Goal: Task Accomplishment & Management: Use online tool/utility

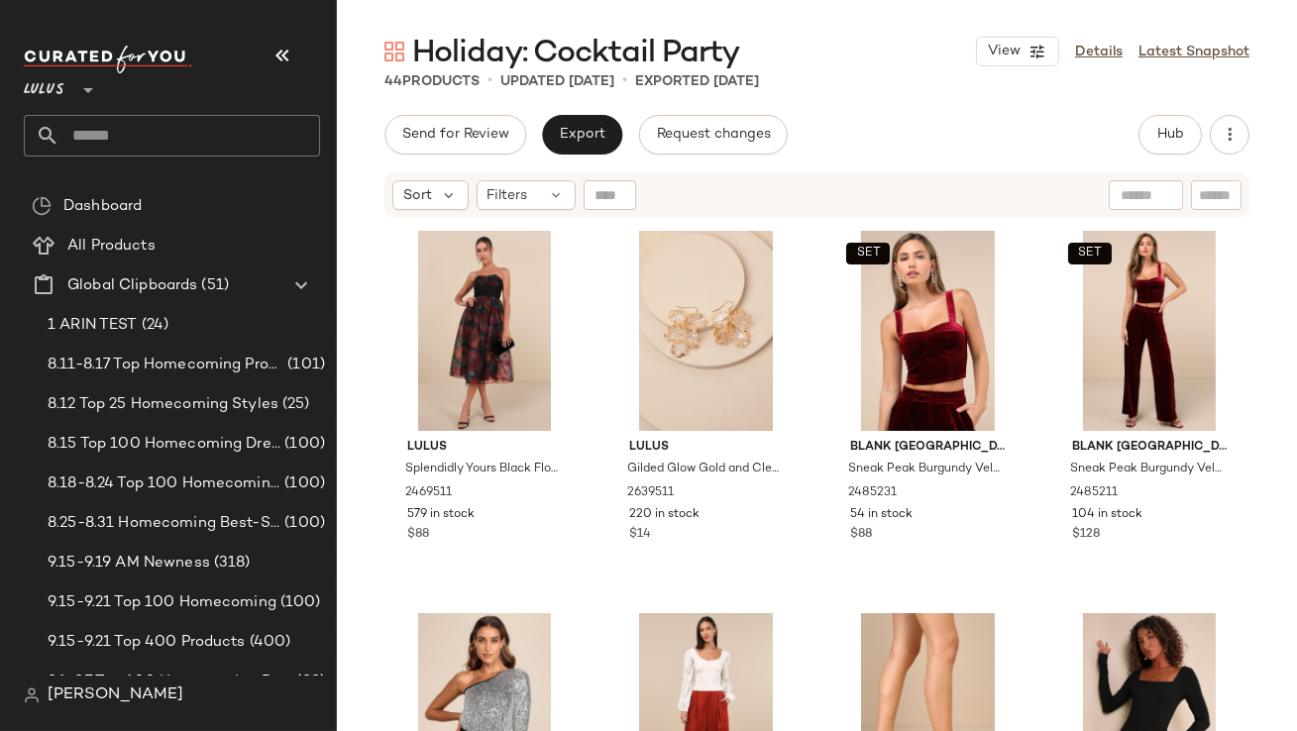
click at [281, 46] on icon "button" at bounding box center [283, 56] width 24 height 24
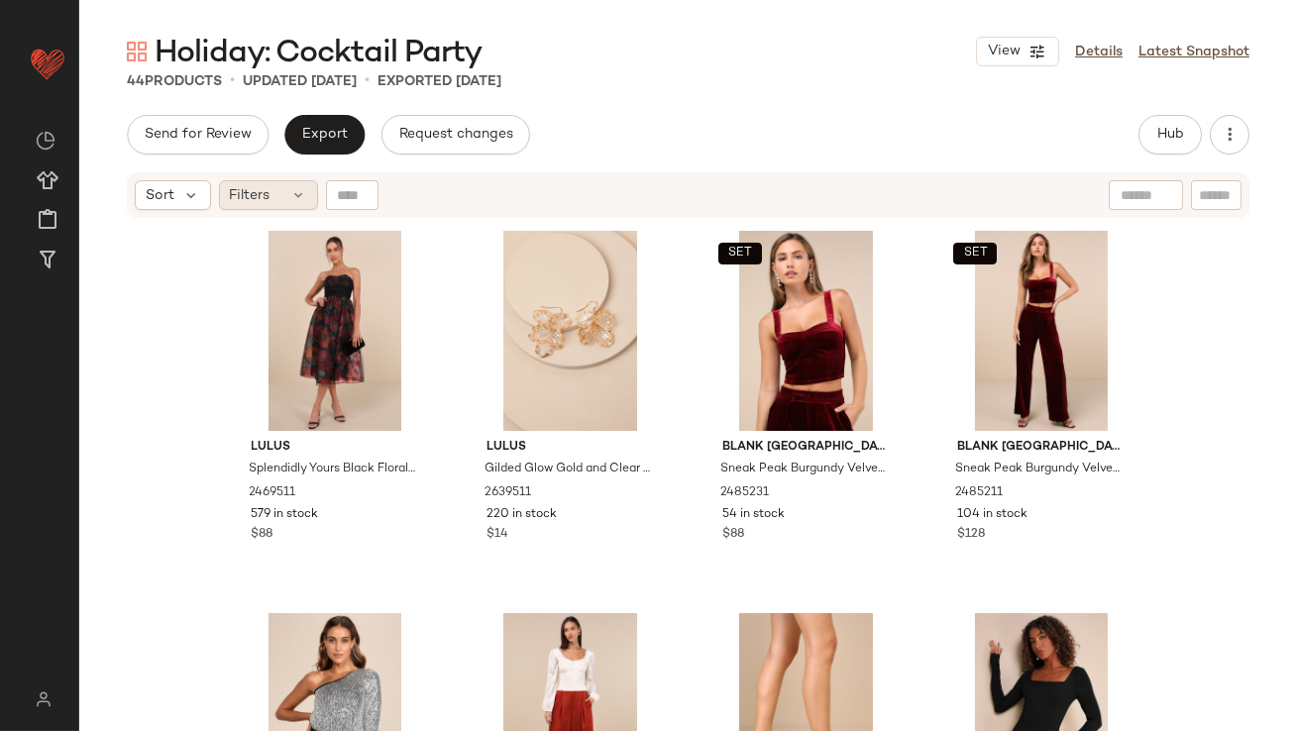
click at [272, 193] on div "Filters" at bounding box center [268, 195] width 99 height 30
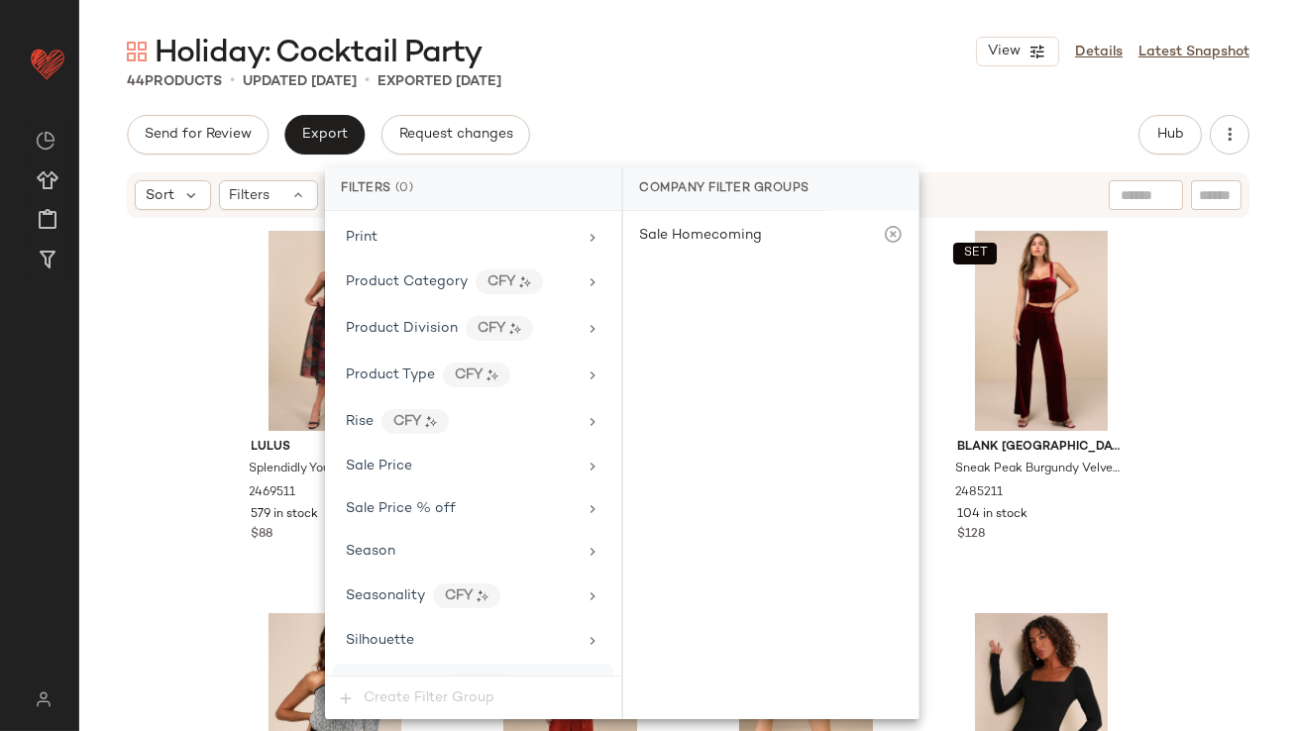
scroll to position [1481, 0]
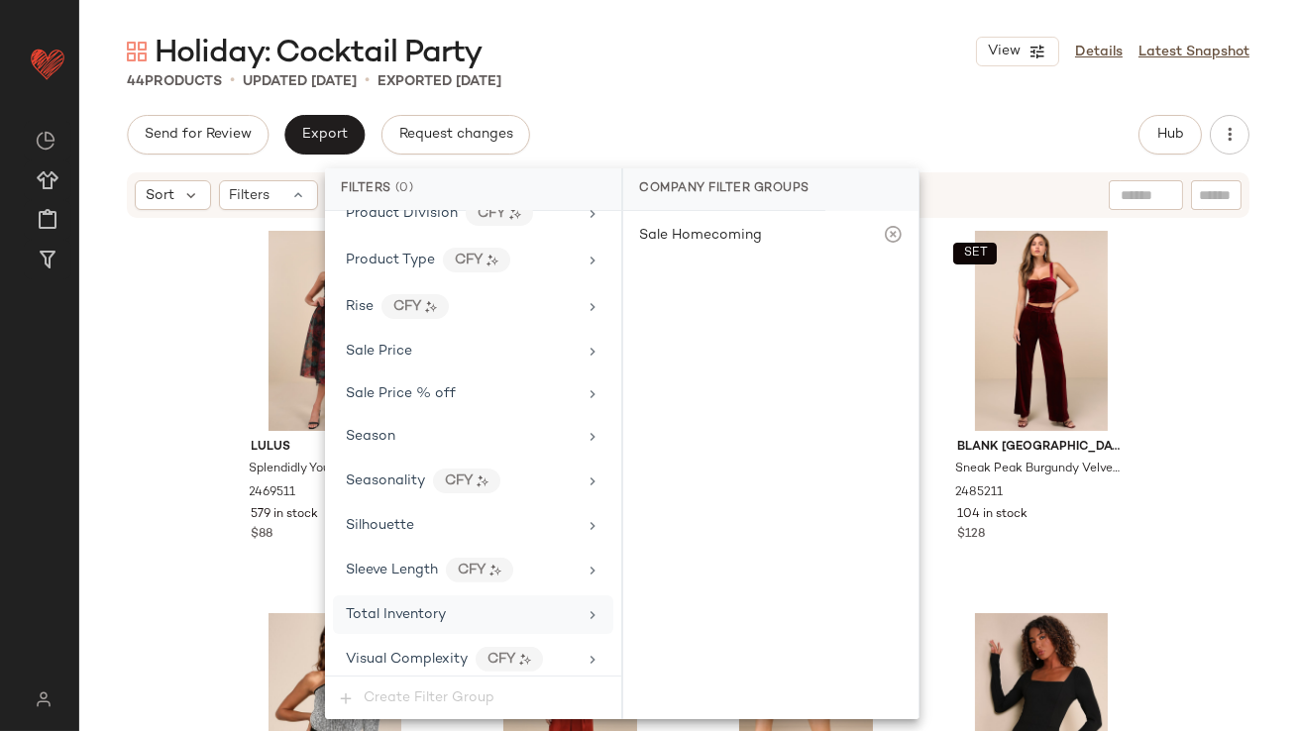
click at [400, 614] on div "Total Inventory" at bounding box center [396, 615] width 100 height 21
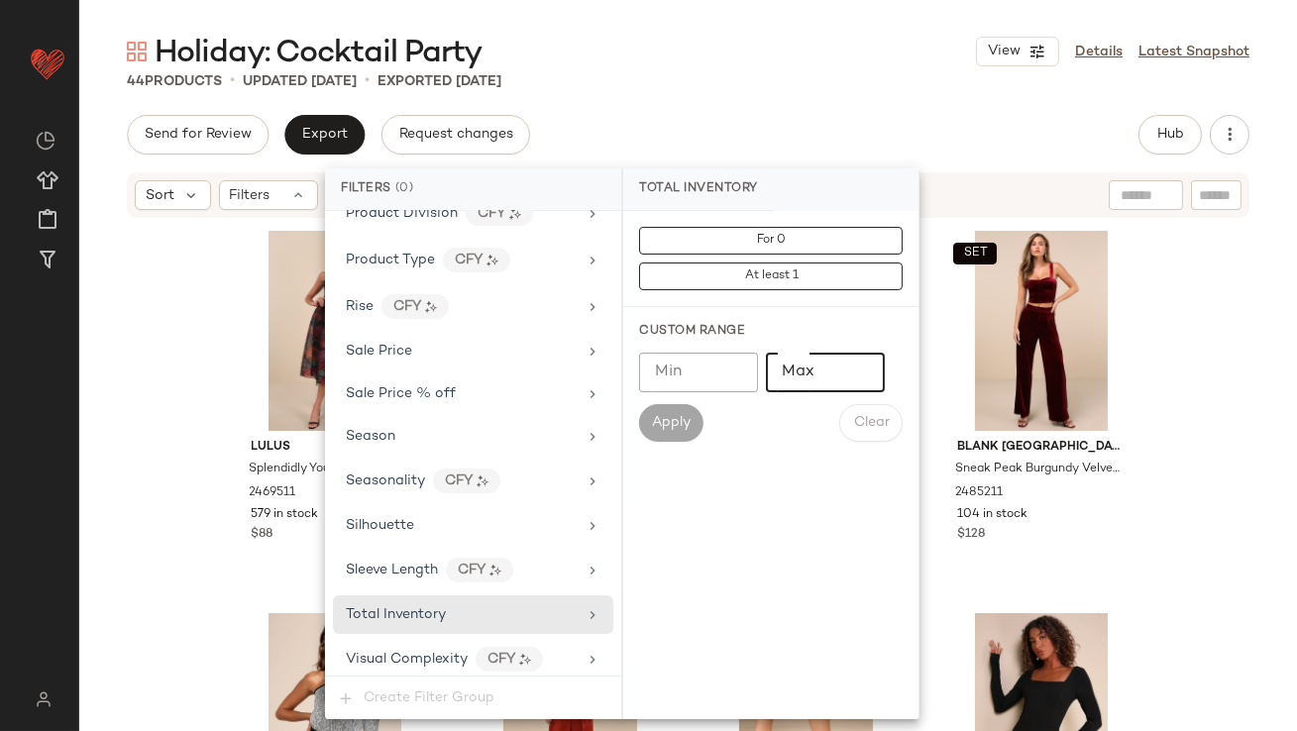
click at [808, 380] on input "Max" at bounding box center [825, 373] width 119 height 40
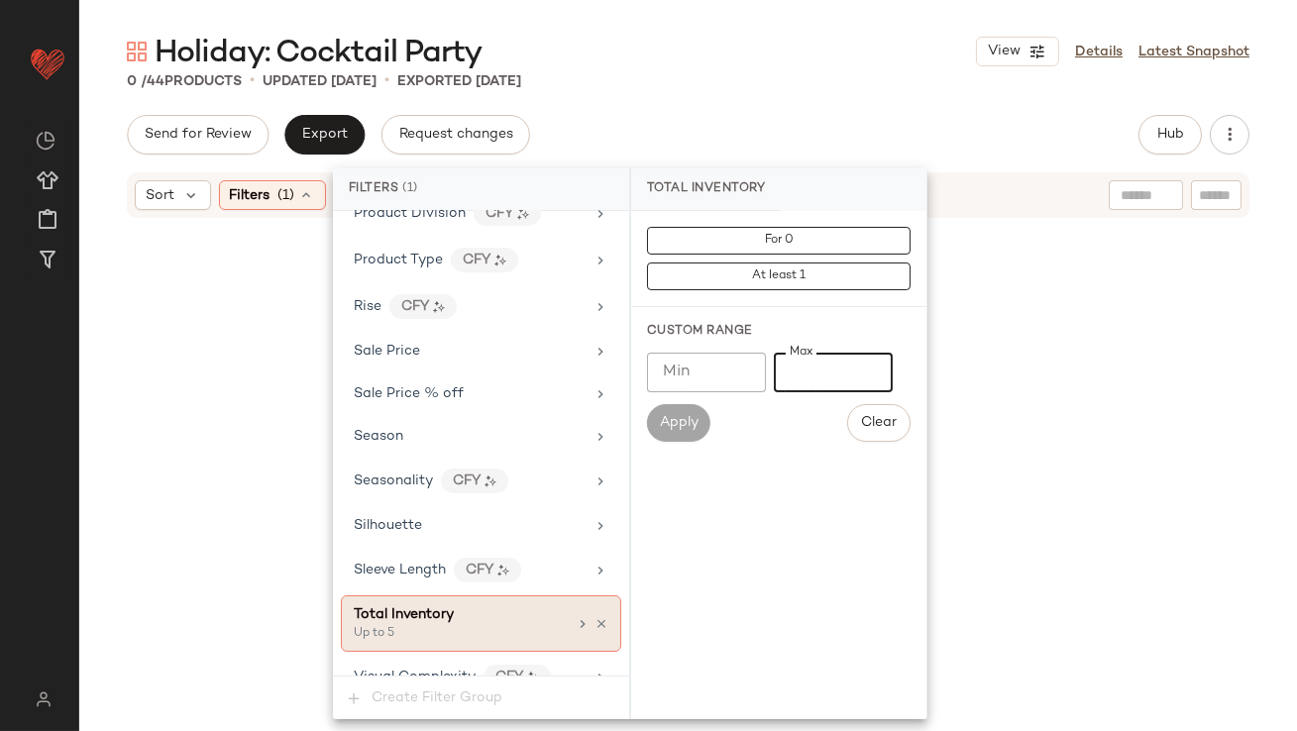
type input "*"
click at [599, 618] on icon at bounding box center [602, 624] width 14 height 14
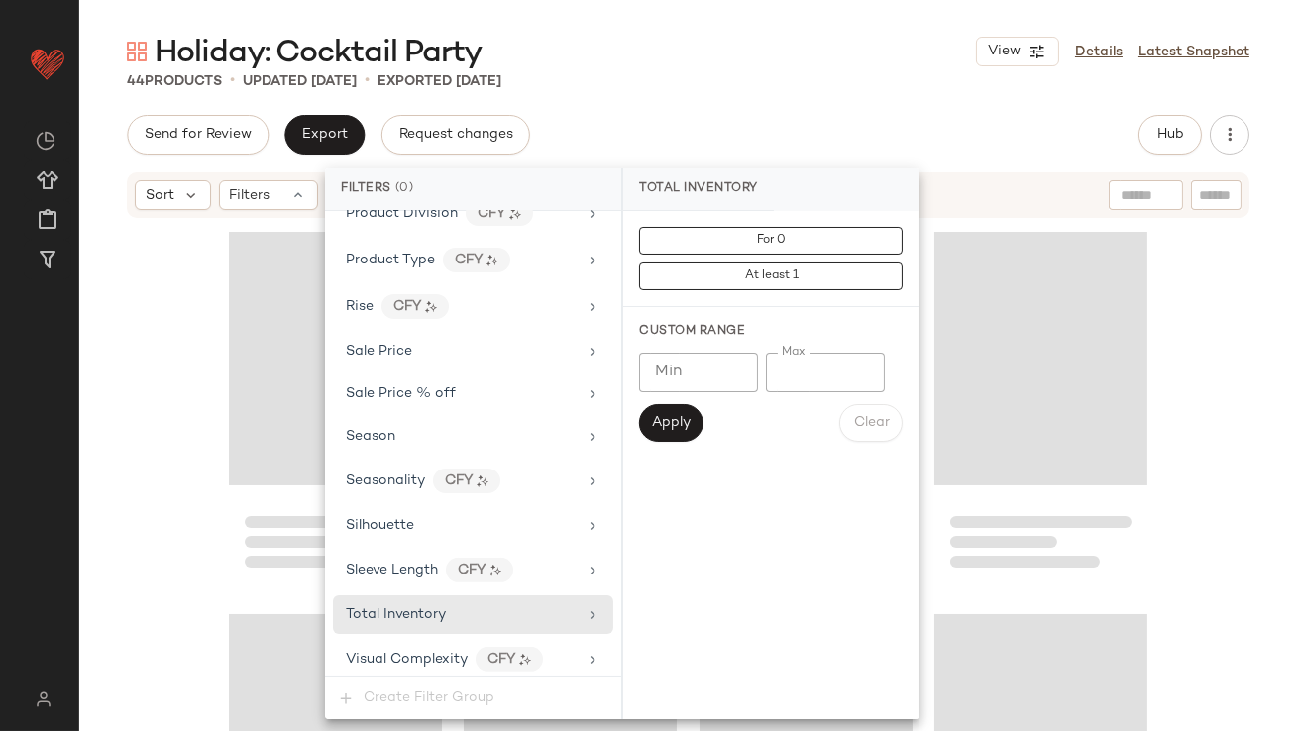
click at [816, 106] on div "Holiday: Cocktail Party View Details Latest Snapshot 44 Products • updated Sep …" at bounding box center [688, 382] width 1218 height 700
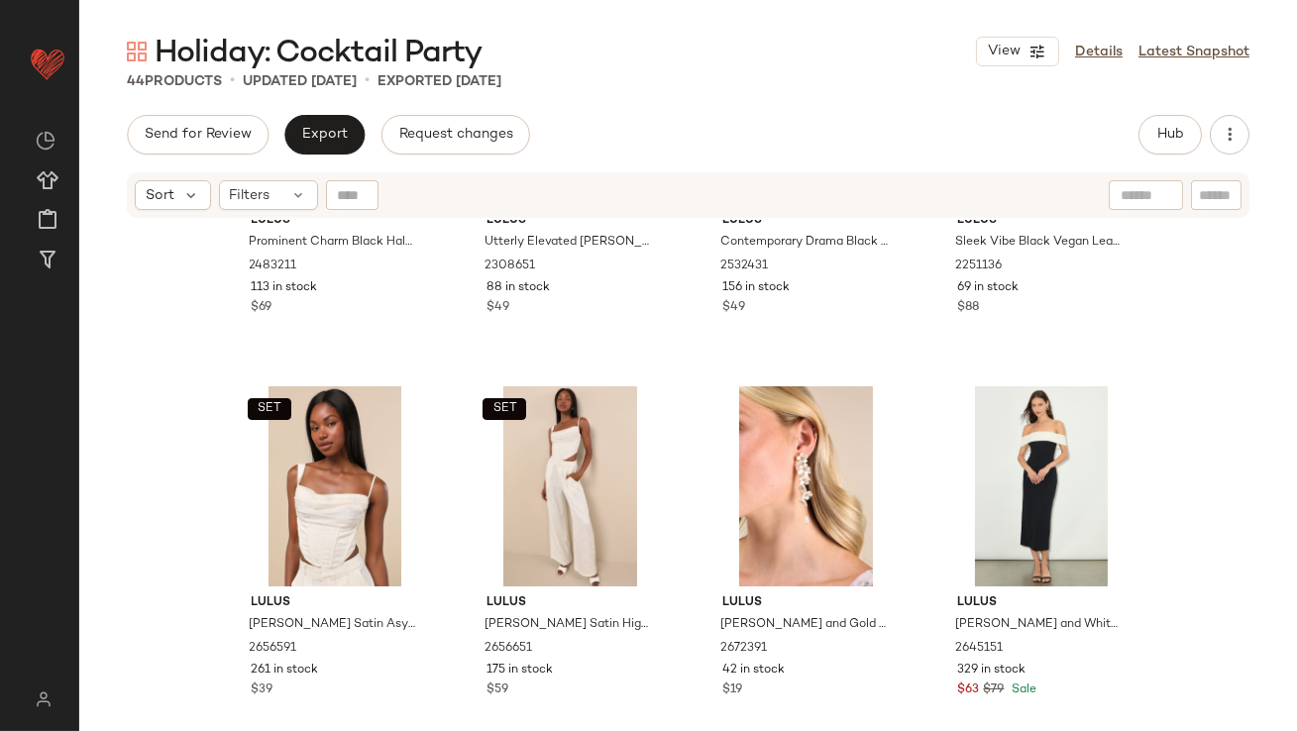
scroll to position [1077, 0]
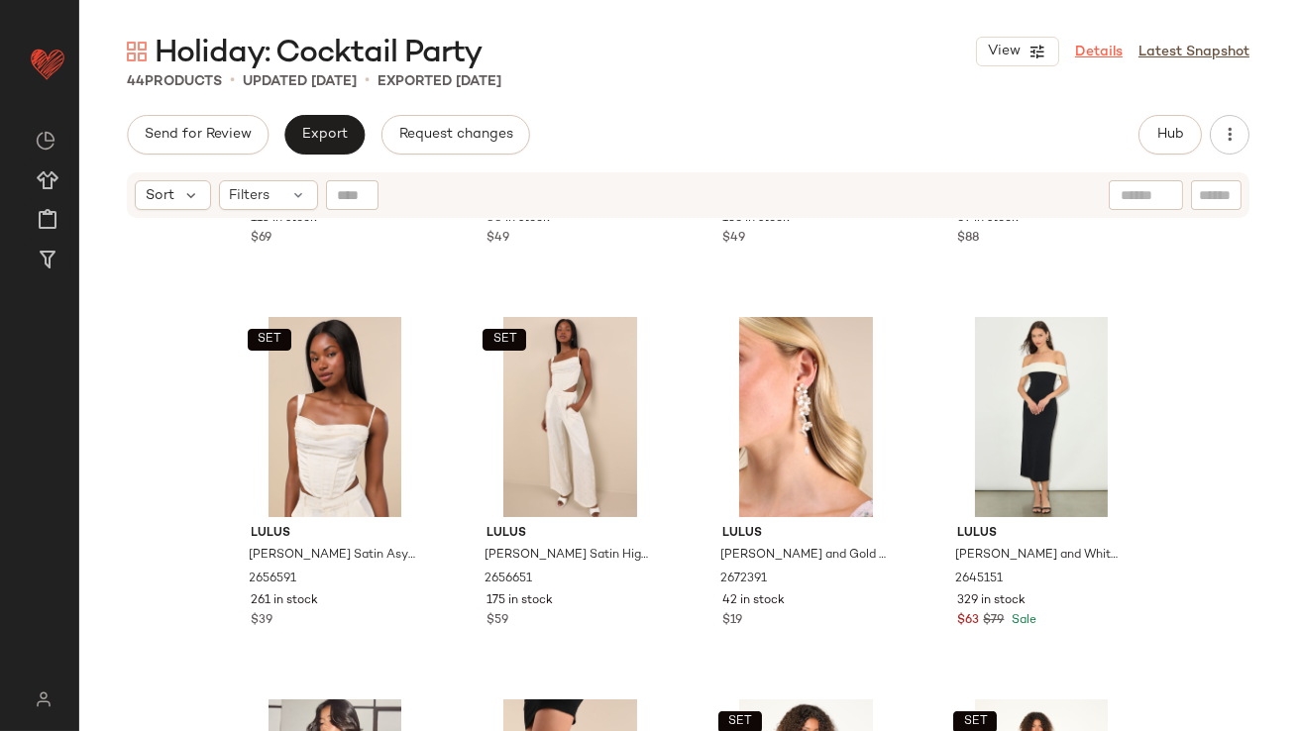
click at [1089, 47] on link "Details" at bounding box center [1099, 52] width 48 height 21
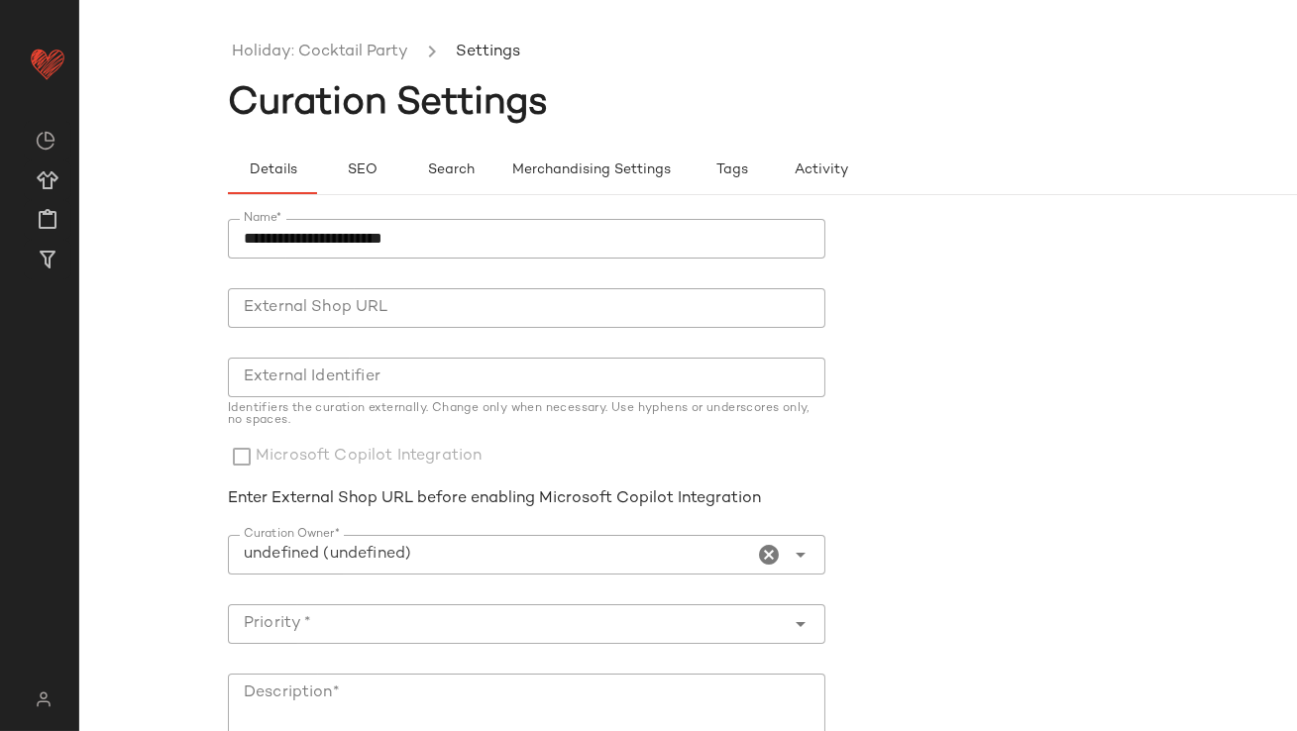
click at [774, 551] on icon "Clear Curation Owner*" at bounding box center [770, 555] width 24 height 24
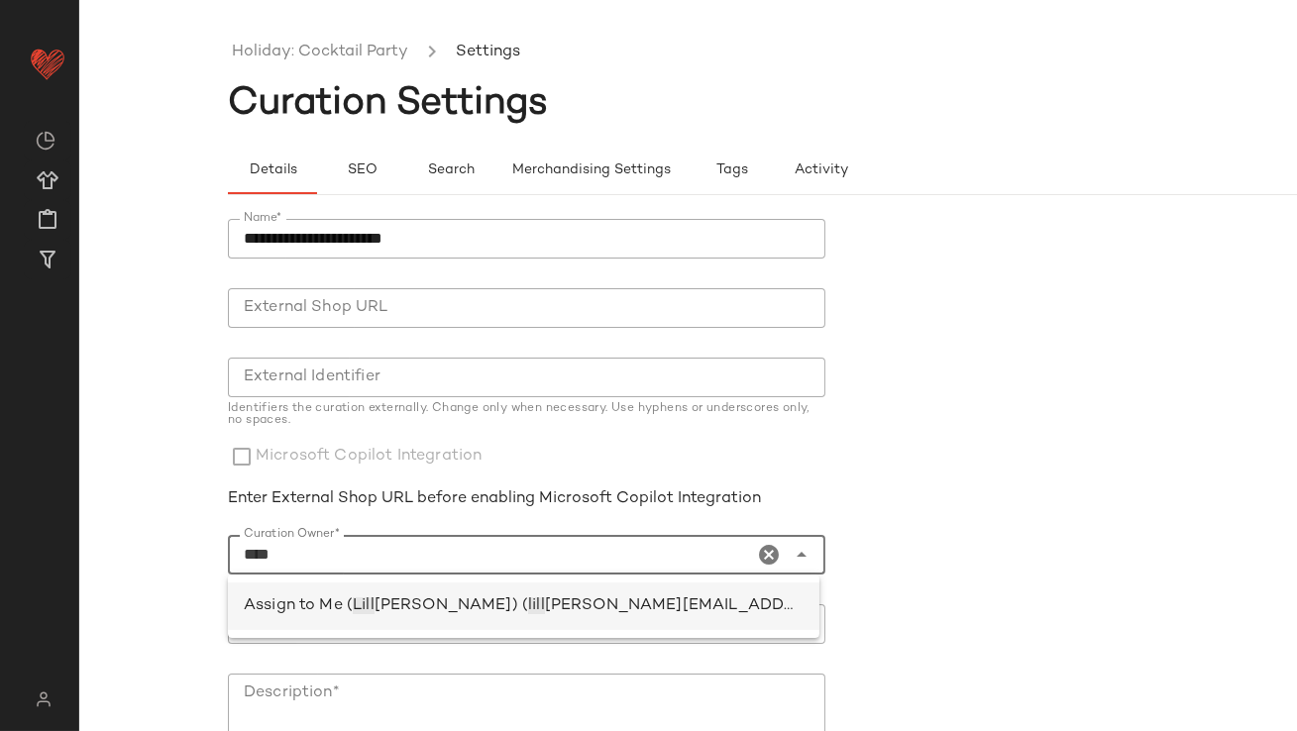
click at [595, 595] on div "Assign to Me ( Lill ian Sisti) ( lill ian.sisti@curatedforyou.io)" at bounding box center [524, 607] width 560 height 24
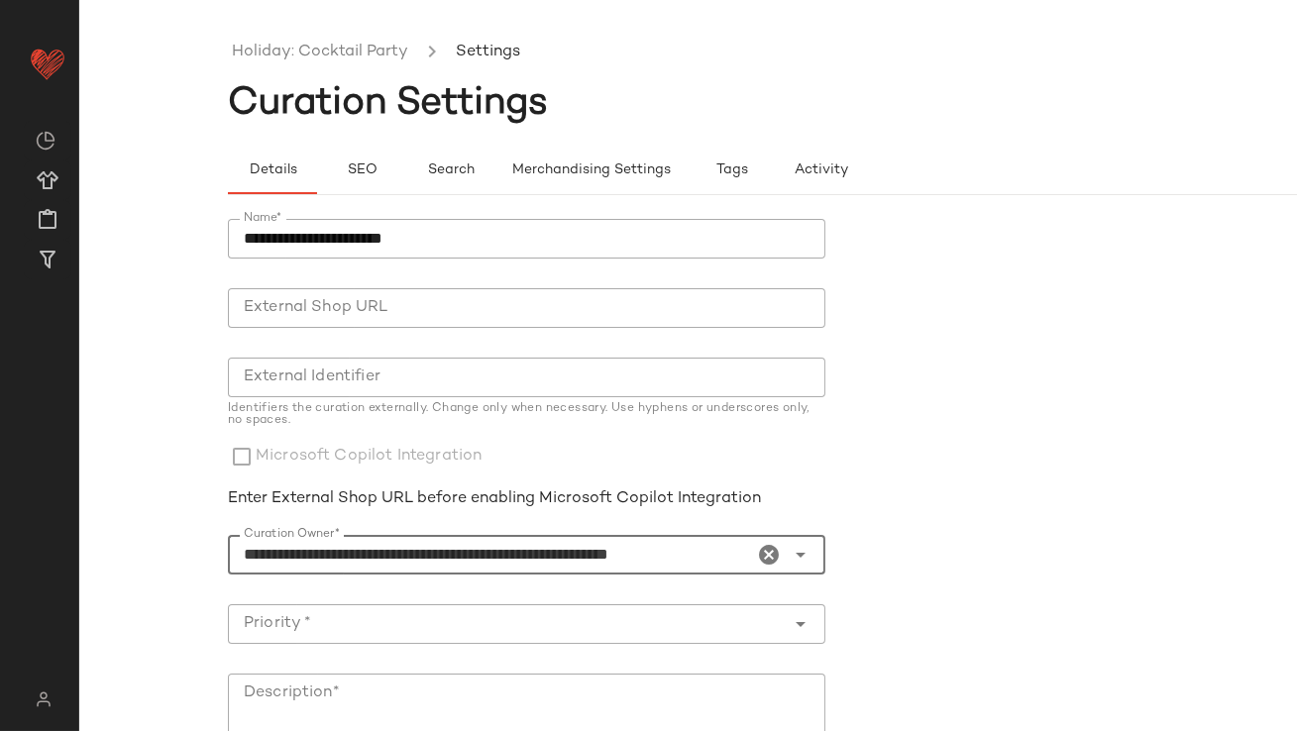
type input "**********"
click at [512, 622] on input "Priority *" at bounding box center [507, 624] width 558 height 24
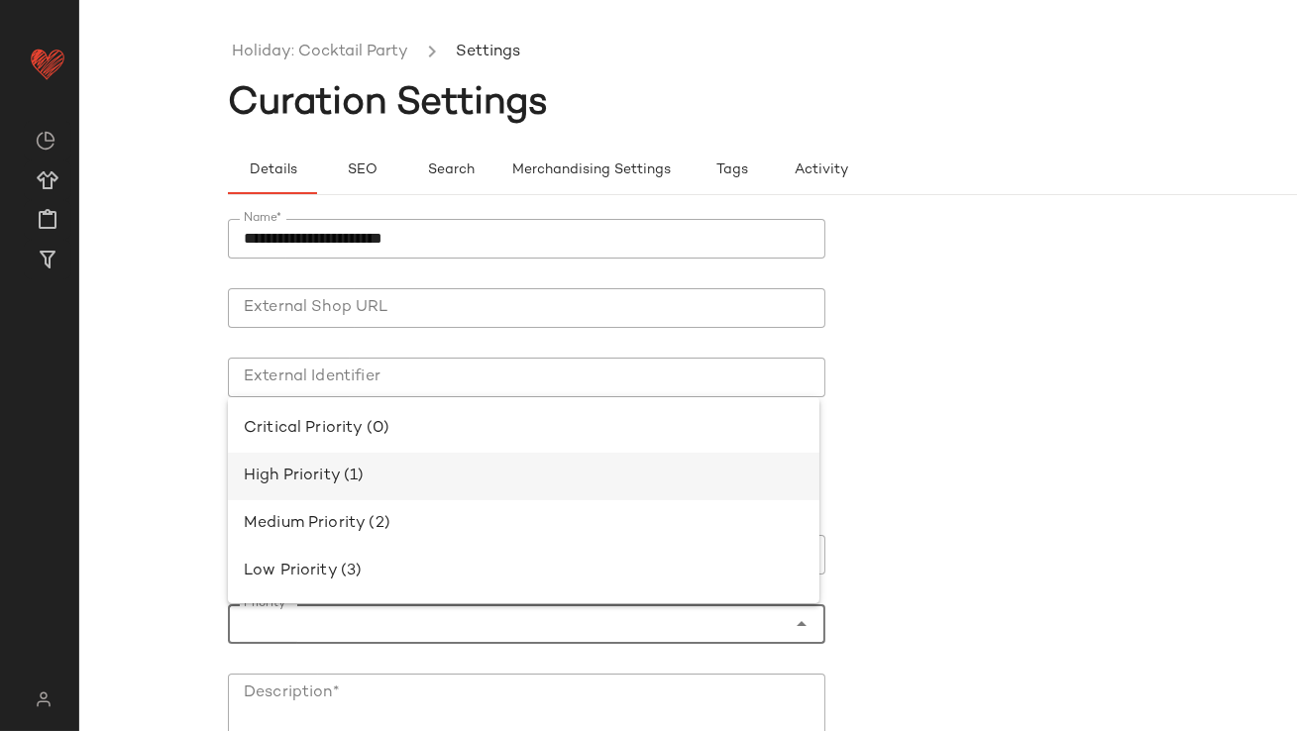
click at [462, 473] on div "High Priority (1)" at bounding box center [524, 477] width 560 height 24
type input "**********"
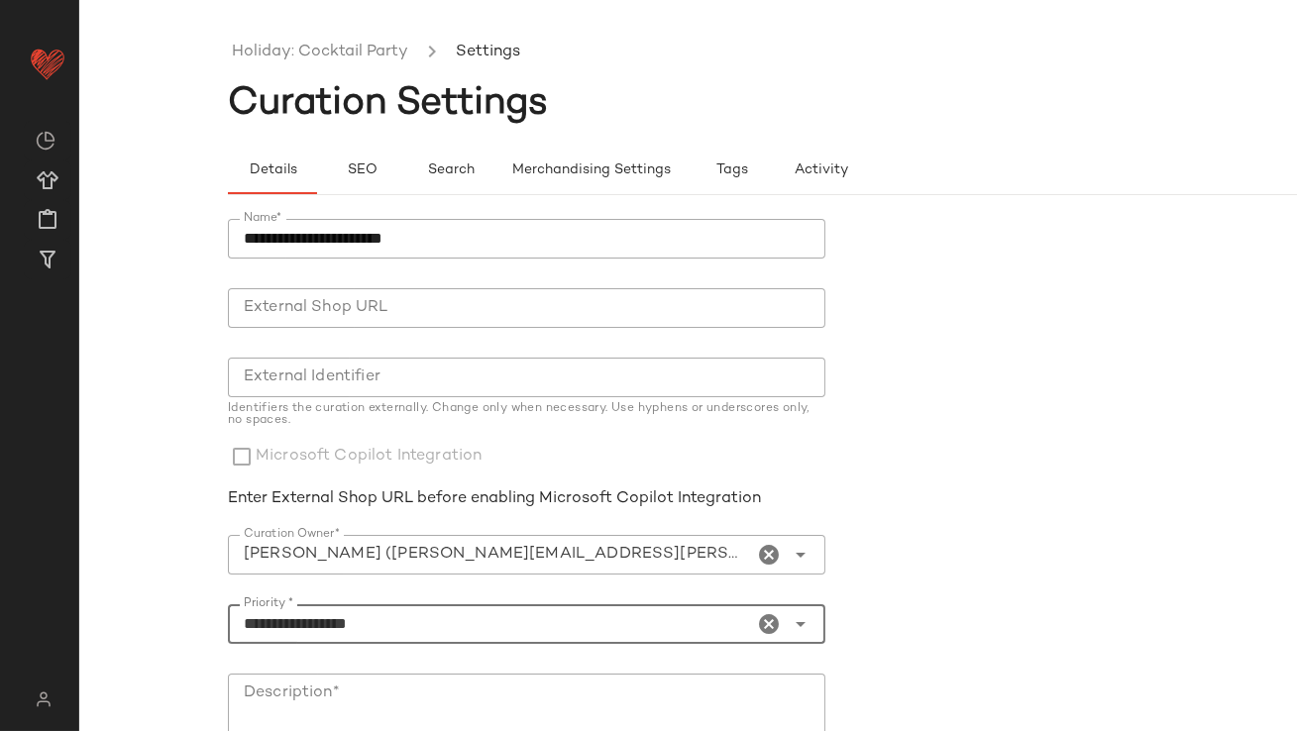
scroll to position [278, 0]
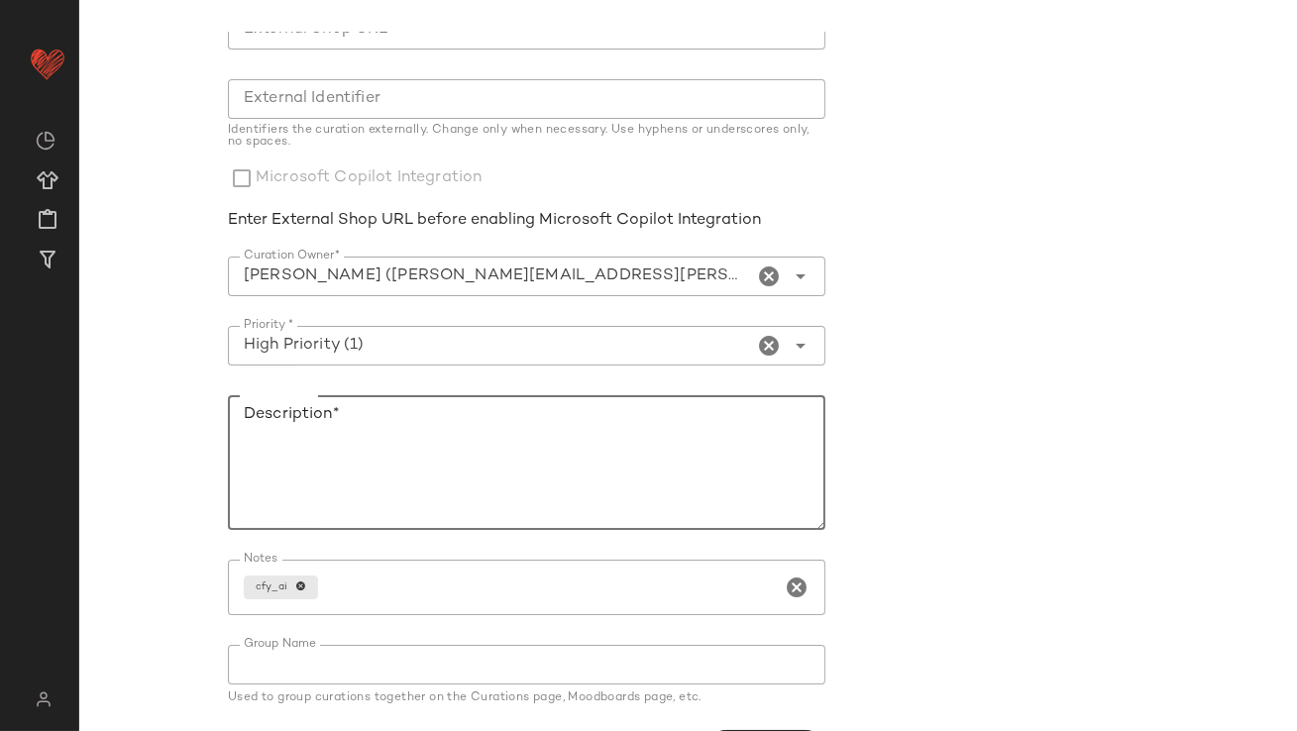
click at [421, 511] on textarea "Description*" at bounding box center [527, 462] width 598 height 135
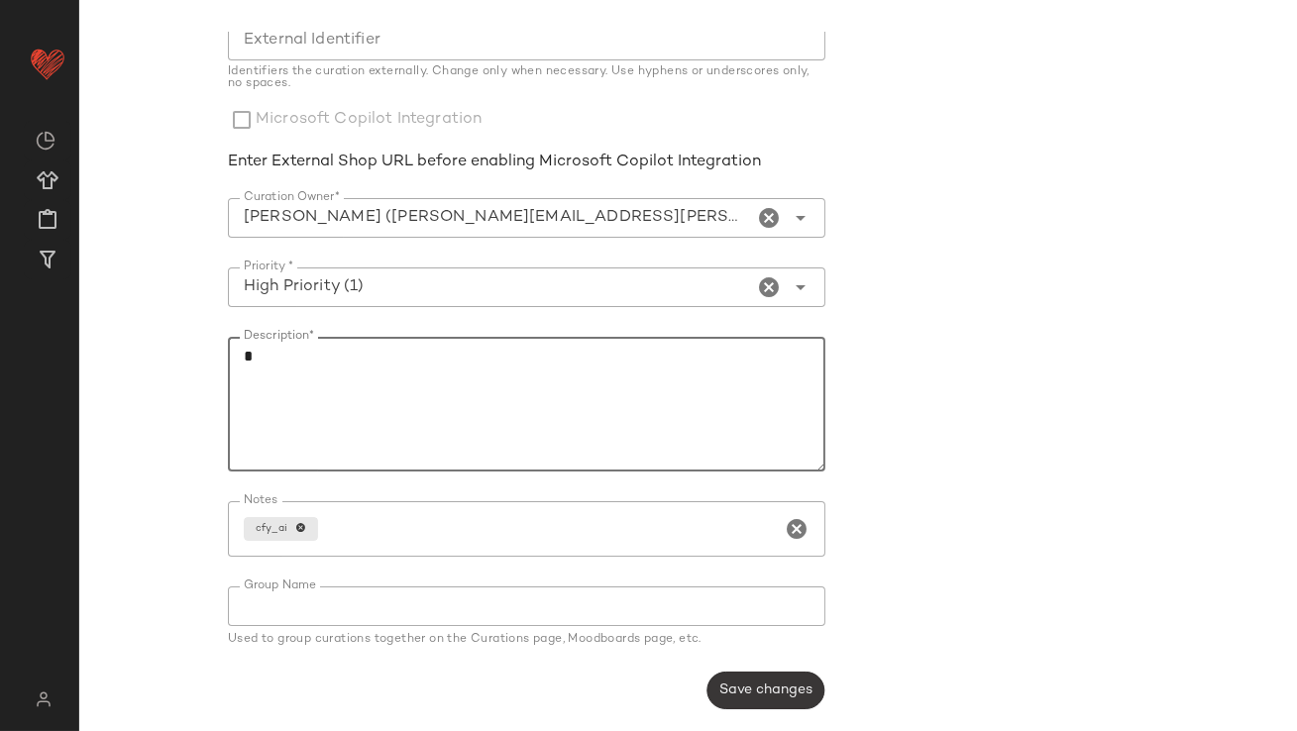
click at [754, 699] on button "Save changes" at bounding box center [766, 691] width 118 height 38
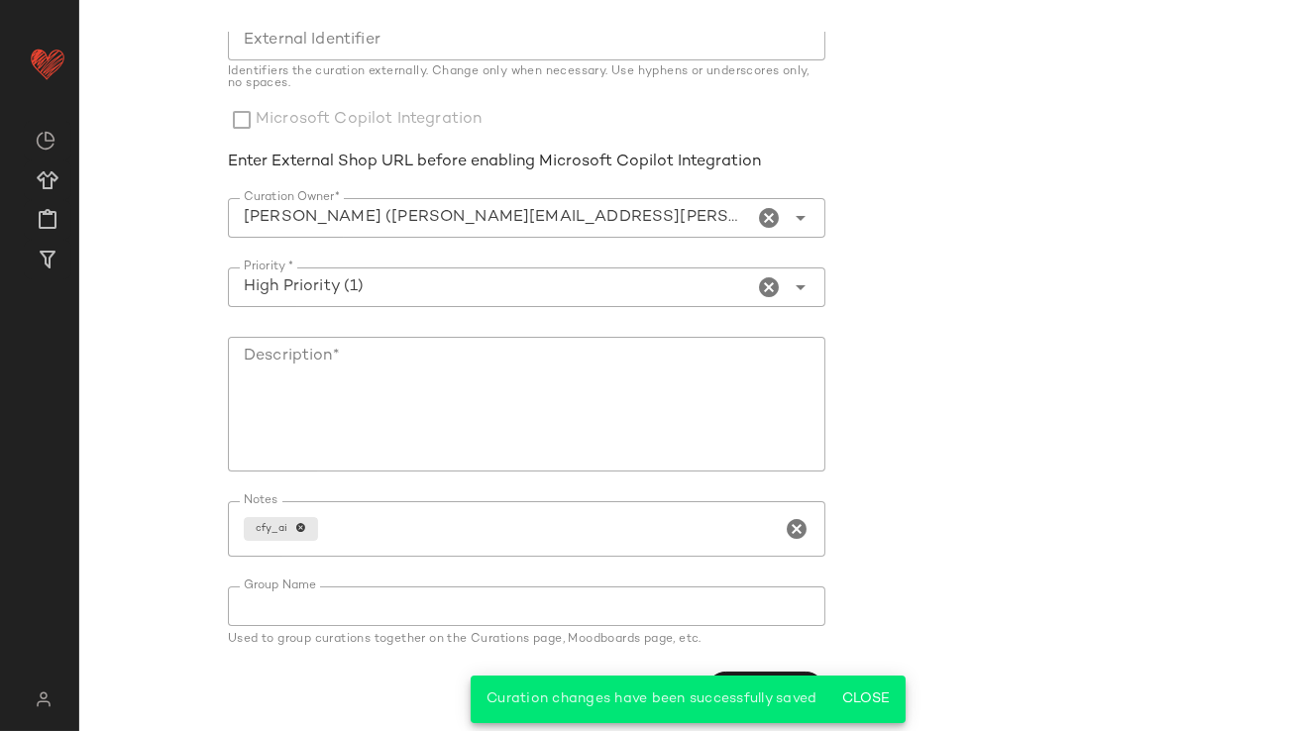
scroll to position [0, 0]
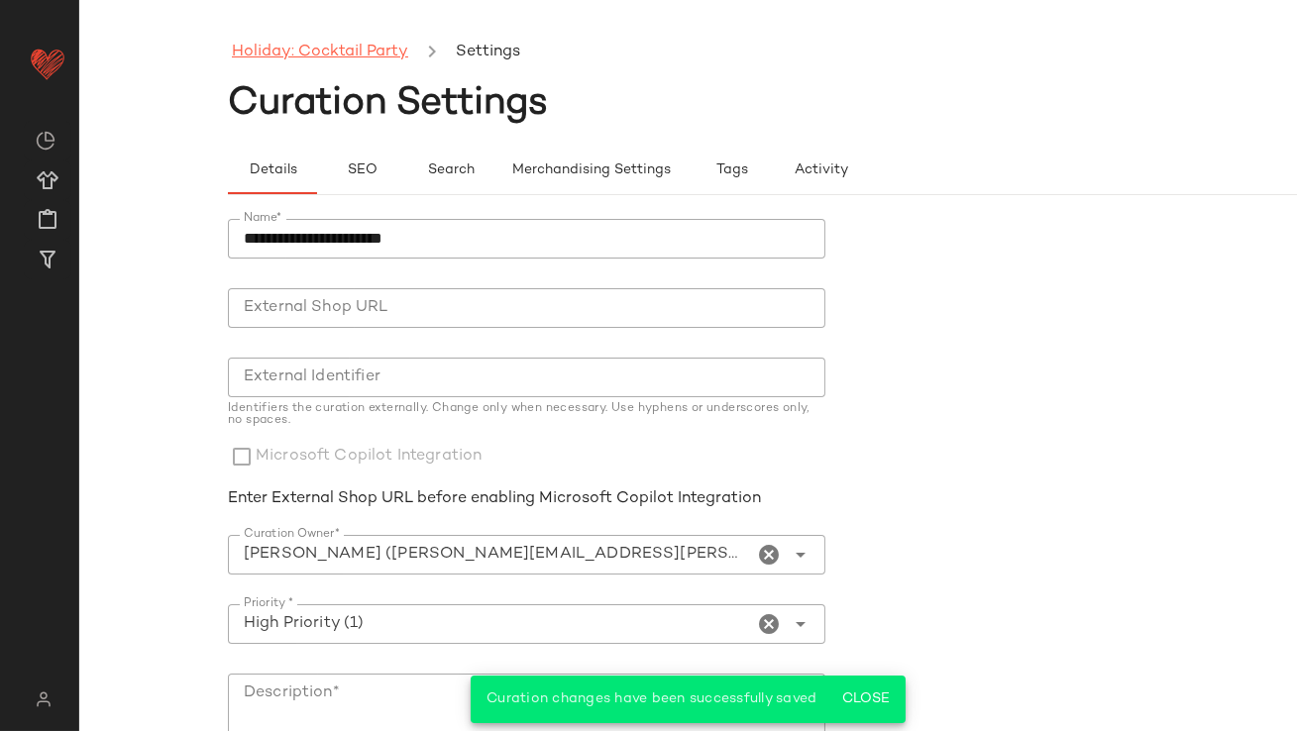
click at [391, 55] on link "Holiday: Cocktail Party" at bounding box center [320, 53] width 176 height 26
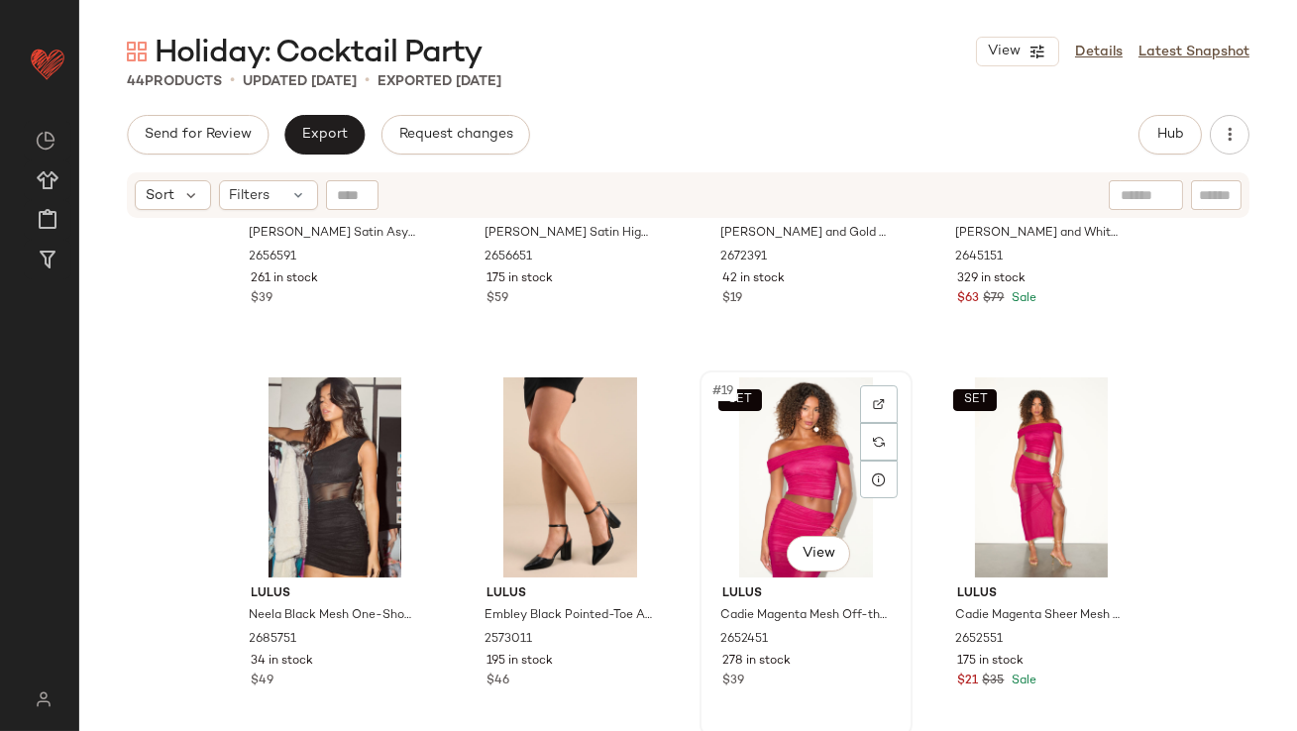
scroll to position [1409, 0]
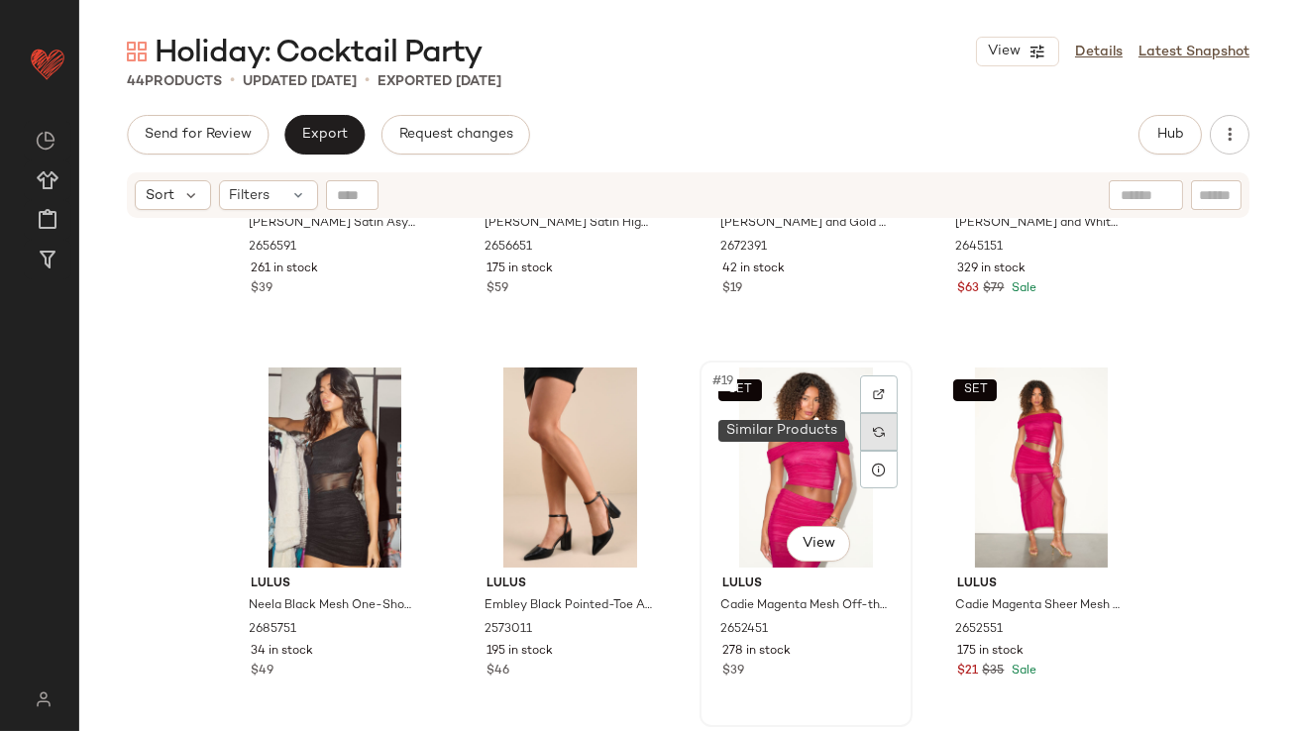
click at [873, 426] on img at bounding box center [879, 432] width 12 height 12
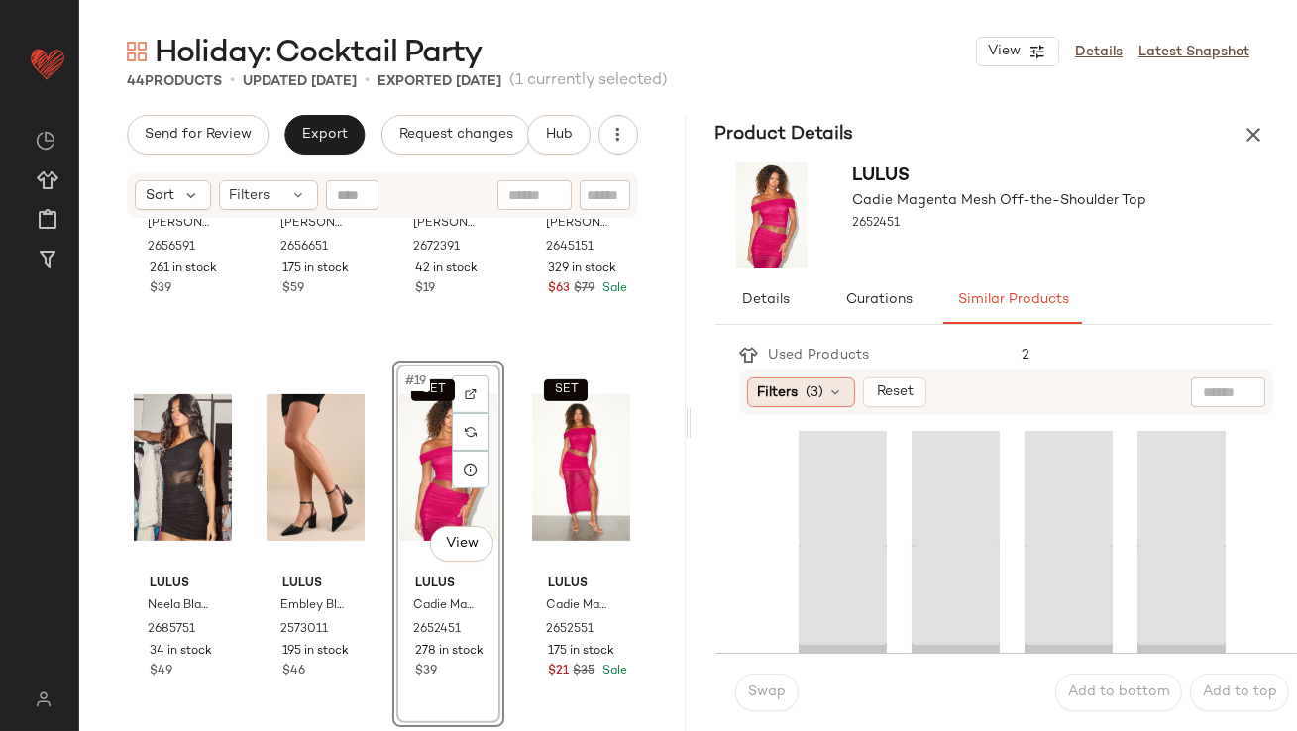
click at [803, 395] on div "Filters (3)" at bounding box center [801, 393] width 108 height 30
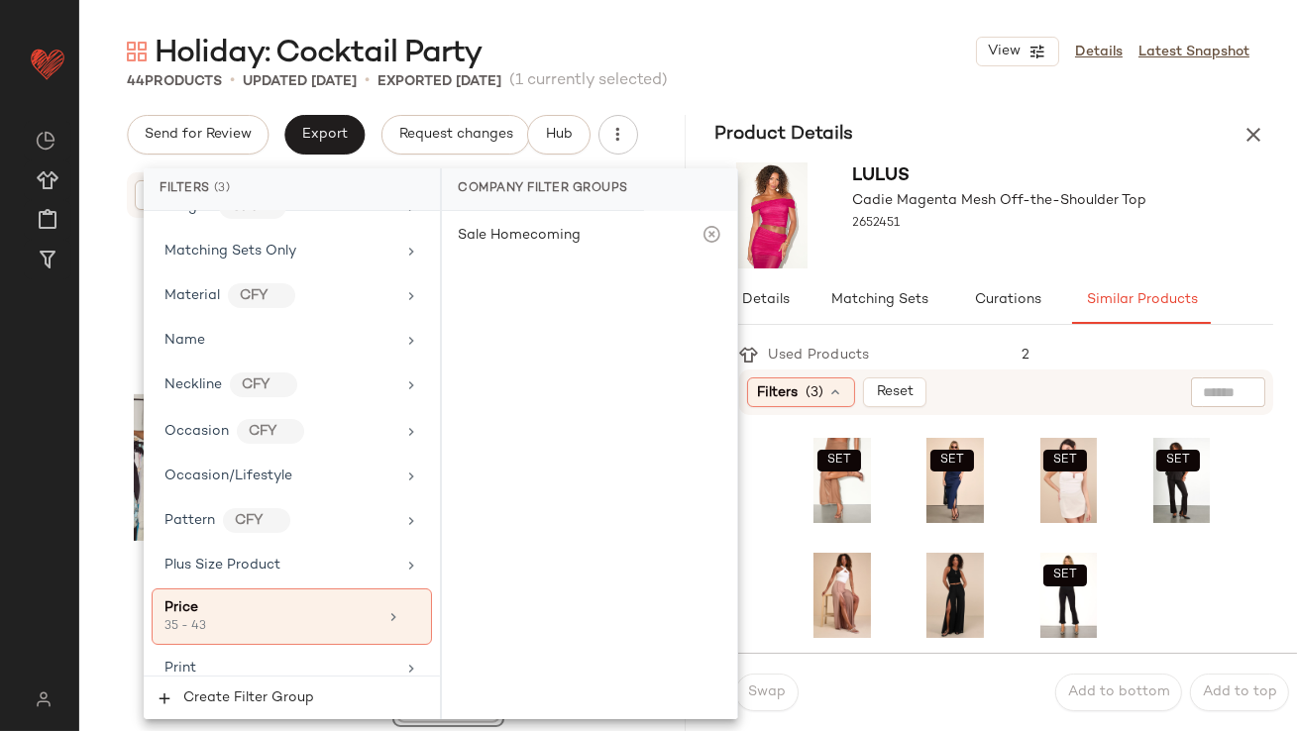
scroll to position [1576, 0]
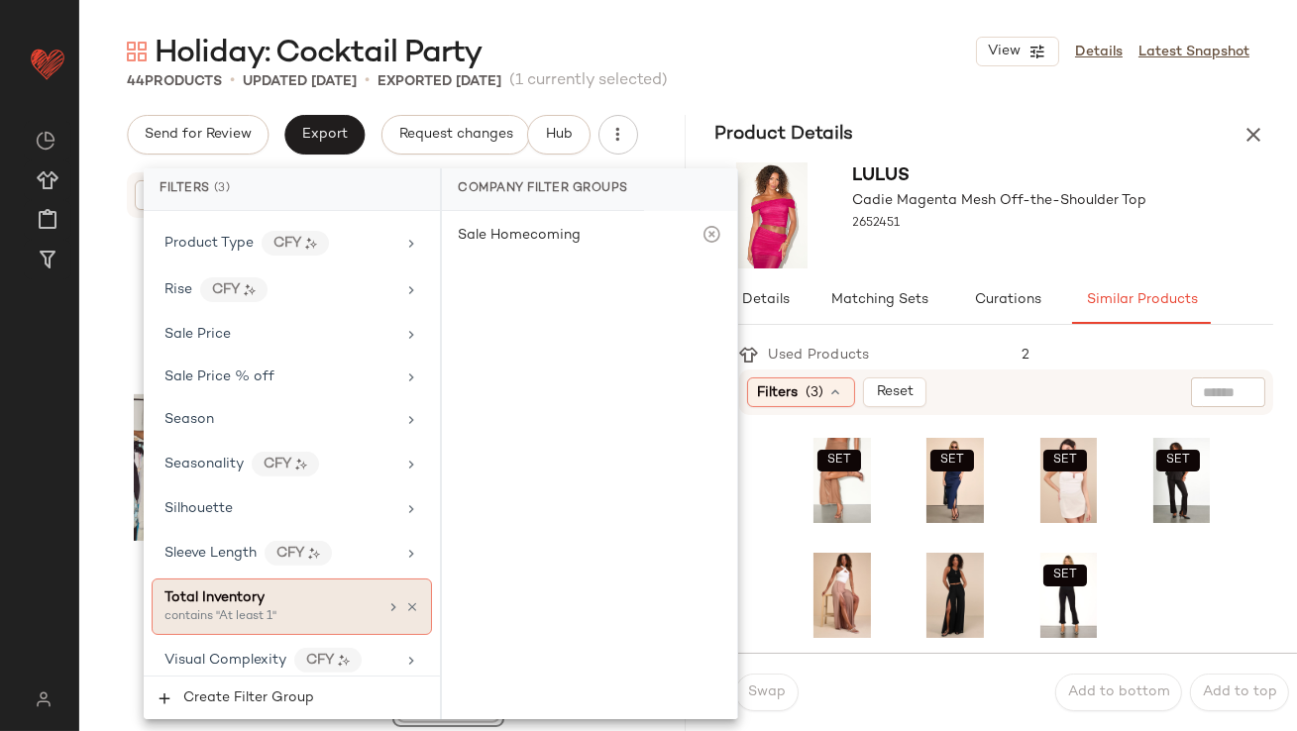
click at [265, 591] on div "Total Inventory" at bounding box center [271, 598] width 213 height 21
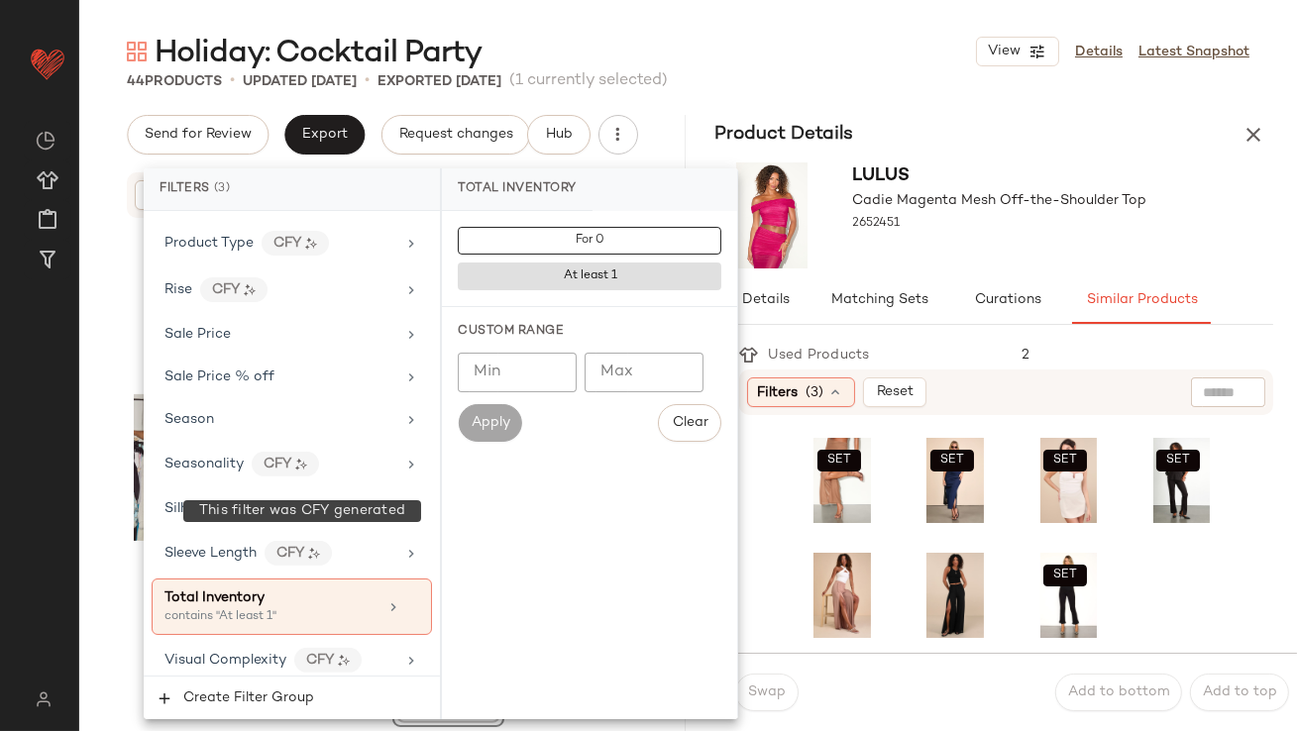
click at [531, 382] on input "Min" at bounding box center [517, 373] width 119 height 40
type input "**"
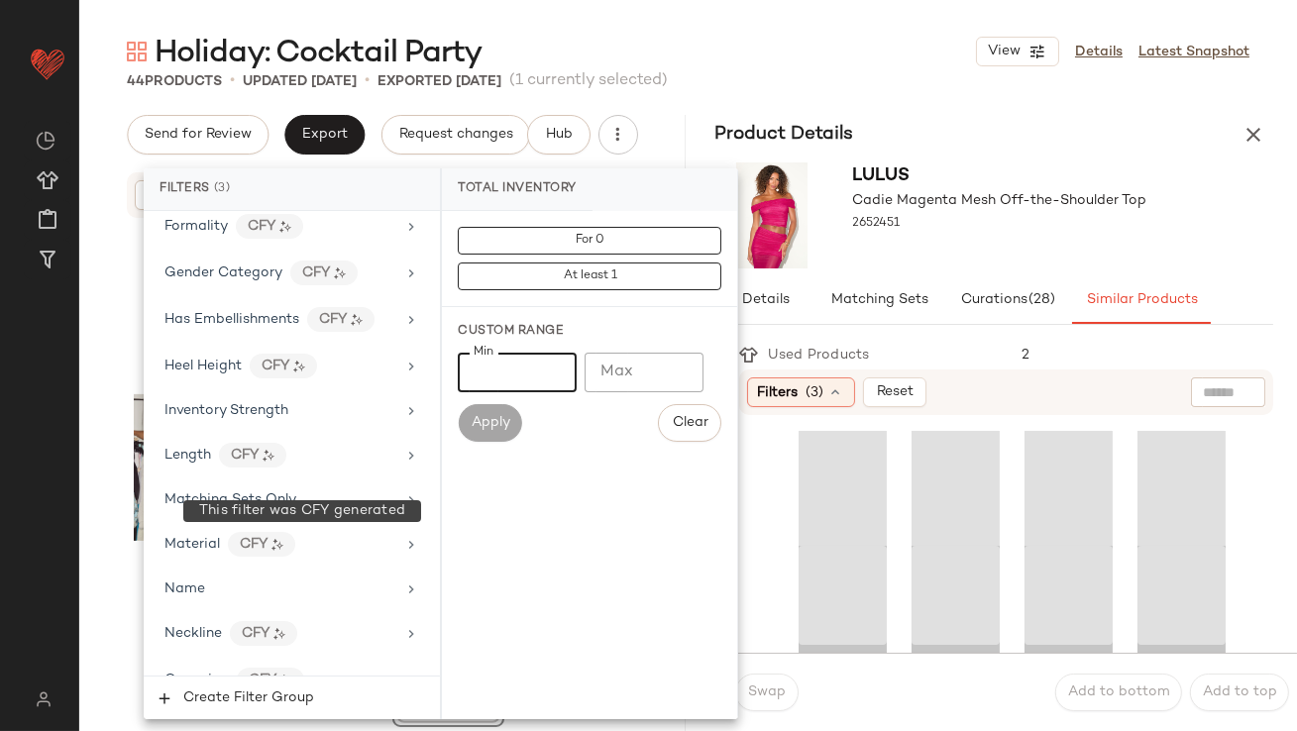
scroll to position [0, 0]
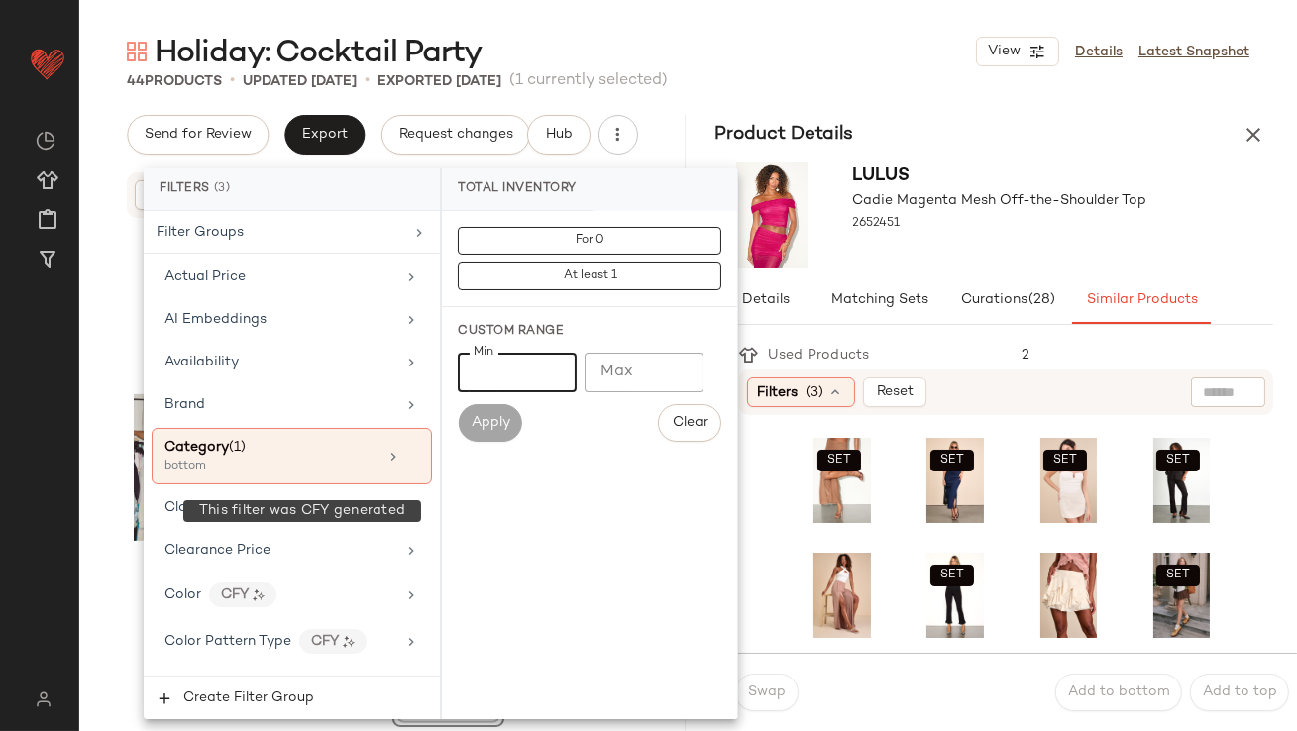
click at [971, 176] on div "Lulus Cadie Magenta Mesh Off-the-Shoulder Top 2652451" at bounding box center [1000, 216] width 294 height 106
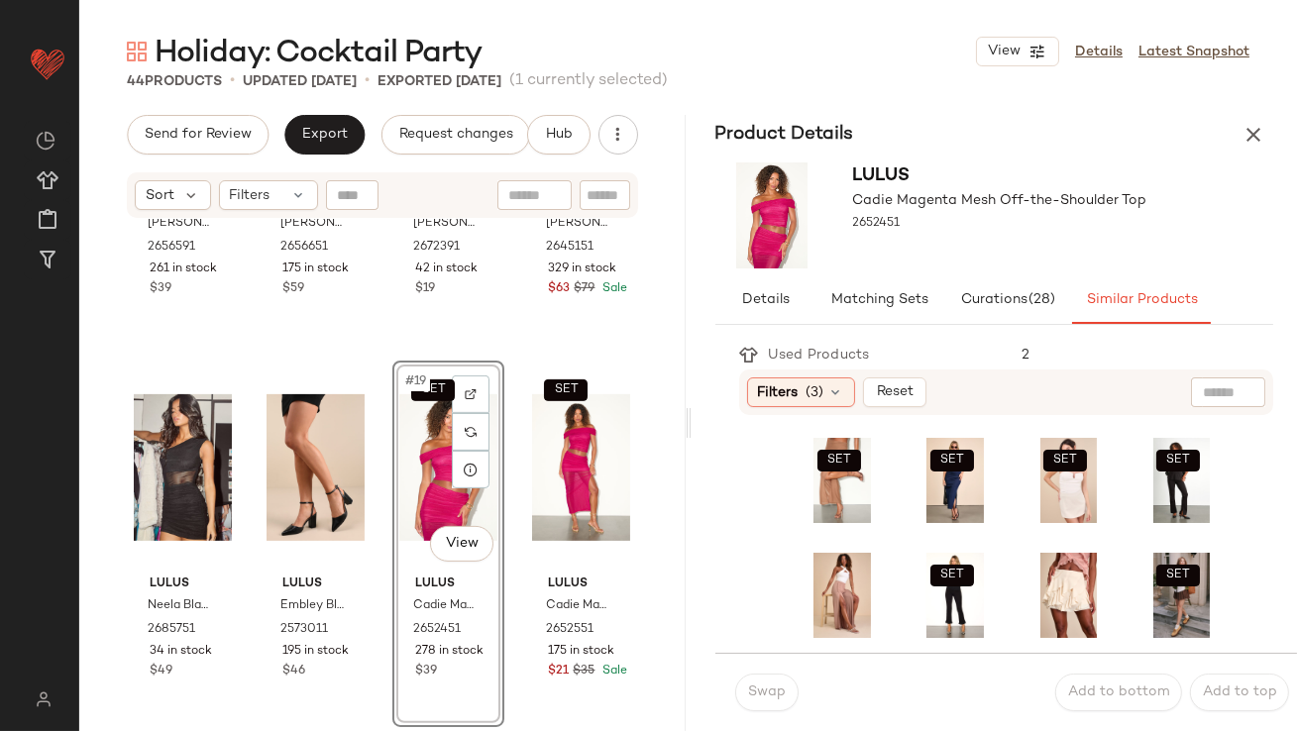
click at [775, 378] on div "Filters (3) Reset" at bounding box center [840, 393] width 187 height 30
click at [790, 392] on span "Filters" at bounding box center [778, 393] width 41 height 21
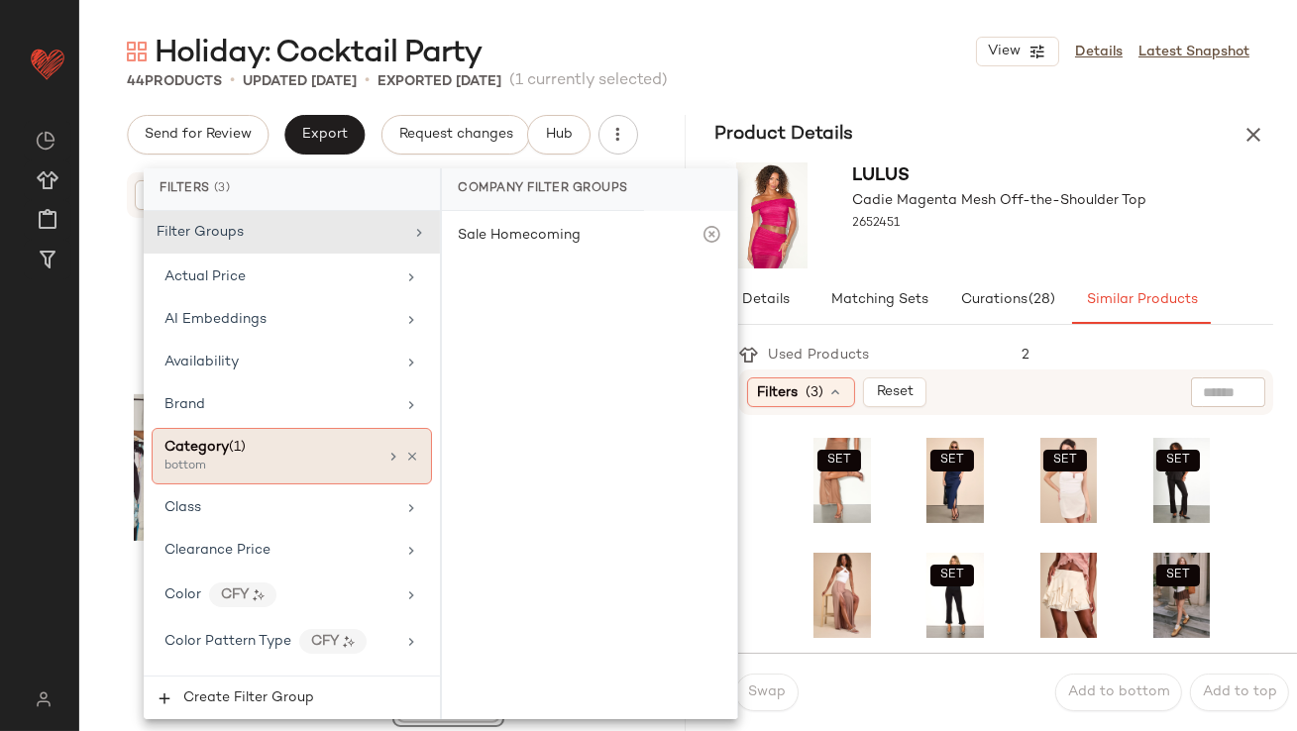
click at [282, 449] on div "Category (1)" at bounding box center [271, 447] width 213 height 21
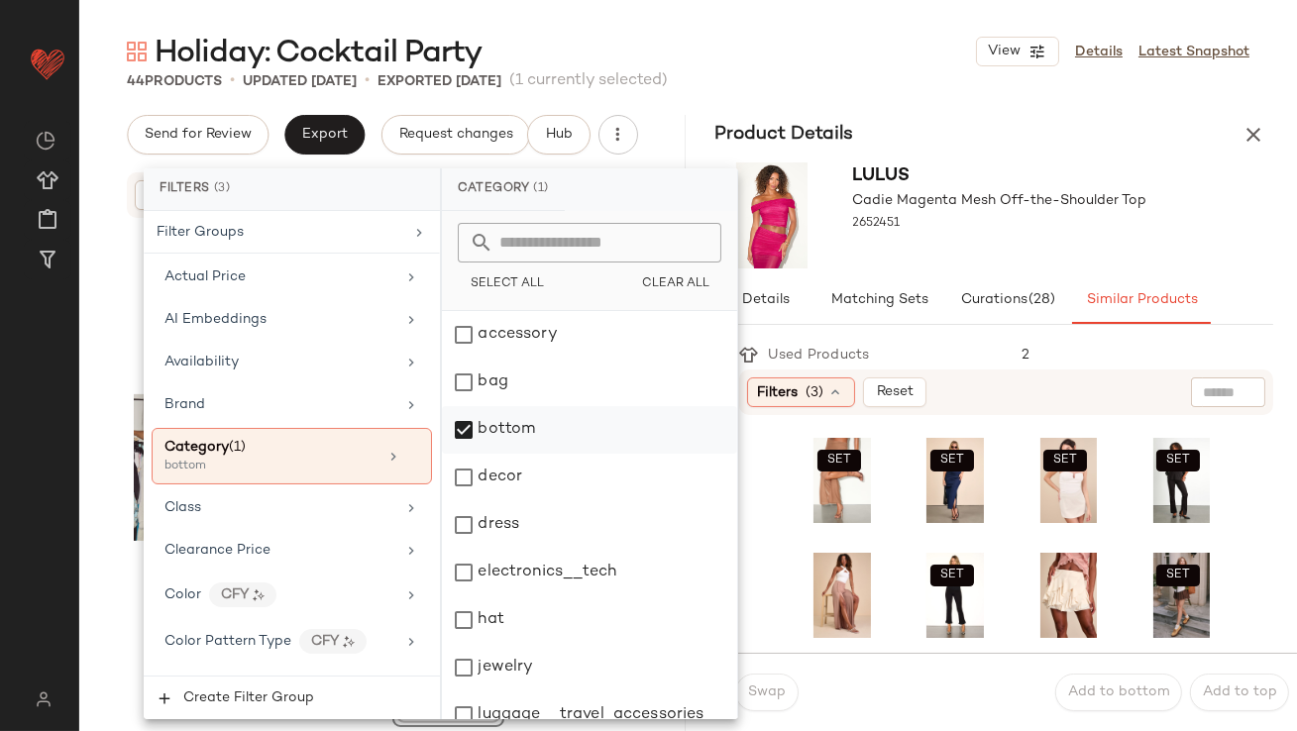
click at [490, 435] on div "bottom" at bounding box center [589, 430] width 295 height 48
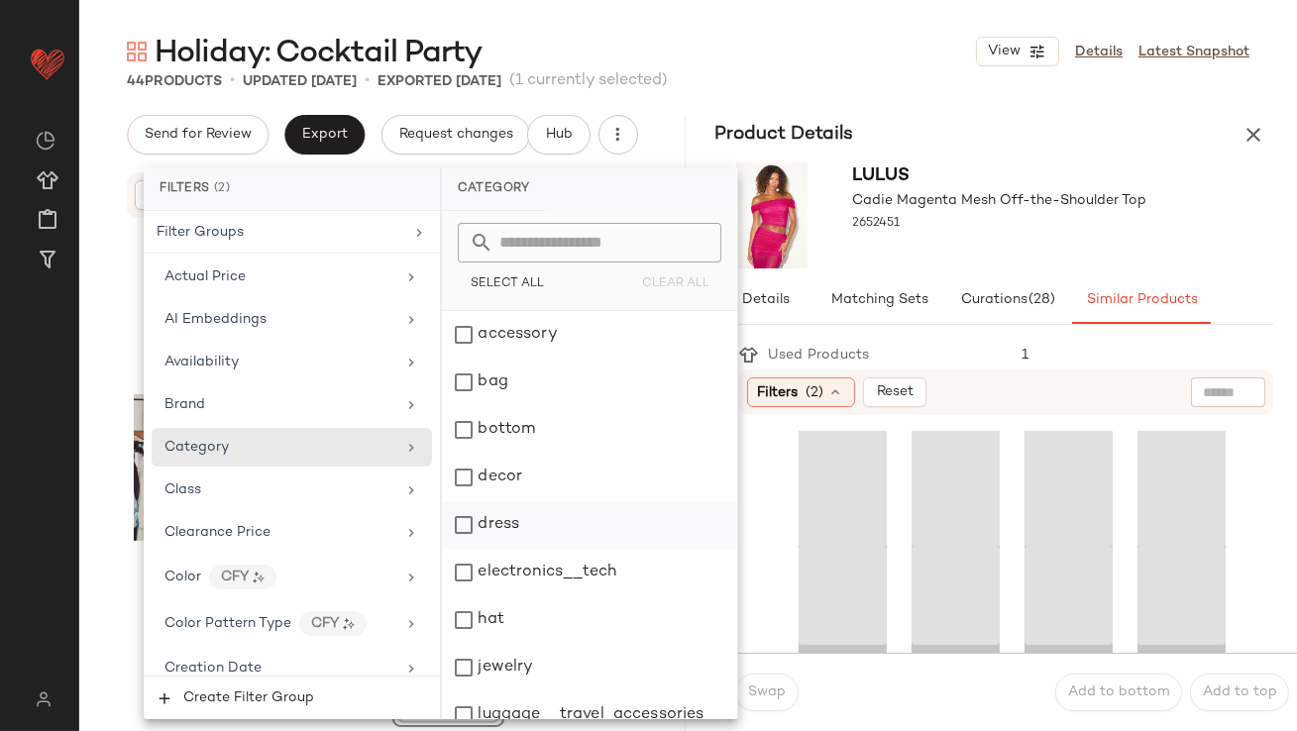
scroll to position [399, 0]
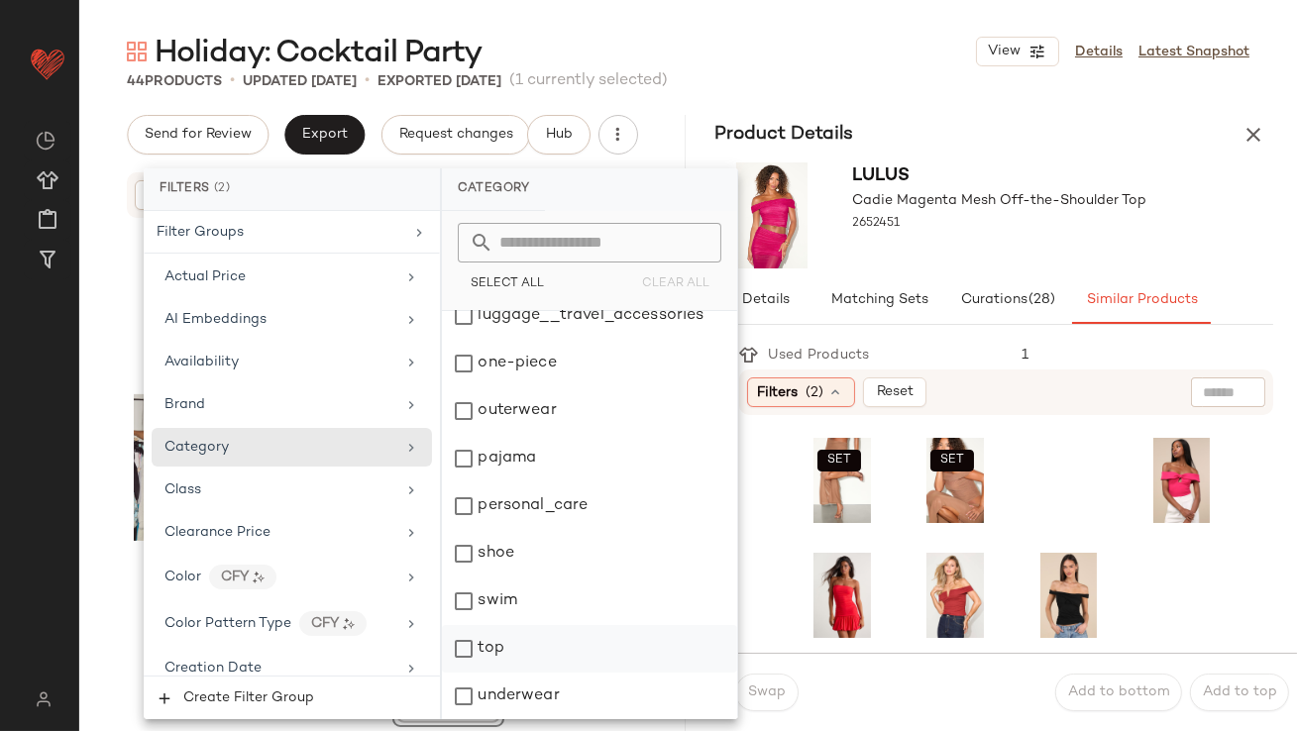
click at [485, 641] on div "top" at bounding box center [589, 649] width 295 height 48
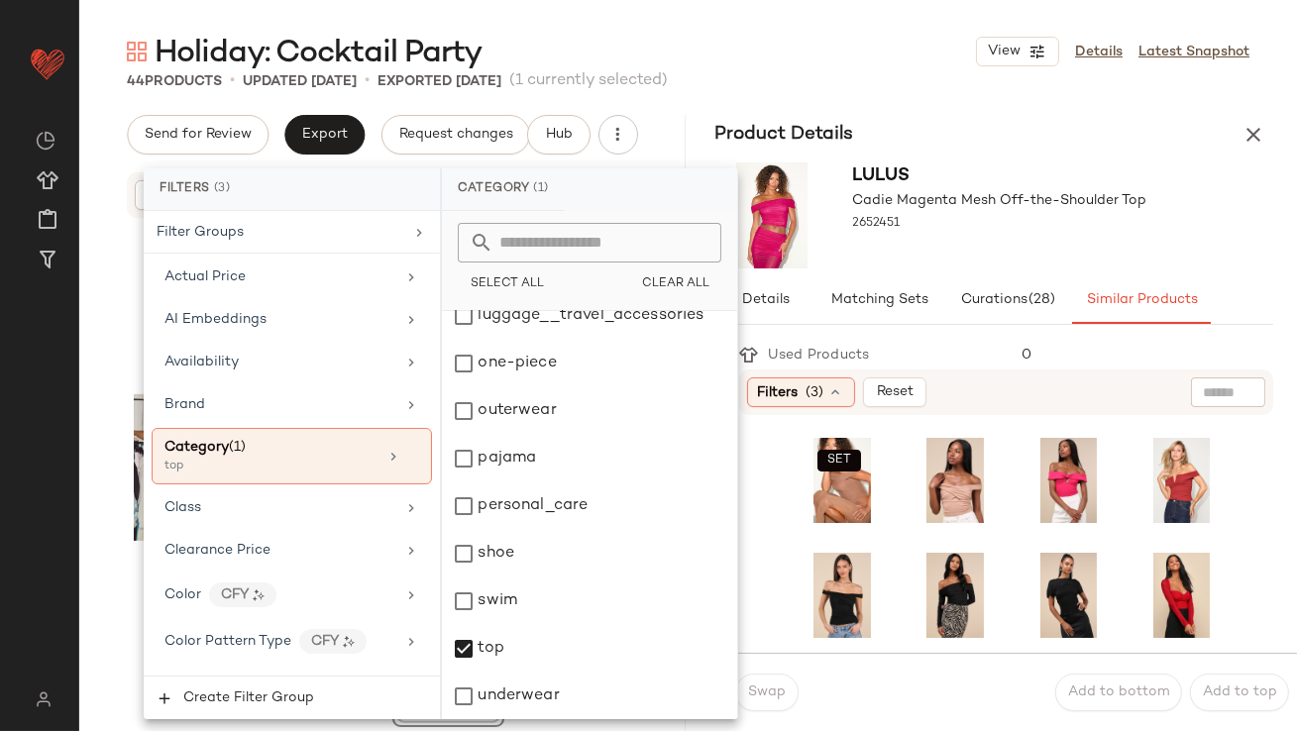
click at [995, 265] on div "Lulus Cadie Magenta Mesh Off-the-Shoulder Top 2652451" at bounding box center [1000, 216] width 294 height 106
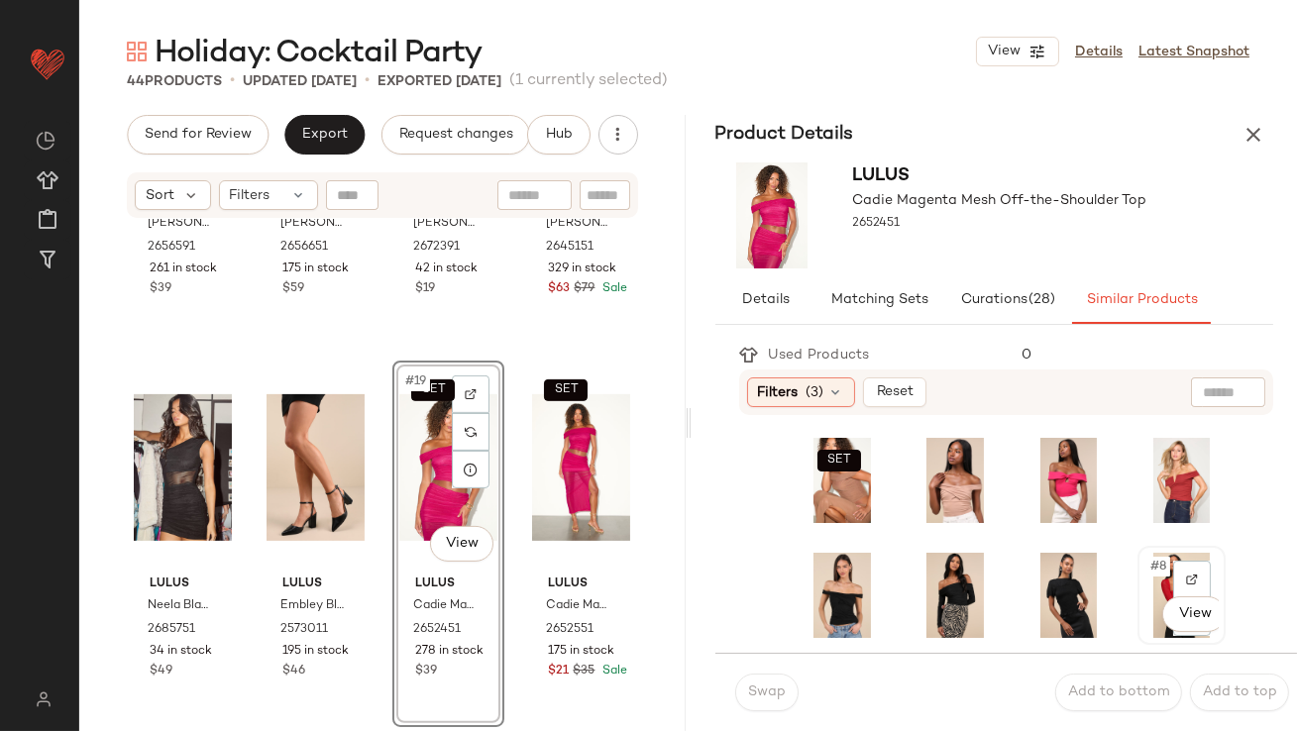
click at [1149, 559] on span "#8" at bounding box center [1160, 567] width 22 height 20
click at [758, 680] on button "Swap" at bounding box center [766, 693] width 63 height 38
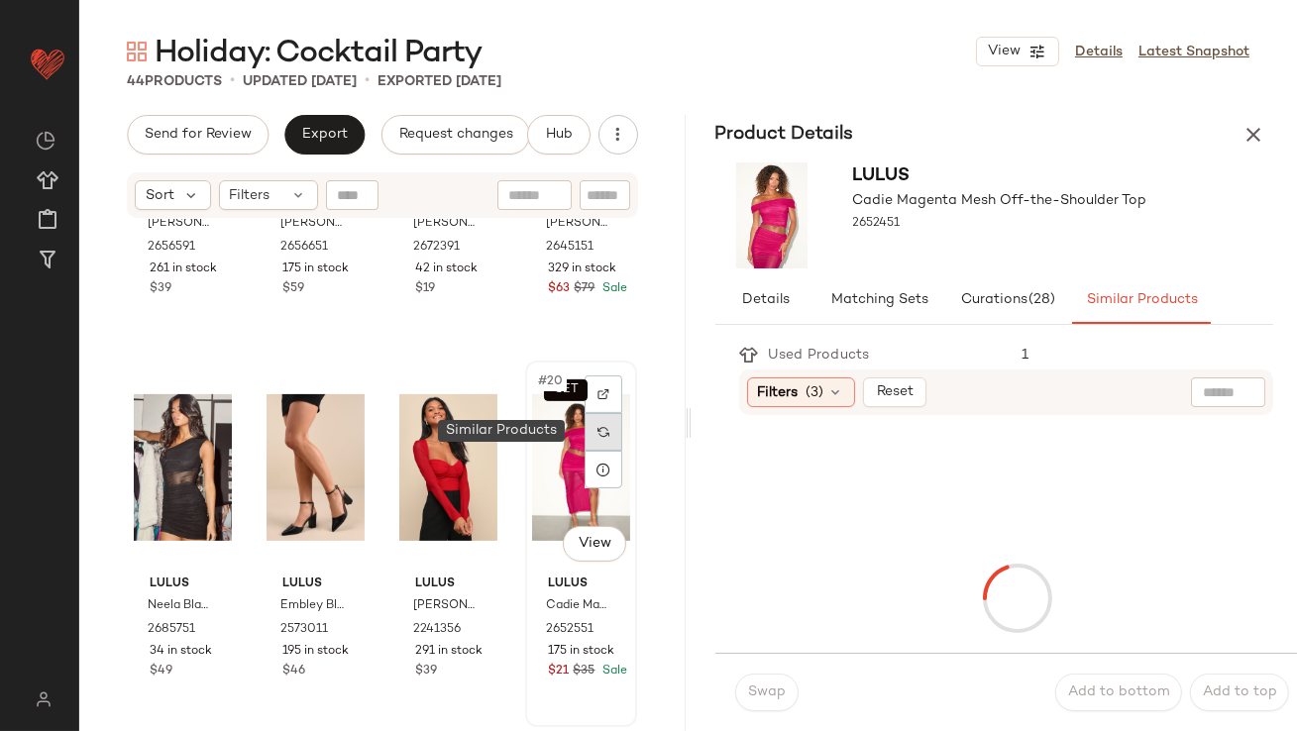
click at [598, 434] on img at bounding box center [604, 432] width 12 height 12
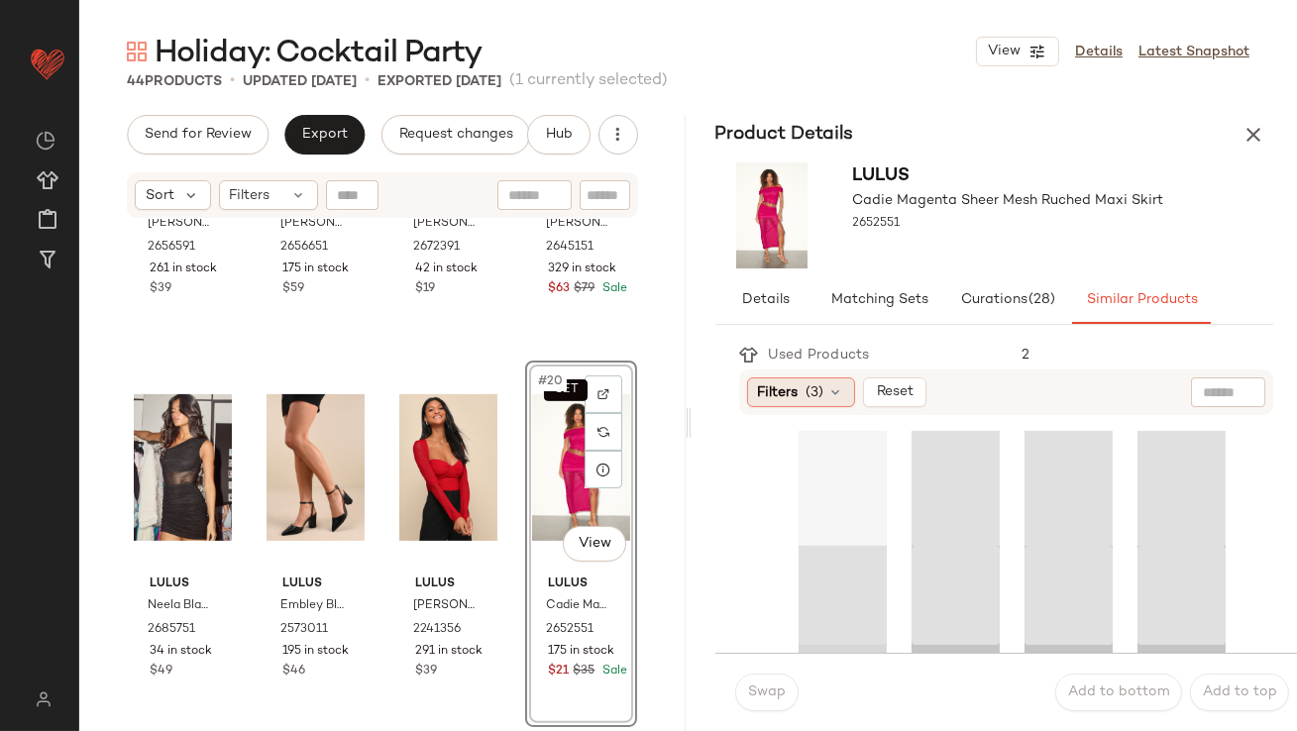
click at [822, 401] on span "(3)" at bounding box center [816, 393] width 18 height 21
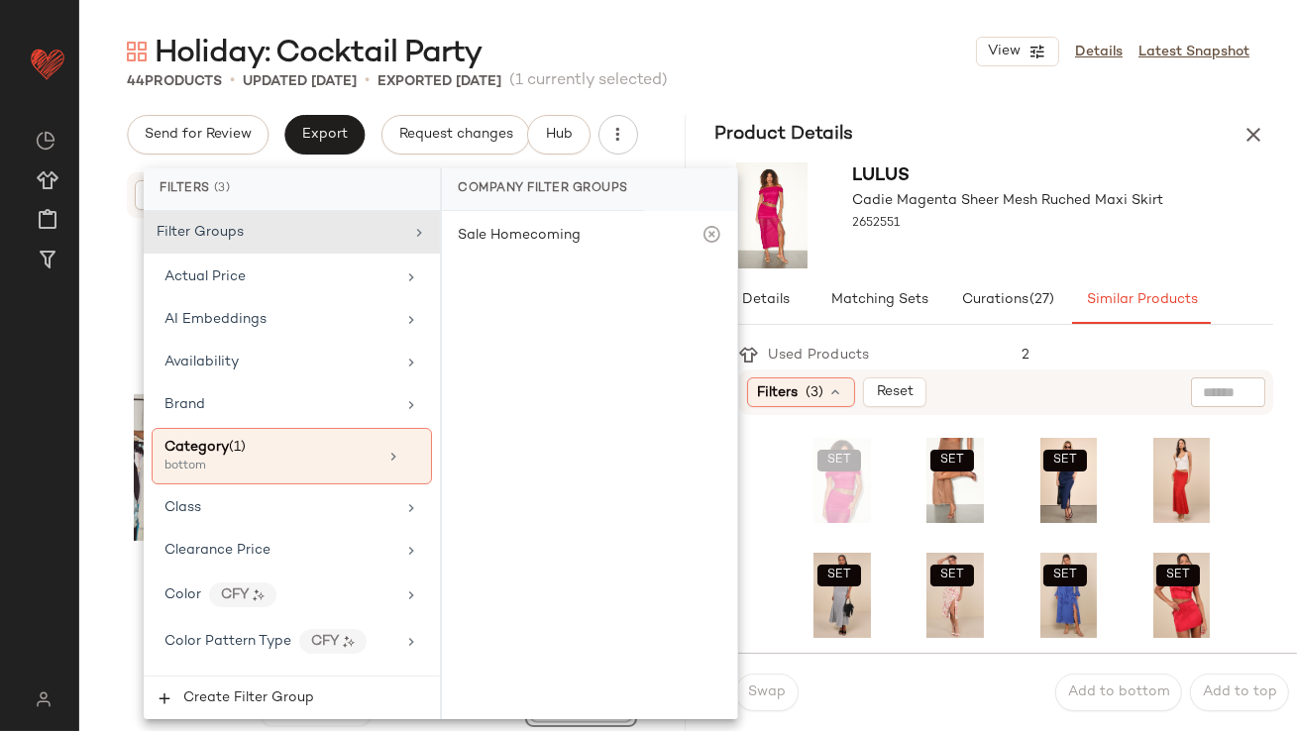
scroll to position [1576, 0]
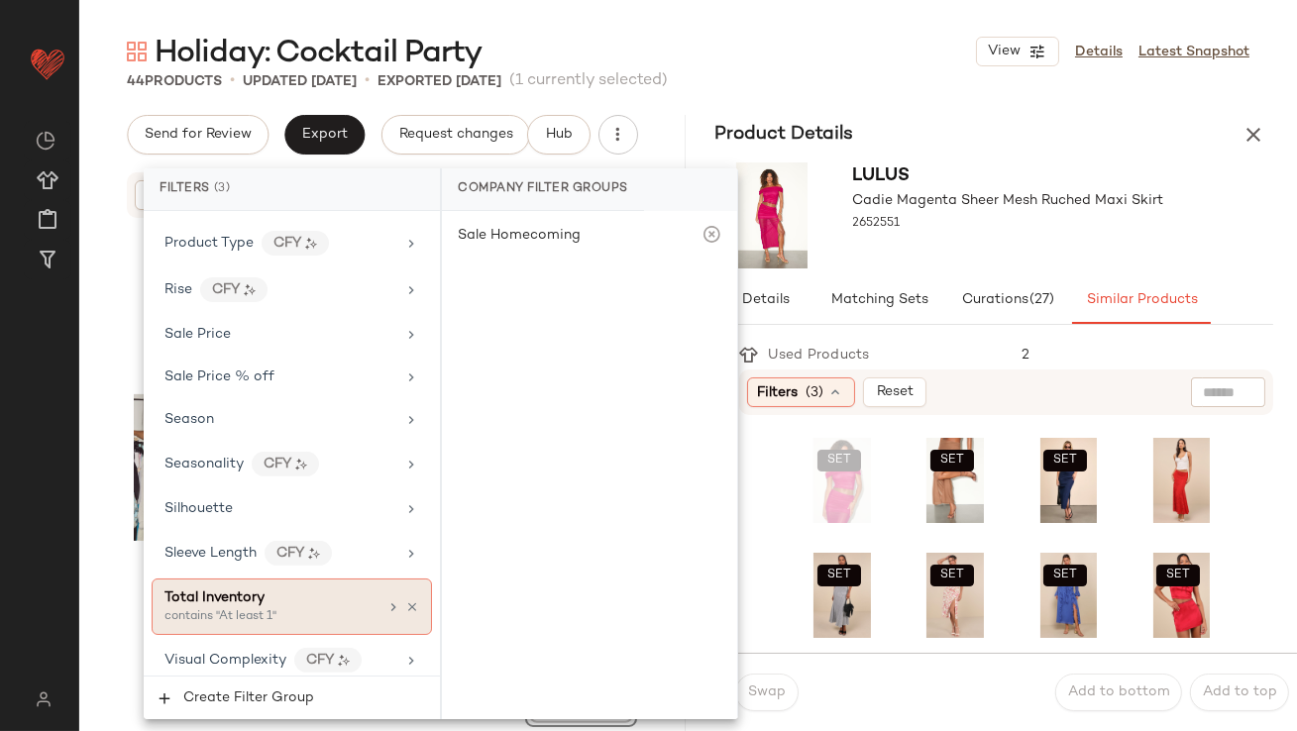
click at [295, 608] on div "contains "At least 1"" at bounding box center [264, 617] width 198 height 18
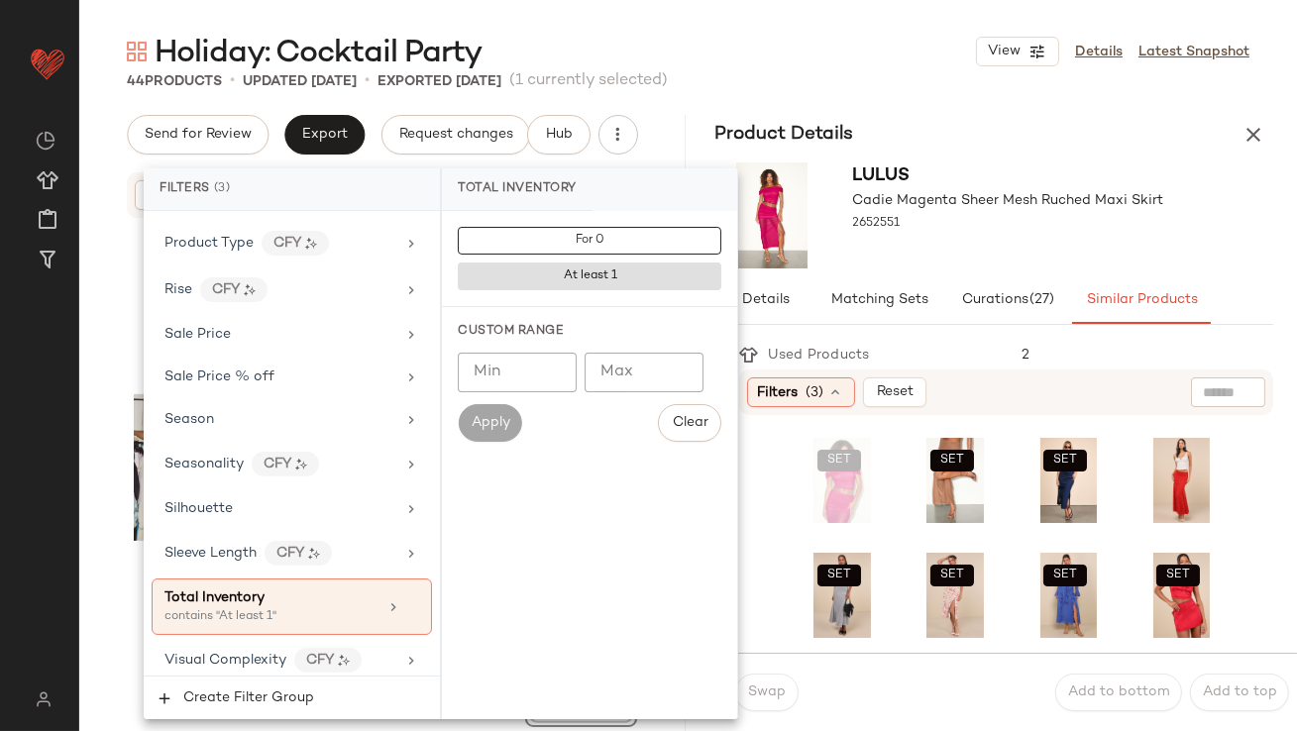
click at [534, 356] on input "Min" at bounding box center [517, 373] width 119 height 40
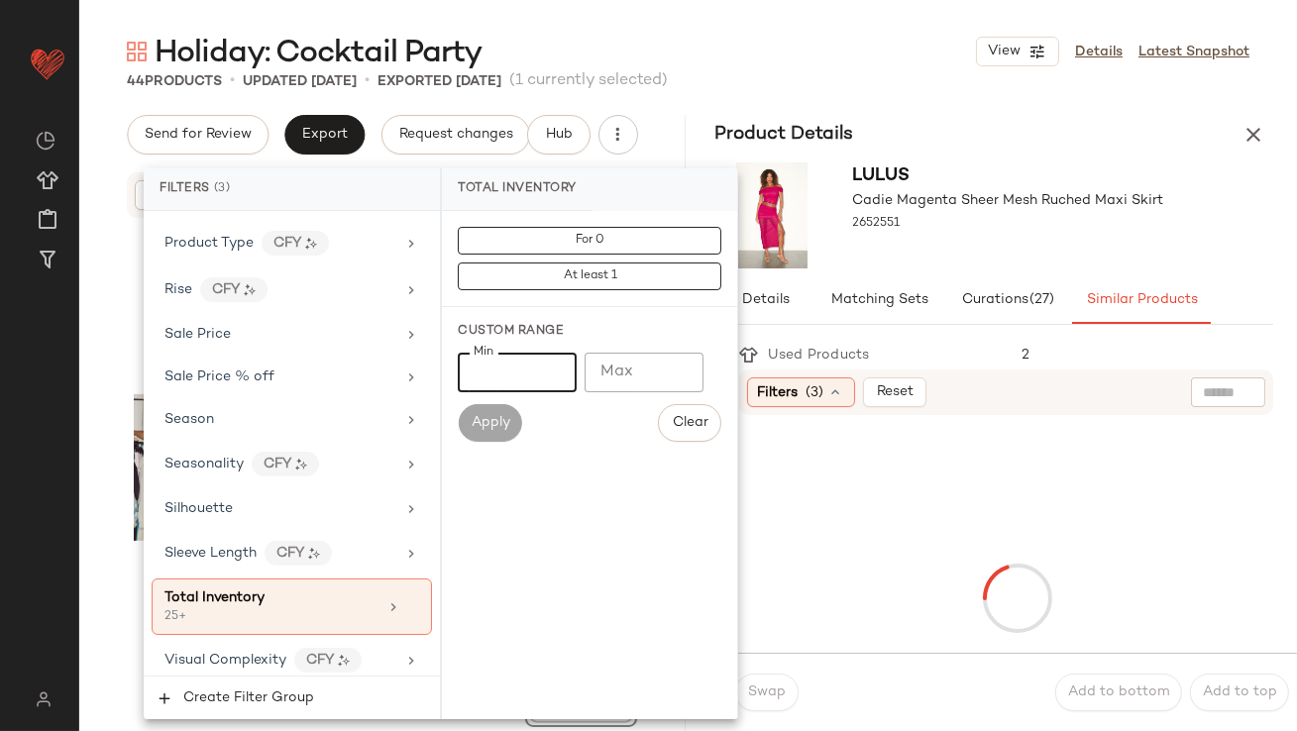
type input "**"
click at [943, 263] on div "Lulus Cadie Magenta Sheer Mesh Ruched Maxi Skirt 2652551" at bounding box center [1008, 216] width 311 height 106
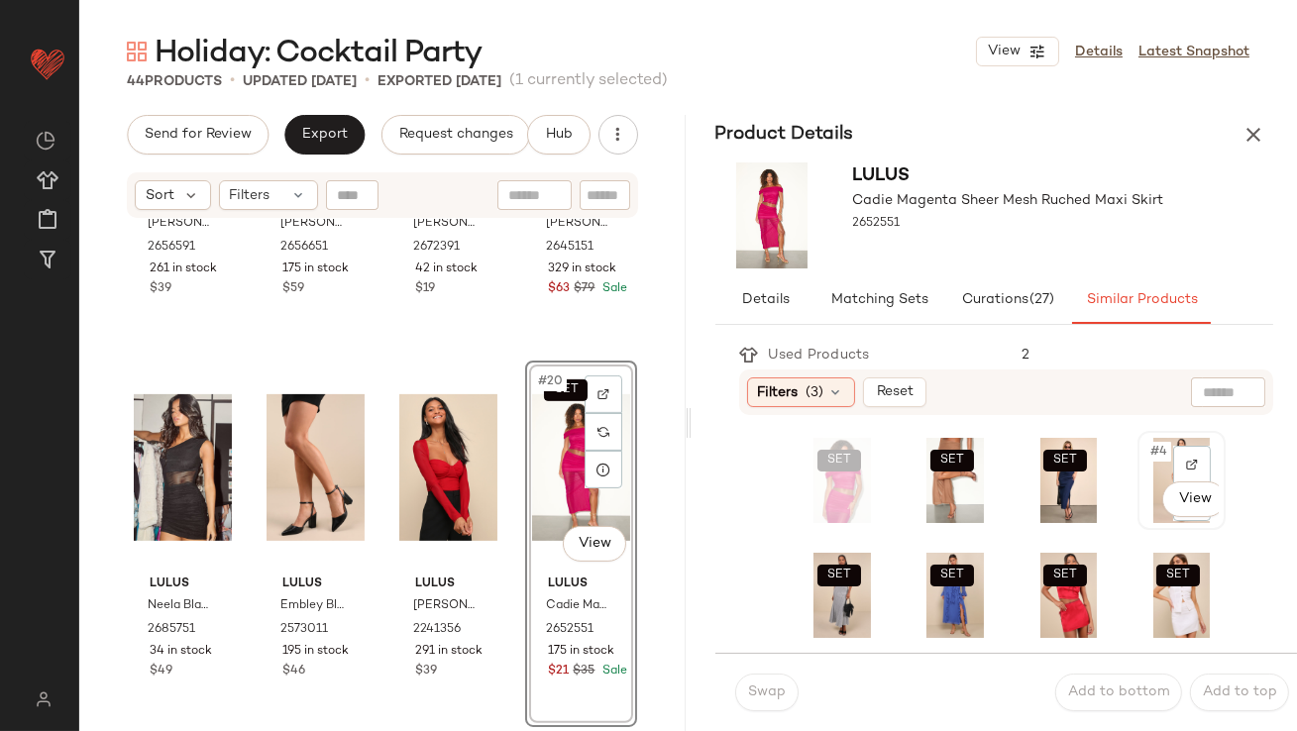
drag, startPoint x: 1122, startPoint y: 458, endPoint x: 1134, endPoint y: 455, distance: 12.3
click at [1149, 455] on span "#4" at bounding box center [1160, 452] width 23 height 20
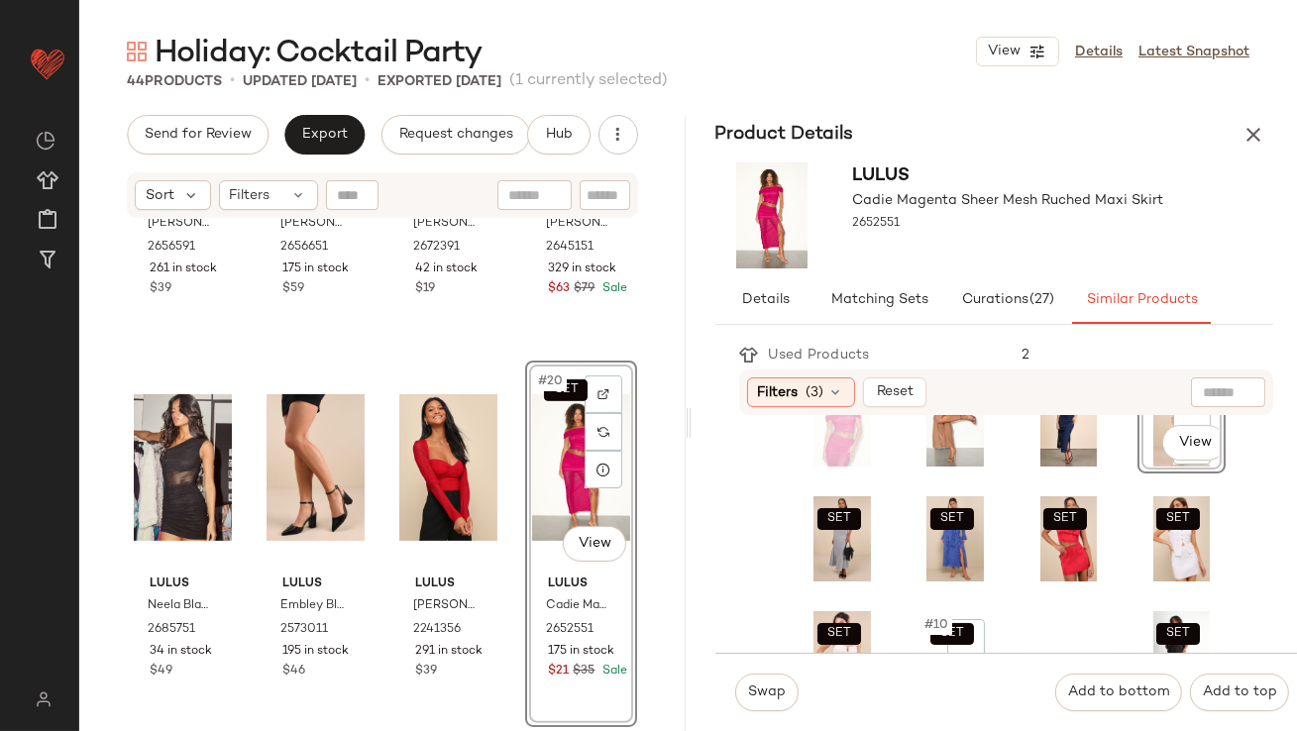
scroll to position [0, 0]
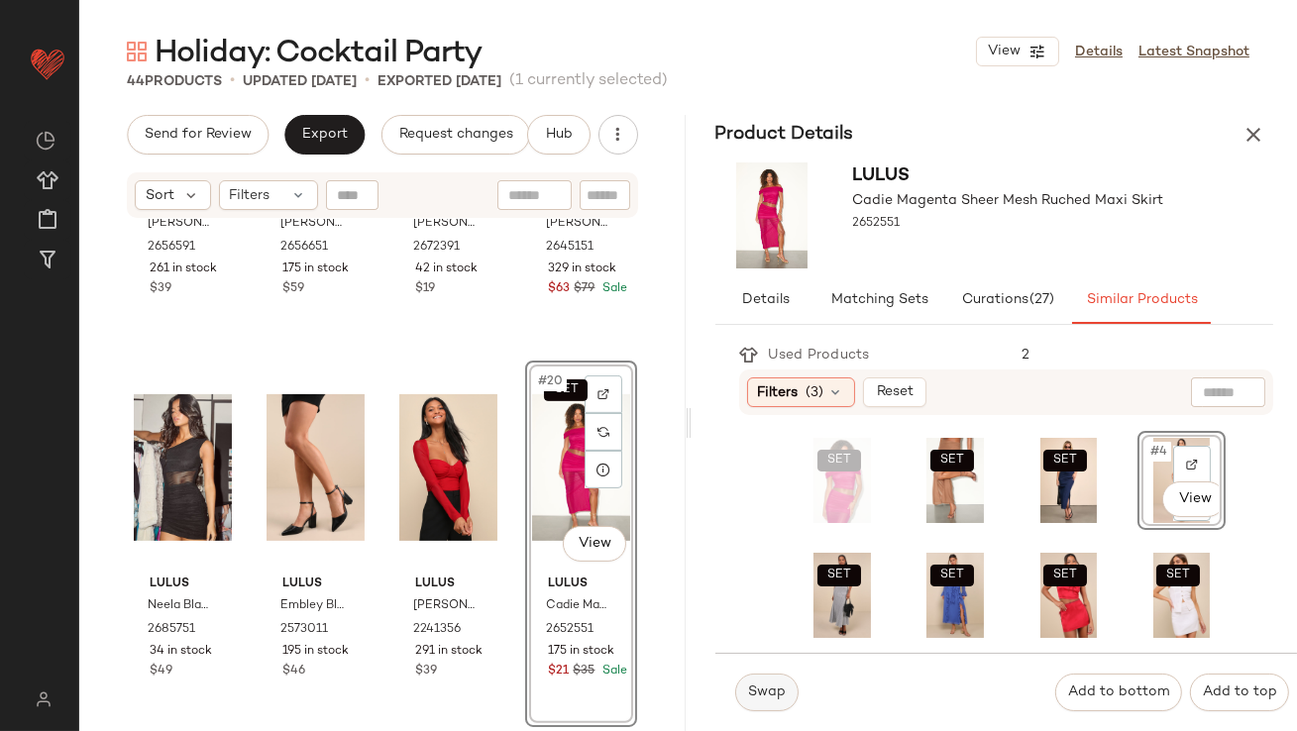
click at [761, 694] on span "Swap" at bounding box center [766, 693] width 39 height 16
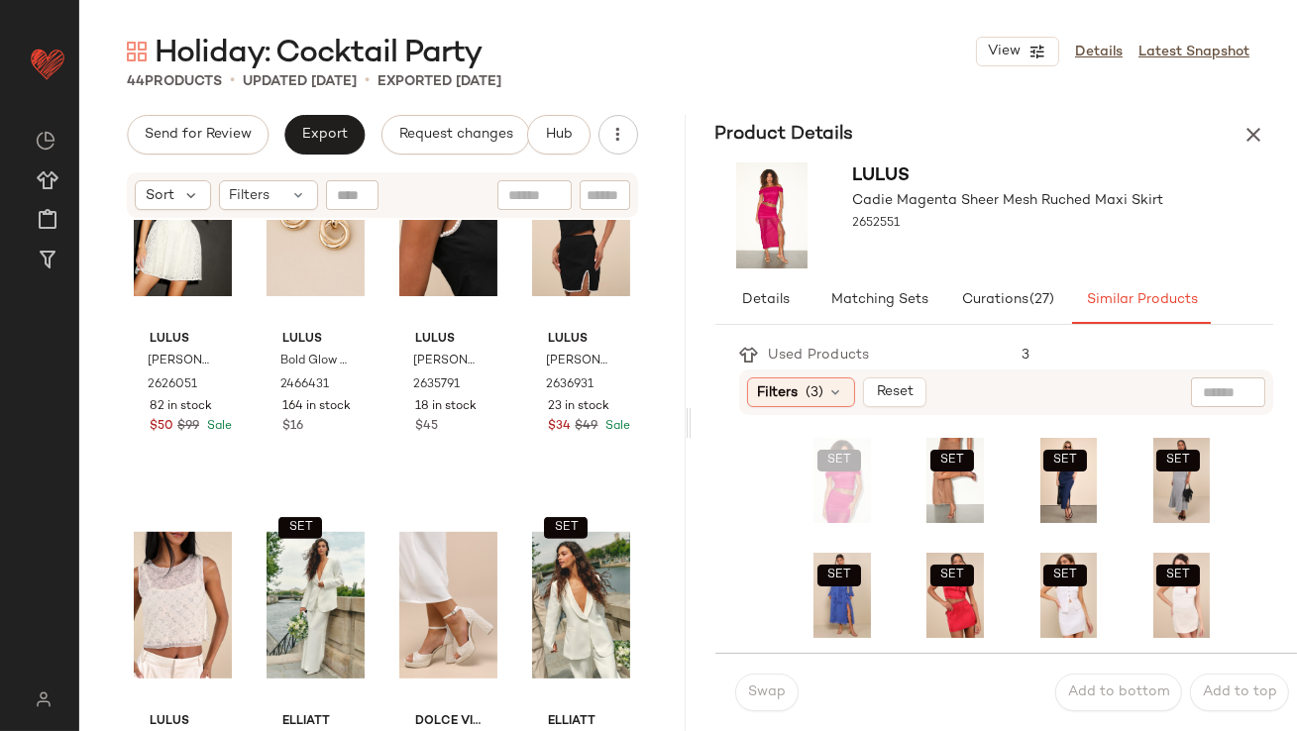
scroll to position [2422, 0]
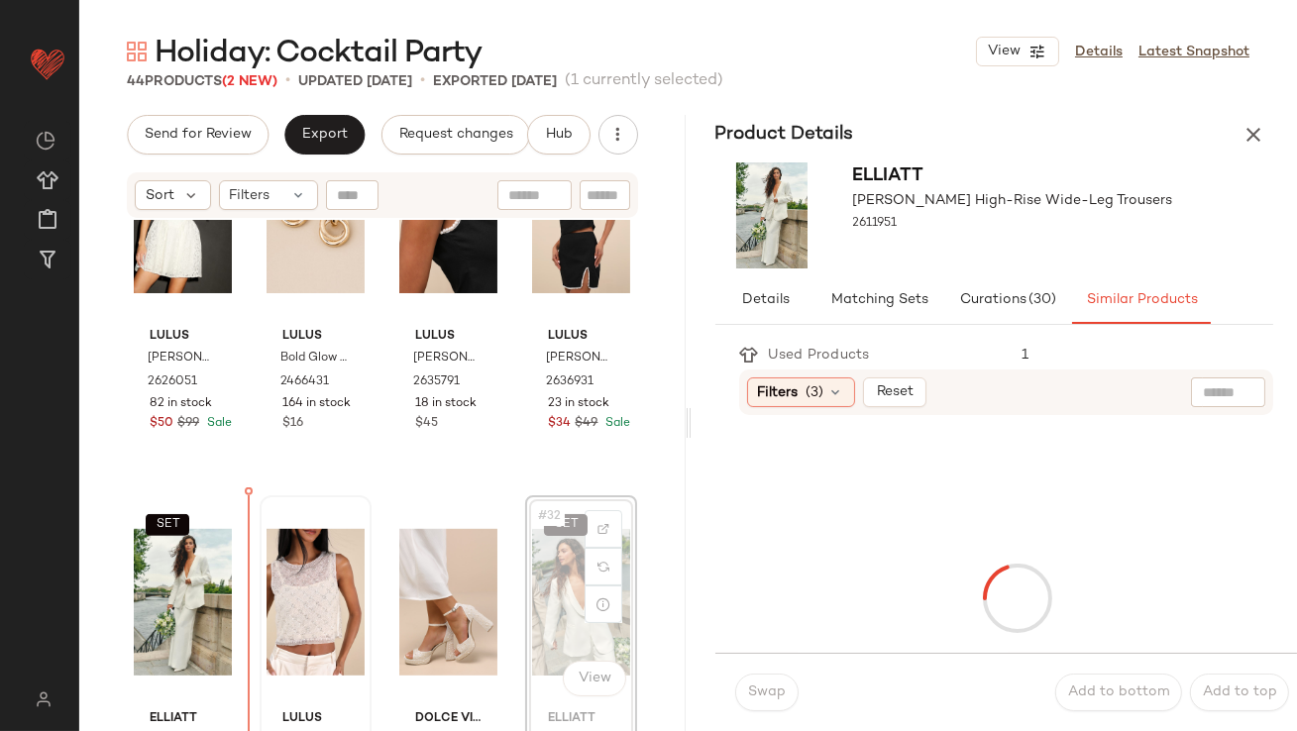
drag, startPoint x: 573, startPoint y: 576, endPoint x: 257, endPoint y: 588, distance: 316.4
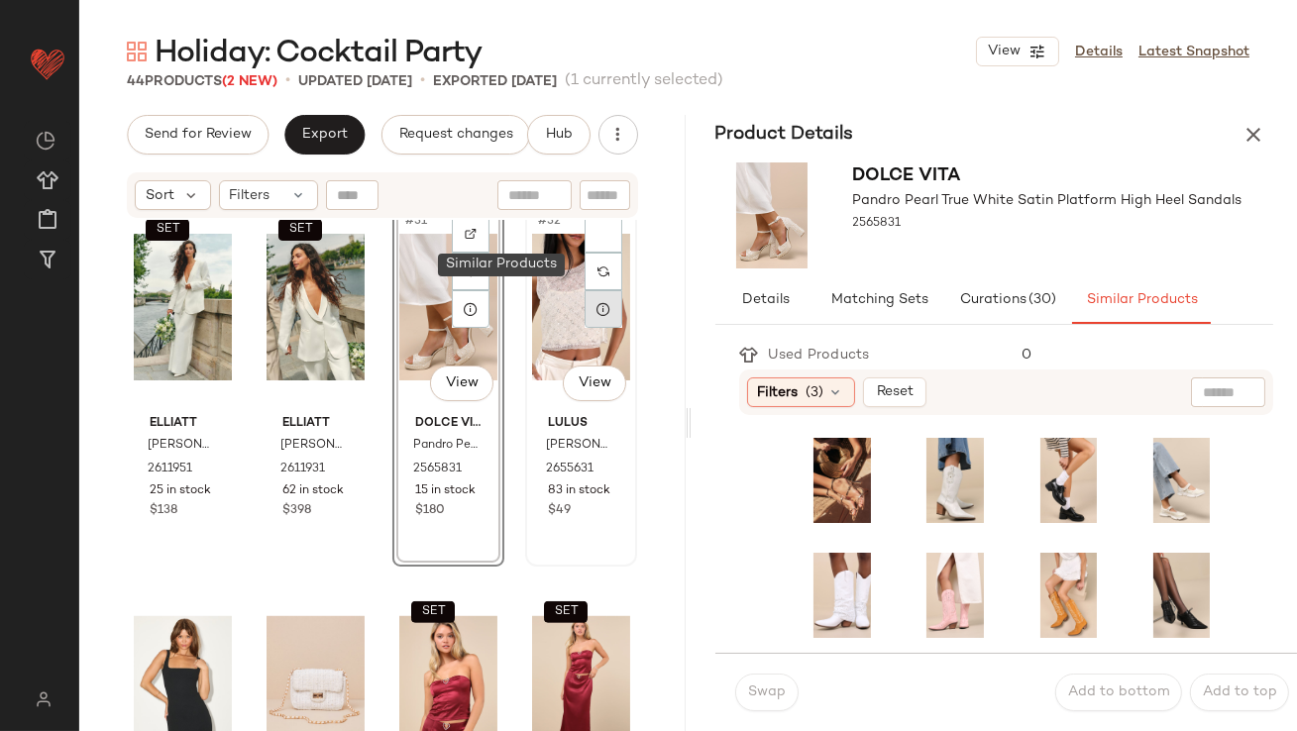
scroll to position [2714, 0]
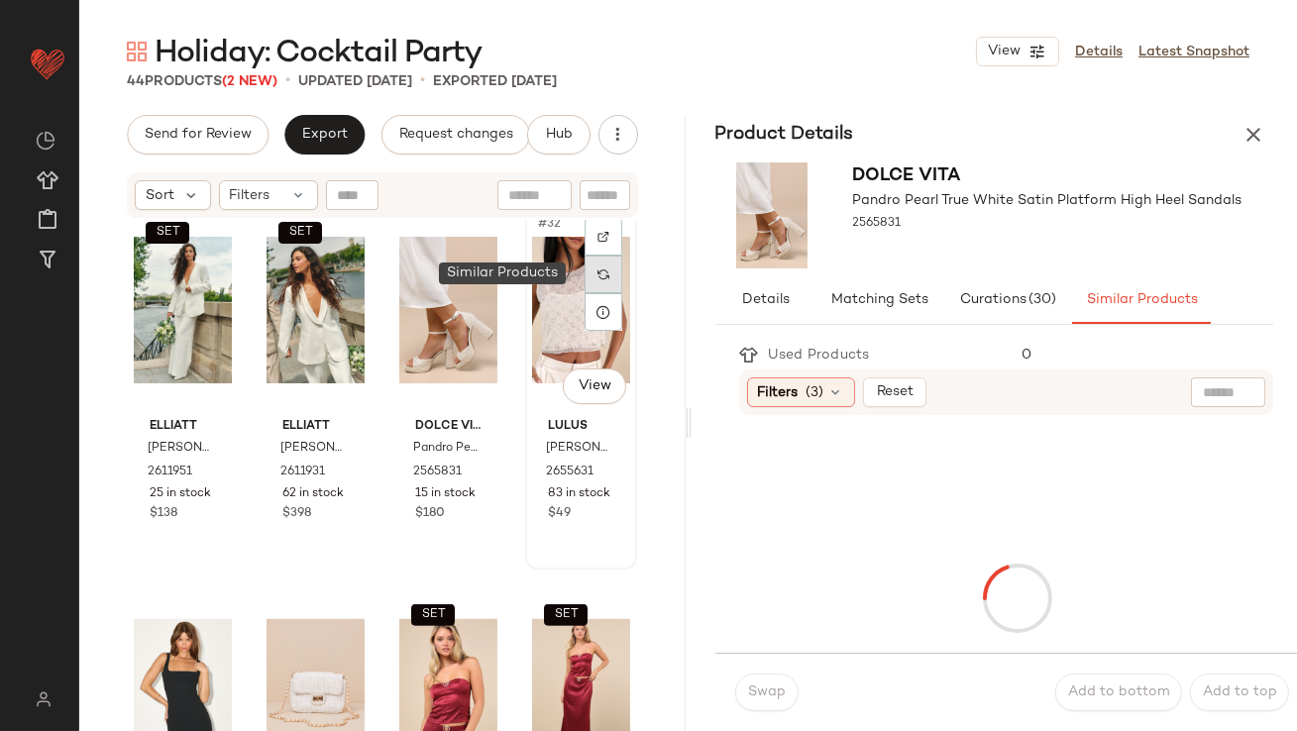
click at [592, 279] on div at bounding box center [604, 275] width 38 height 38
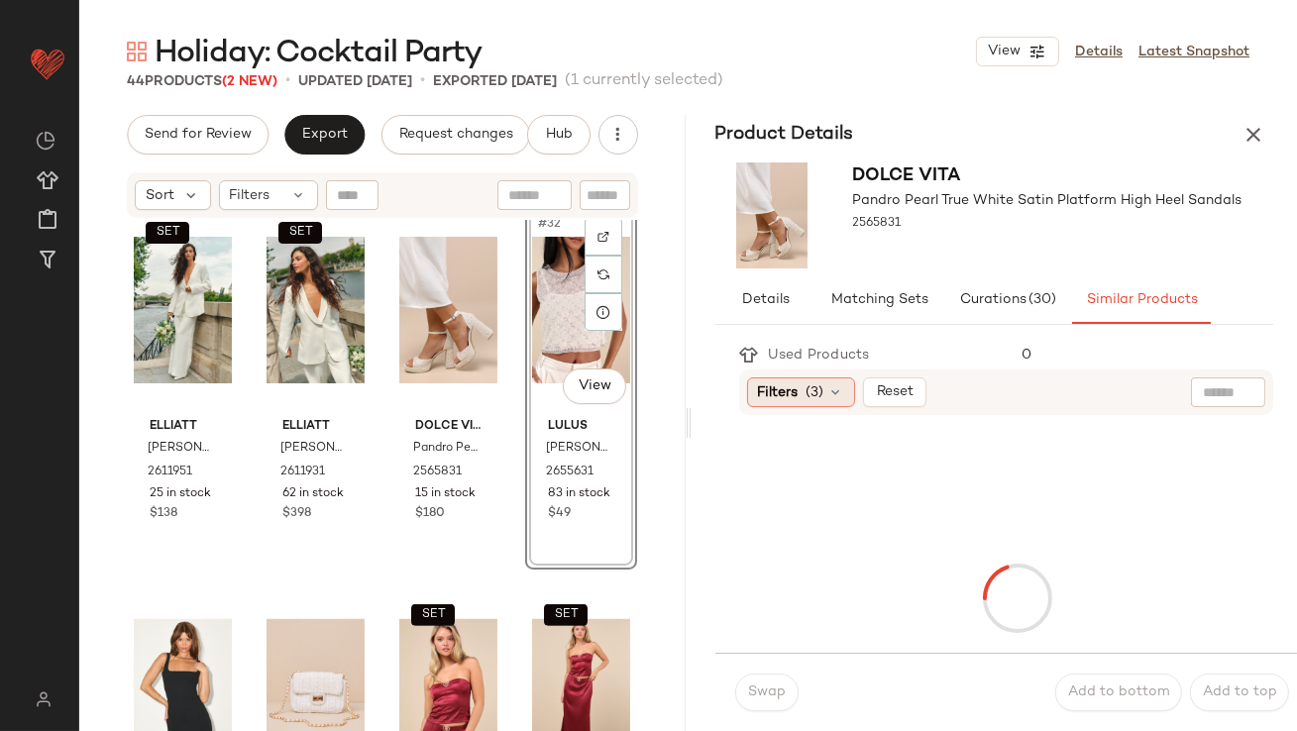
click at [801, 381] on div "Filters (3)" at bounding box center [801, 393] width 108 height 30
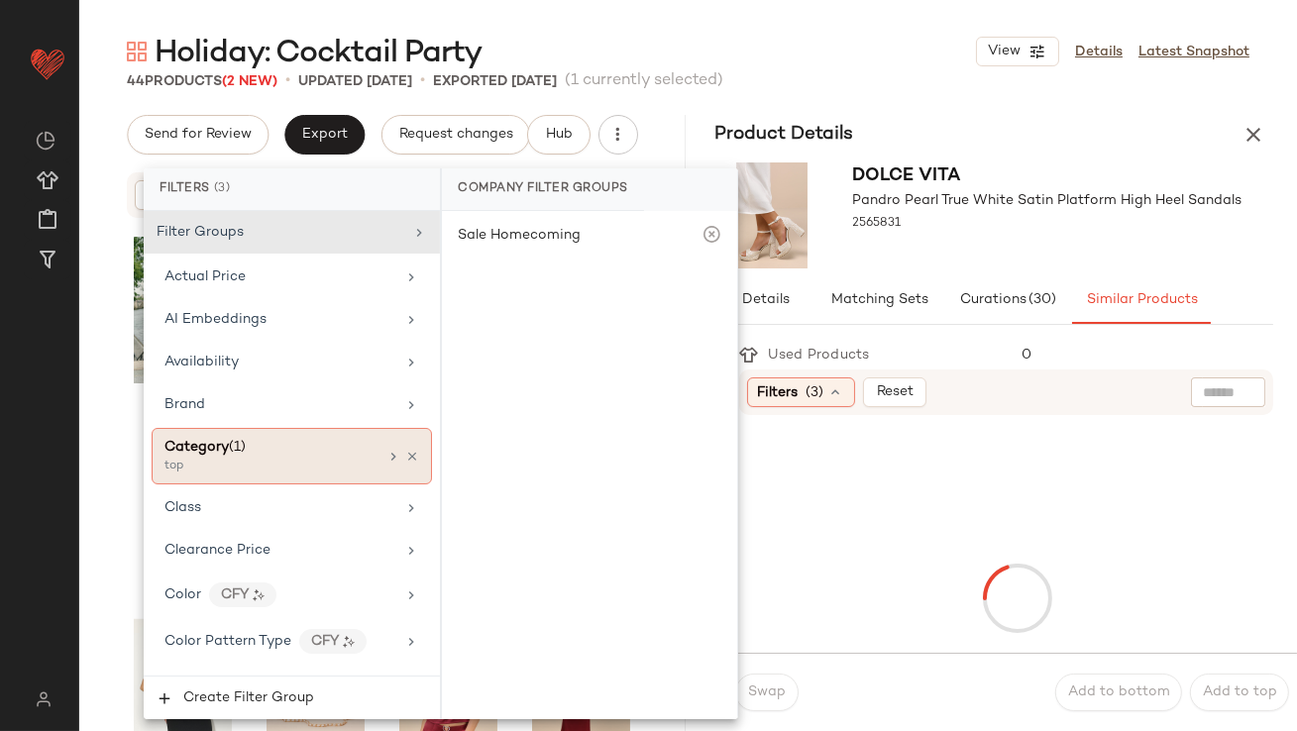
click at [359, 448] on div "Category (1)" at bounding box center [271, 447] width 213 height 21
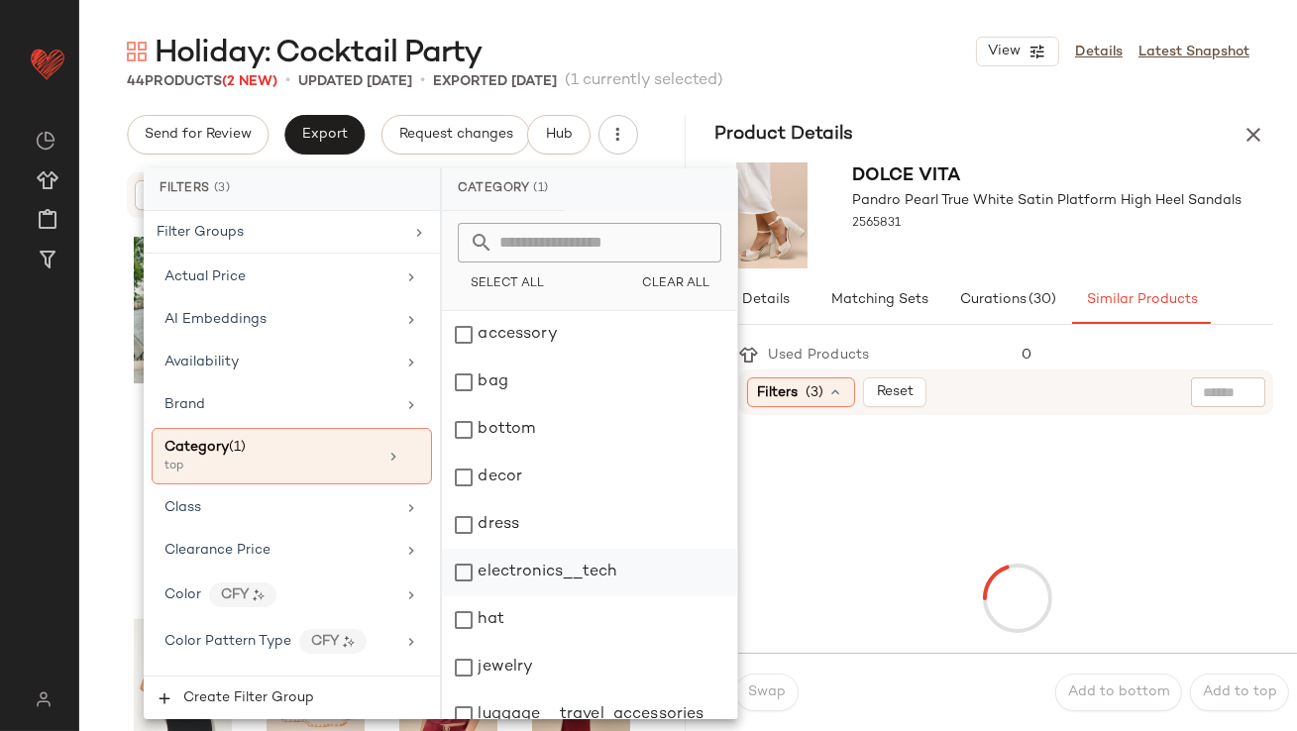
scroll to position [399, 0]
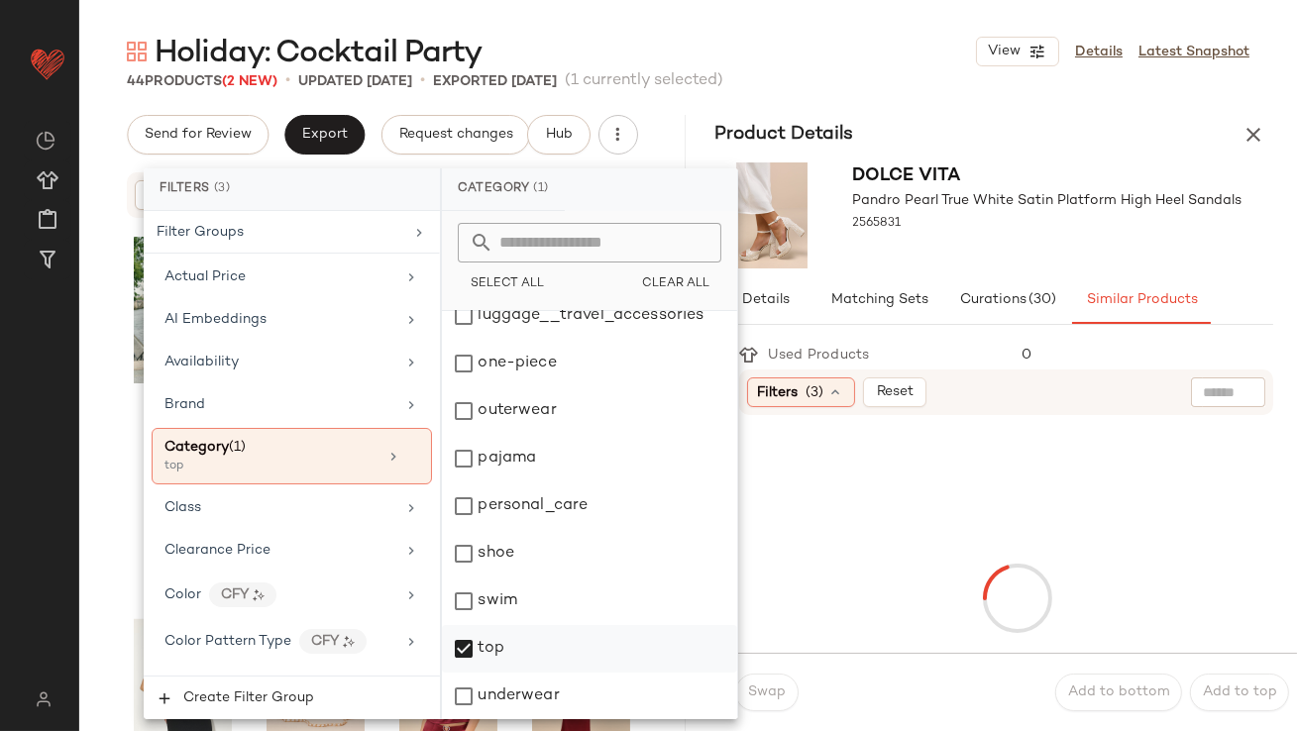
click at [457, 648] on div "top" at bounding box center [589, 649] width 295 height 48
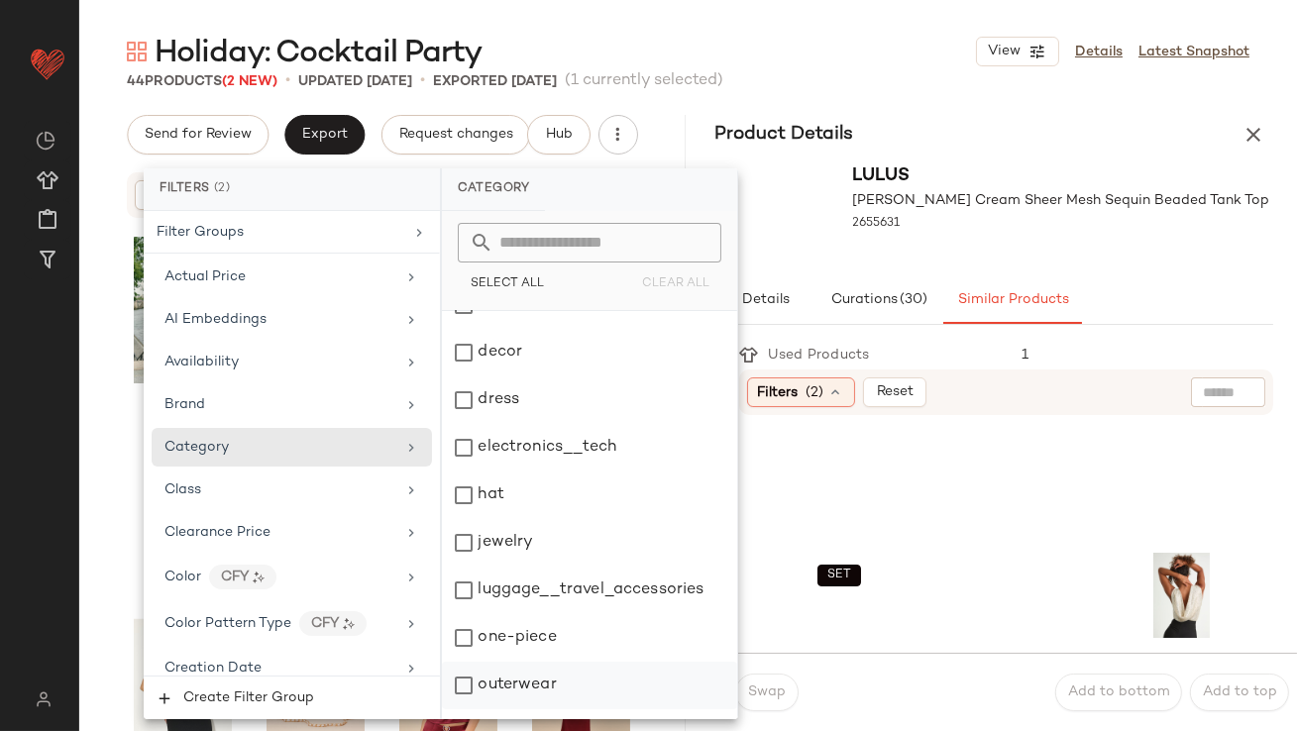
scroll to position [119, 0]
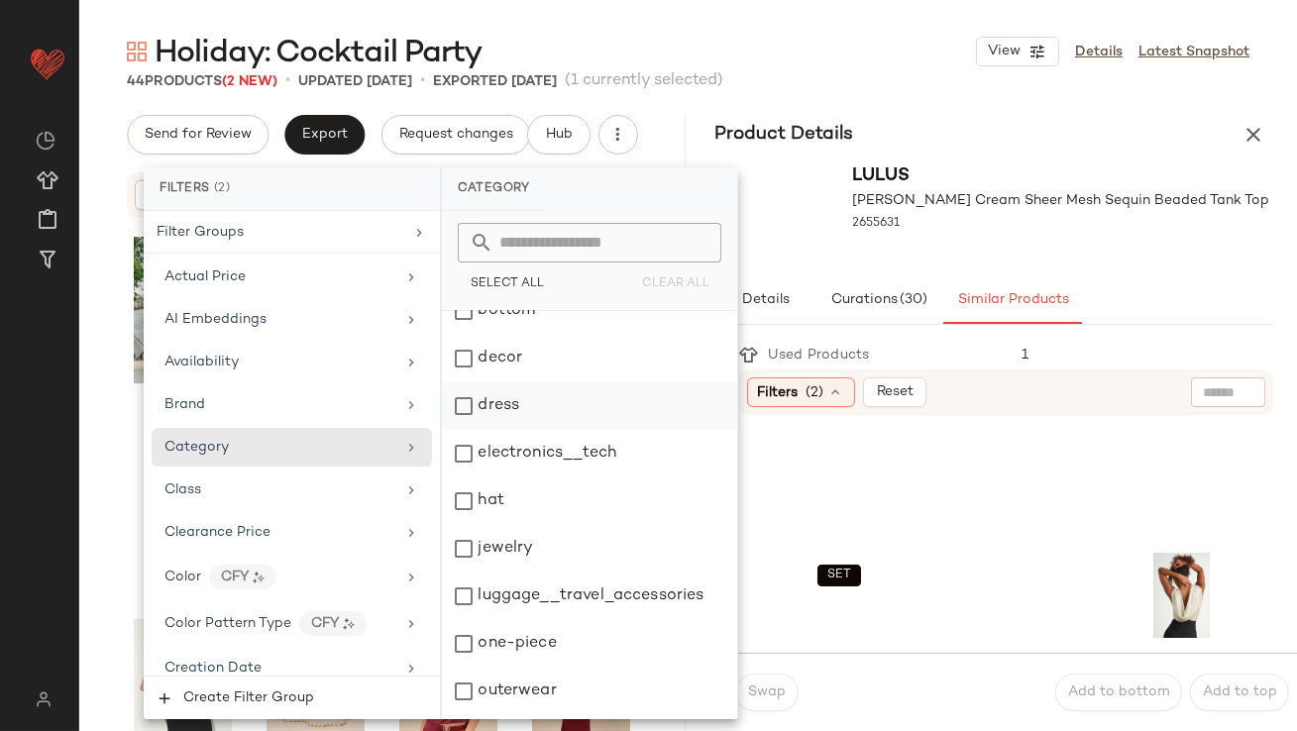
click at [512, 419] on div "dress" at bounding box center [589, 407] width 295 height 48
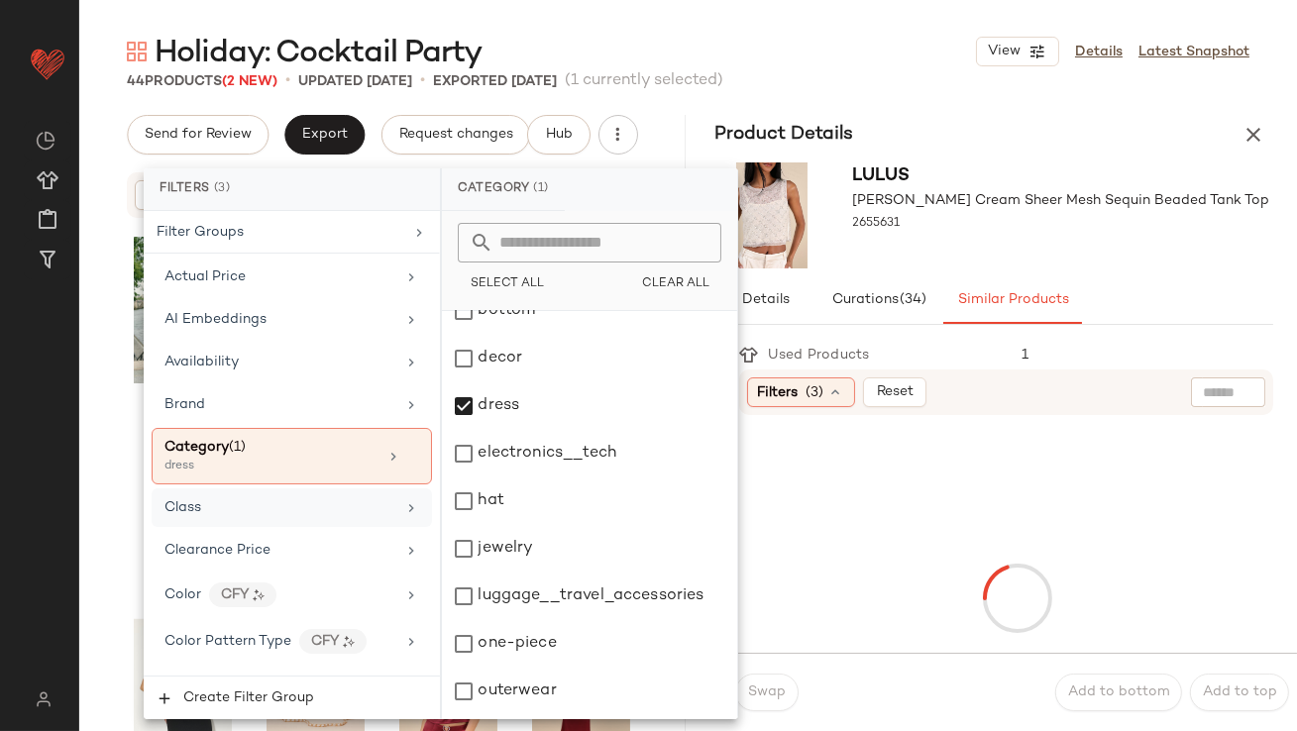
scroll to position [1576, 0]
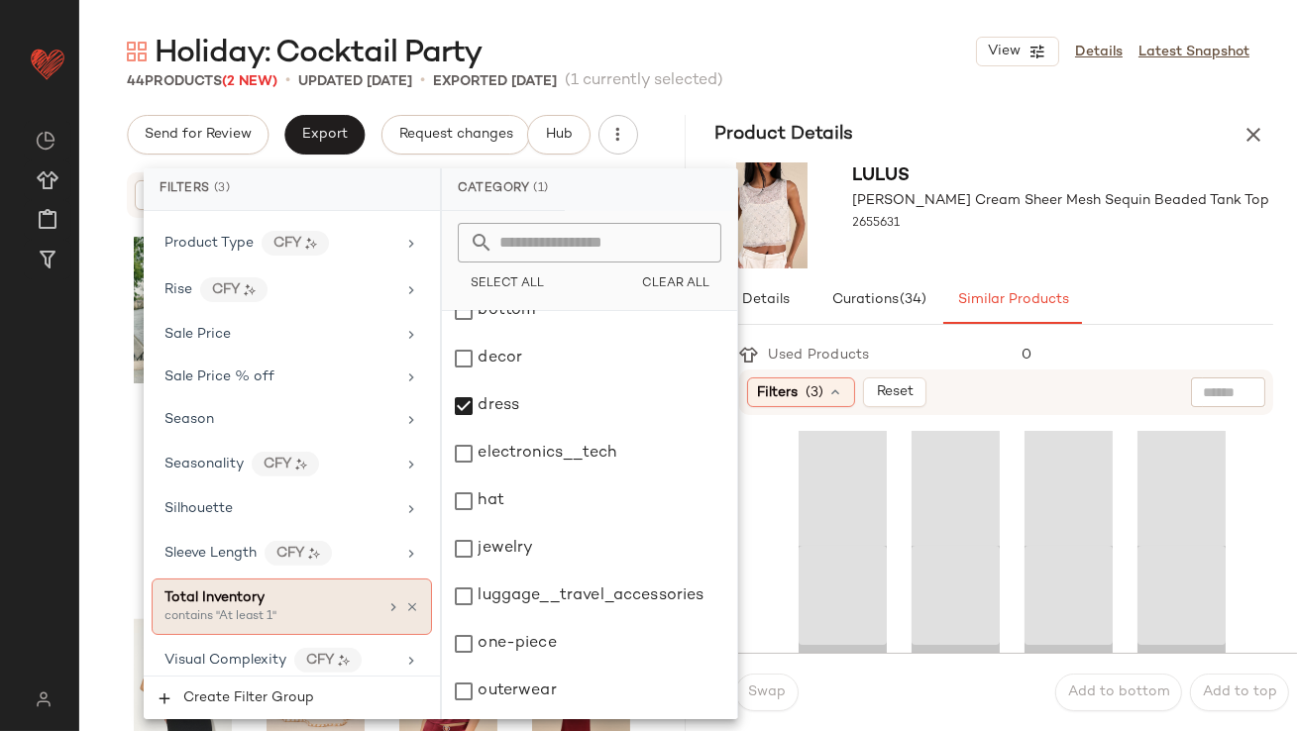
click at [259, 611] on div "contains "At least 1"" at bounding box center [264, 617] width 198 height 18
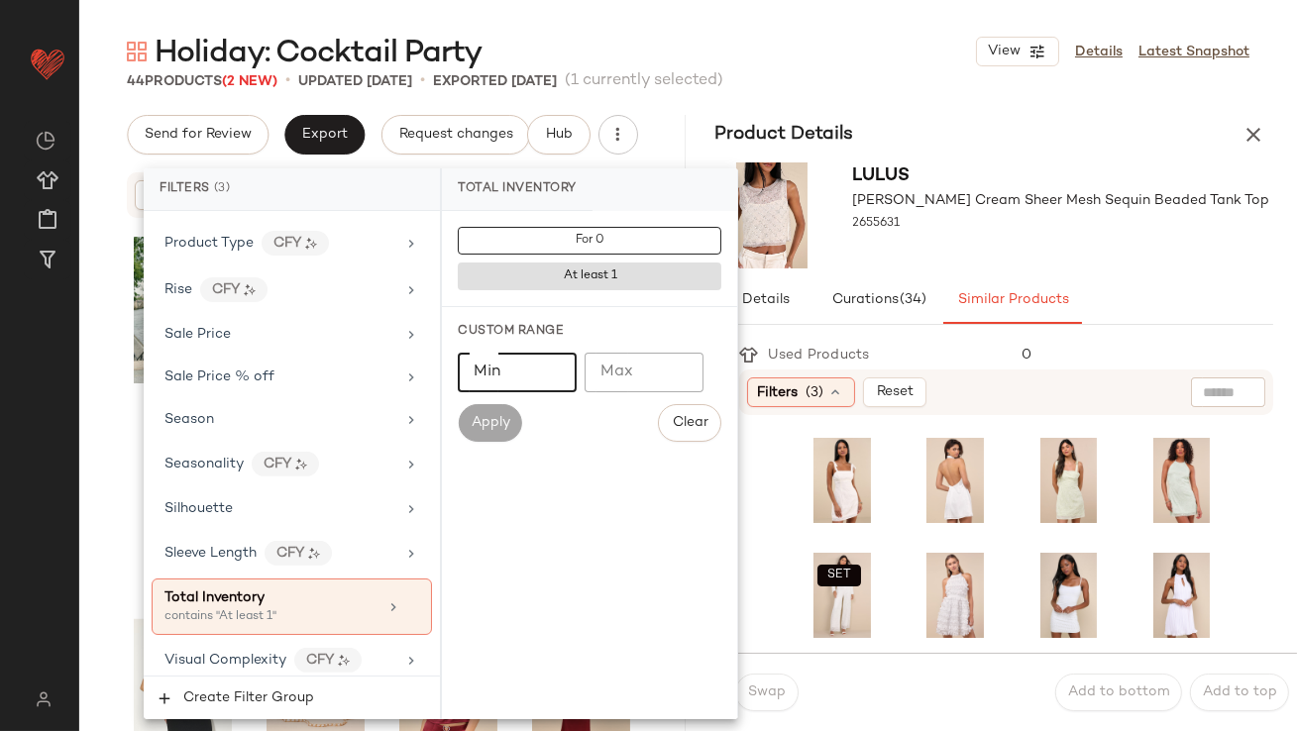
click at [530, 357] on input "Min" at bounding box center [517, 373] width 119 height 40
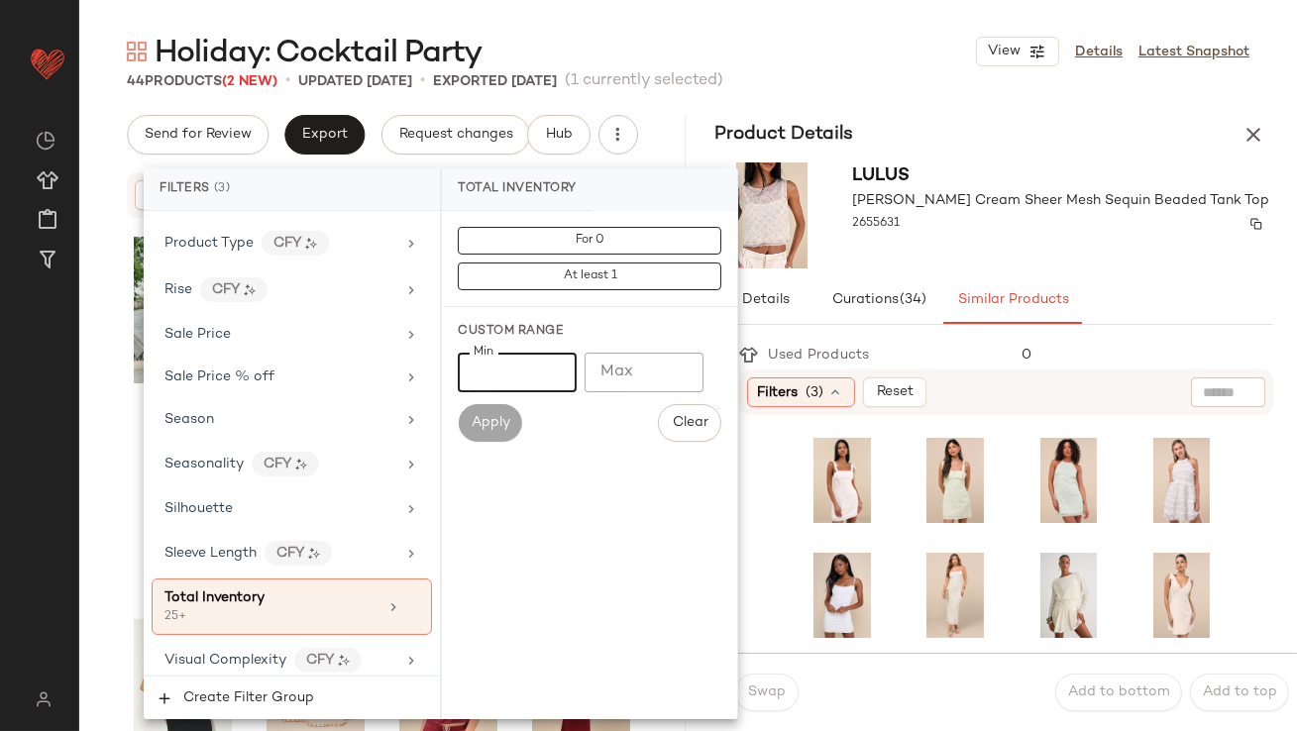
type input "**"
click at [960, 239] on div at bounding box center [1061, 242] width 417 height 16
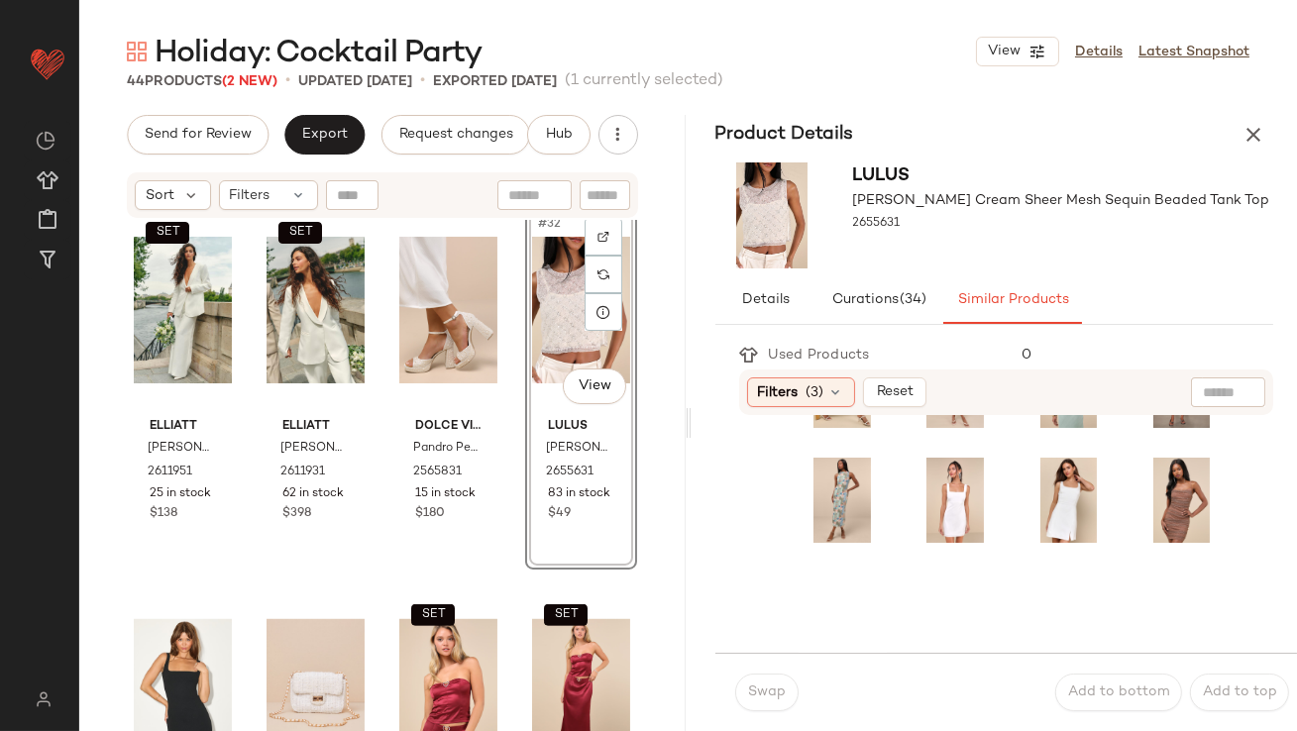
scroll to position [566, 0]
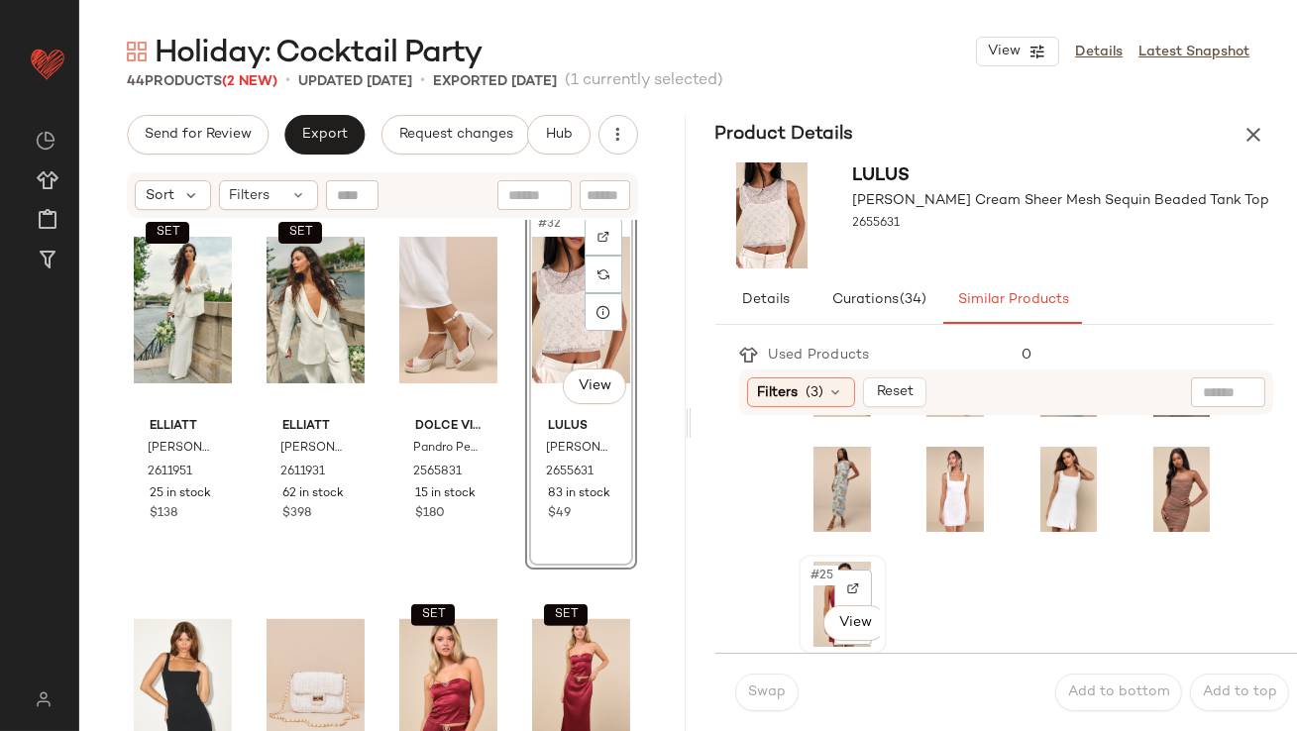
drag, startPoint x: 838, startPoint y: 565, endPoint x: 822, endPoint y: 584, distance: 25.3
click at [822, 584] on span "#25" at bounding box center [824, 576] width 29 height 20
click at [779, 696] on span "Swap" at bounding box center [766, 693] width 39 height 16
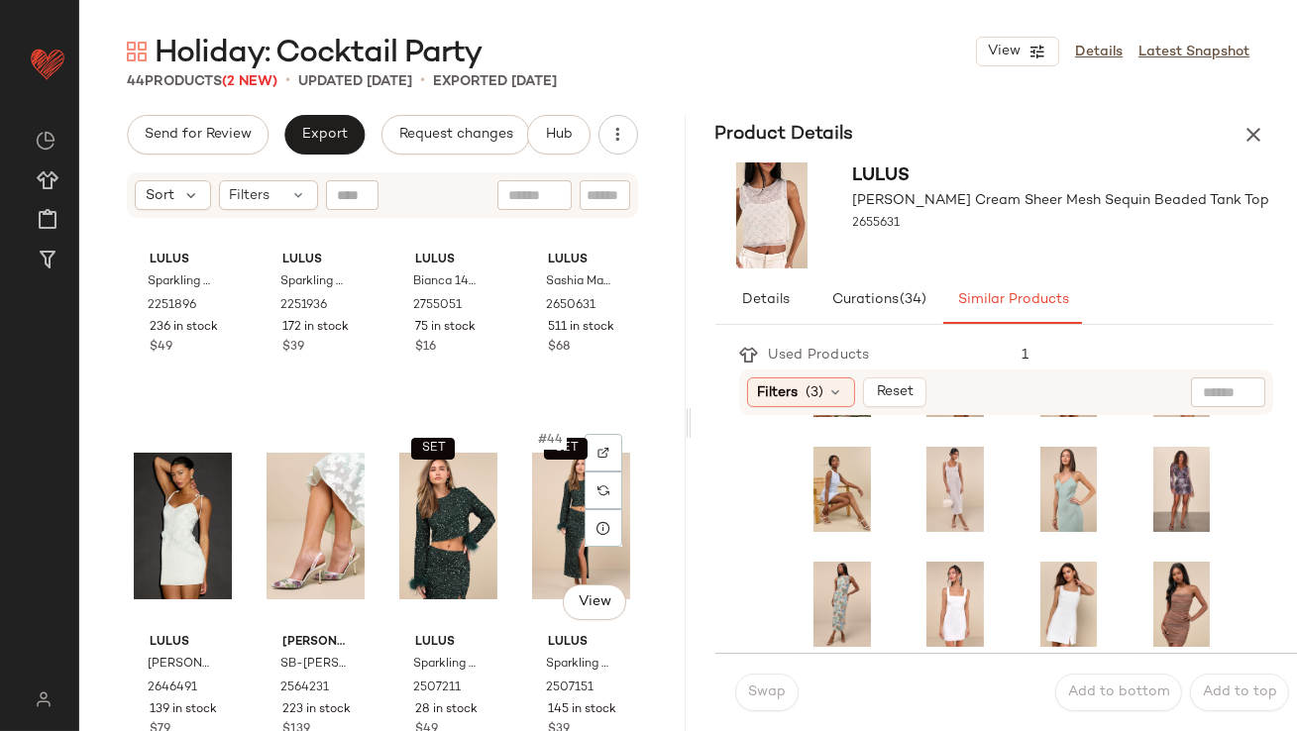
scroll to position [3650, 0]
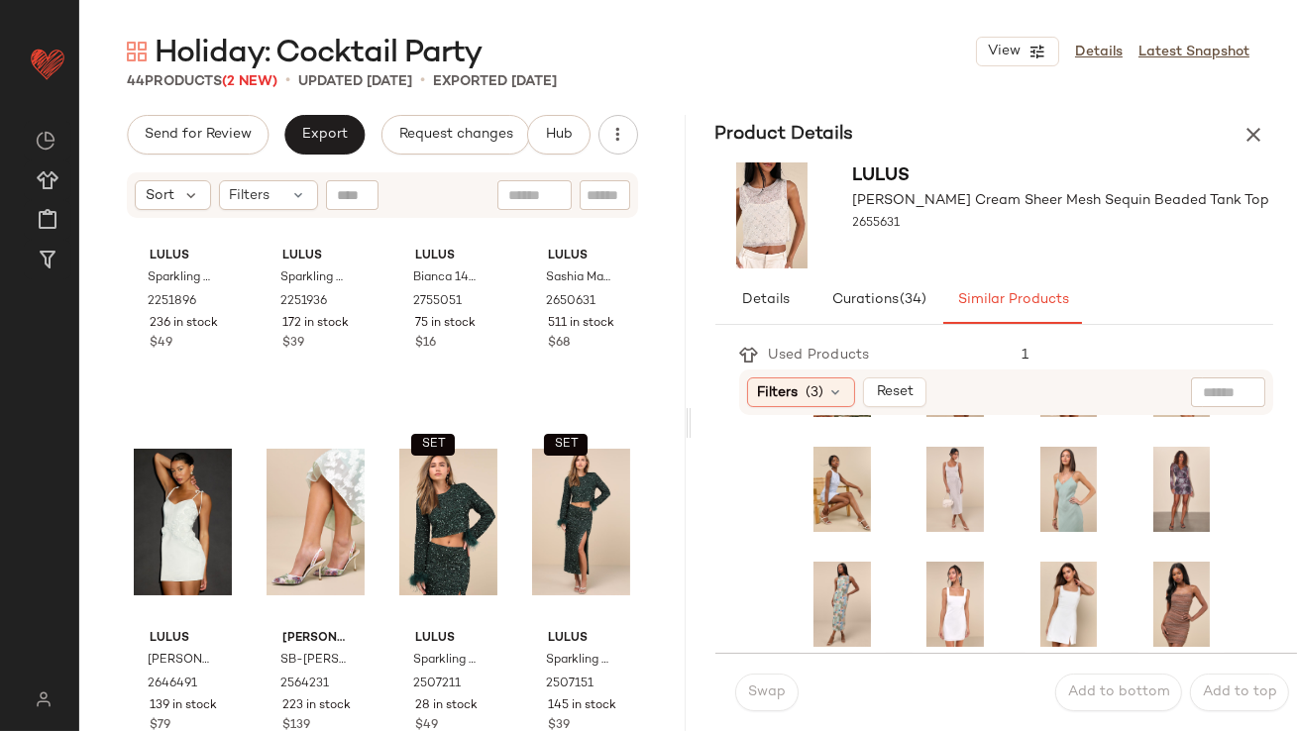
click at [1256, 118] on button "button" at bounding box center [1254, 135] width 40 height 40
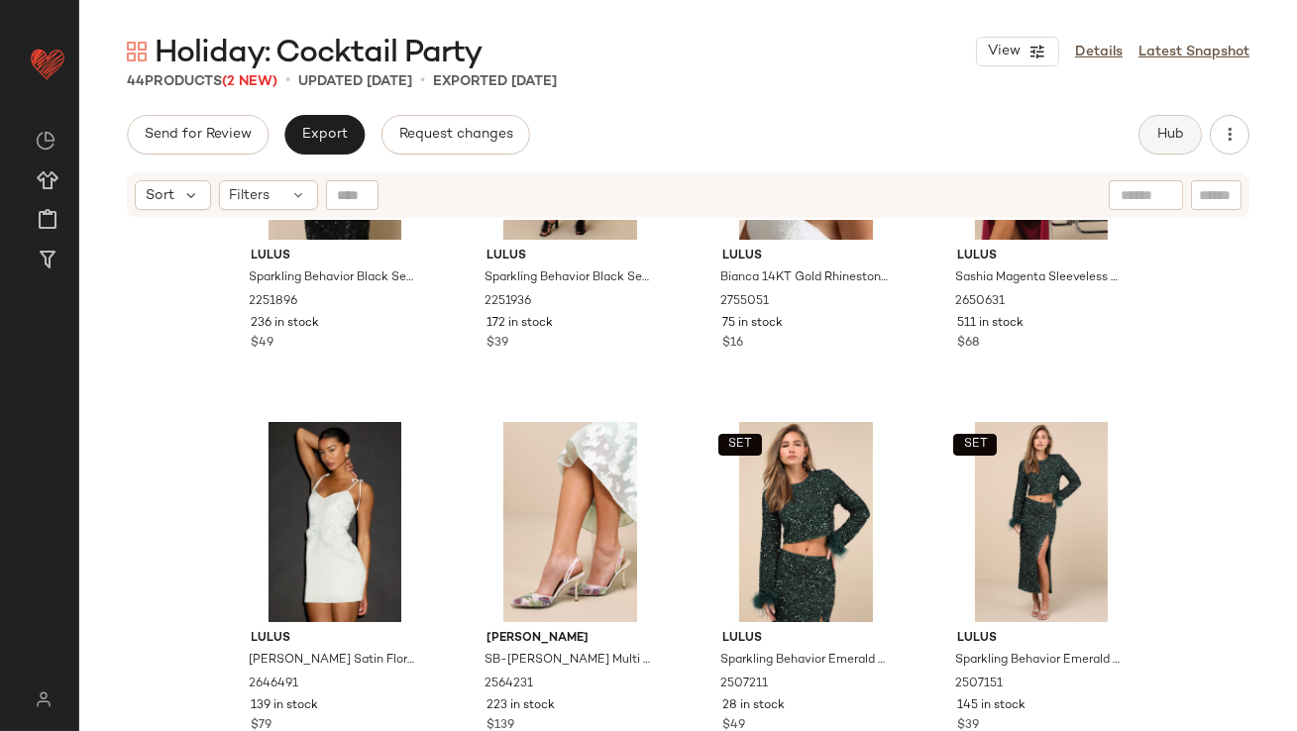
click at [1154, 145] on button "Hub" at bounding box center [1170, 135] width 63 height 40
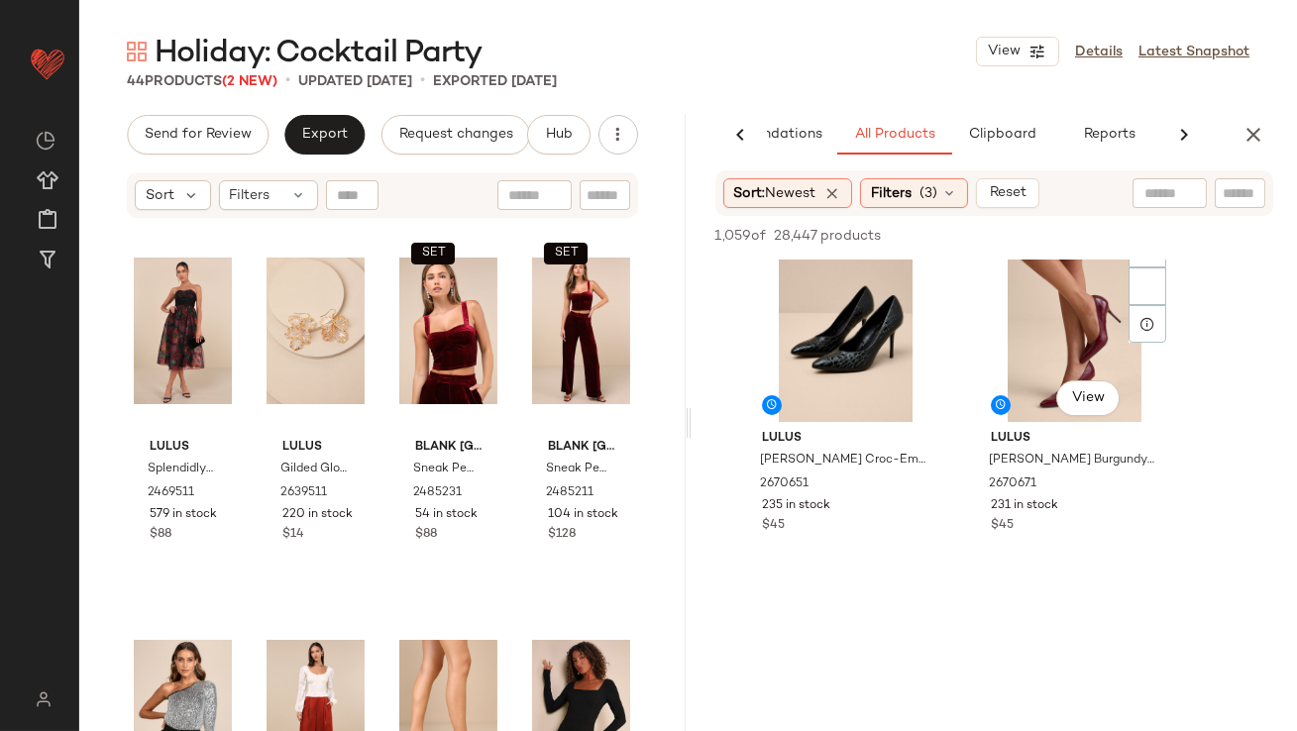
scroll to position [468, 0]
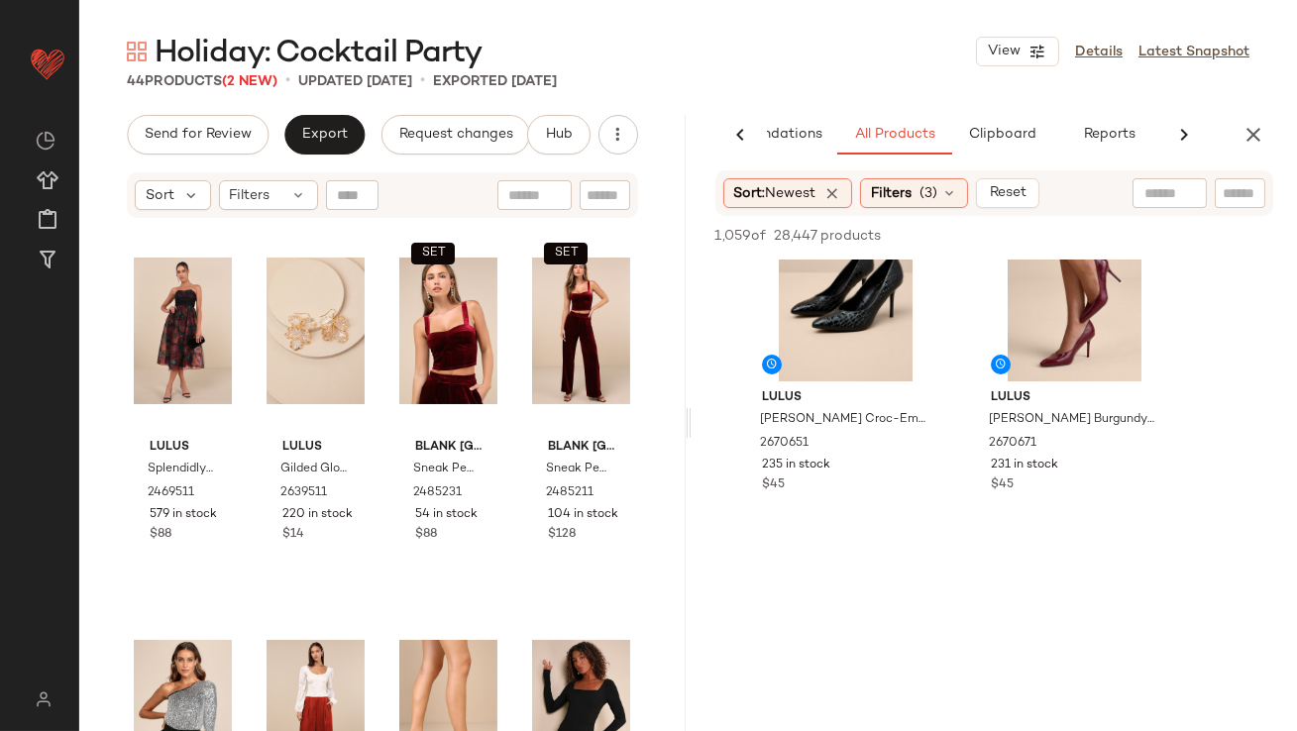
click at [1266, 151] on div "AI Recommendations All Products Clipboard Reports" at bounding box center [995, 135] width 607 height 40
click at [1259, 135] on icon "button" at bounding box center [1254, 135] width 24 height 24
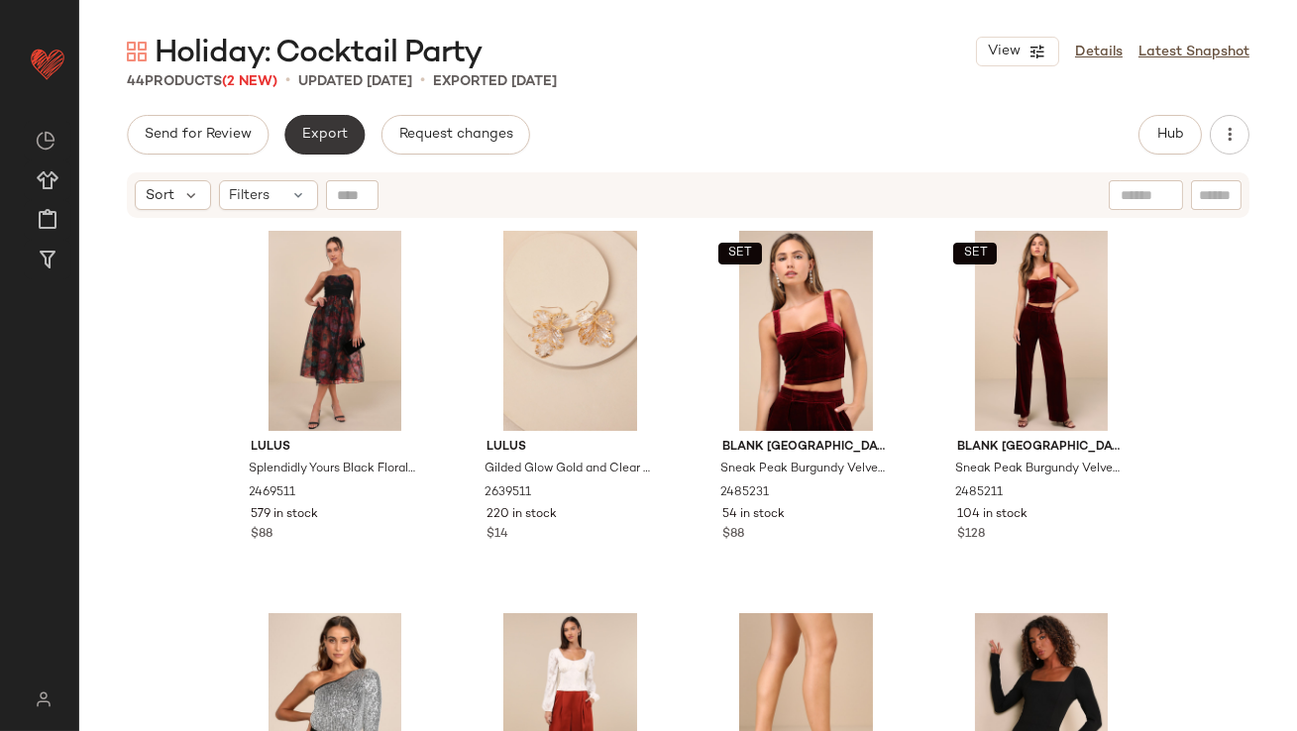
click at [355, 128] on button "Export" at bounding box center [324, 135] width 80 height 40
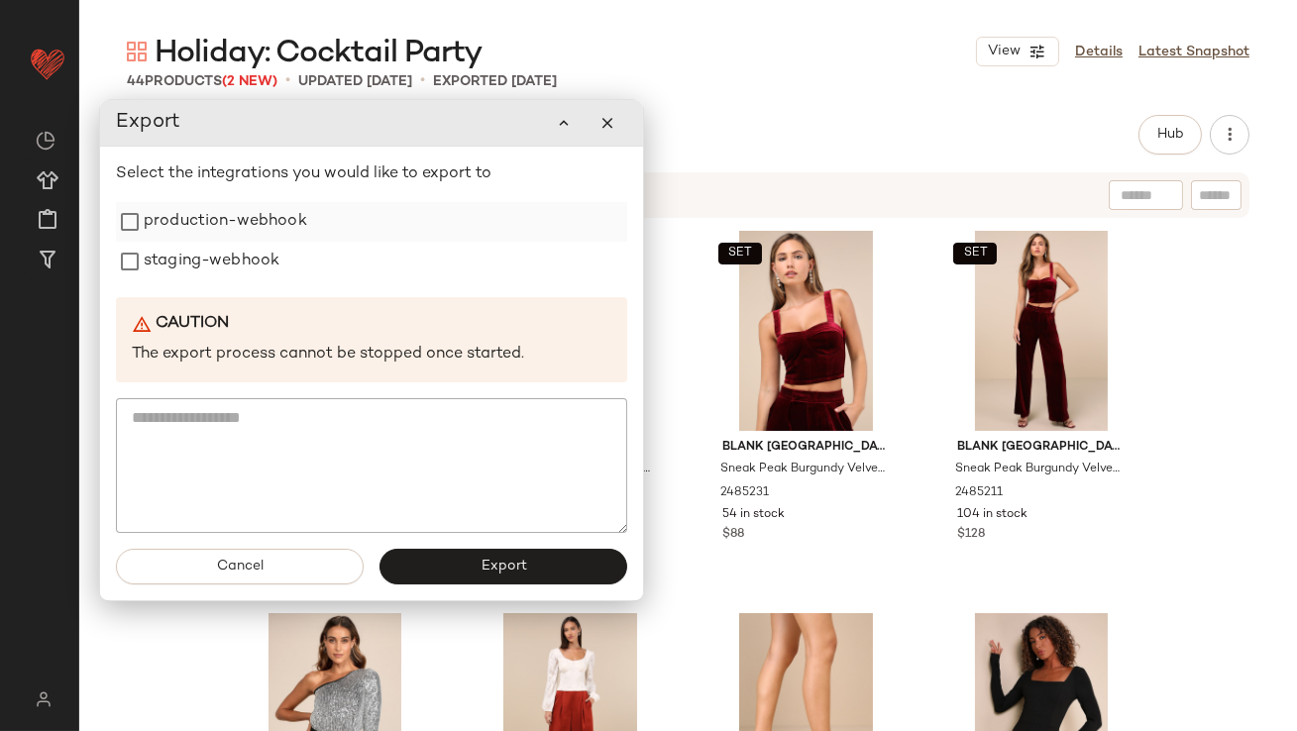
click at [292, 213] on label "production-webhook" at bounding box center [226, 222] width 164 height 40
click at [250, 253] on label "staging-webhook" at bounding box center [212, 262] width 136 height 40
click at [438, 578] on button "Export" at bounding box center [504, 567] width 248 height 36
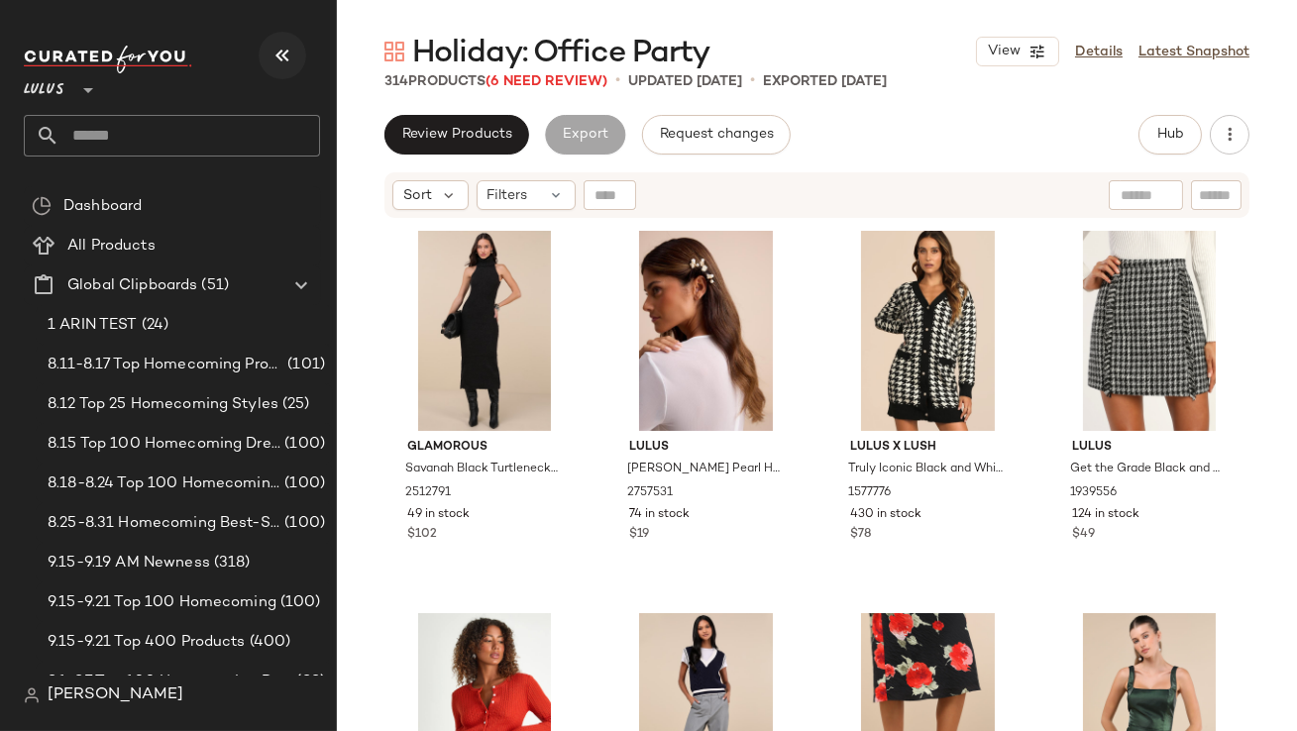
click at [292, 54] on icon "button" at bounding box center [283, 56] width 24 height 24
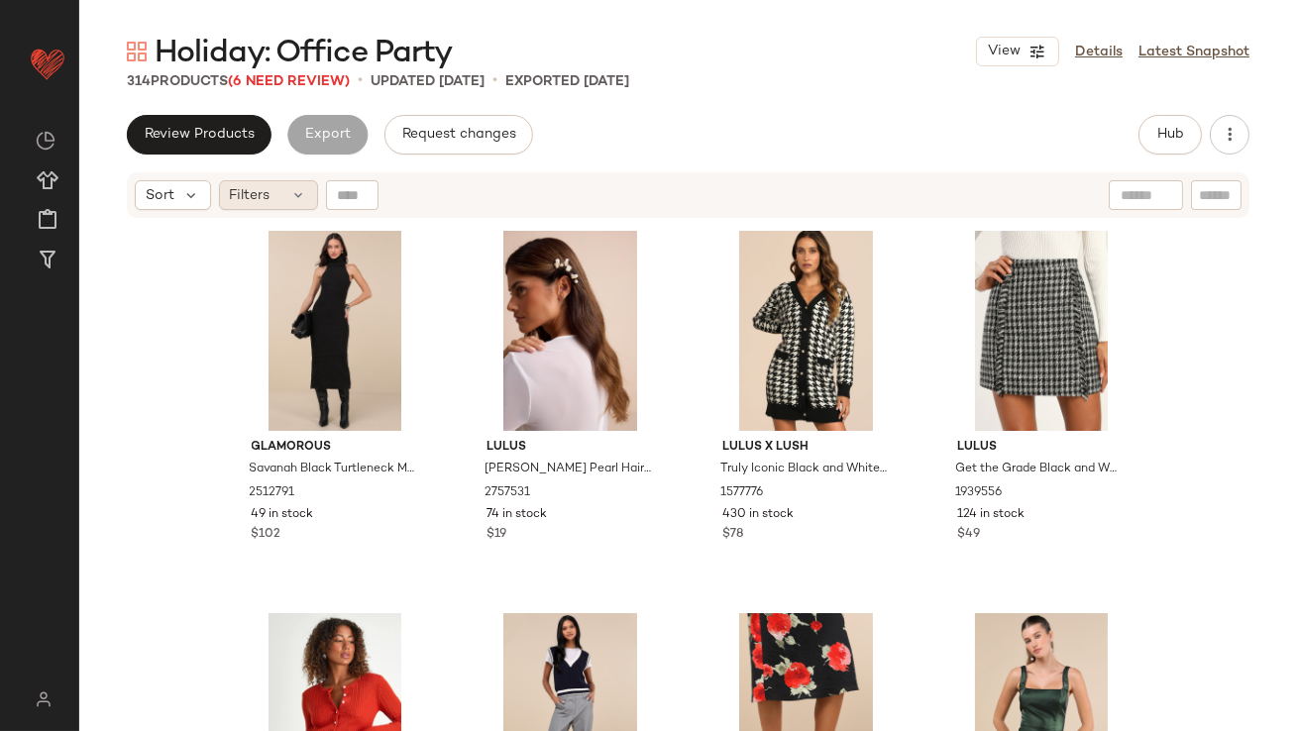
click at [307, 180] on div "Filters" at bounding box center [268, 195] width 99 height 30
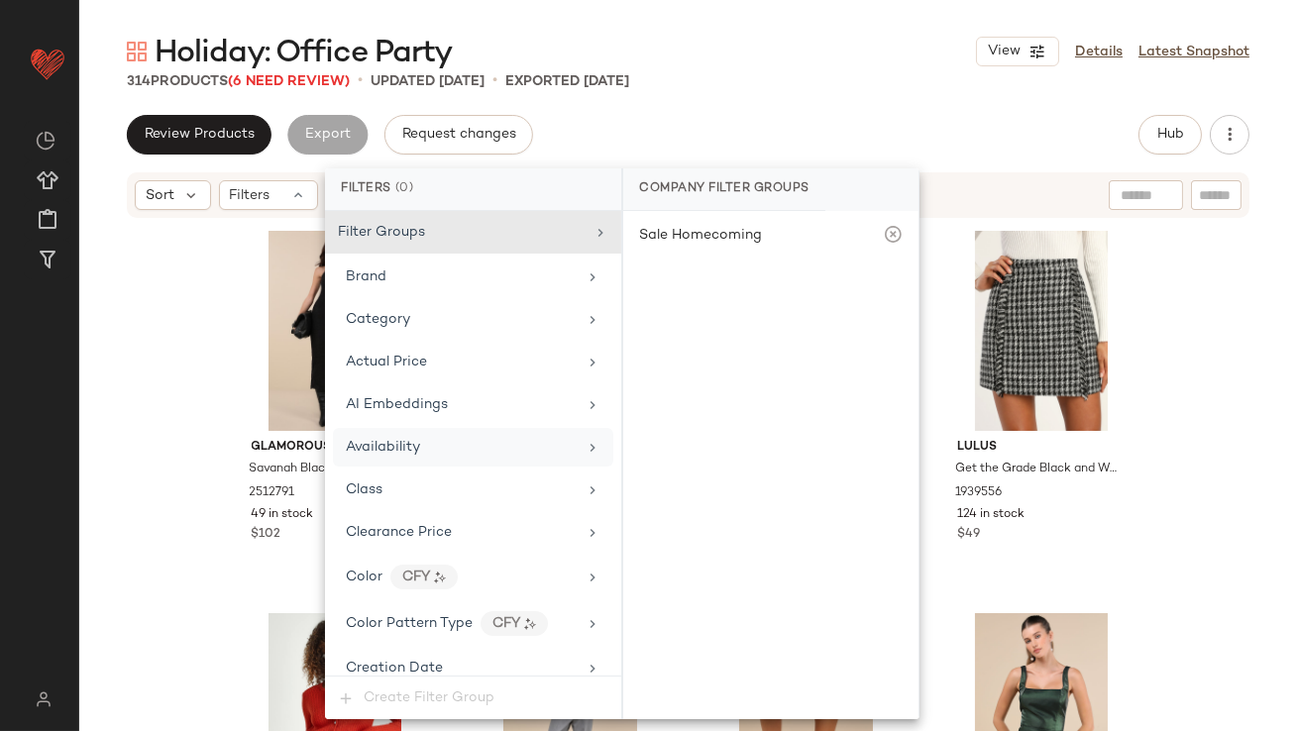
click at [364, 437] on div "Availability" at bounding box center [383, 447] width 74 height 21
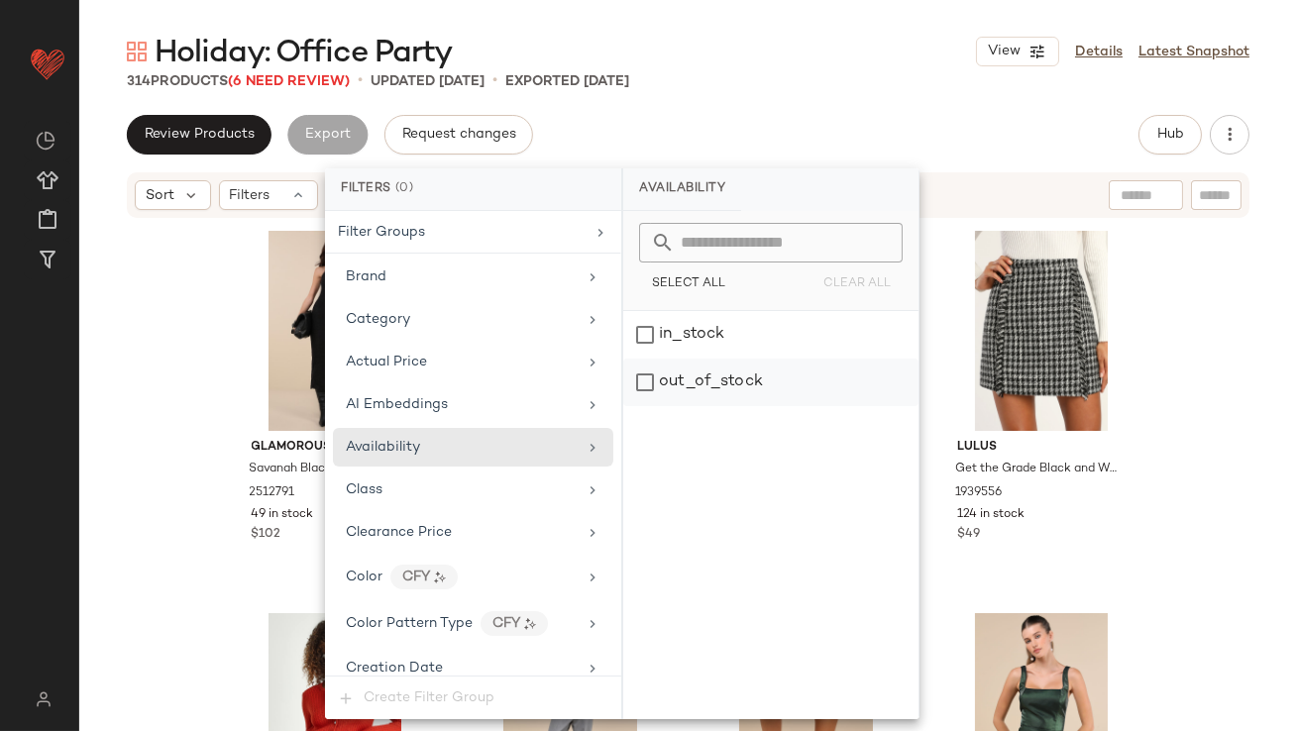
click at [747, 384] on div "out_of_stock" at bounding box center [770, 383] width 295 height 48
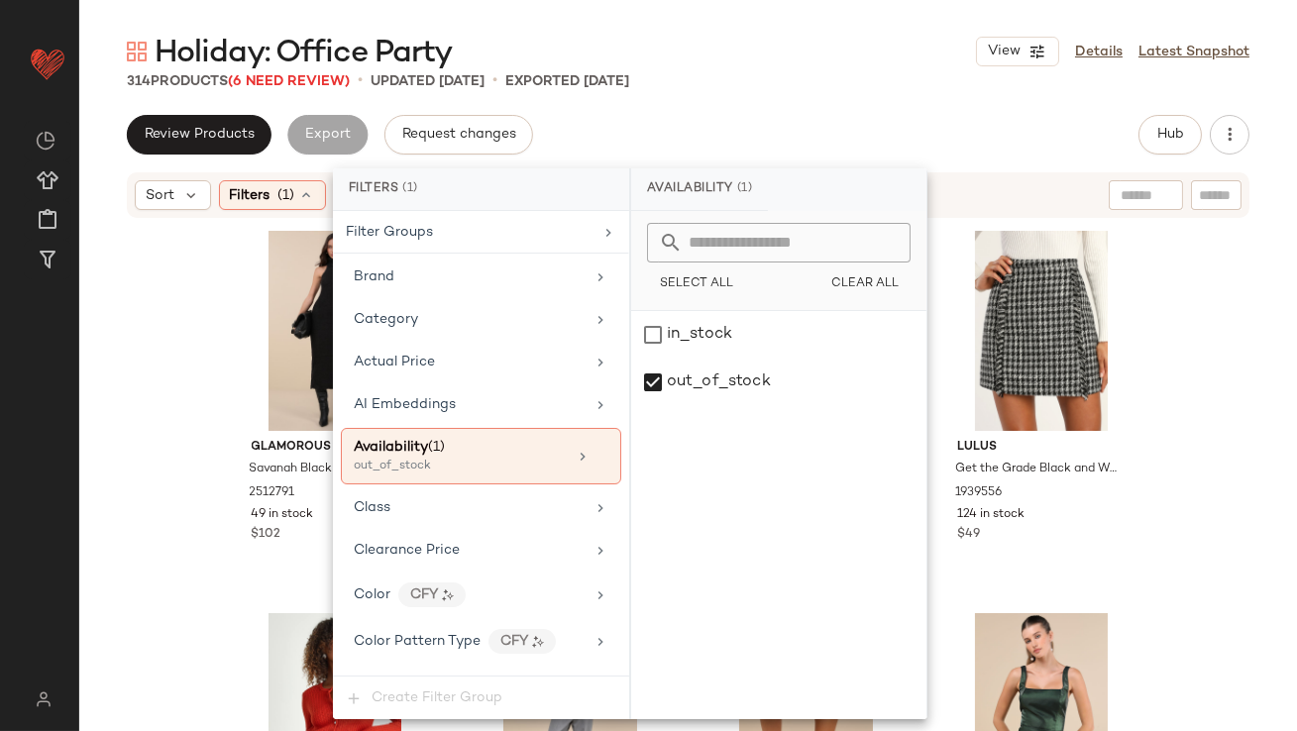
click at [842, 45] on div "Holiday: Office Party View Details Latest Snapshot" at bounding box center [688, 52] width 1218 height 40
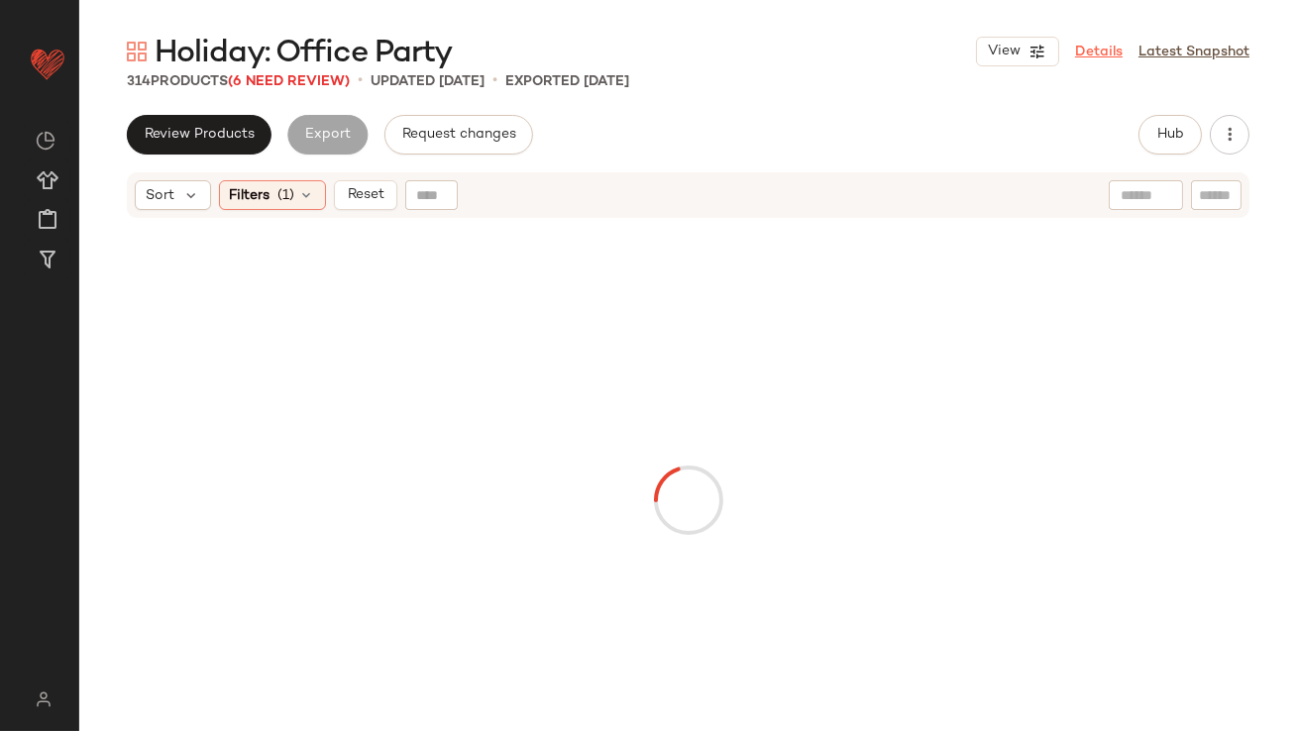
click at [1101, 41] on div "View Details Latest Snapshot" at bounding box center [1113, 52] width 274 height 30
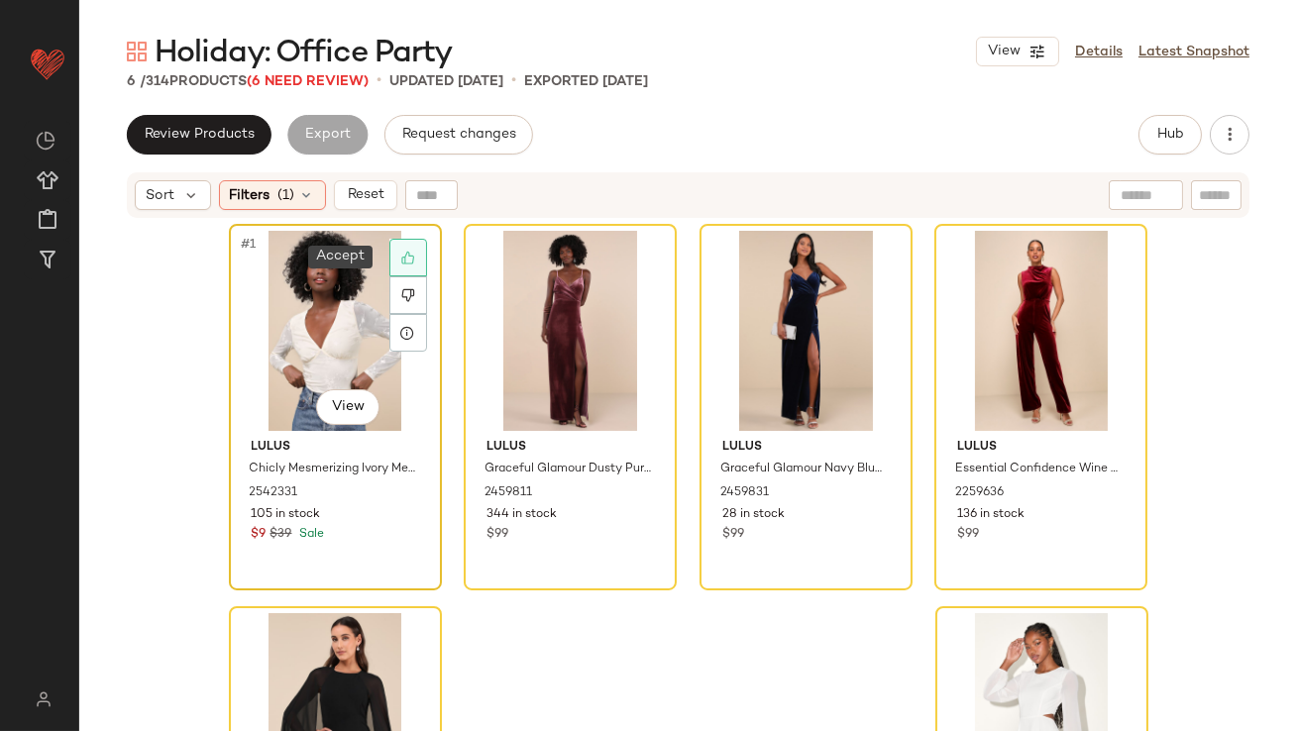
click at [405, 256] on icon at bounding box center [407, 258] width 13 height 13
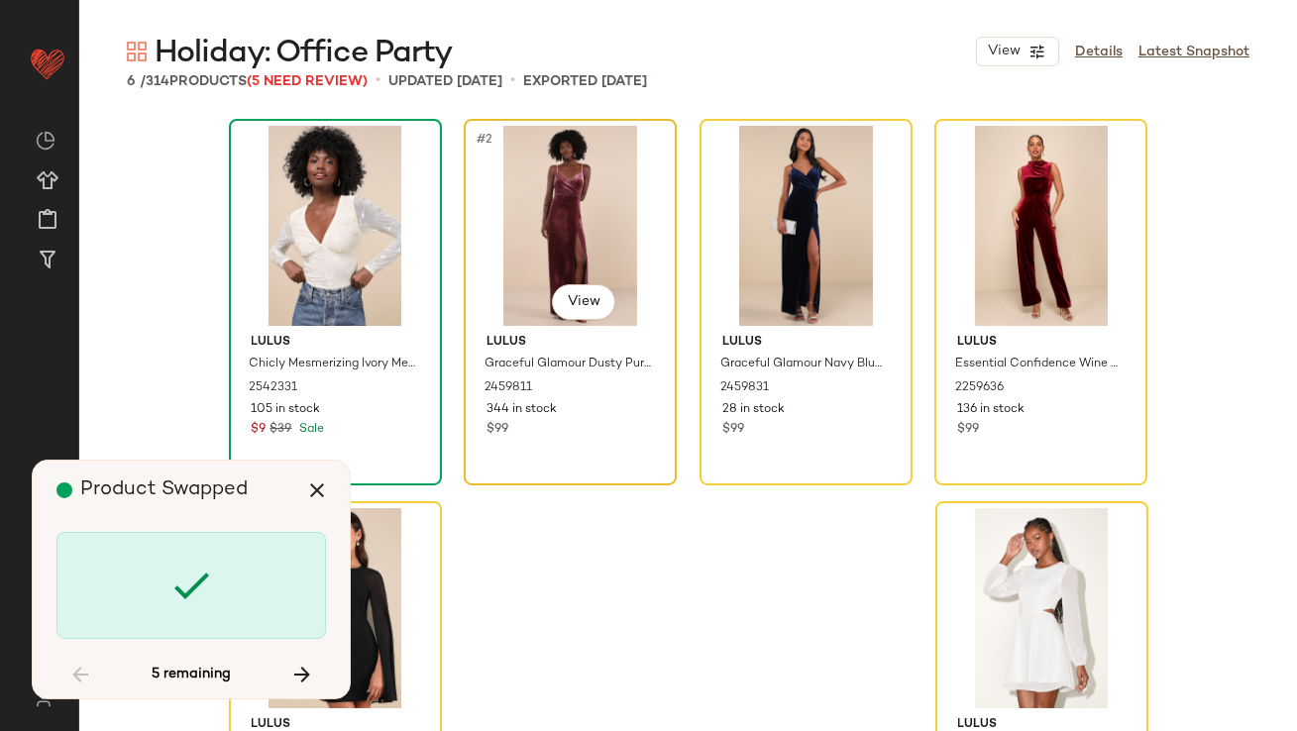
click at [606, 186] on div "#2 View" at bounding box center [570, 226] width 199 height 200
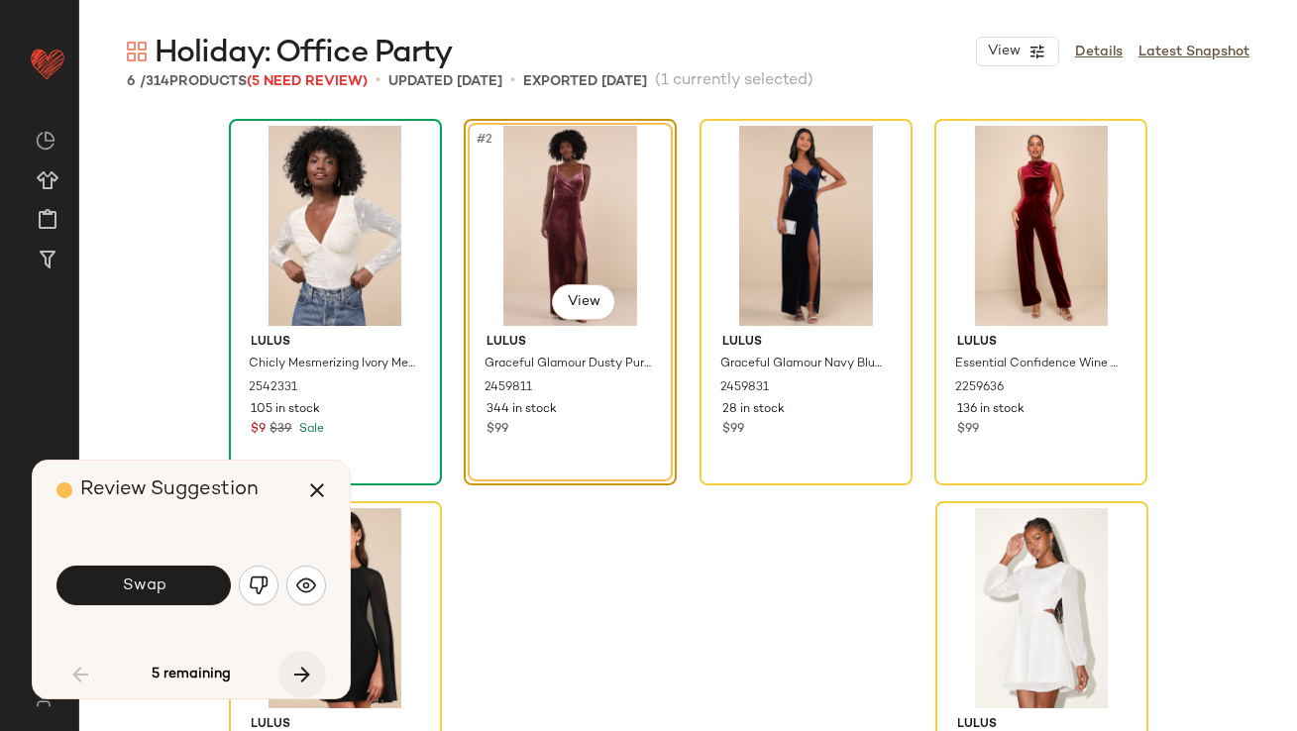
click at [311, 666] on icon "button" at bounding box center [302, 675] width 24 height 24
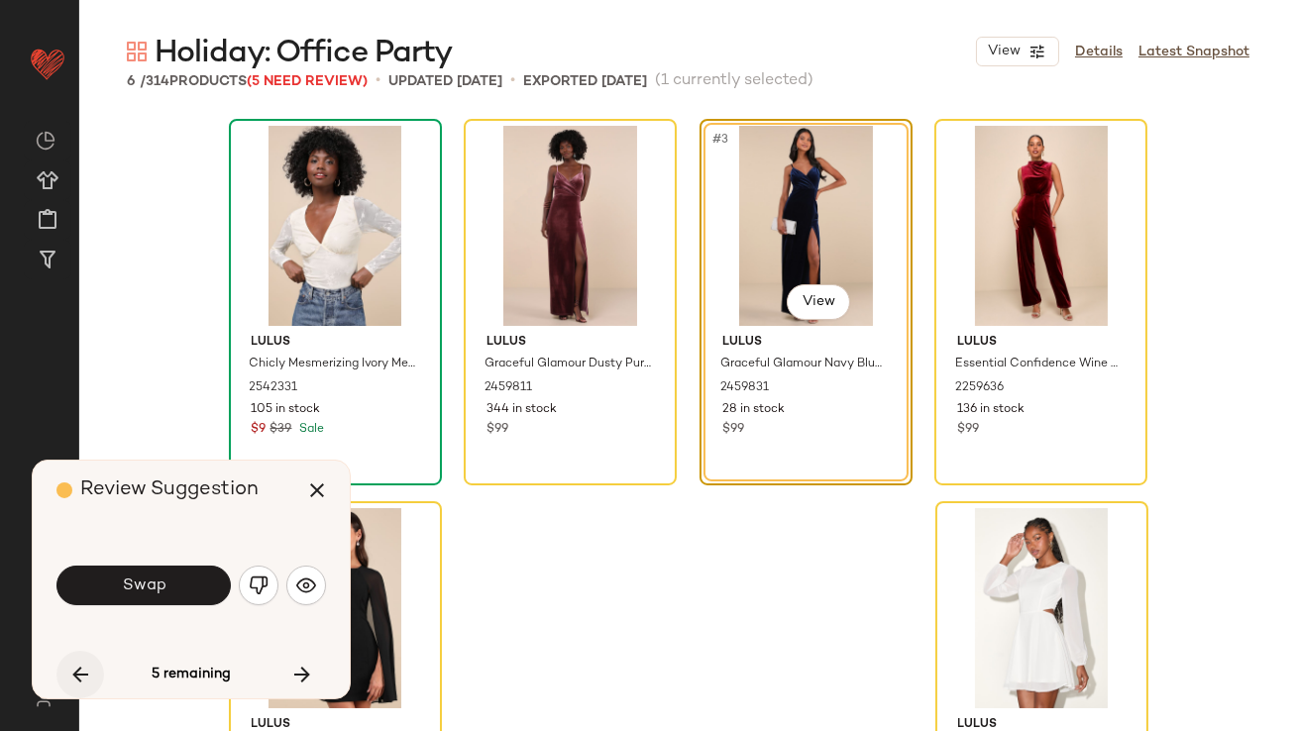
click at [62, 670] on button "button" at bounding box center [80, 675] width 48 height 48
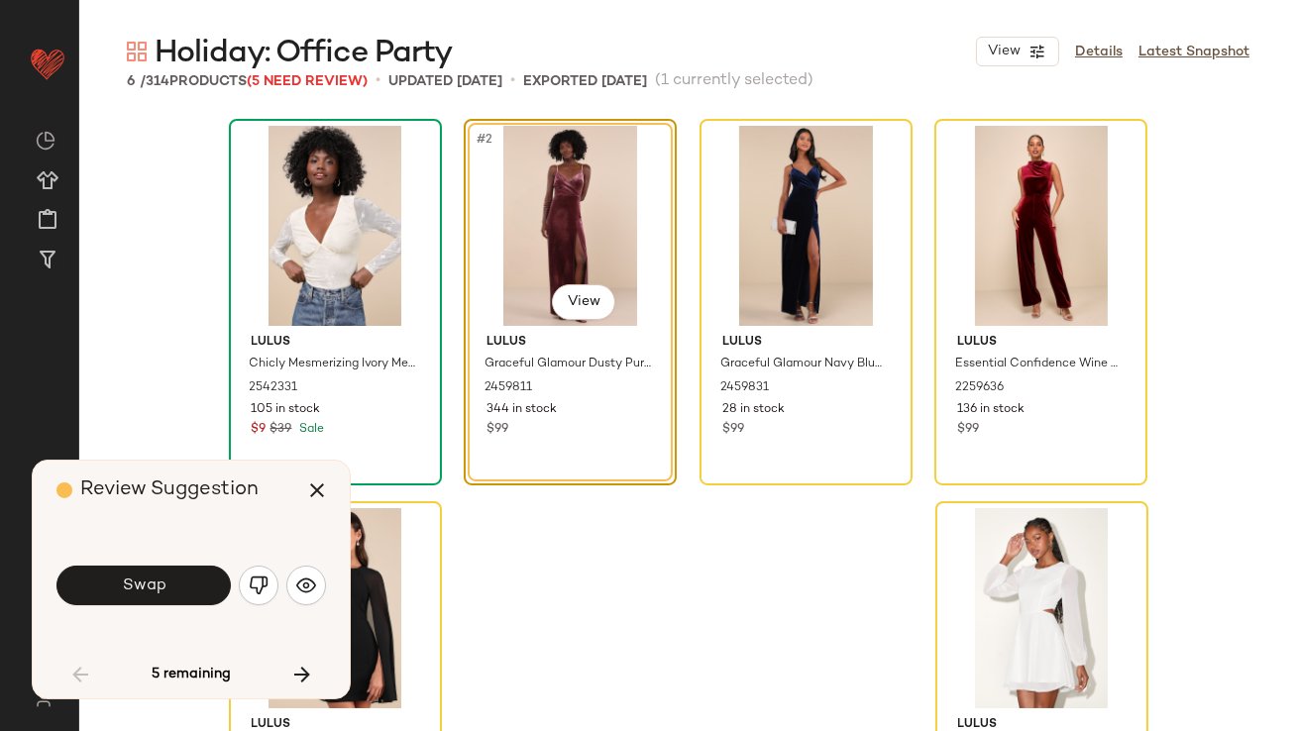
click at [150, 578] on span "Swap" at bounding box center [143, 586] width 45 height 19
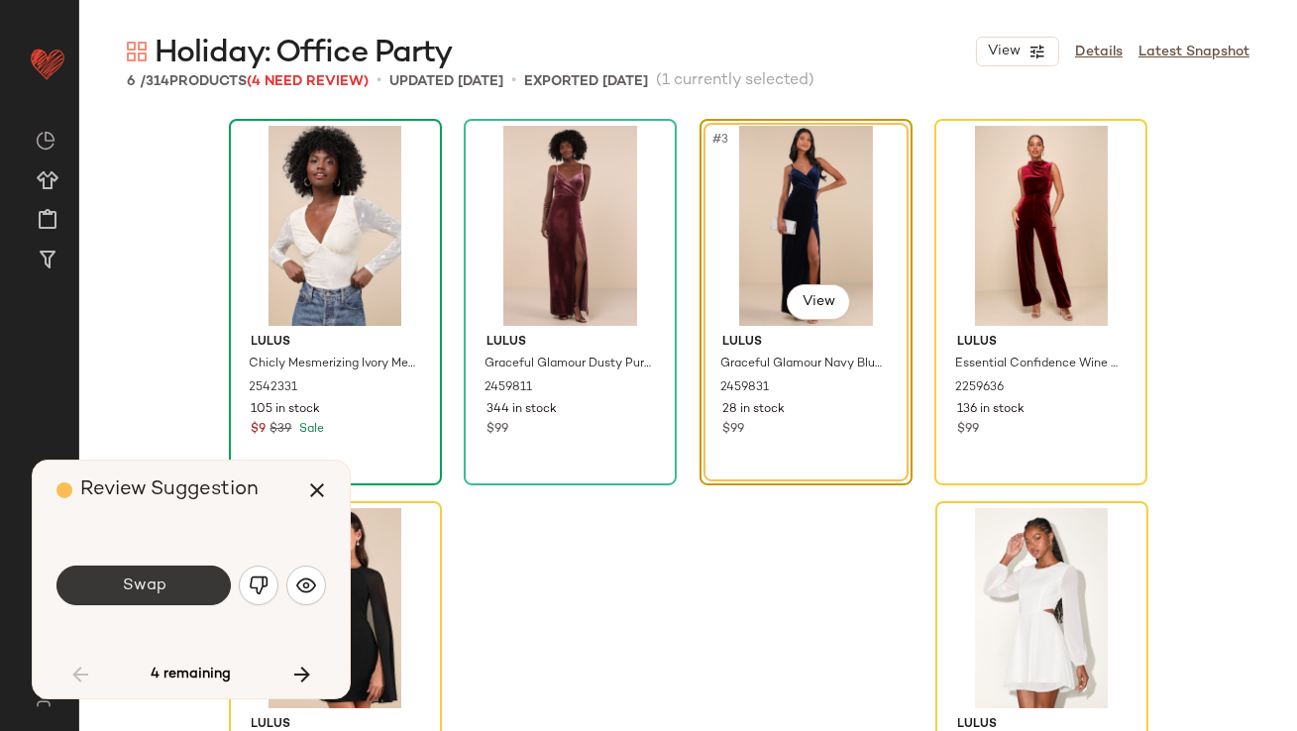
click at [152, 581] on span "Swap" at bounding box center [143, 586] width 45 height 19
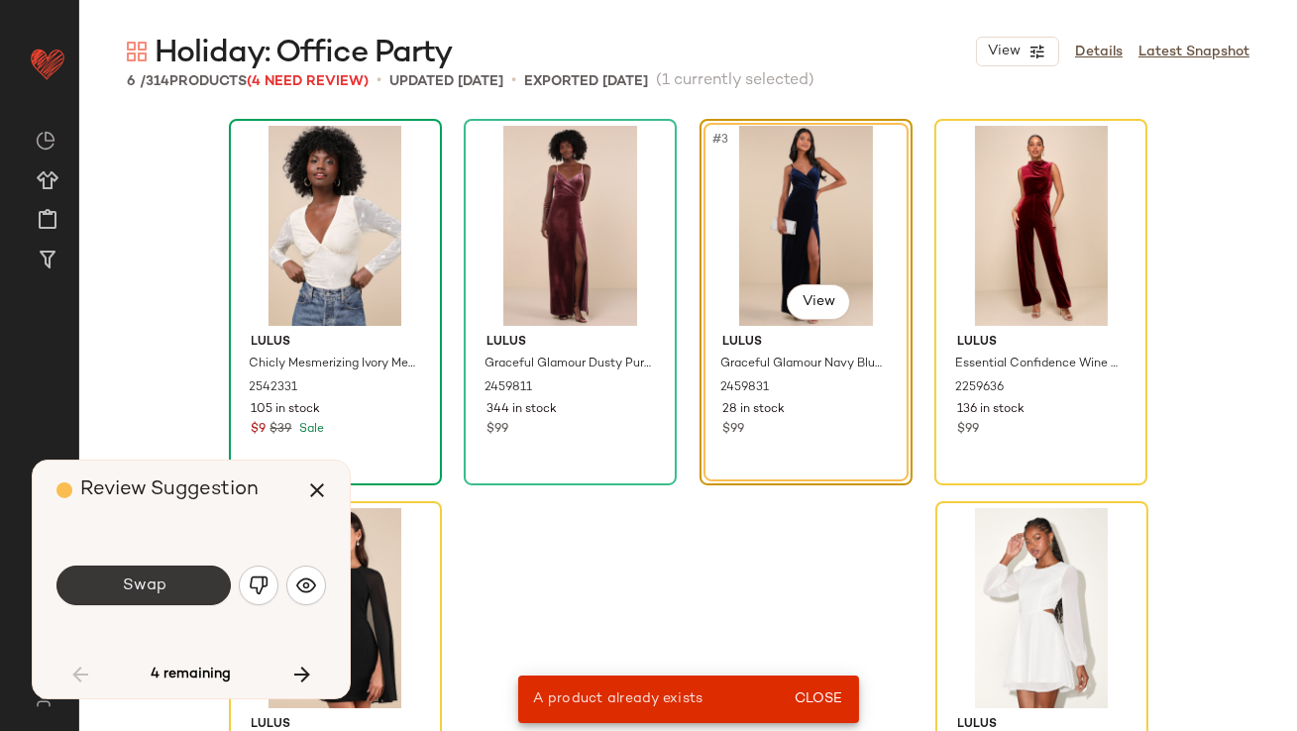
click at [153, 582] on span "Swap" at bounding box center [143, 586] width 45 height 19
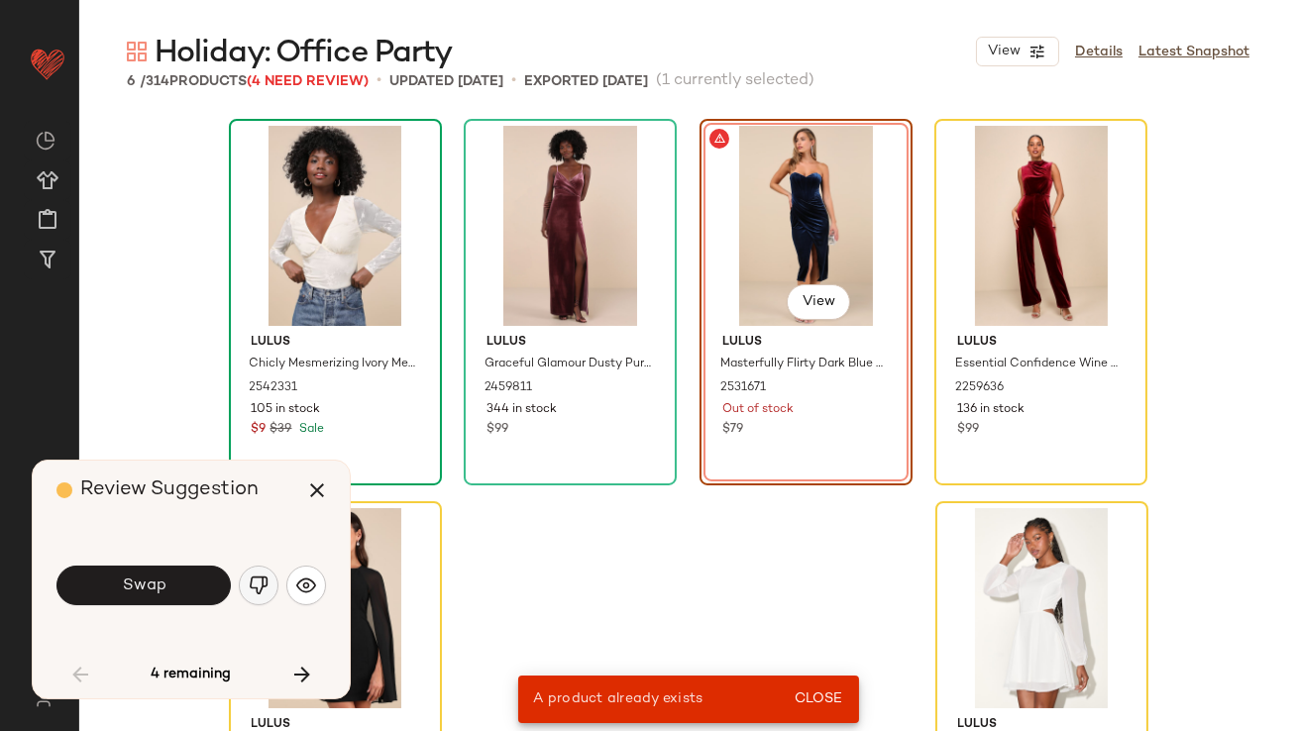
click at [258, 594] on img "button" at bounding box center [259, 586] width 20 height 20
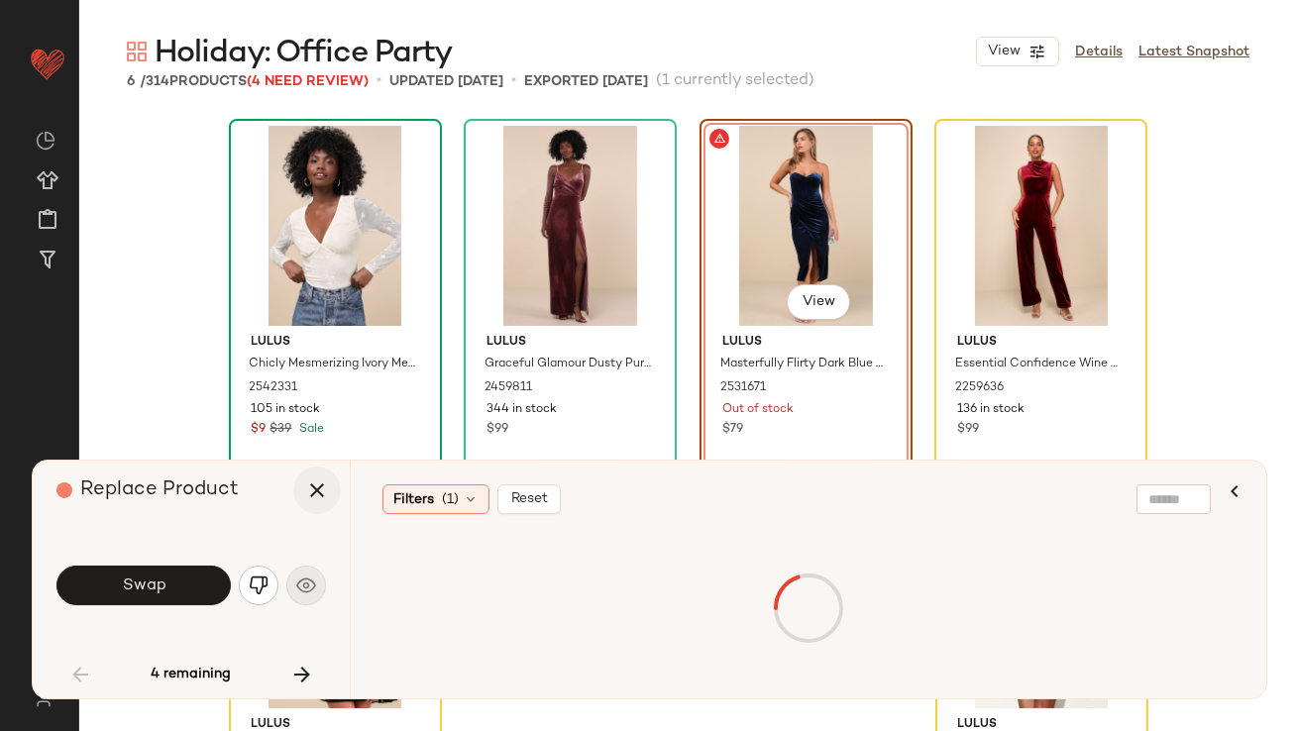
click at [316, 485] on icon "button" at bounding box center [317, 491] width 24 height 24
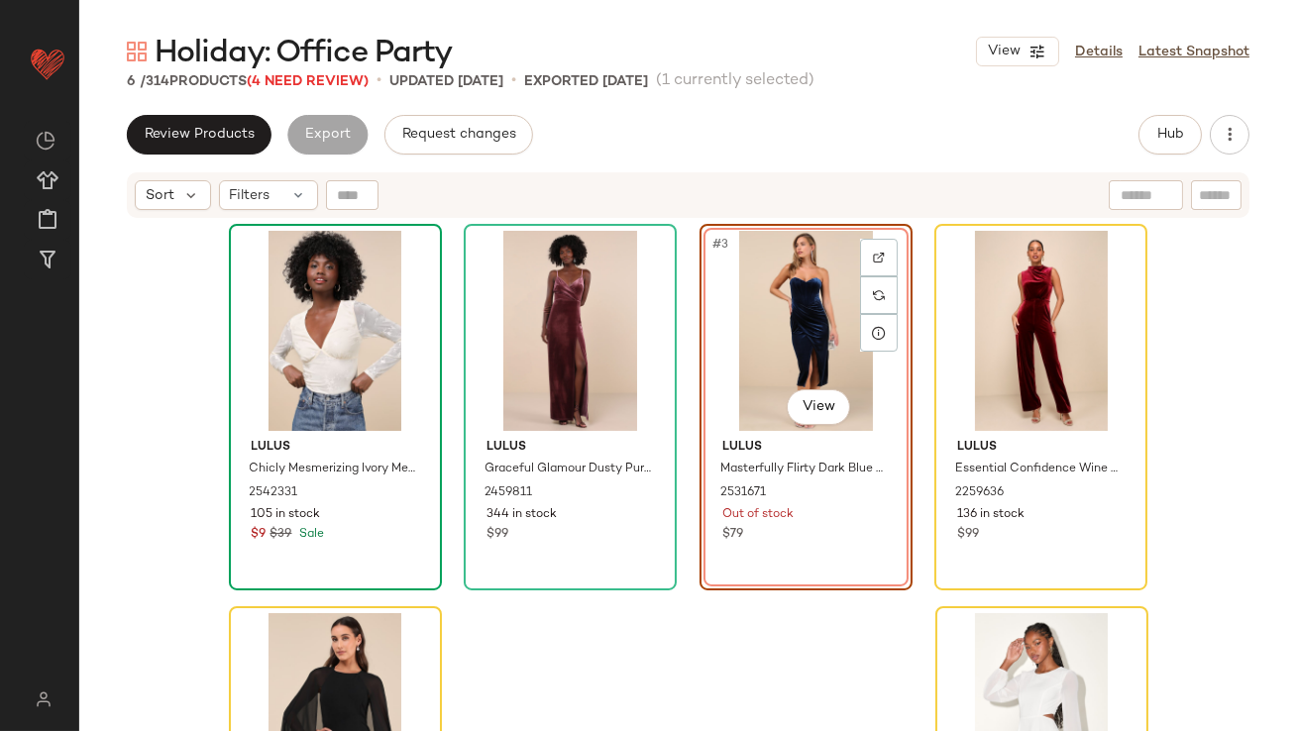
click at [798, 341] on div "#3 View" at bounding box center [806, 331] width 199 height 200
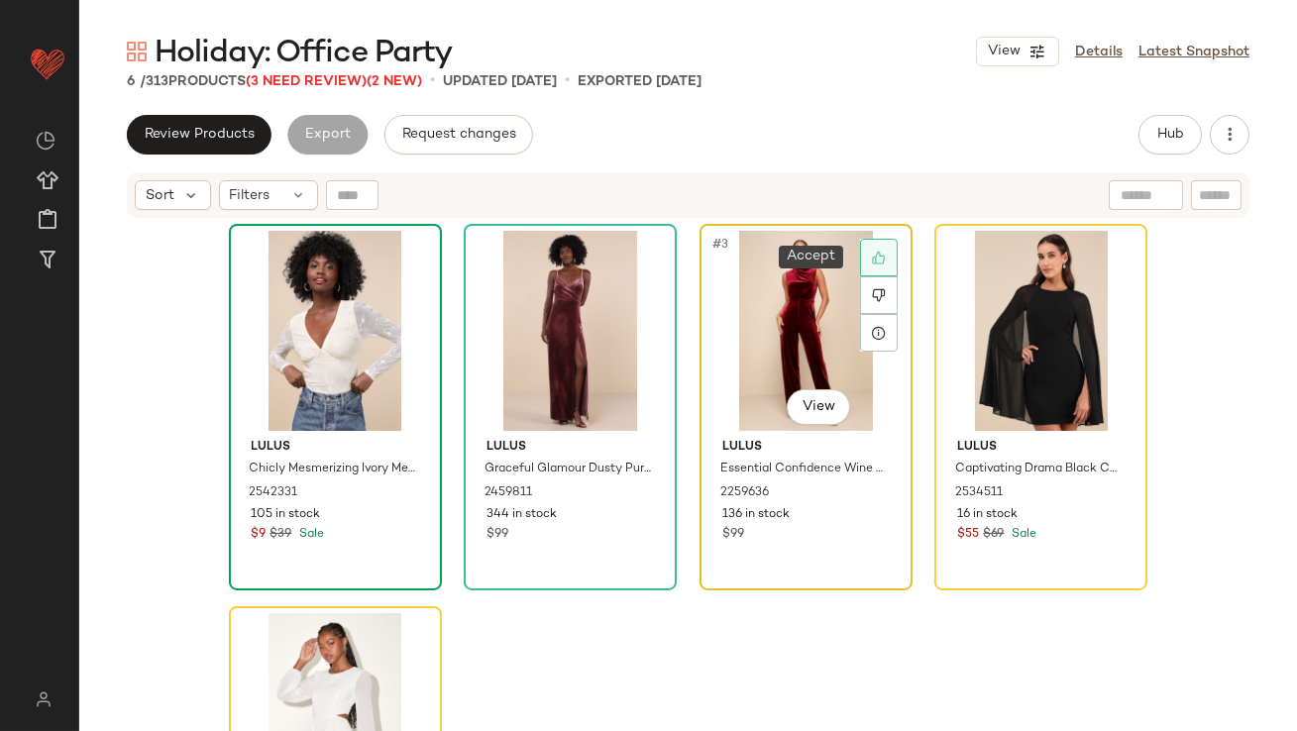
click at [875, 255] on icon at bounding box center [879, 258] width 14 height 14
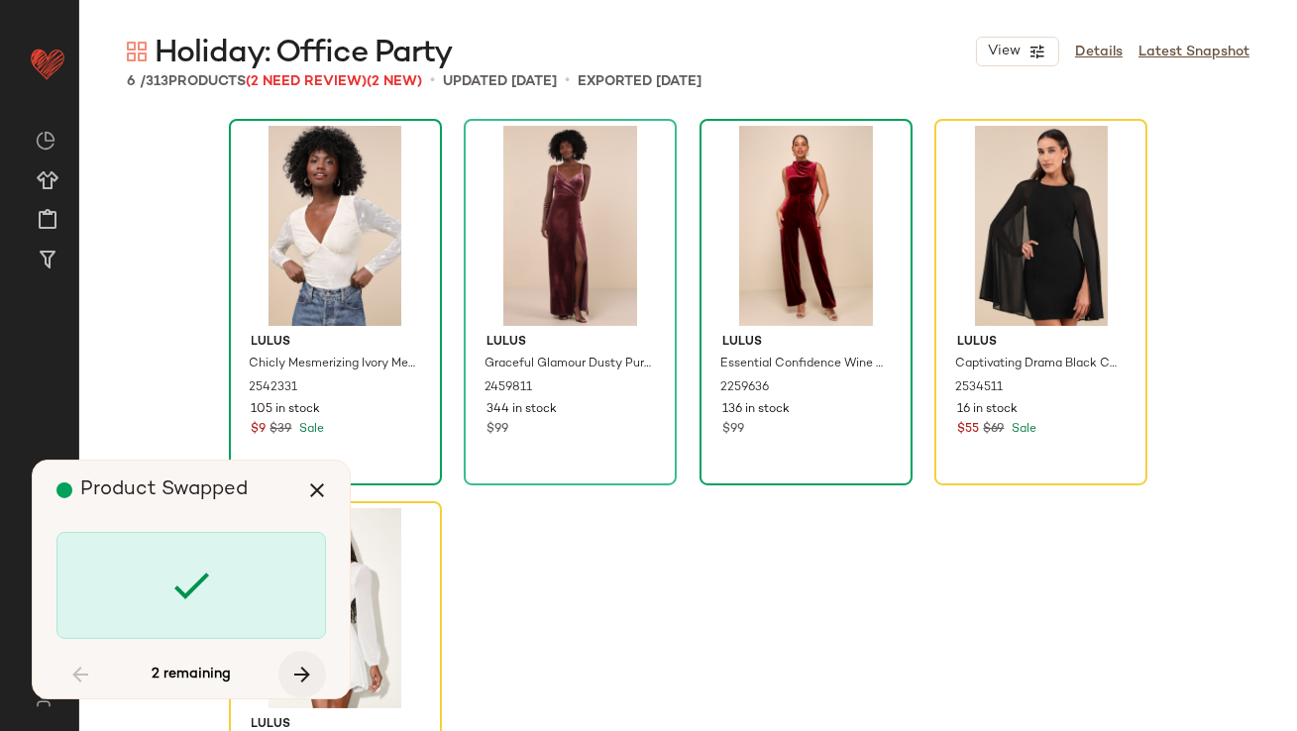
click at [307, 680] on icon "button" at bounding box center [302, 675] width 24 height 24
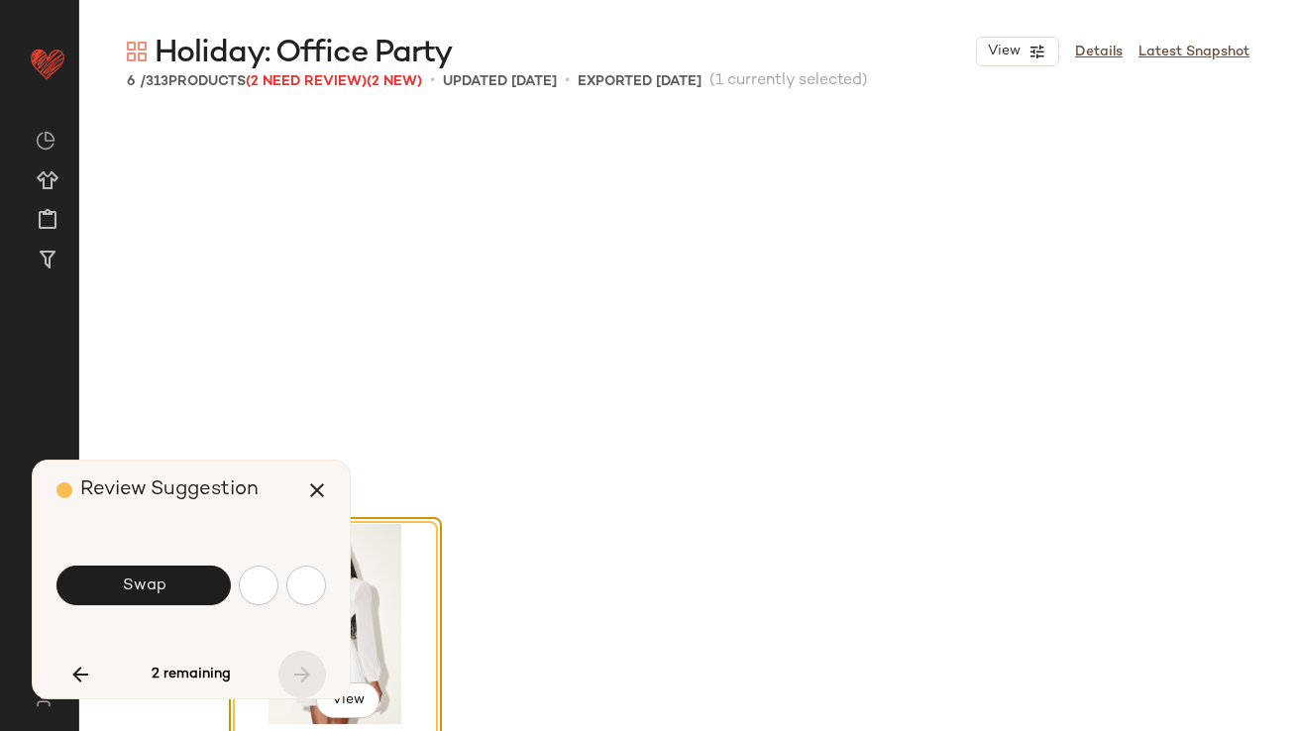
scroll to position [136, 0]
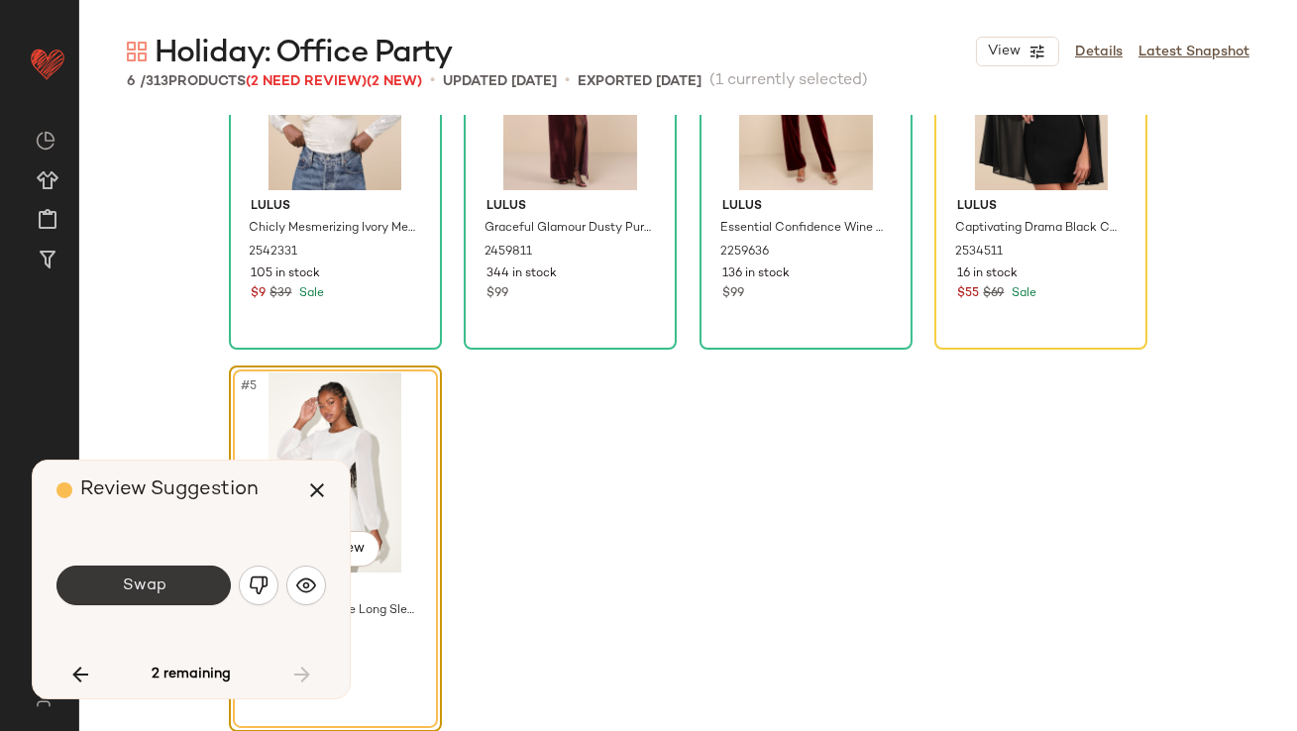
click at [173, 606] on button "Swap" at bounding box center [143, 586] width 174 height 40
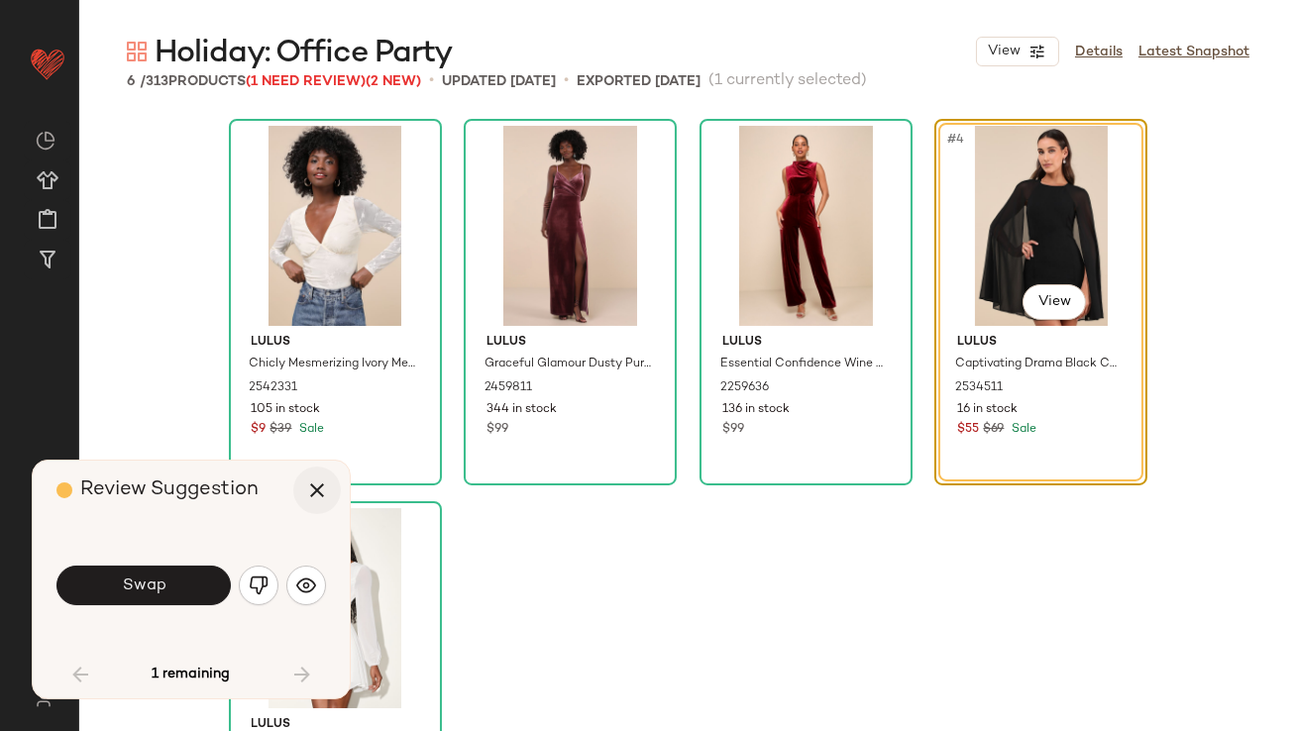
click at [300, 475] on button "button" at bounding box center [317, 491] width 48 height 48
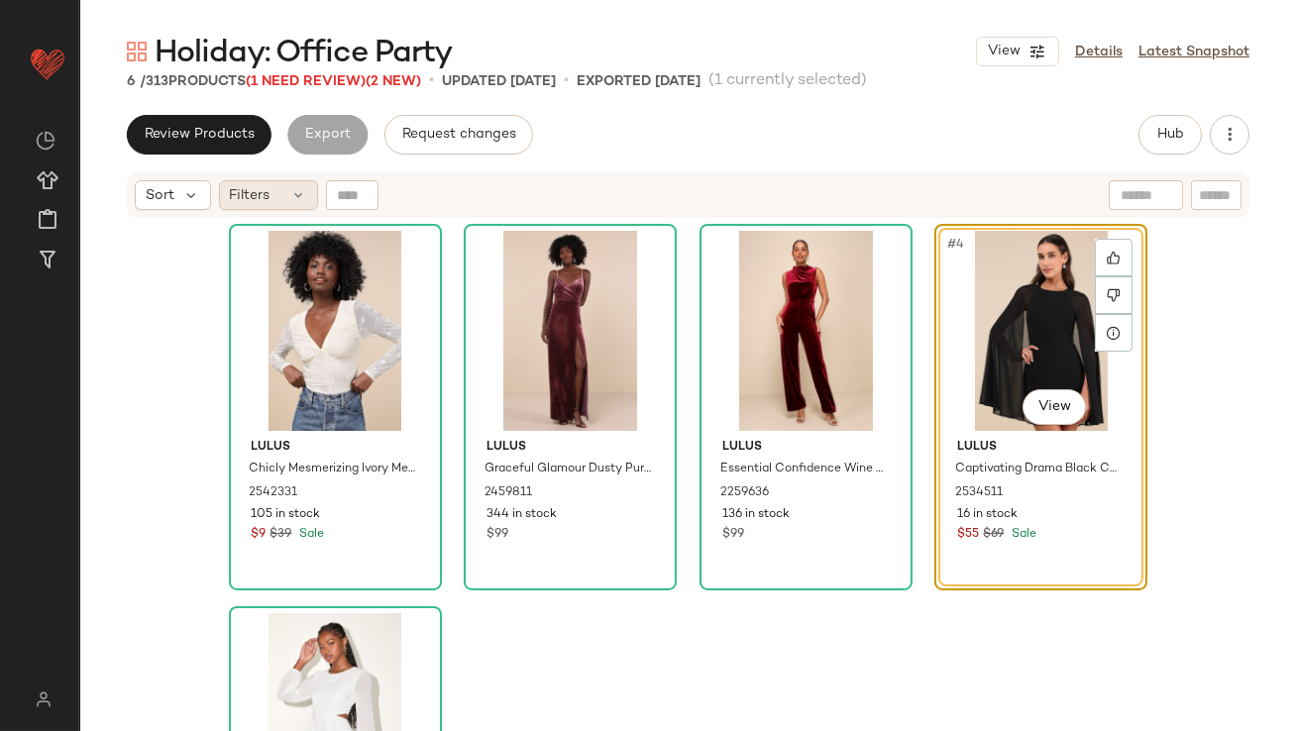
click at [269, 195] on span "Filters" at bounding box center [250, 195] width 41 height 21
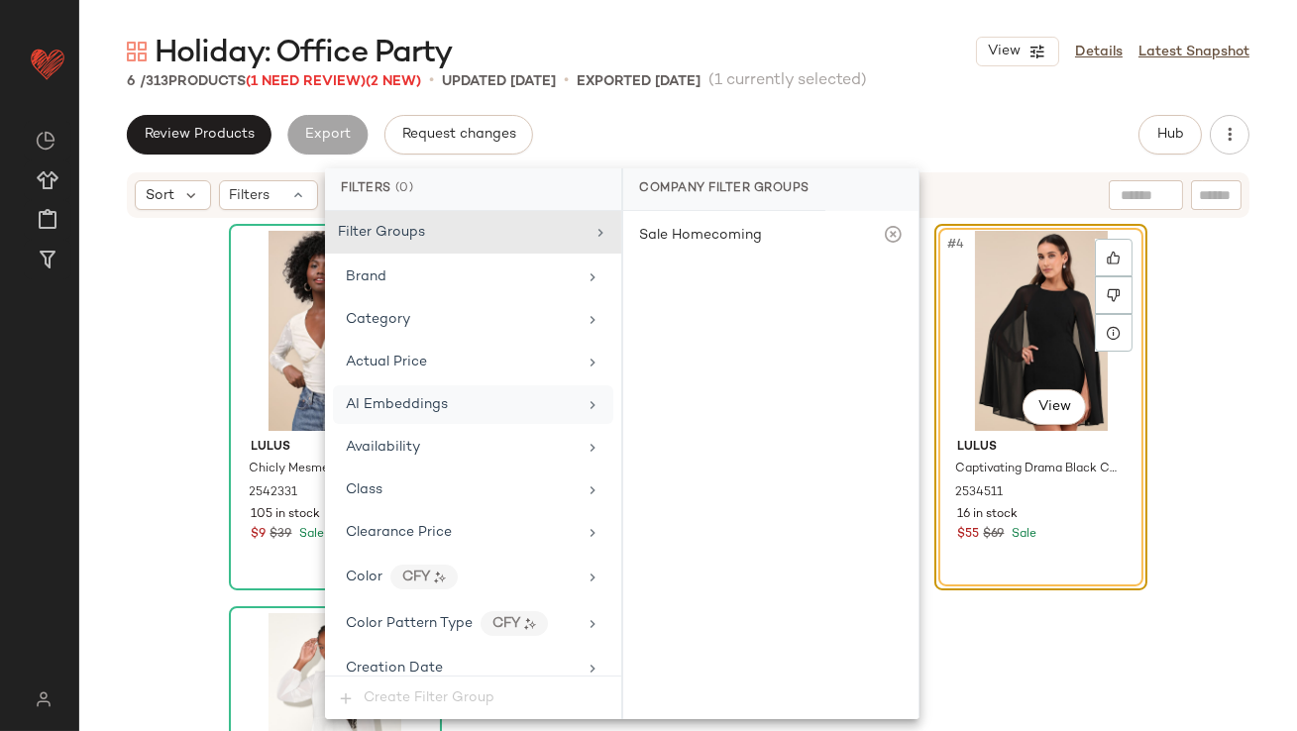
scroll to position [1522, 0]
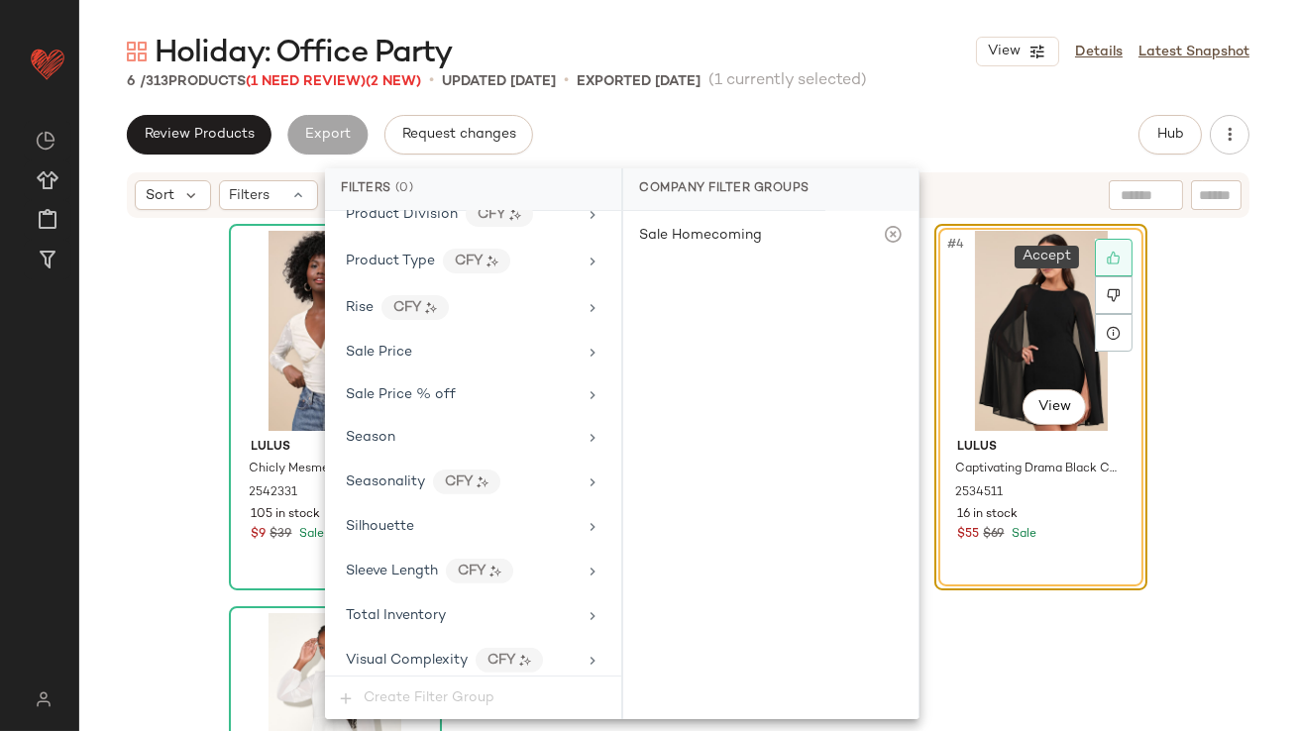
click at [1107, 253] on icon at bounding box center [1114, 258] width 14 height 14
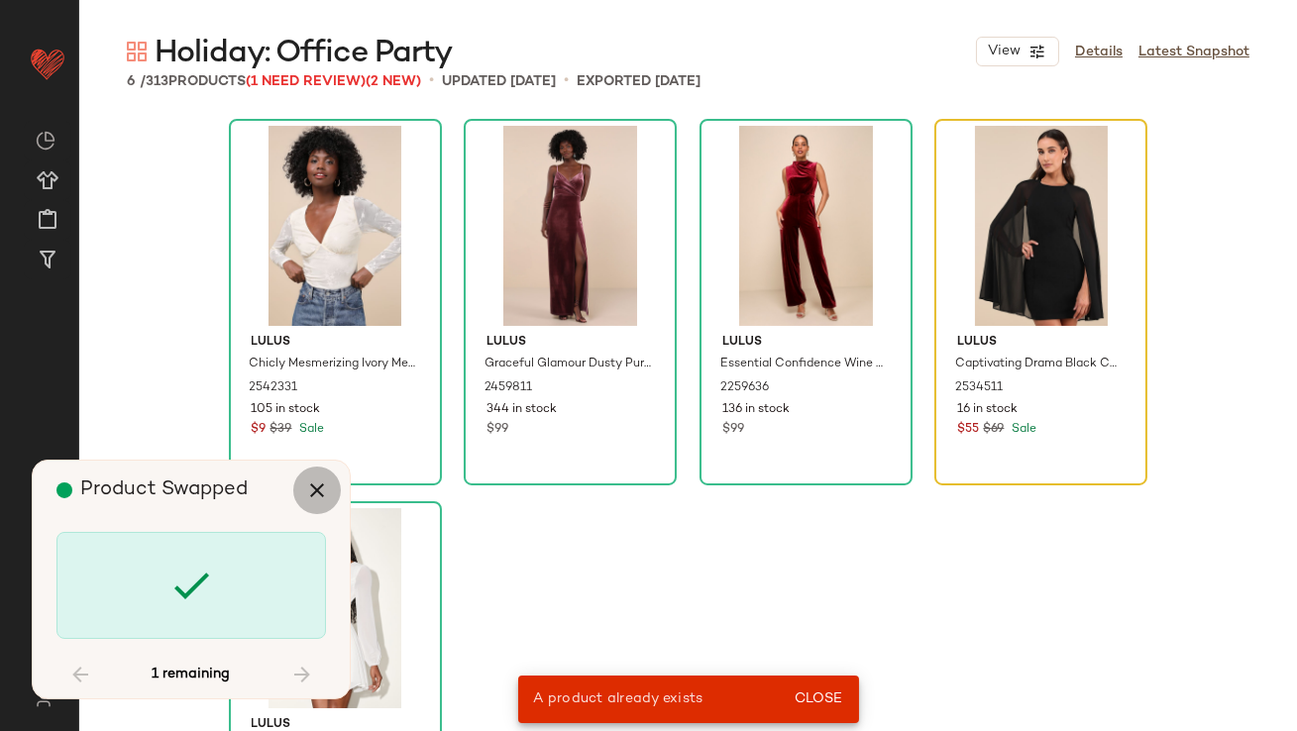
click at [307, 509] on button "button" at bounding box center [317, 491] width 48 height 48
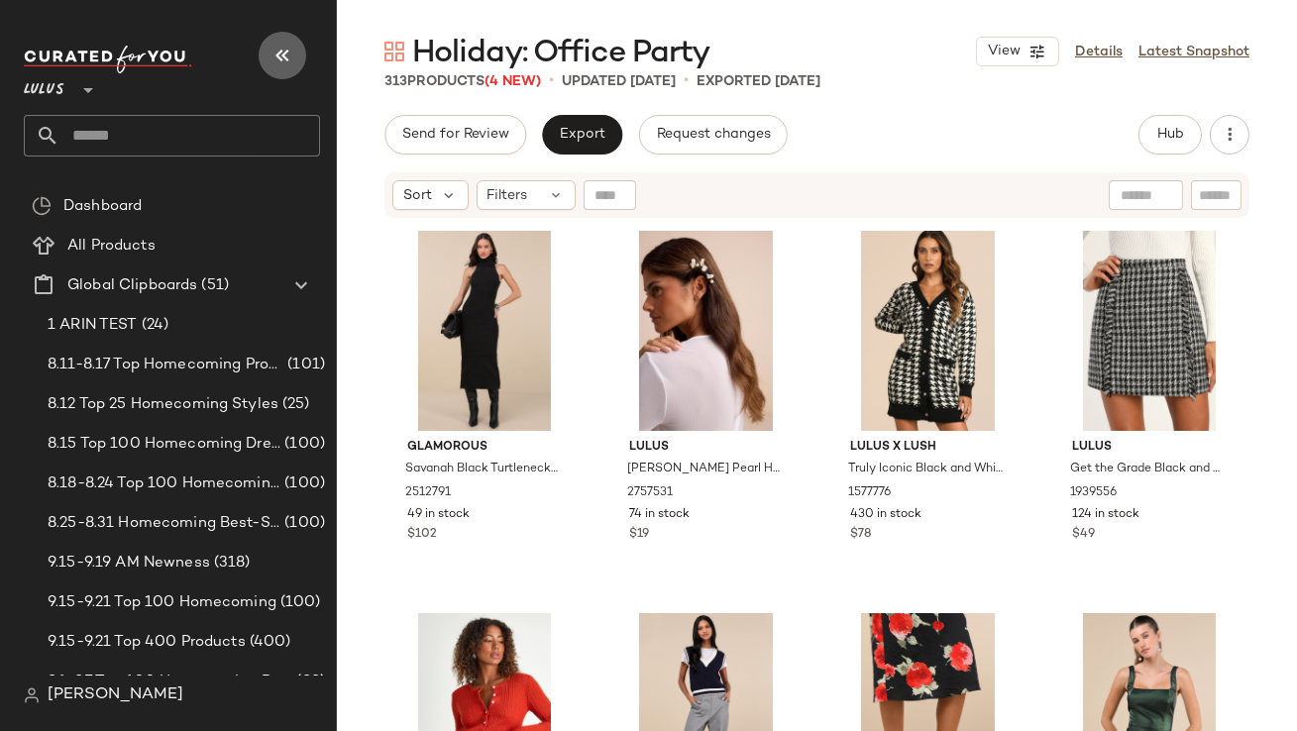
click at [283, 51] on icon "button" at bounding box center [283, 56] width 24 height 24
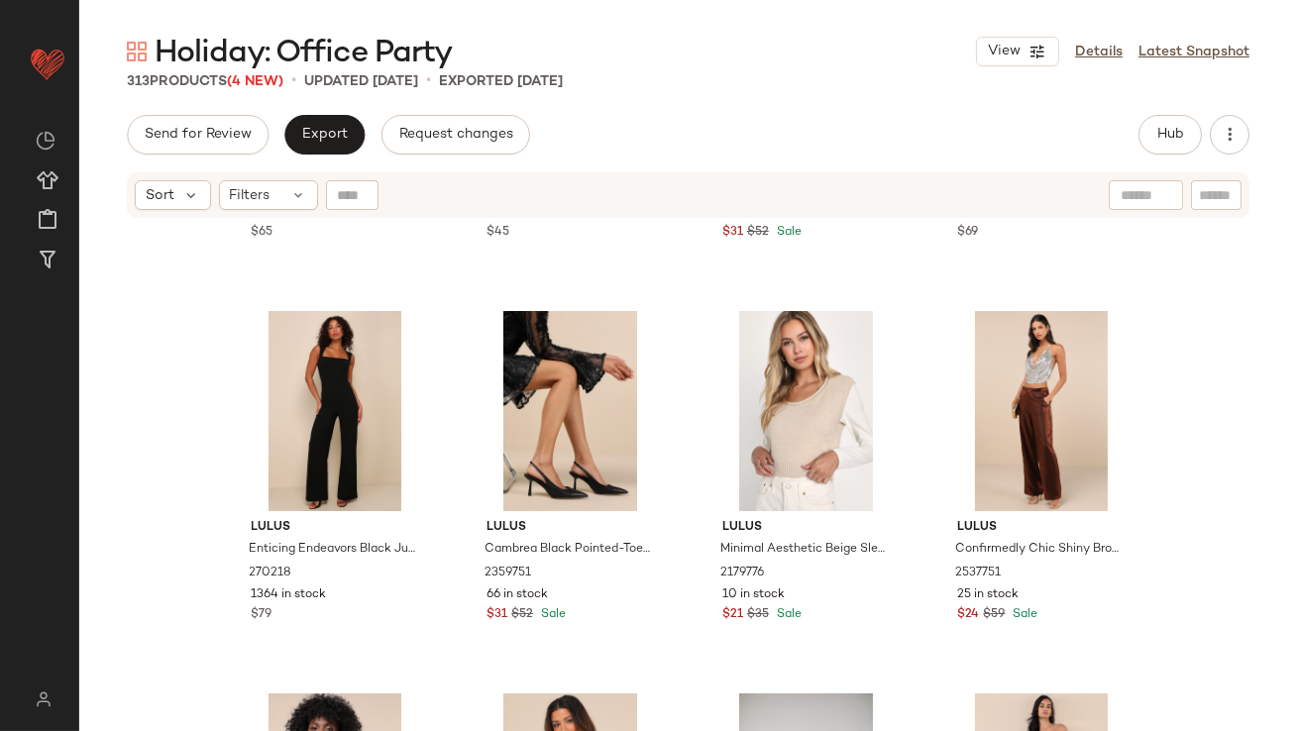
scroll to position [5298, 0]
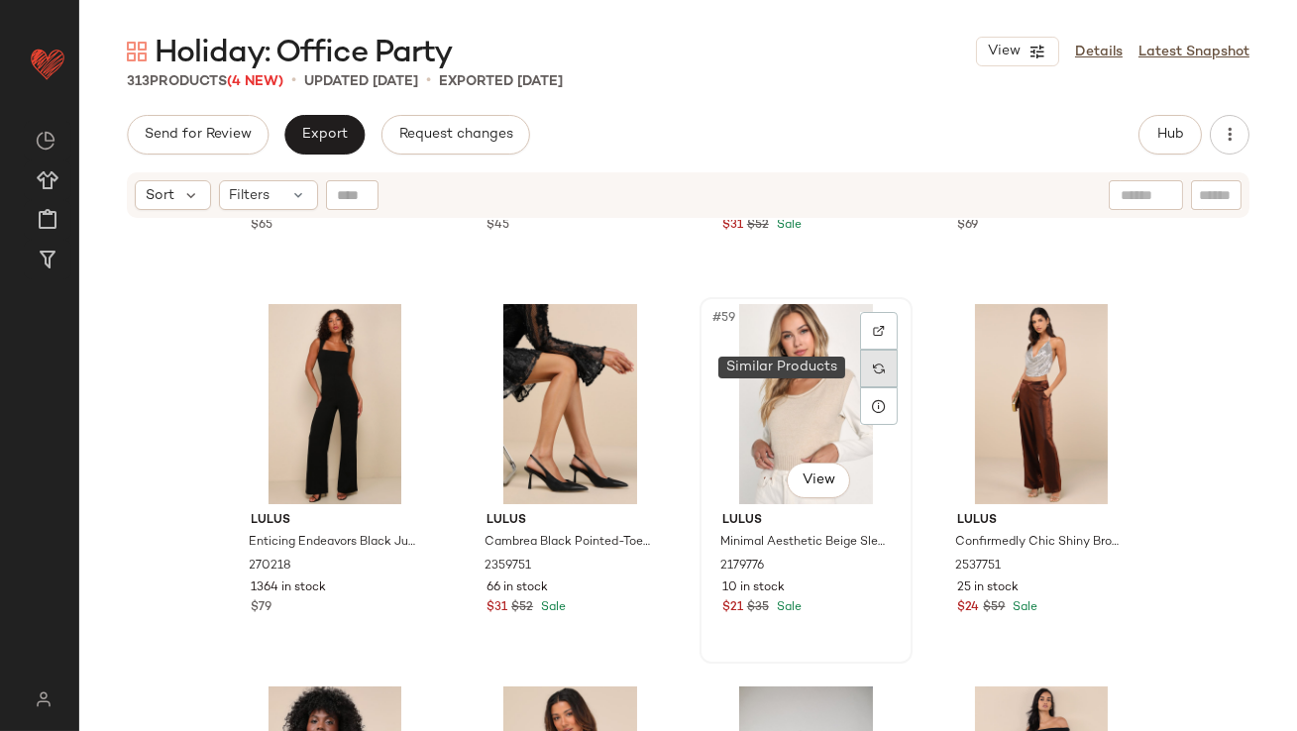
click at [873, 365] on img at bounding box center [879, 369] width 12 height 12
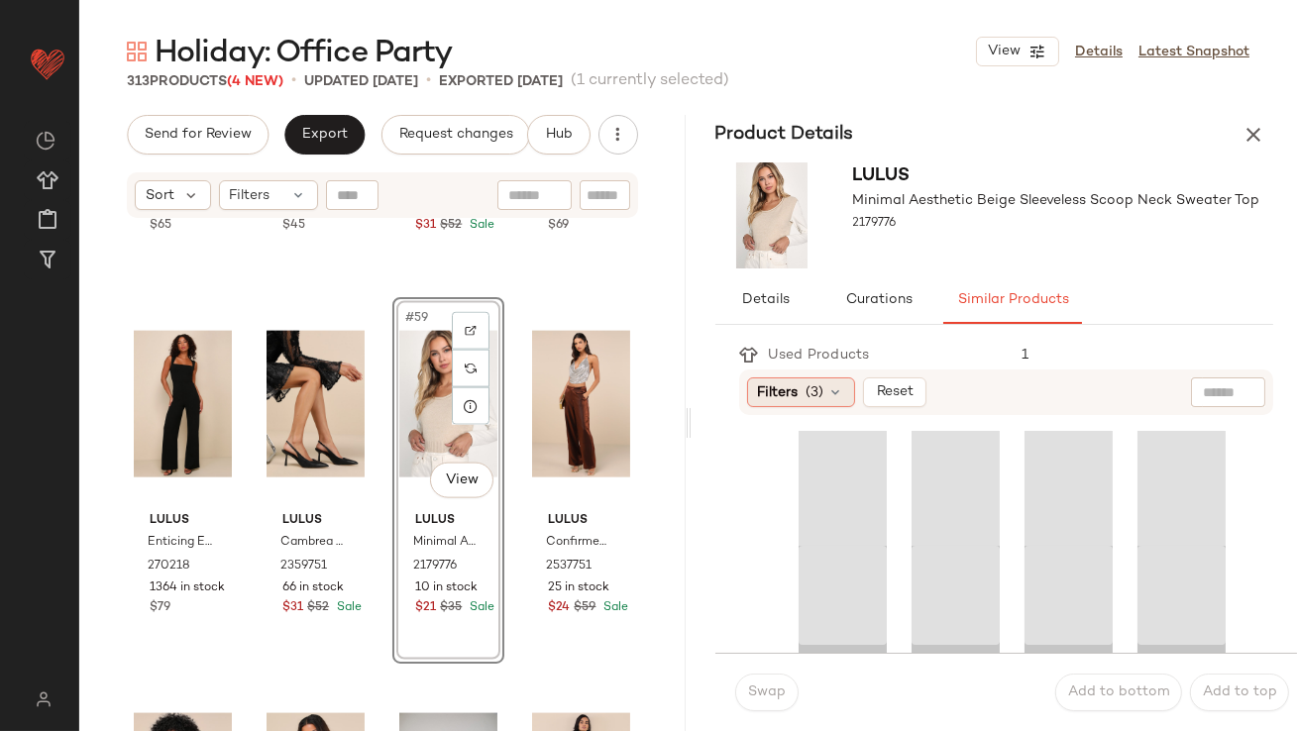
click at [807, 391] on span "(3)" at bounding box center [816, 393] width 18 height 21
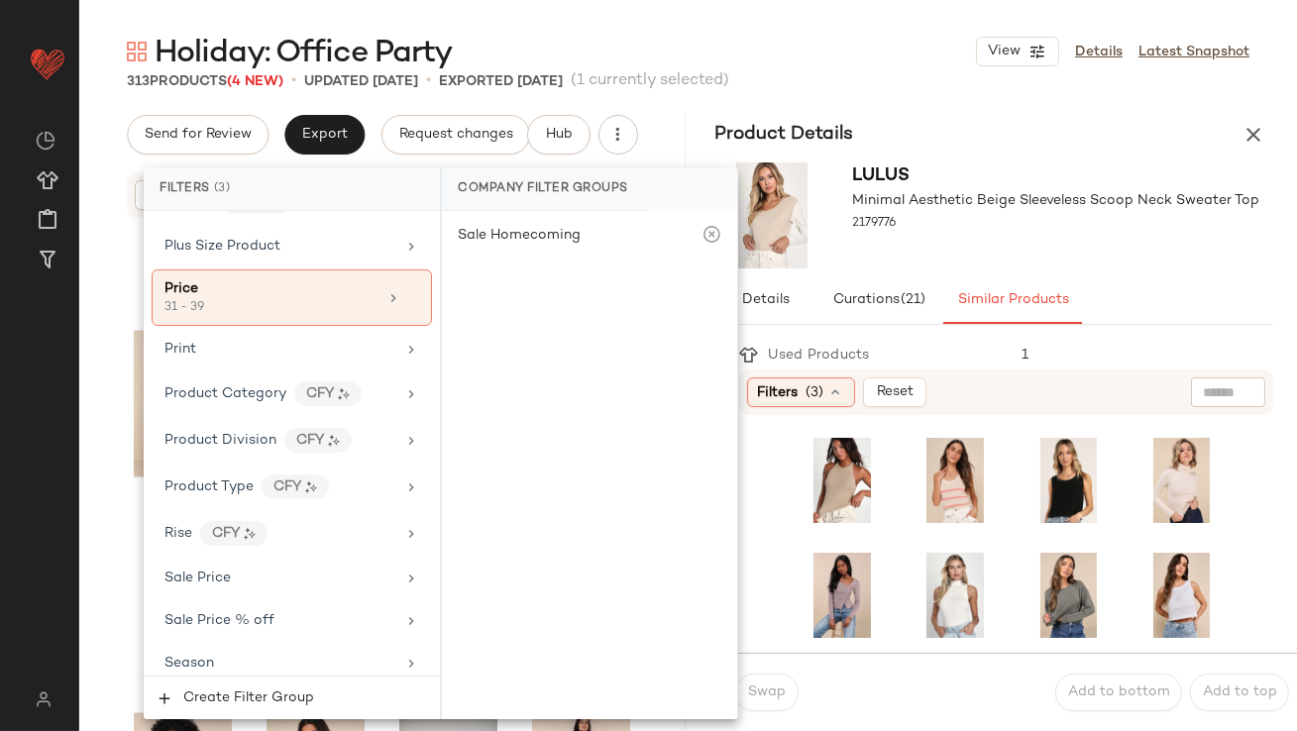
scroll to position [1576, 0]
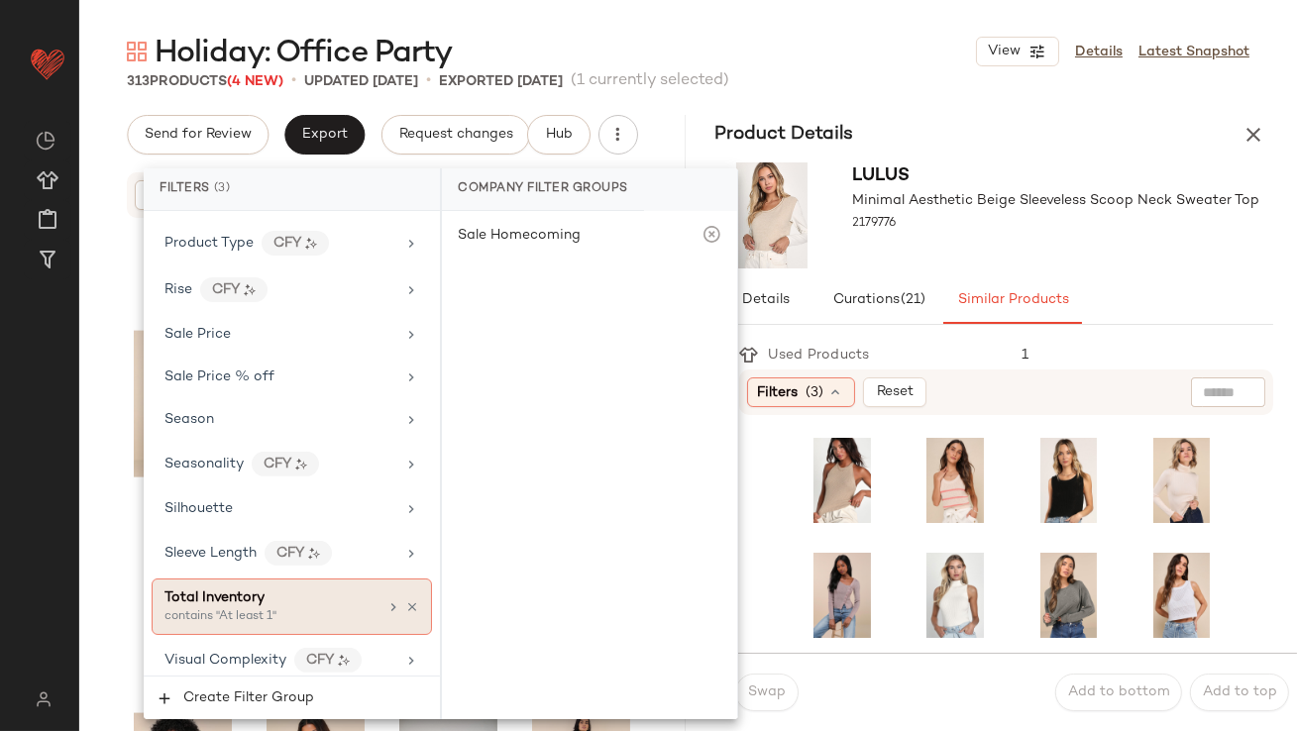
click at [208, 579] on div "Total Inventory contains "At least 1"" at bounding box center [292, 607] width 280 height 56
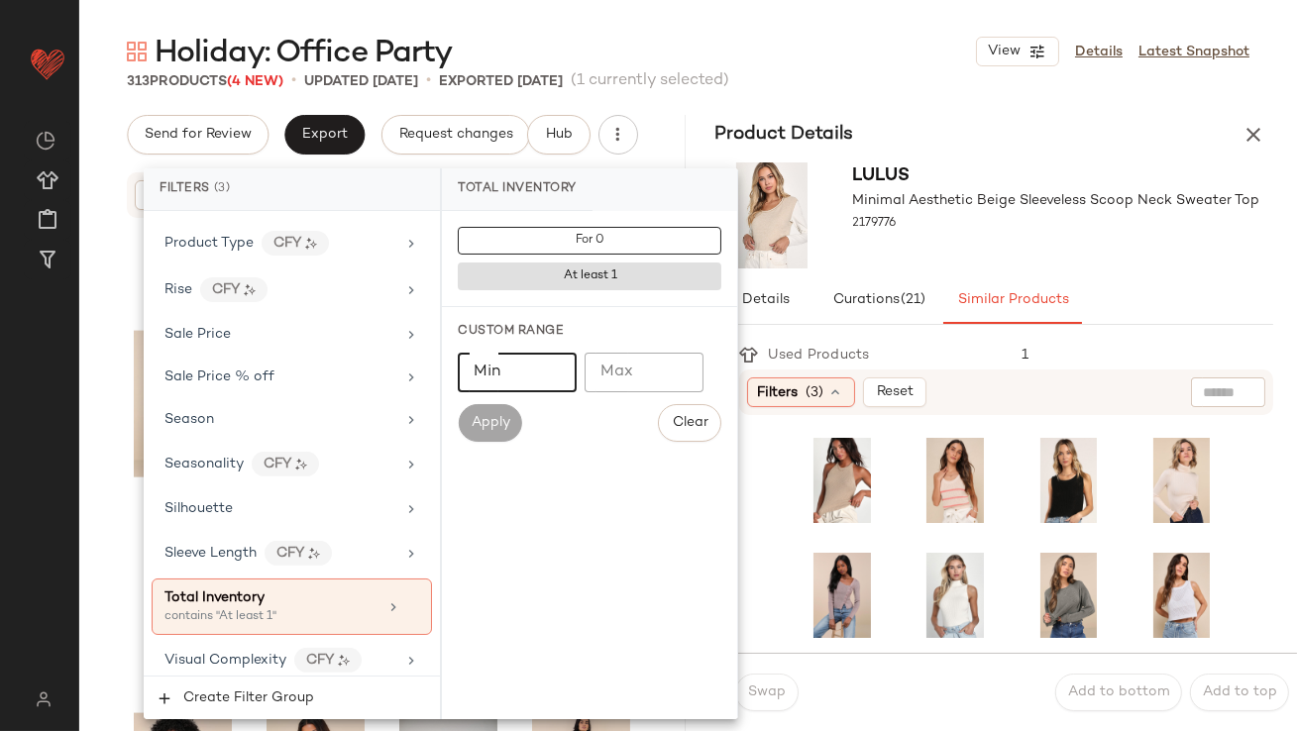
click at [508, 376] on input "Min" at bounding box center [517, 373] width 119 height 40
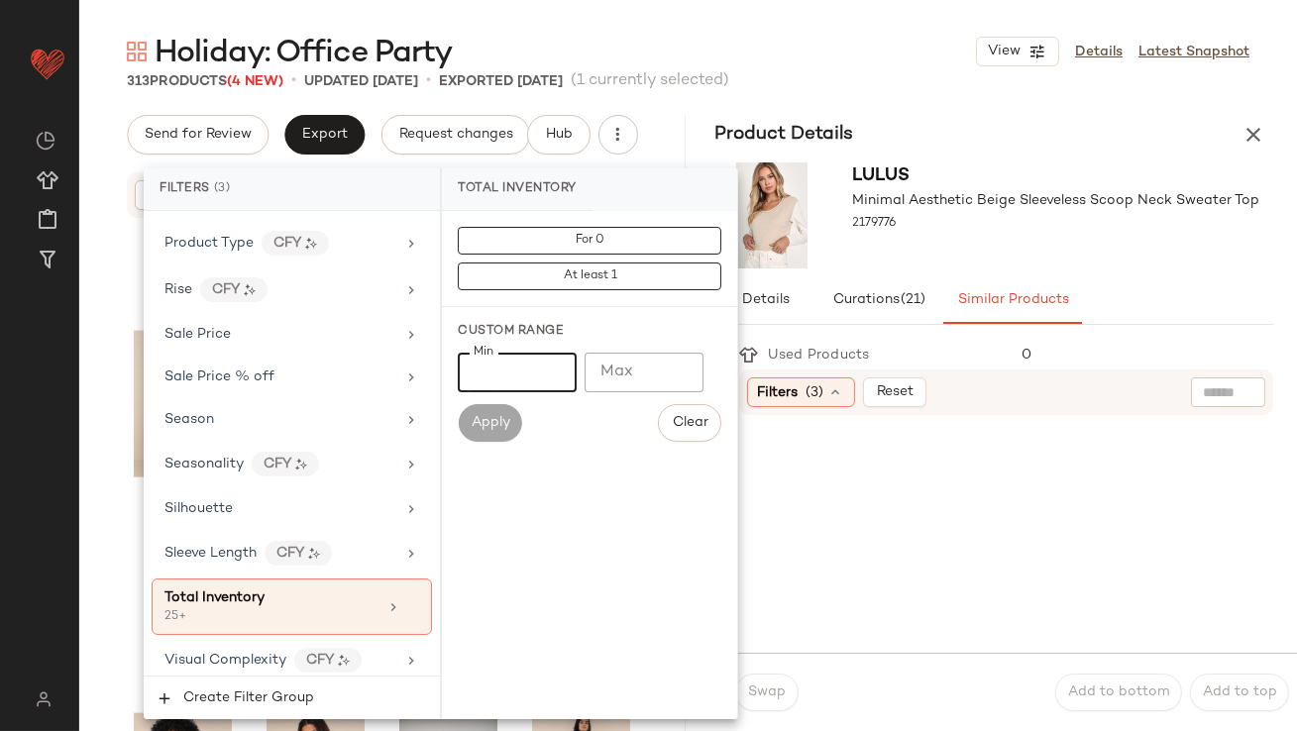
type input "**"
click at [934, 95] on div "Holiday: Office Party View Details Latest Snapshot 313 Products (4 New) • updat…" at bounding box center [688, 382] width 1218 height 700
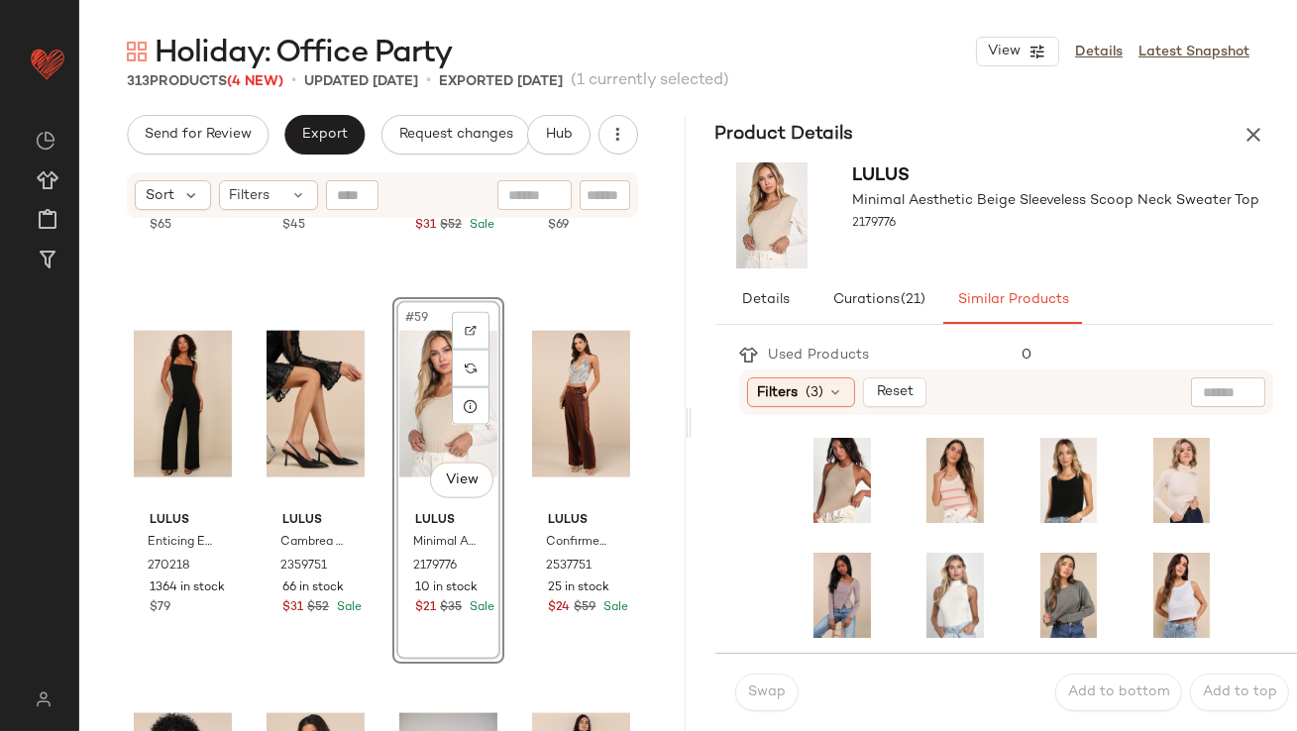
scroll to position [13, 0]
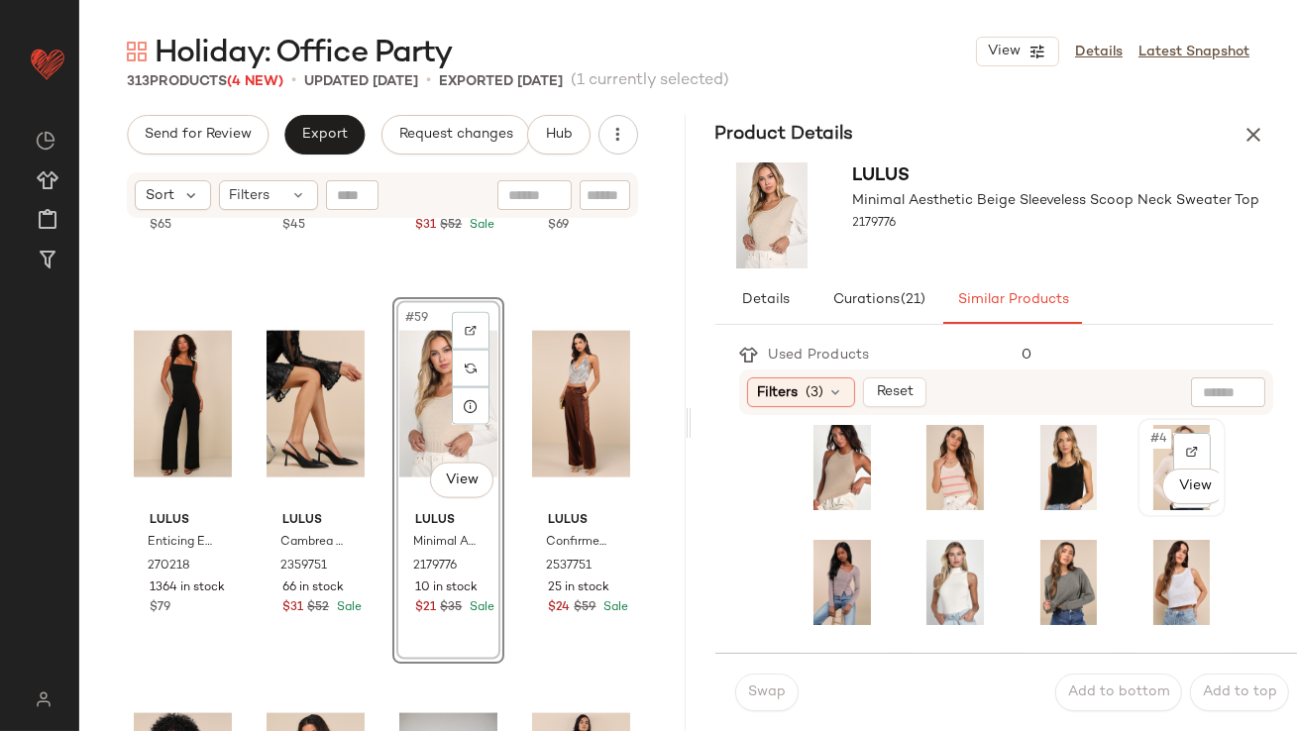
click at [1145, 452] on div "#4 View" at bounding box center [1182, 467] width 74 height 85
click at [770, 701] on button "Swap" at bounding box center [766, 693] width 63 height 38
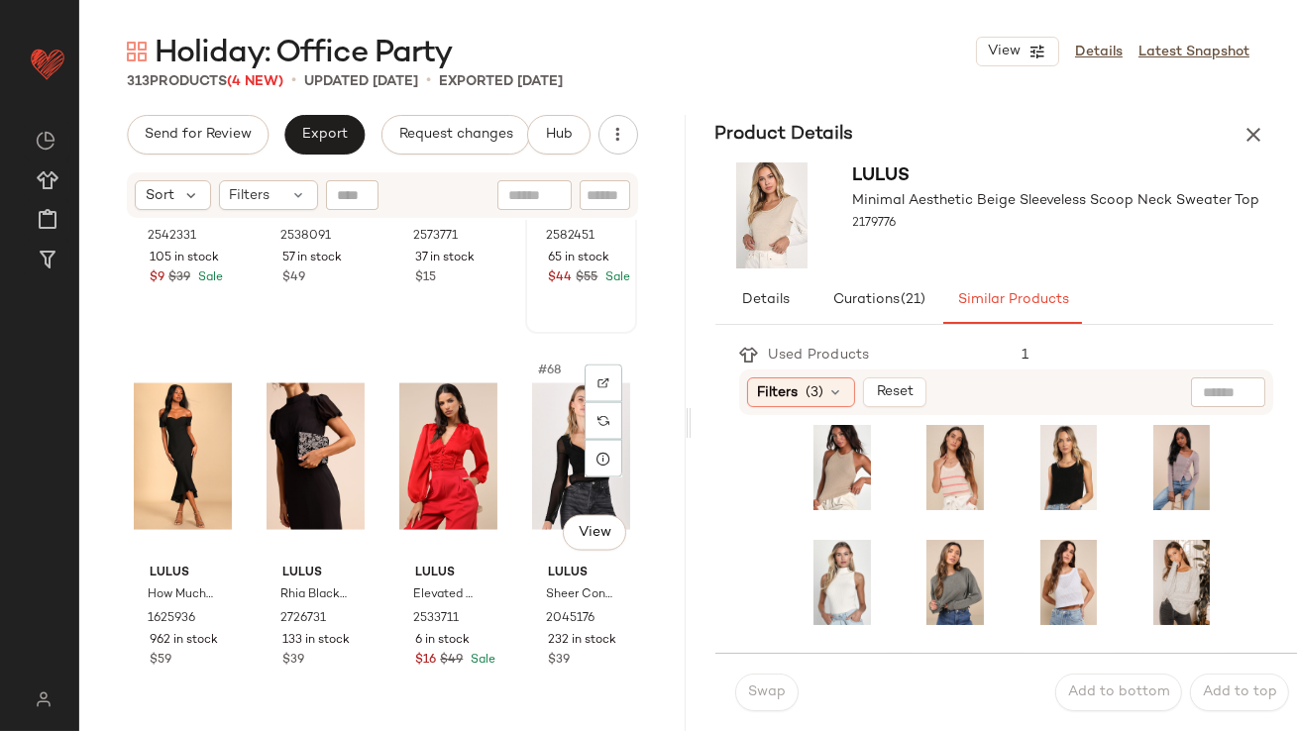
scroll to position [6012, 0]
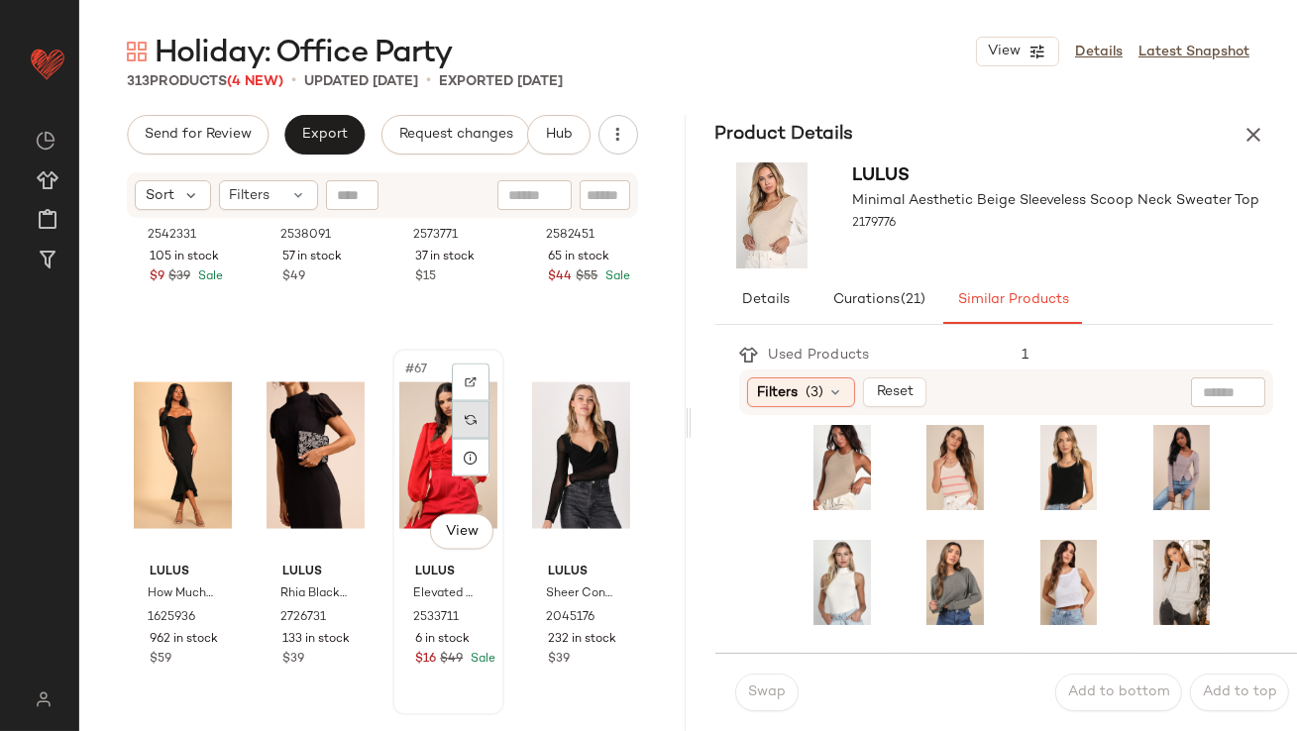
click at [461, 406] on div at bounding box center [471, 420] width 38 height 38
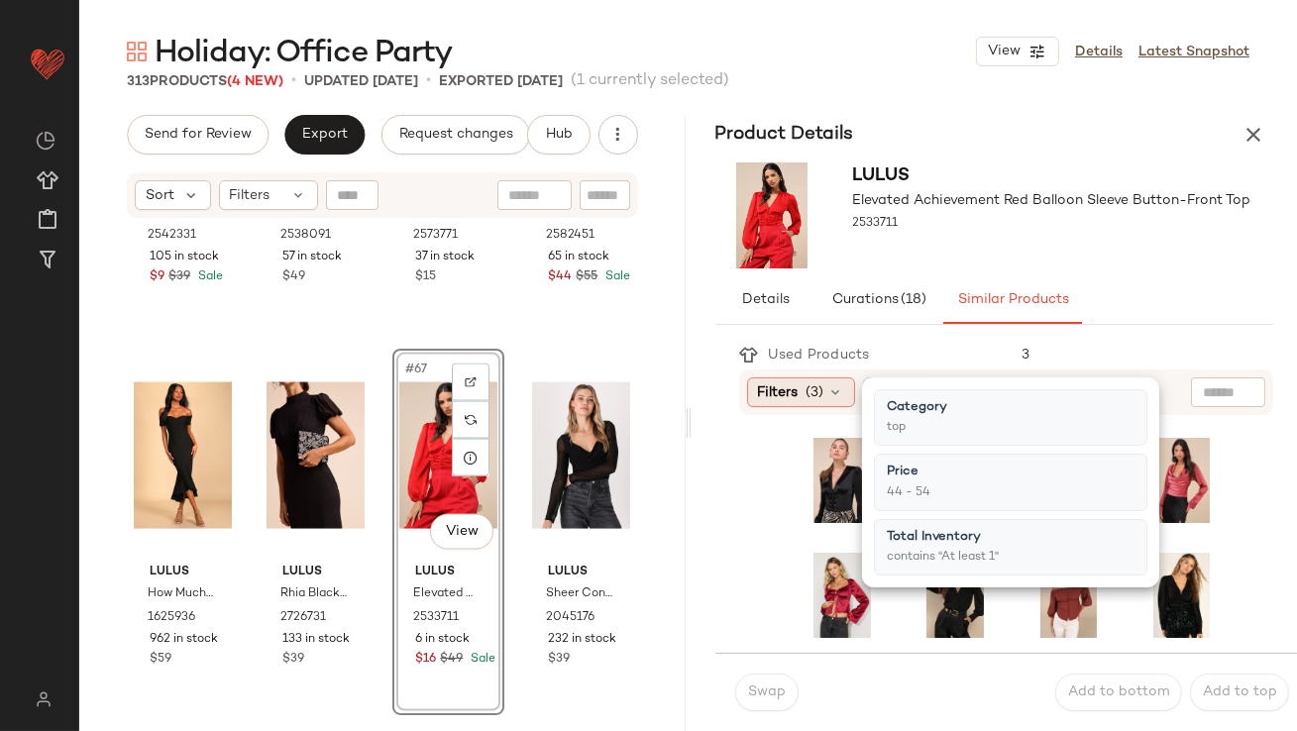
click at [825, 392] on div "Filters (3)" at bounding box center [801, 393] width 108 height 30
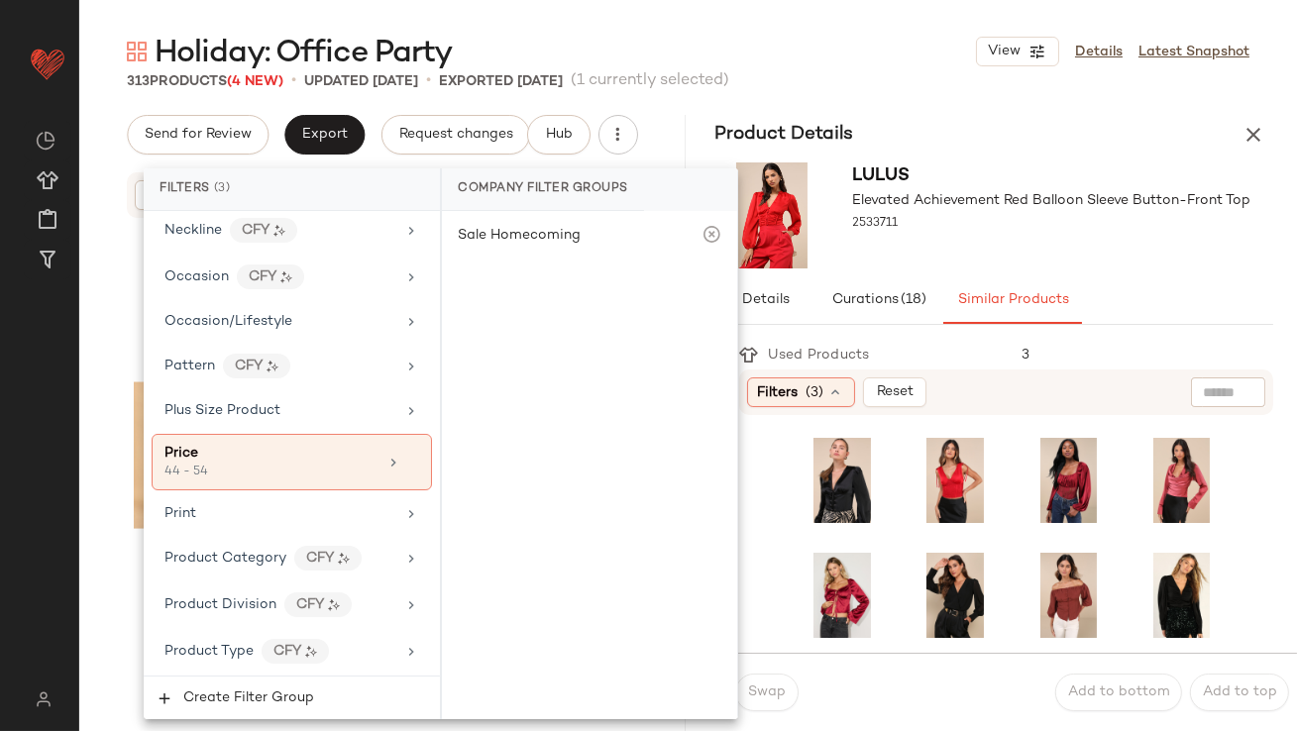
scroll to position [1576, 0]
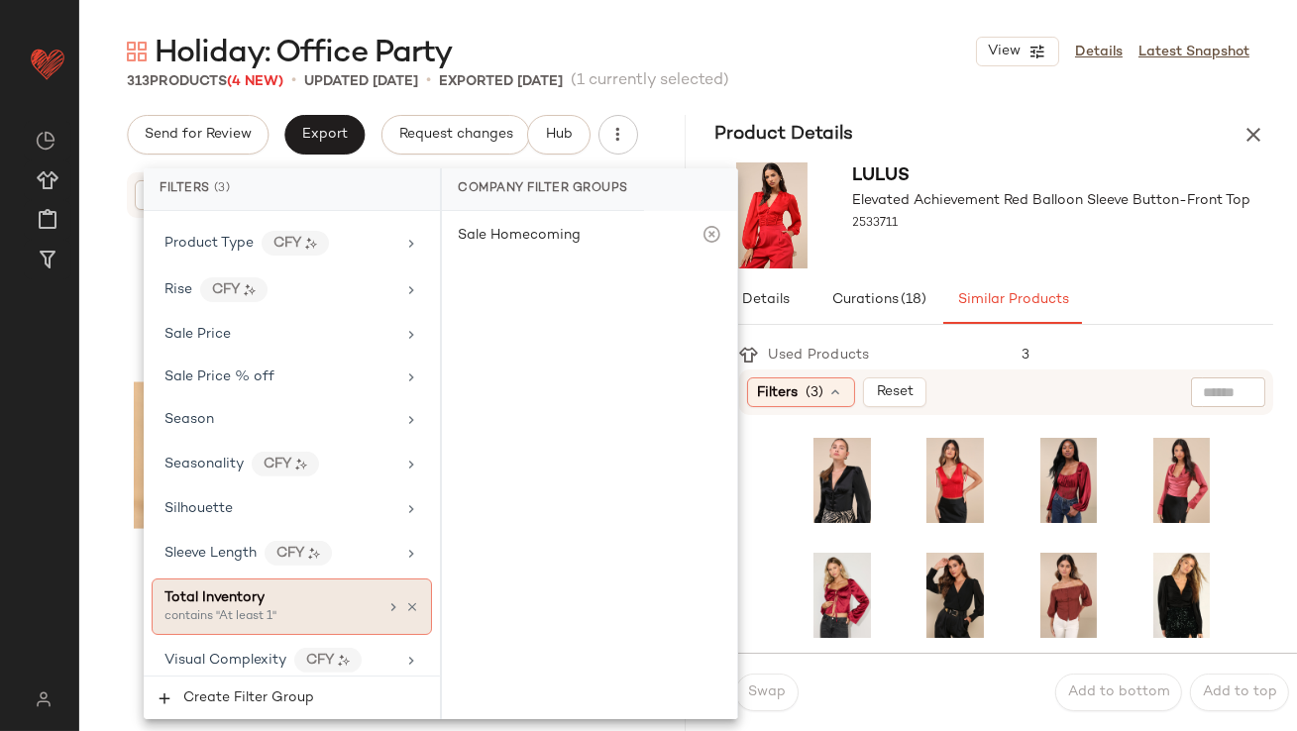
click at [249, 591] on span "Total Inventory" at bounding box center [215, 598] width 100 height 15
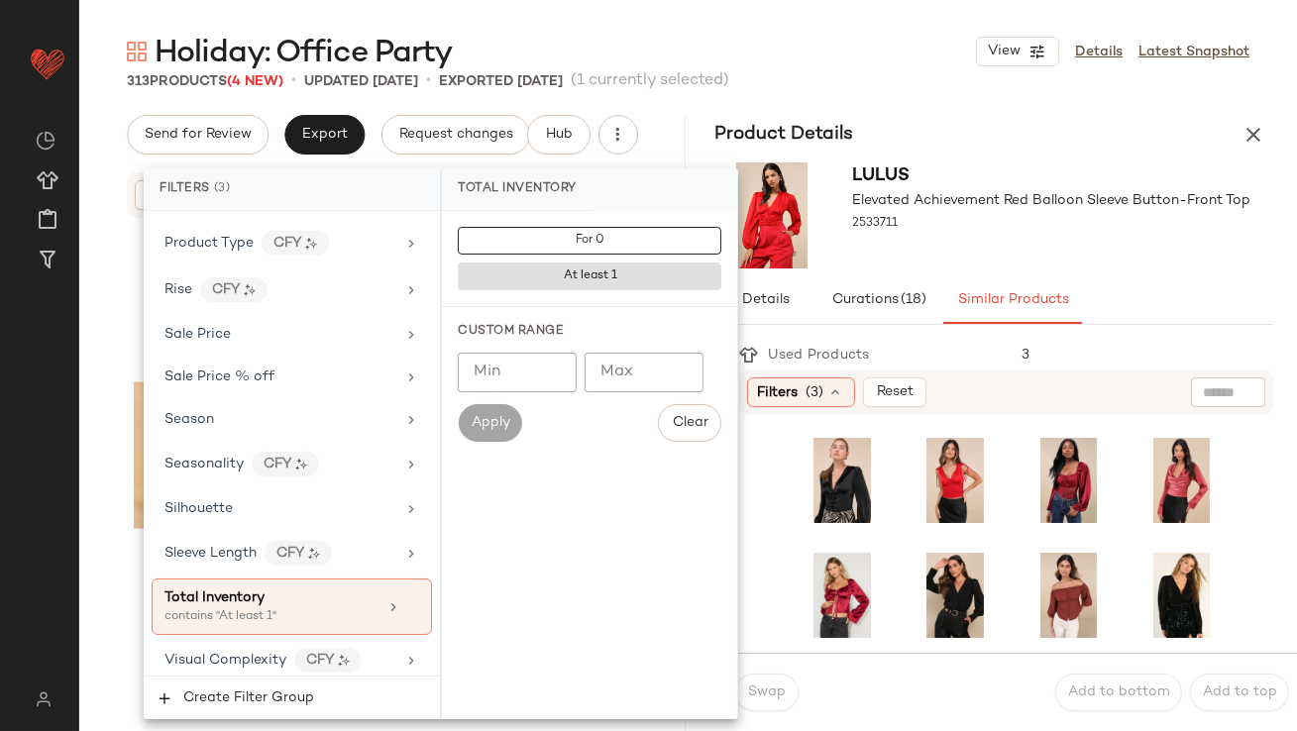
click at [533, 355] on input "Min" at bounding box center [517, 373] width 119 height 40
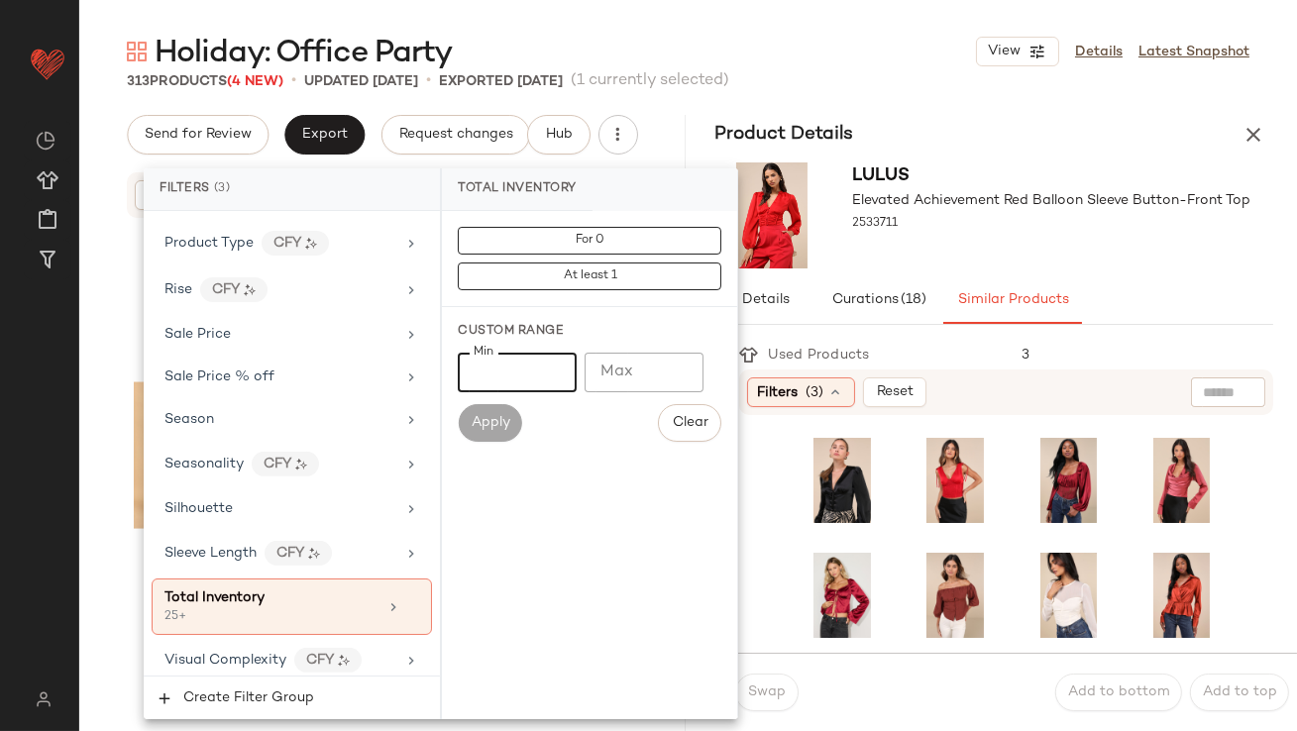
type input "**"
click at [970, 222] on div "2533711" at bounding box center [1052, 224] width 398 height 28
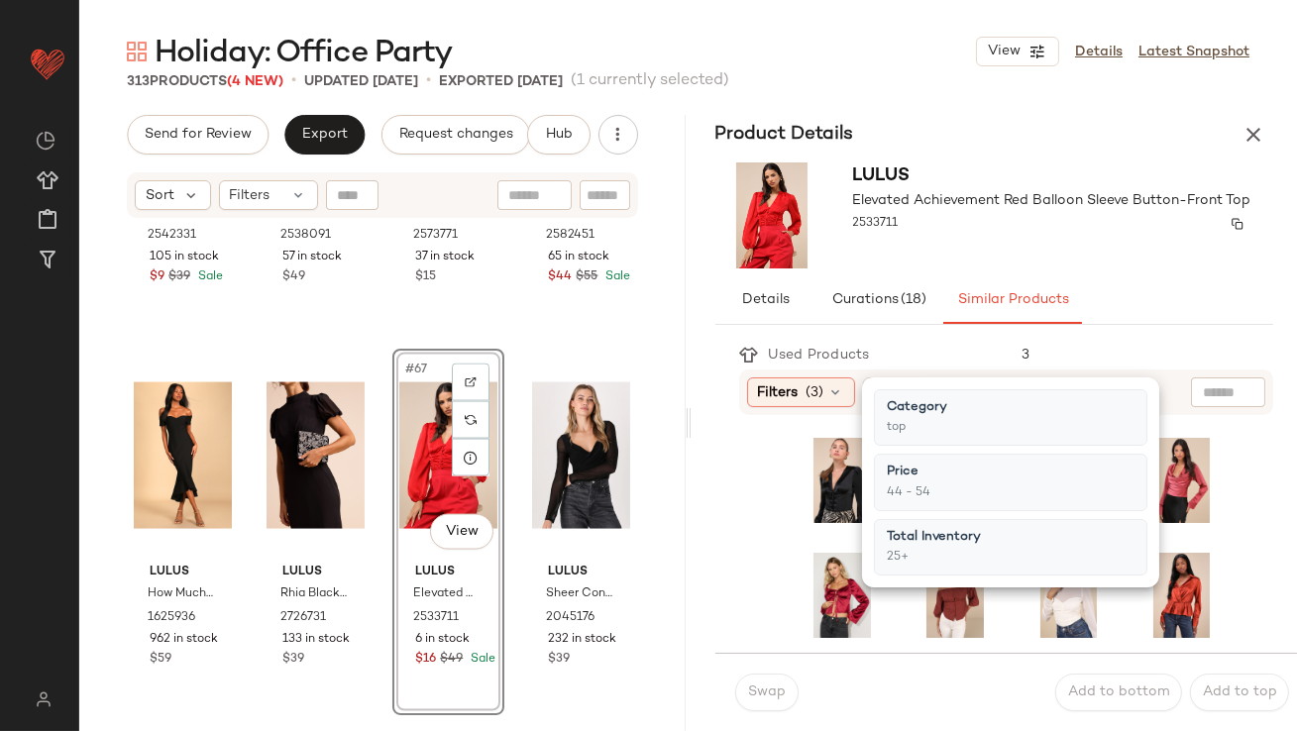
click at [966, 221] on div "2533711" at bounding box center [1052, 224] width 398 height 28
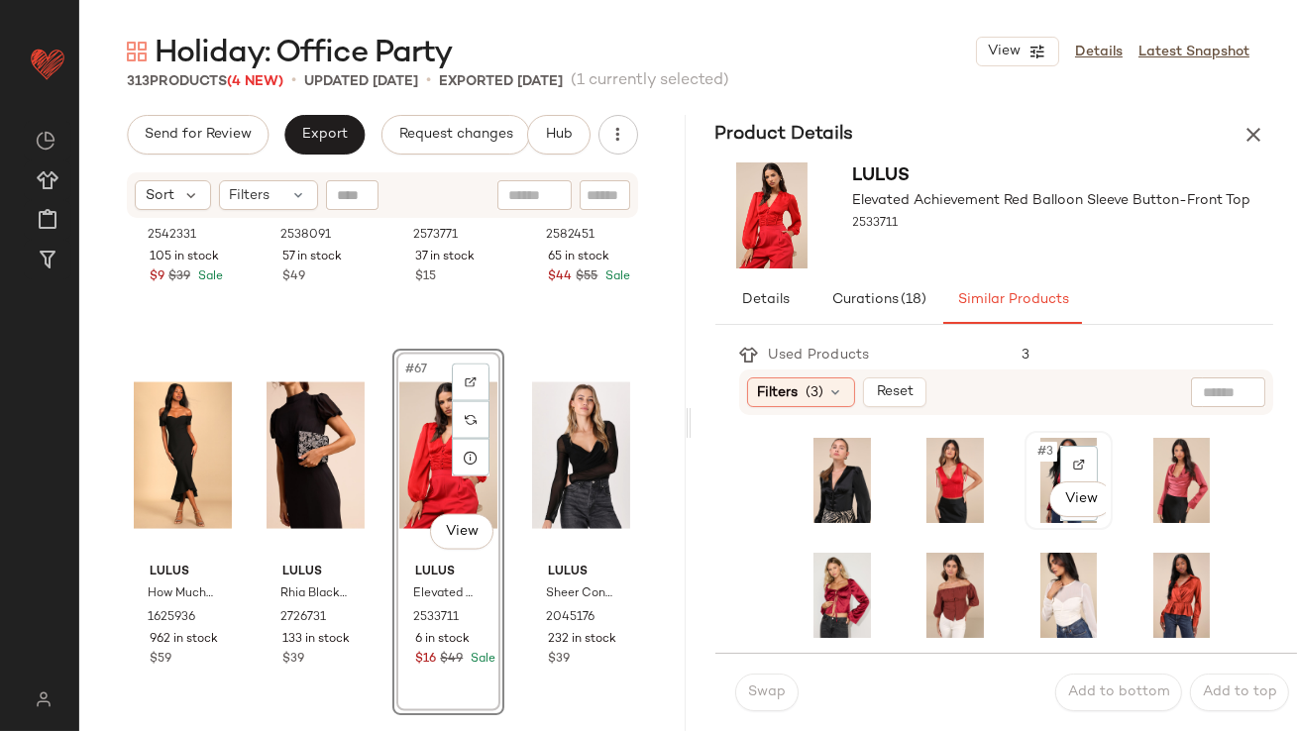
click at [1027, 454] on div "#3 View" at bounding box center [1069, 480] width 84 height 95
click at [743, 688] on button "Swap" at bounding box center [766, 693] width 63 height 38
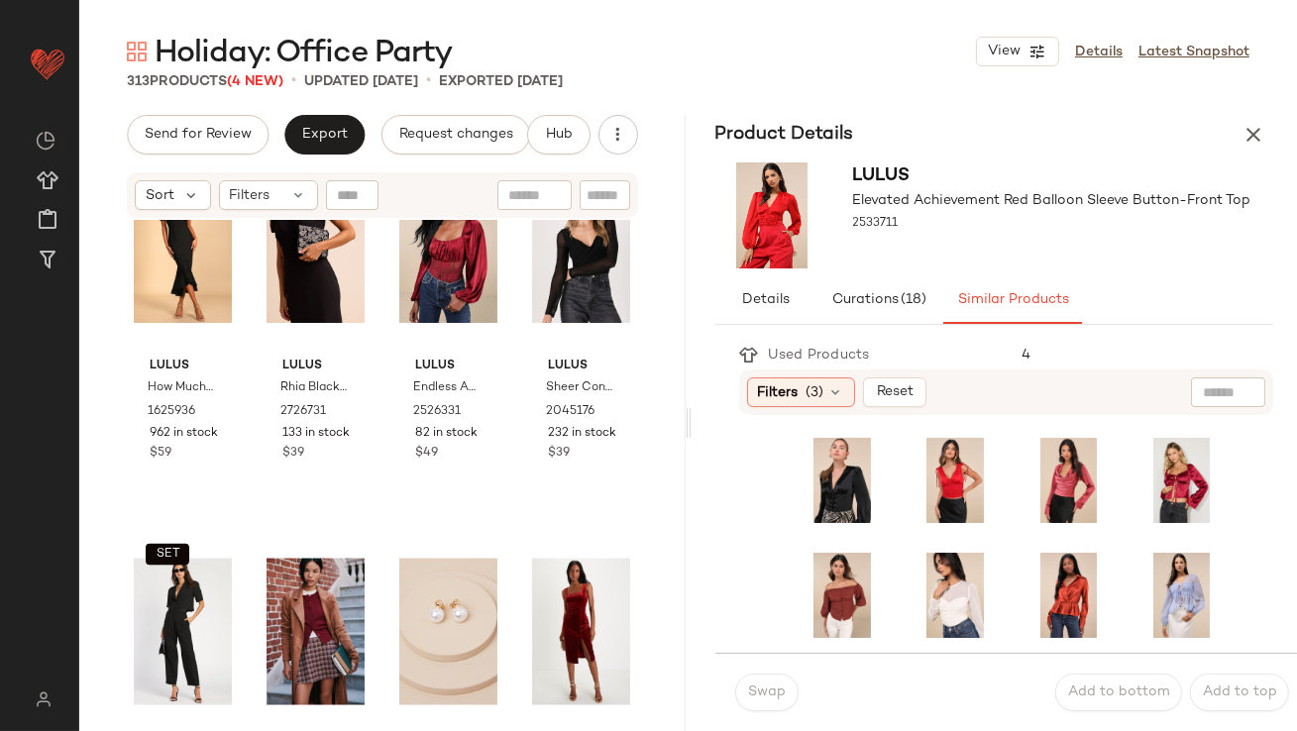
scroll to position [6403, 0]
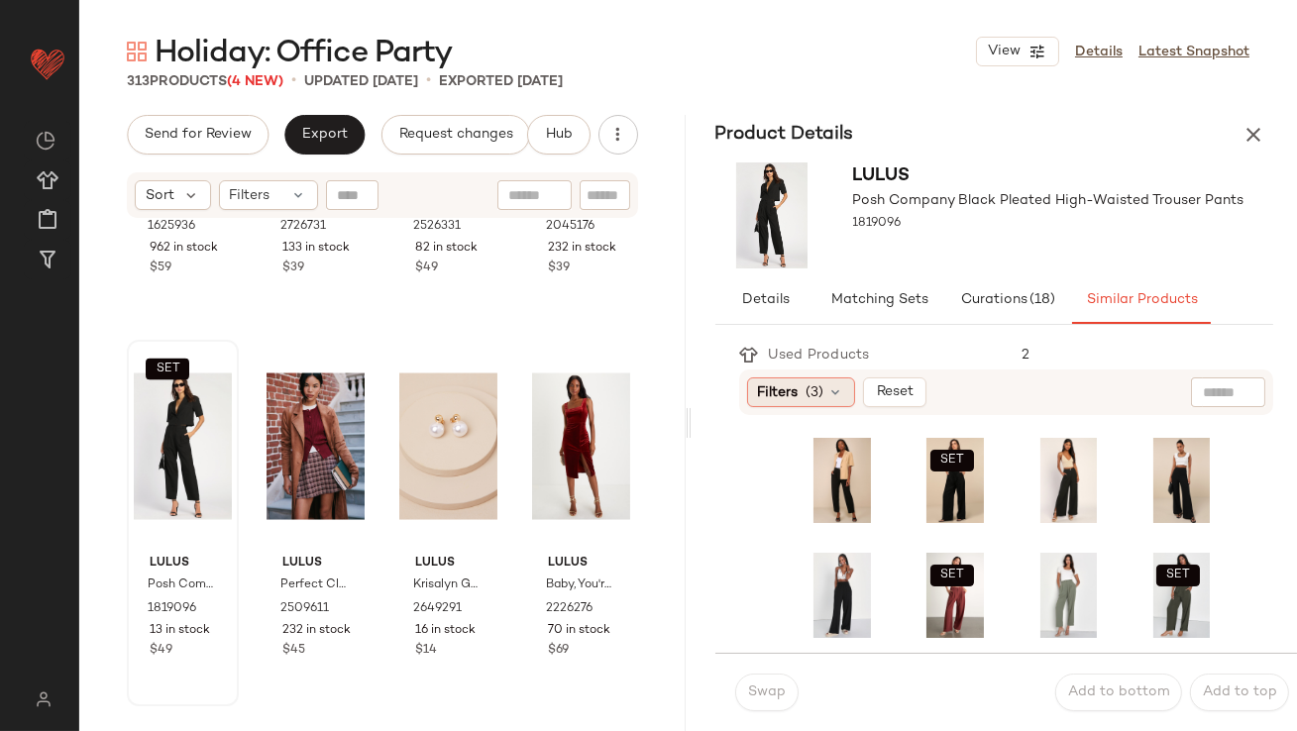
click at [829, 396] on icon at bounding box center [836, 393] width 16 height 16
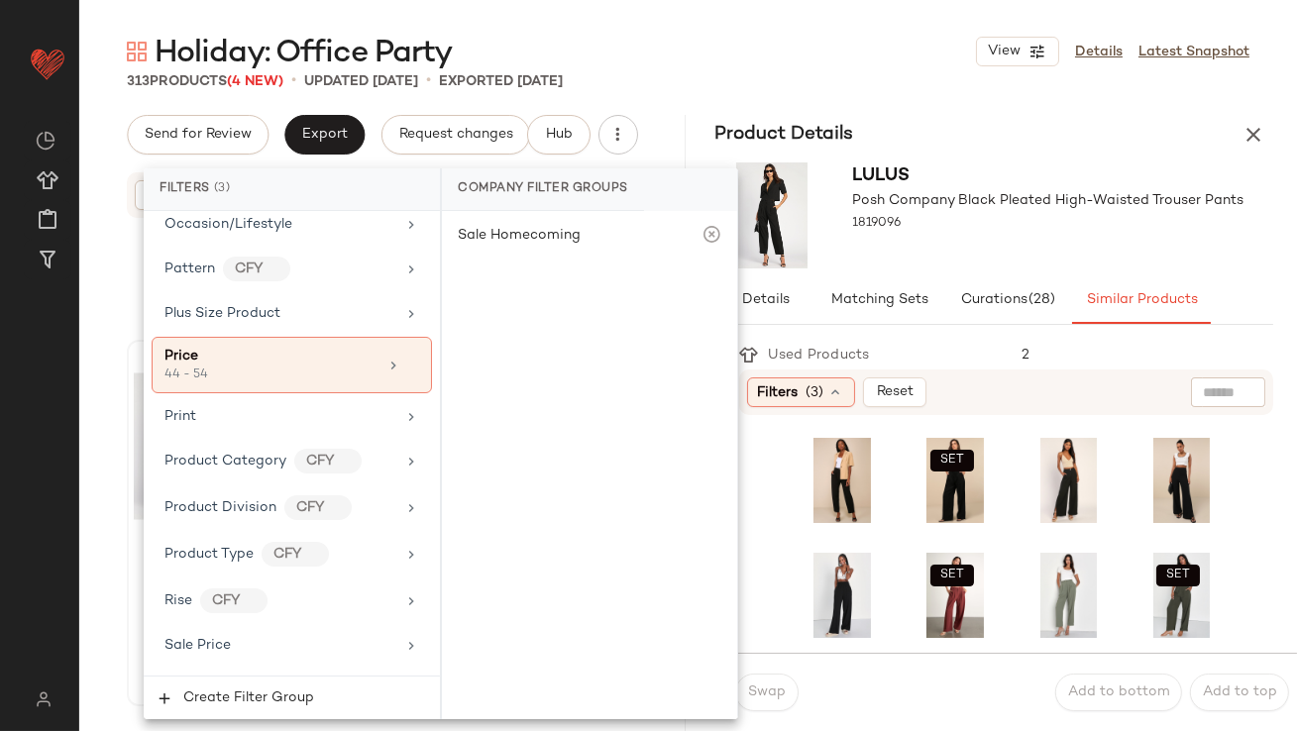
scroll to position [1576, 0]
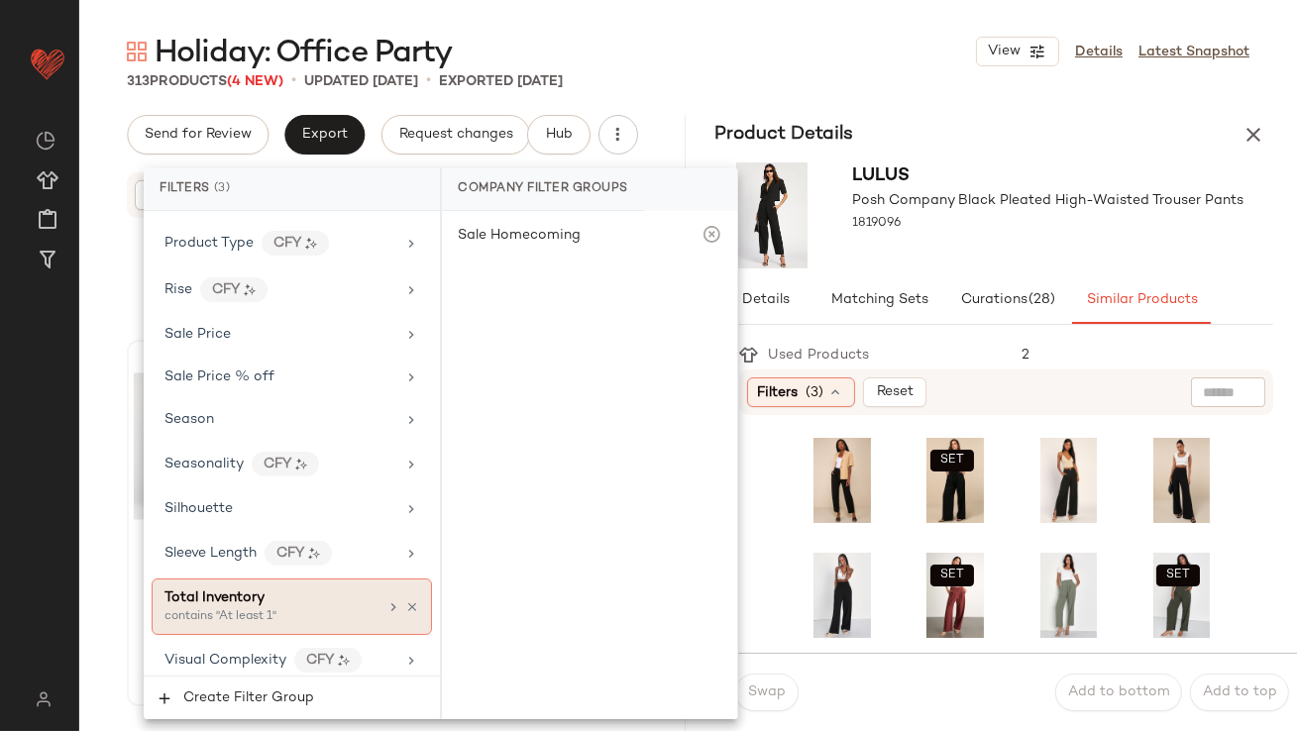
click at [231, 599] on div "Total Inventory" at bounding box center [215, 598] width 100 height 21
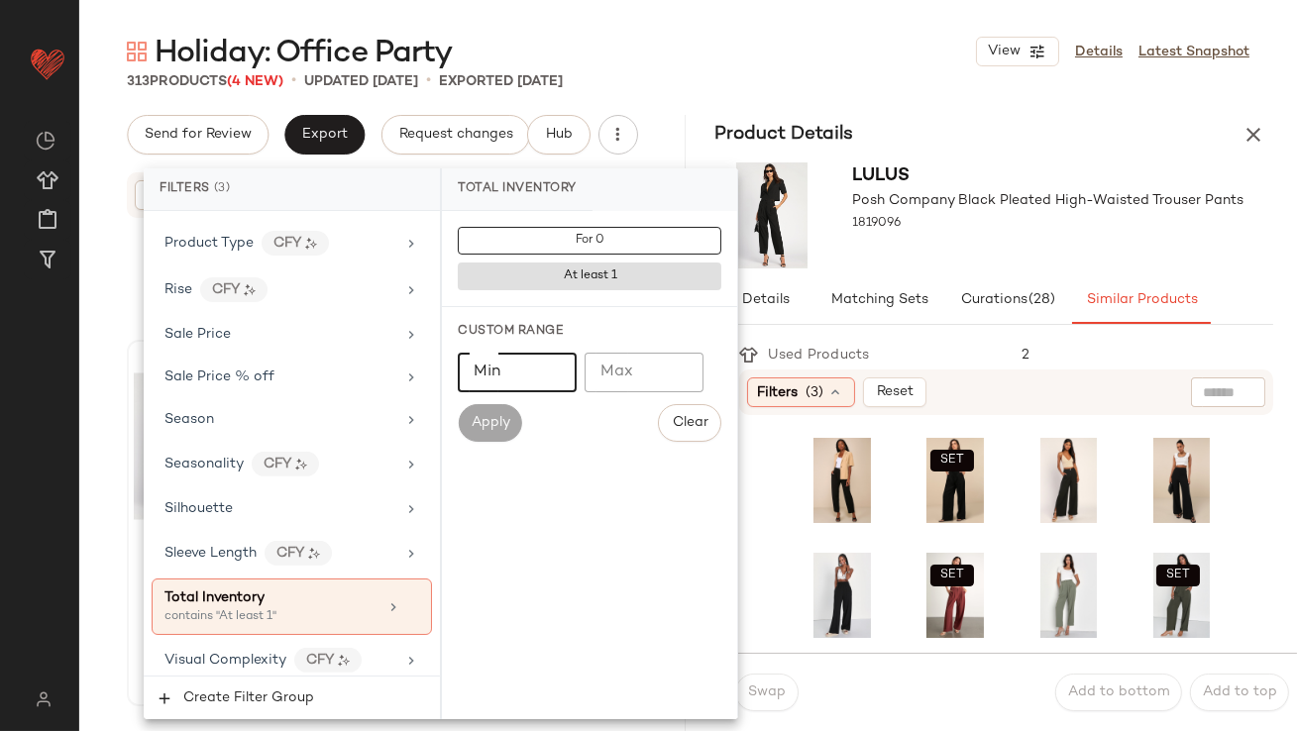
click at [503, 358] on input "Min" at bounding box center [517, 373] width 119 height 40
type input "*"
type input "**"
click at [855, 215] on span "1819096" at bounding box center [877, 224] width 49 height 18
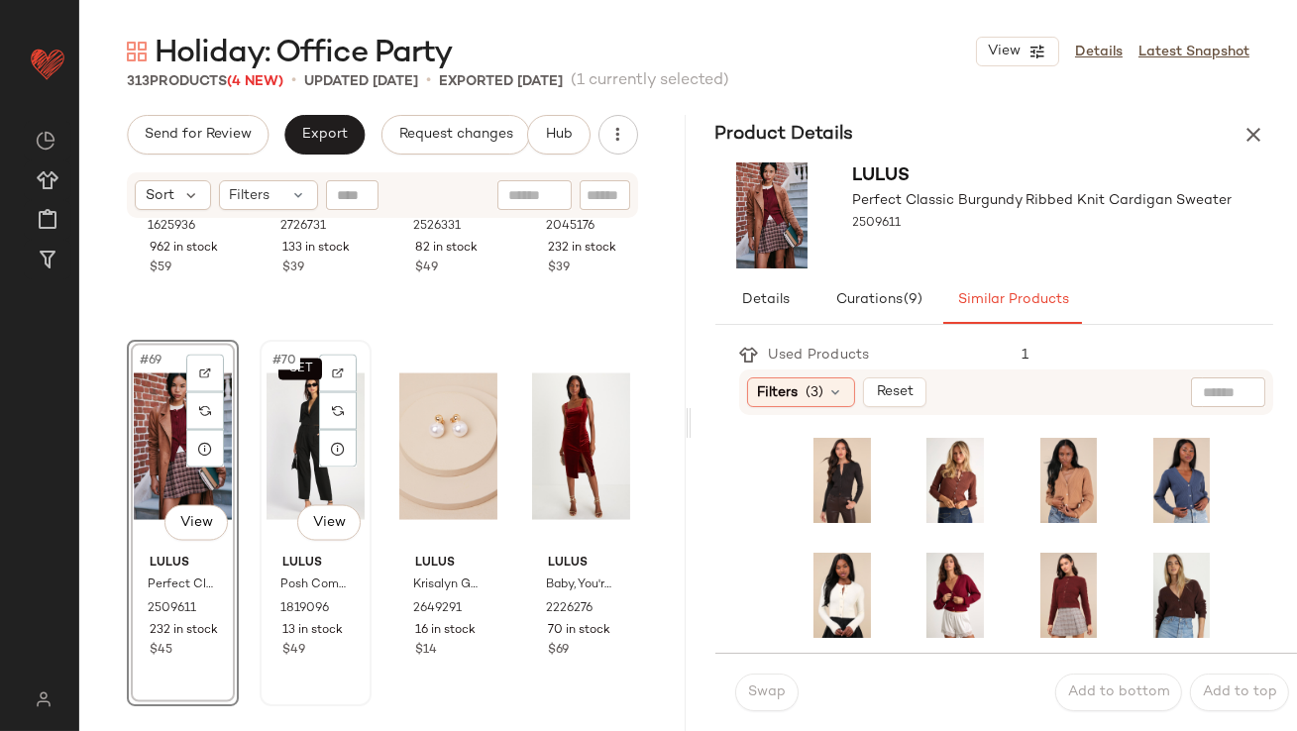
click at [300, 411] on div "SET #70 View" at bounding box center [316, 447] width 98 height 200
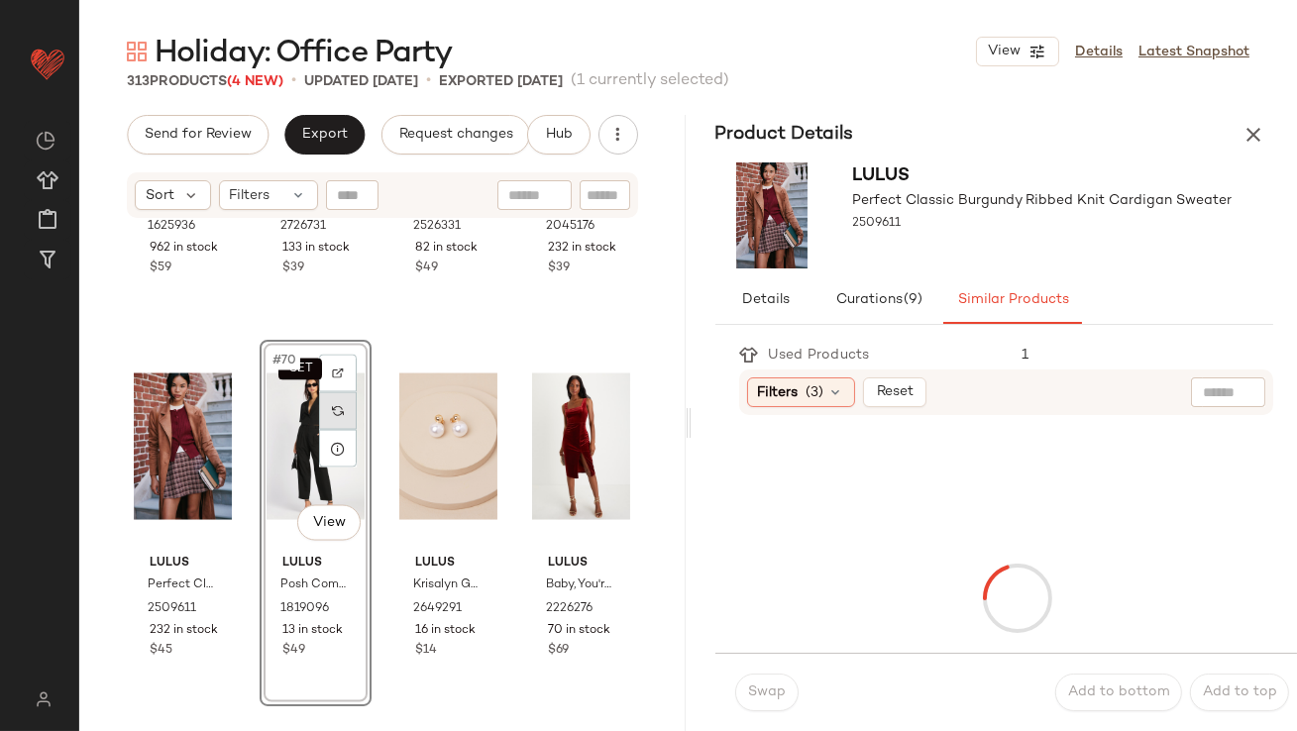
click at [332, 406] on img at bounding box center [338, 411] width 12 height 12
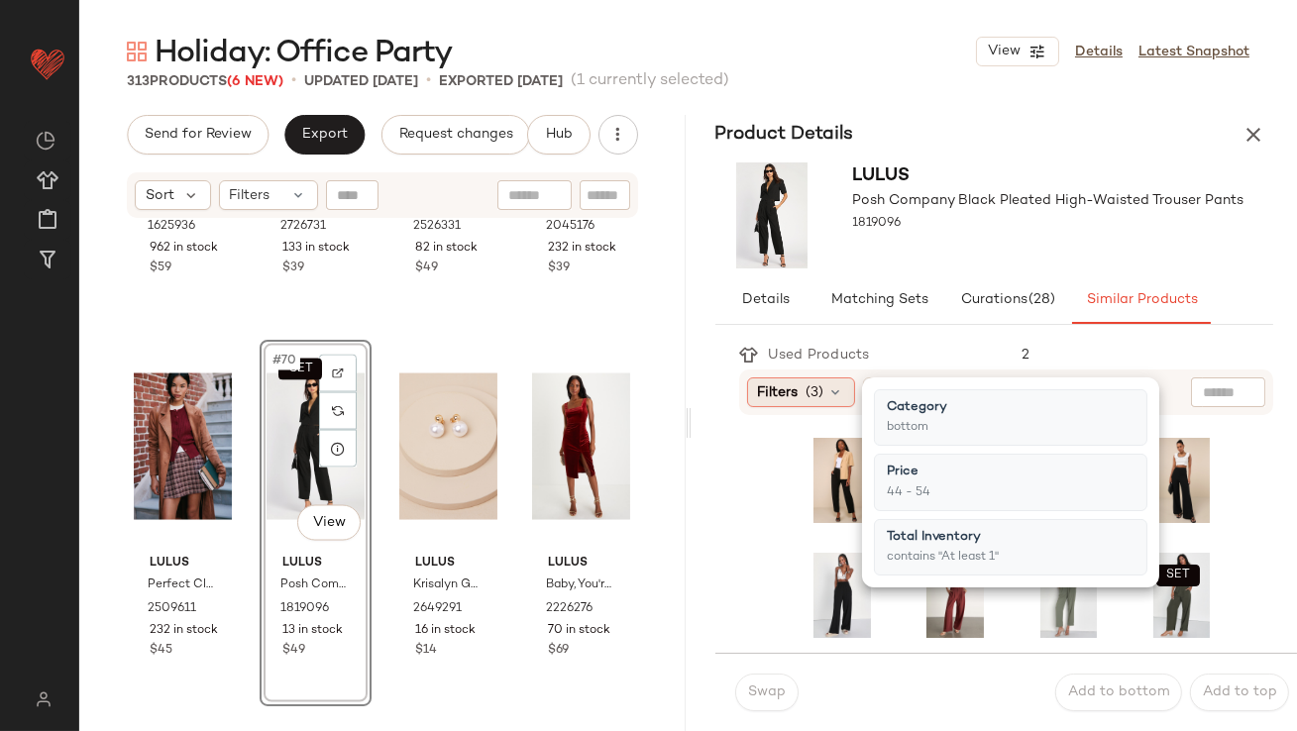
click at [817, 380] on div "Filters (3)" at bounding box center [801, 393] width 108 height 30
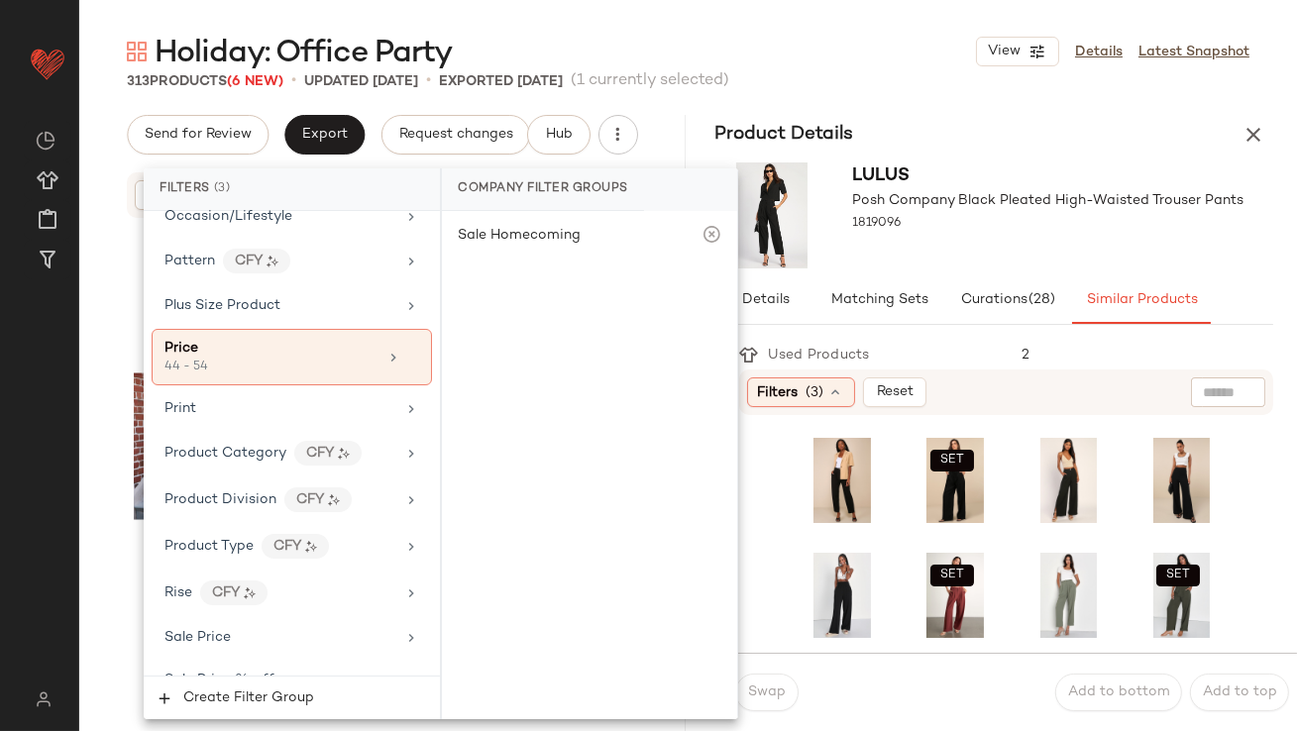
scroll to position [1576, 0]
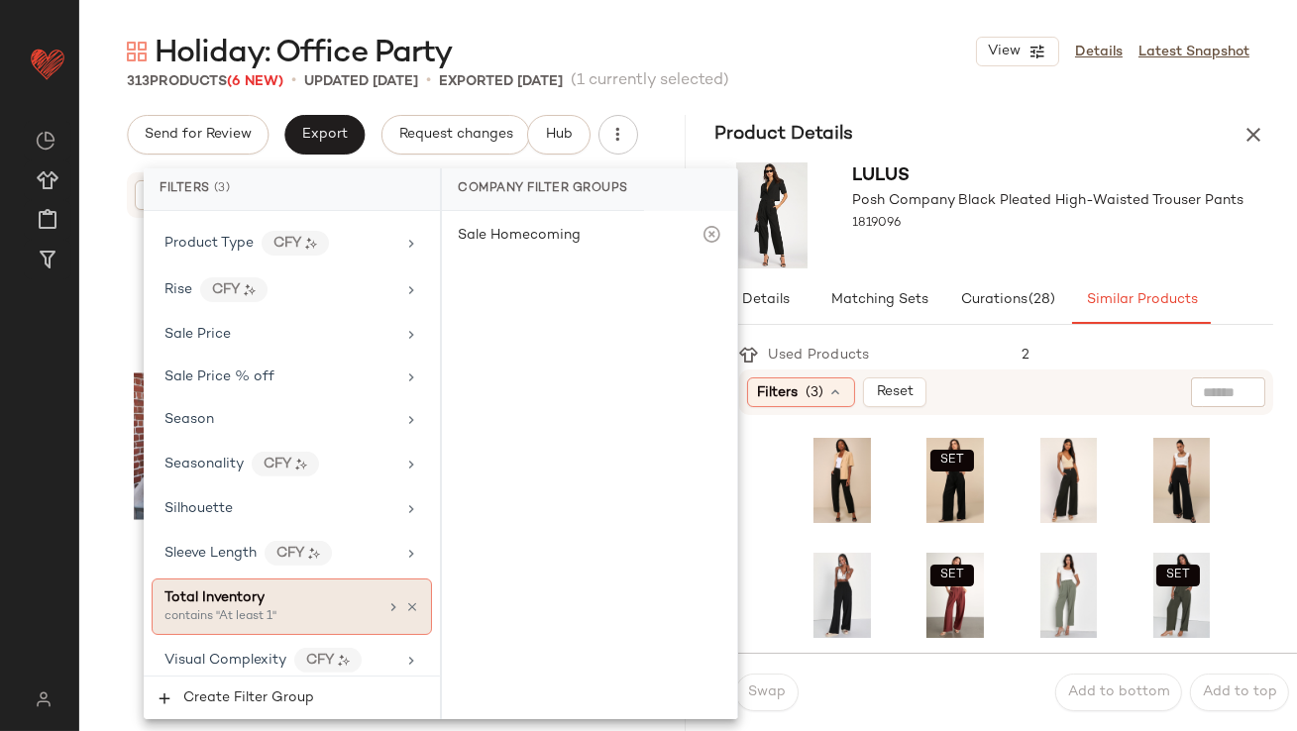
click at [275, 608] on div "contains "At least 1"" at bounding box center [264, 617] width 198 height 18
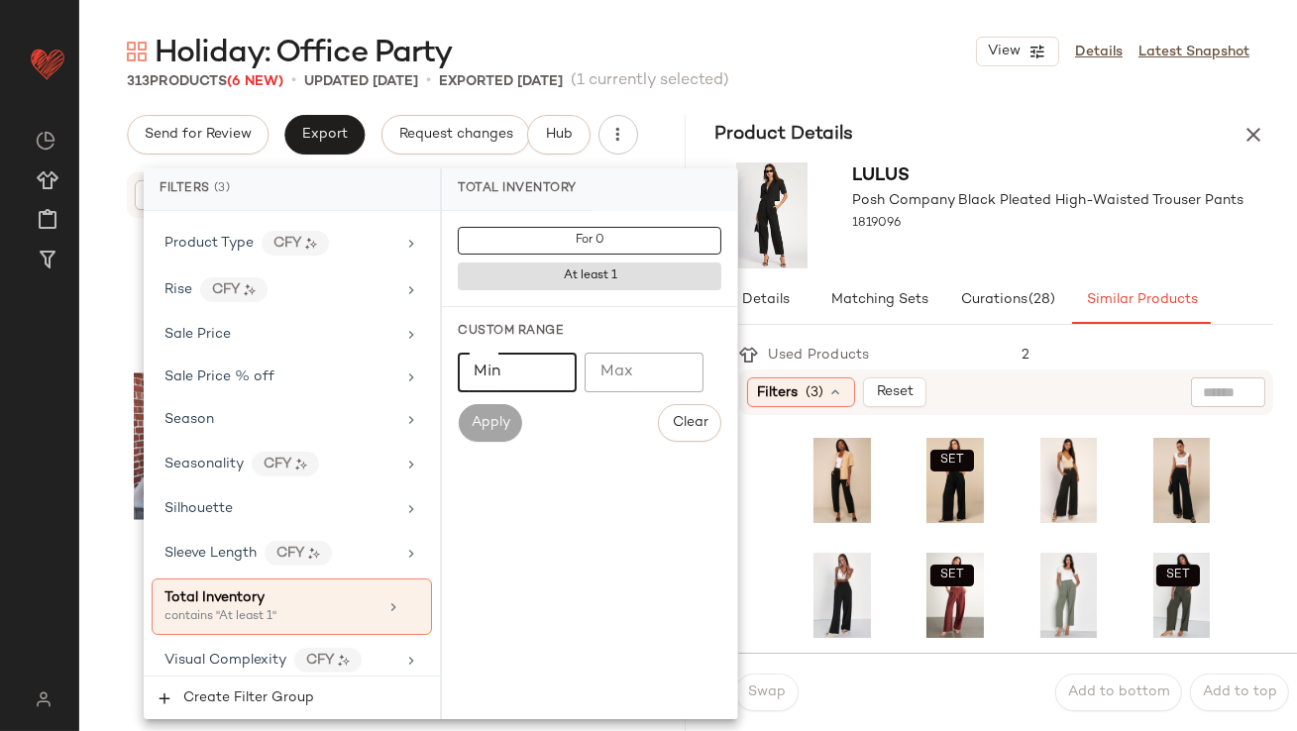
click at [570, 363] on input "Min" at bounding box center [517, 373] width 119 height 40
type input "**"
click at [983, 250] on div "Lulus Posh Company Black Pleated High-Waisted Trouser Pants 1819096" at bounding box center [1048, 216] width 391 height 106
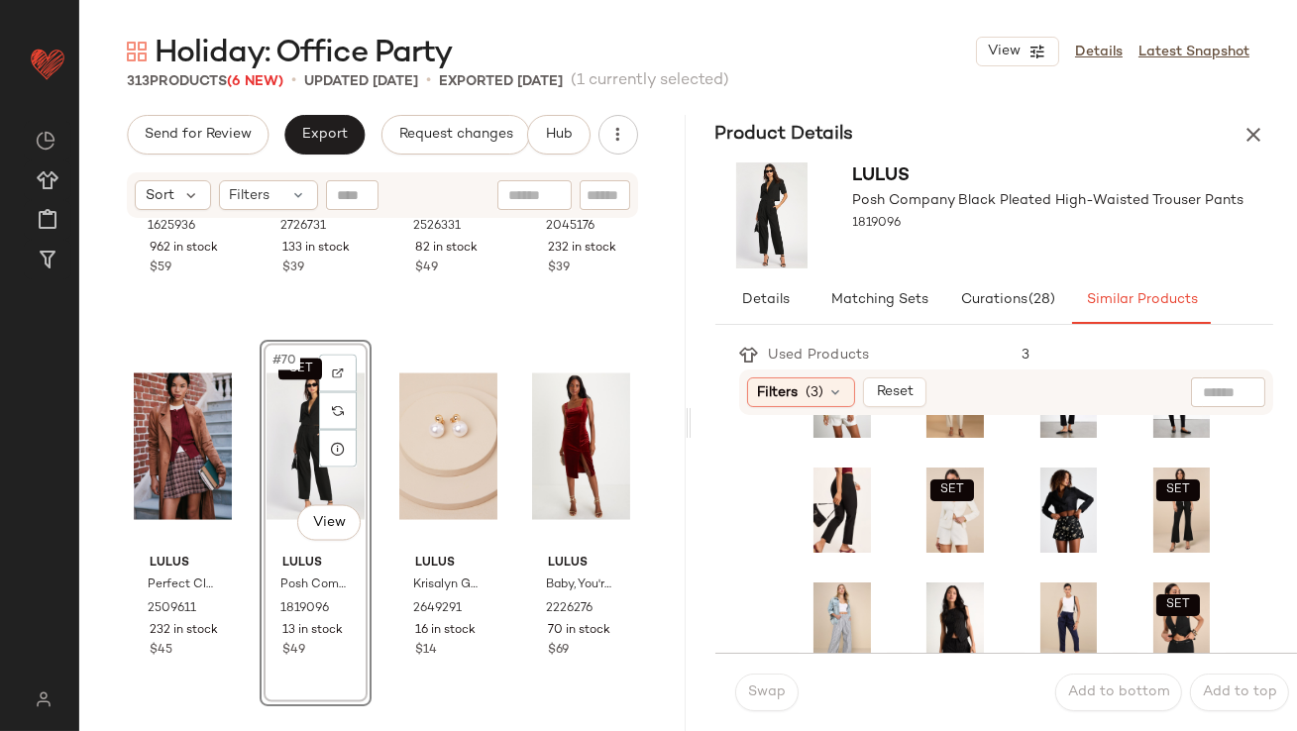
scroll to position [419, 0]
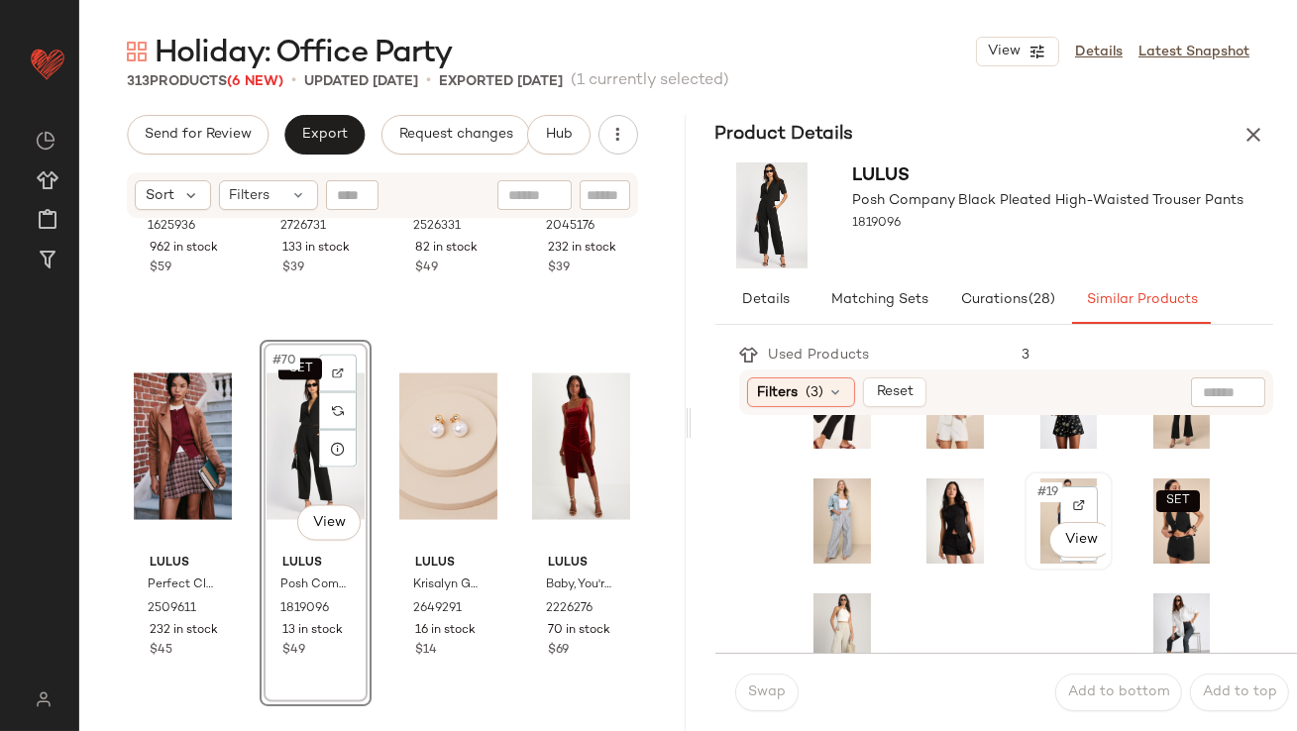
click at [1036, 488] on span "#19" at bounding box center [1049, 493] width 27 height 20
click at [778, 681] on button "Swap" at bounding box center [766, 693] width 63 height 38
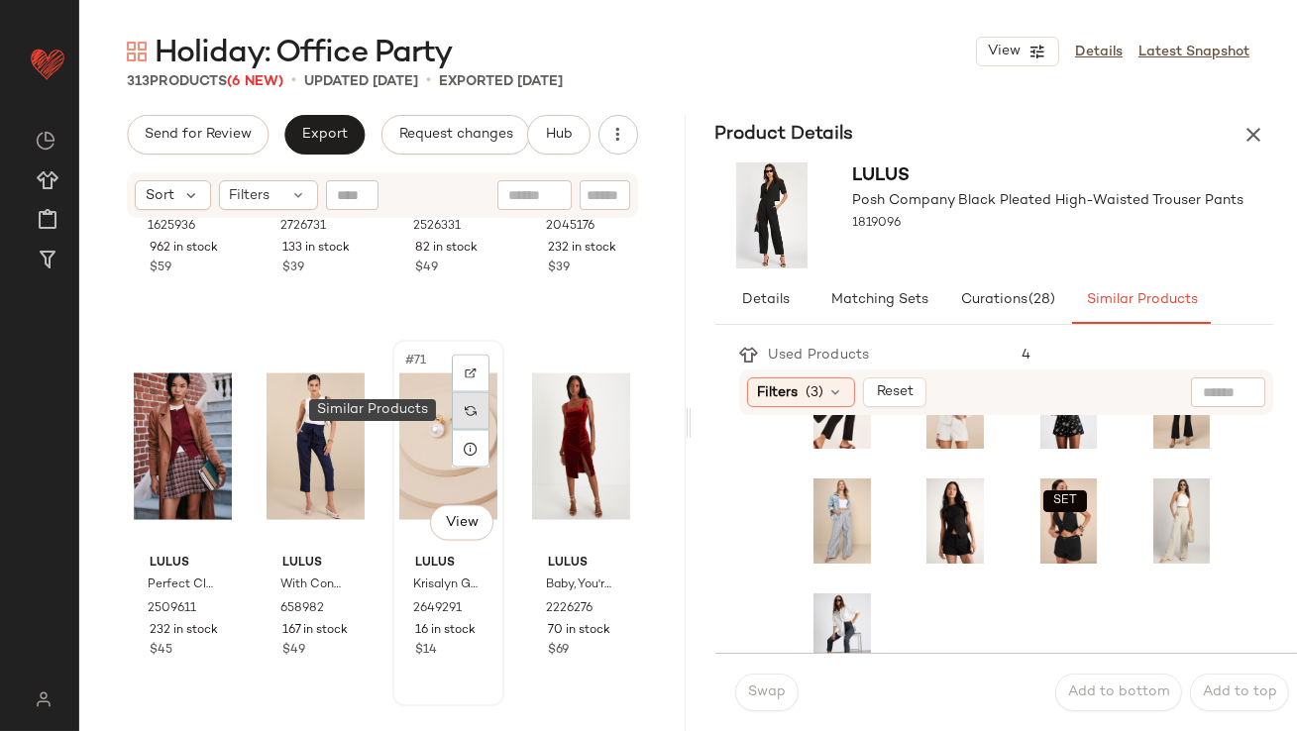
click at [472, 406] on div at bounding box center [471, 411] width 38 height 38
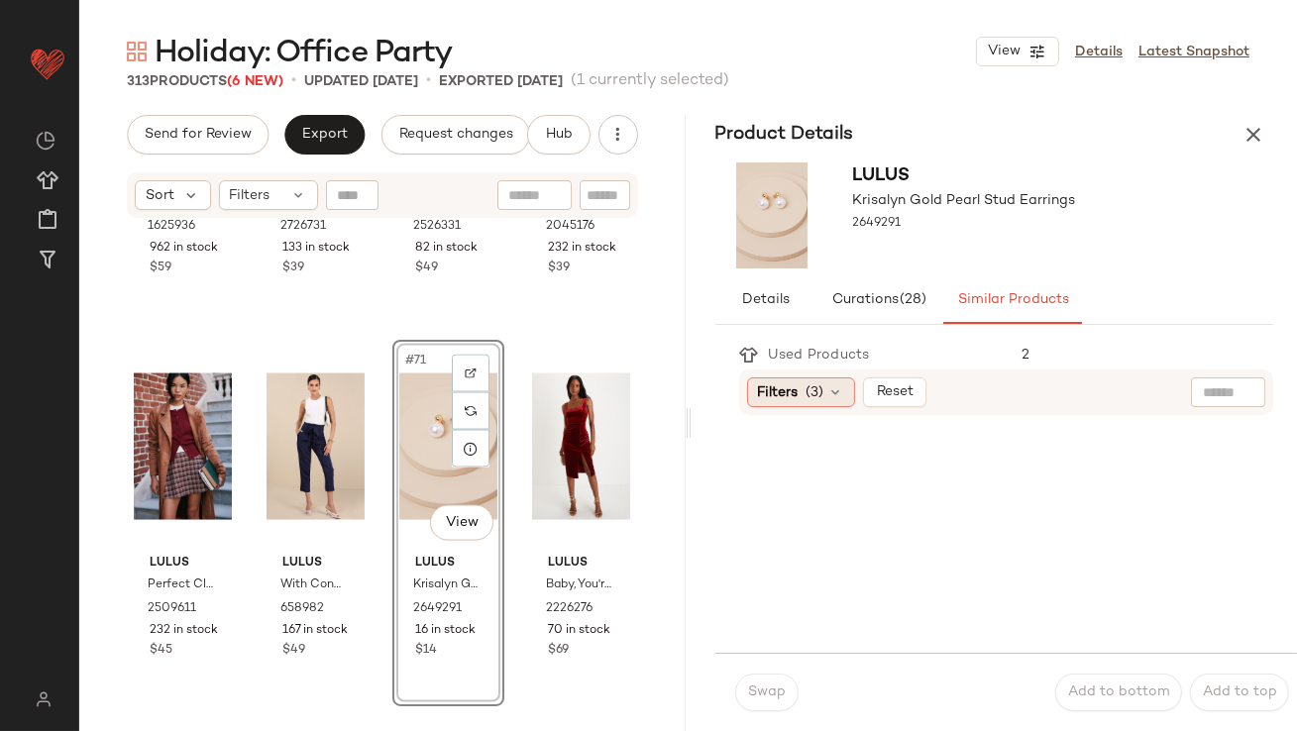
click at [814, 386] on span "(3)" at bounding box center [816, 393] width 18 height 21
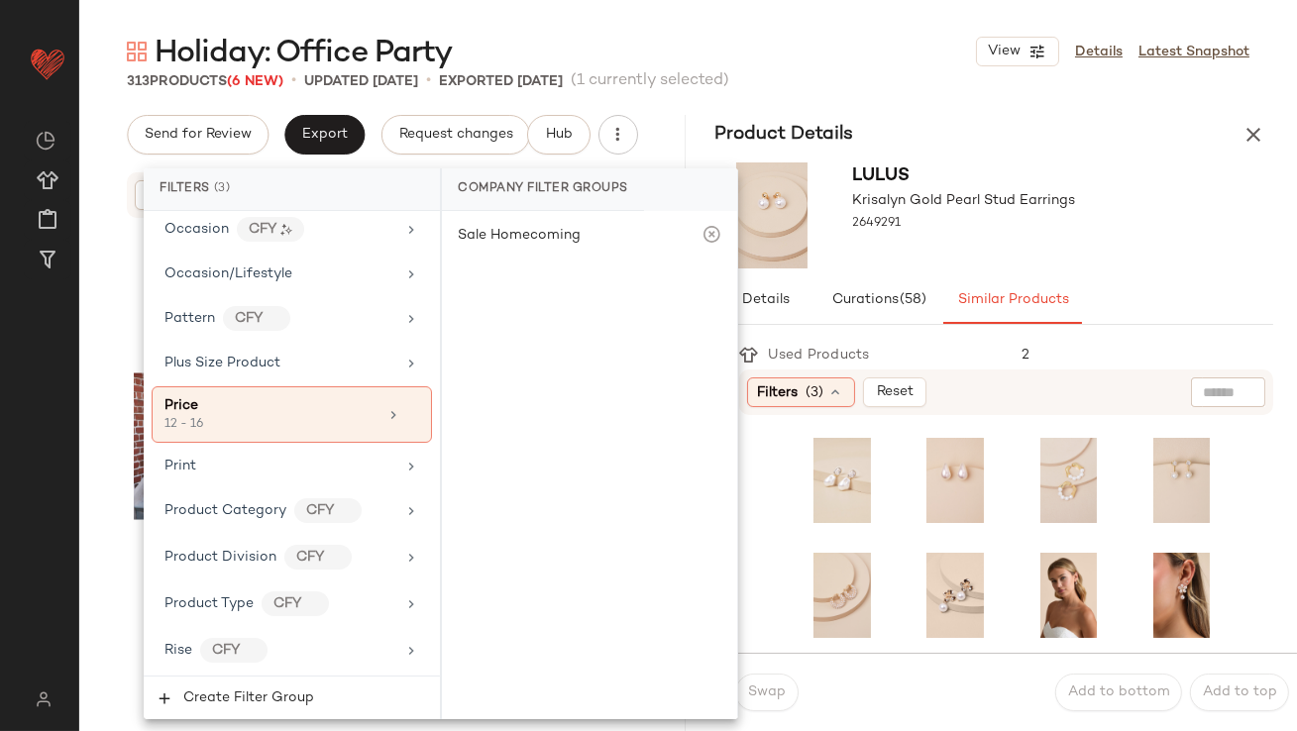
scroll to position [1576, 0]
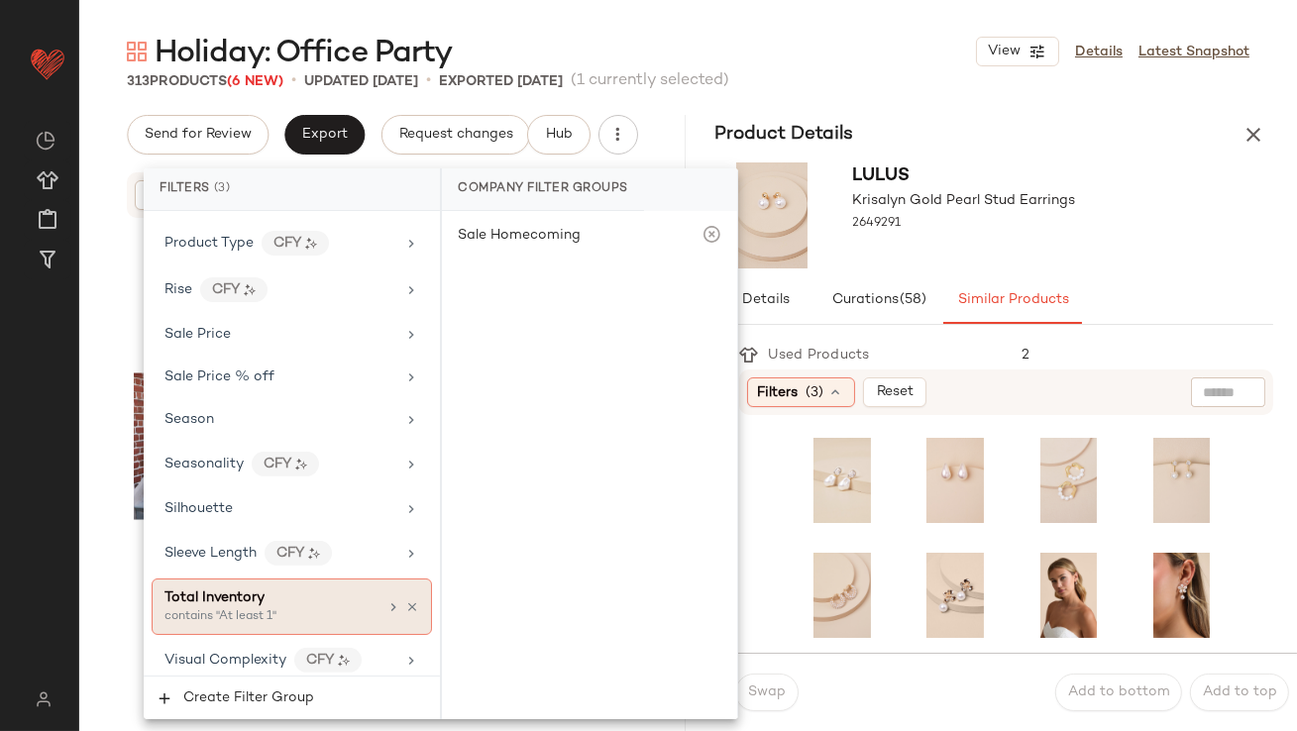
click at [202, 592] on span "Total Inventory" at bounding box center [215, 598] width 100 height 15
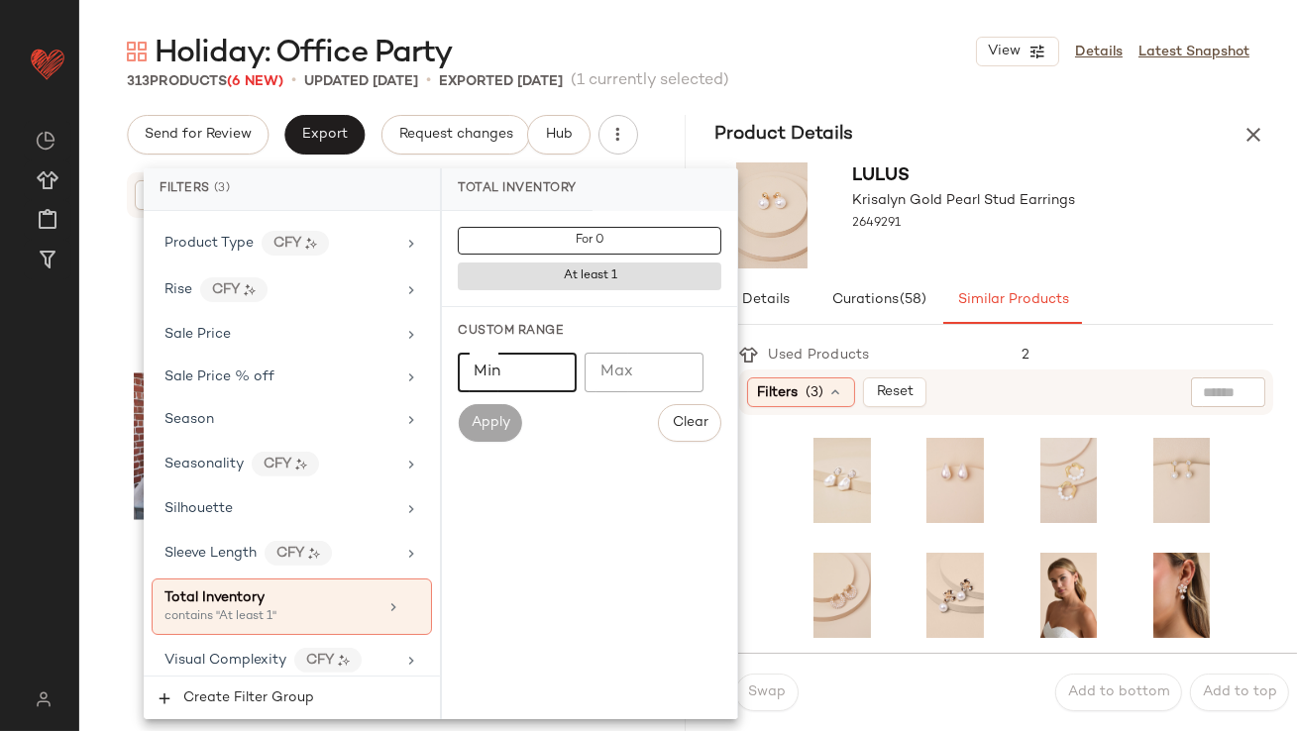
click at [520, 388] on input "Min" at bounding box center [517, 373] width 119 height 40
type input "**"
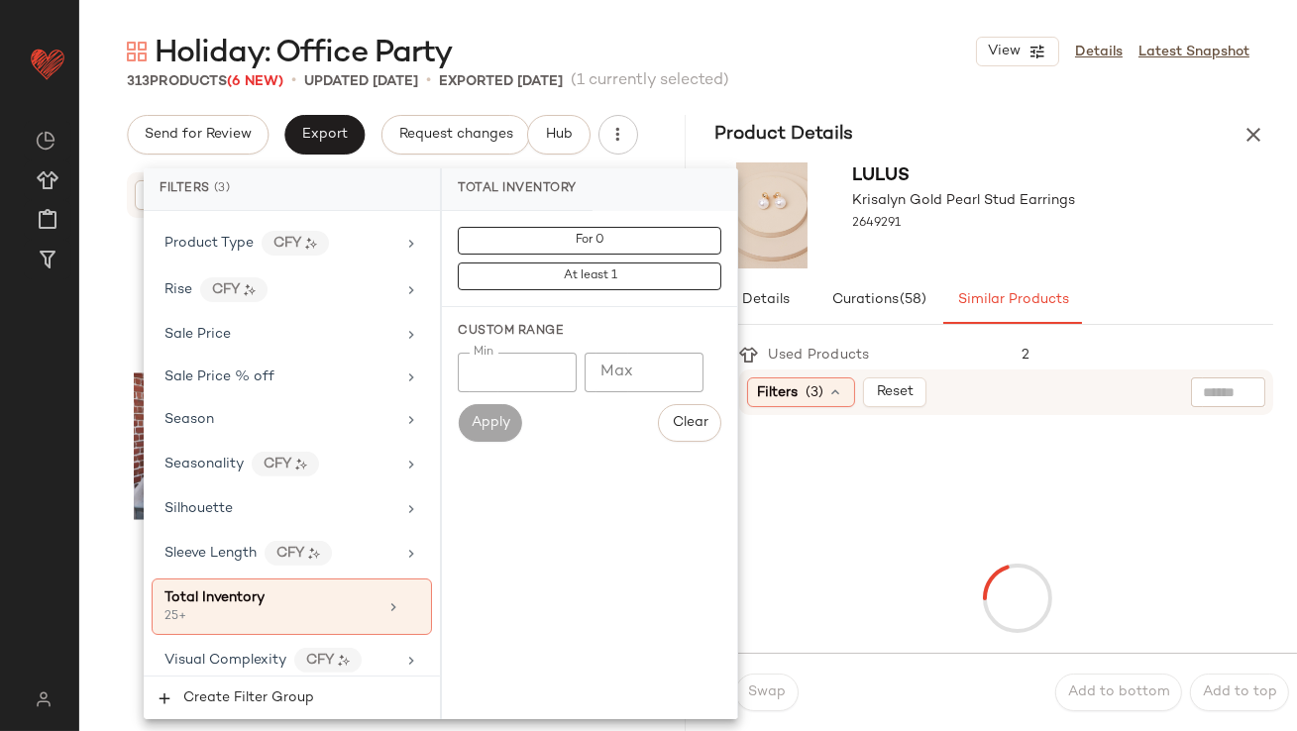
click at [1061, 244] on div at bounding box center [964, 242] width 223 height 16
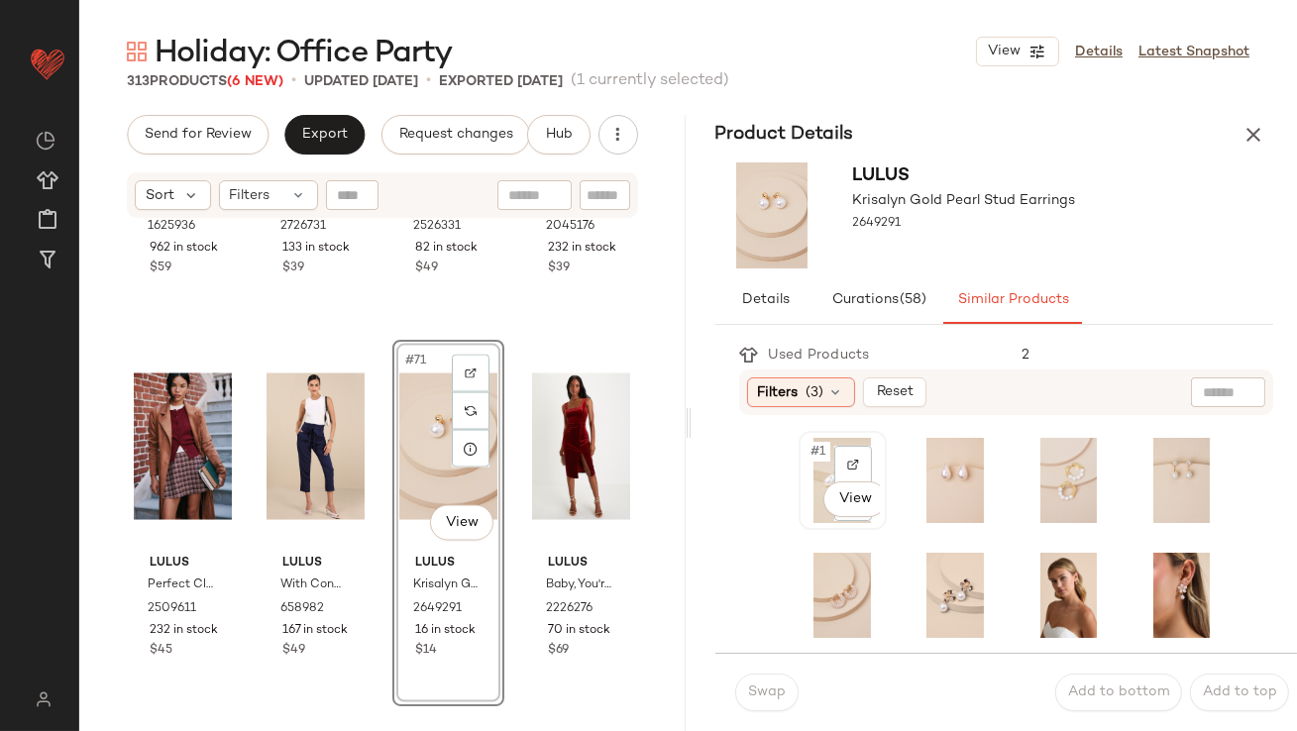
click at [813, 458] on span "#1" at bounding box center [820, 452] width 21 height 20
click at [752, 683] on button "Swap" at bounding box center [766, 693] width 63 height 38
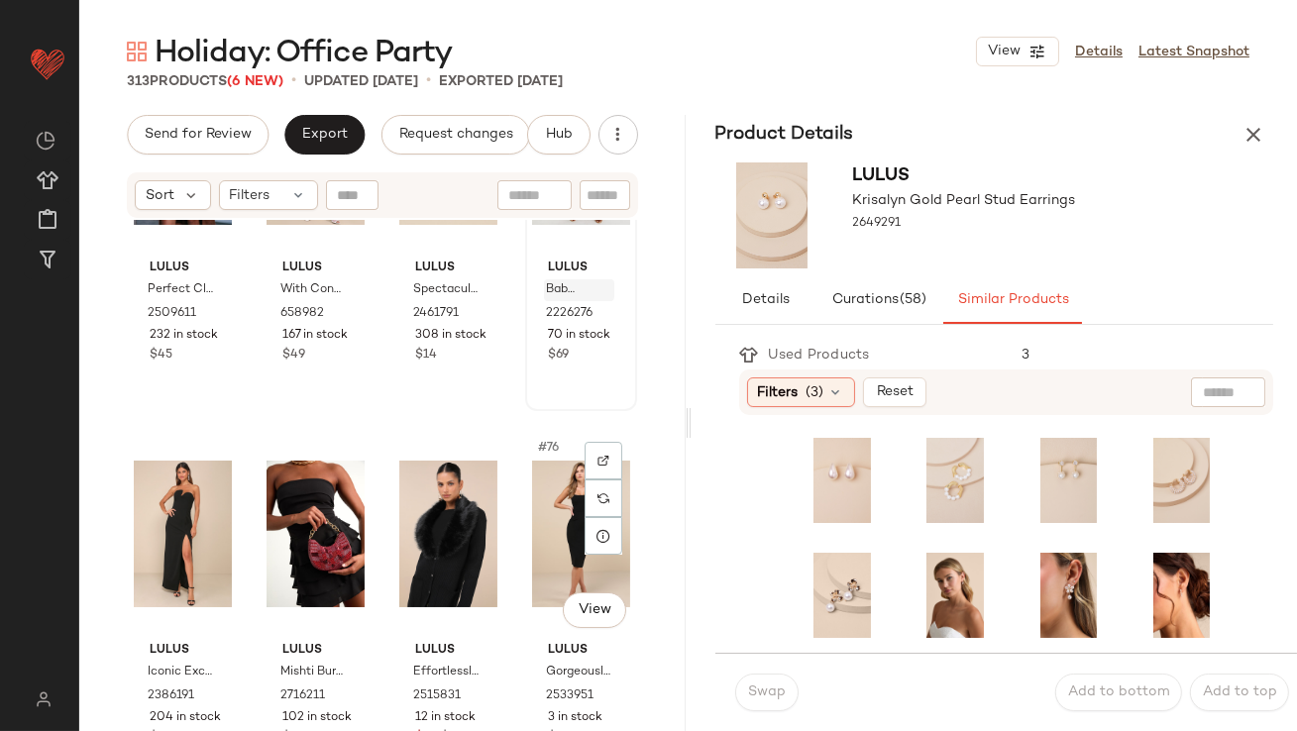
scroll to position [6757, 0]
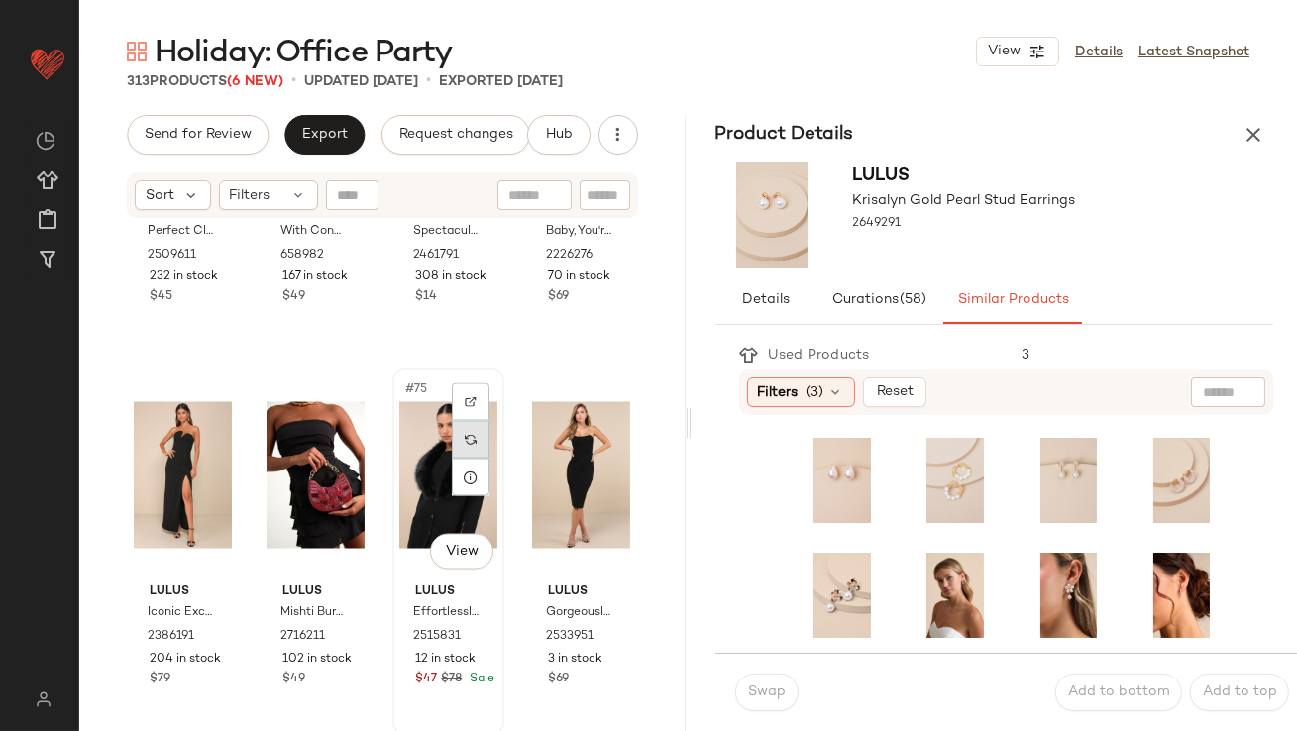
click at [465, 435] on img at bounding box center [471, 440] width 12 height 12
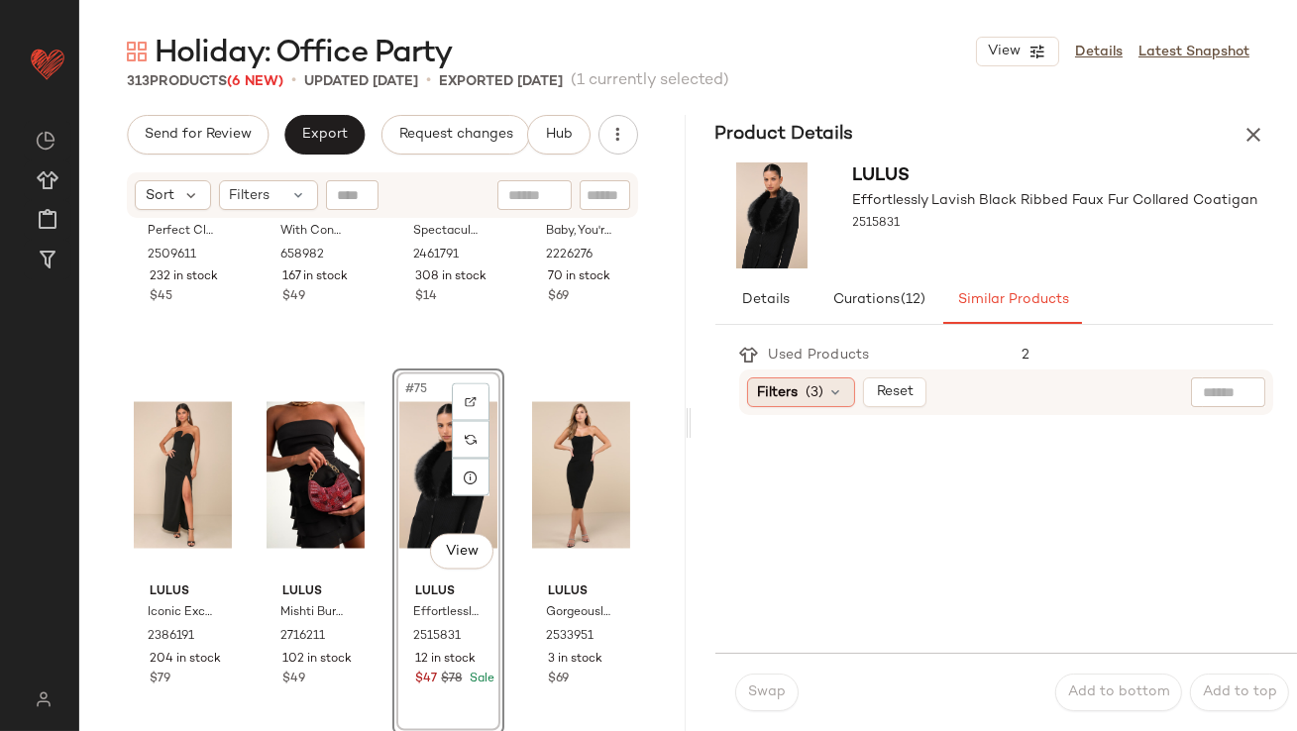
click at [805, 388] on div "Filters (3)" at bounding box center [801, 393] width 108 height 30
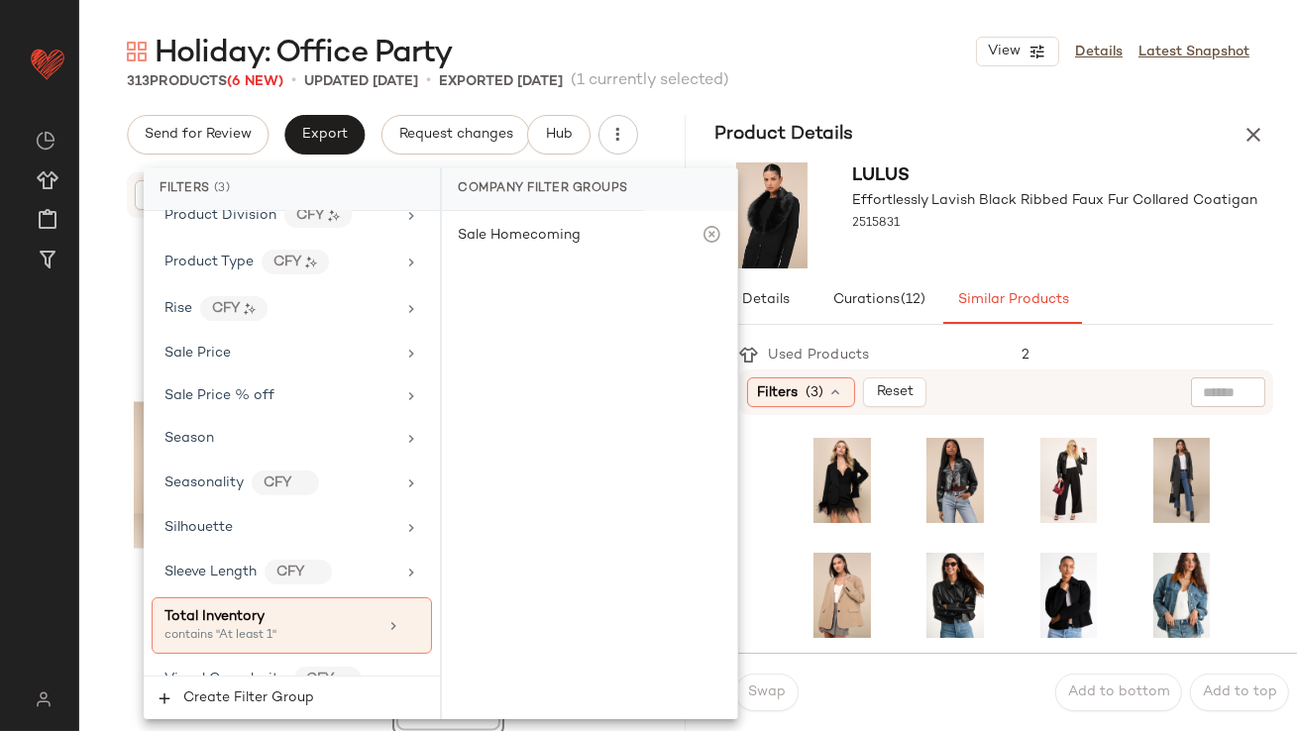
scroll to position [1576, 0]
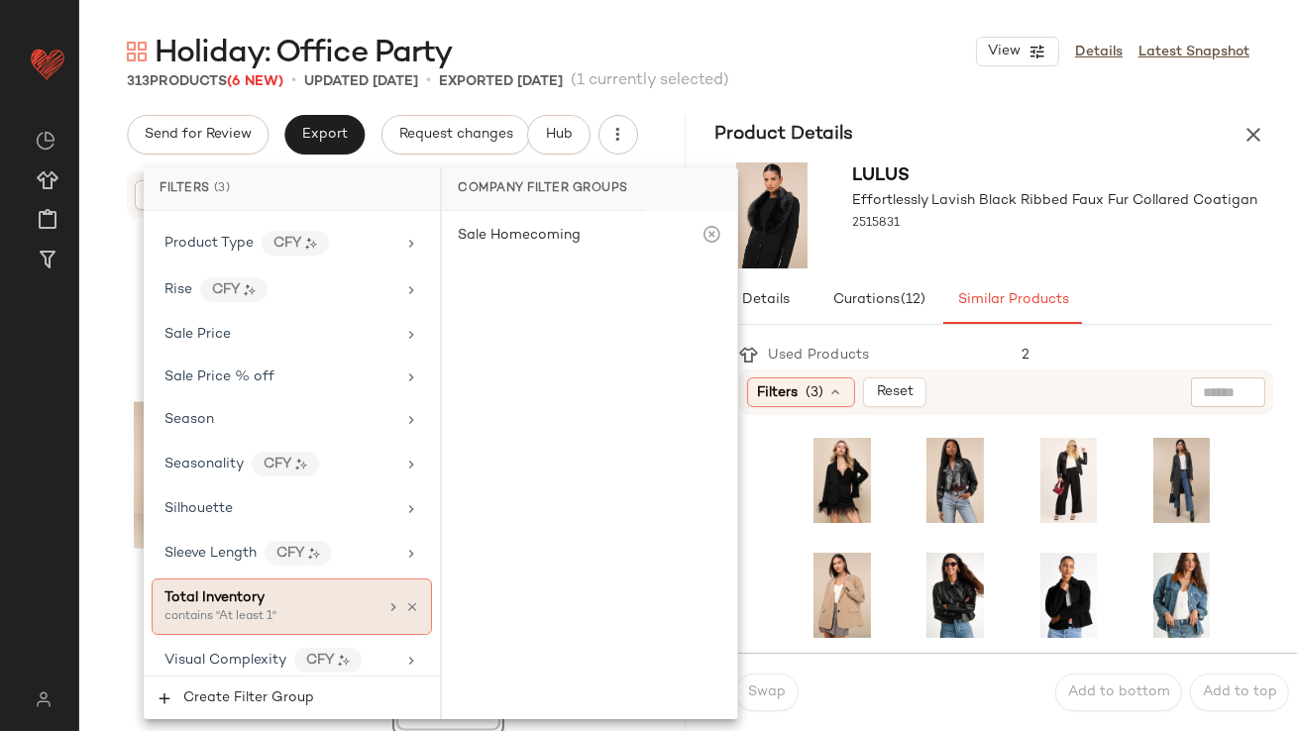
click at [220, 608] on div "contains "At least 1"" at bounding box center [264, 617] width 198 height 18
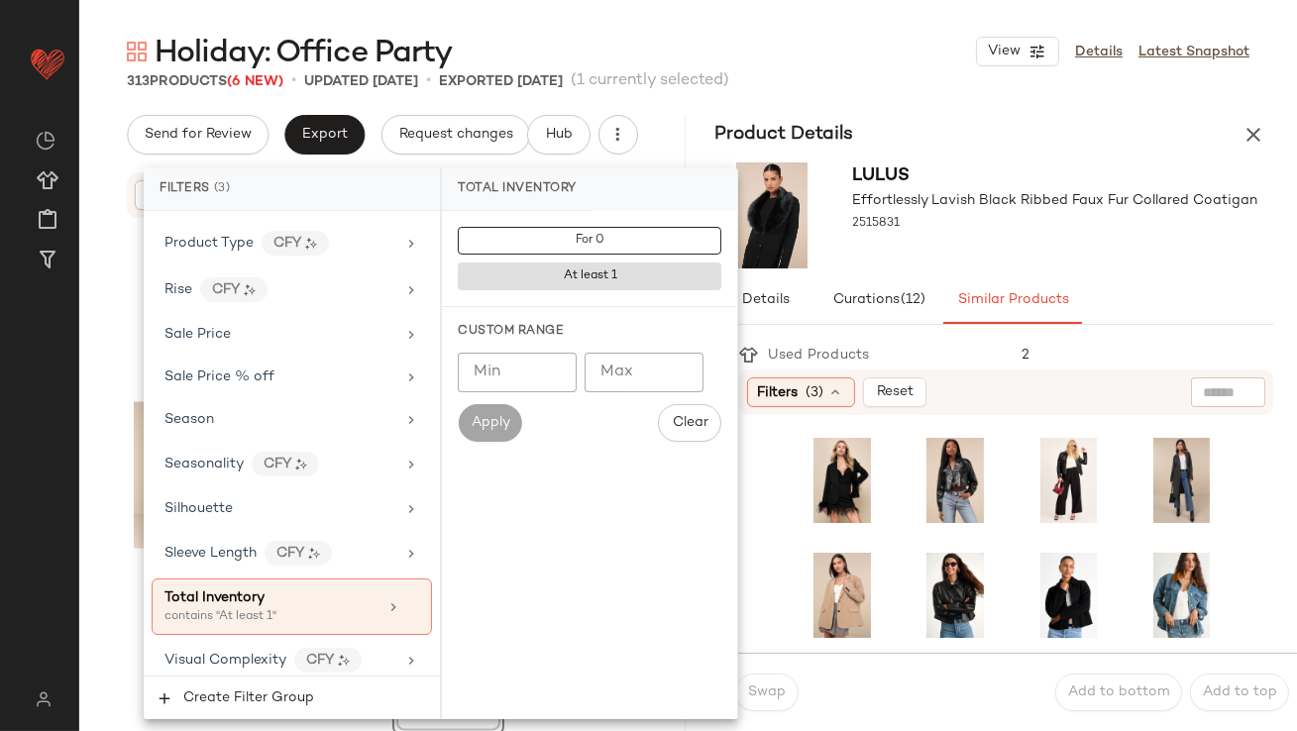
click at [527, 358] on input "Min" at bounding box center [517, 373] width 119 height 40
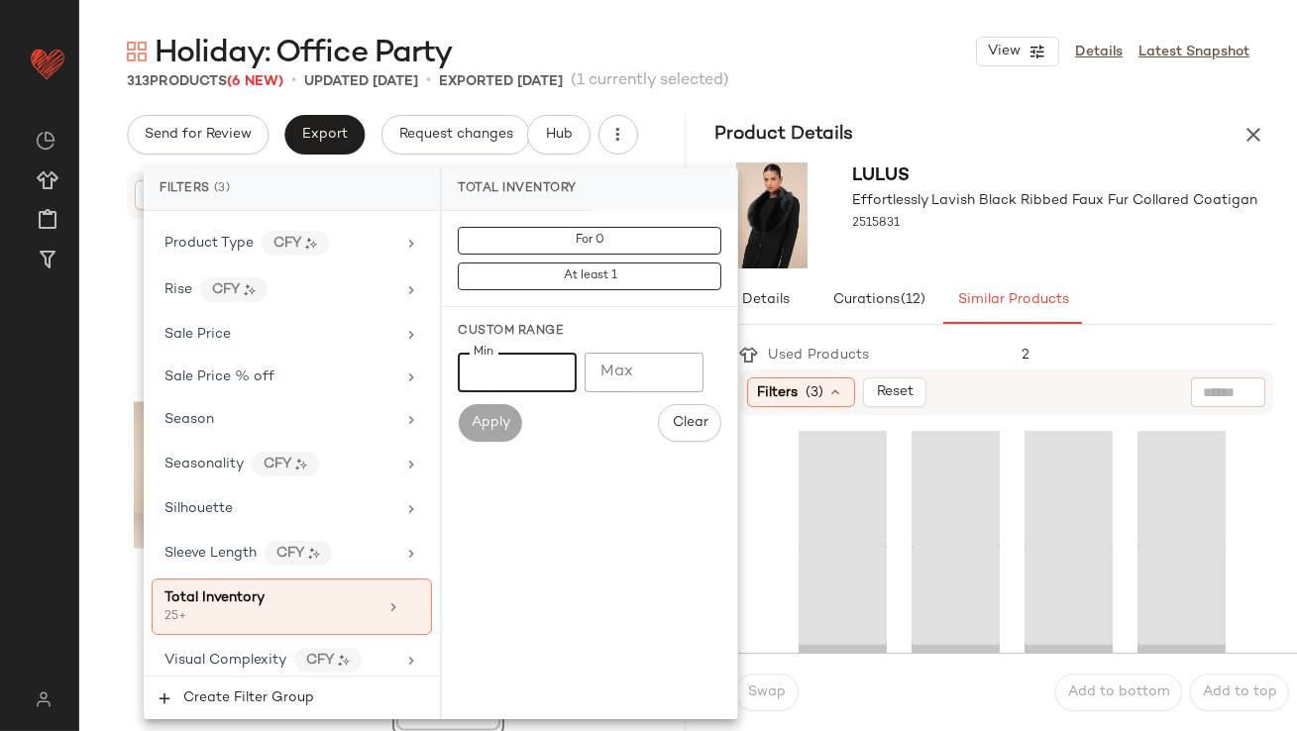
type input "**"
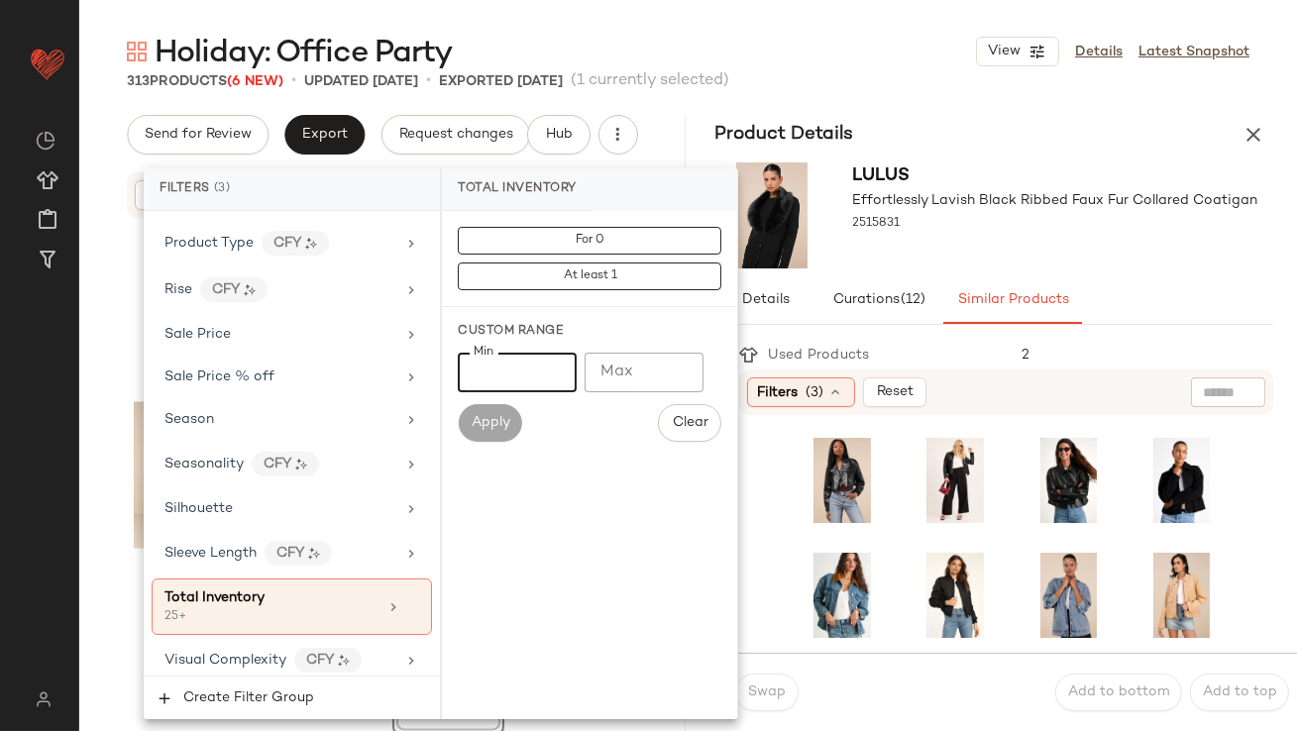
click at [1039, 268] on div "Lulus Effortlessly Lavish Black Ribbed Faux Fur Collared Coatigan 2515831" at bounding box center [1055, 216] width 405 height 106
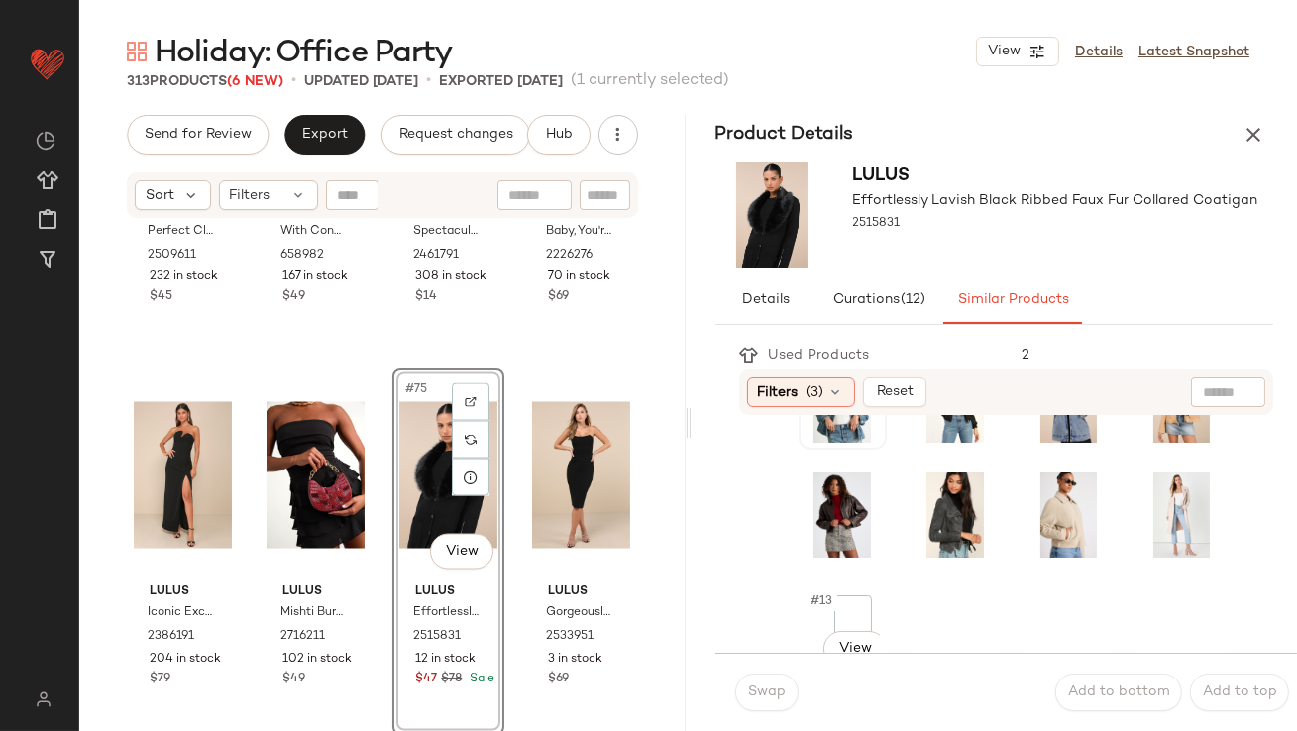
scroll to position [221, 0]
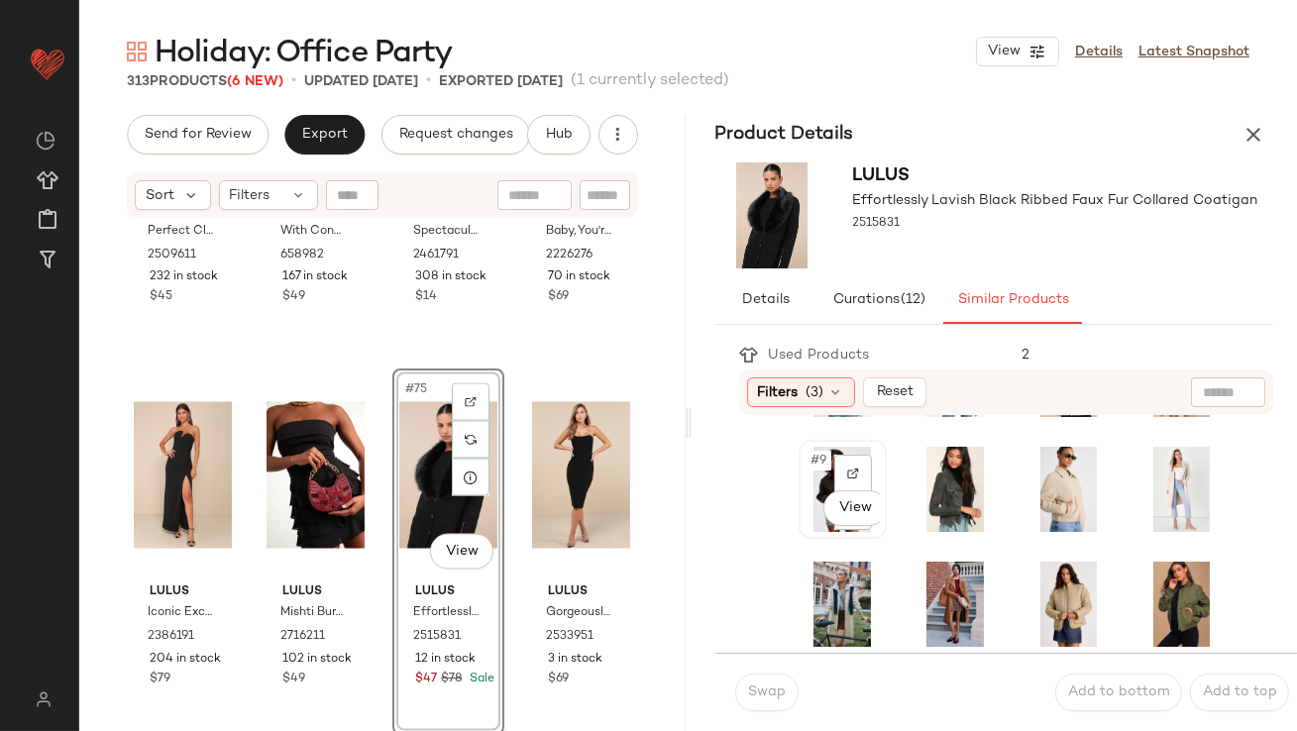
click at [816, 458] on span "#9" at bounding box center [821, 461] width 22 height 20
click at [780, 699] on span "Swap" at bounding box center [766, 693] width 39 height 16
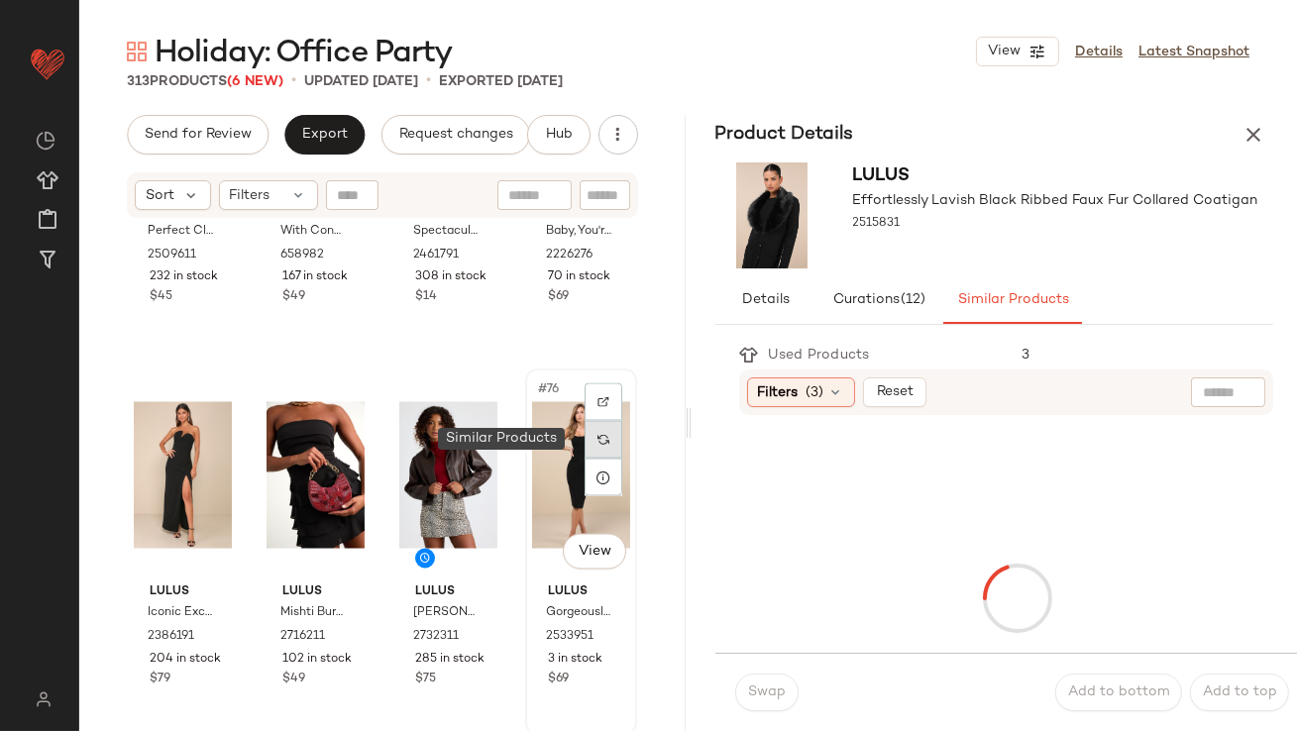
click at [598, 447] on div at bounding box center [604, 440] width 38 height 38
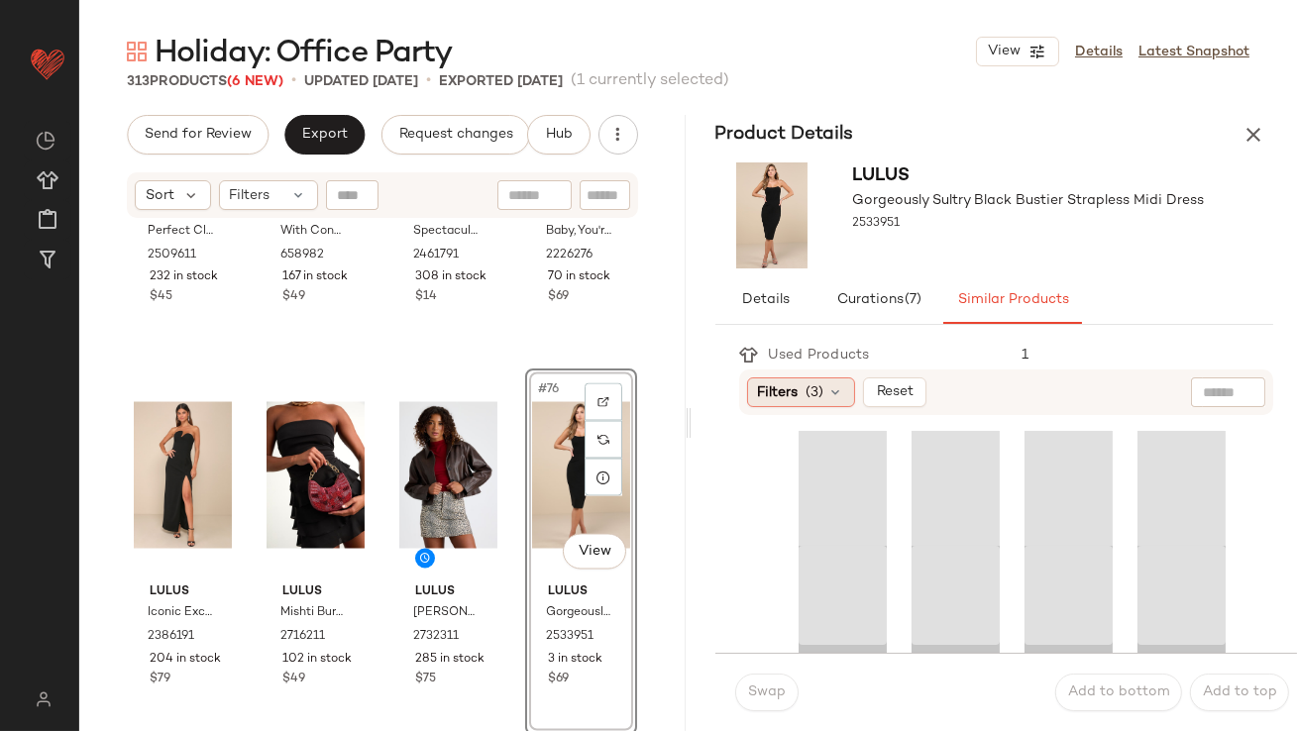
click at [818, 403] on div "Filters (3)" at bounding box center [801, 393] width 108 height 30
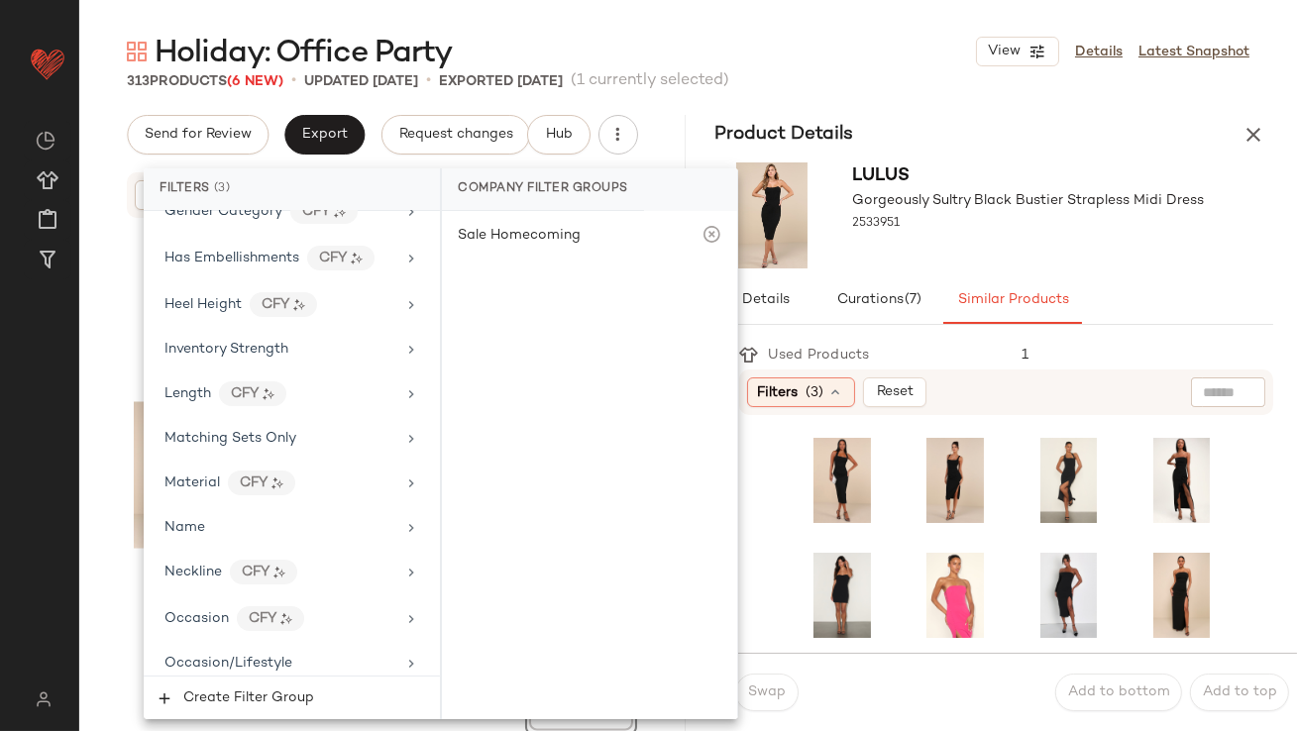
scroll to position [1576, 0]
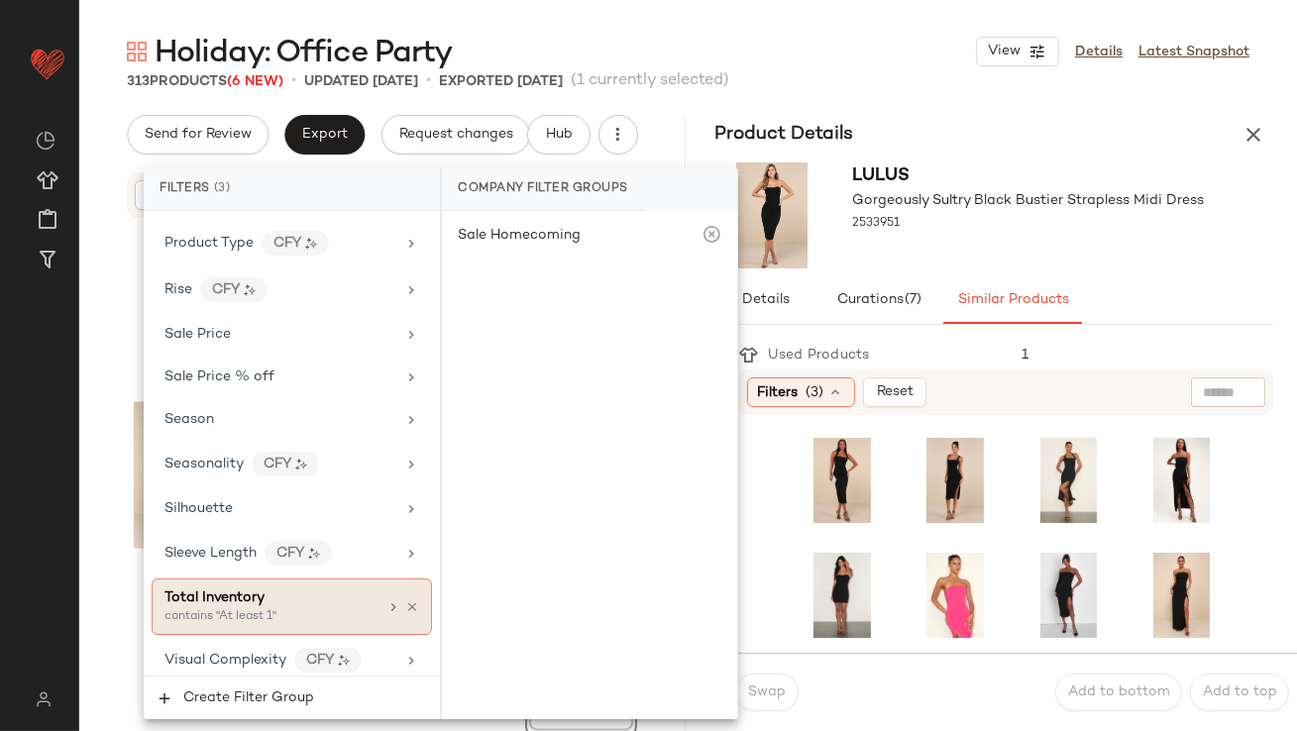
click at [263, 608] on div "contains "At least 1"" at bounding box center [264, 617] width 198 height 18
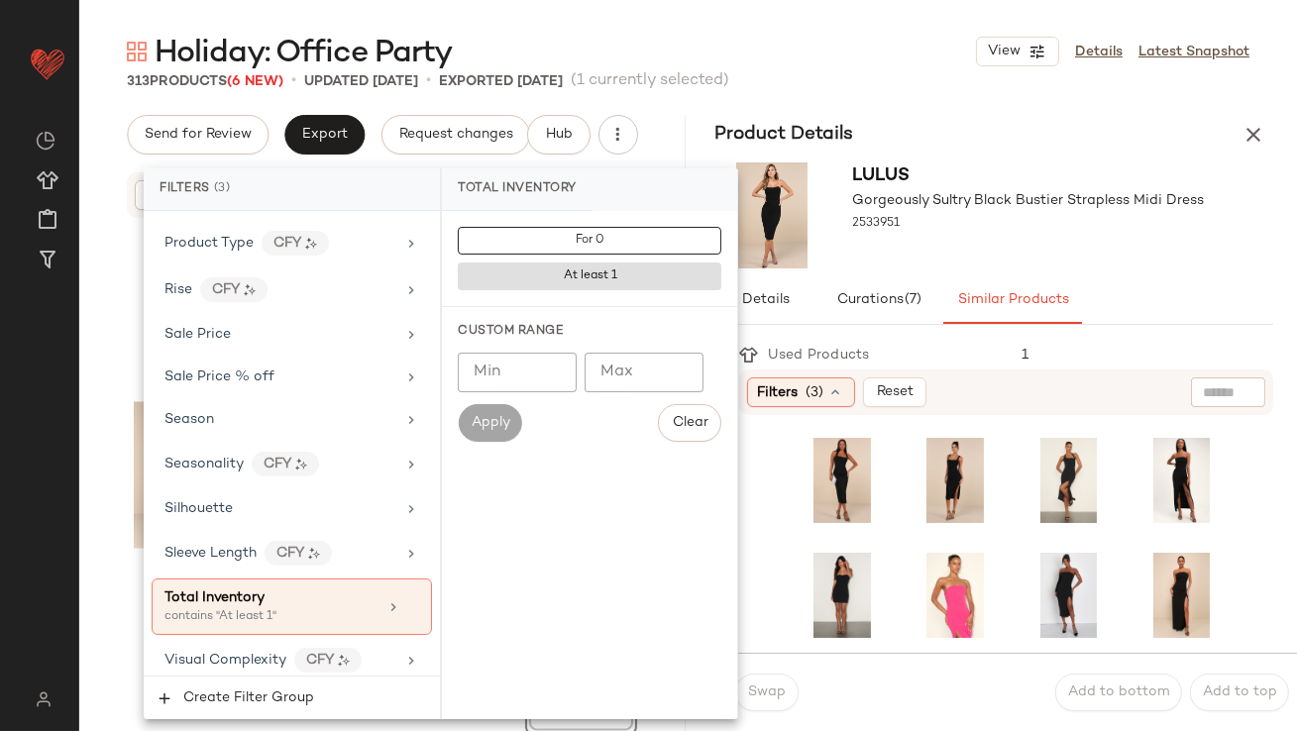
click at [538, 359] on input "Min" at bounding box center [517, 373] width 119 height 40
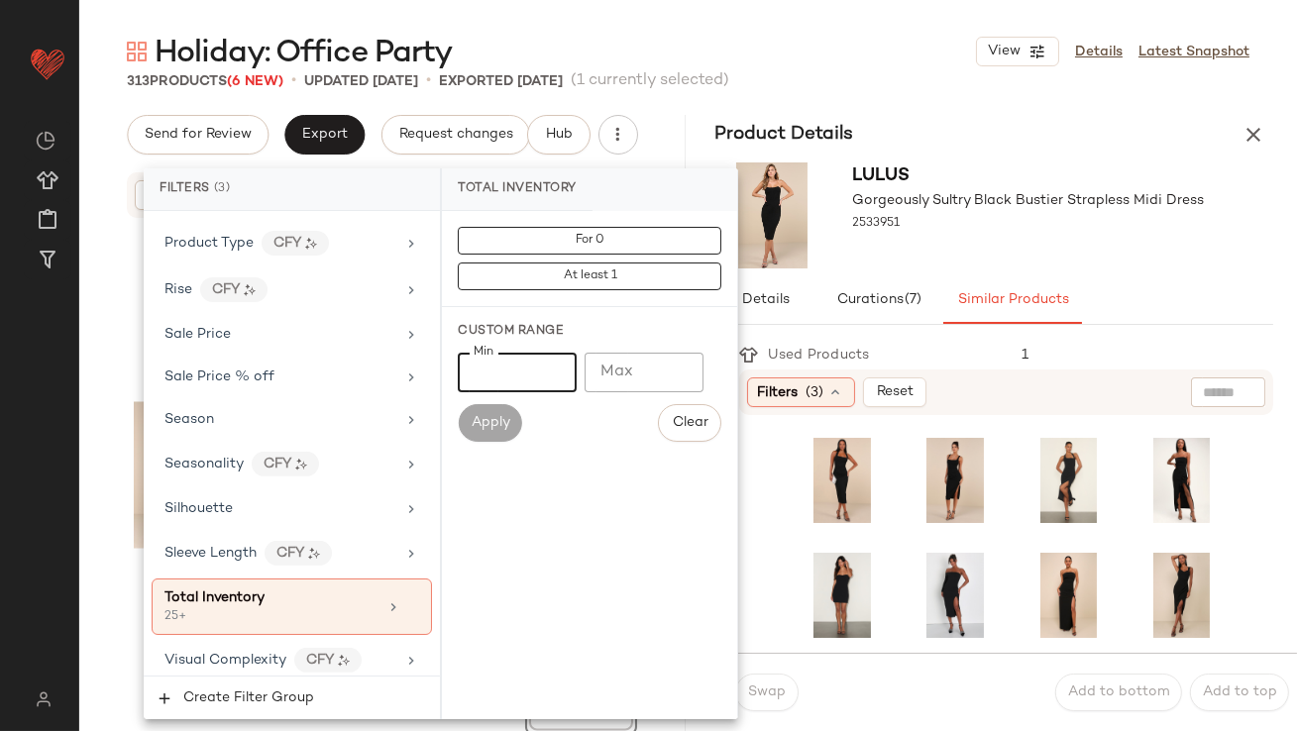
type input "**"
click at [1076, 271] on div "Lulus Gorgeously Sultry Black Bustier Strapless Midi Dress 2533951" at bounding box center [995, 216] width 607 height 122
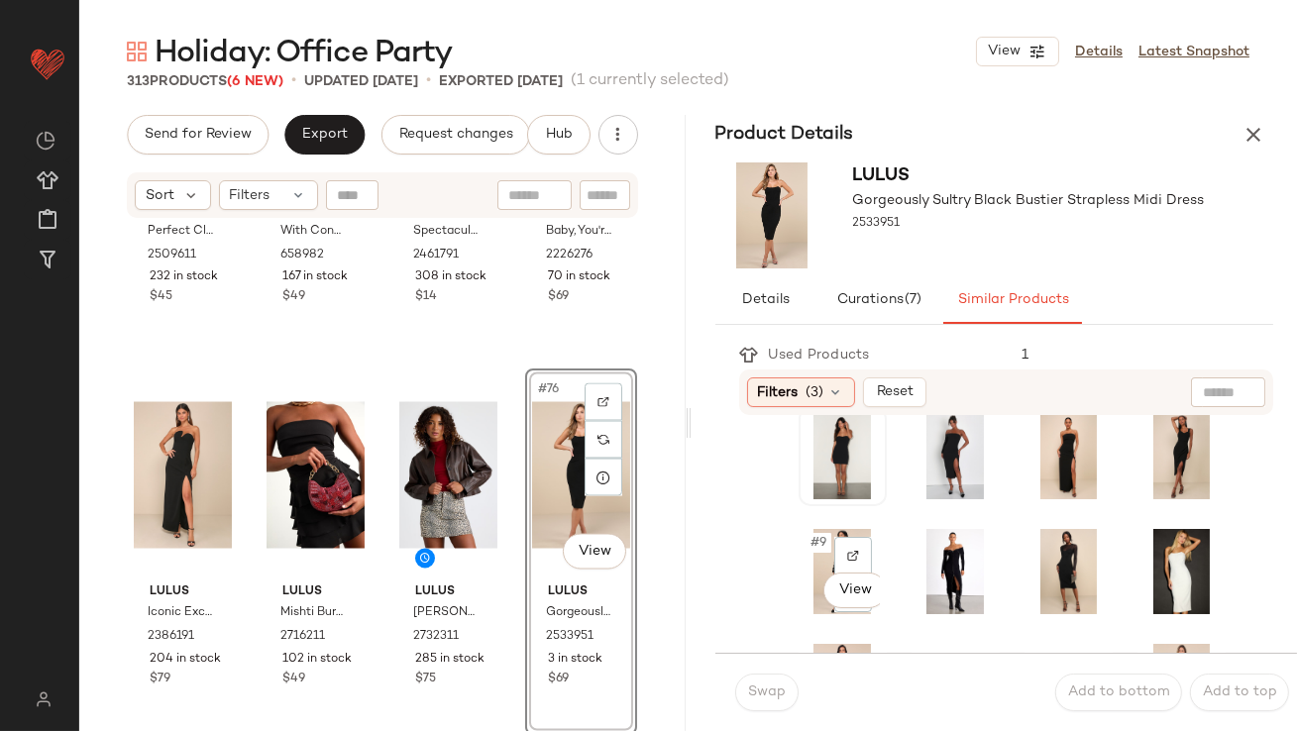
scroll to position [200, 0]
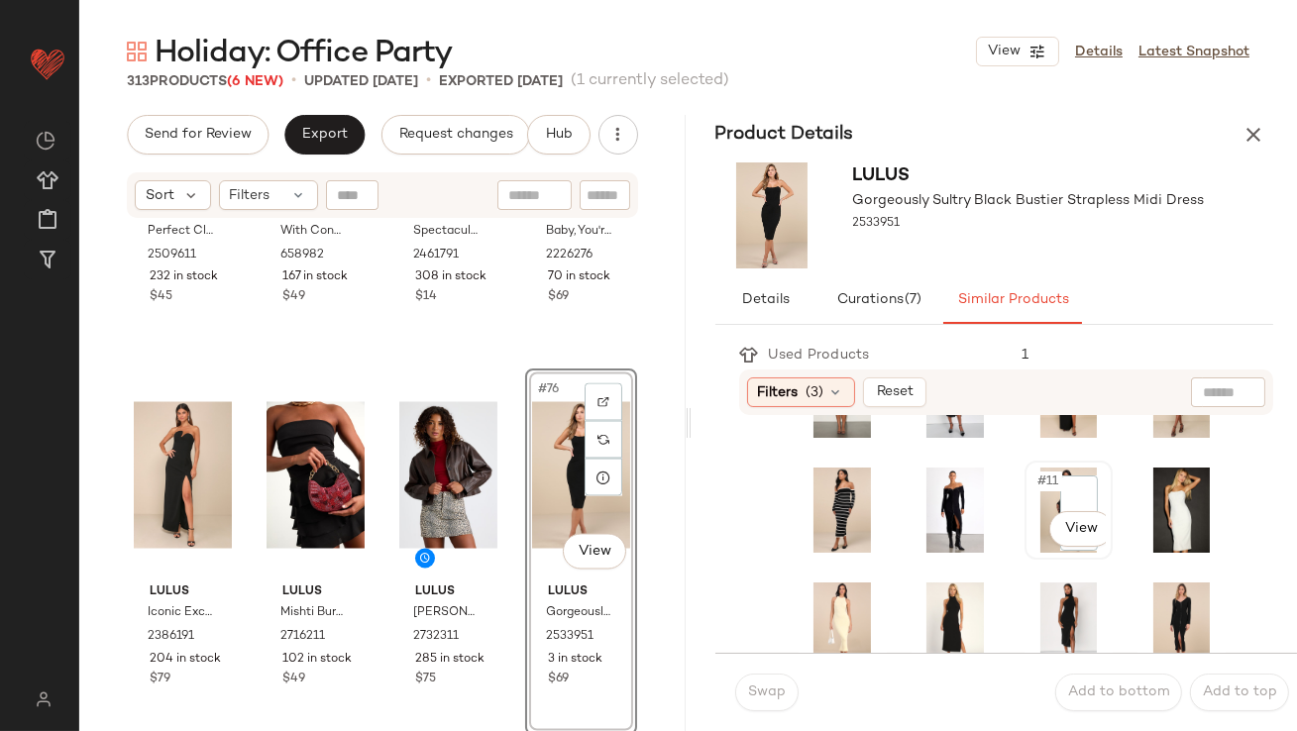
click at [1036, 476] on span "#11" at bounding box center [1049, 482] width 27 height 20
click at [776, 696] on span "Swap" at bounding box center [766, 693] width 39 height 16
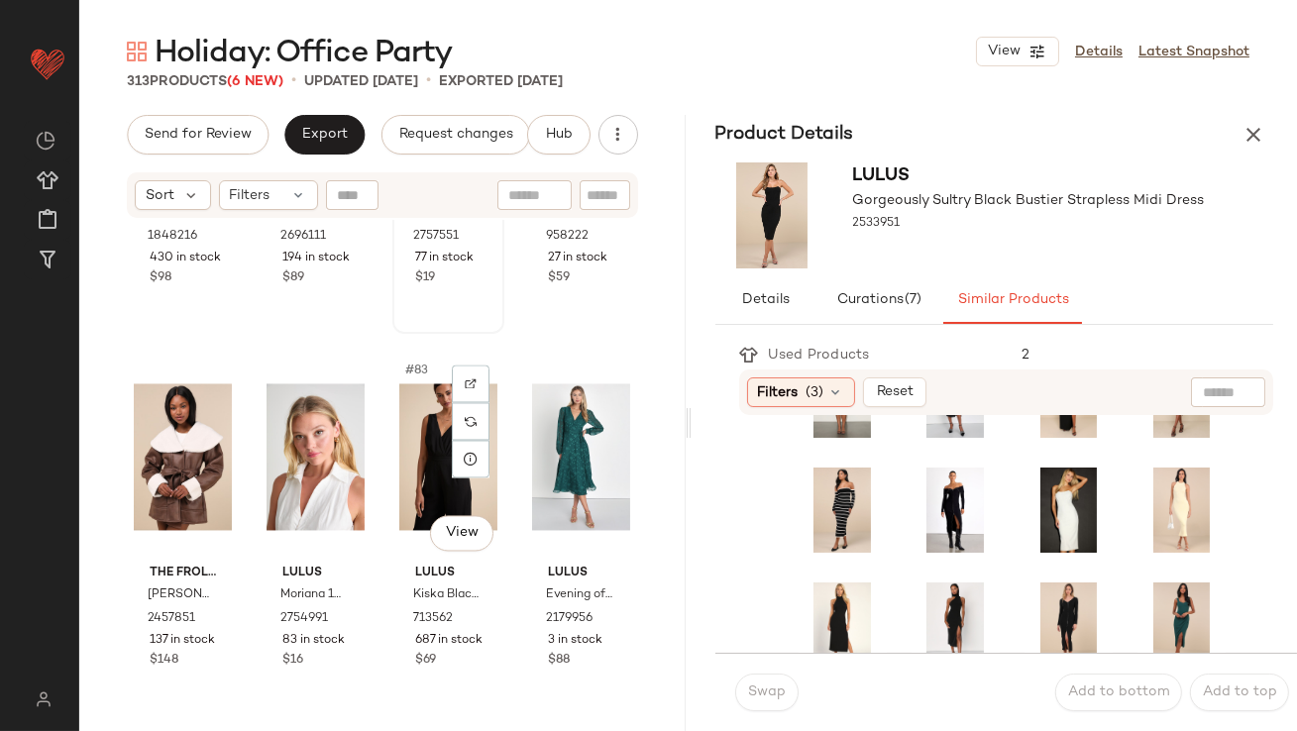
scroll to position [7548, 0]
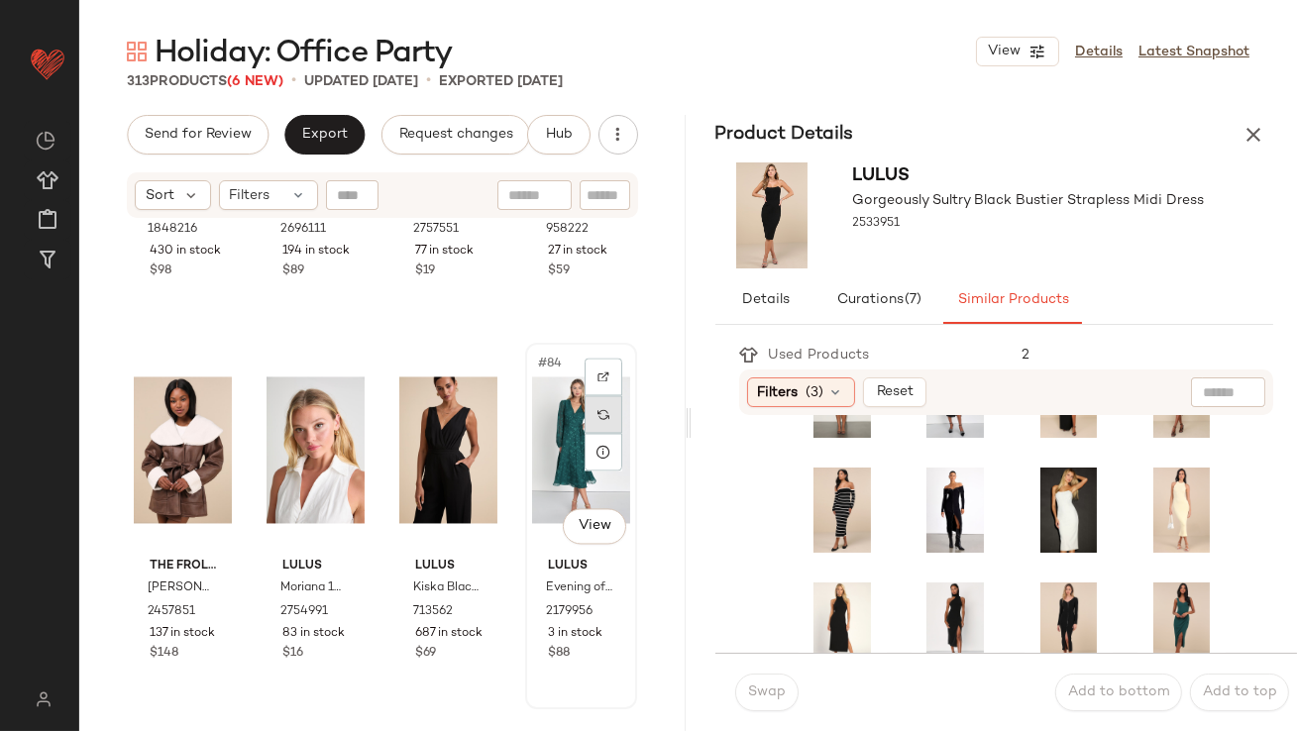
click at [598, 411] on img at bounding box center [604, 414] width 12 height 12
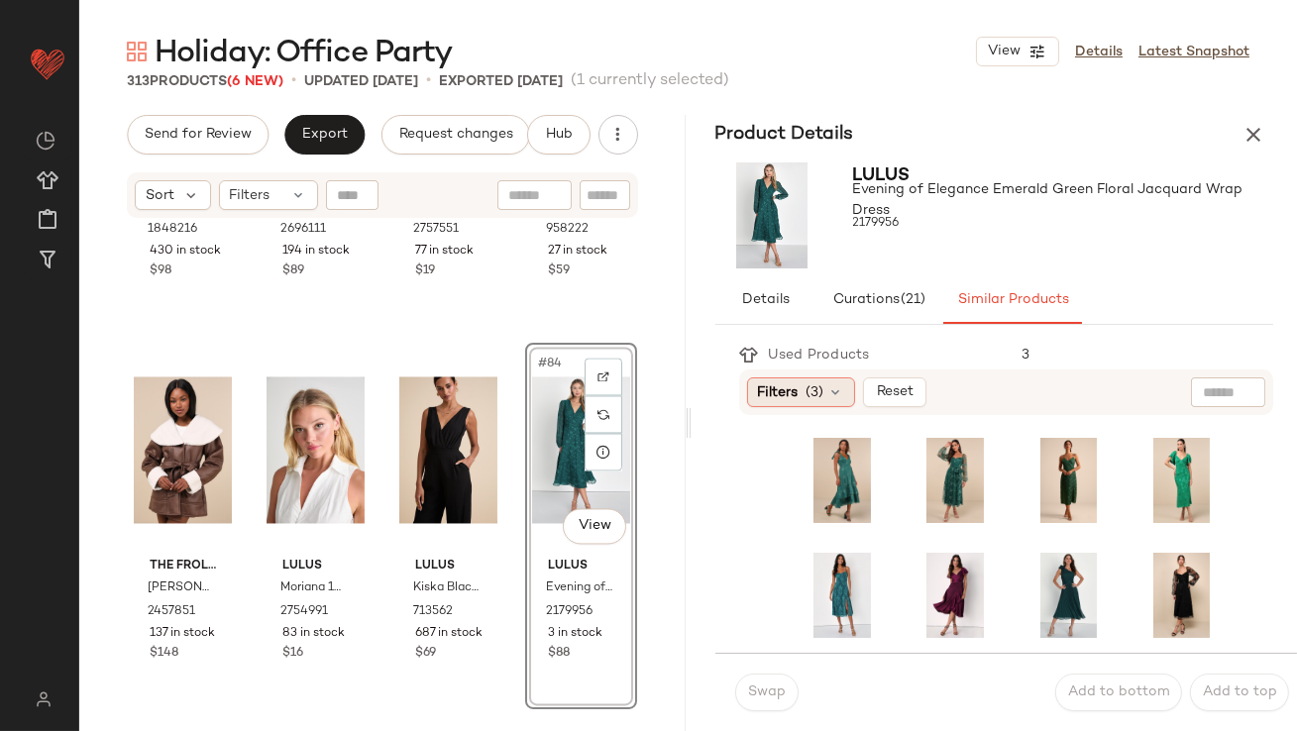
click at [829, 383] on div "Filters (3)" at bounding box center [801, 393] width 108 height 30
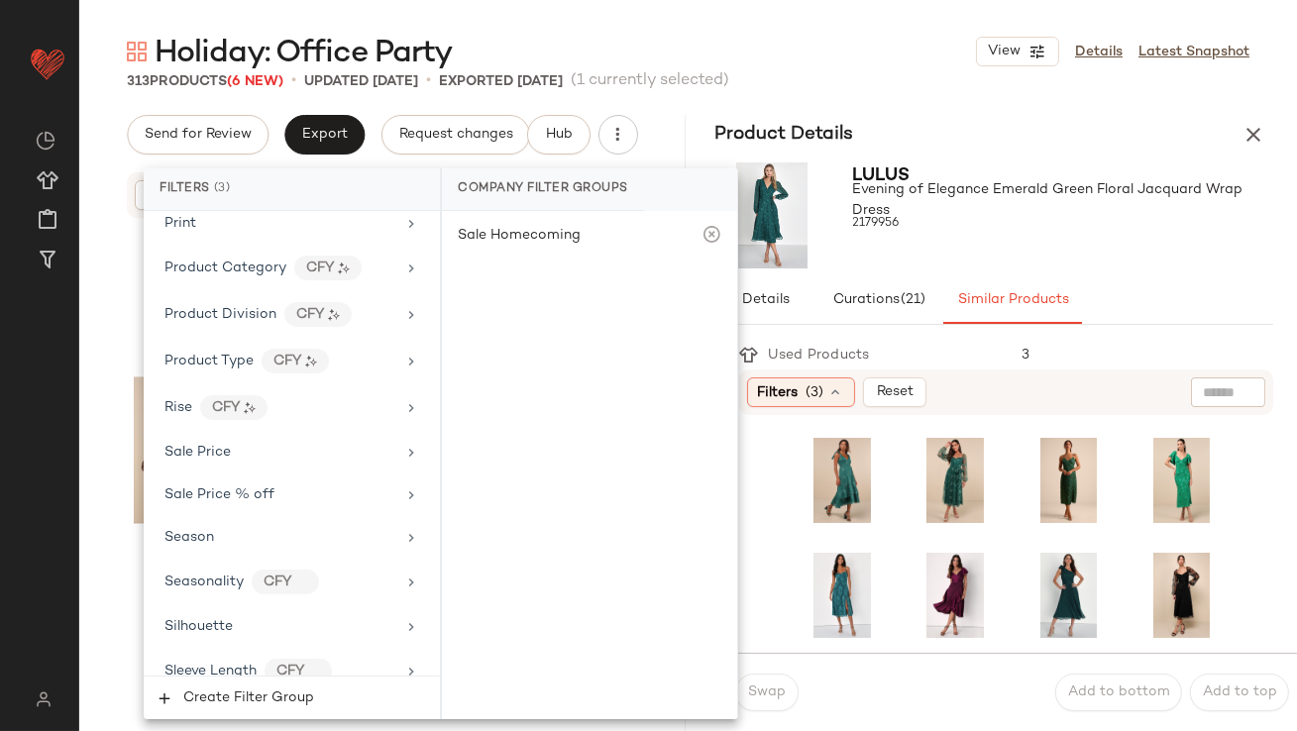
scroll to position [1576, 0]
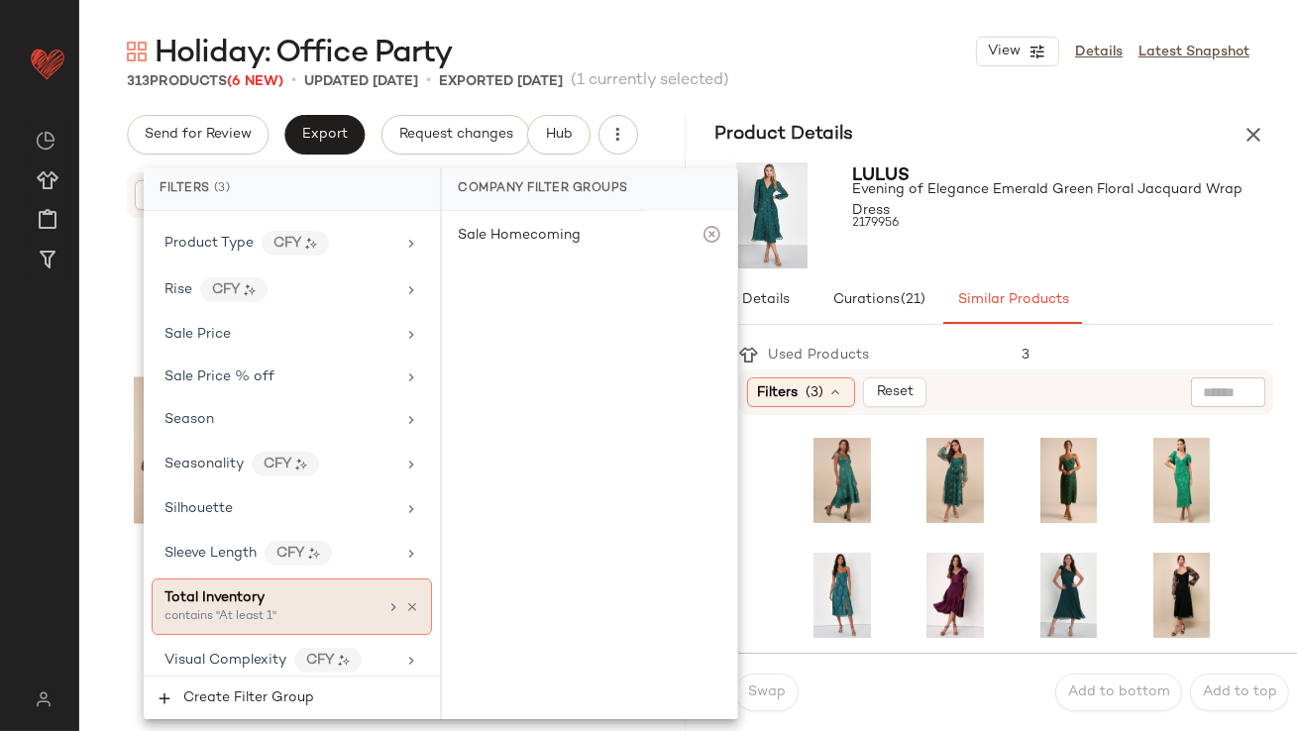
click at [167, 617] on div "Total Inventory contains "At least 1"" at bounding box center [292, 607] width 280 height 56
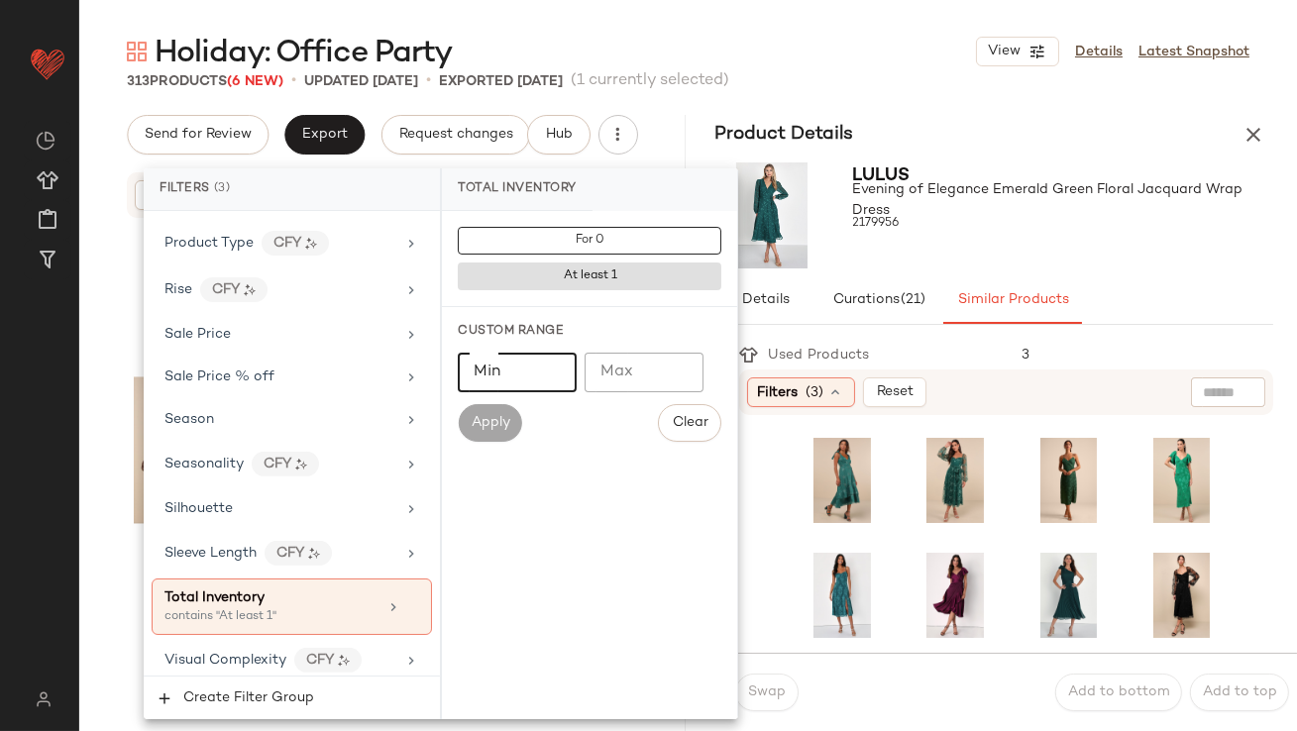
click at [475, 380] on input "Min" at bounding box center [517, 373] width 119 height 40
type input "**"
click at [1032, 251] on div "Lulus Evening of Elegance Emerald Green Floral Jacquard Wrap Dress 2179956" at bounding box center [1063, 216] width 421 height 106
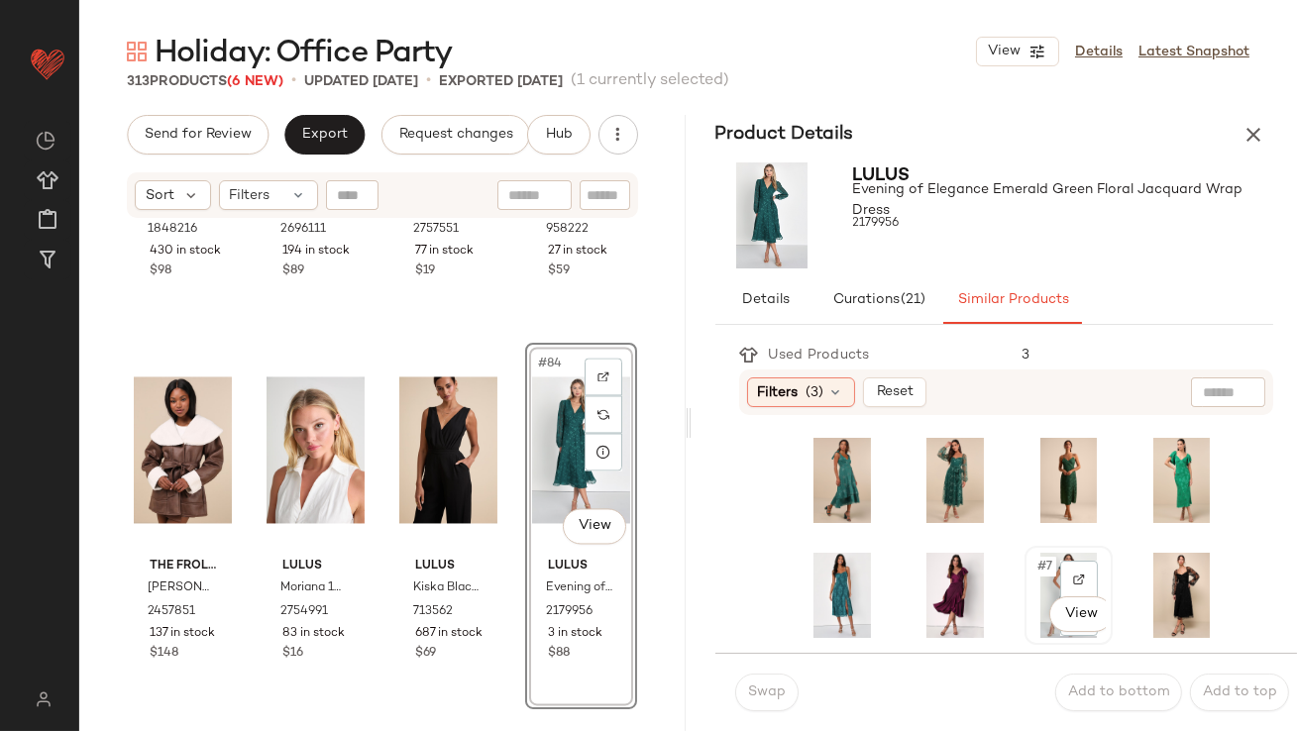
click at [1036, 573] on span "#7" at bounding box center [1046, 567] width 21 height 20
click at [769, 684] on button "Swap" at bounding box center [766, 693] width 63 height 38
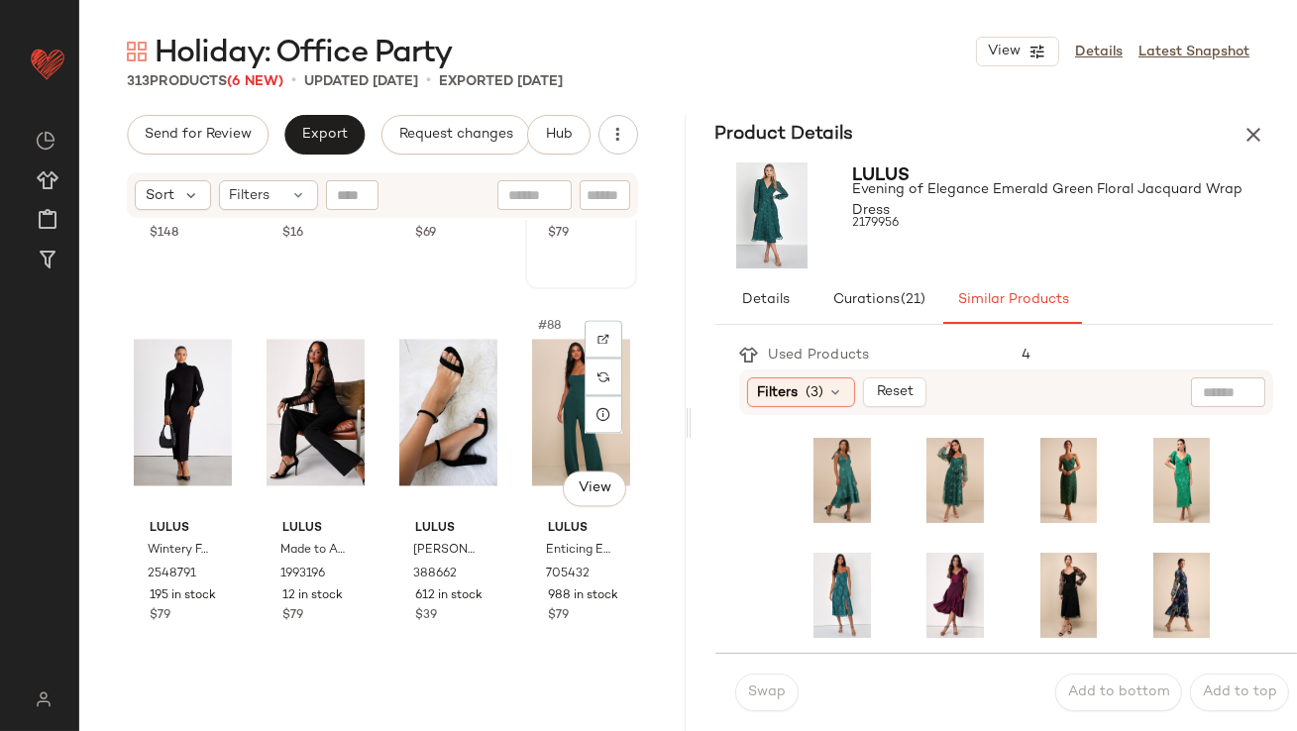
scroll to position [8000, 0]
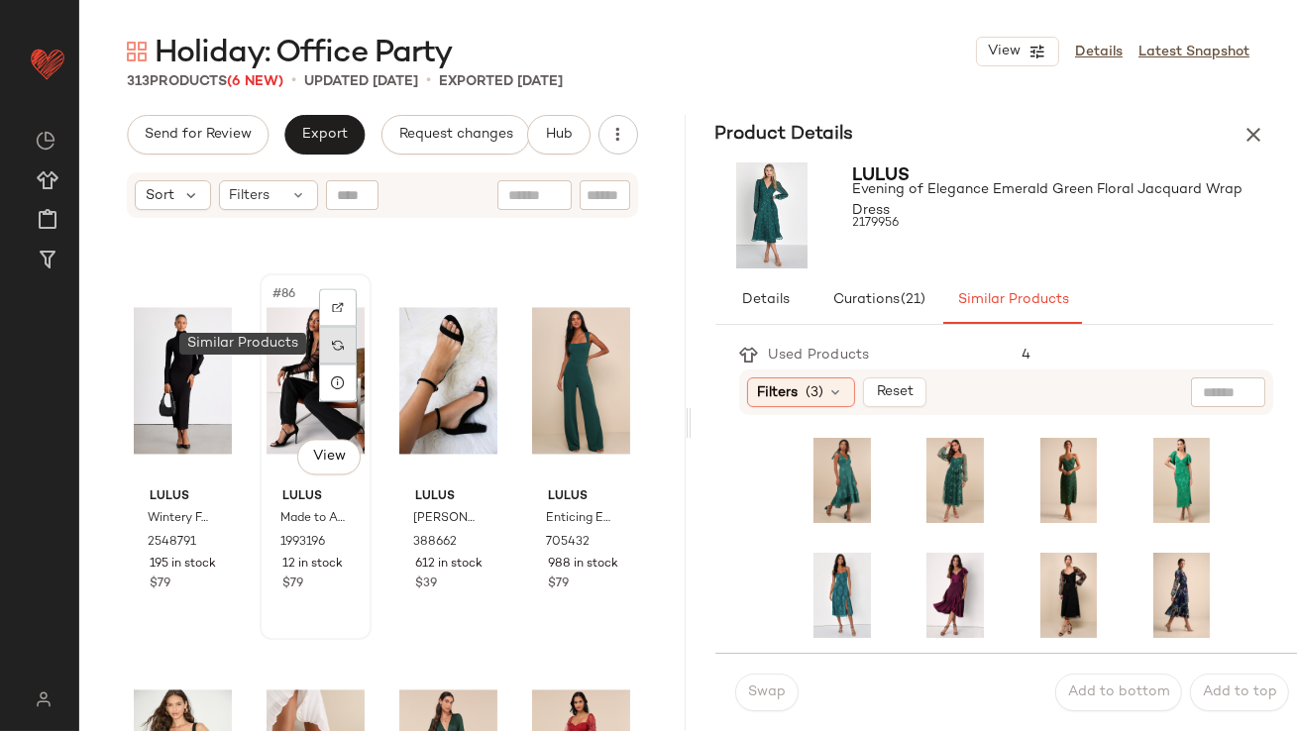
click at [338, 335] on div at bounding box center [338, 345] width 38 height 38
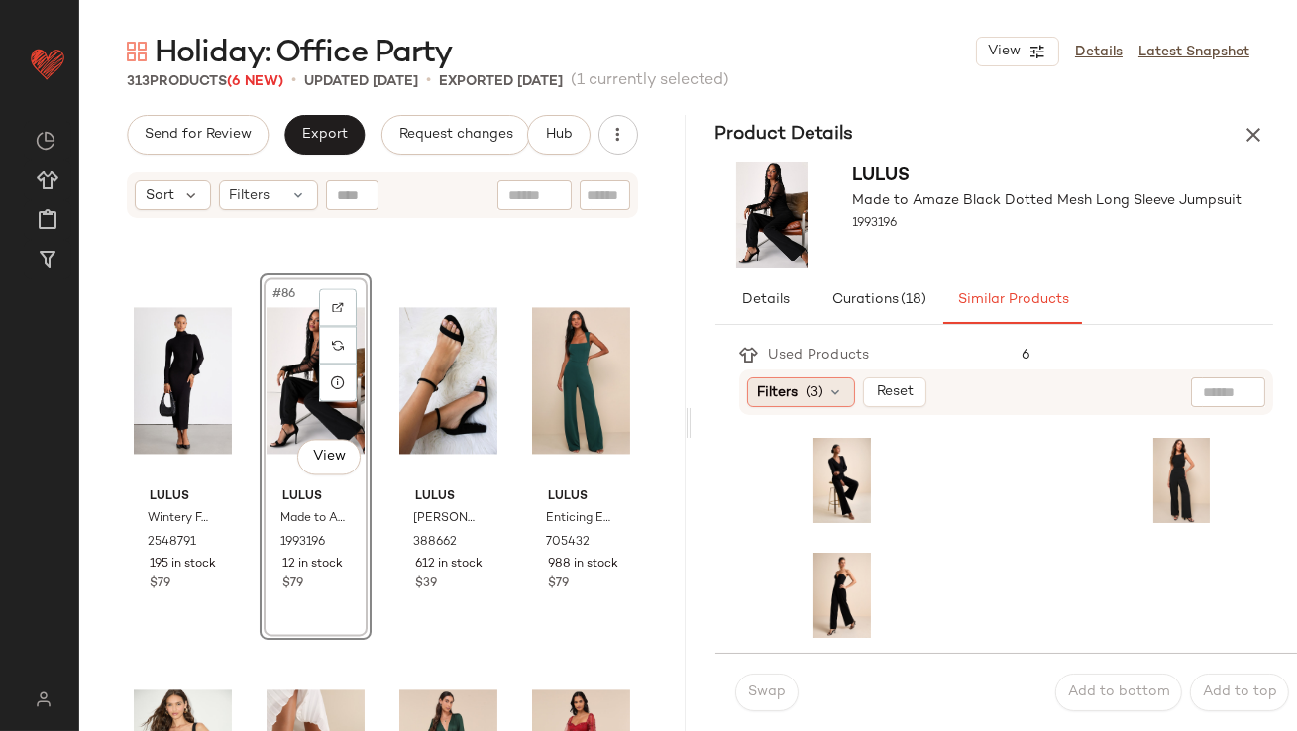
click at [772, 391] on span "Filters" at bounding box center [778, 393] width 41 height 21
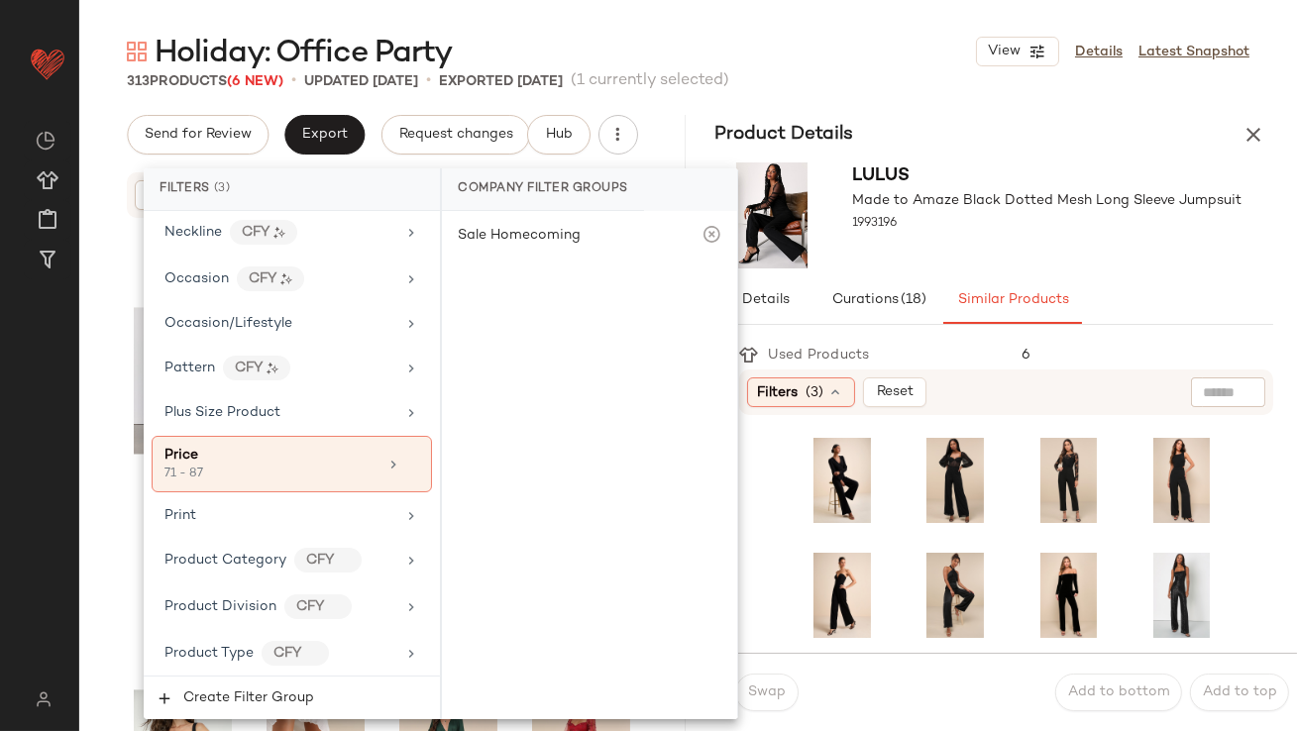
scroll to position [1576, 0]
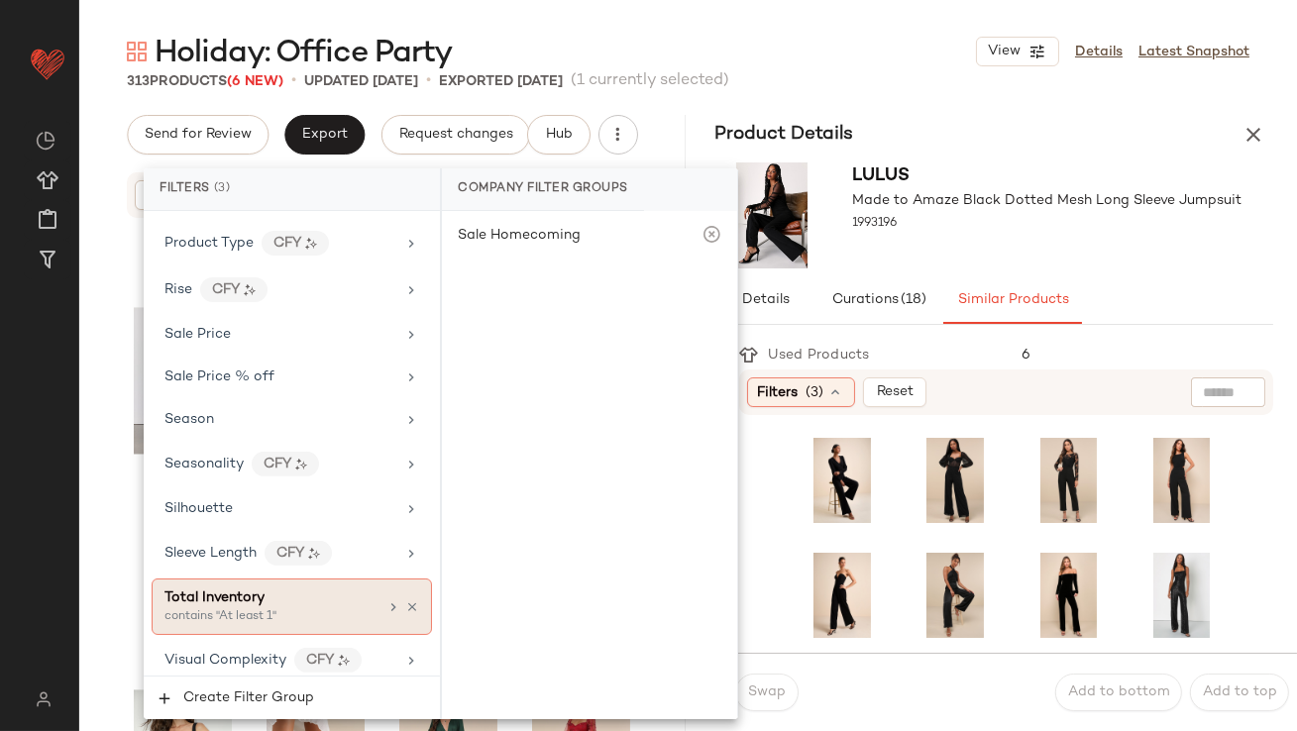
click at [232, 588] on div "Total Inventory" at bounding box center [215, 598] width 100 height 21
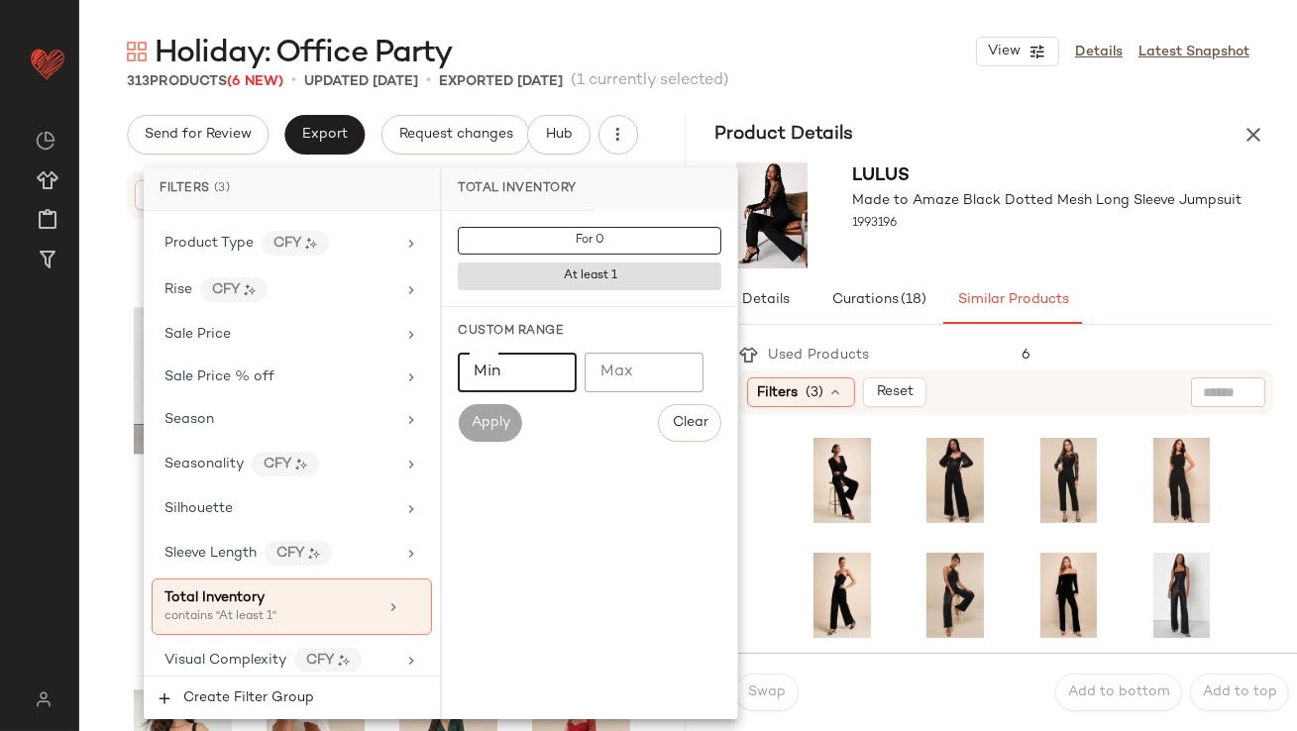
click at [513, 387] on input "Min" at bounding box center [517, 373] width 119 height 40
type input "**"
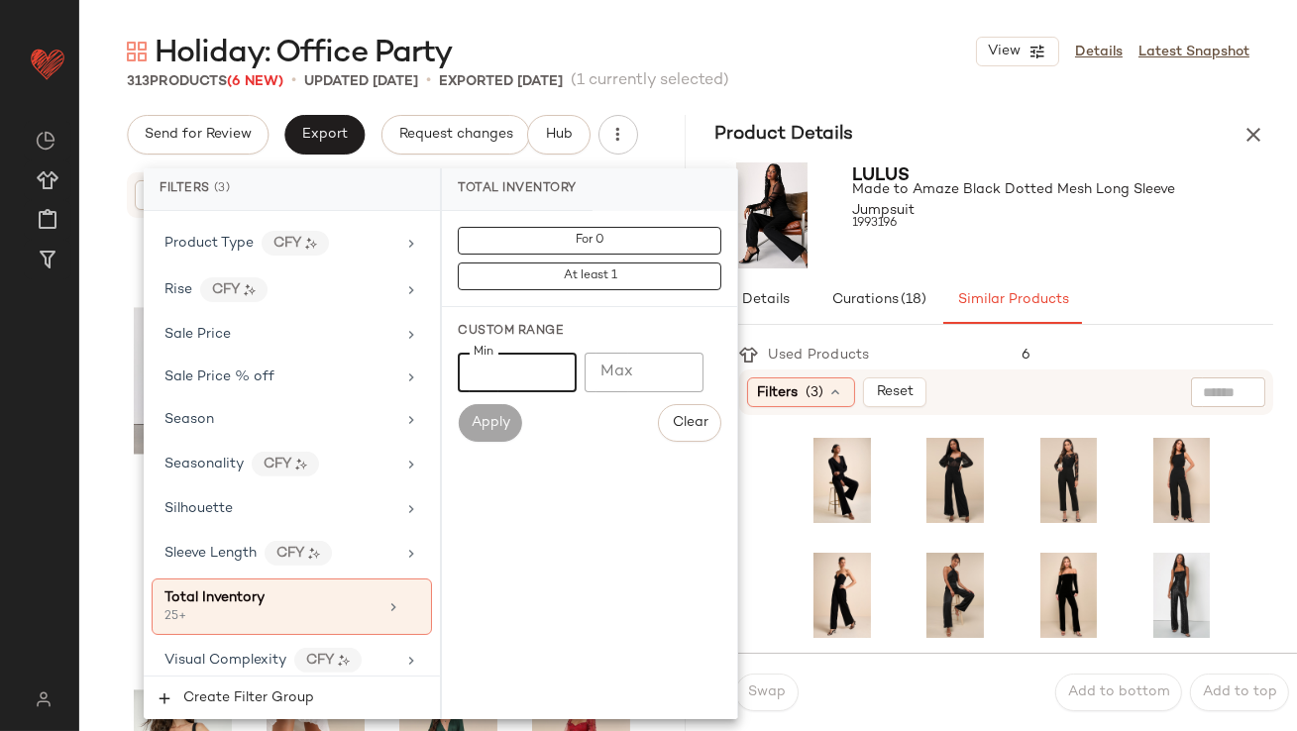
click at [985, 217] on div "1993196" at bounding box center [1063, 224] width 421 height 28
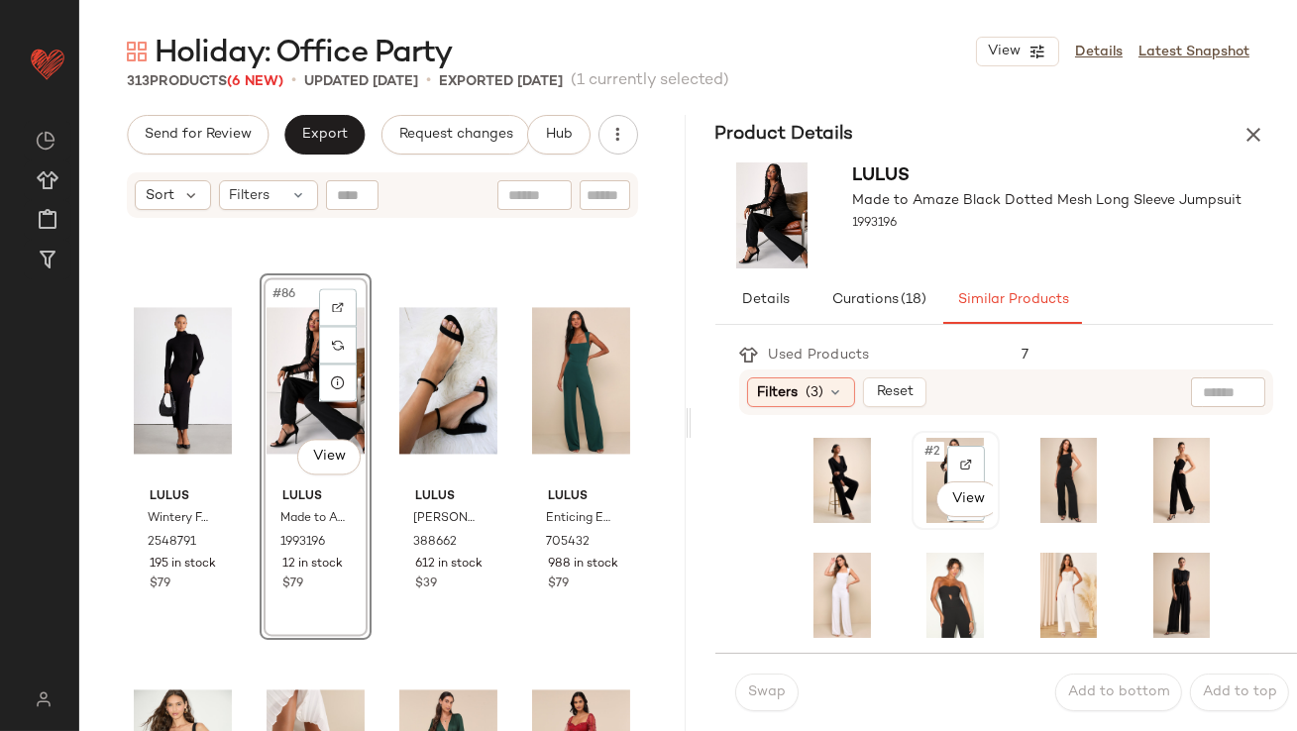
click at [925, 472] on div "#2 View" at bounding box center [956, 480] width 74 height 85
click at [762, 693] on span "Swap" at bounding box center [766, 693] width 39 height 16
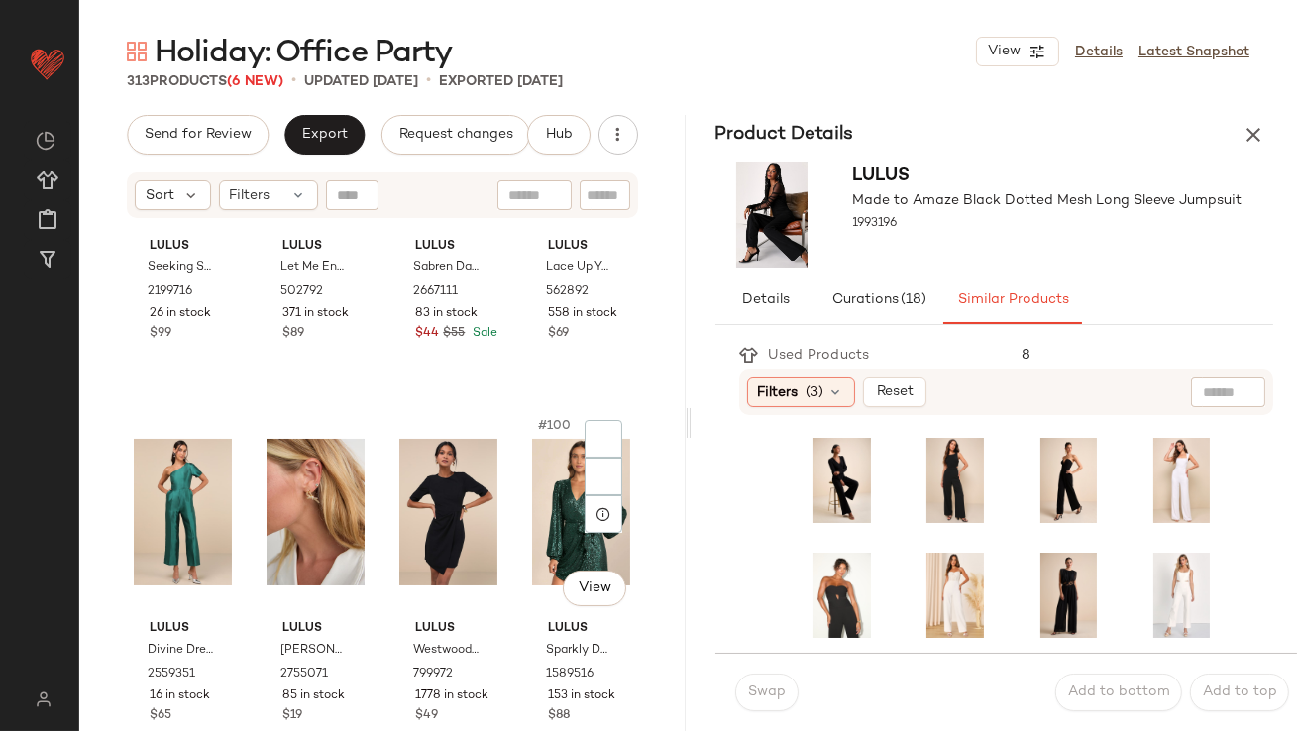
scroll to position [9030, 0]
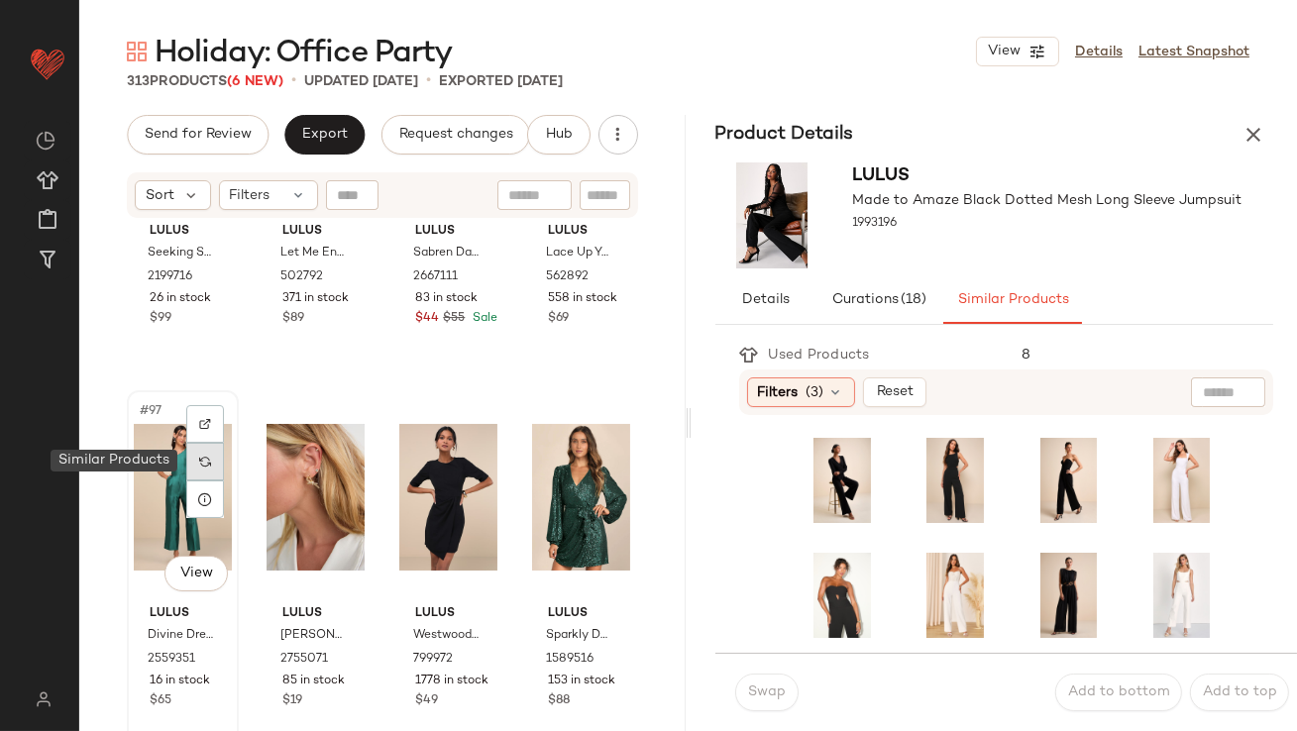
click at [209, 463] on img at bounding box center [205, 462] width 12 height 12
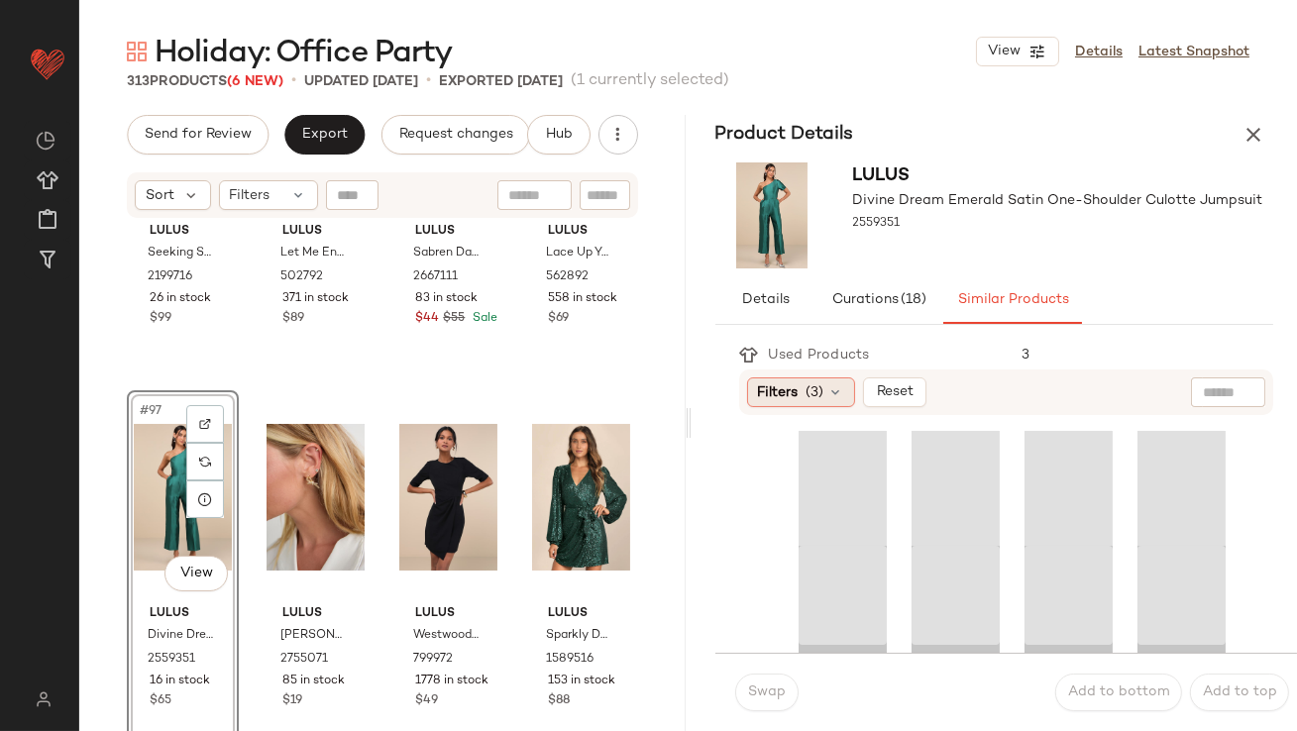
click at [779, 386] on span "Filters" at bounding box center [778, 393] width 41 height 21
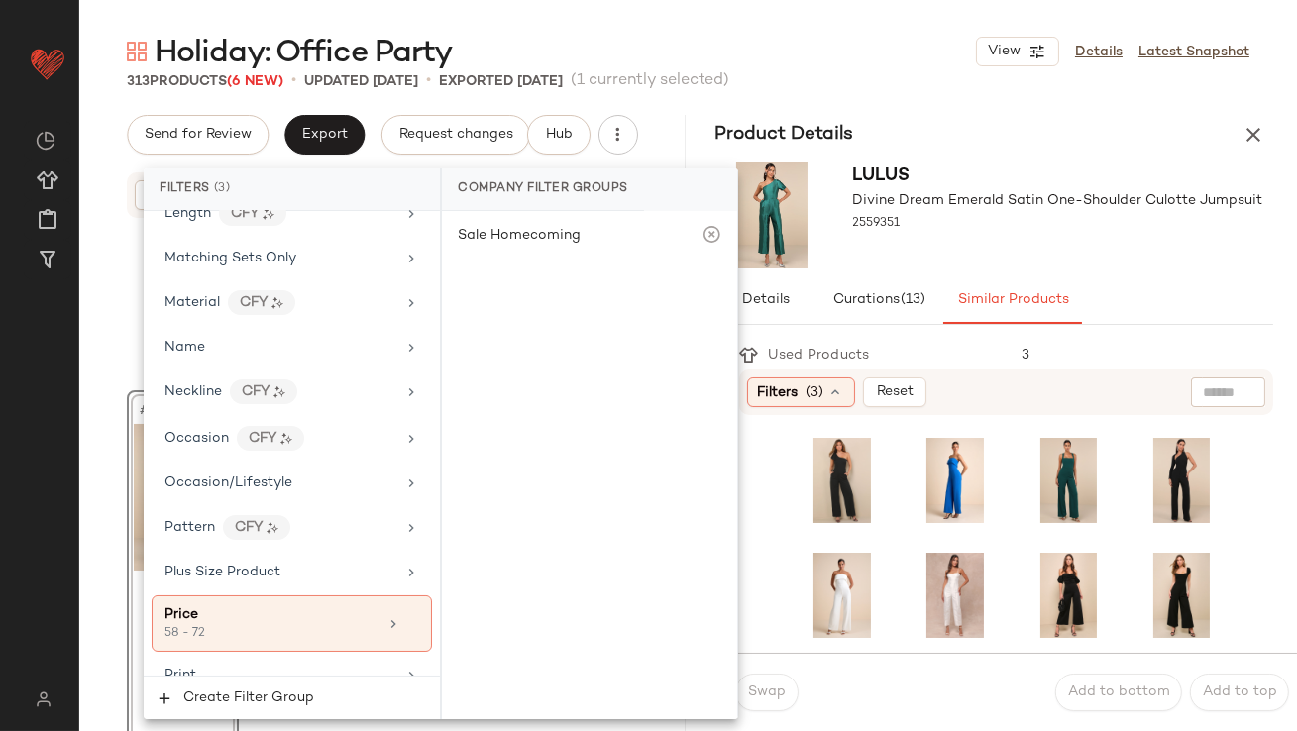
scroll to position [1576, 0]
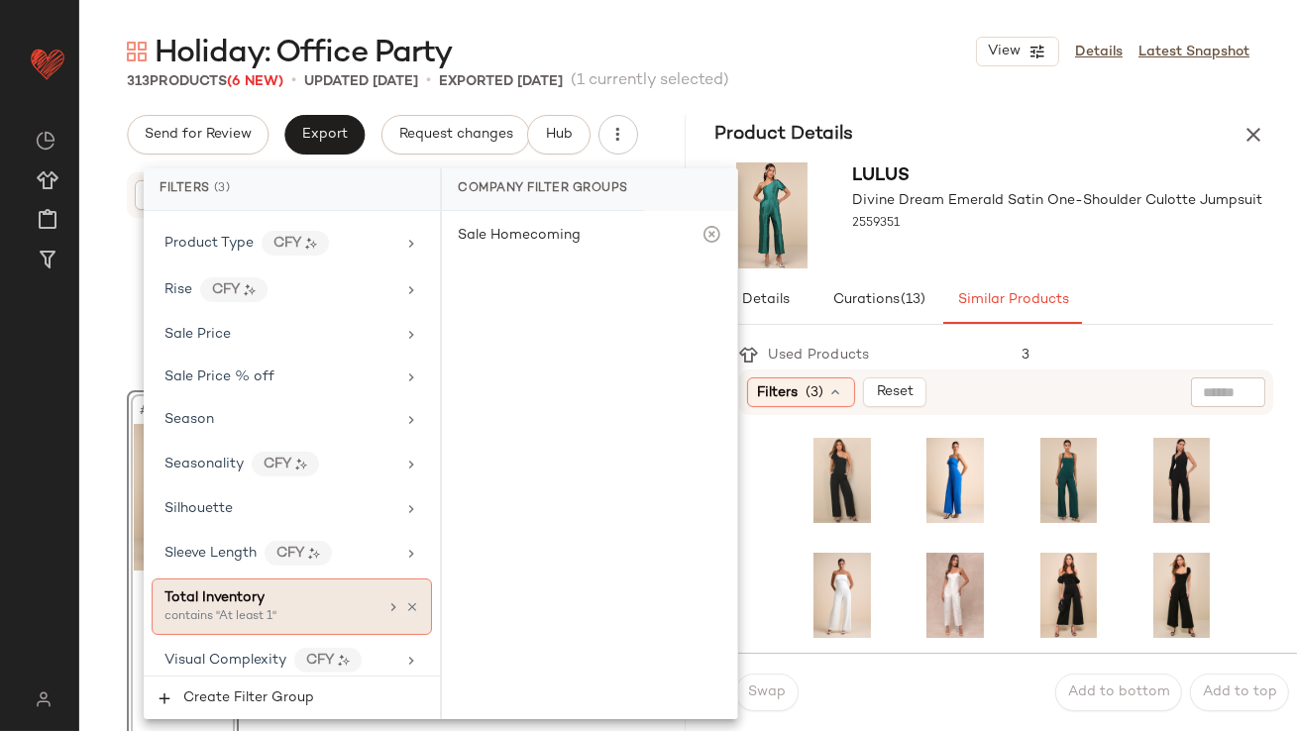
click at [267, 596] on div "Total Inventory" at bounding box center [271, 598] width 213 height 21
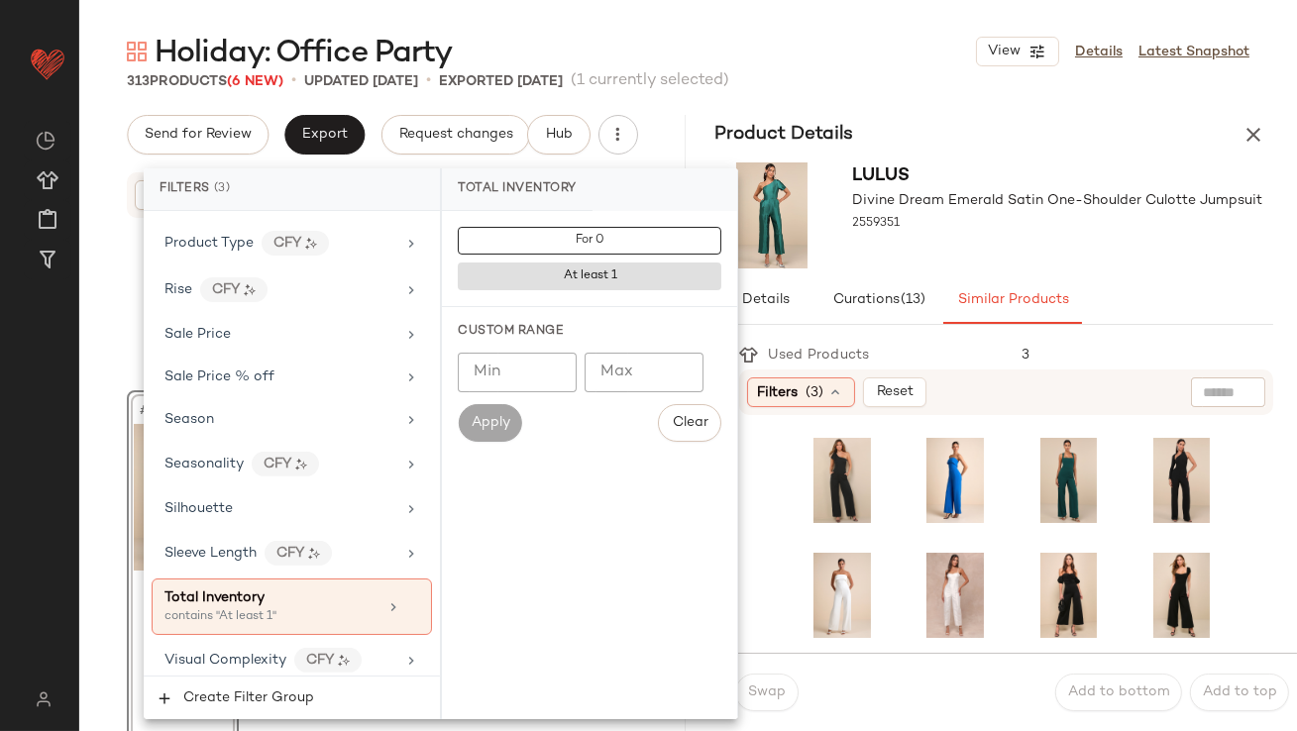
click at [535, 356] on input "Min" at bounding box center [517, 373] width 119 height 40
type input "**"
click at [926, 262] on div "Lulus Divine Dream Emerald Satin One-Shoulder Culotte Jumpsuit 2559351" at bounding box center [1058, 216] width 410 height 106
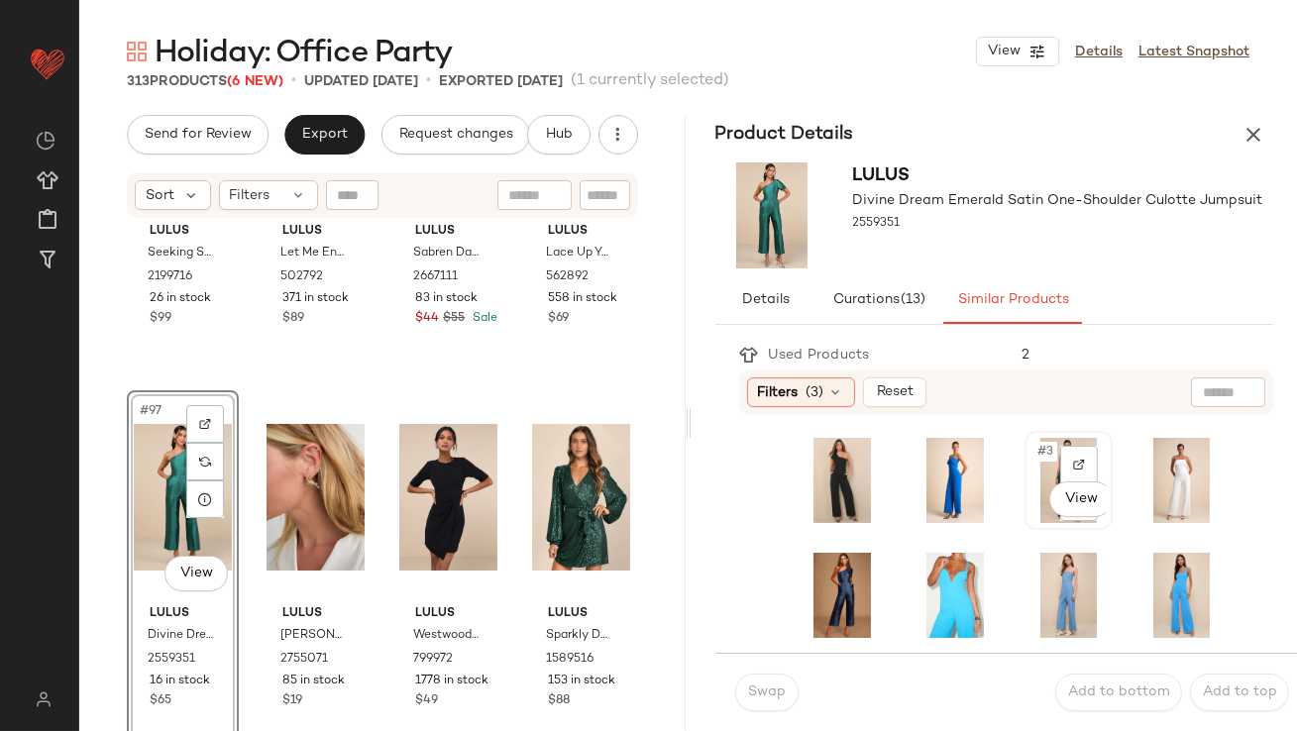
click at [1034, 435] on div "#3 View" at bounding box center [1069, 480] width 84 height 95
click at [754, 686] on span "Swap" at bounding box center [766, 693] width 39 height 16
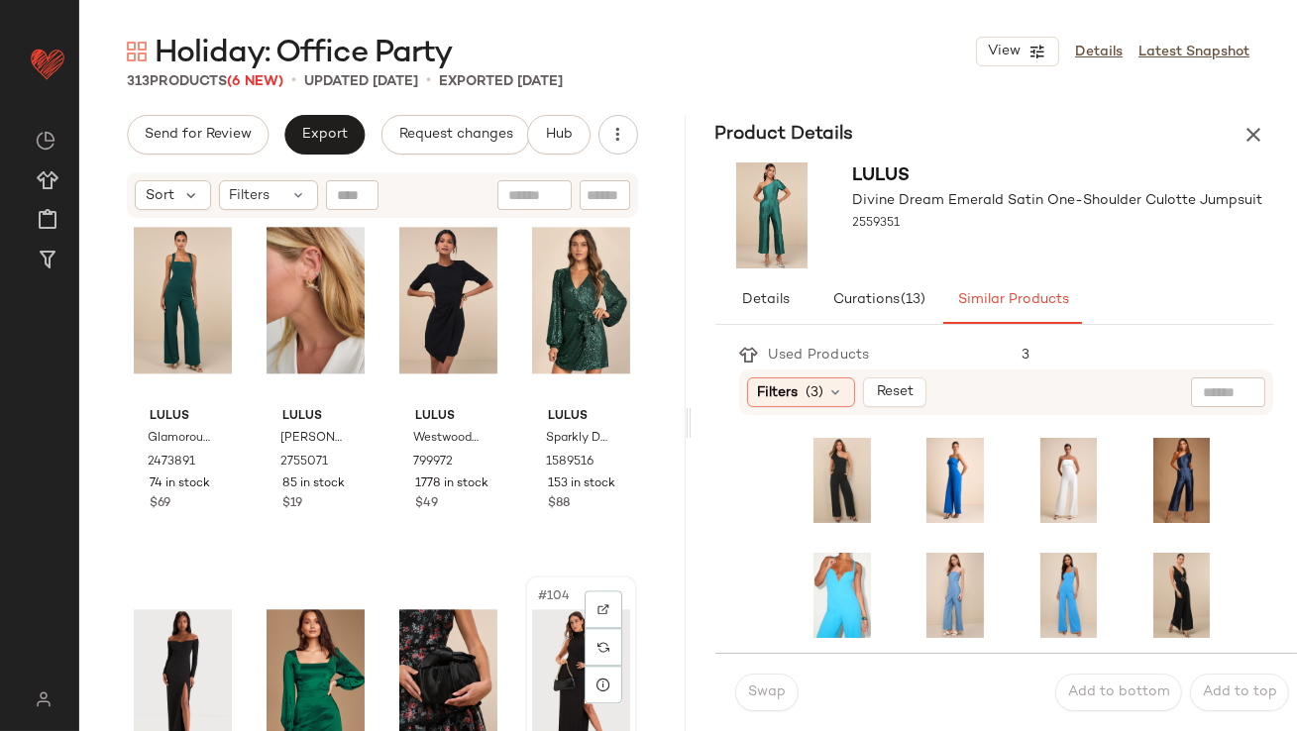
scroll to position [8984, 0]
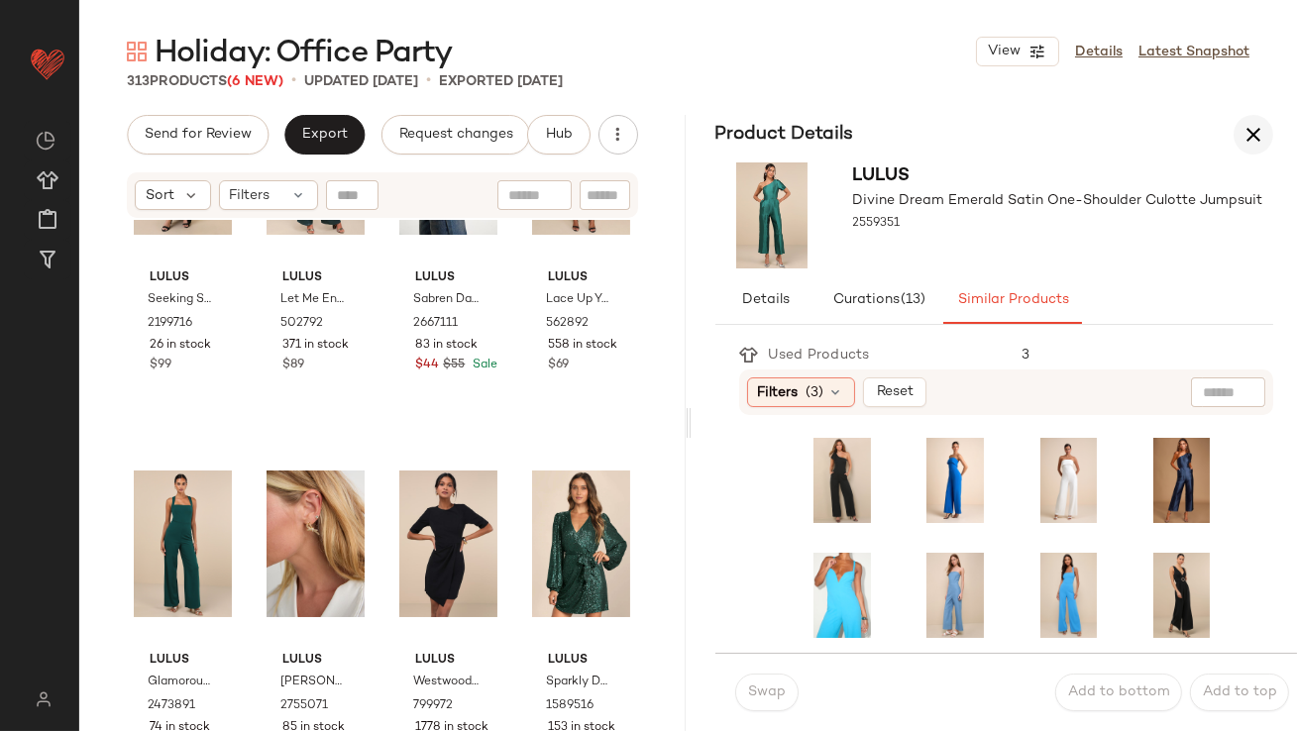
click at [1245, 130] on icon "button" at bounding box center [1254, 135] width 24 height 24
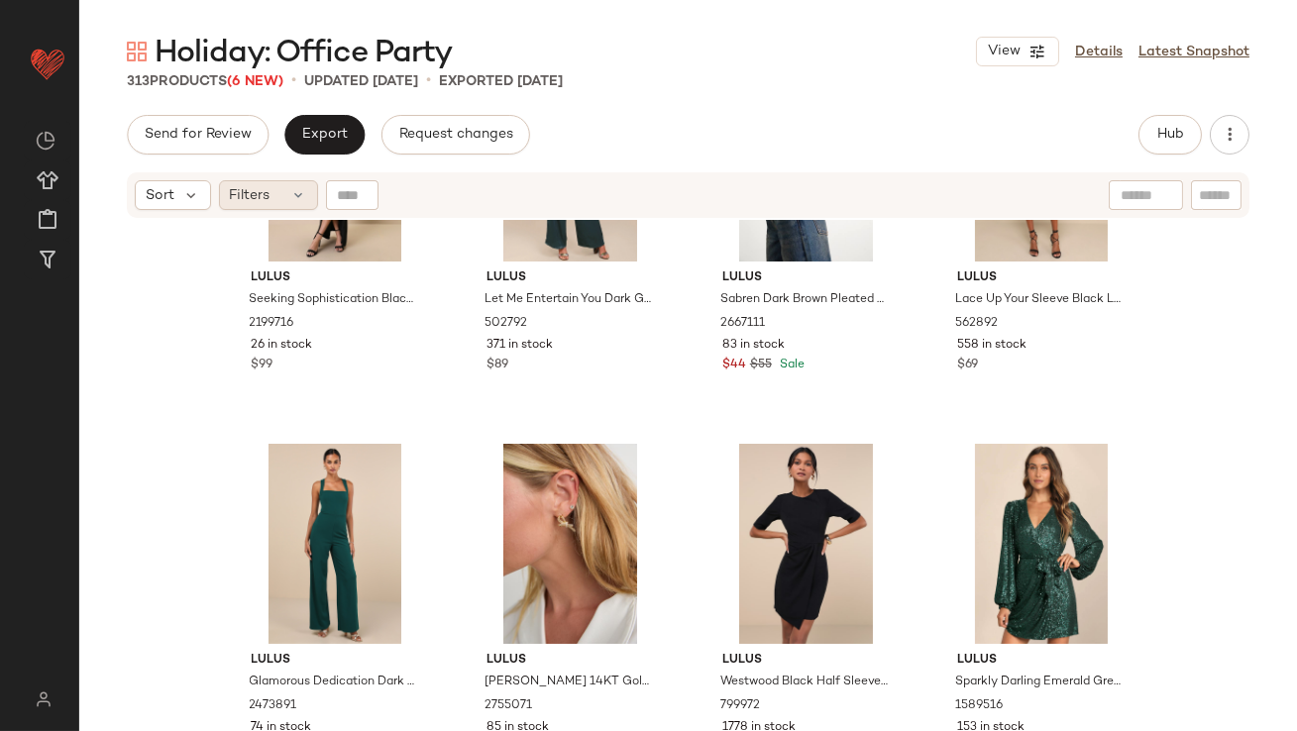
click at [264, 191] on span "Filters" at bounding box center [250, 195] width 41 height 21
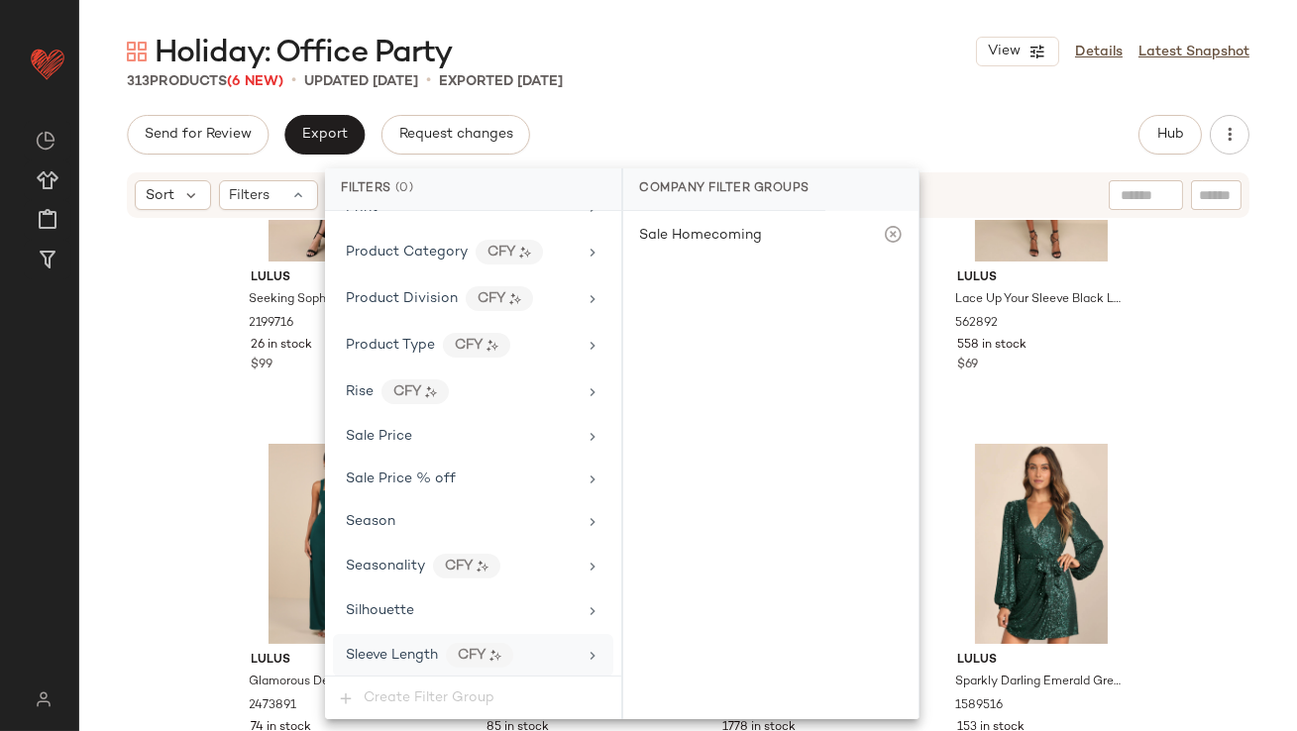
scroll to position [1522, 0]
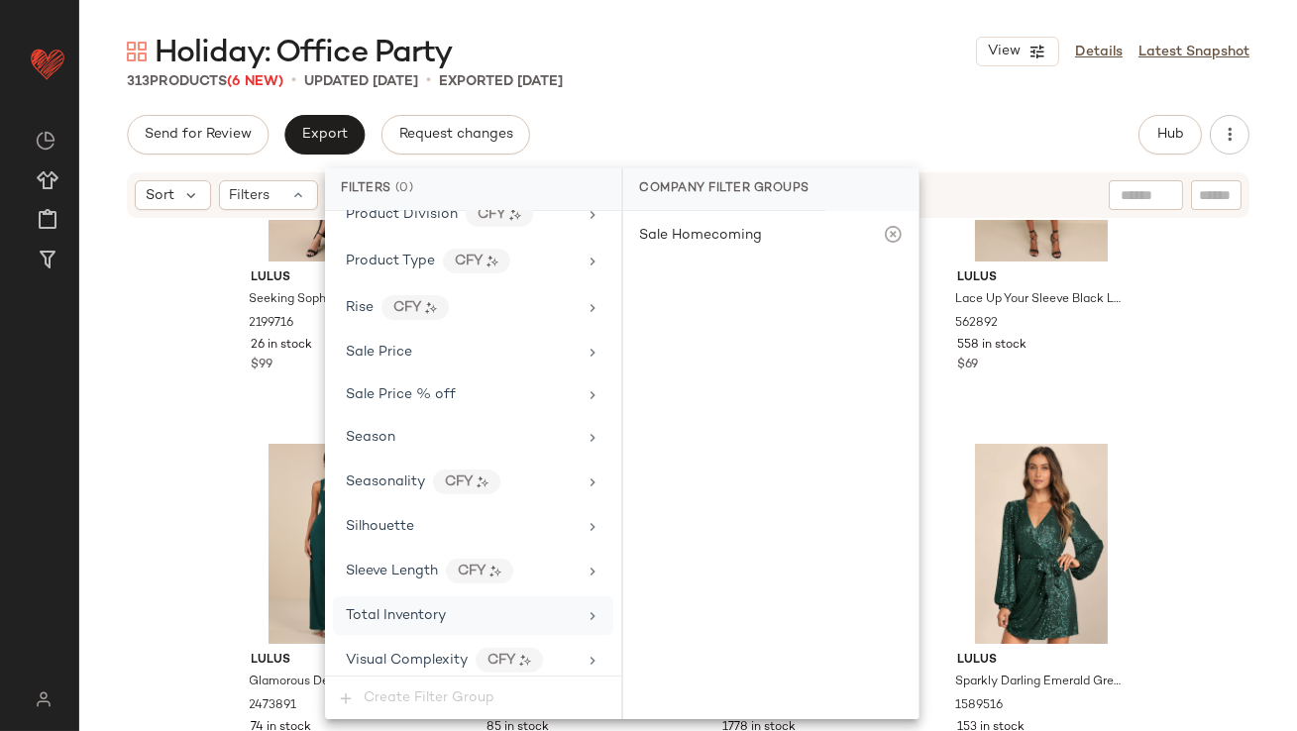
click at [365, 608] on span "Total Inventory" at bounding box center [396, 615] width 100 height 15
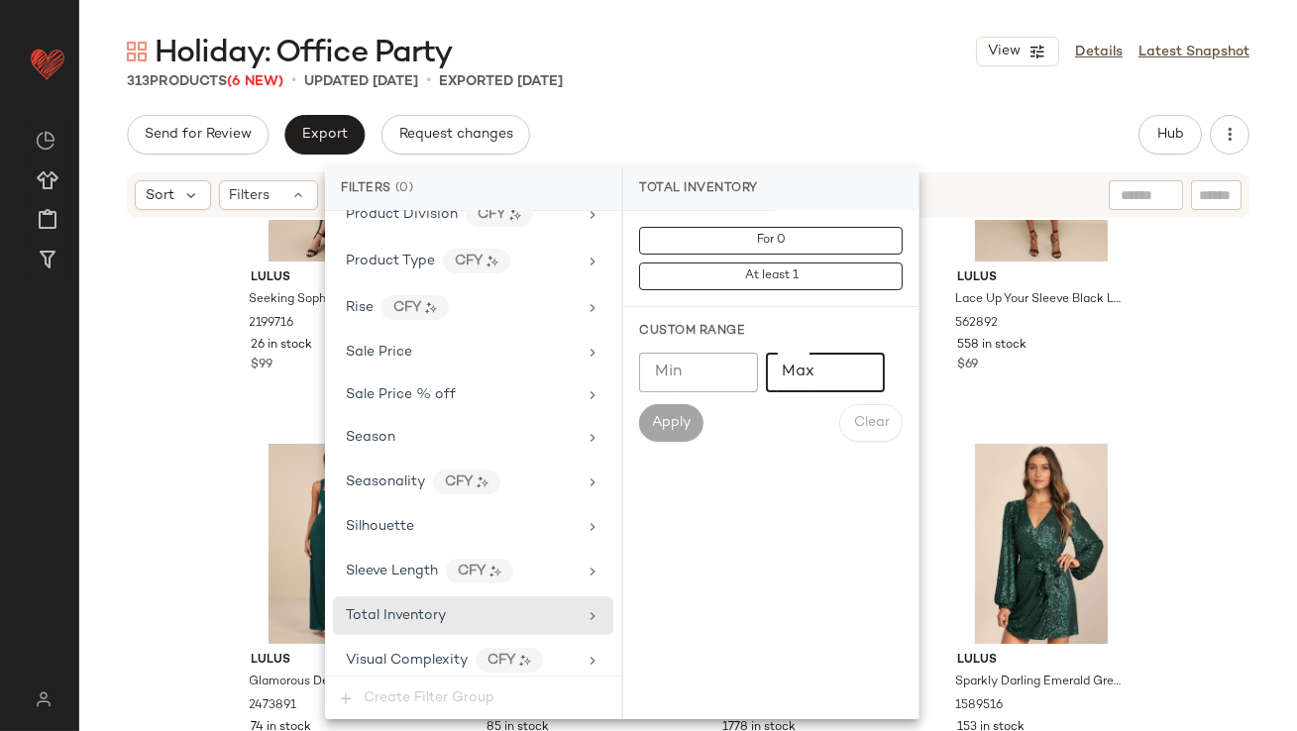
click at [786, 390] on input "Max" at bounding box center [825, 373] width 119 height 40
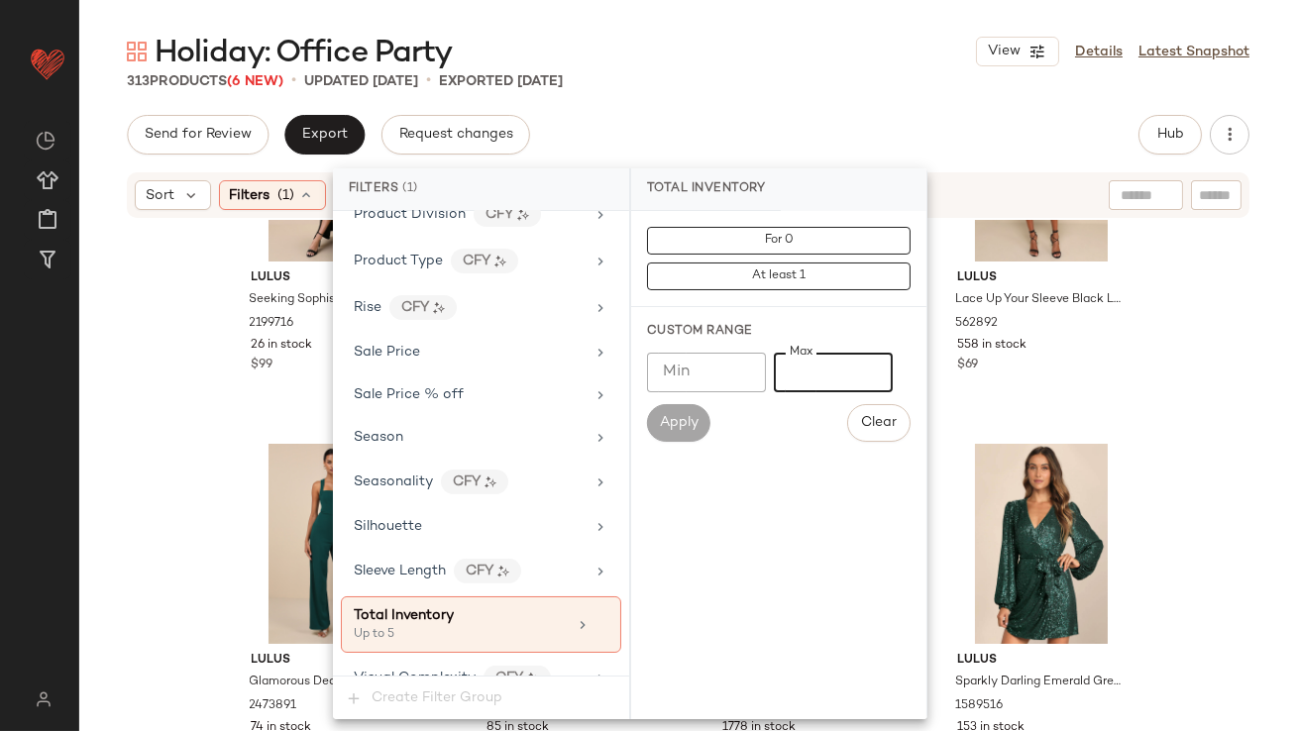
type input "*"
click at [801, 120] on div "Send for Review Export Request changes Hub Send for Review External Review Inte…" at bounding box center [688, 135] width 1123 height 40
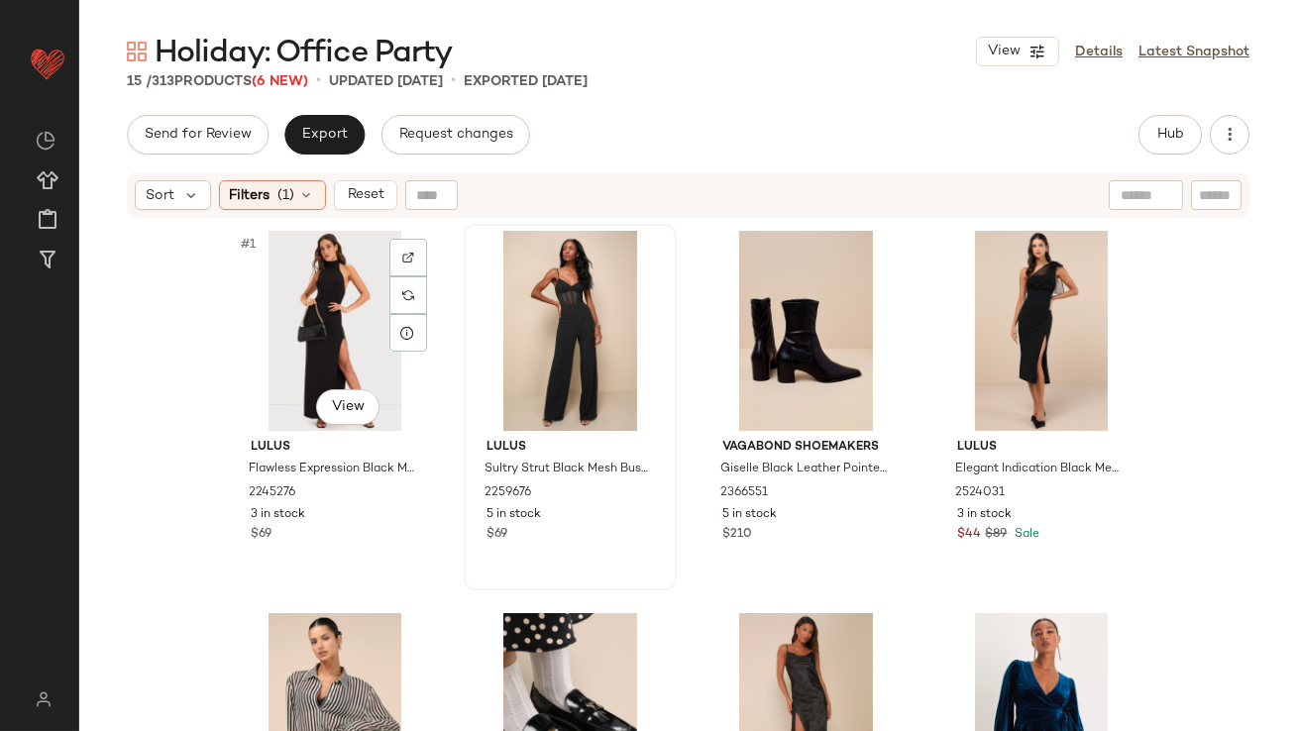
click at [402, 299] on img at bounding box center [408, 295] width 12 height 12
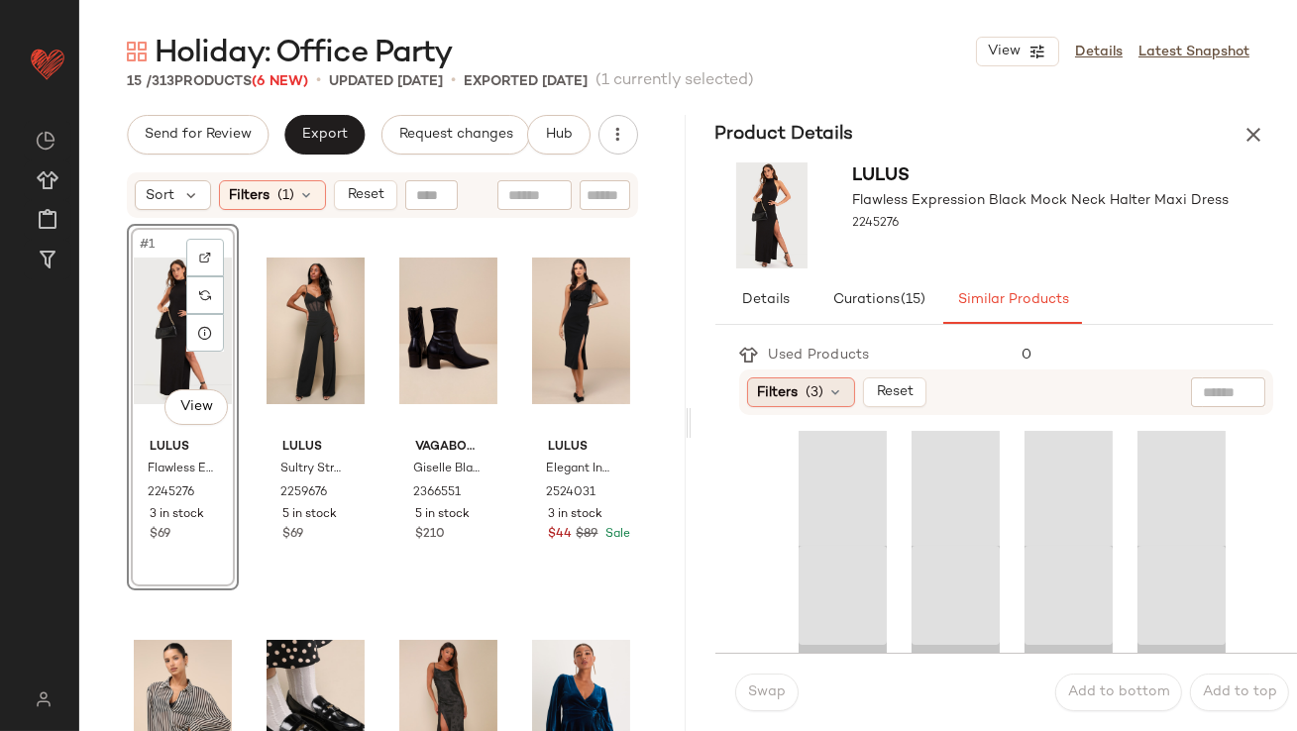
click at [803, 395] on div "Filters (3)" at bounding box center [801, 393] width 108 height 30
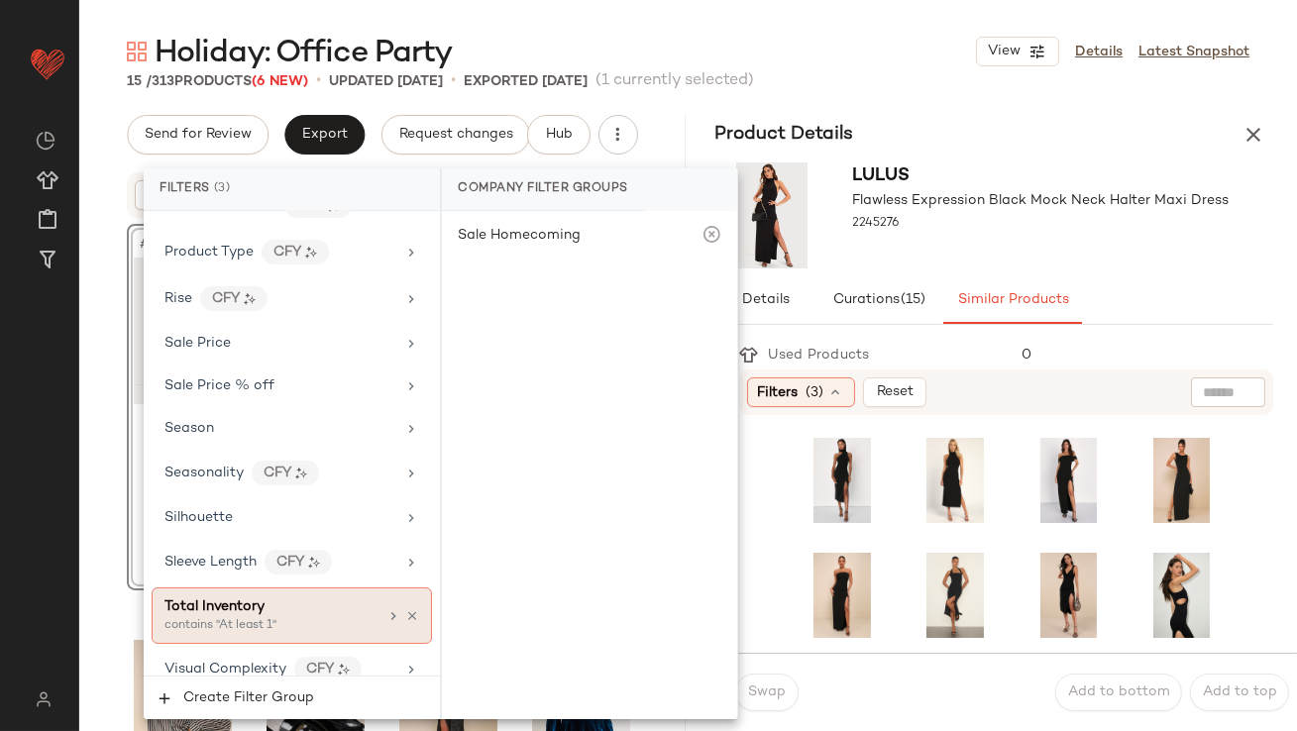
scroll to position [1576, 0]
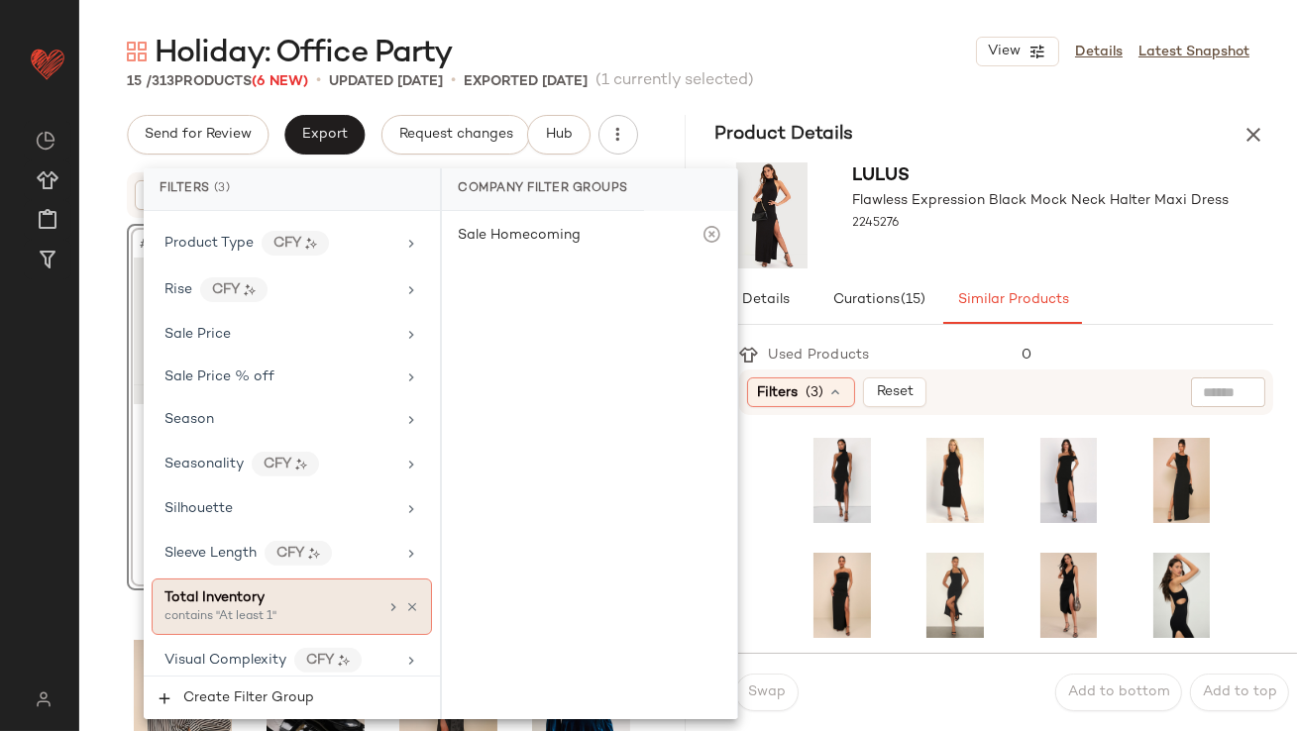
click at [253, 591] on span "Total Inventory" at bounding box center [215, 598] width 100 height 15
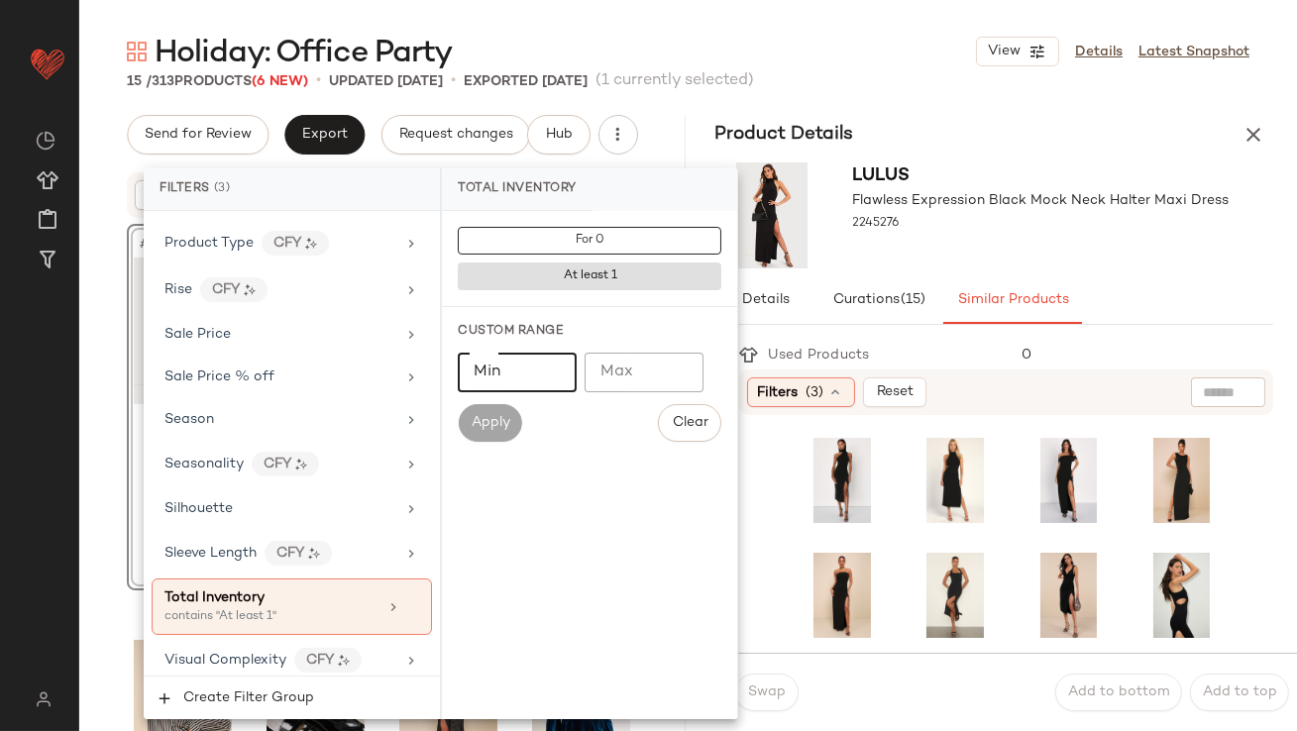
click at [516, 371] on input "Min" at bounding box center [517, 373] width 119 height 40
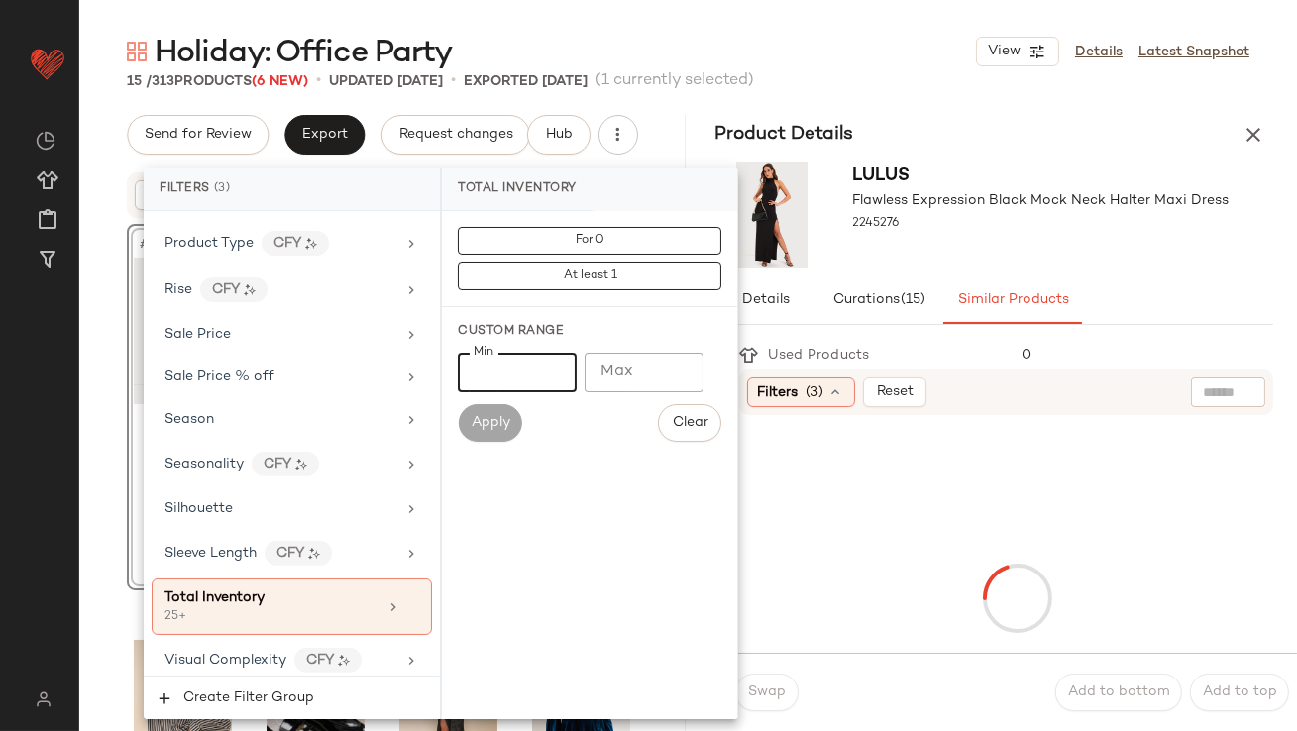
type input "**"
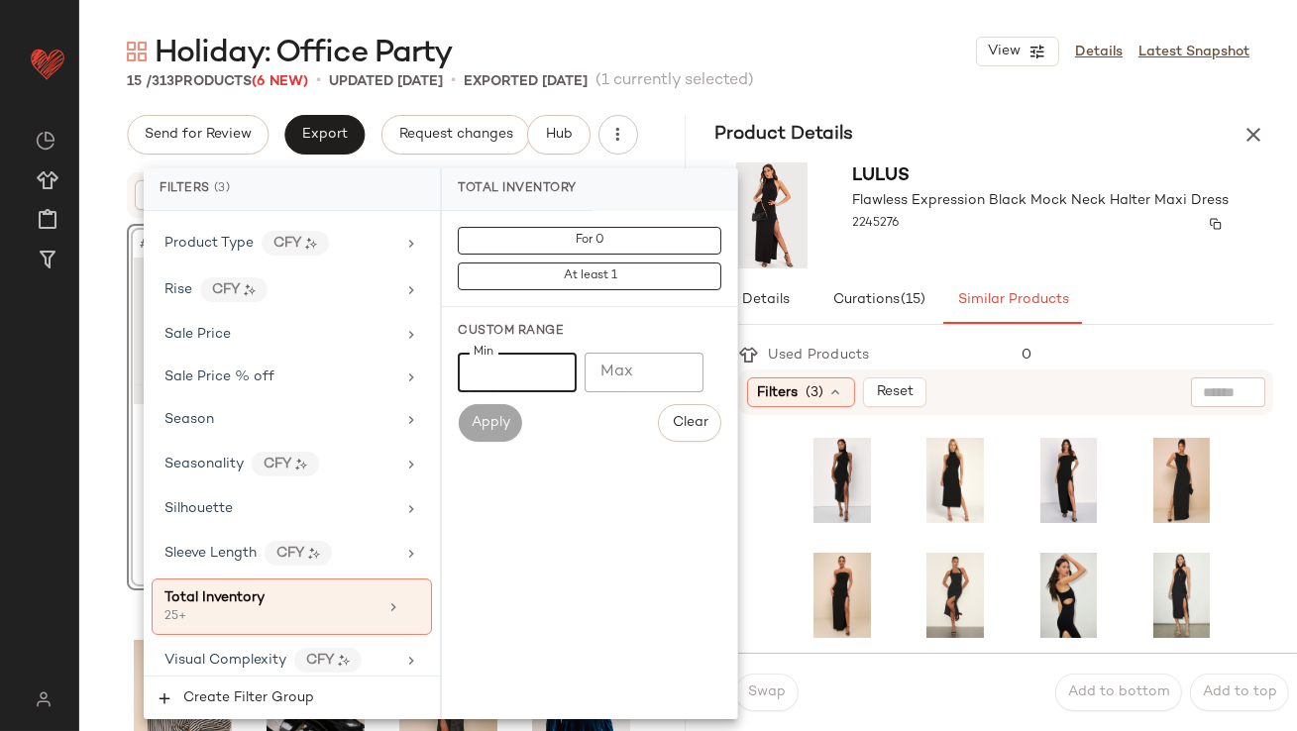
click at [908, 217] on div "2245276" at bounding box center [1041, 224] width 377 height 28
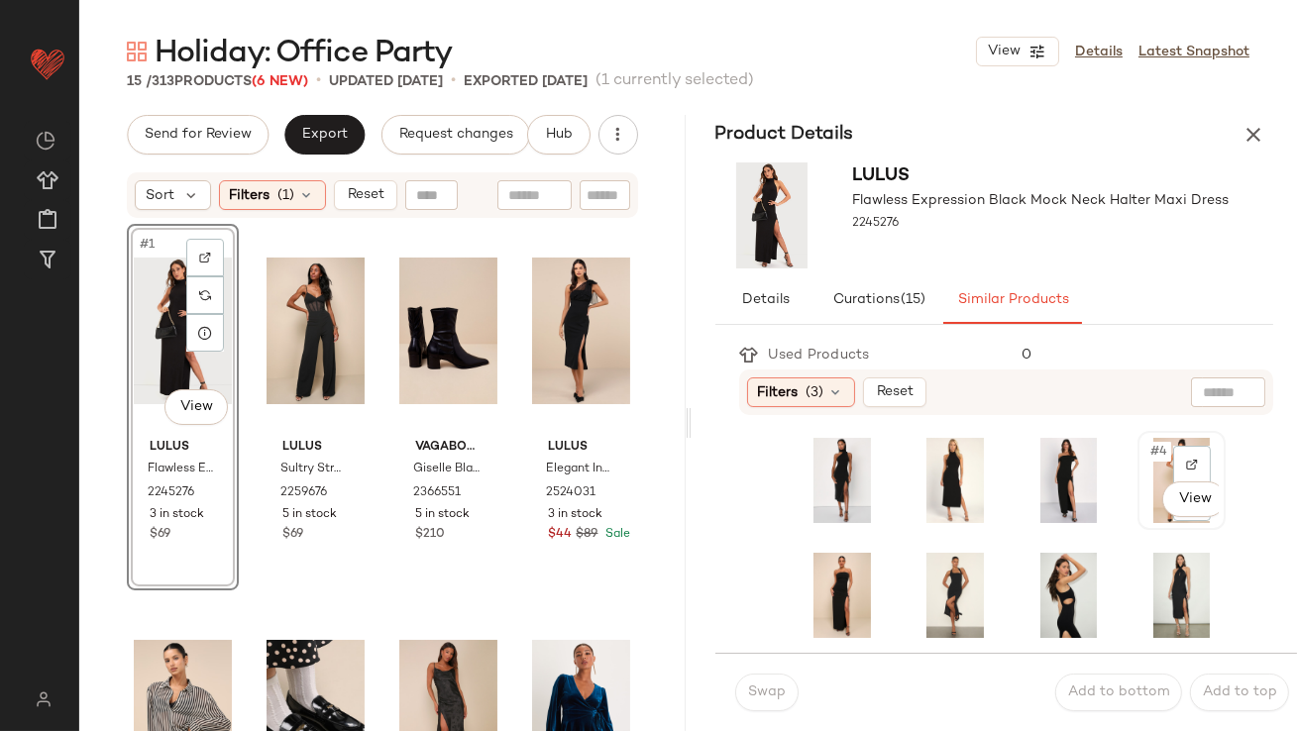
click at [1149, 454] on span "#4" at bounding box center [1160, 452] width 23 height 20
click at [762, 687] on span "Swap" at bounding box center [766, 693] width 39 height 16
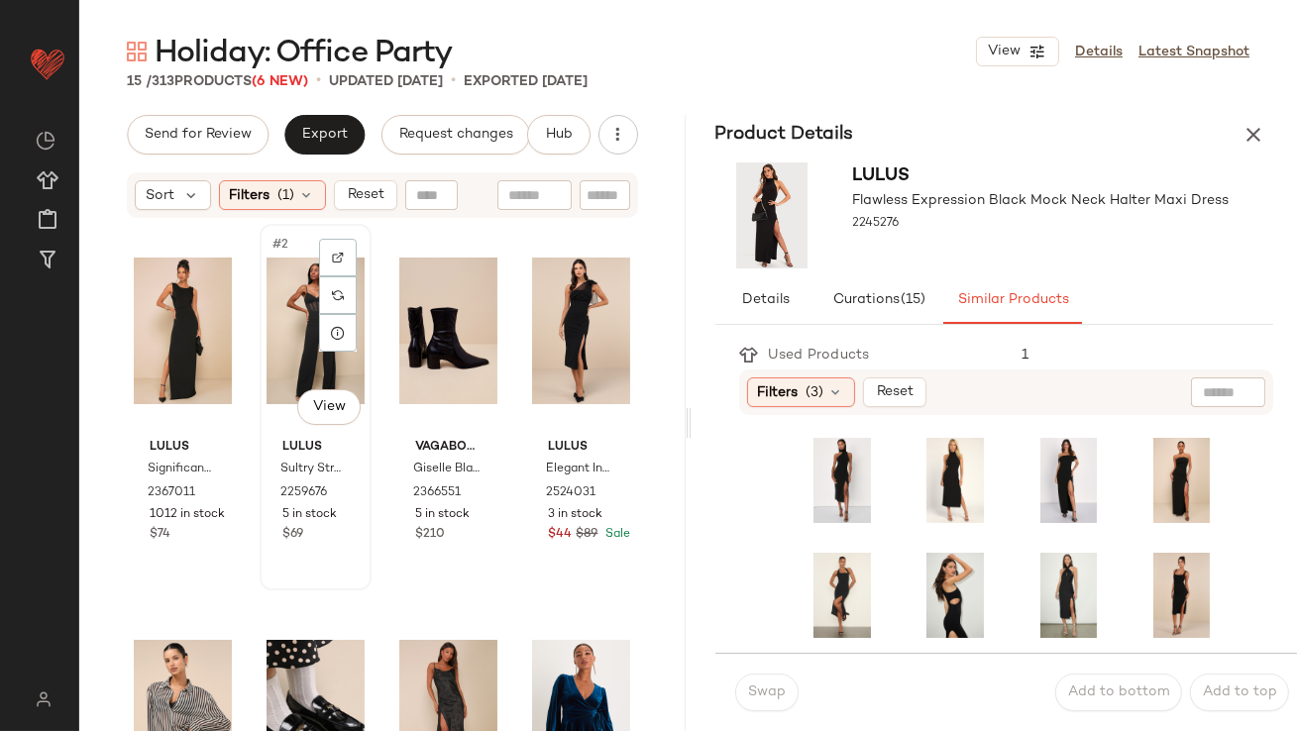
click at [271, 339] on div "#2 View" at bounding box center [316, 331] width 98 height 200
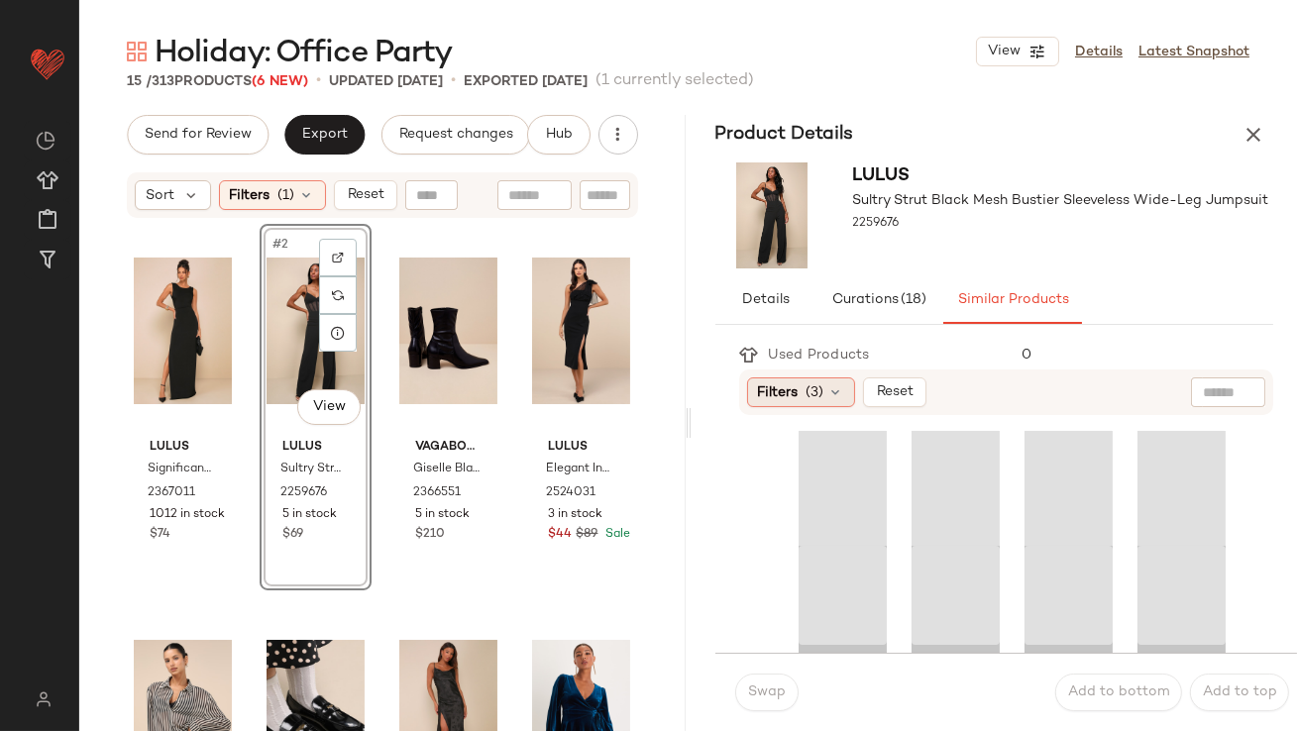
click at [796, 388] on span "Filters" at bounding box center [778, 393] width 41 height 21
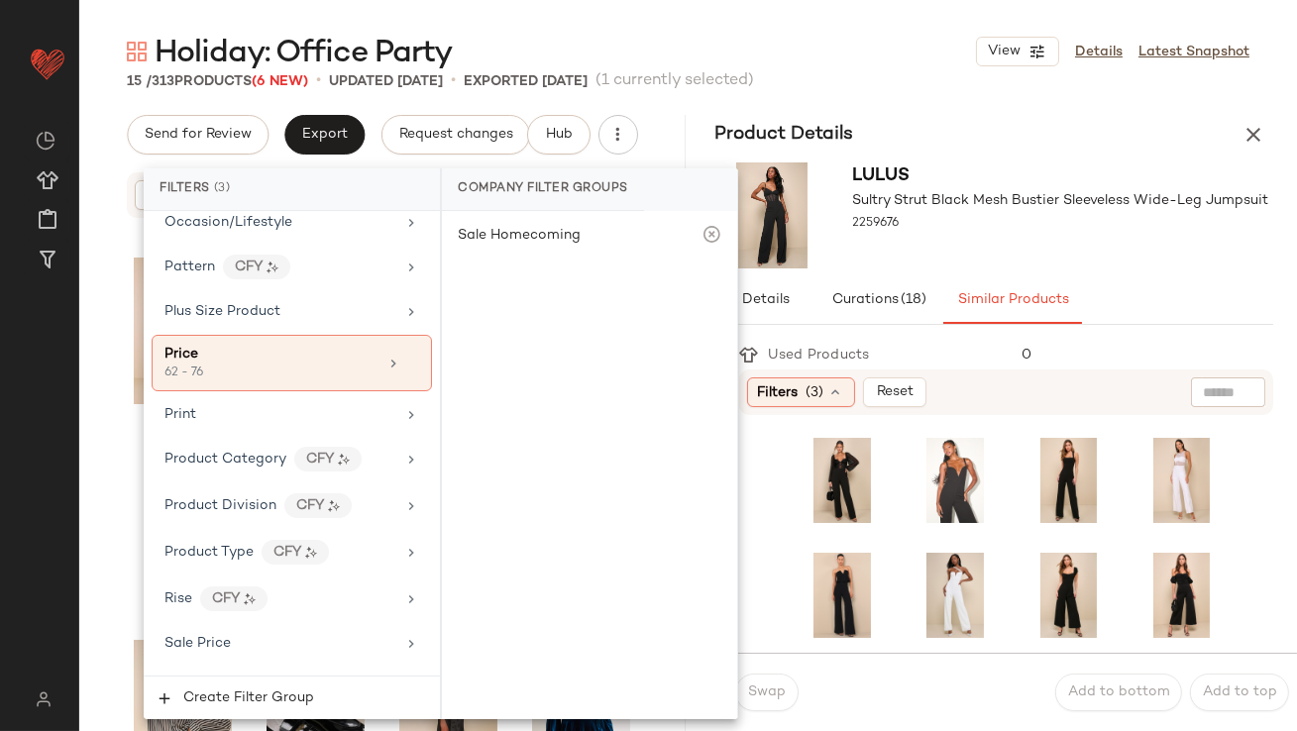
scroll to position [1576, 0]
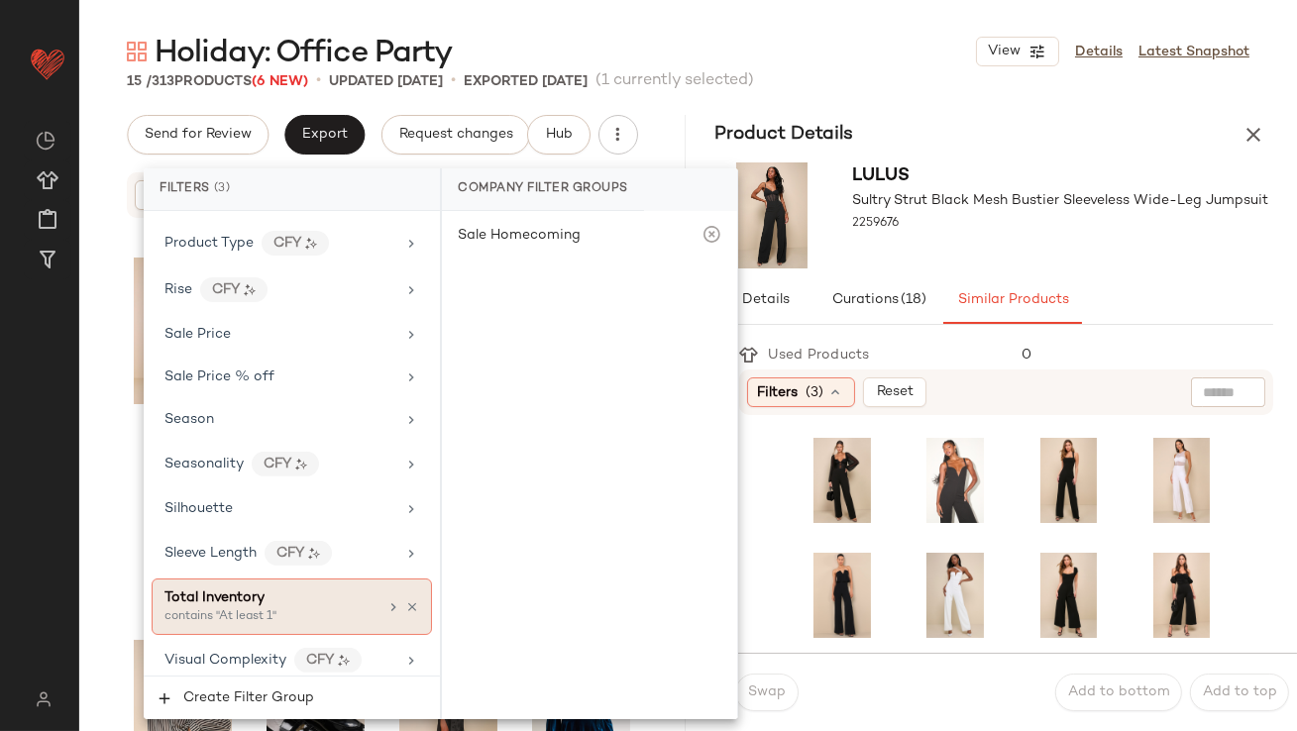
click at [200, 608] on div "contains "At least 1"" at bounding box center [264, 617] width 198 height 18
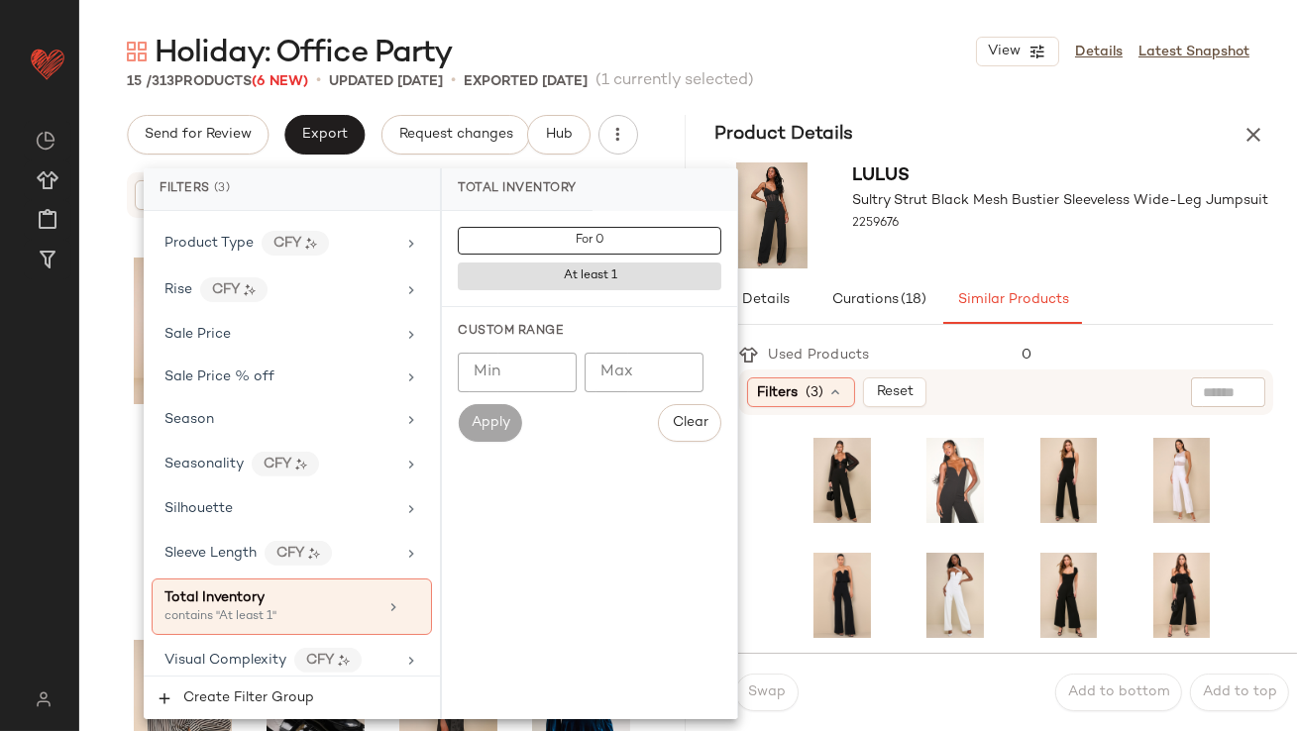
click at [545, 356] on input "Min" at bounding box center [517, 373] width 119 height 40
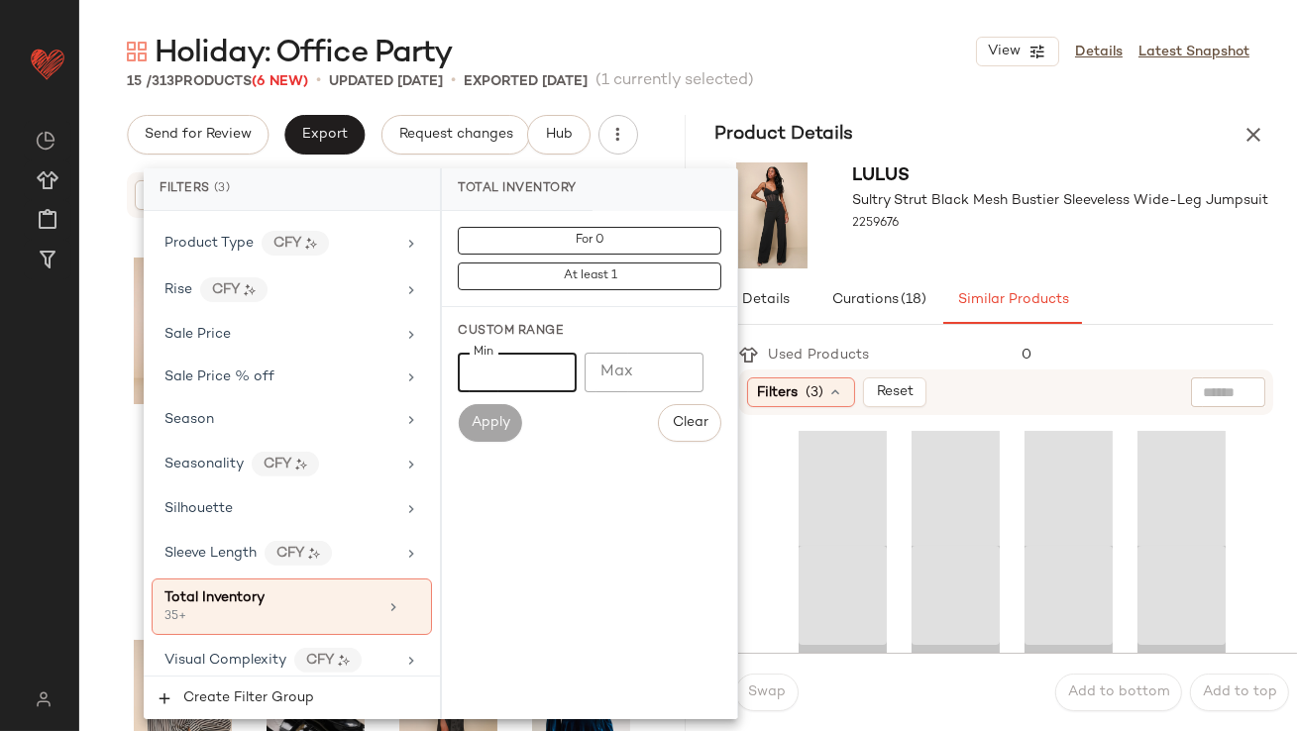
type input "**"
click at [1038, 266] on div "Lulus Sultry Strut Black Mesh Bustier Sleeveless Wide-Leg Jumpsuit 2259676" at bounding box center [1061, 216] width 416 height 106
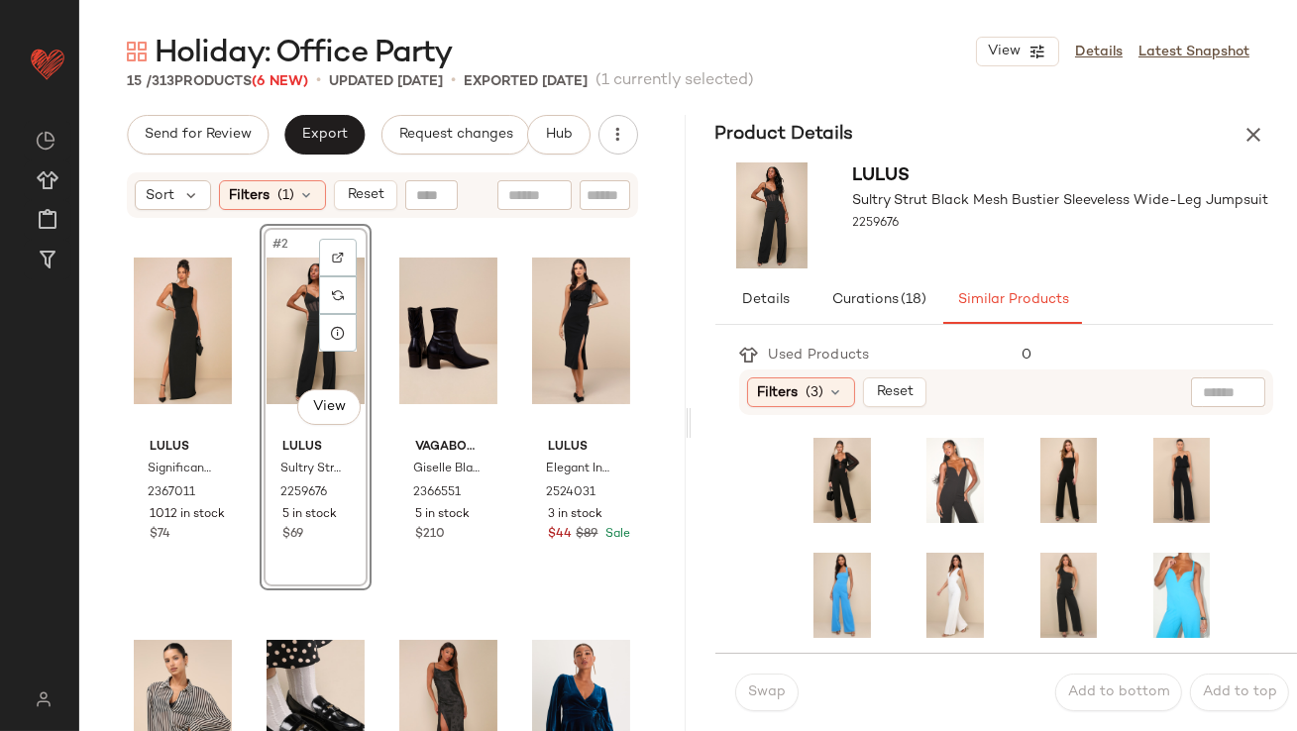
click at [822, 454] on span "#1" at bounding box center [820, 452] width 21 height 20
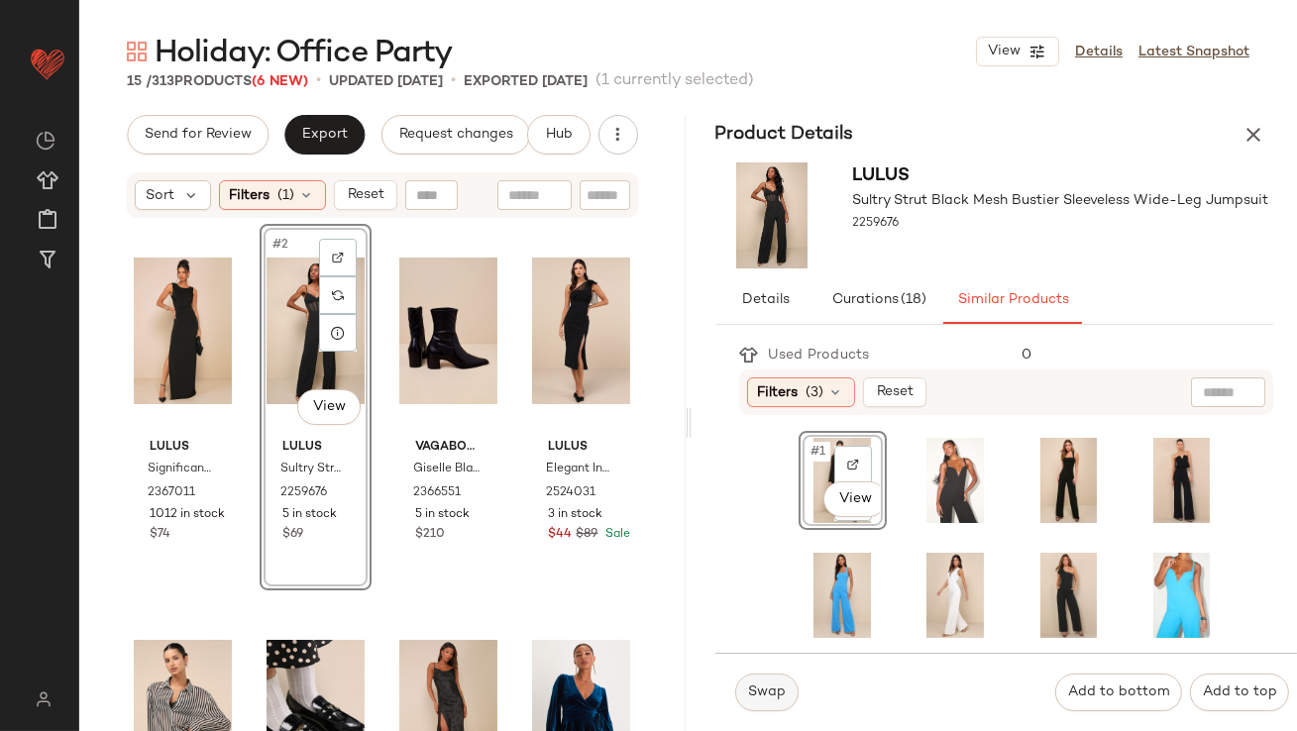
click at [776, 695] on span "Swap" at bounding box center [766, 693] width 39 height 16
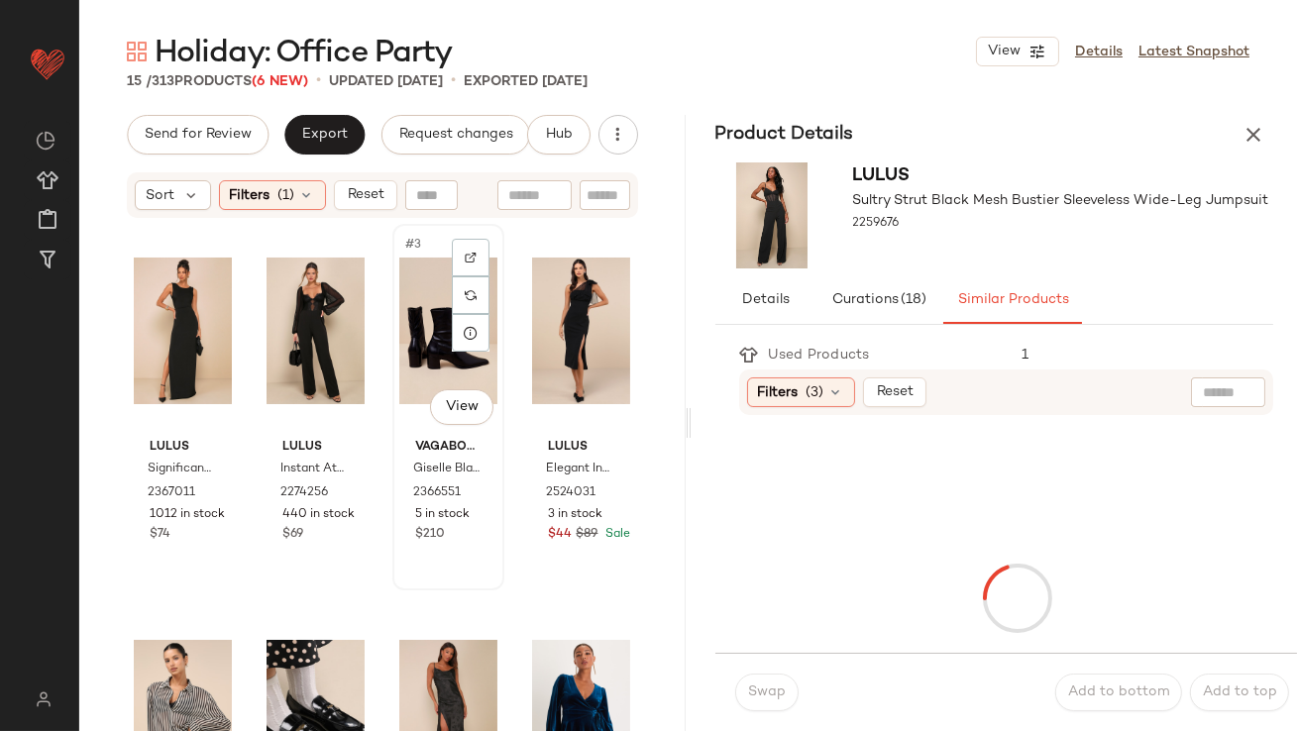
click at [394, 279] on div "#3 View Vagabond Shoemakers Giselle Black Leather Pointed-Toe Ankle Boots 23665…" at bounding box center [448, 407] width 108 height 363
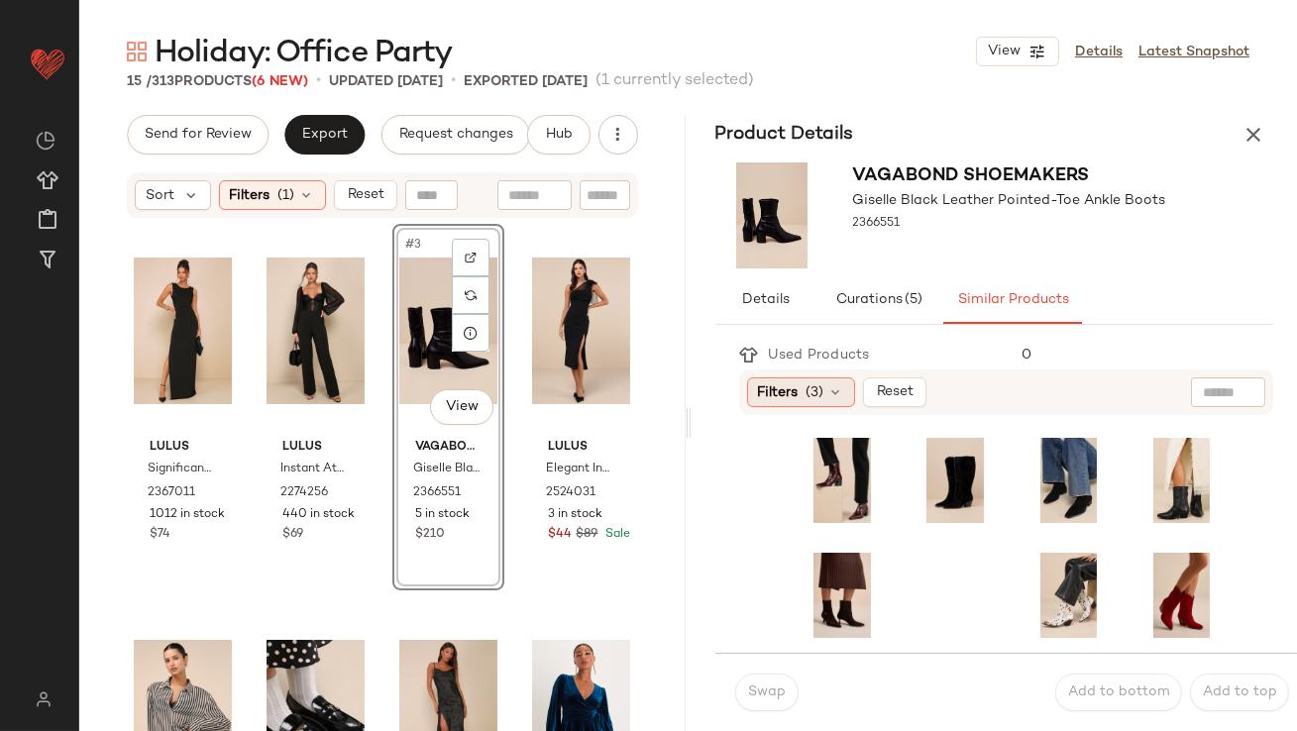
click at [770, 391] on span "Filters" at bounding box center [778, 393] width 41 height 21
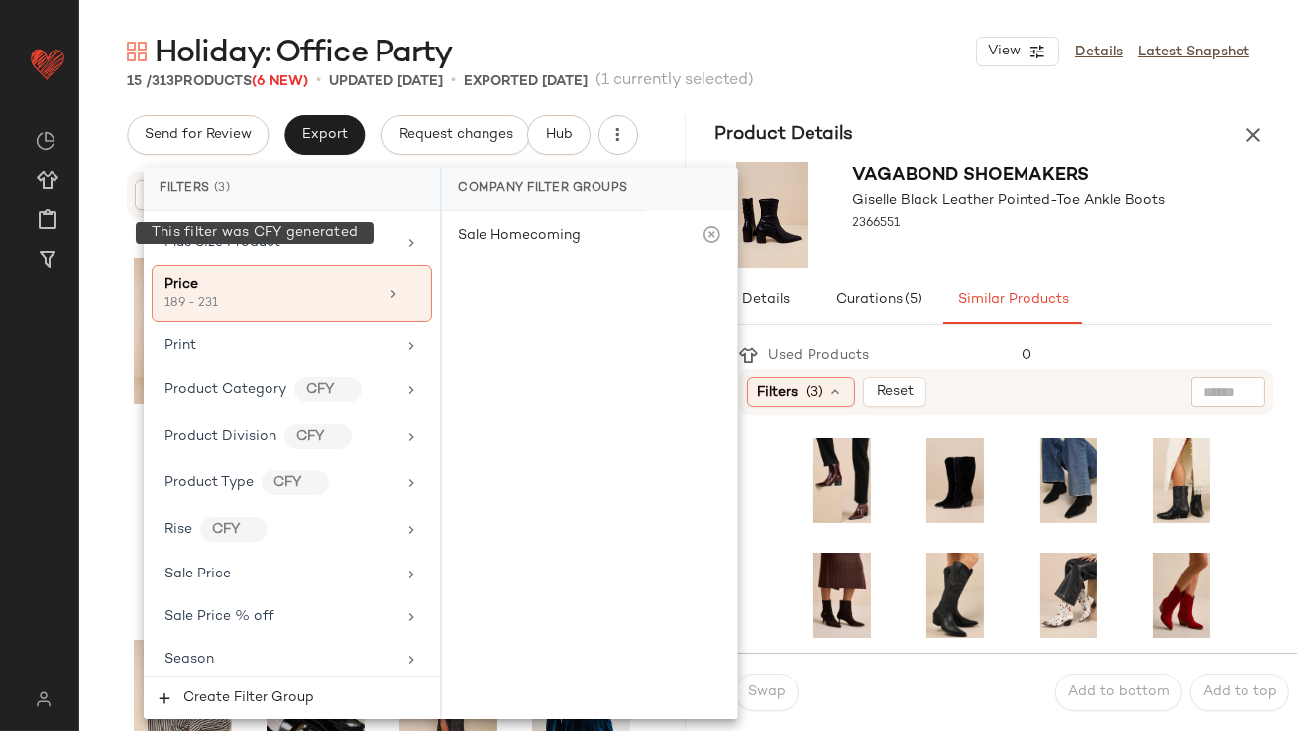
scroll to position [1576, 0]
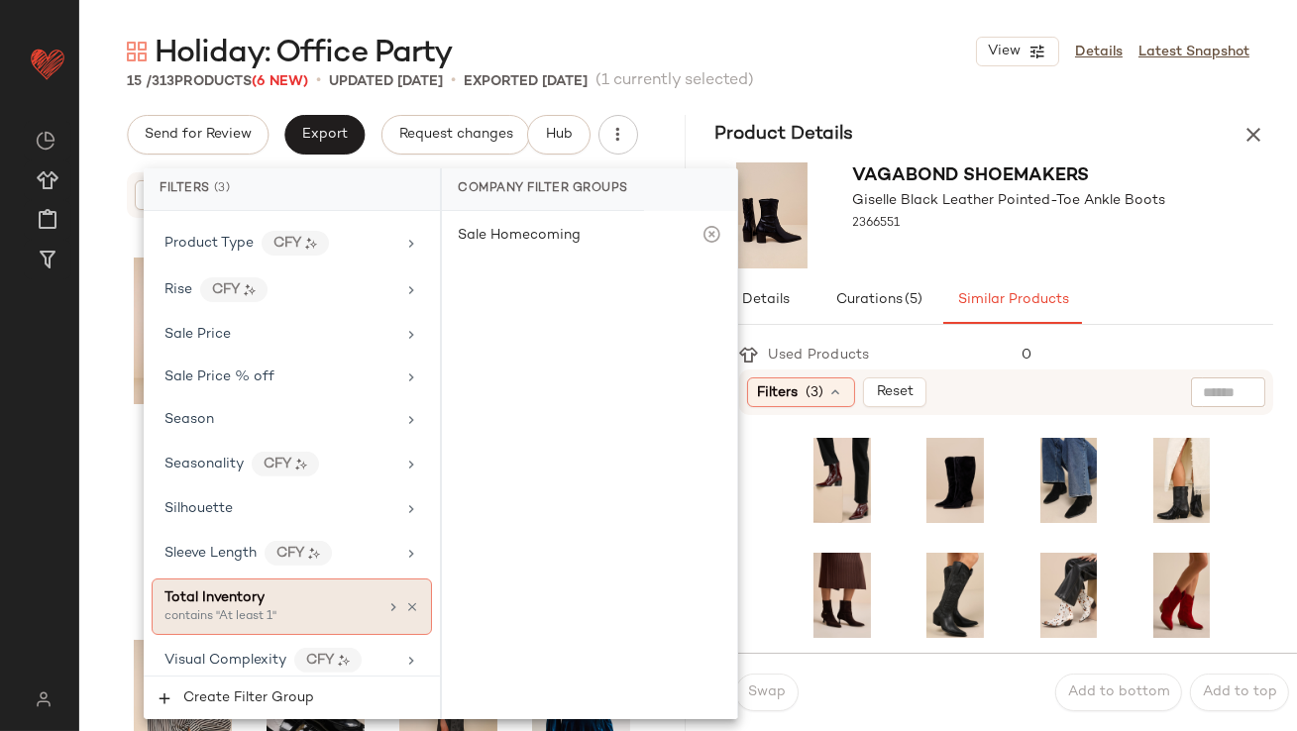
click at [220, 608] on div "contains "At least 1"" at bounding box center [264, 617] width 198 height 18
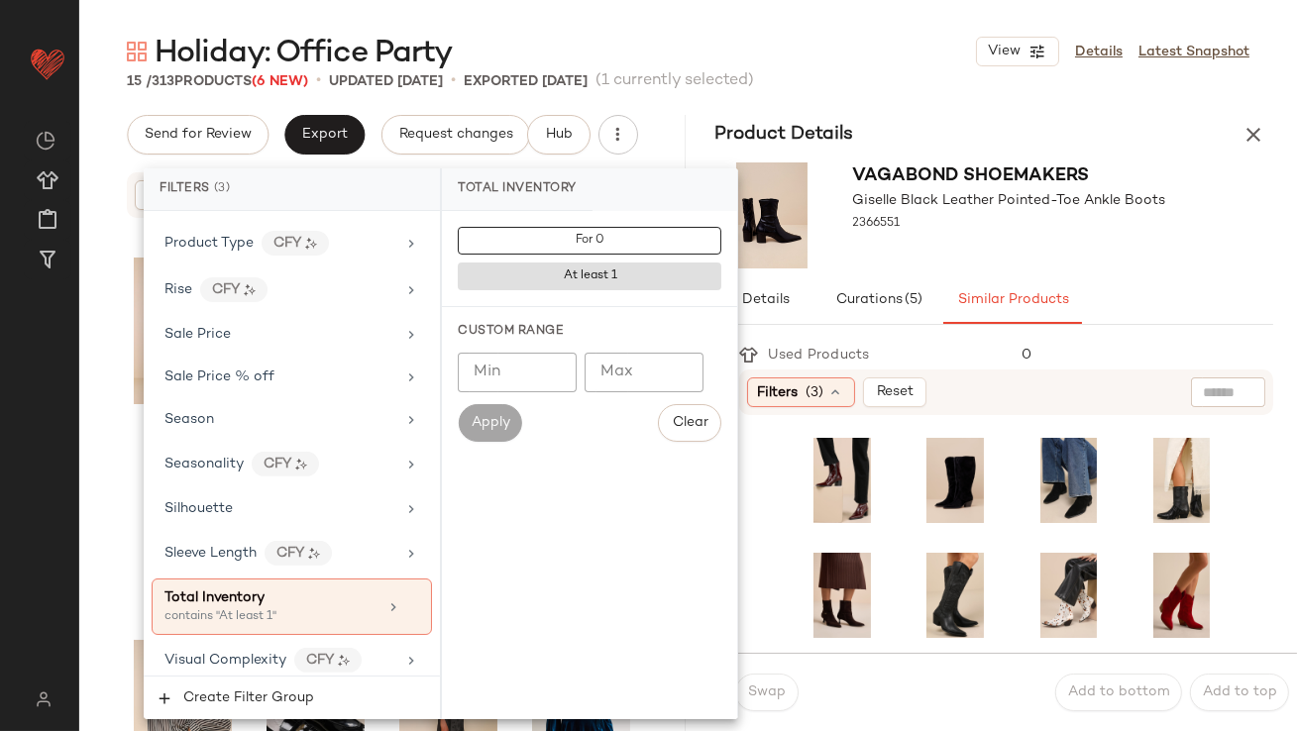
click at [531, 383] on input "Min" at bounding box center [517, 373] width 119 height 40
type input "**"
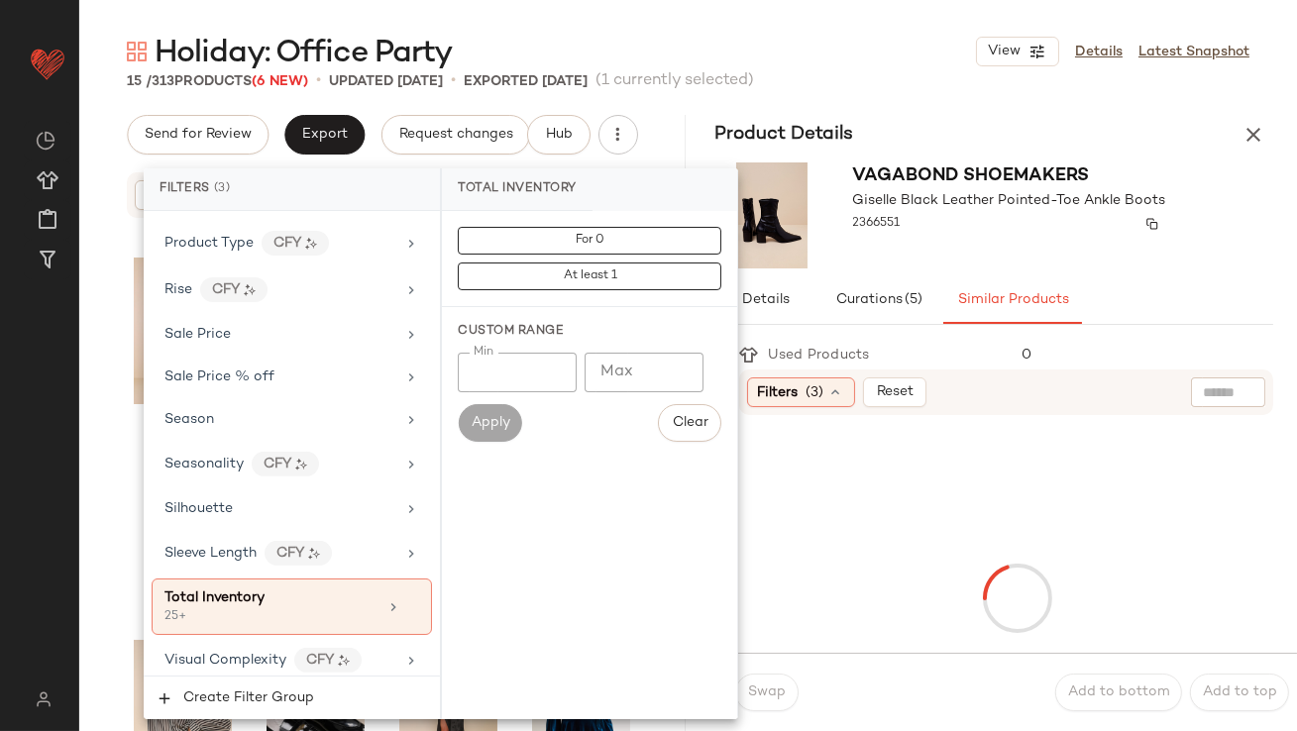
click at [1023, 226] on div "2366551" at bounding box center [1009, 224] width 313 height 28
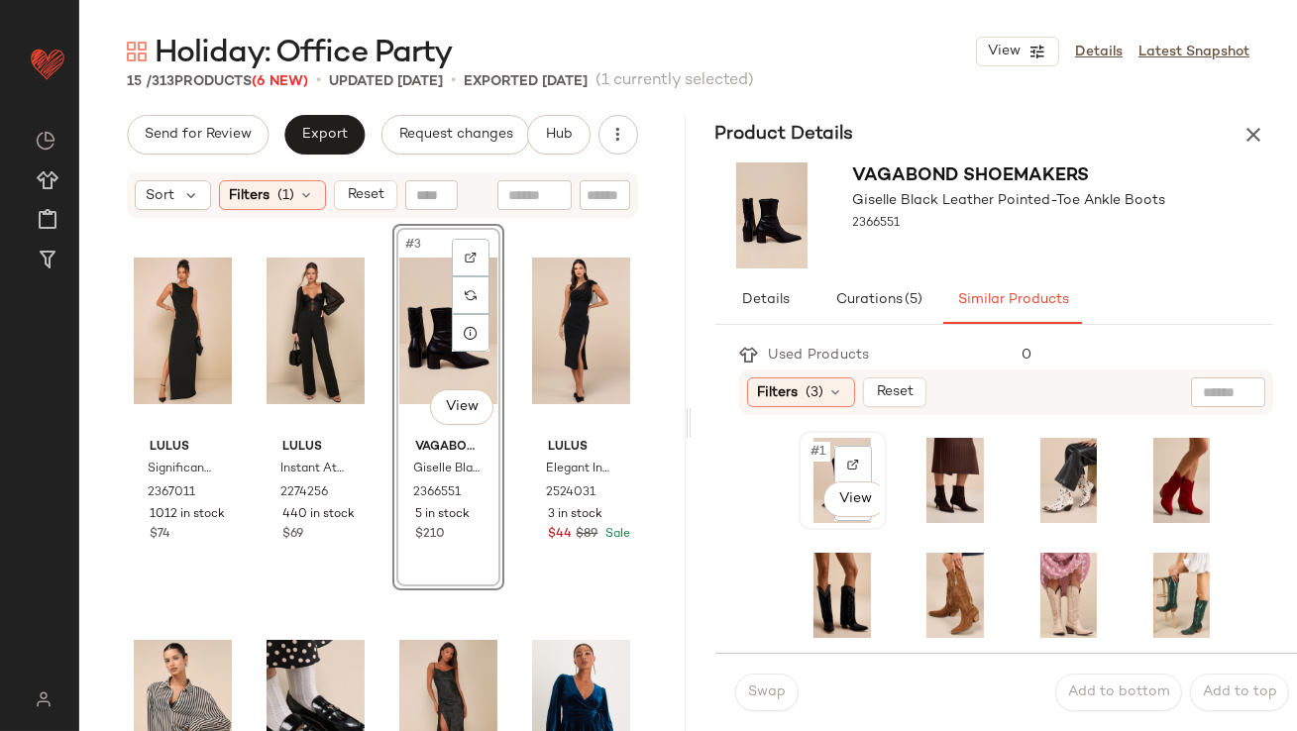
click at [815, 456] on span "#1" at bounding box center [820, 452] width 21 height 20
click at [754, 689] on span "Swap" at bounding box center [766, 693] width 39 height 16
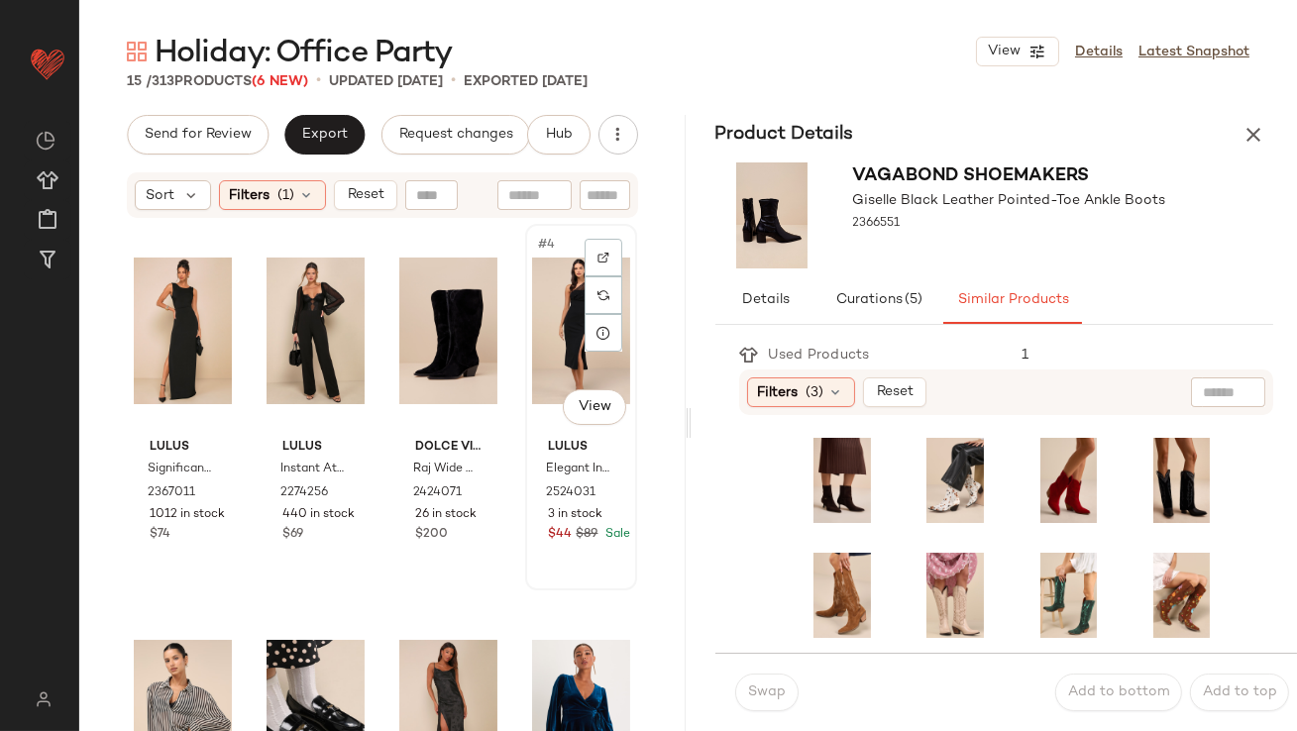
click at [563, 254] on div "#4 View" at bounding box center [581, 331] width 98 height 200
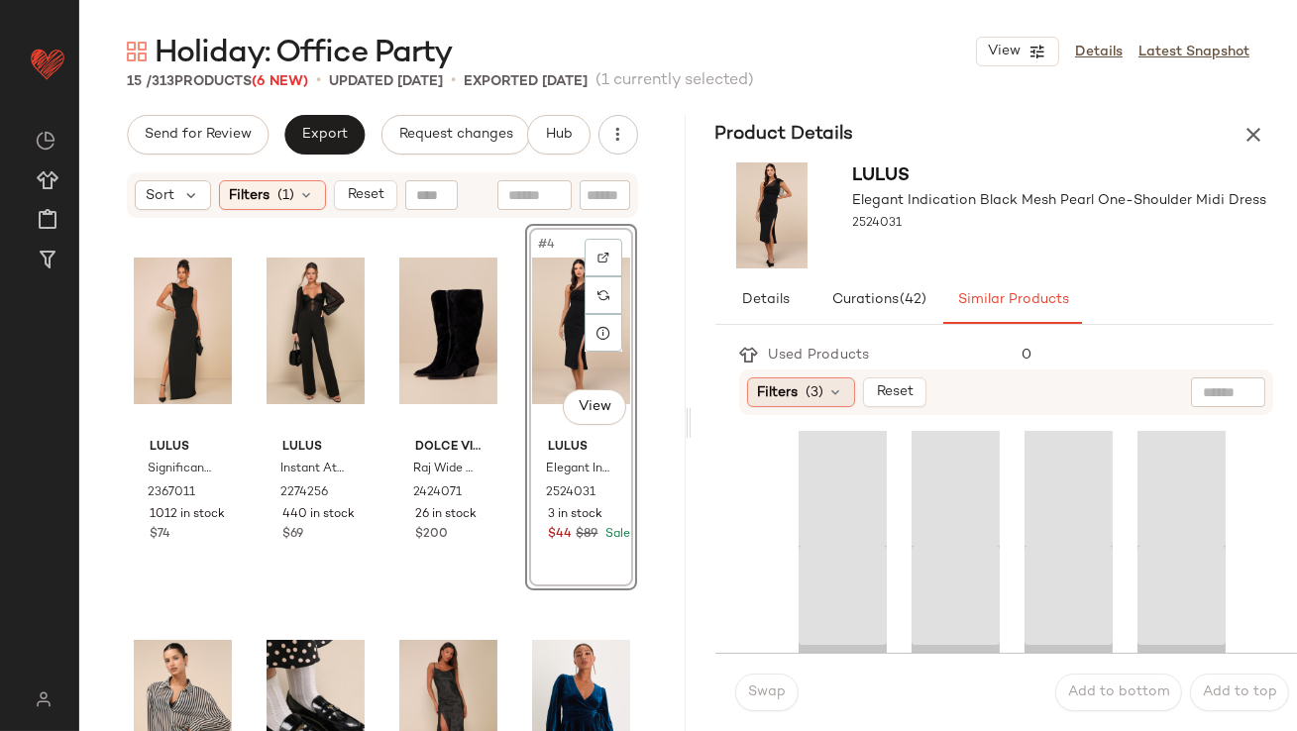
click at [816, 385] on span "(3)" at bounding box center [816, 393] width 18 height 21
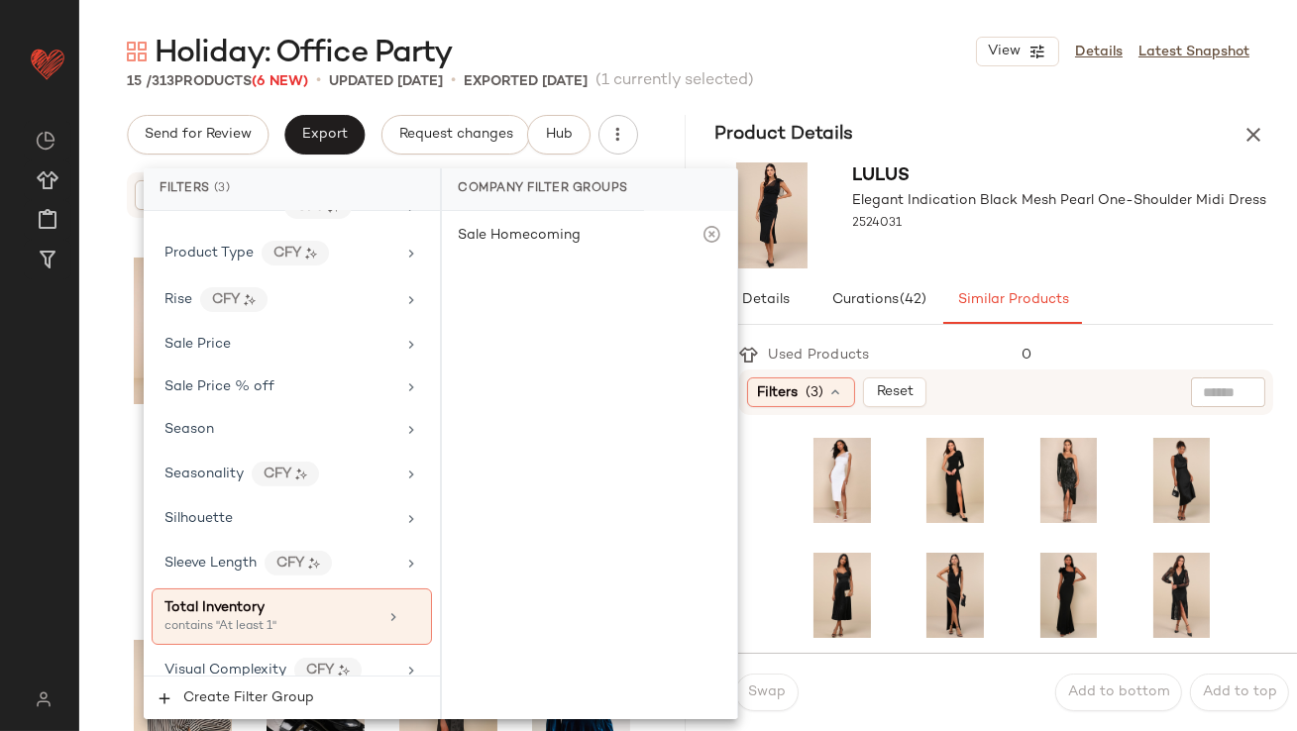
scroll to position [1576, 0]
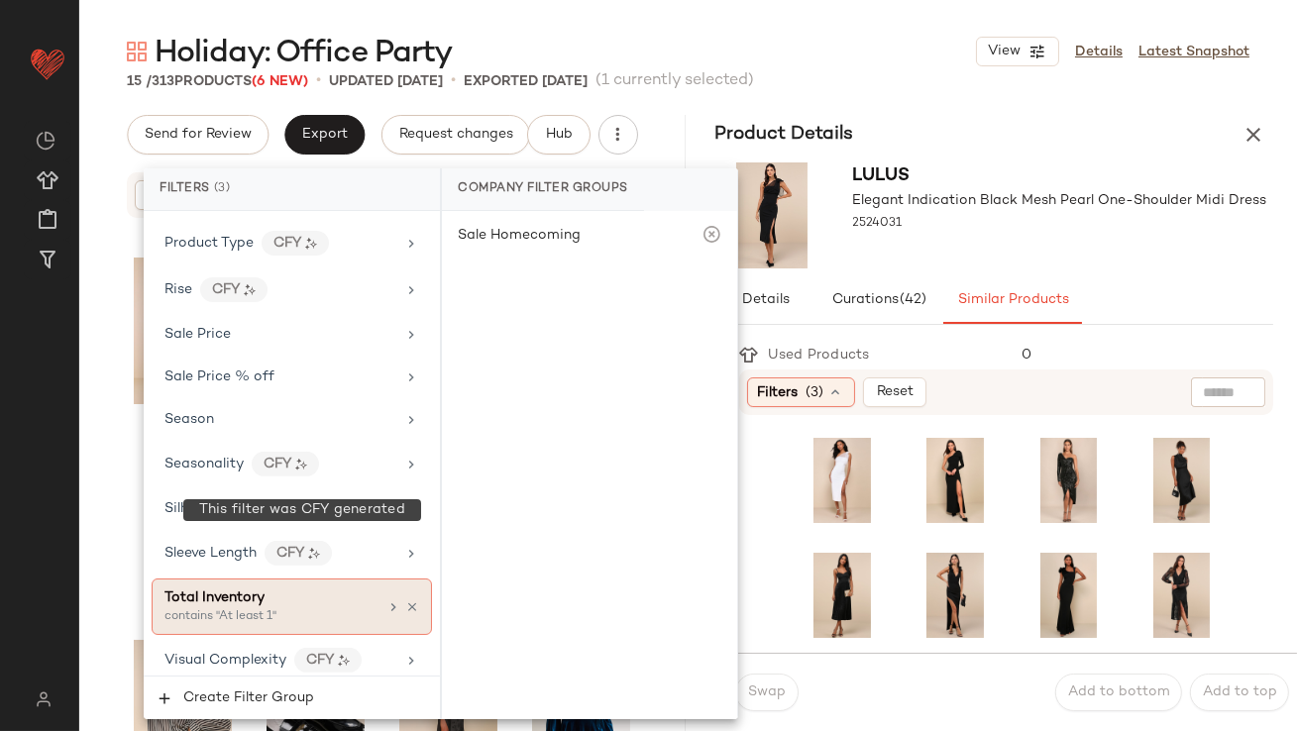
click at [287, 593] on div "Total Inventory" at bounding box center [271, 598] width 213 height 21
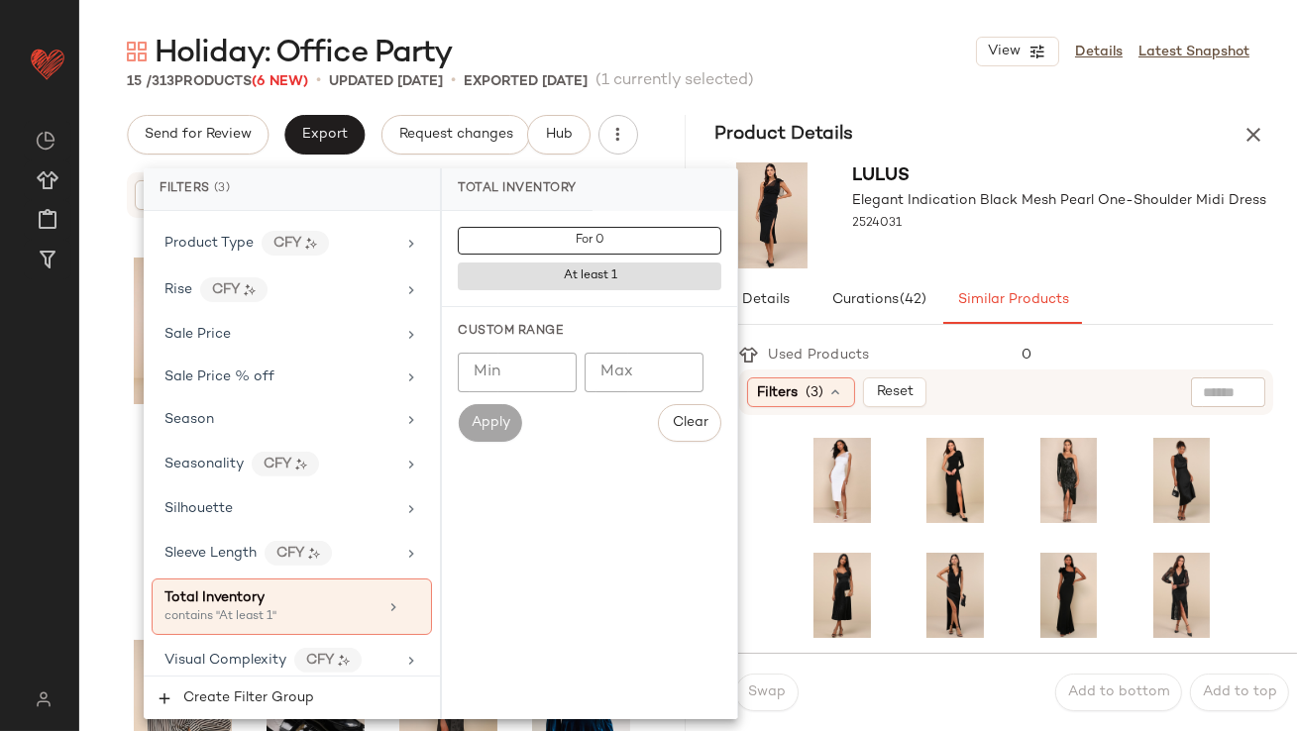
click at [529, 381] on input "Min" at bounding box center [517, 373] width 119 height 40
type input "**"
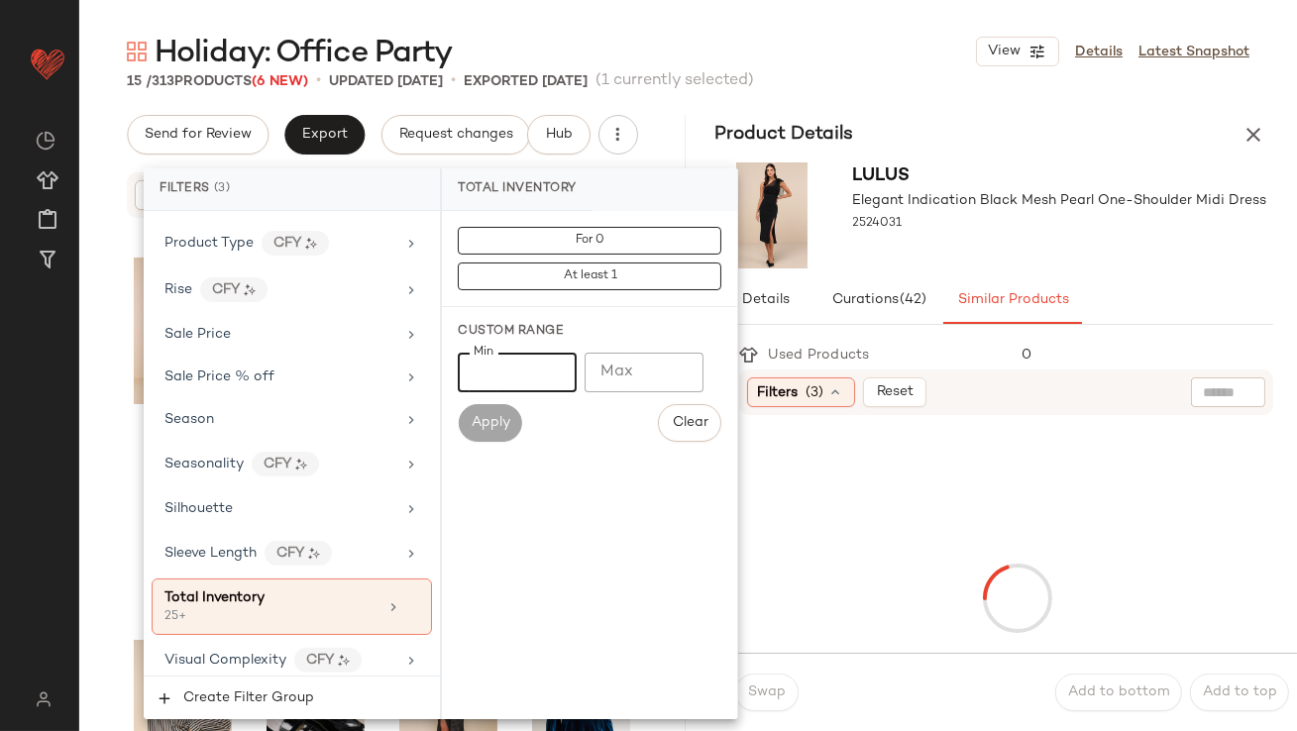
click at [1113, 238] on div at bounding box center [1060, 242] width 414 height 16
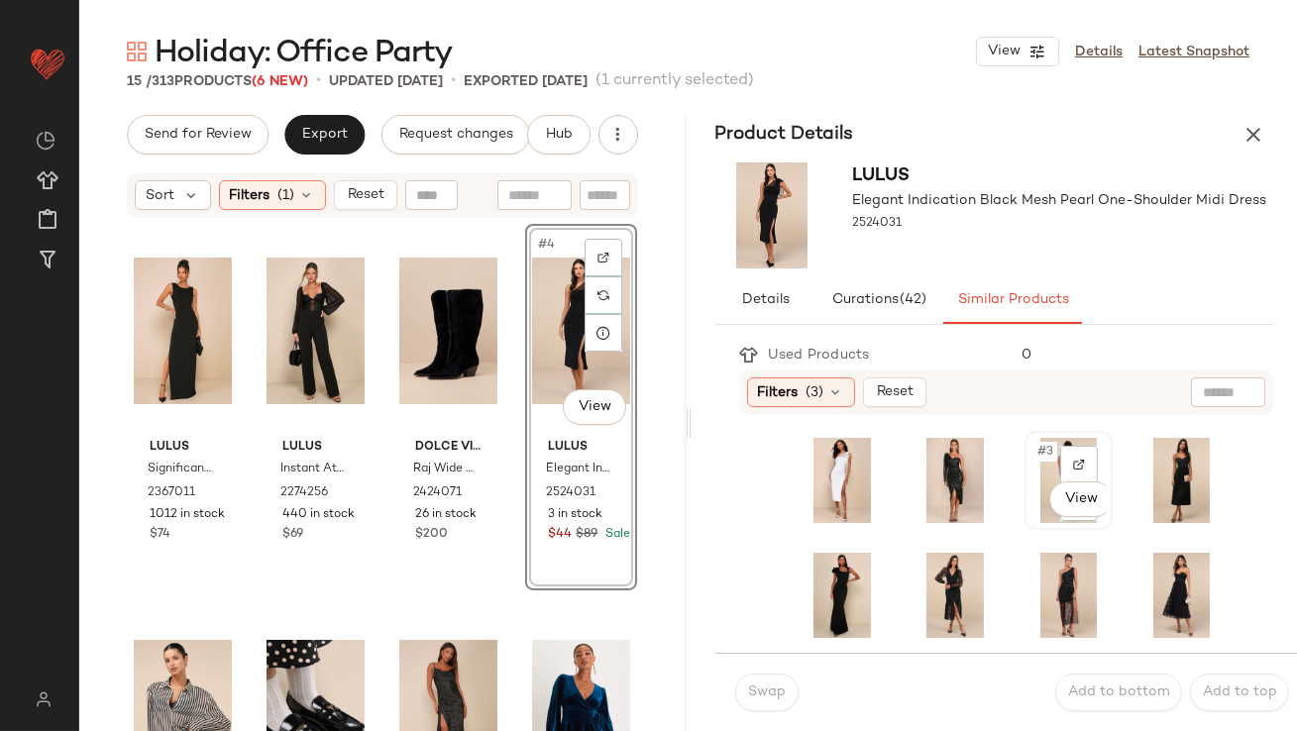
click at [1037, 452] on span "#3" at bounding box center [1047, 452] width 22 height 20
click at [772, 688] on span "Swap" at bounding box center [766, 693] width 39 height 16
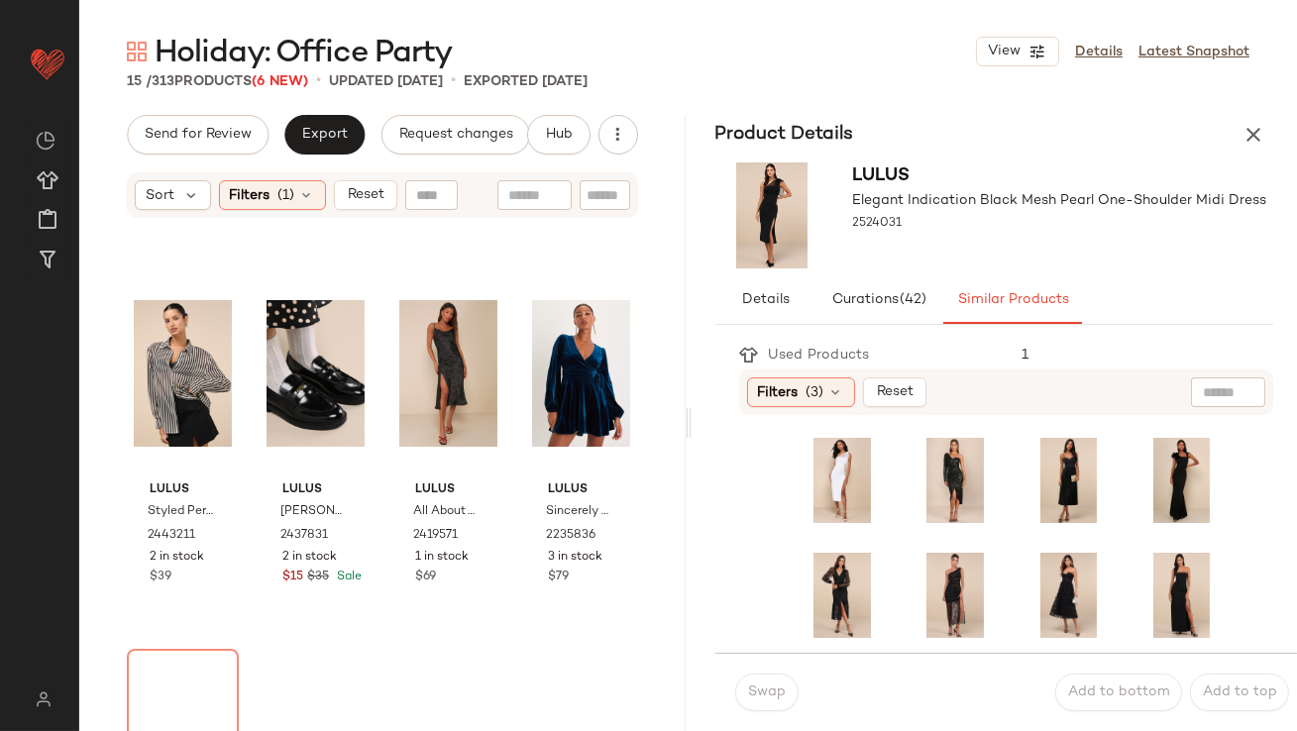
scroll to position [424, 0]
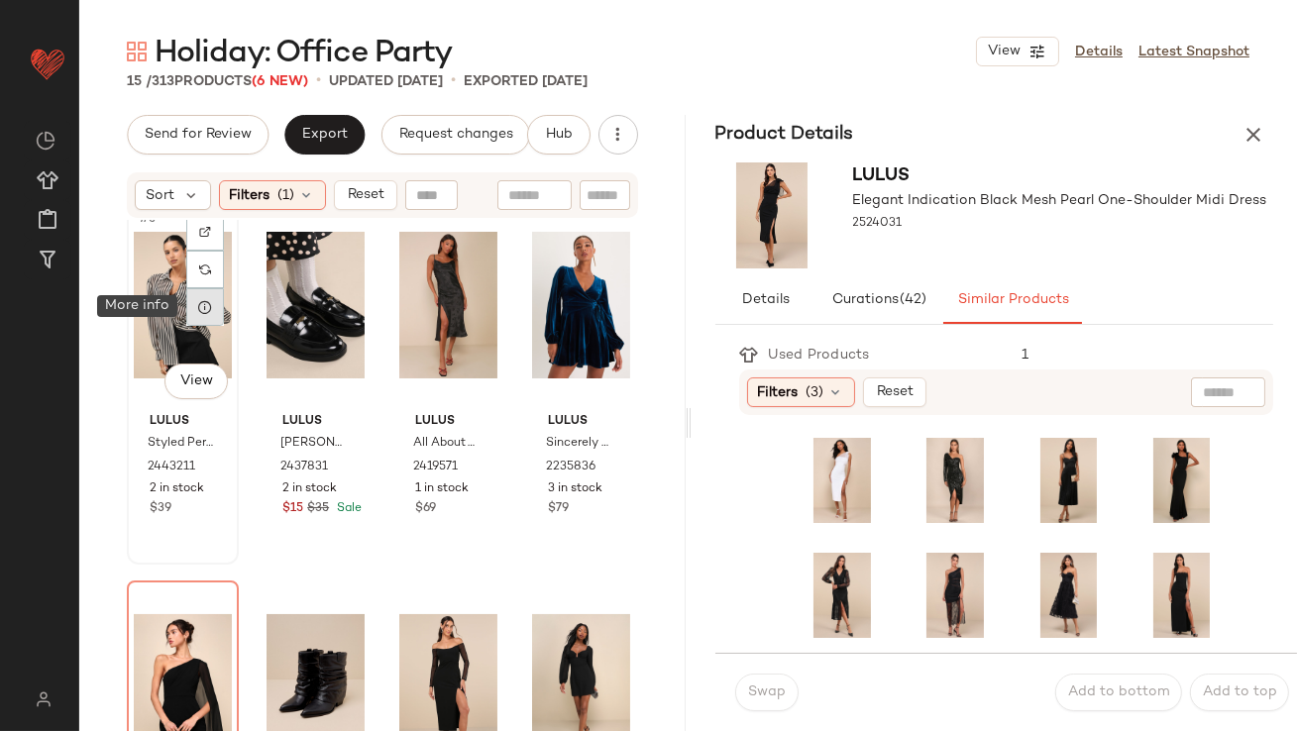
click at [187, 320] on div at bounding box center [205, 307] width 38 height 38
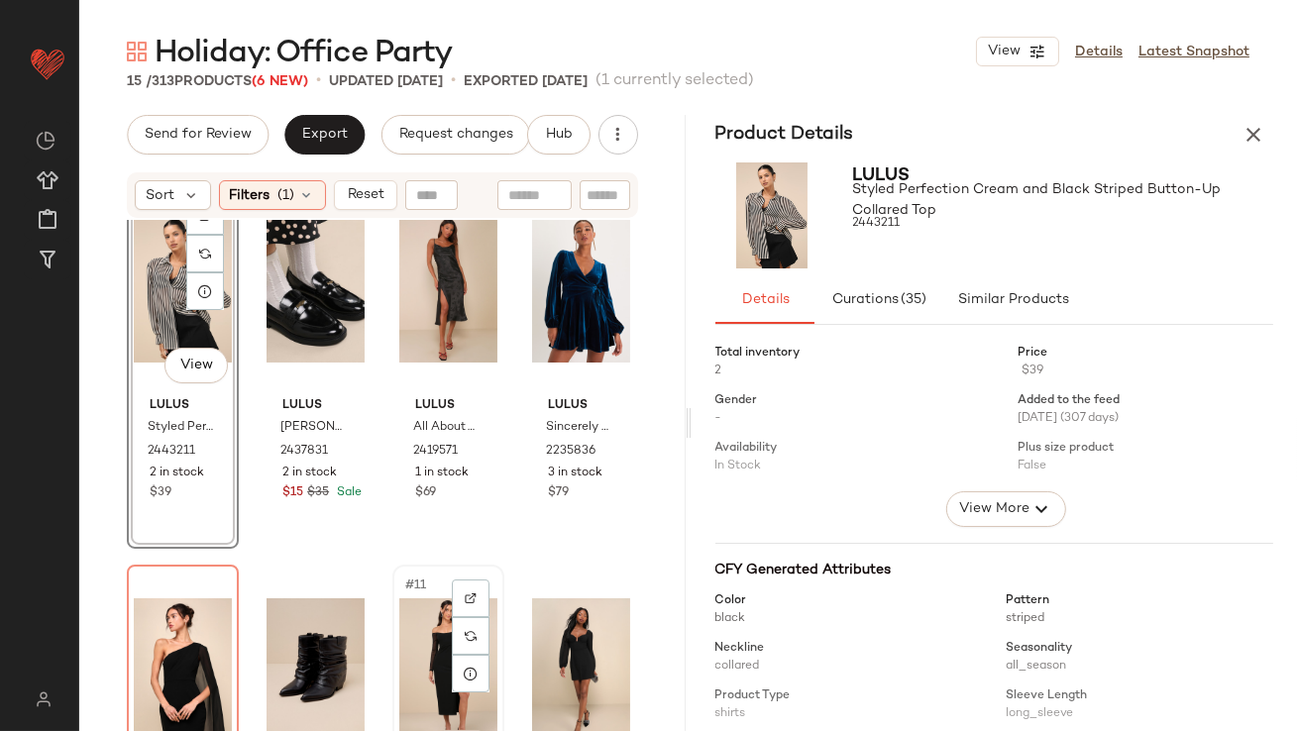
scroll to position [382, 0]
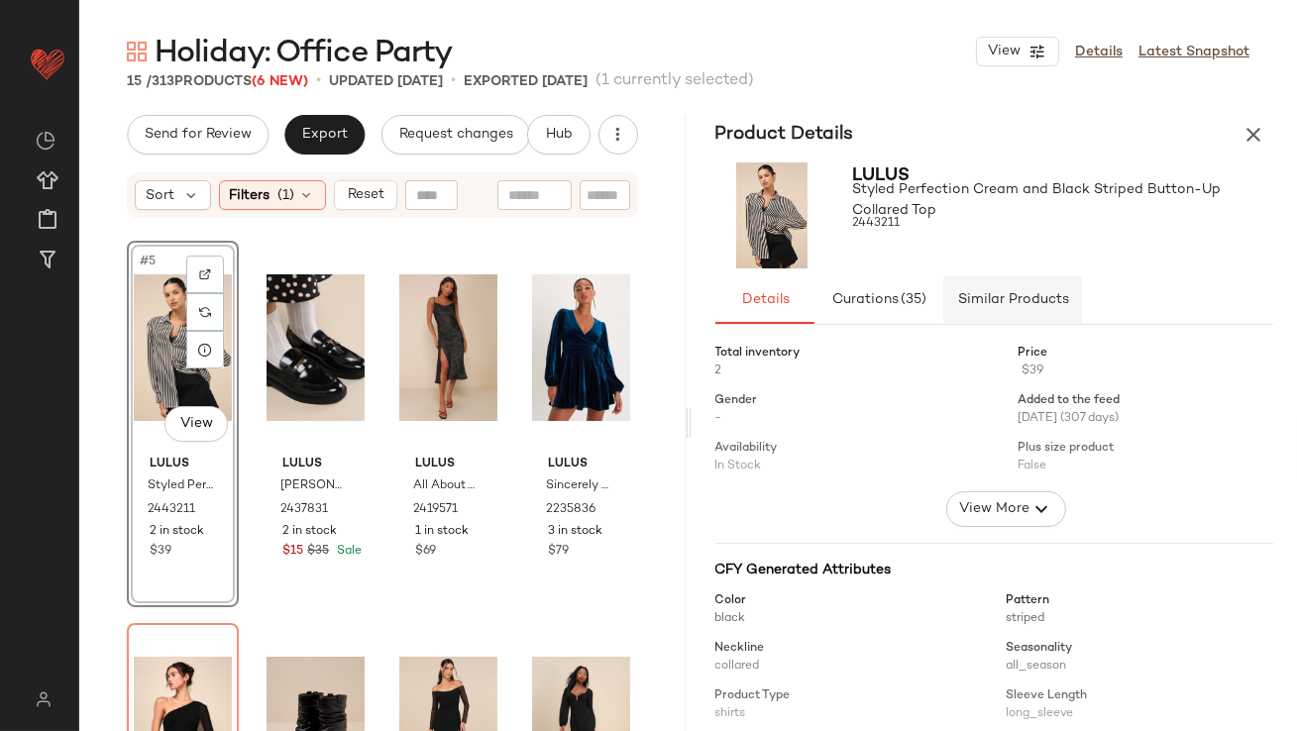
click at [986, 297] on span "Similar Products" at bounding box center [1012, 300] width 112 height 16
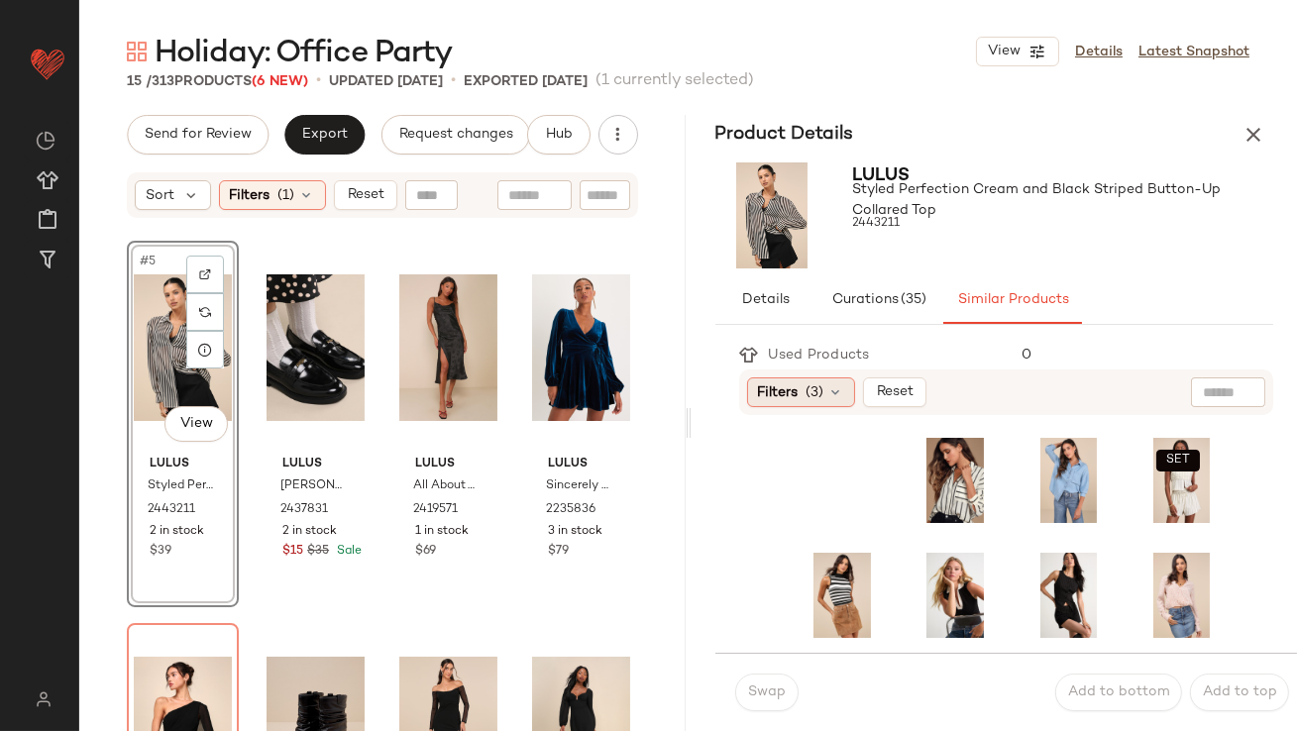
click at [753, 379] on div "Filters (3)" at bounding box center [801, 393] width 108 height 30
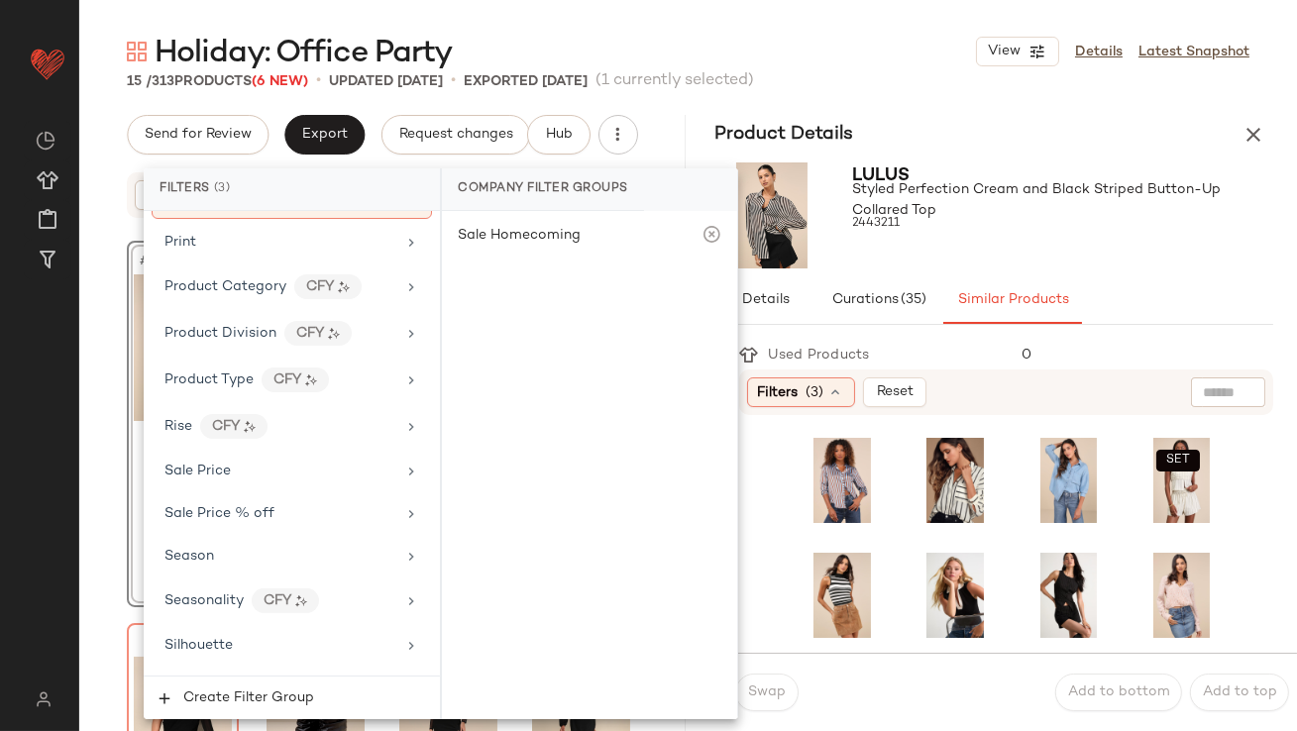
scroll to position [1576, 0]
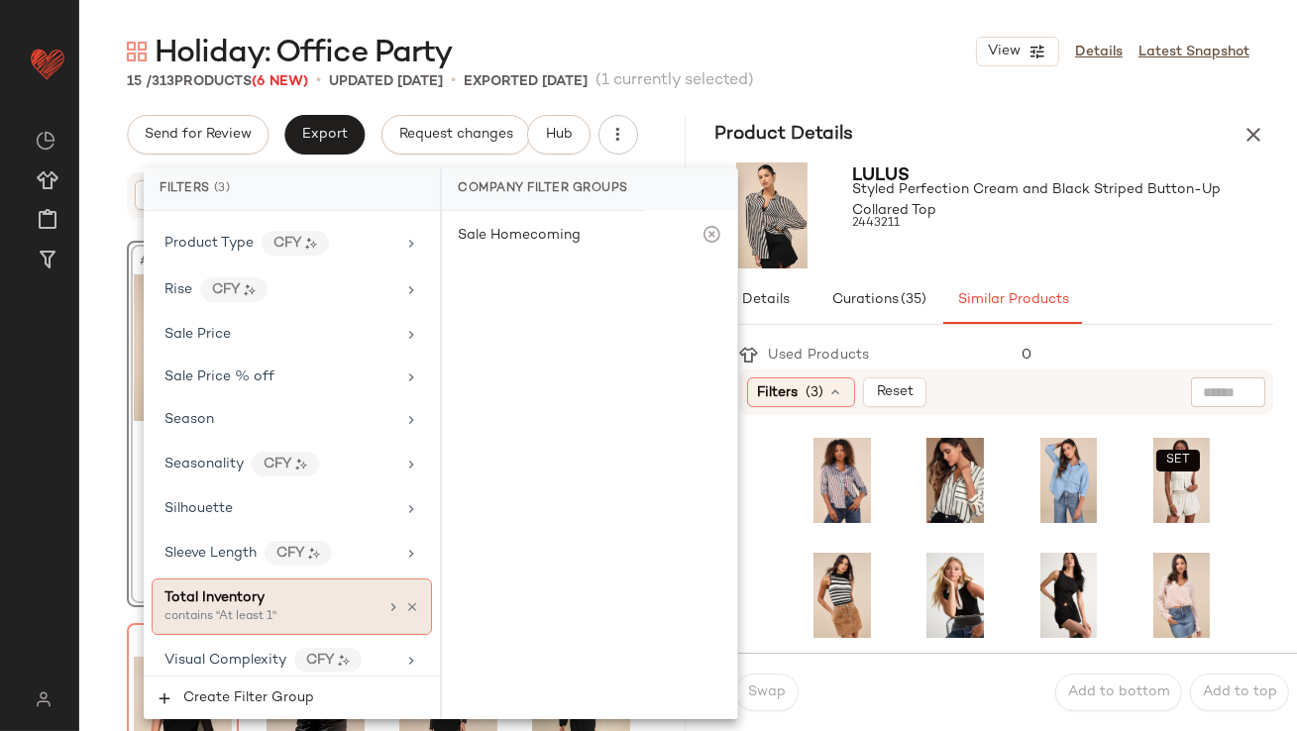
click at [241, 594] on span "Total Inventory" at bounding box center [215, 598] width 100 height 15
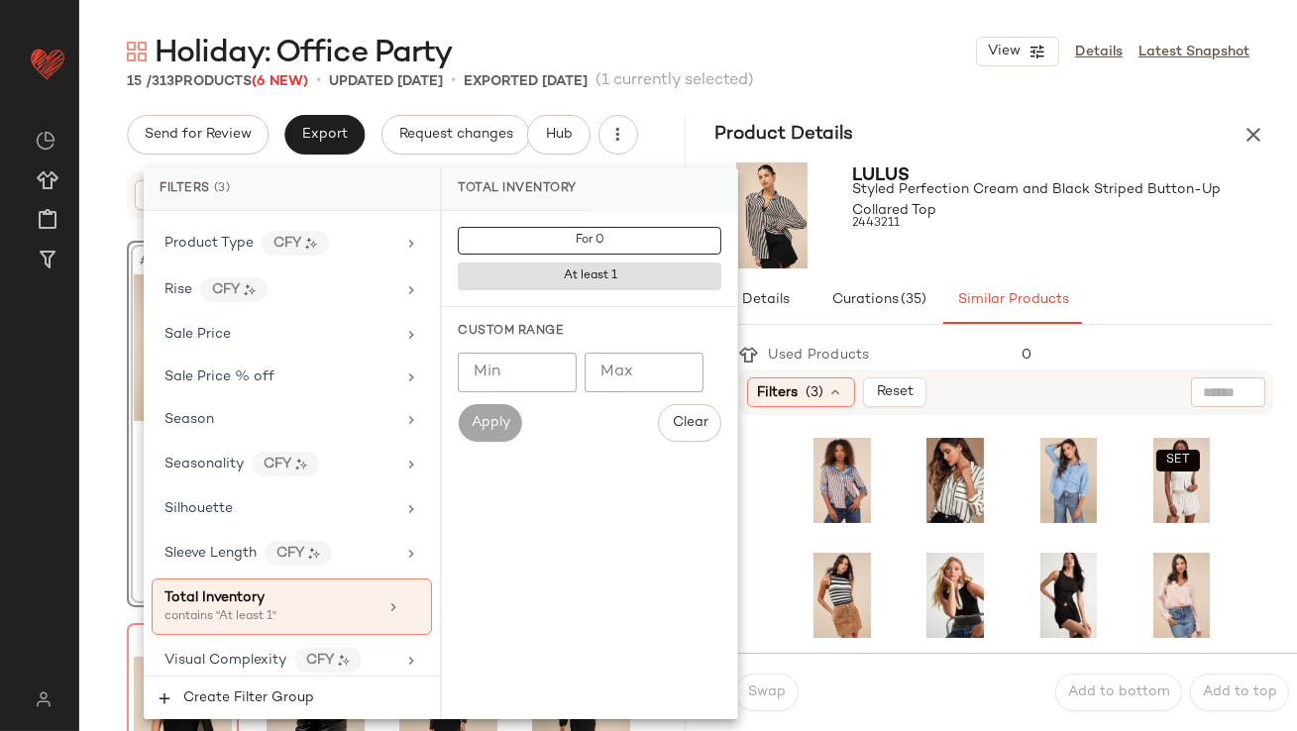
click at [536, 385] on input "Min" at bounding box center [517, 373] width 119 height 40
type input "**"
click at [1004, 249] on div at bounding box center [1063, 242] width 421 height 16
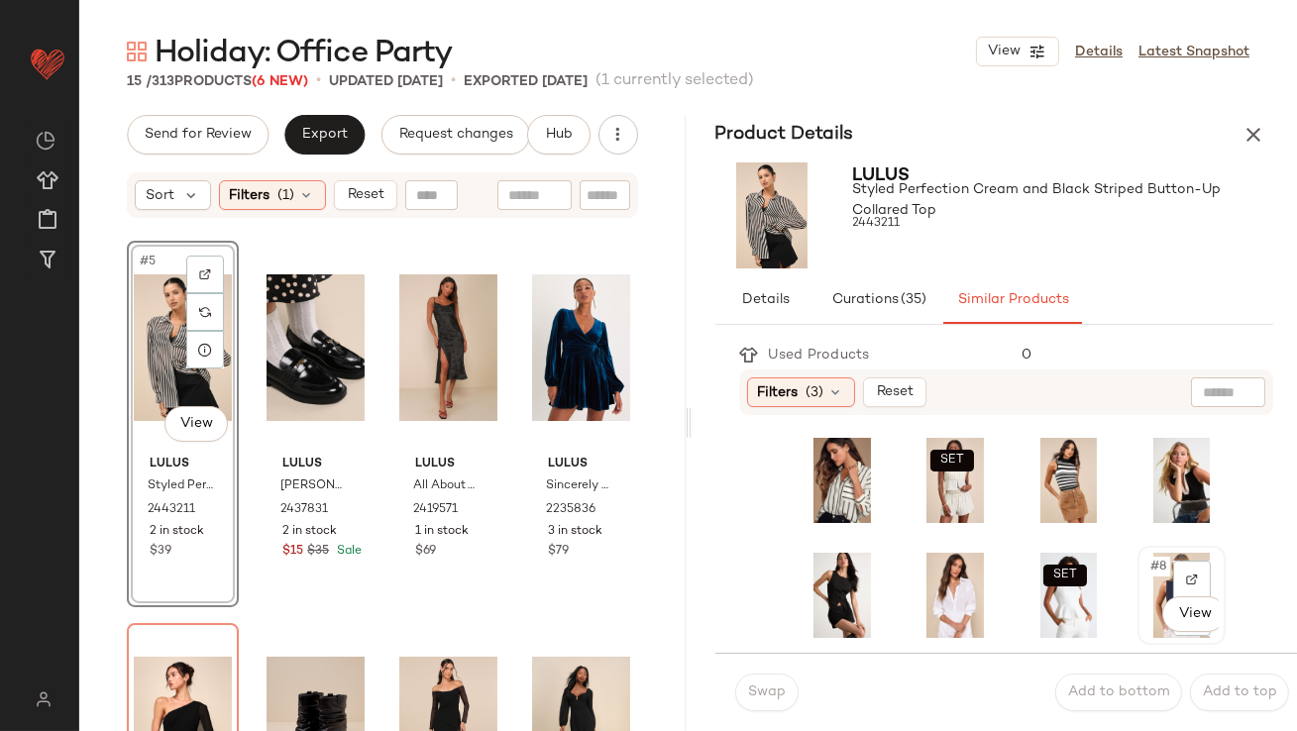
click at [1149, 565] on span "#8" at bounding box center [1160, 567] width 22 height 20
click at [758, 698] on span "Swap" at bounding box center [766, 693] width 39 height 16
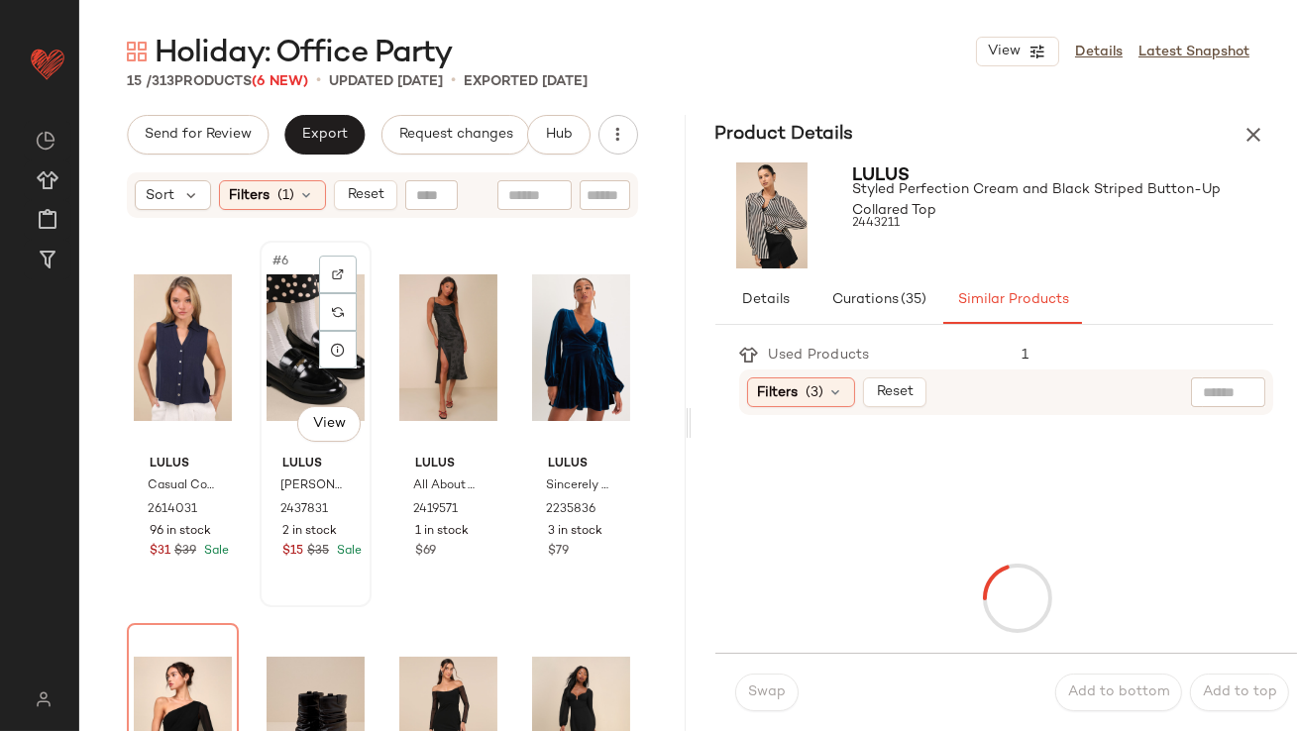
click at [288, 349] on div "#6 View" at bounding box center [316, 348] width 98 height 200
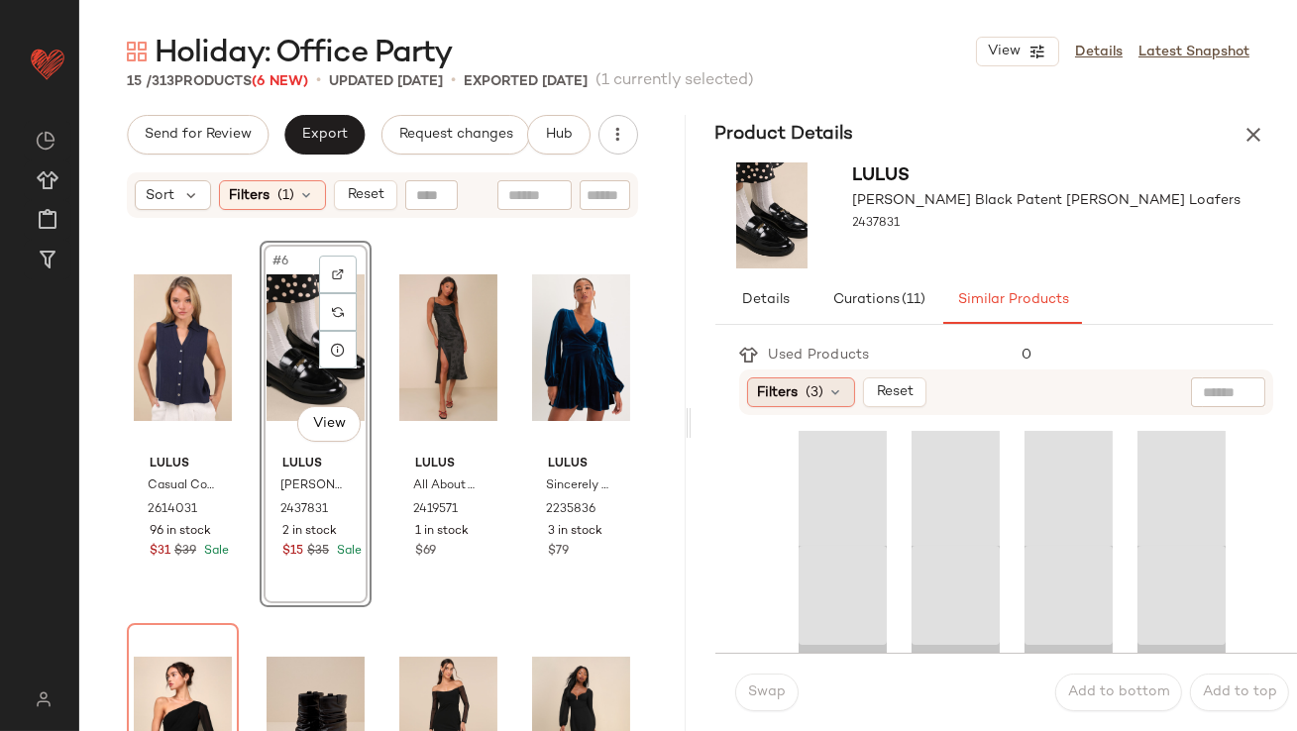
click at [762, 400] on span "Filters" at bounding box center [778, 393] width 41 height 21
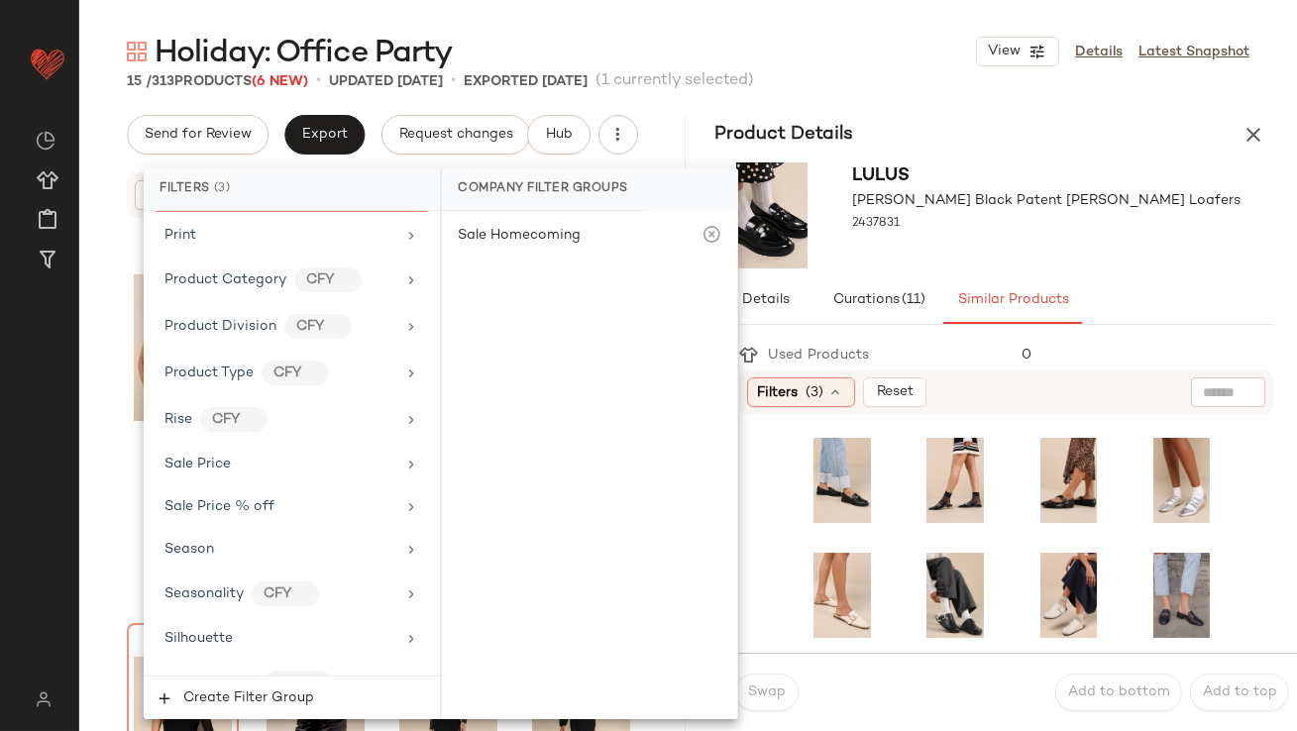
scroll to position [1576, 0]
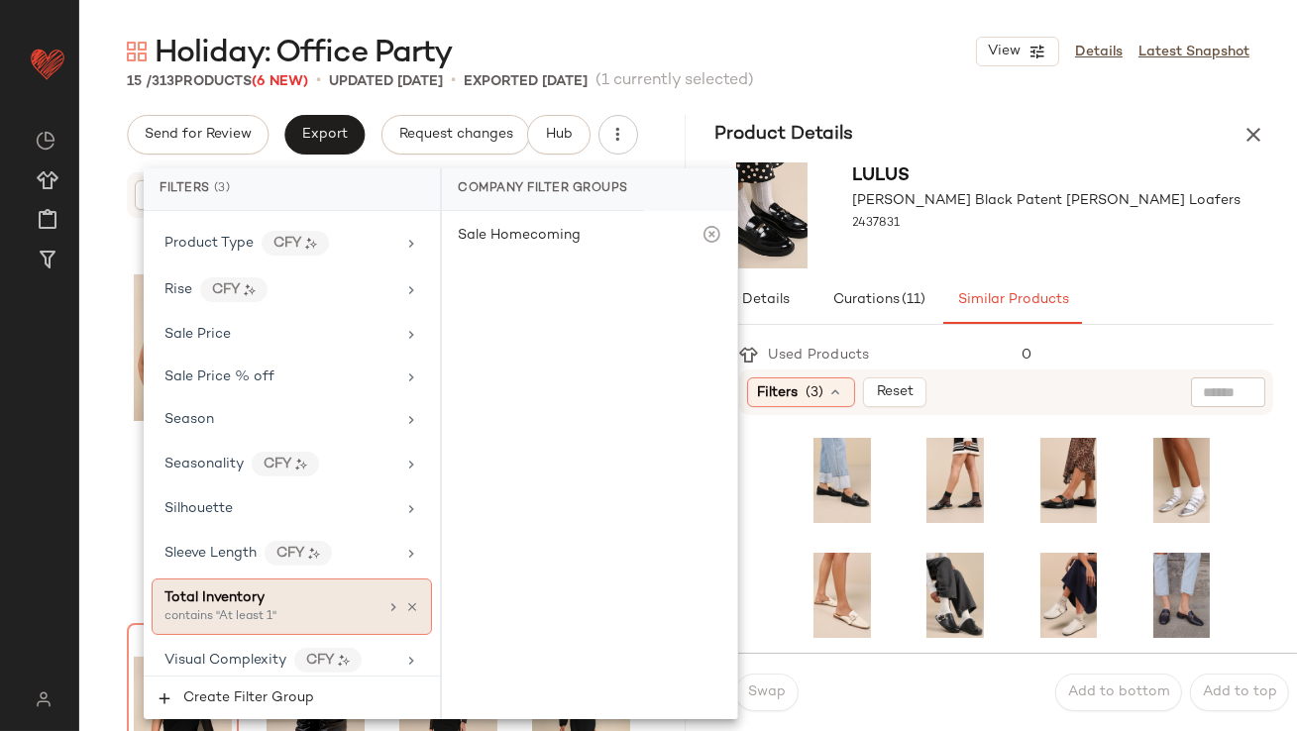
click at [258, 608] on div "contains "At least 1"" at bounding box center [264, 617] width 198 height 18
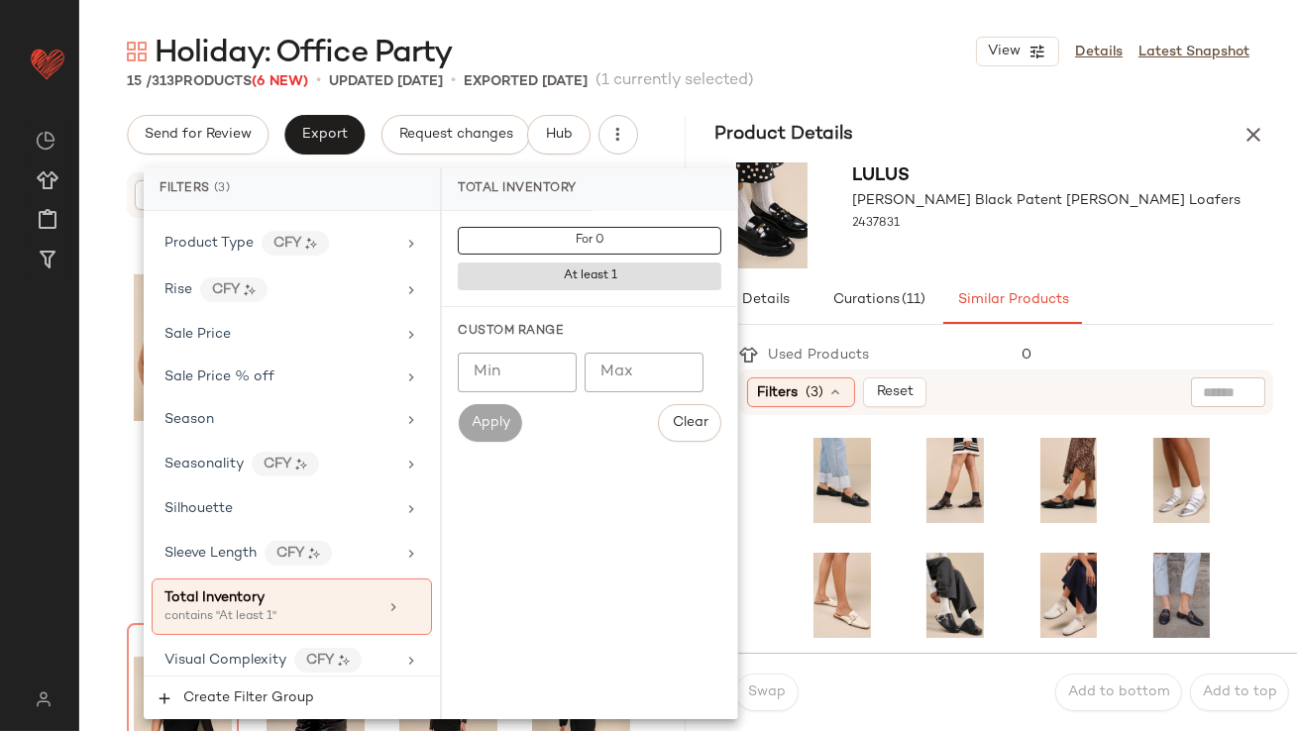
click at [504, 387] on input "Min" at bounding box center [517, 373] width 119 height 40
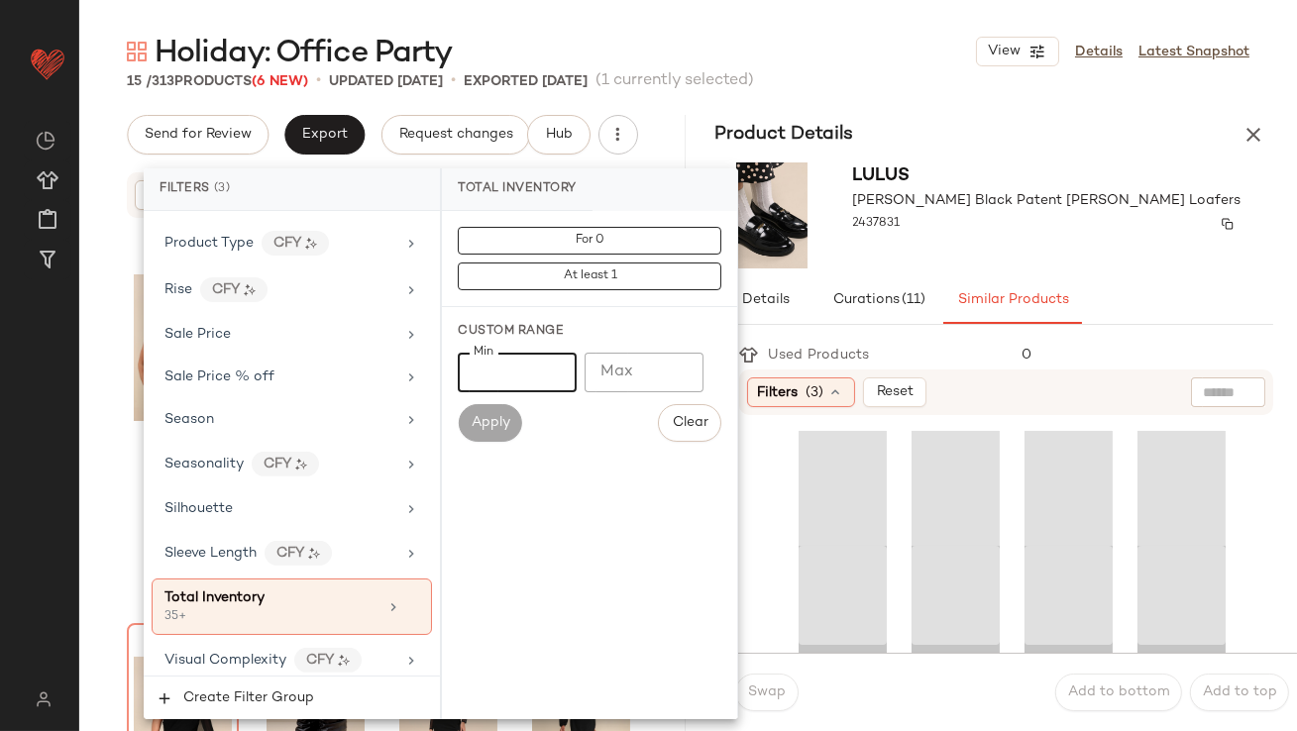
type input "**"
click at [979, 232] on div "2437831" at bounding box center [1047, 224] width 388 height 28
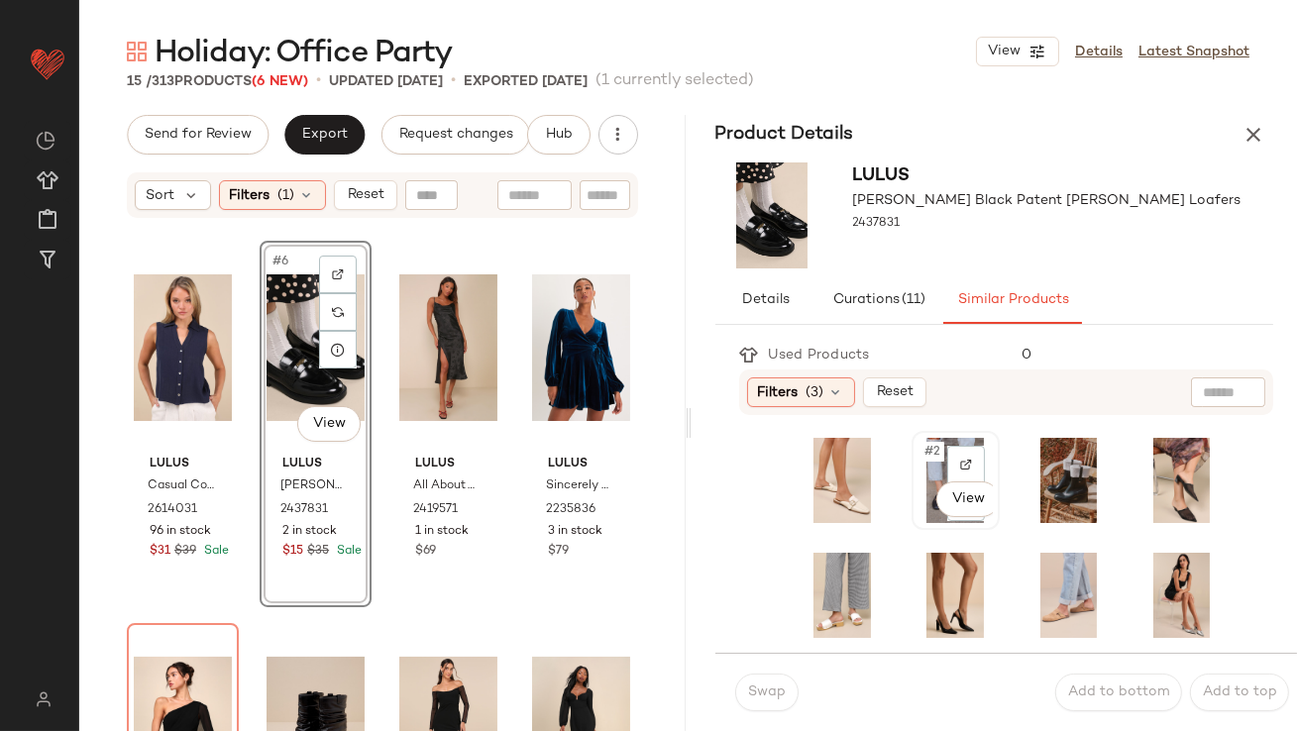
click at [923, 455] on span "#2" at bounding box center [934, 452] width 22 height 20
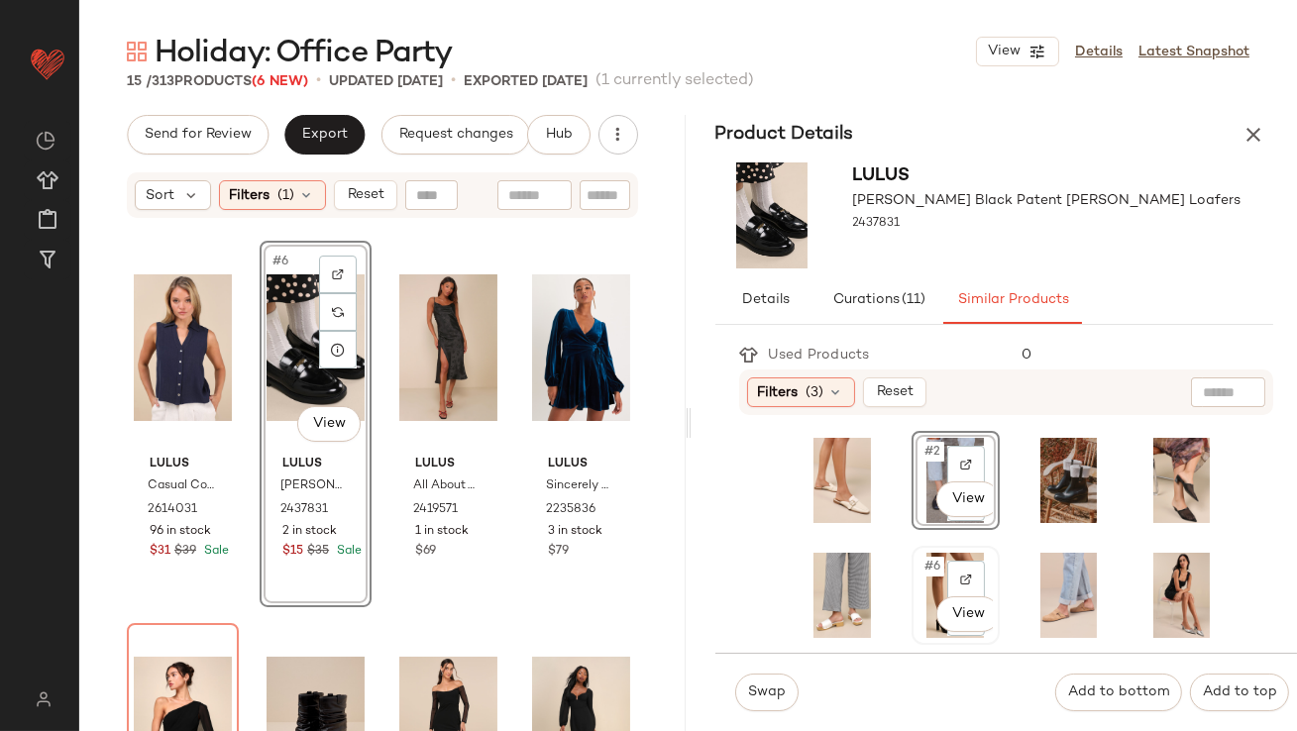
click at [932, 567] on span "#6" at bounding box center [934, 567] width 22 height 20
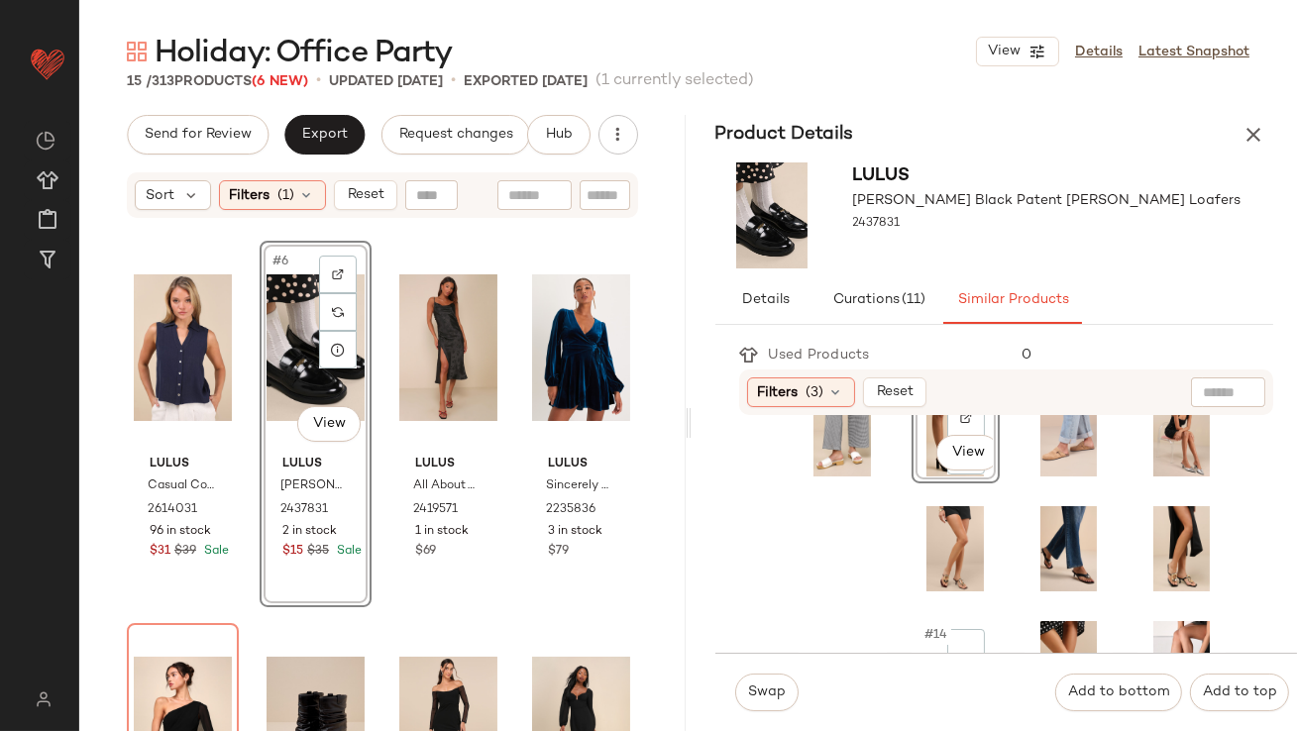
scroll to position [275, 0]
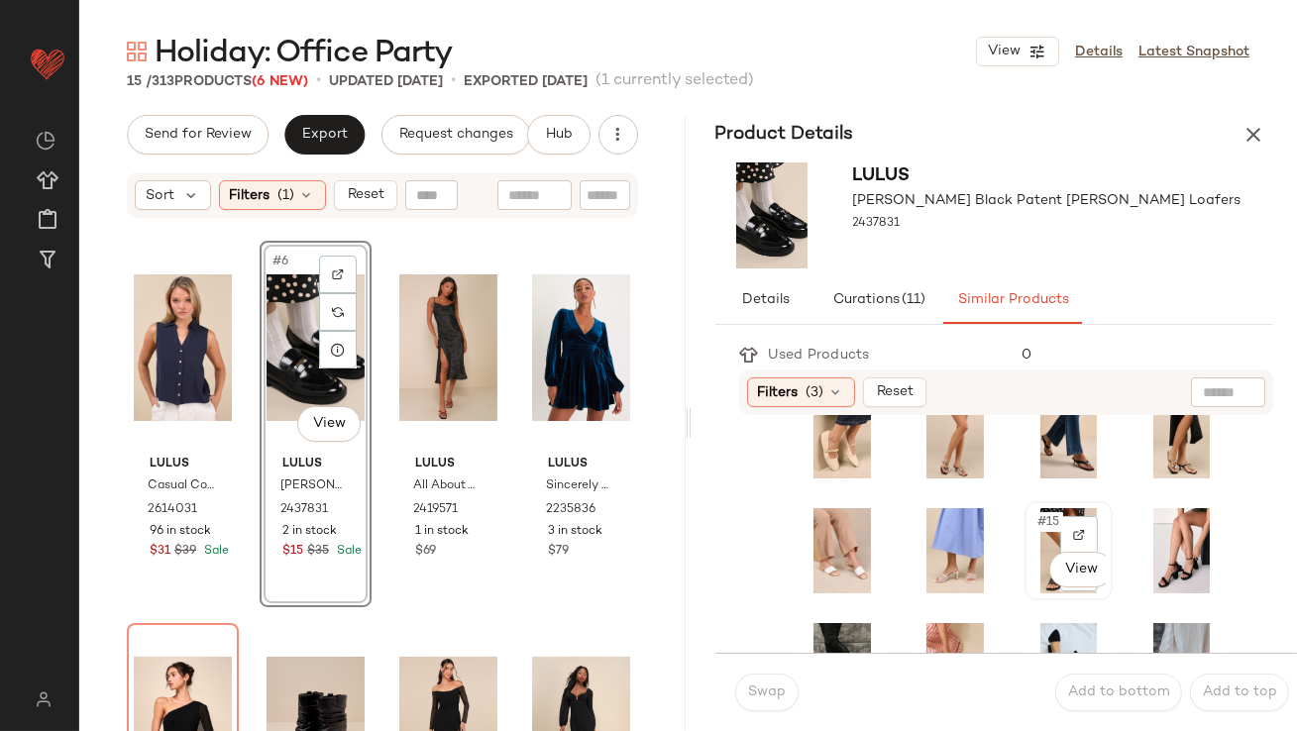
click at [1032, 508] on div "#15 View" at bounding box center [1069, 550] width 74 height 85
click at [782, 682] on button "Swap" at bounding box center [766, 693] width 63 height 38
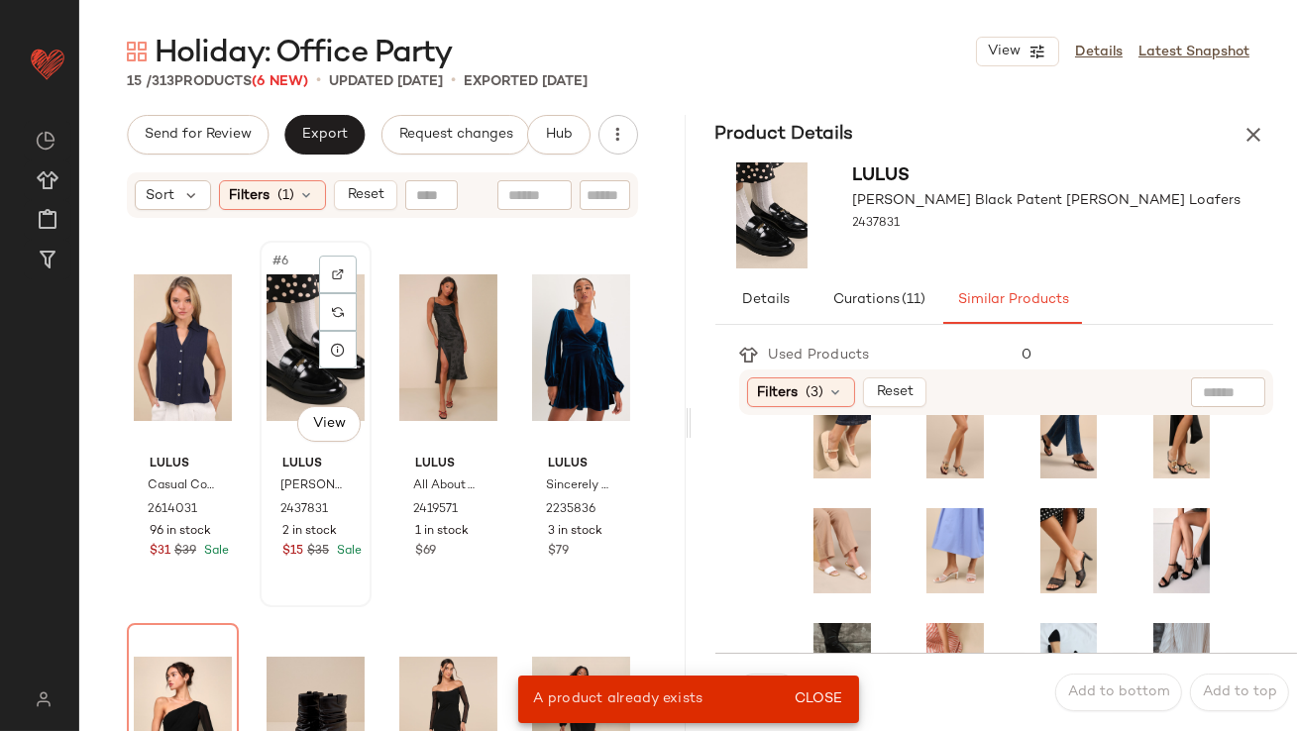
click at [280, 325] on div "#6 View" at bounding box center [316, 348] width 98 height 200
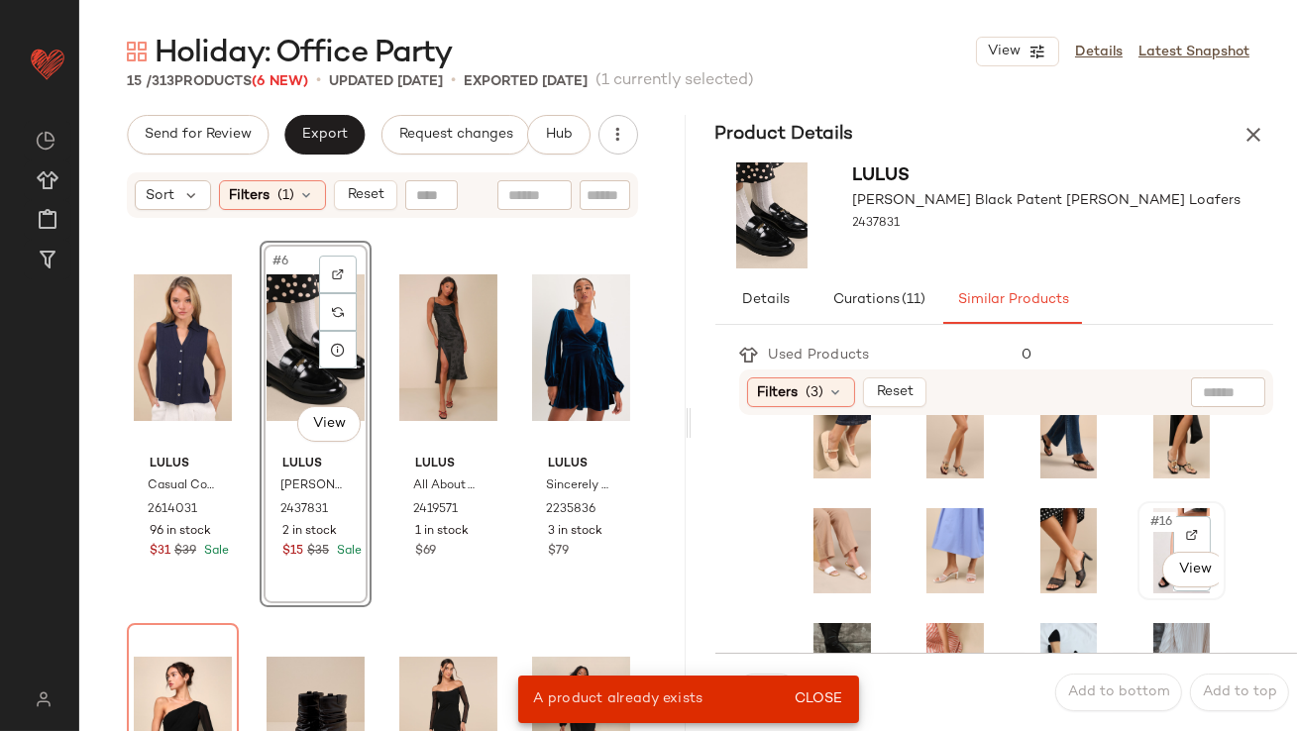
click at [1140, 523] on div "#16 View" at bounding box center [1182, 550] width 84 height 95
click at [829, 695] on span "Close" at bounding box center [818, 700] width 49 height 16
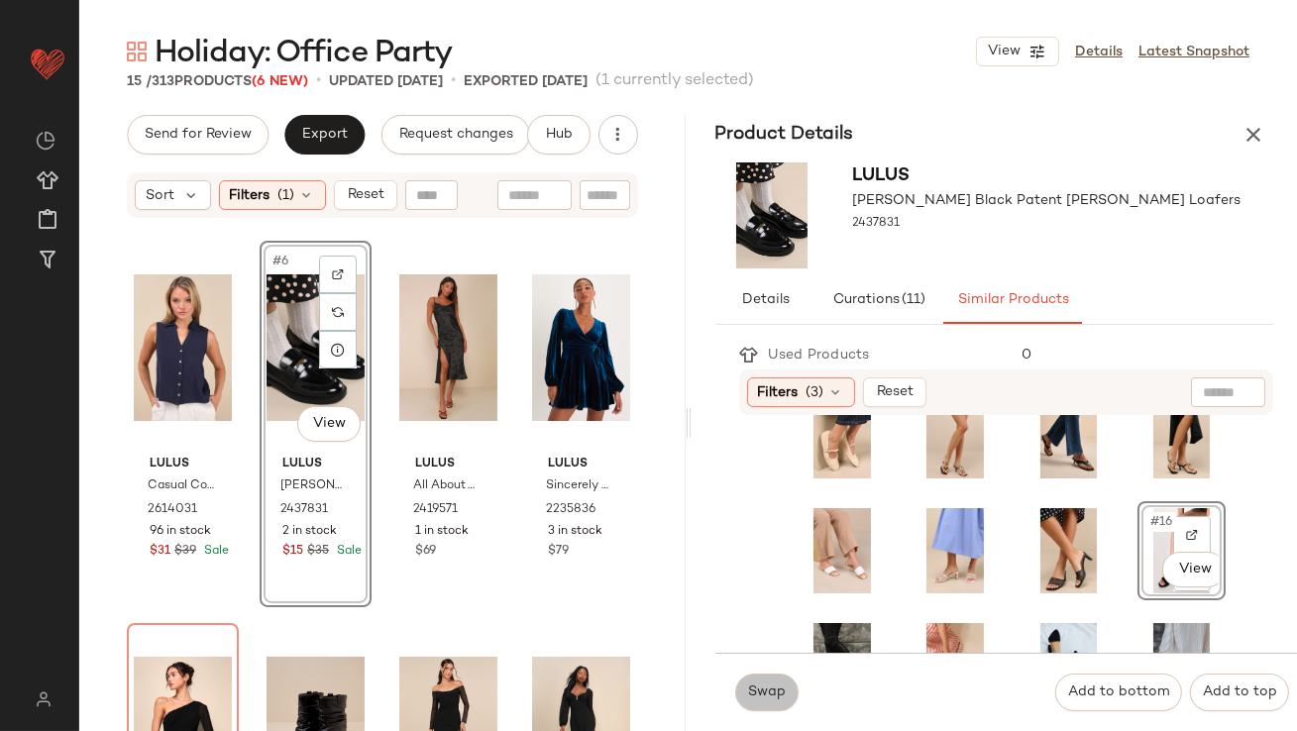
click at [750, 710] on button "Swap" at bounding box center [766, 693] width 63 height 38
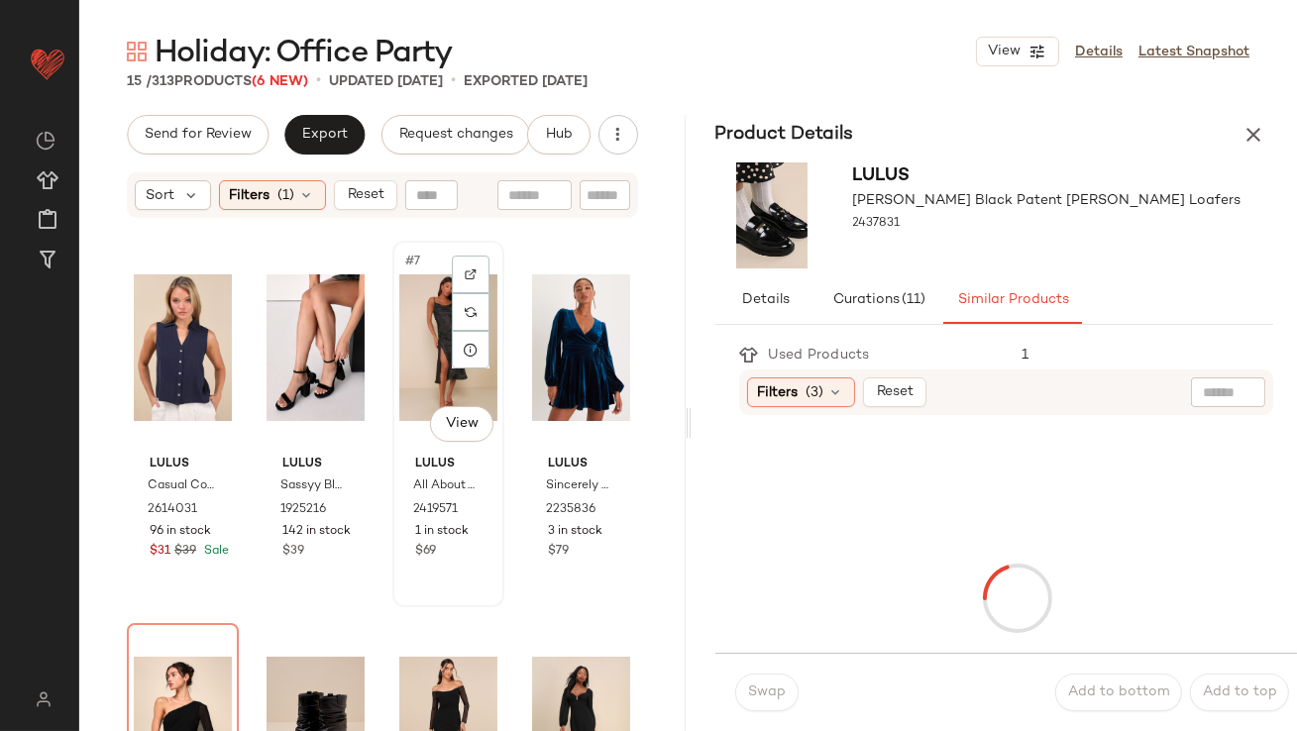
click at [432, 314] on div "#7 View" at bounding box center [448, 348] width 98 height 200
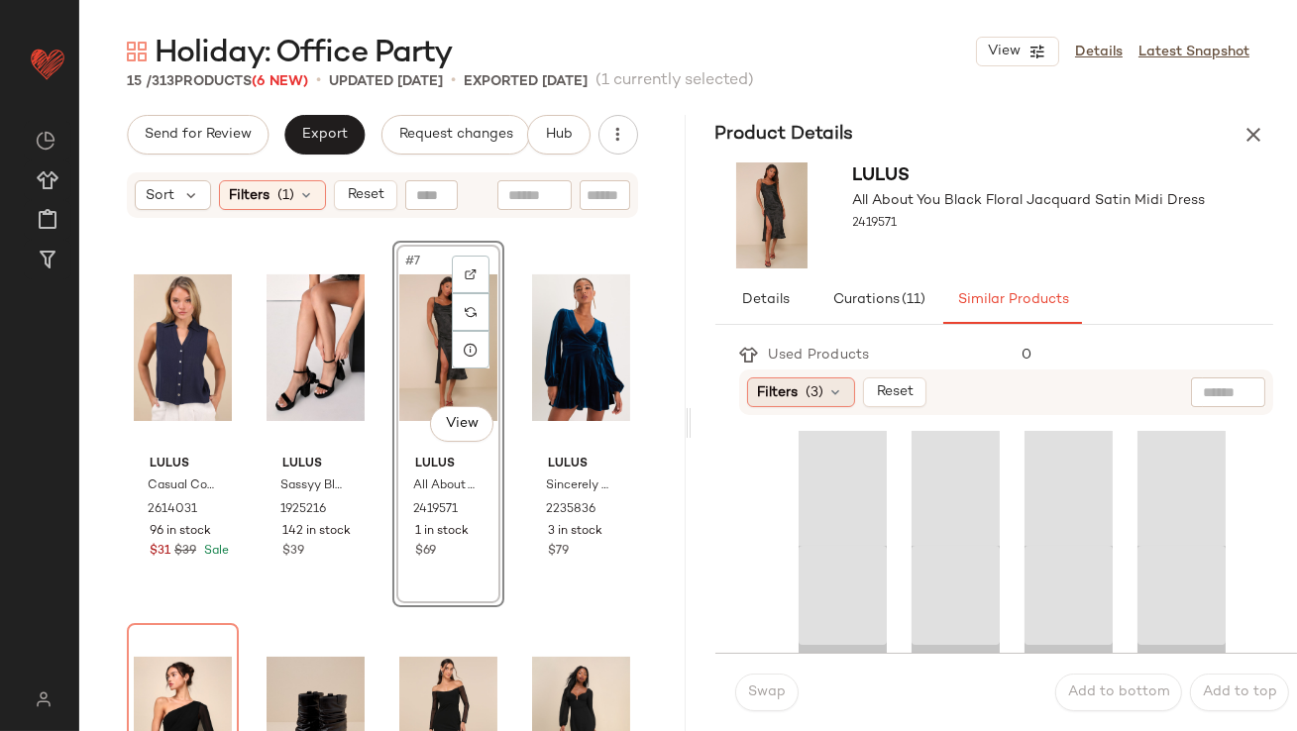
click at [788, 388] on span "Filters" at bounding box center [778, 393] width 41 height 21
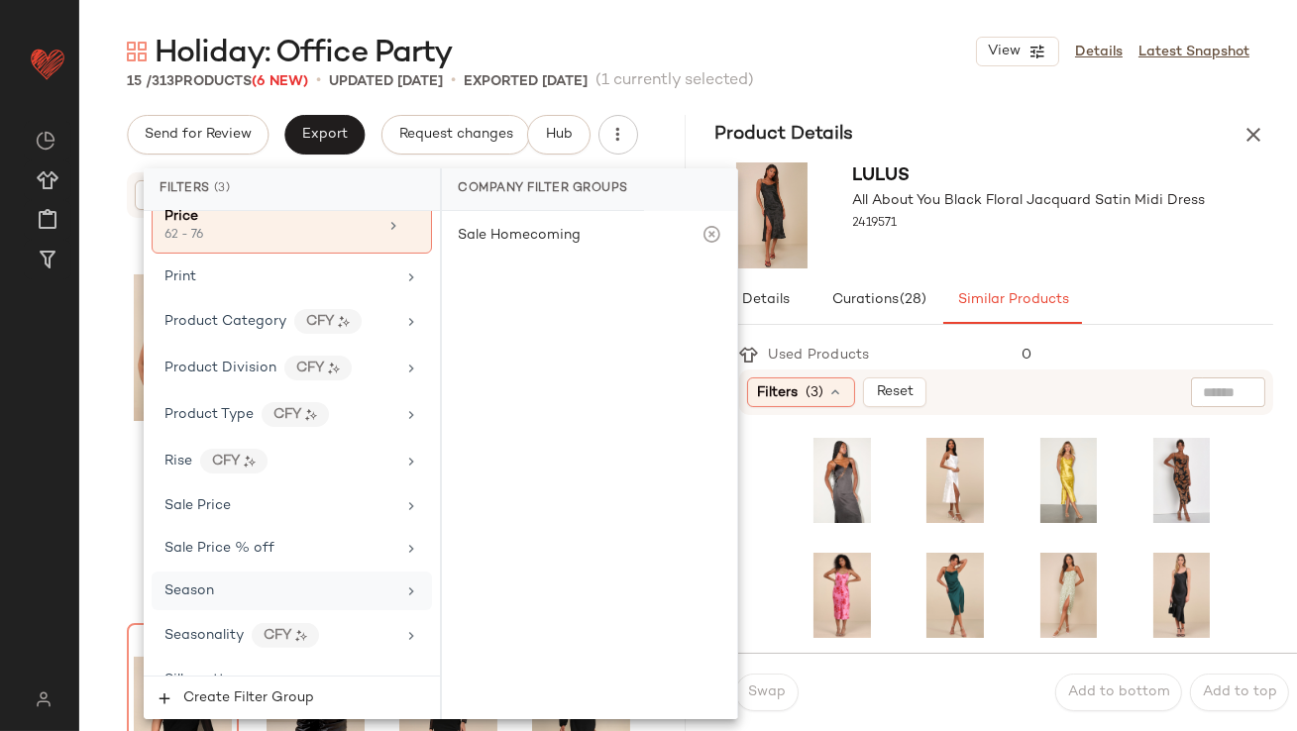
scroll to position [1576, 0]
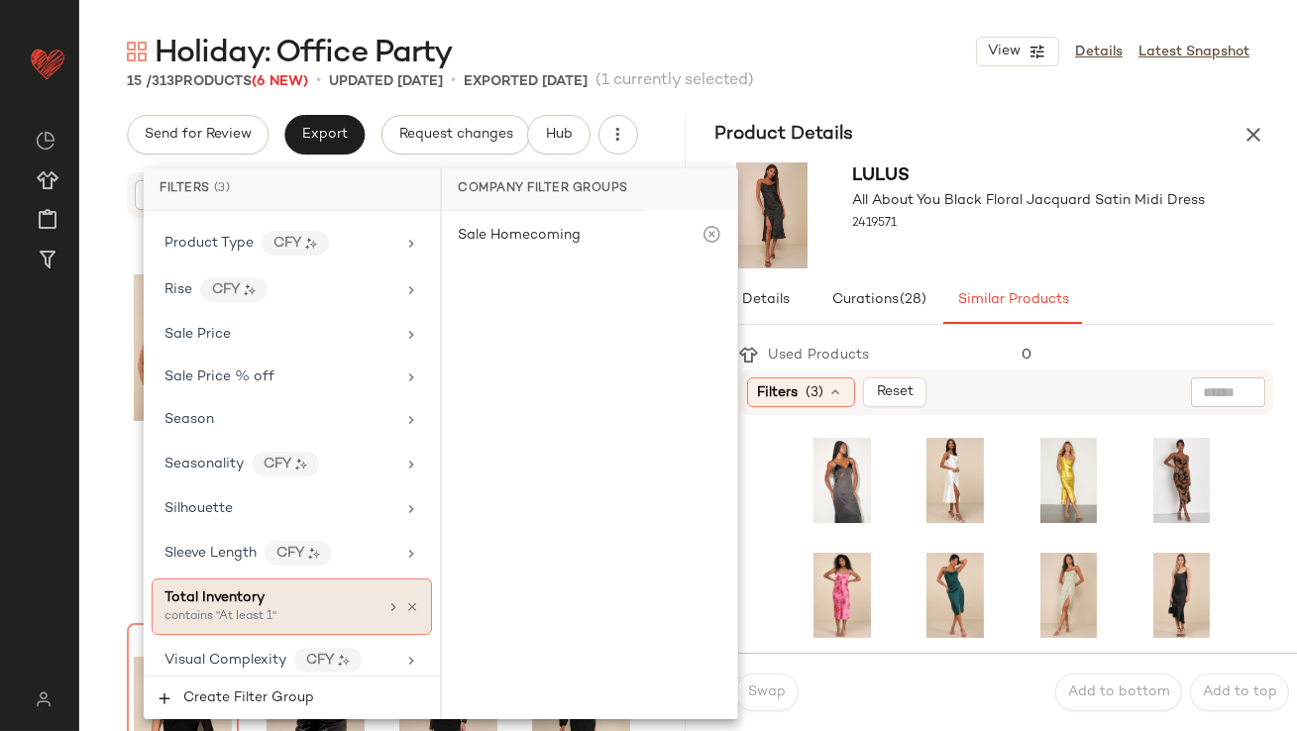
click at [216, 592] on span "Total Inventory" at bounding box center [215, 598] width 100 height 15
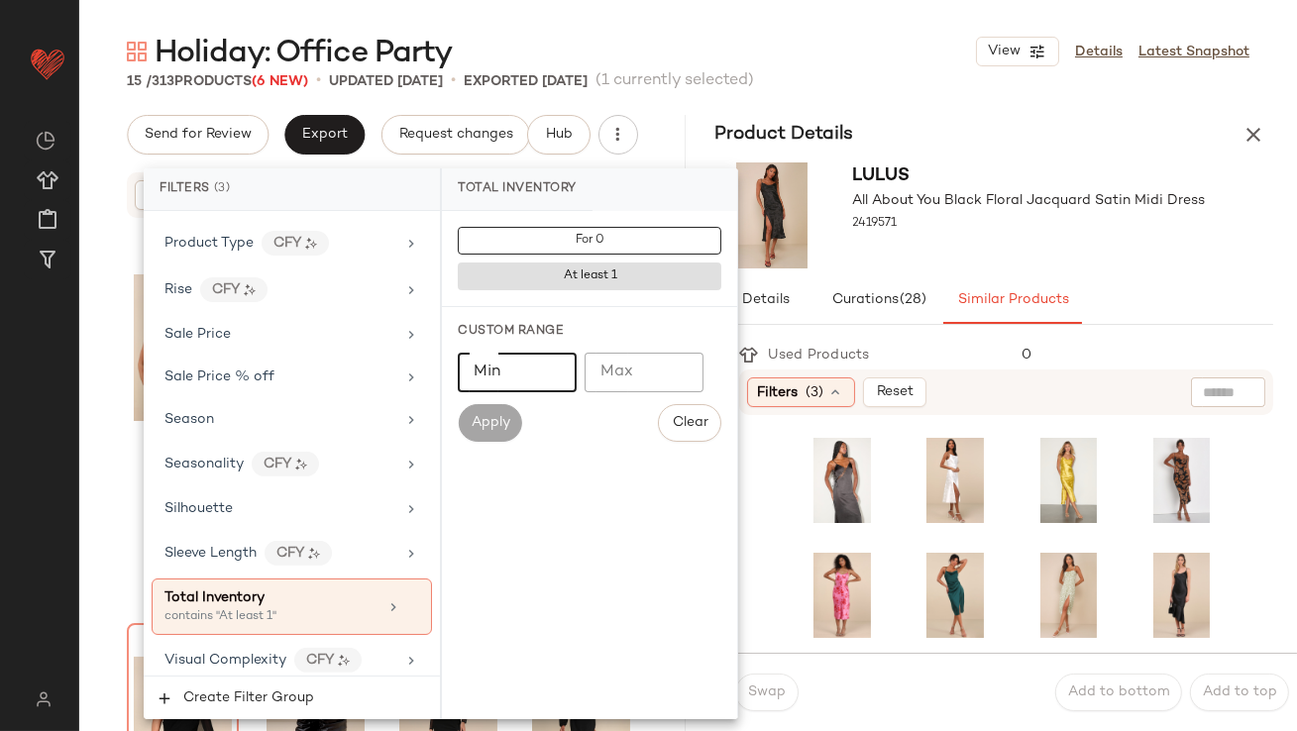
click at [519, 365] on input "Min" at bounding box center [517, 373] width 119 height 40
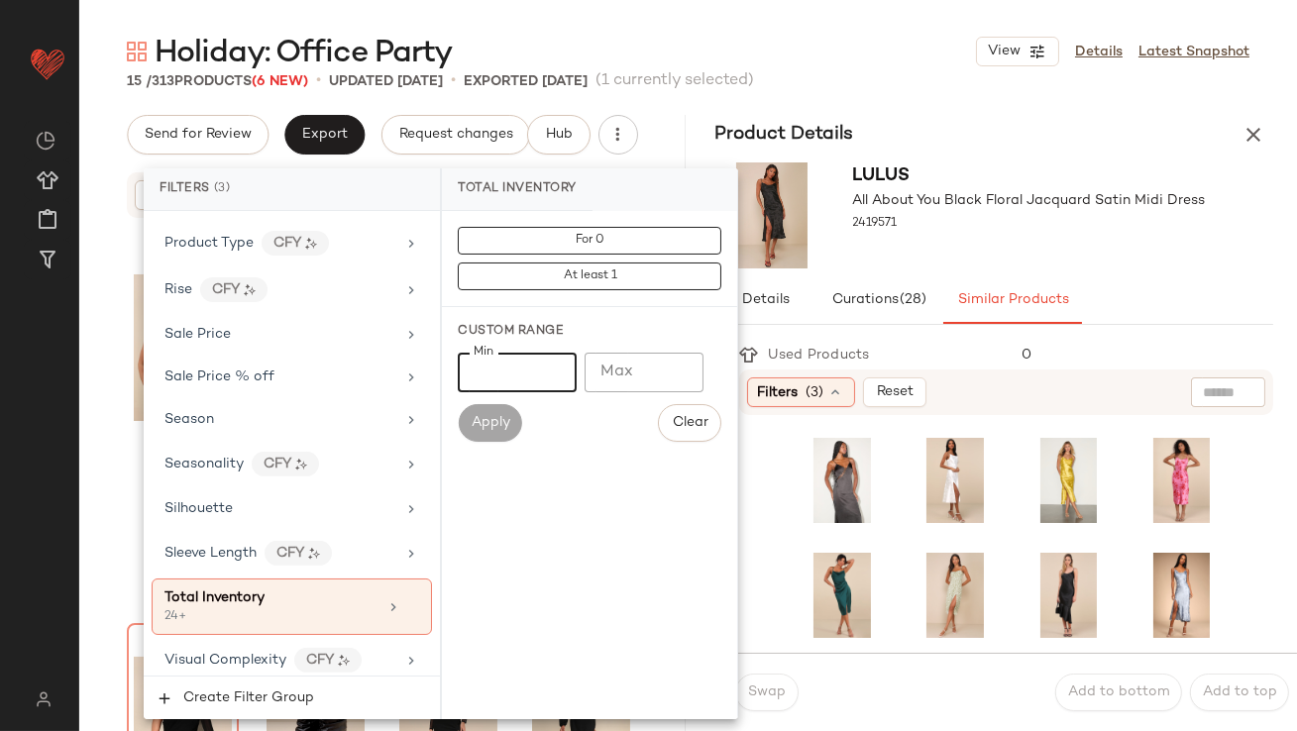
type input "**"
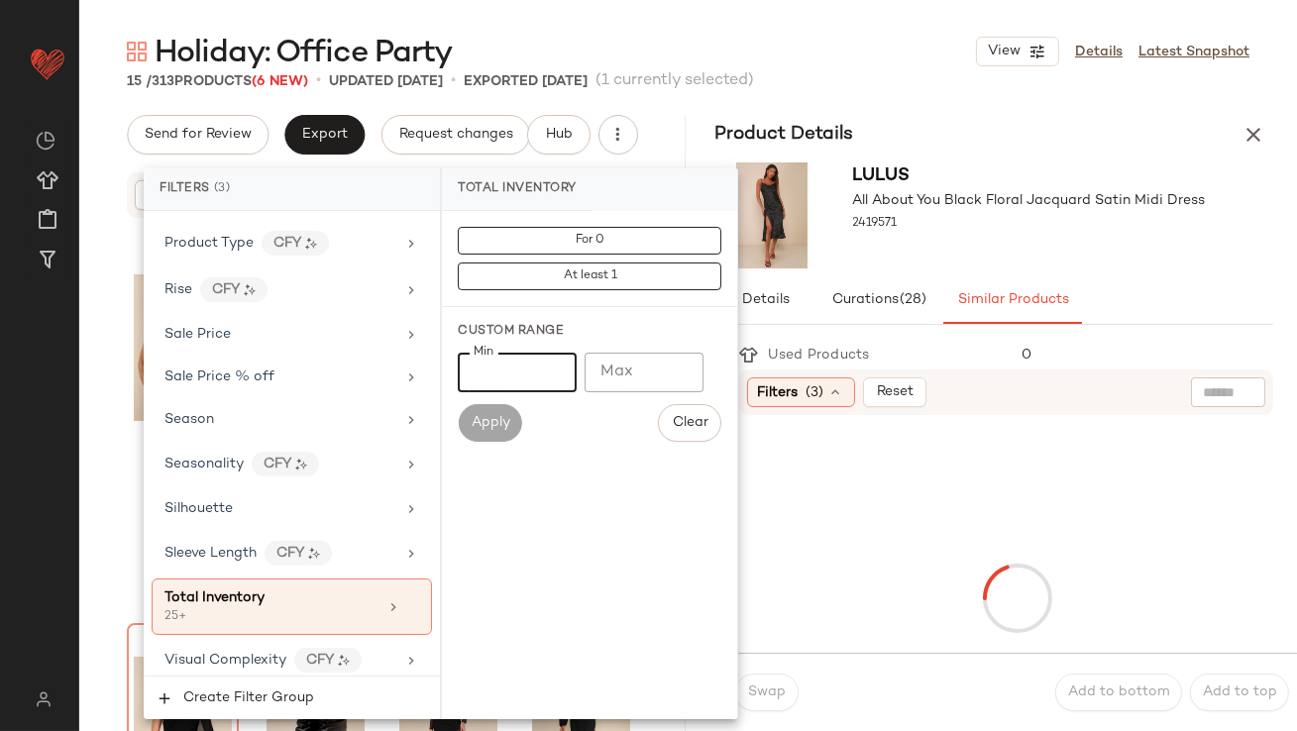
click at [1159, 277] on div "Details Curations (28) Similar Products" at bounding box center [995, 300] width 559 height 48
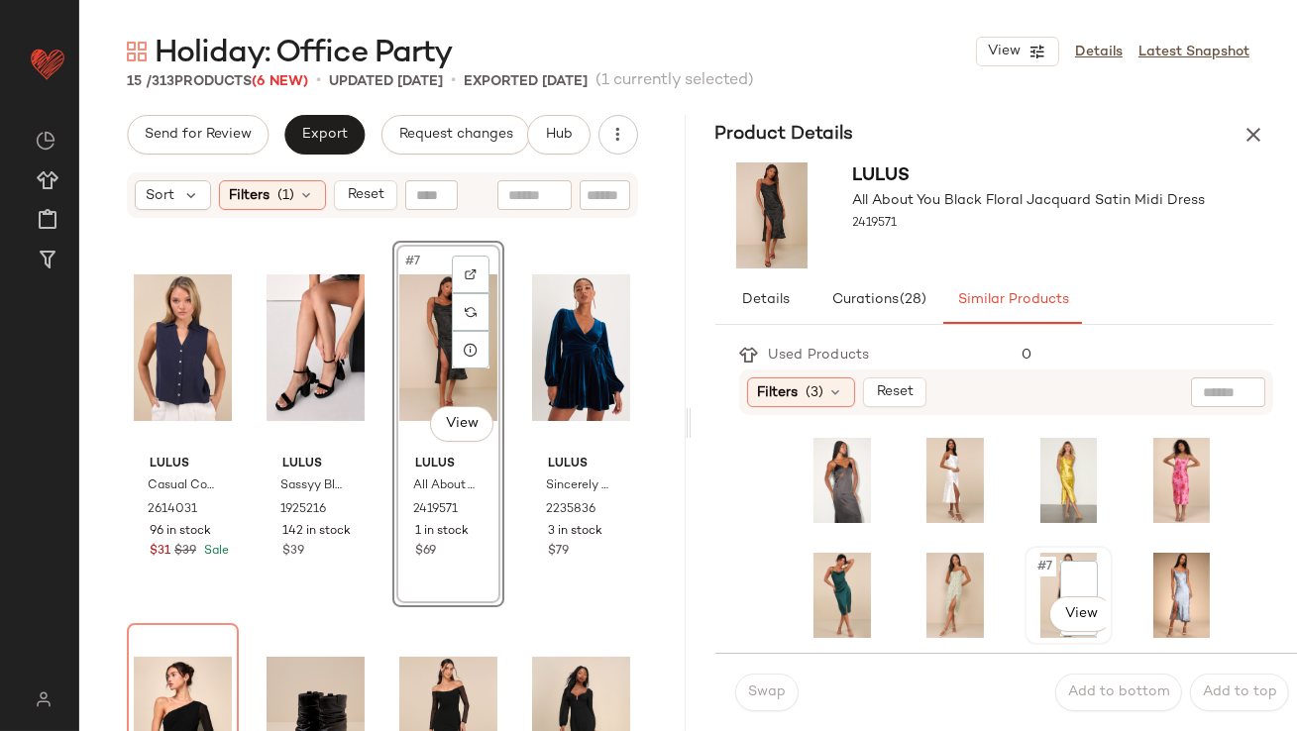
click at [1036, 560] on span "#7" at bounding box center [1046, 567] width 21 height 20
click at [767, 693] on span "Swap" at bounding box center [766, 693] width 39 height 16
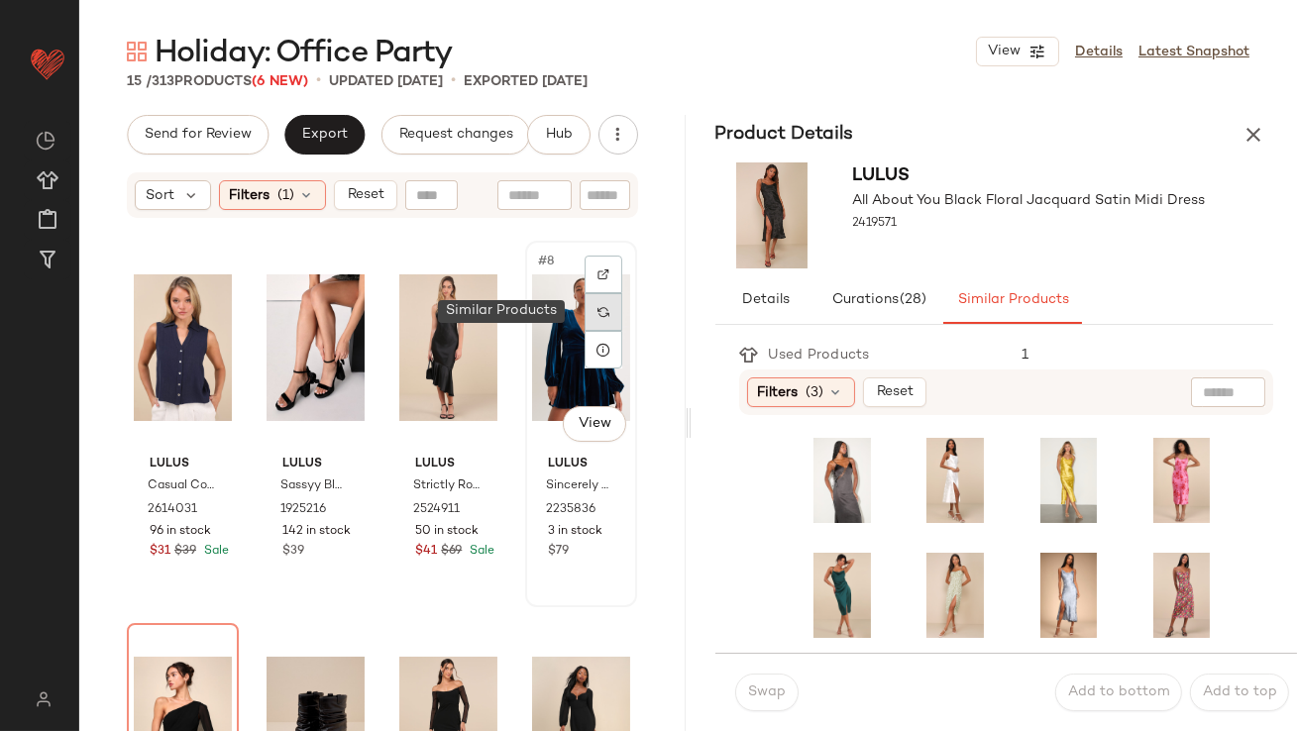
click at [587, 321] on div at bounding box center [604, 312] width 38 height 38
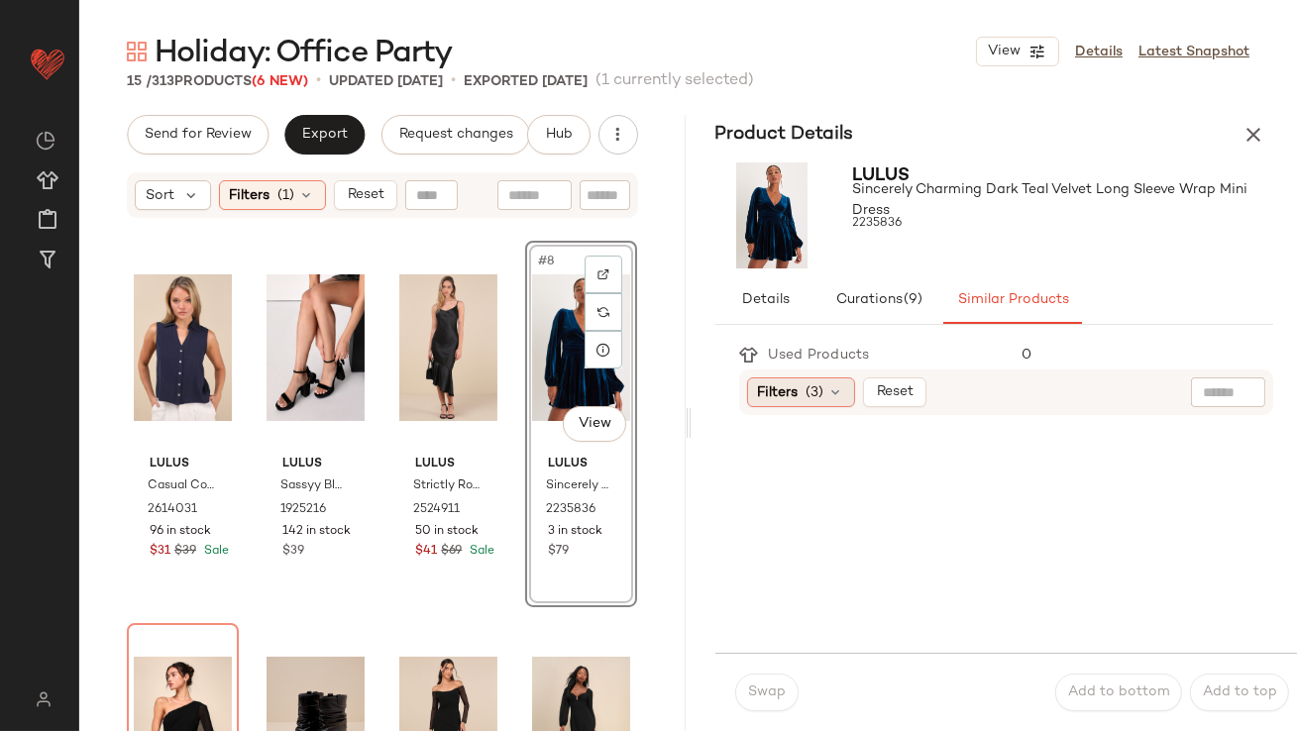
click at [823, 386] on span "(3)" at bounding box center [816, 393] width 18 height 21
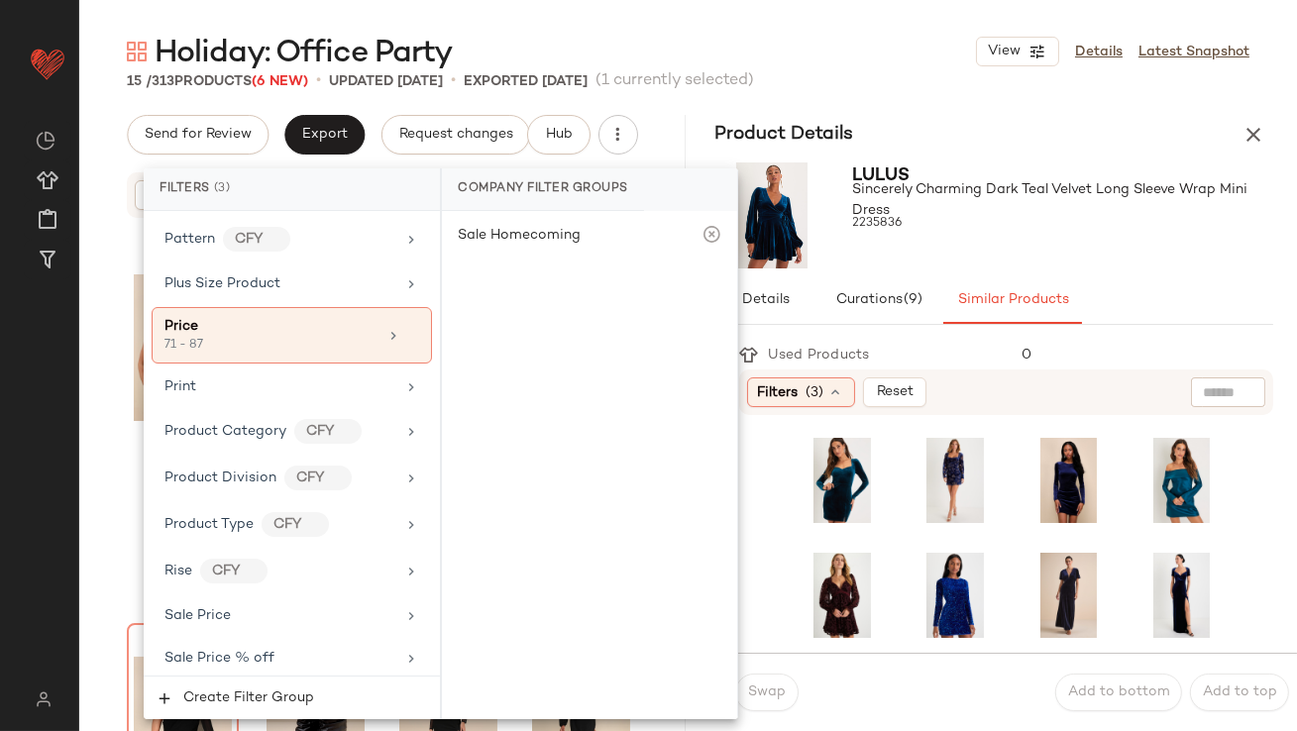
scroll to position [1576, 0]
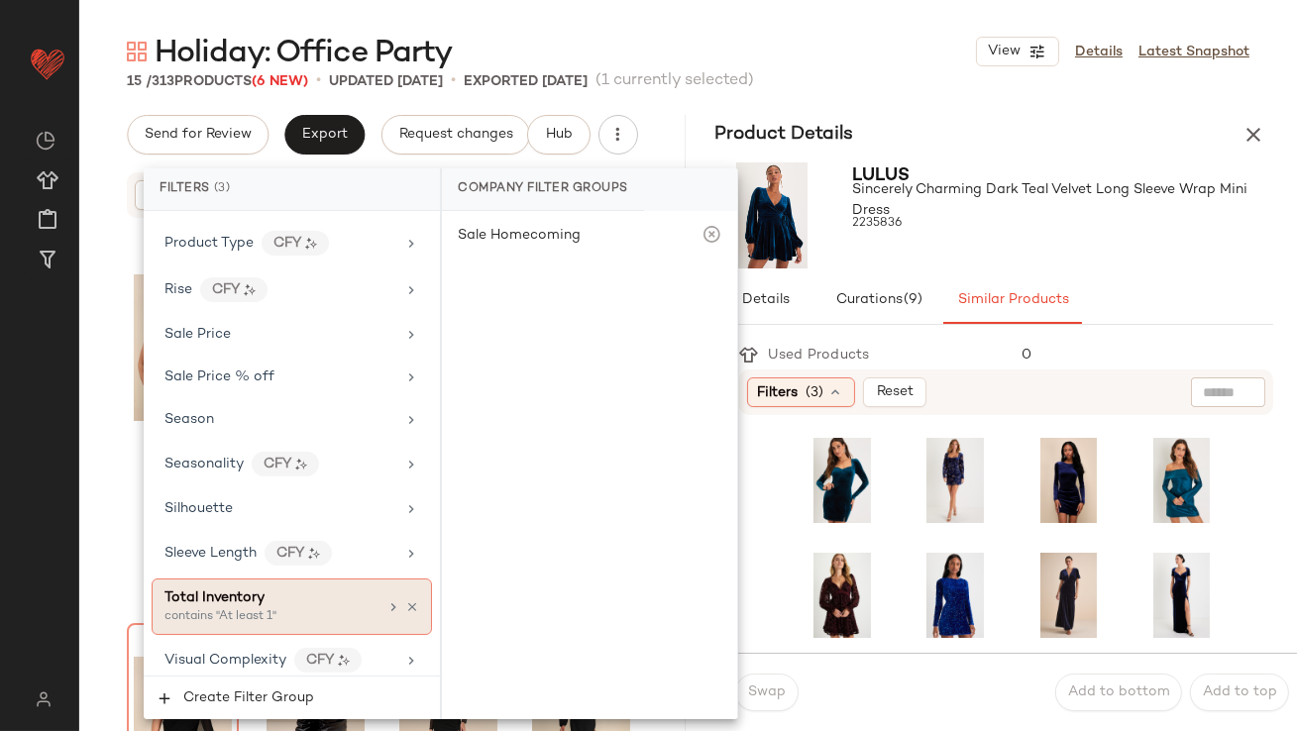
click at [235, 595] on span "Total Inventory" at bounding box center [215, 598] width 100 height 15
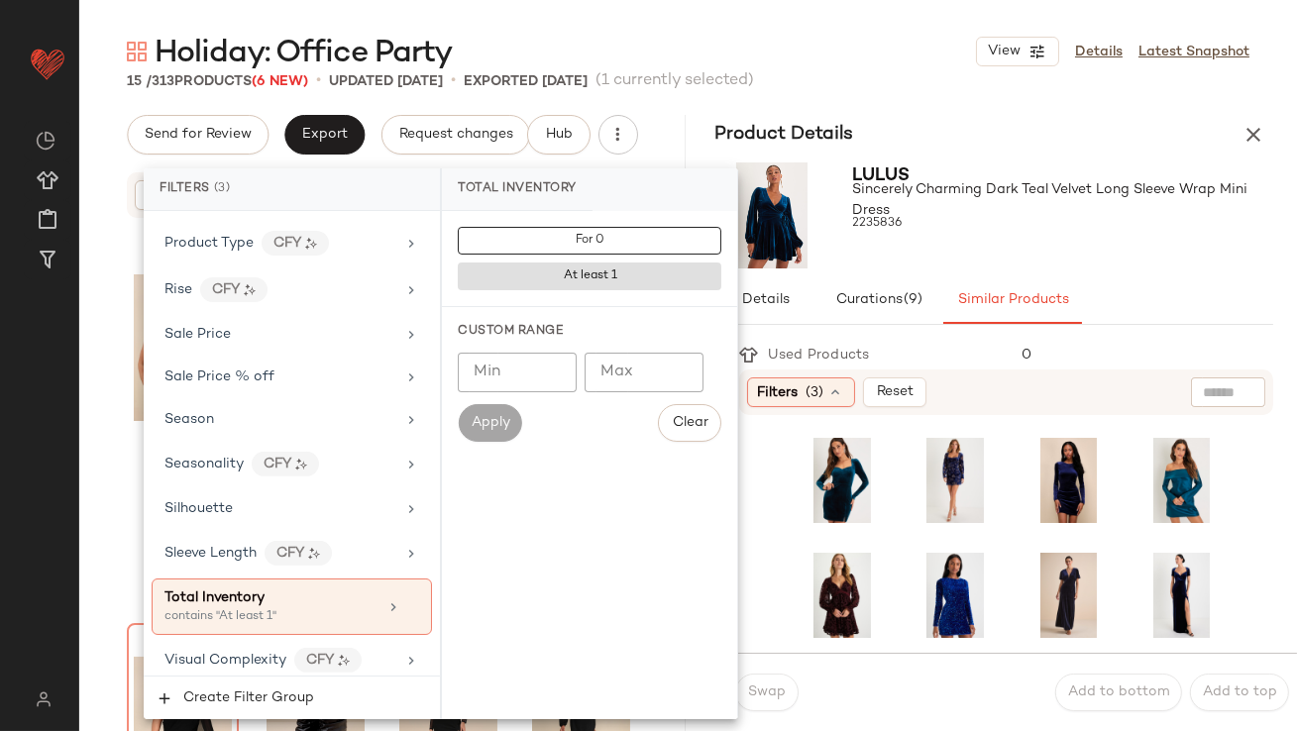
click at [495, 368] on input "Min" at bounding box center [517, 373] width 119 height 40
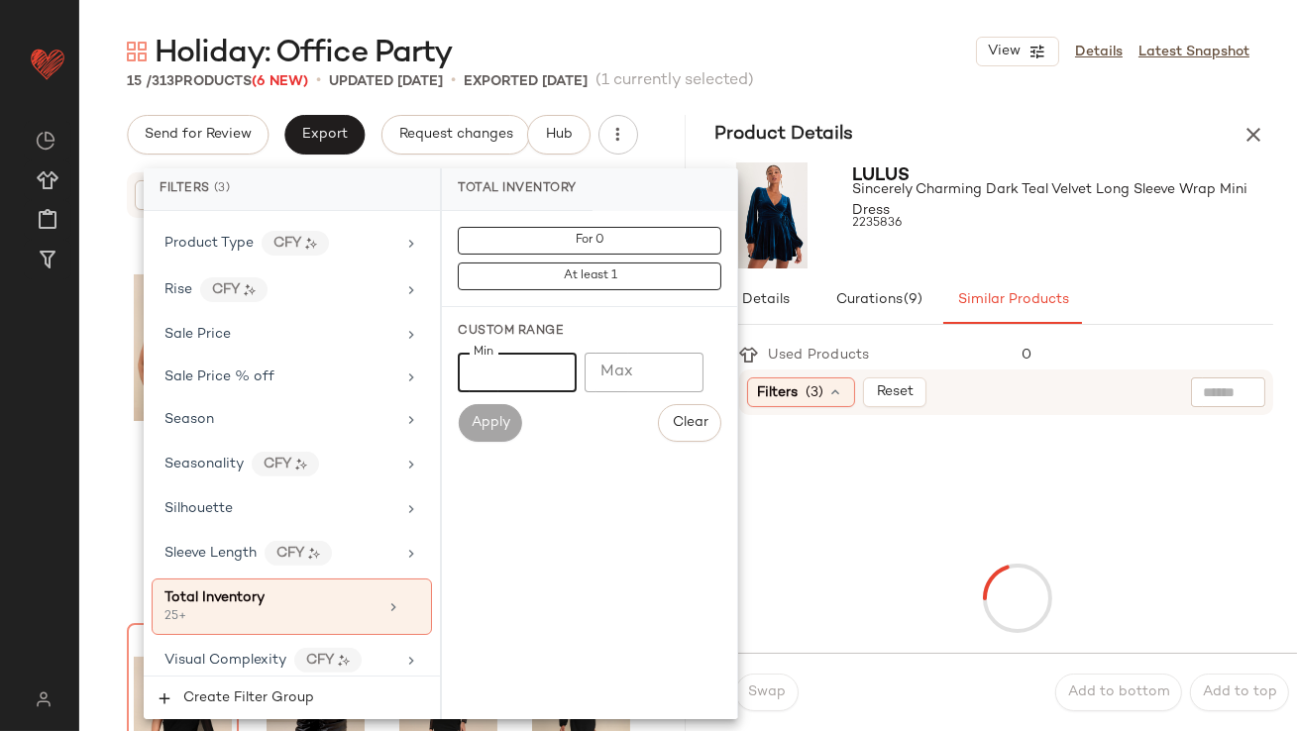
type input "**"
click at [1086, 218] on span "Sincerely Charming Dark Teal Velvet Long Sleeve Wrap Mini Dress" at bounding box center [1063, 200] width 421 height 42
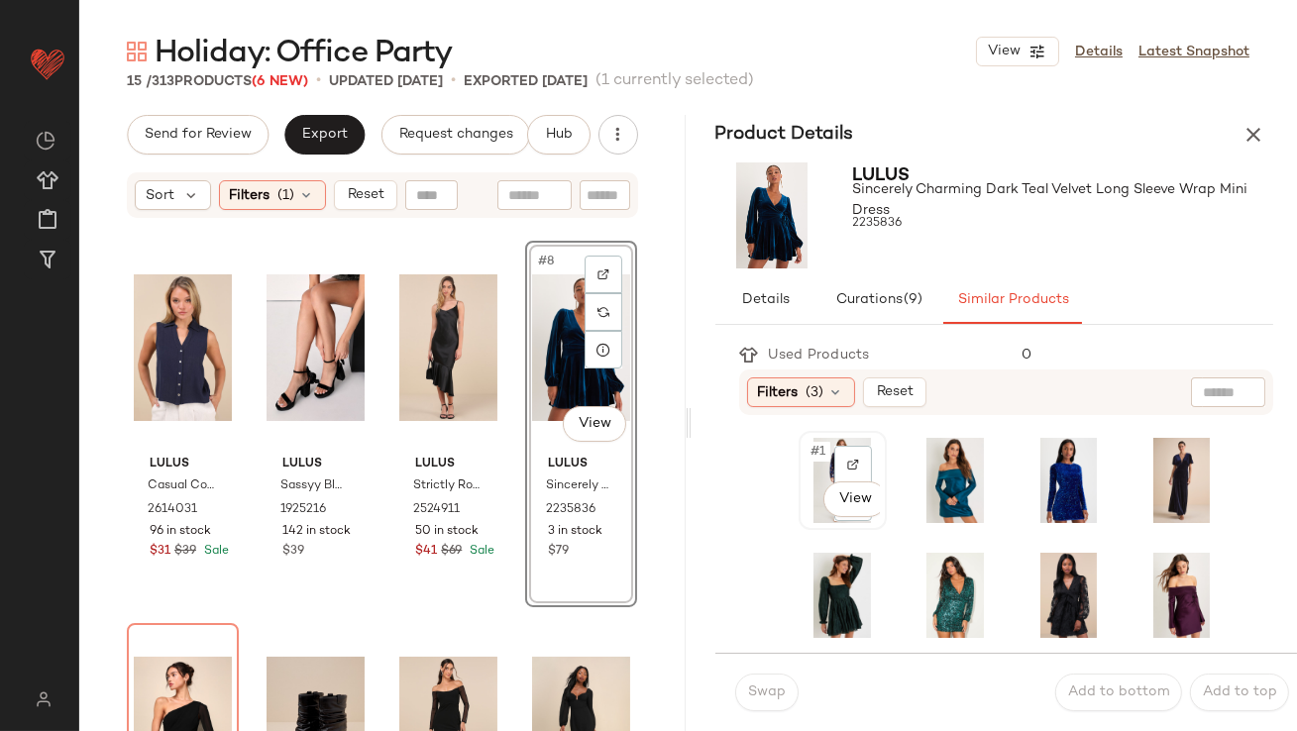
click at [821, 446] on span "#1" at bounding box center [820, 452] width 21 height 20
click at [750, 697] on span "Swap" at bounding box center [766, 693] width 39 height 16
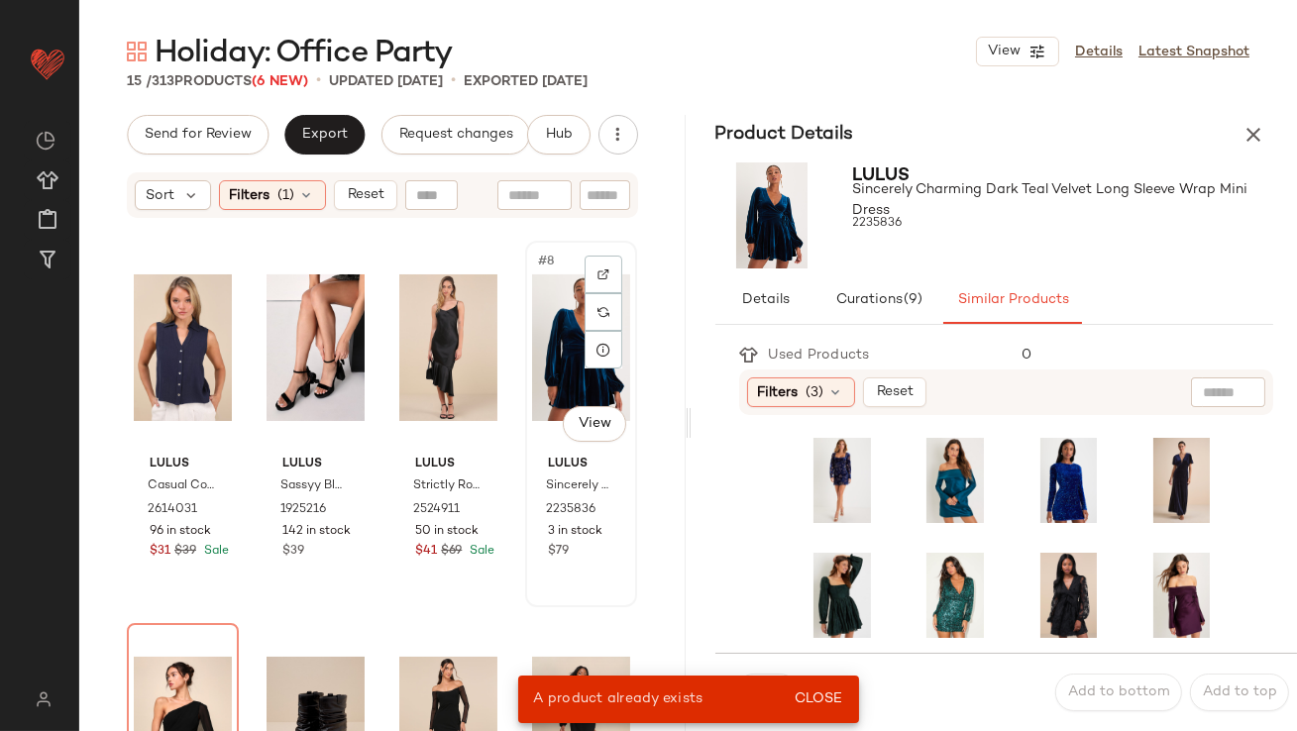
click at [567, 306] on div "#8 View" at bounding box center [581, 348] width 98 height 200
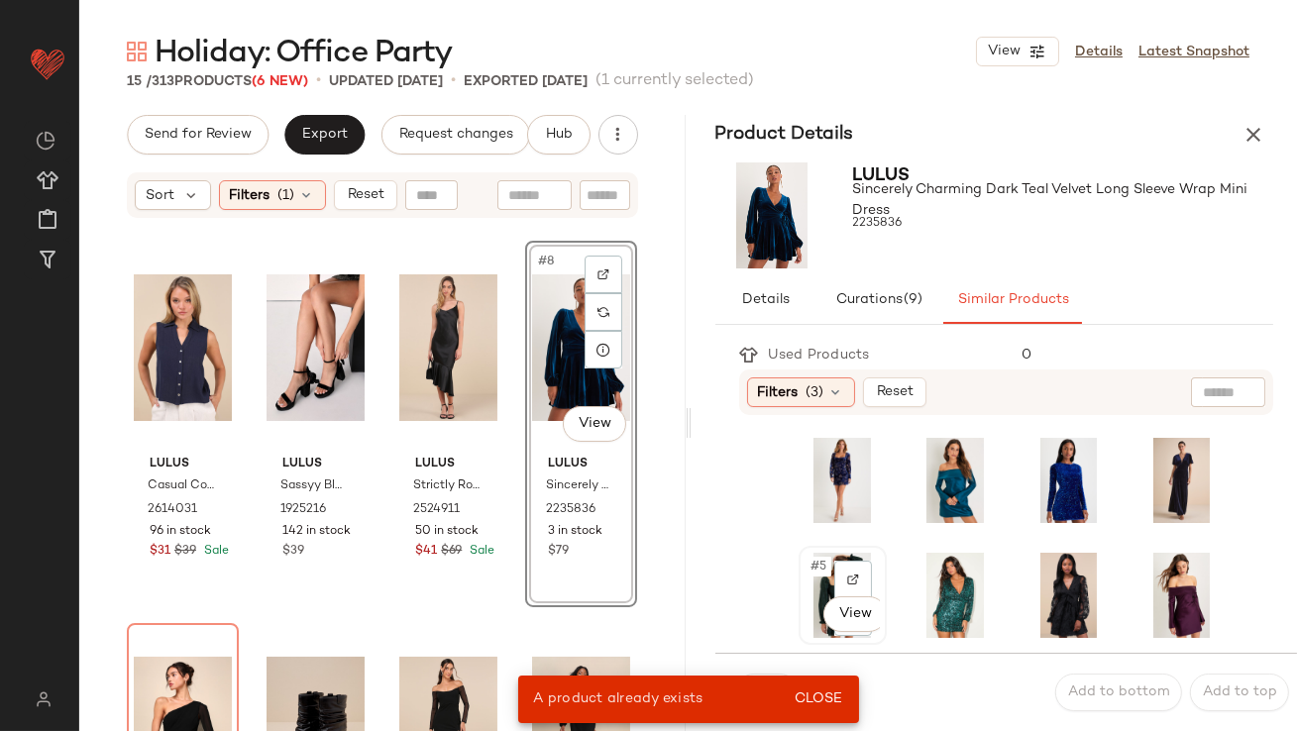
click at [807, 562] on div "#5 View" at bounding box center [843, 595] width 74 height 85
click at [817, 681] on div "A product already exists Close" at bounding box center [688, 700] width 341 height 48
click at [810, 714] on button "Close" at bounding box center [818, 700] width 64 height 36
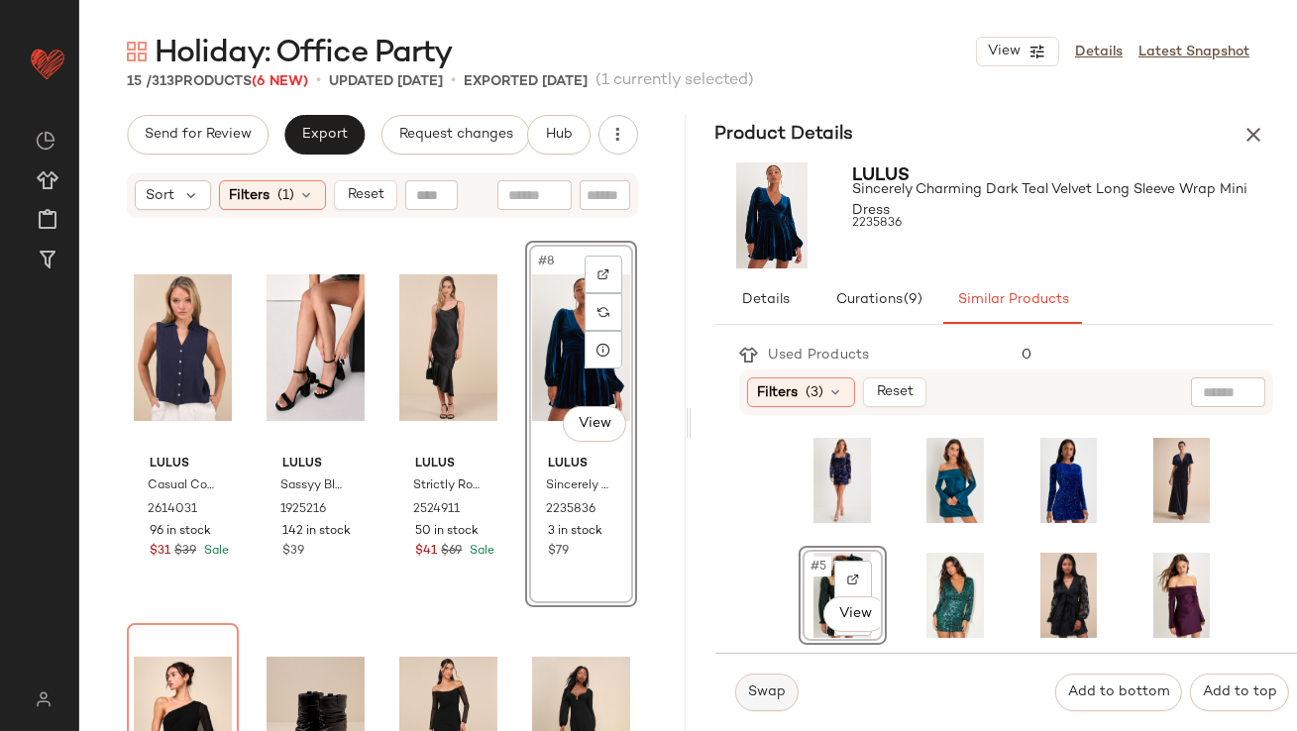
click at [780, 711] on button "Swap" at bounding box center [766, 693] width 63 height 38
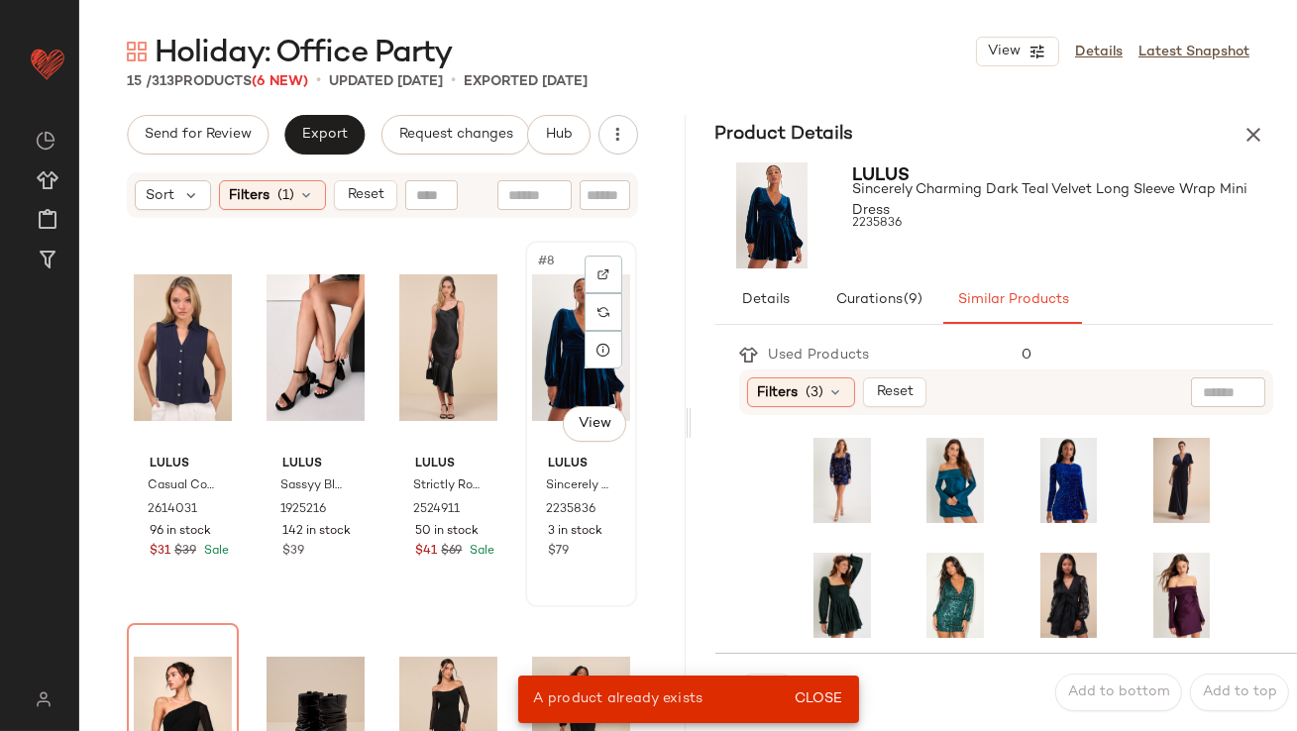
click at [527, 369] on div "#8 View Lulus Sincerely Charming Dark Teal Velvet Long Sleeve Wrap Mini Dress 2…" at bounding box center [581, 424] width 108 height 363
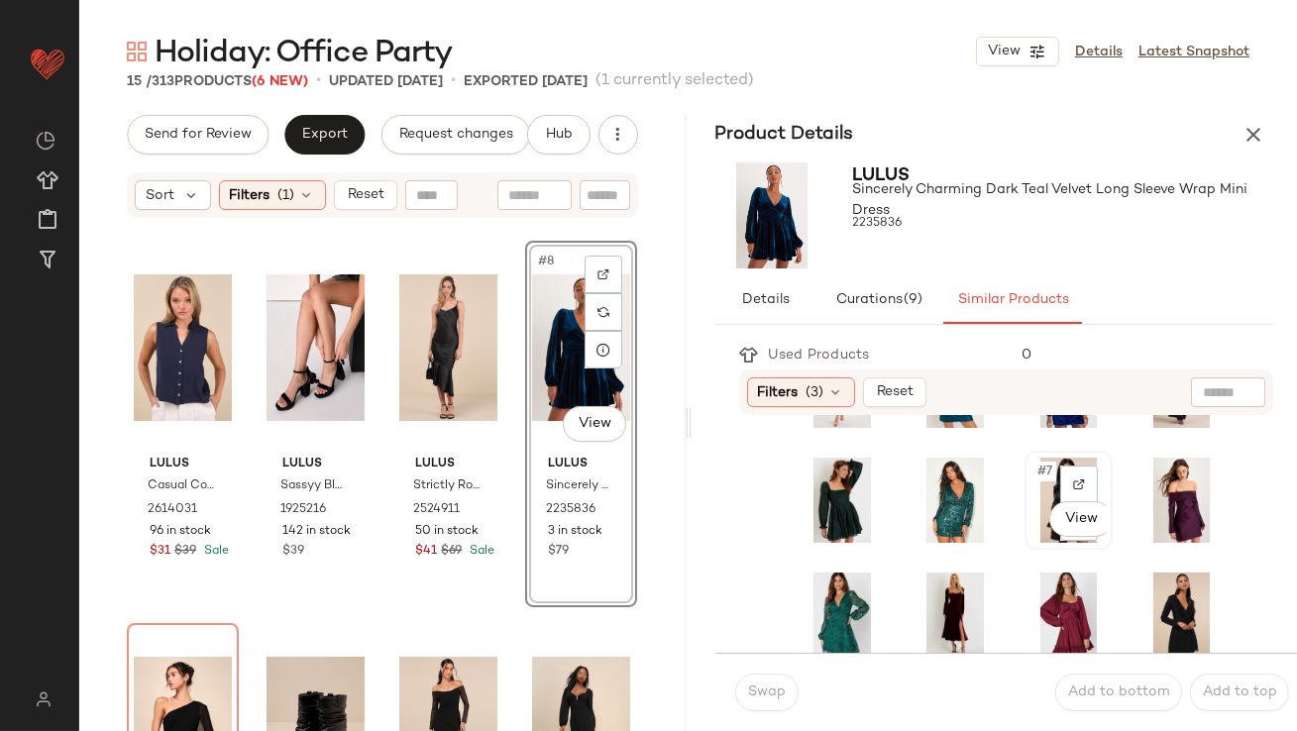
scroll to position [157, 0]
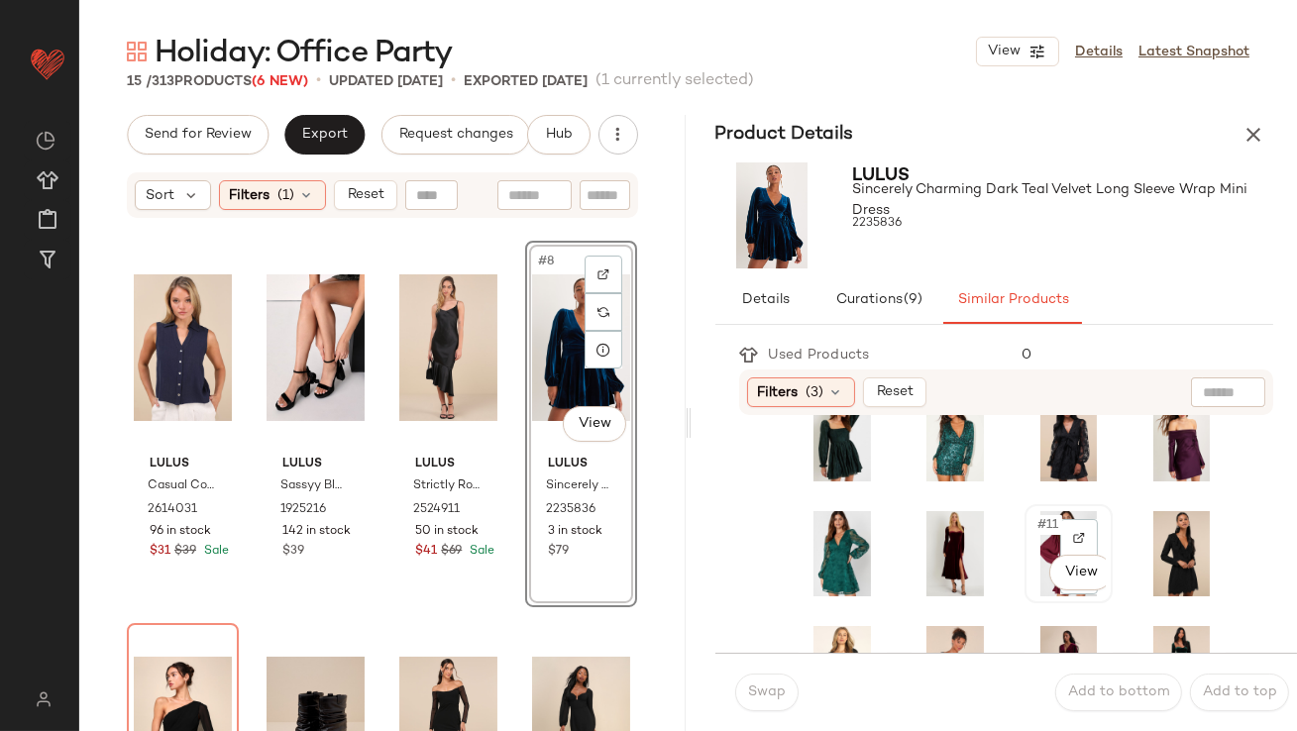
click at [1036, 522] on span "#11" at bounding box center [1049, 525] width 27 height 20
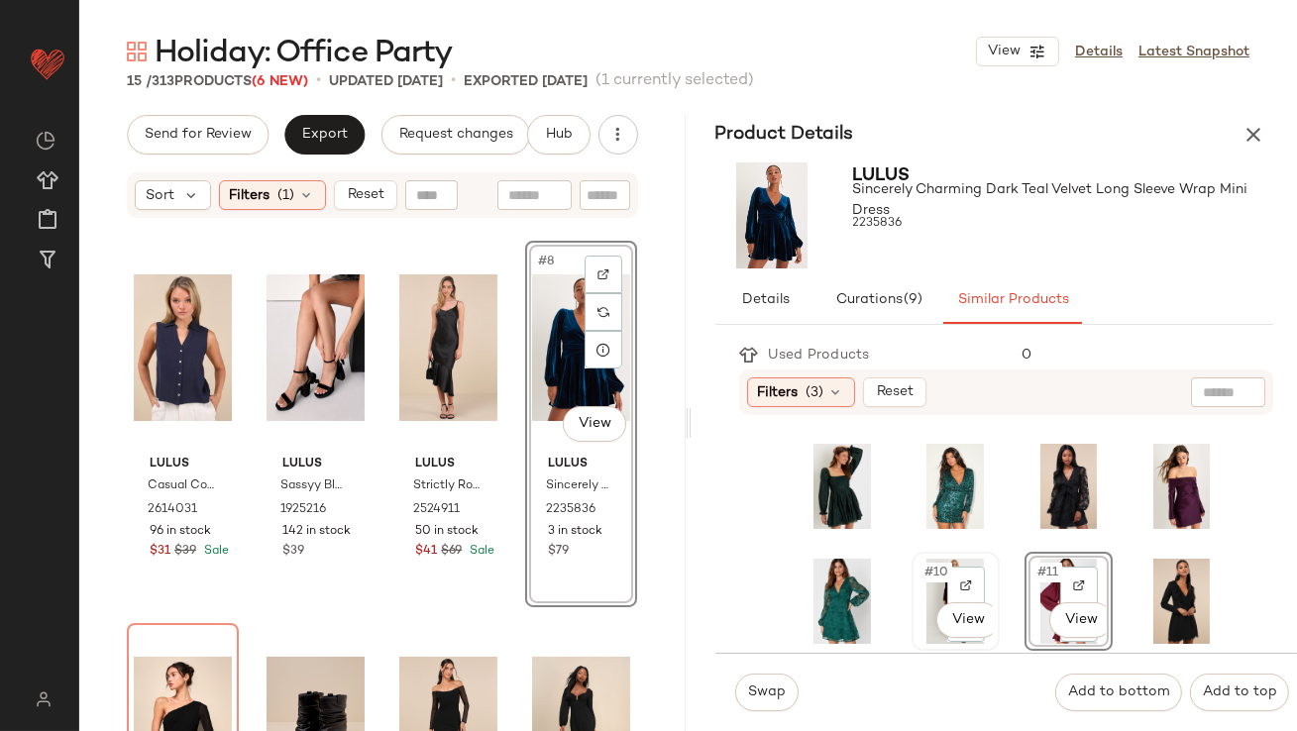
scroll to position [108, 0]
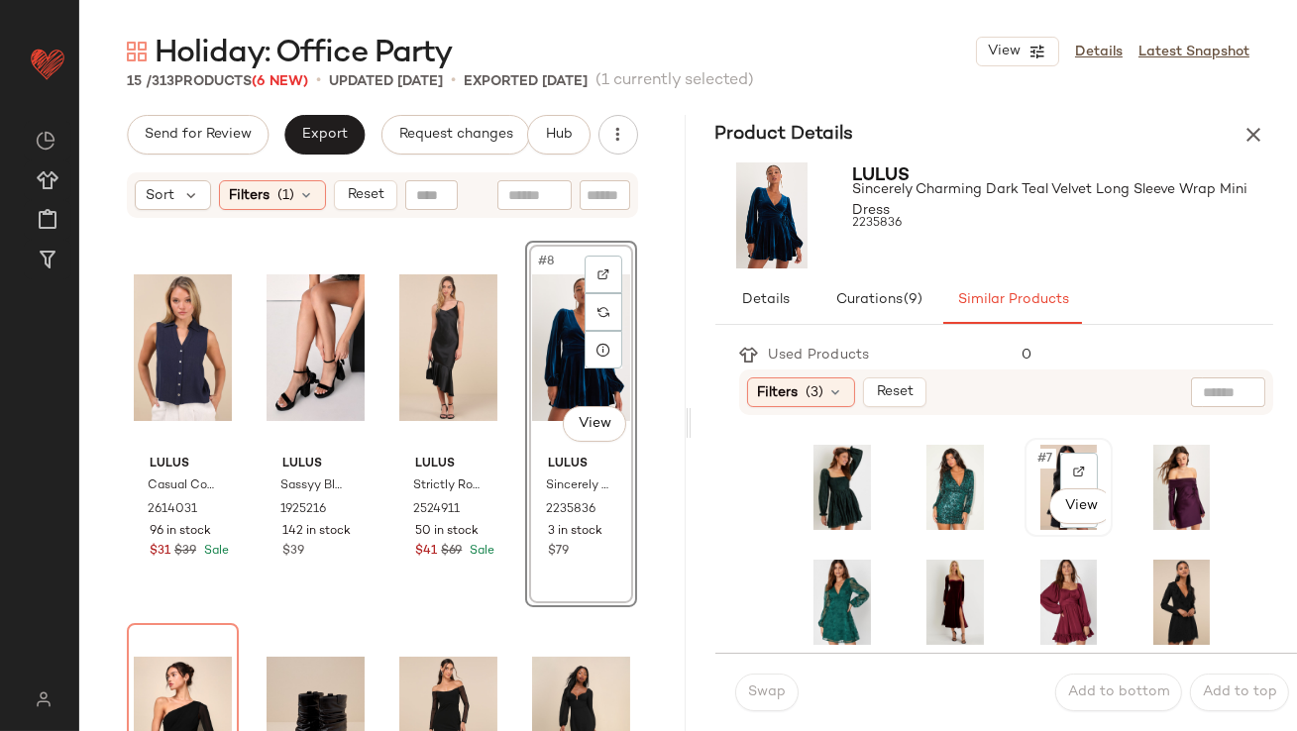
click at [1036, 466] on span "#7" at bounding box center [1046, 459] width 21 height 20
click at [765, 702] on button "Swap" at bounding box center [766, 693] width 63 height 38
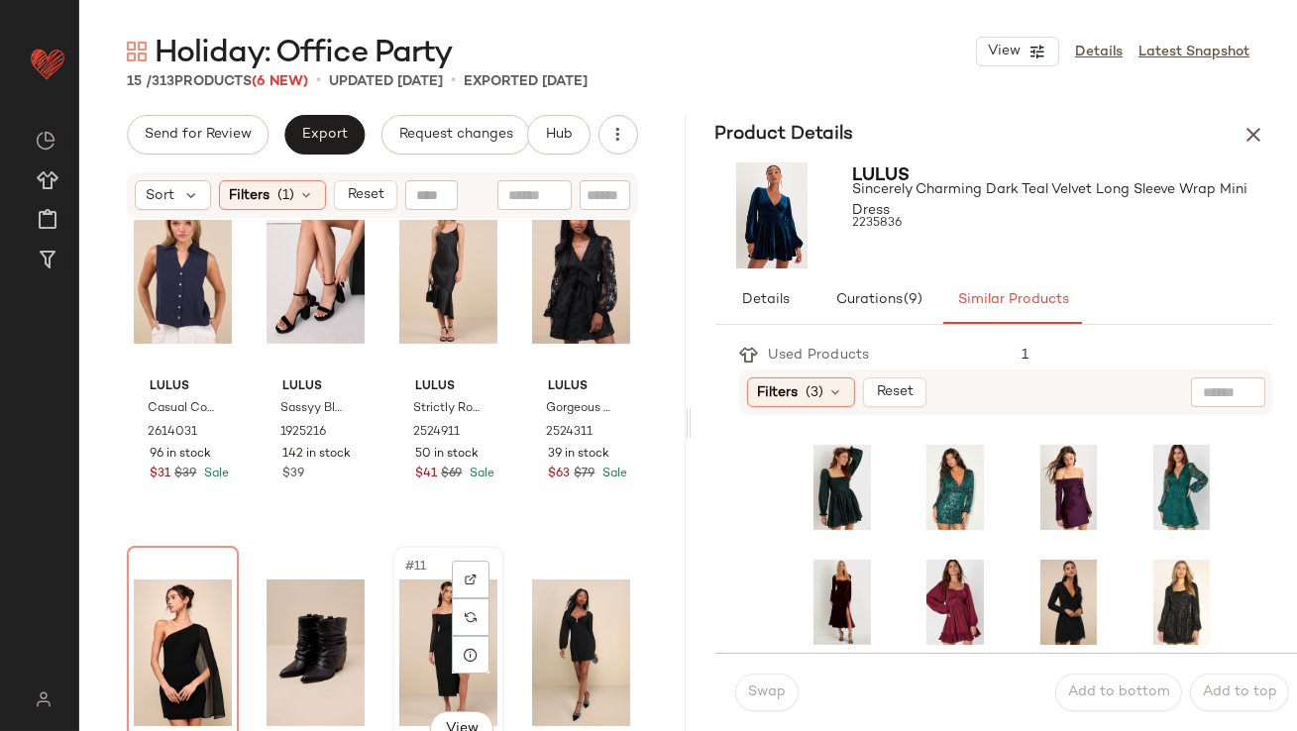
scroll to position [528, 0]
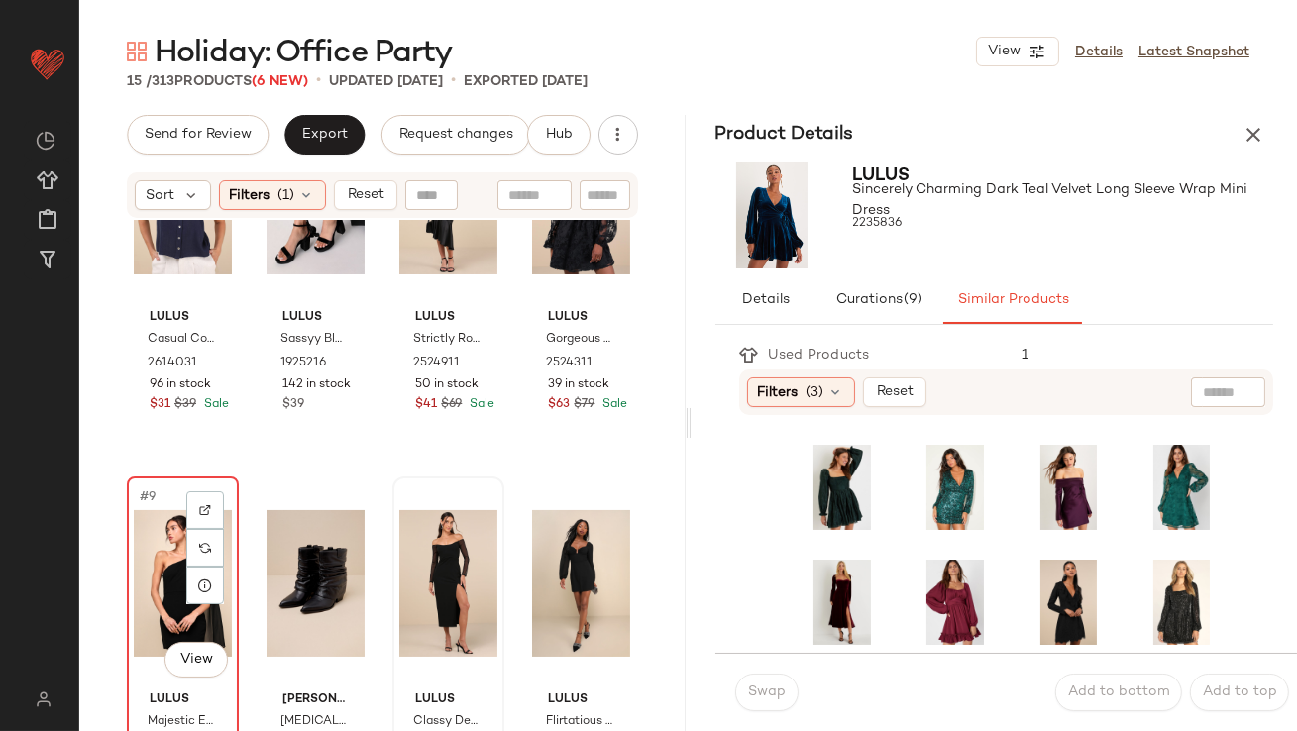
click at [159, 535] on div "#9 View" at bounding box center [183, 584] width 98 height 200
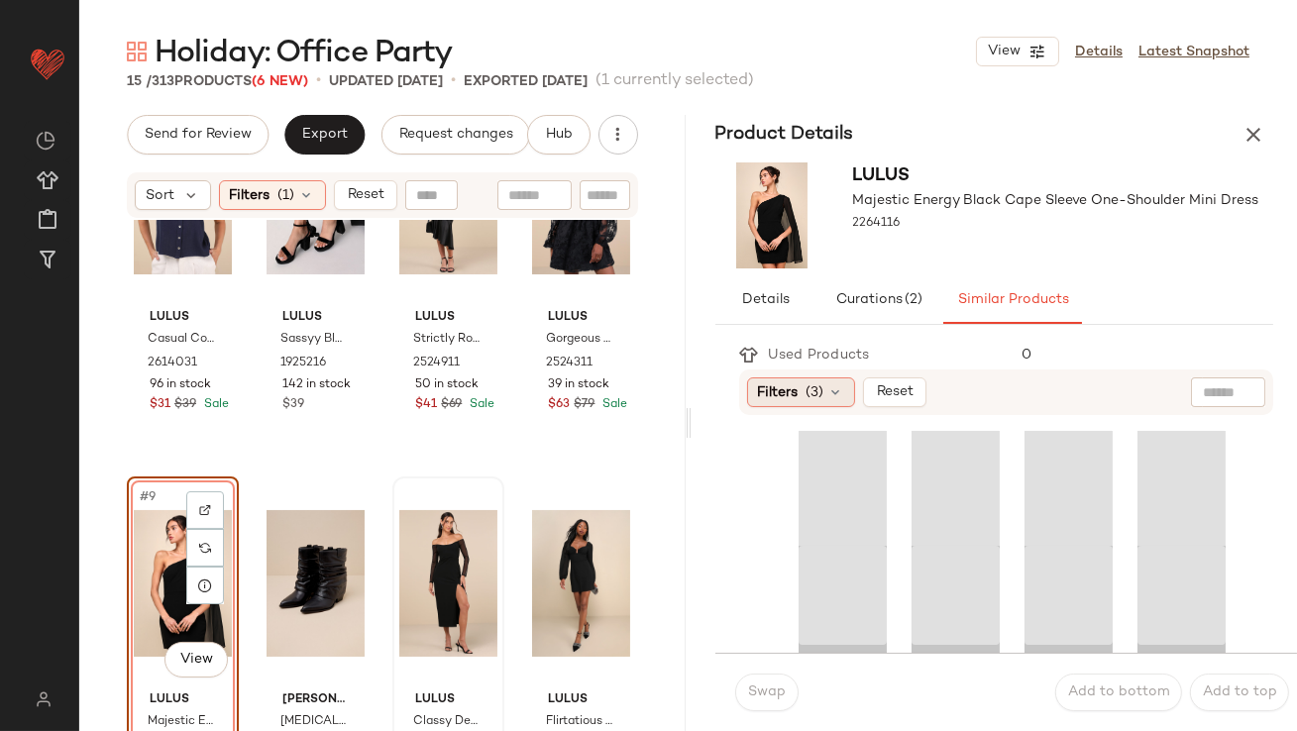
click at [766, 399] on span "Filters" at bounding box center [778, 393] width 41 height 21
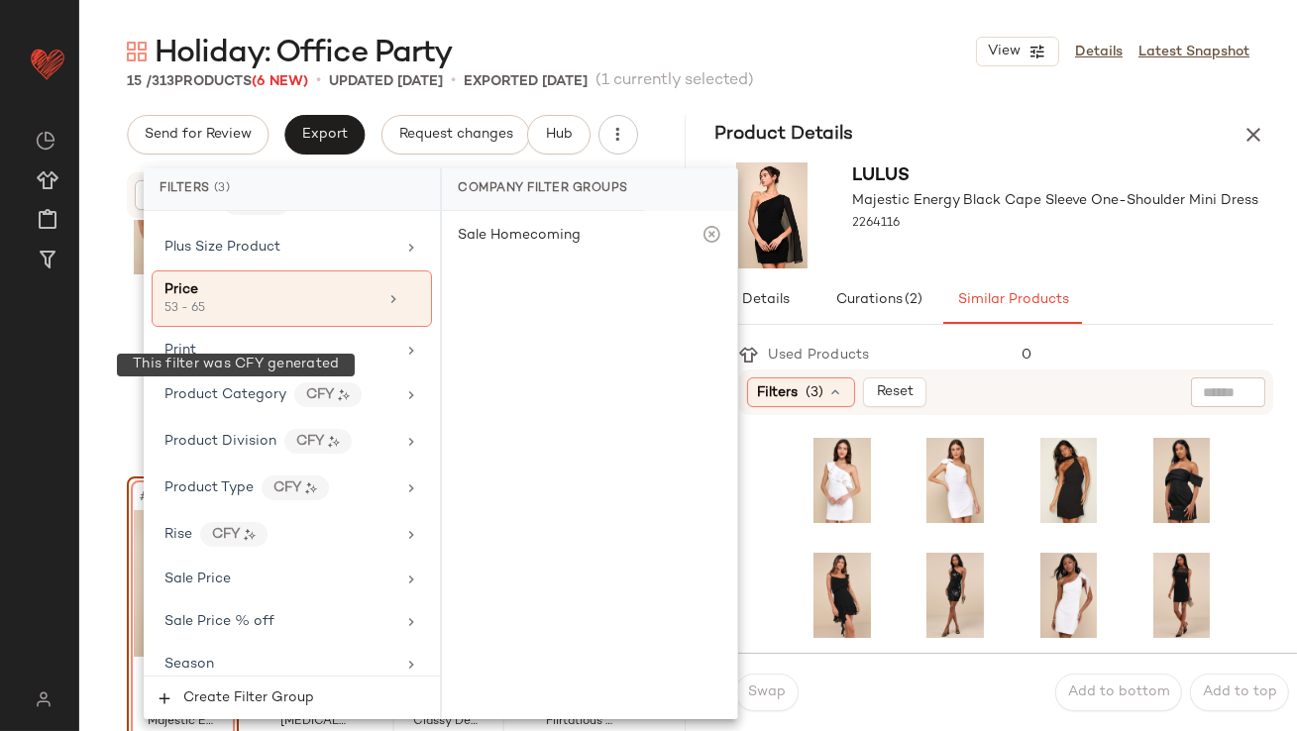
scroll to position [1576, 0]
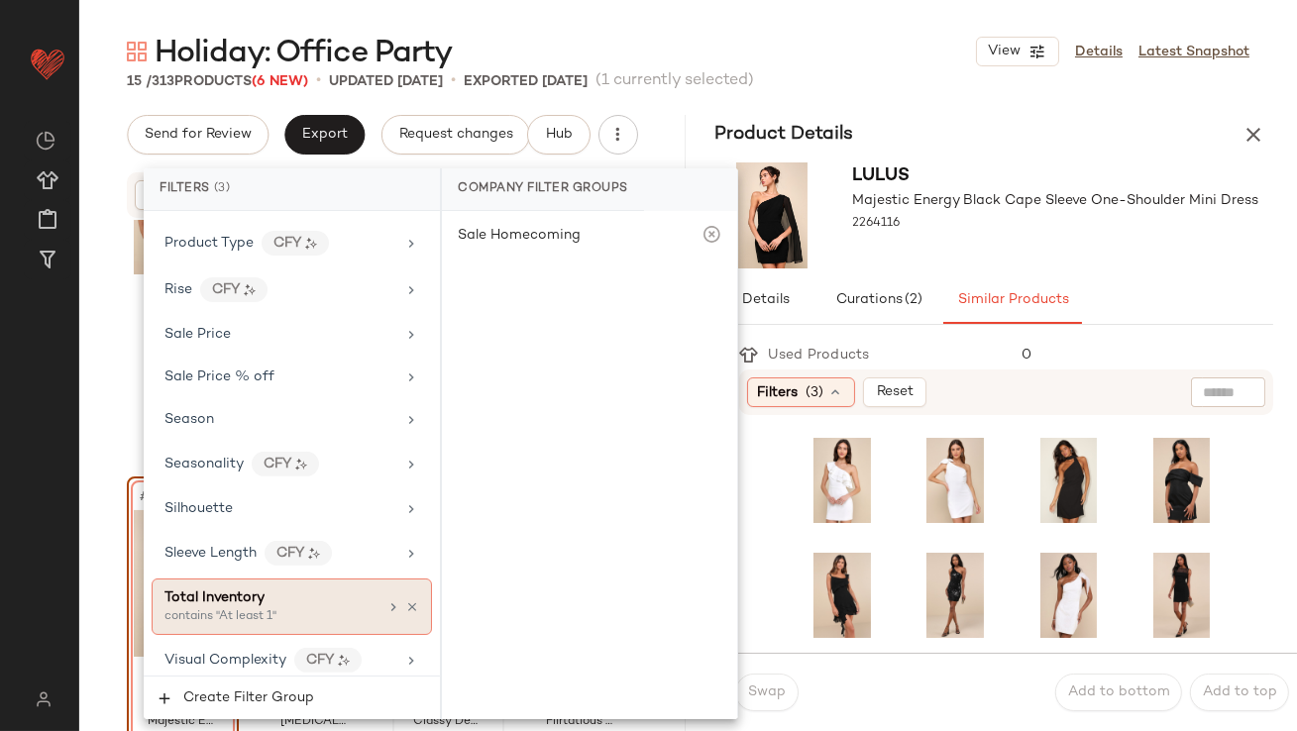
click at [197, 608] on div "contains "At least 1"" at bounding box center [264, 617] width 198 height 18
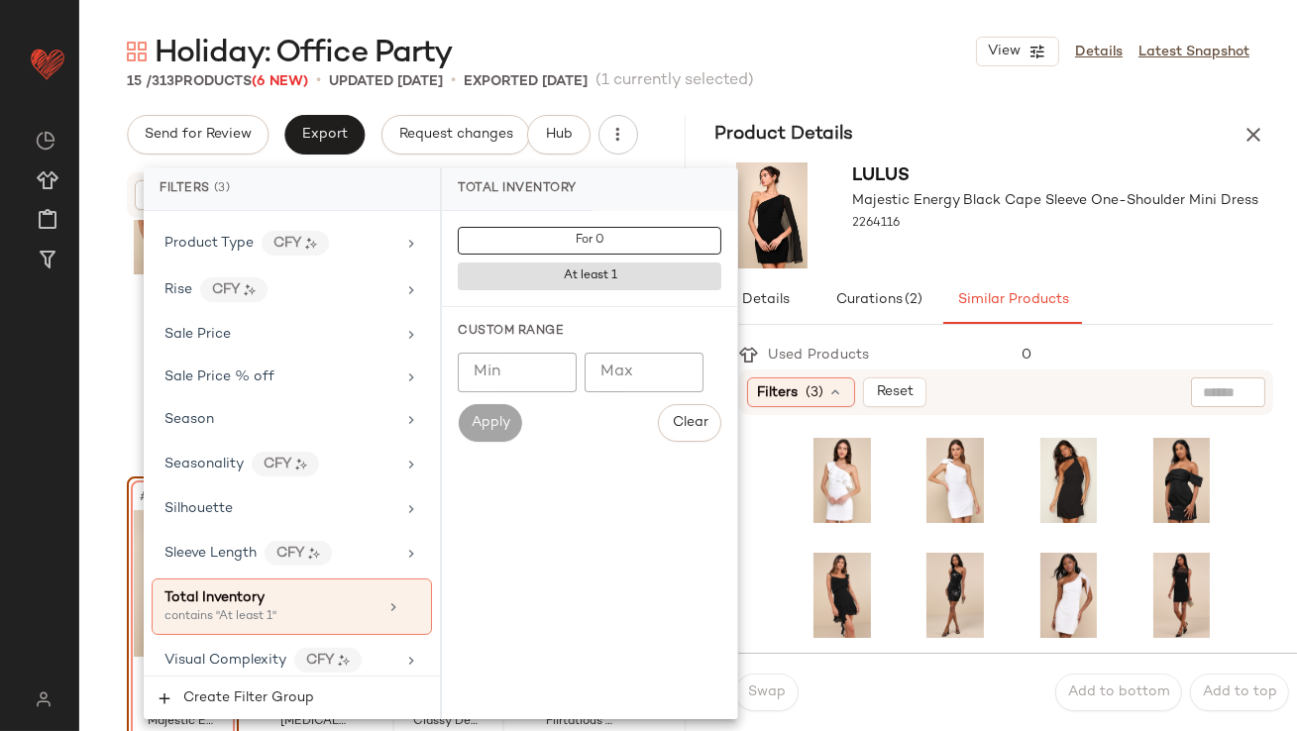
click at [513, 366] on input "Min" at bounding box center [517, 373] width 119 height 40
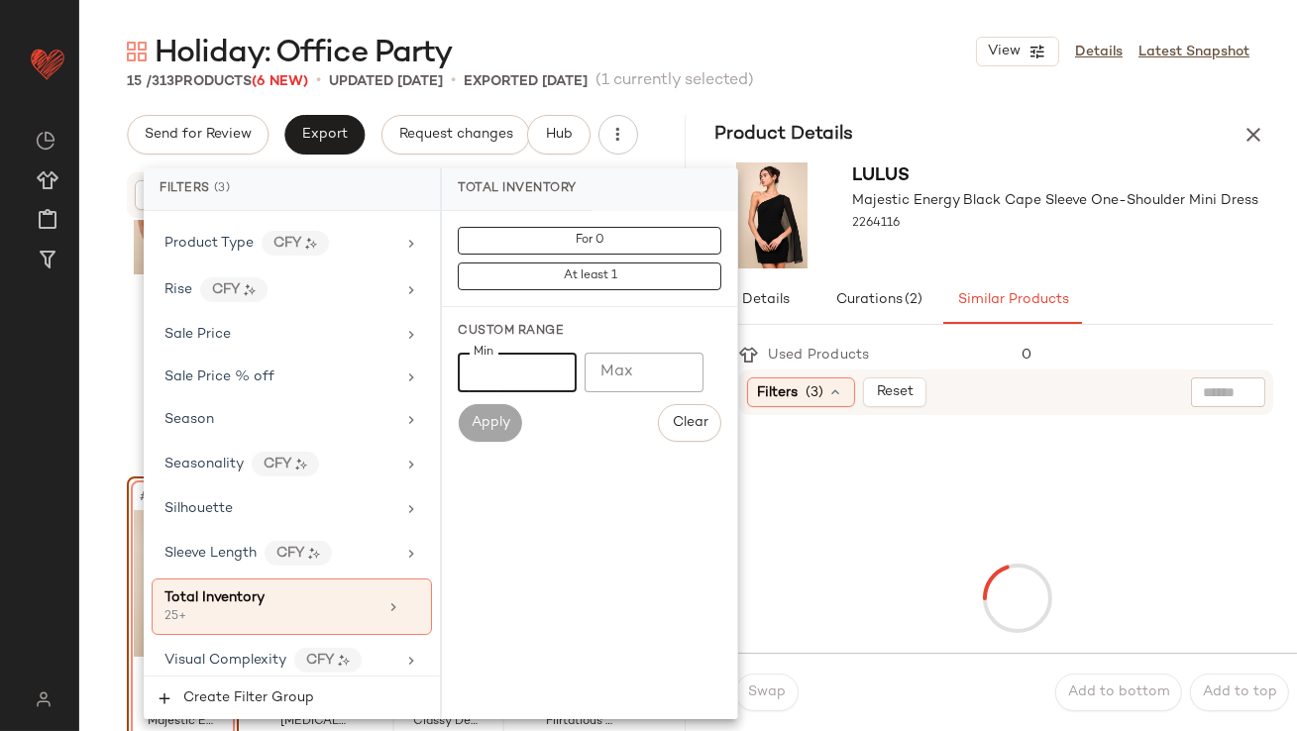
type input "**"
click at [978, 237] on div at bounding box center [1056, 242] width 406 height 16
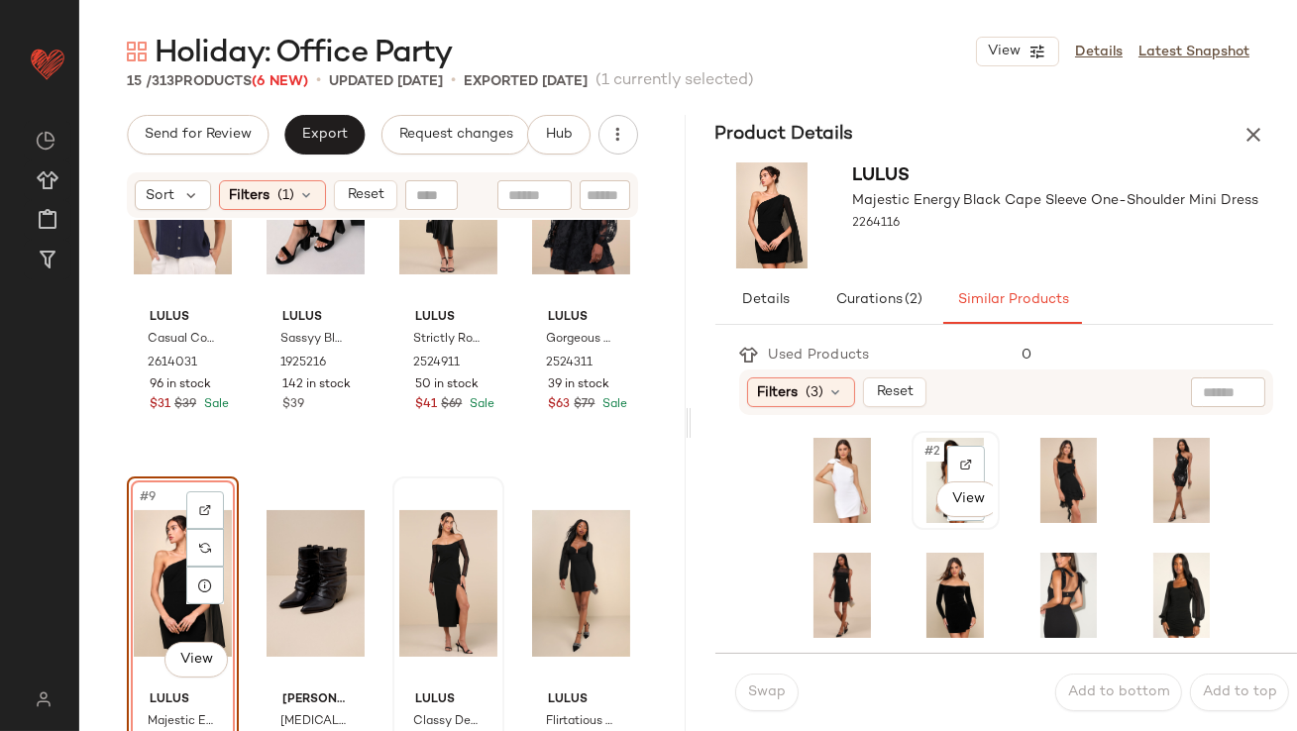
click at [923, 451] on span "#2" at bounding box center [934, 452] width 22 height 20
click at [923, 563] on span "#6" at bounding box center [934, 567] width 22 height 20
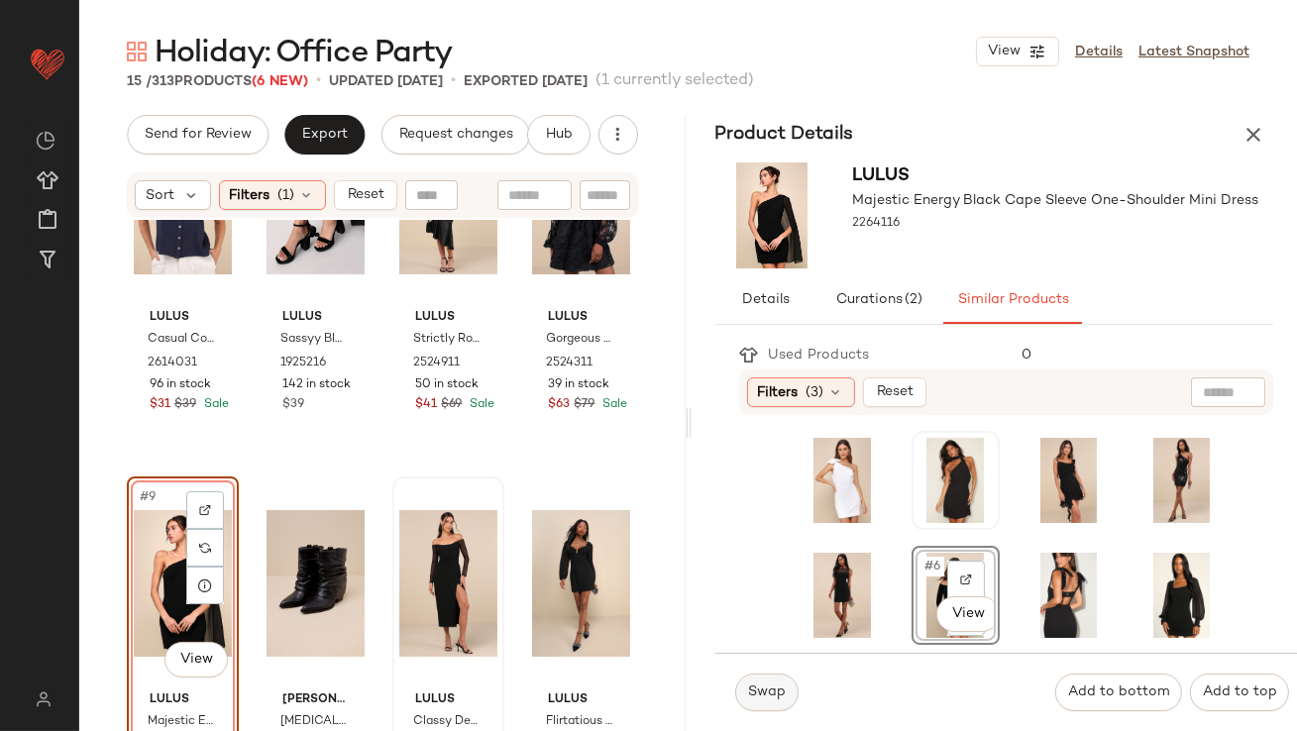
click at [771, 705] on button "Swap" at bounding box center [766, 693] width 63 height 38
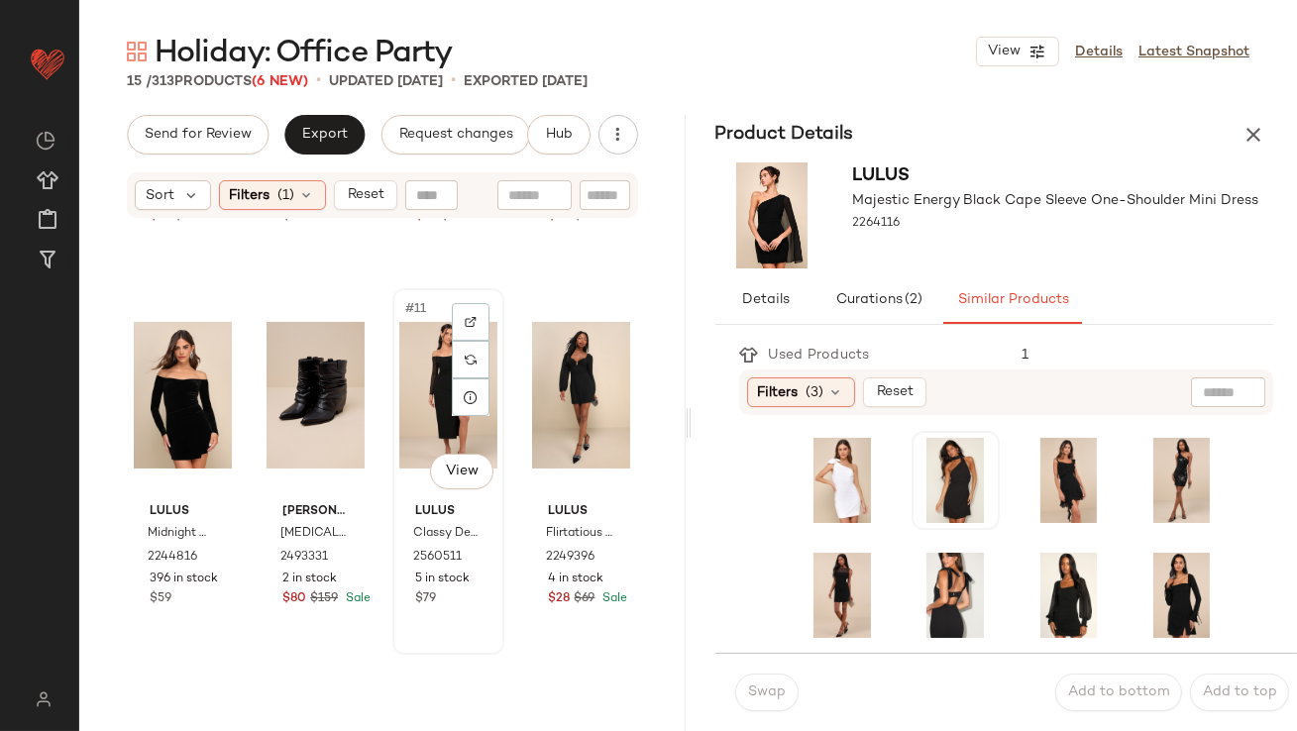
scroll to position [731, 0]
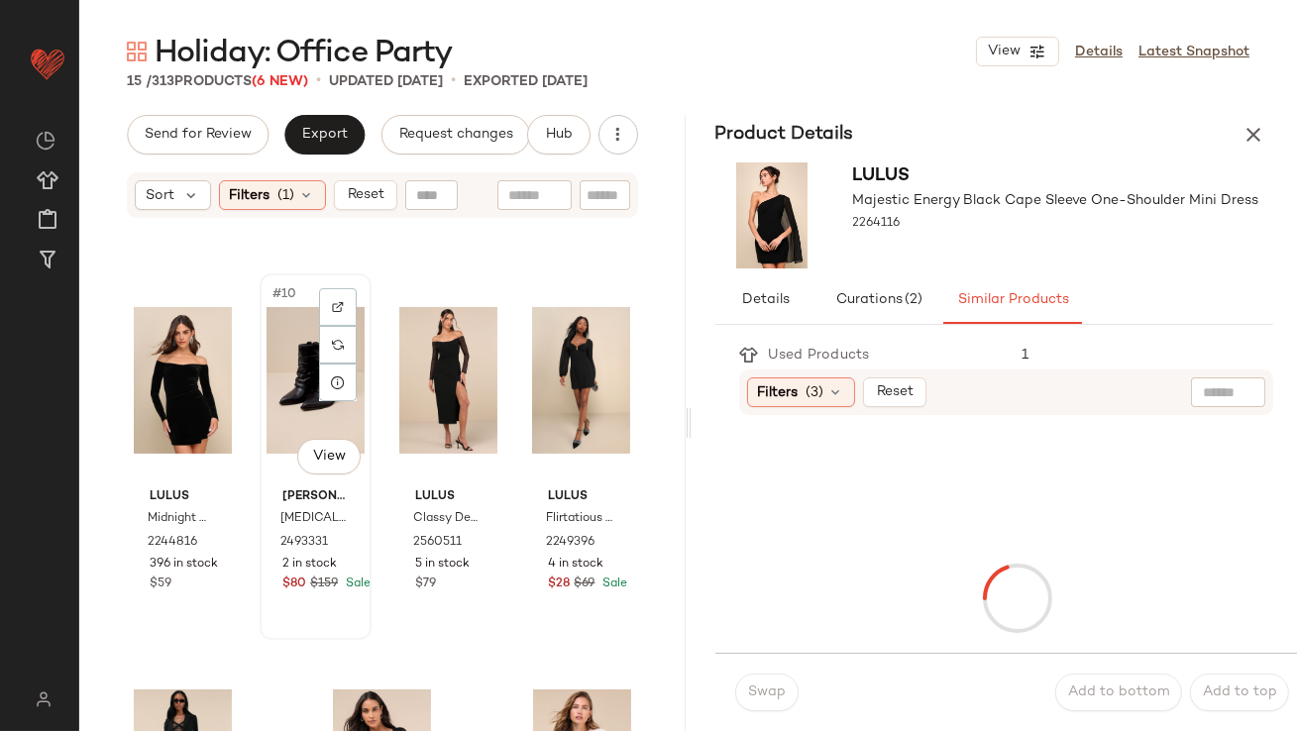
click at [304, 382] on div "#10 View" at bounding box center [316, 380] width 98 height 200
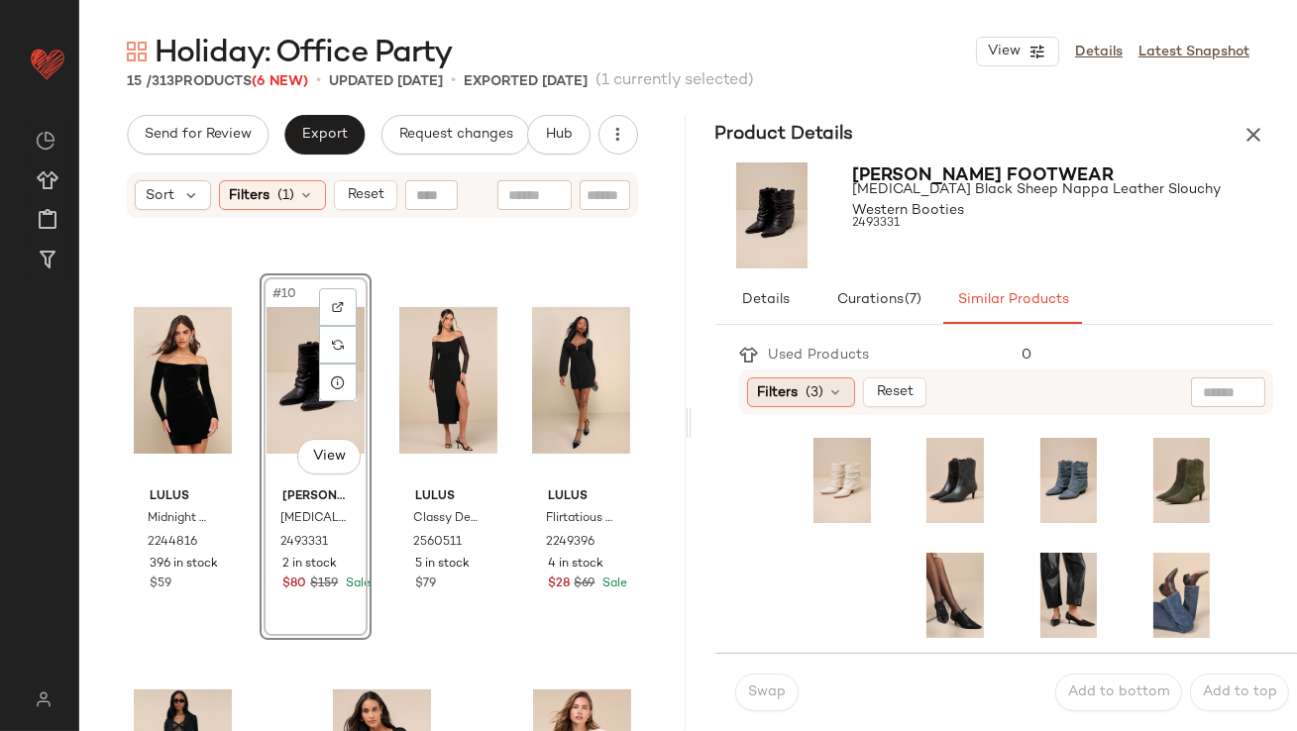
click at [789, 400] on span "Filters" at bounding box center [778, 393] width 41 height 21
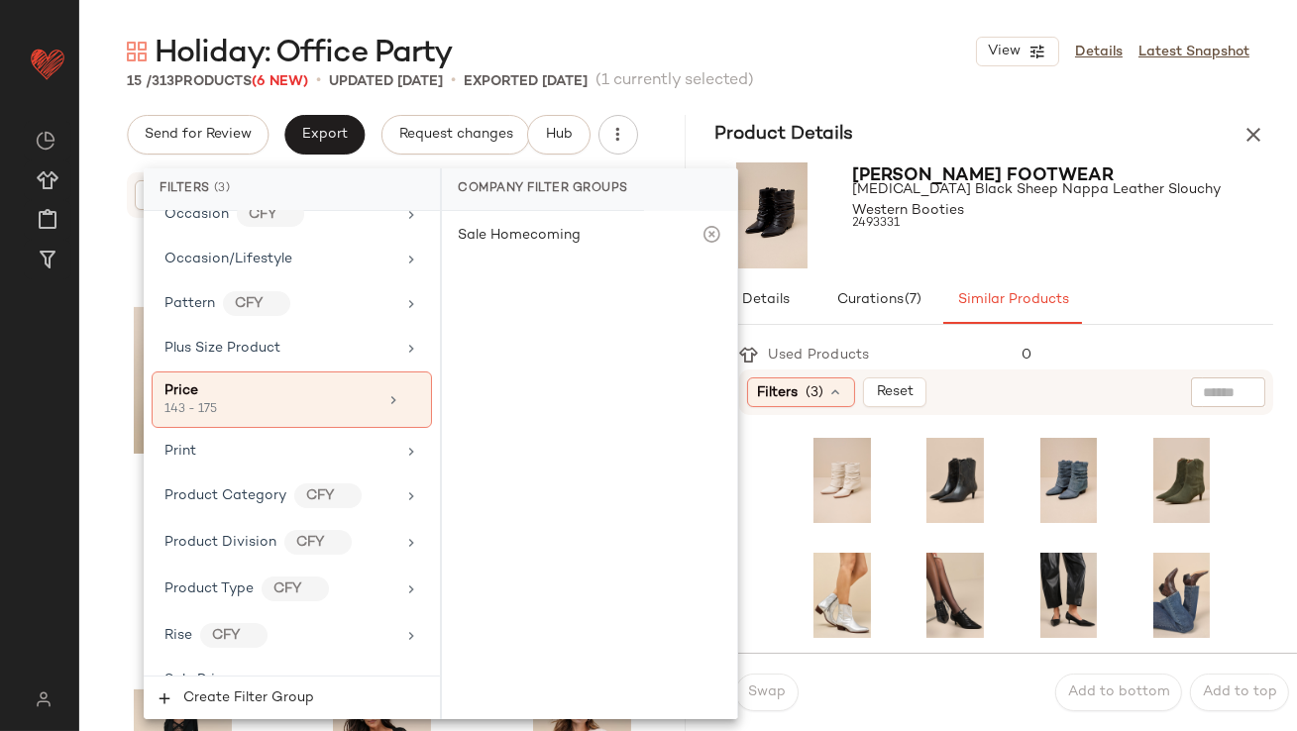
scroll to position [1576, 0]
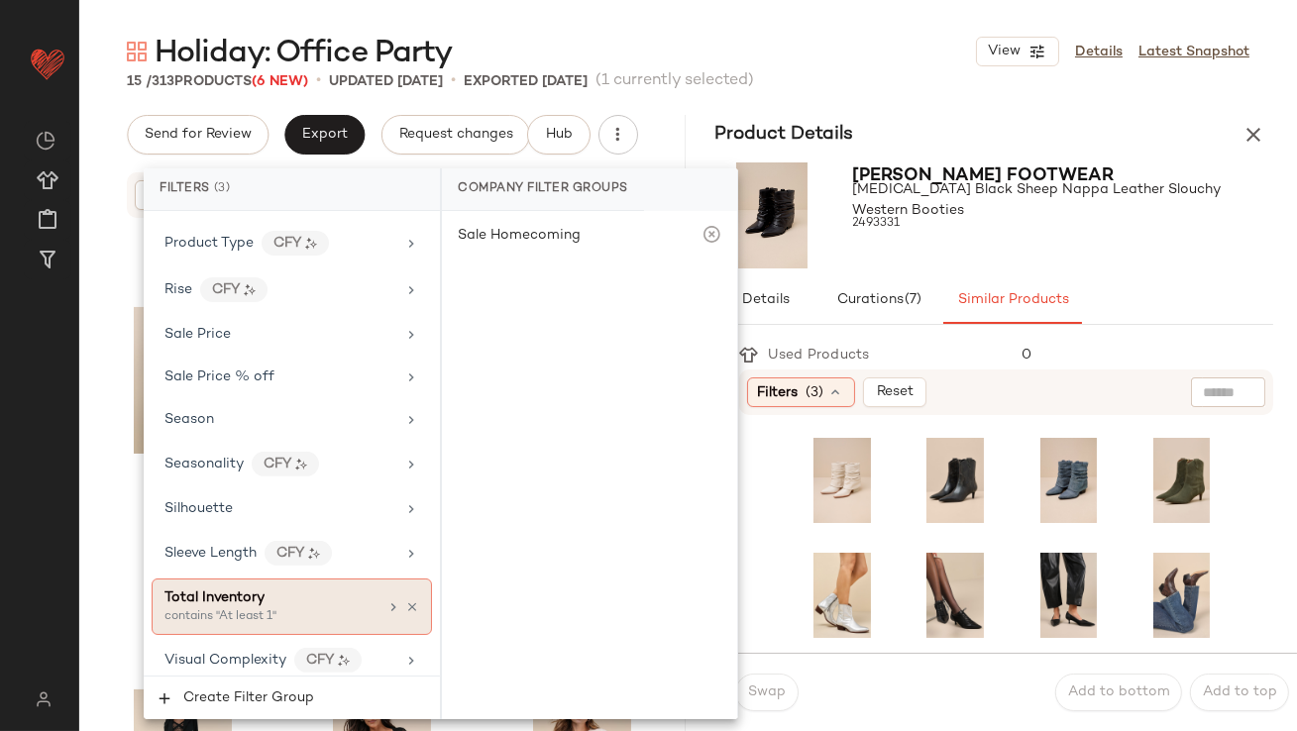
click at [225, 597] on div "Total Inventory" at bounding box center [215, 598] width 100 height 21
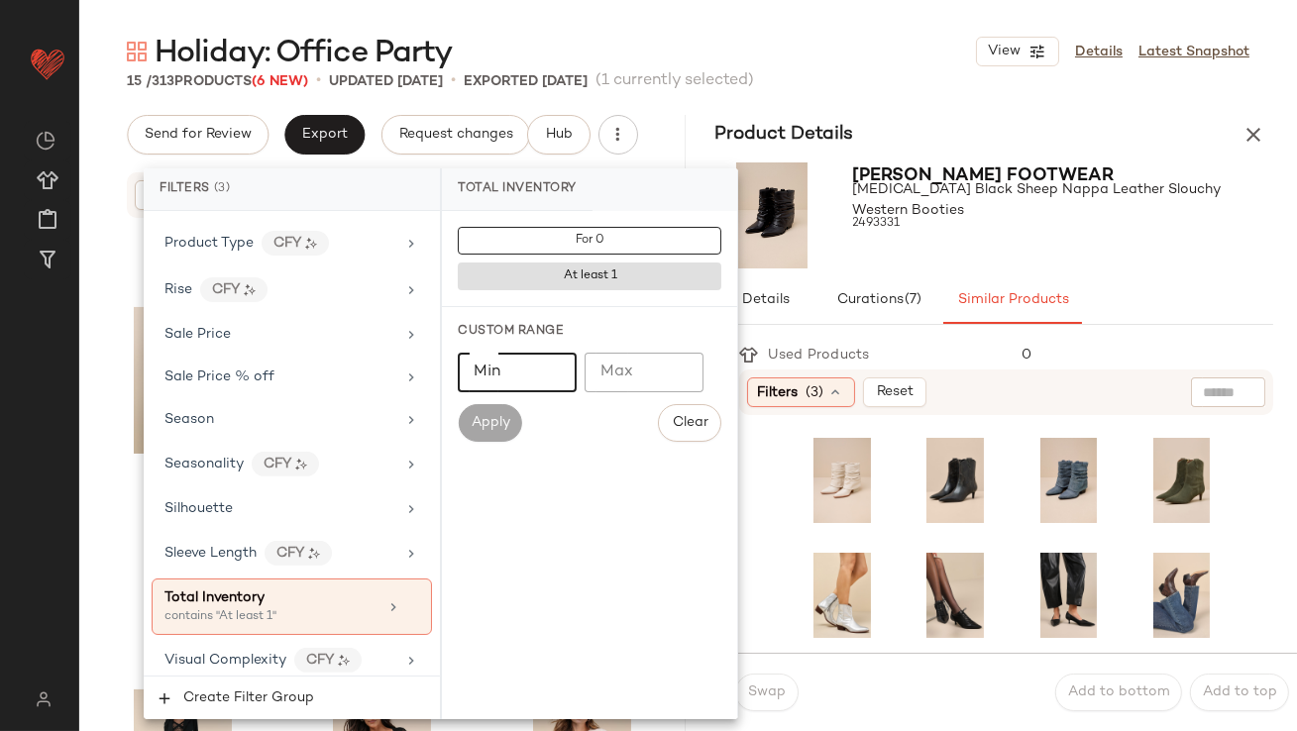
click at [519, 378] on input "Min" at bounding box center [517, 373] width 119 height 40
type input "**"
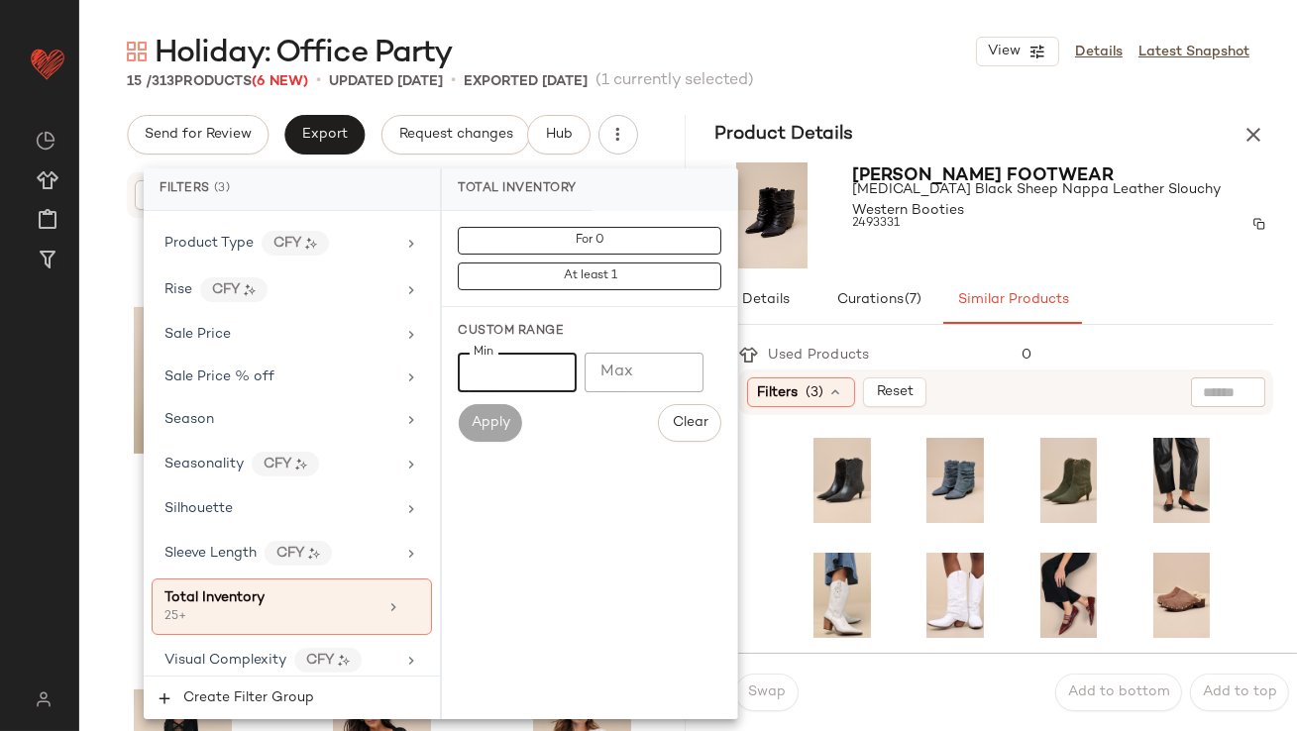
click at [1076, 223] on div "2493331" at bounding box center [1063, 224] width 421 height 28
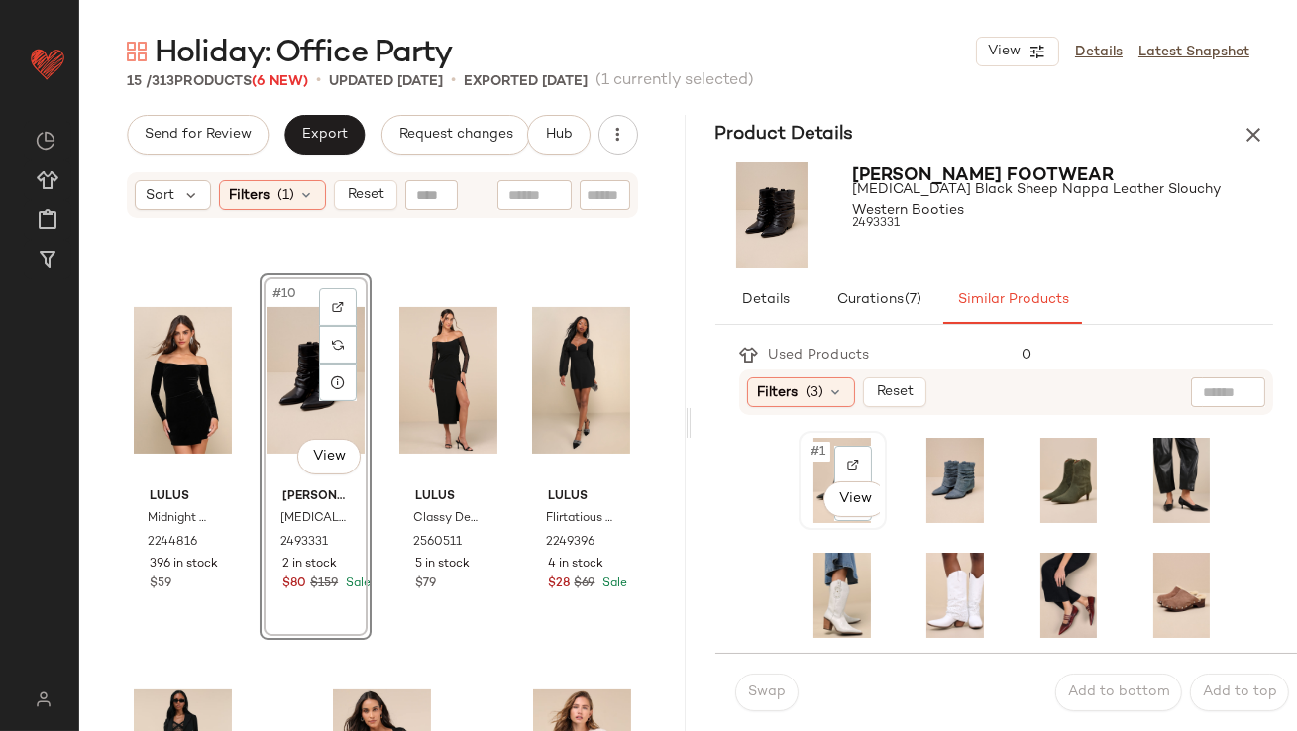
click at [806, 453] on div "#1 View" at bounding box center [843, 480] width 74 height 85
click at [764, 695] on span "Swap" at bounding box center [766, 693] width 39 height 16
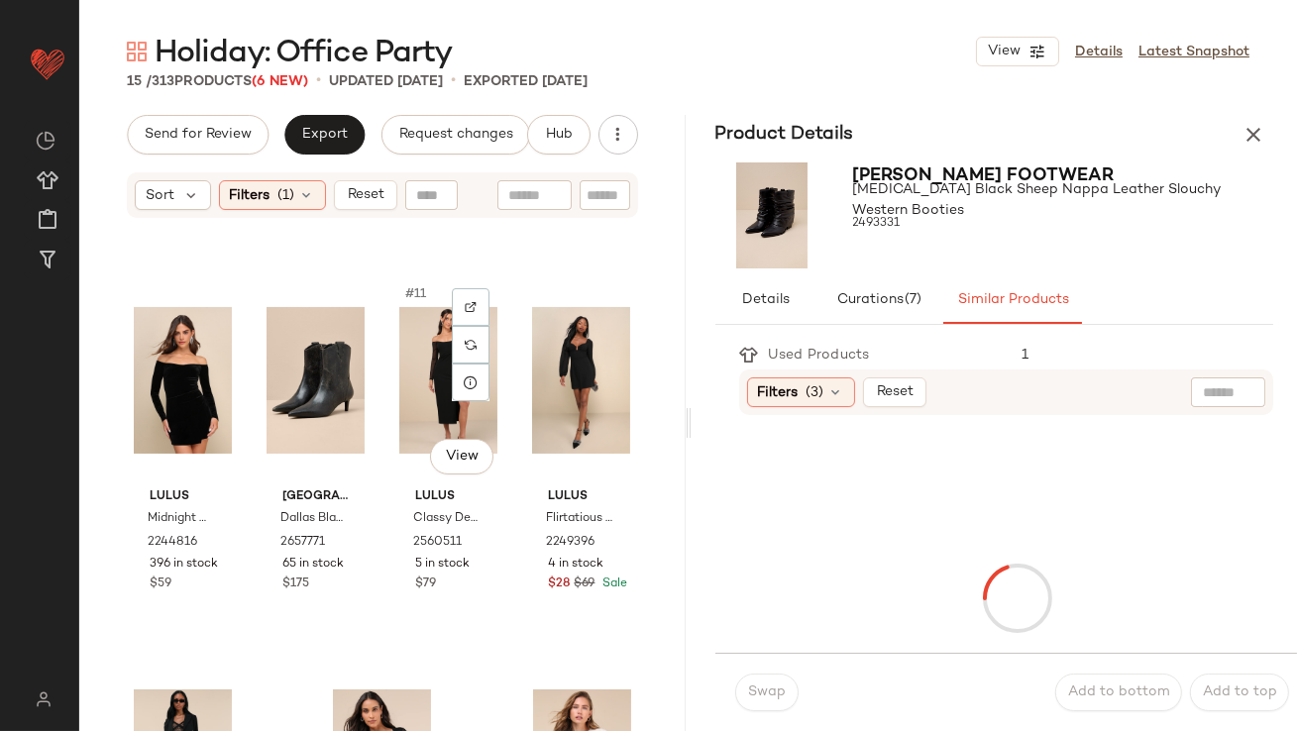
click at [424, 365] on div "#11 View" at bounding box center [448, 380] width 98 height 200
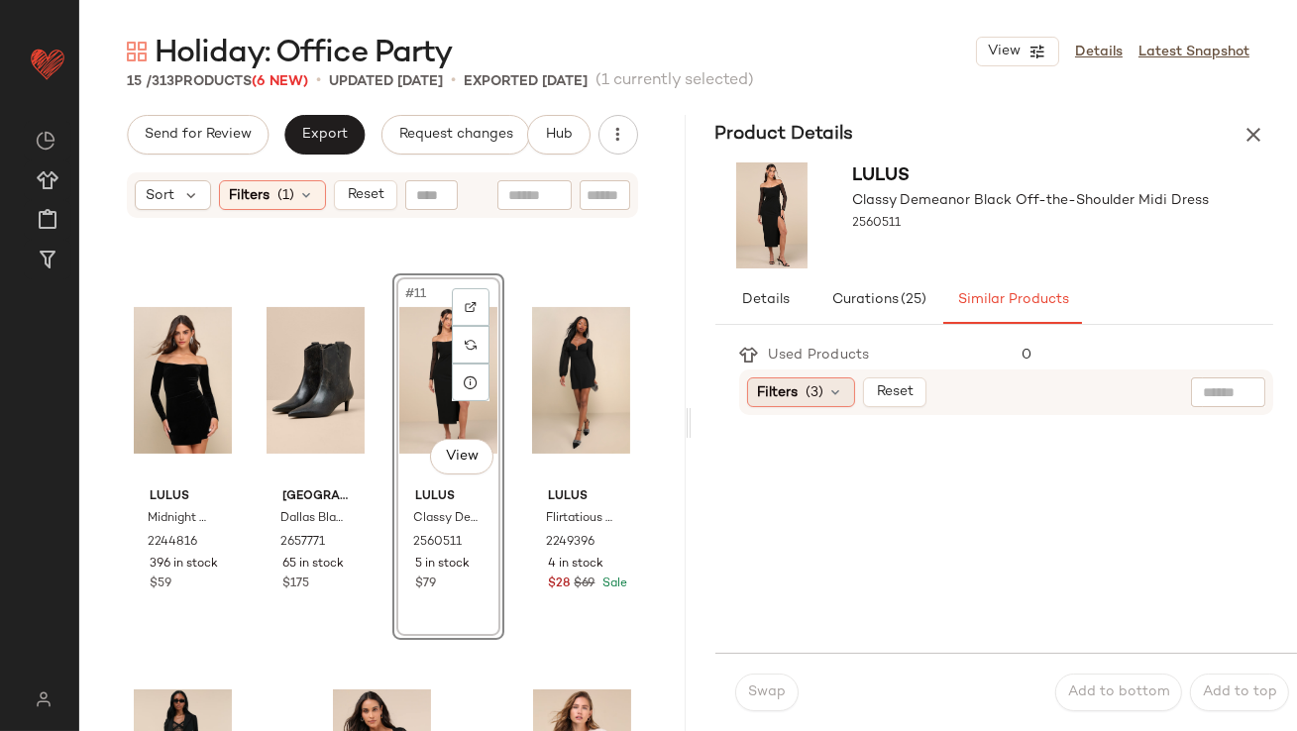
click at [783, 403] on div "Filters (3)" at bounding box center [801, 393] width 108 height 30
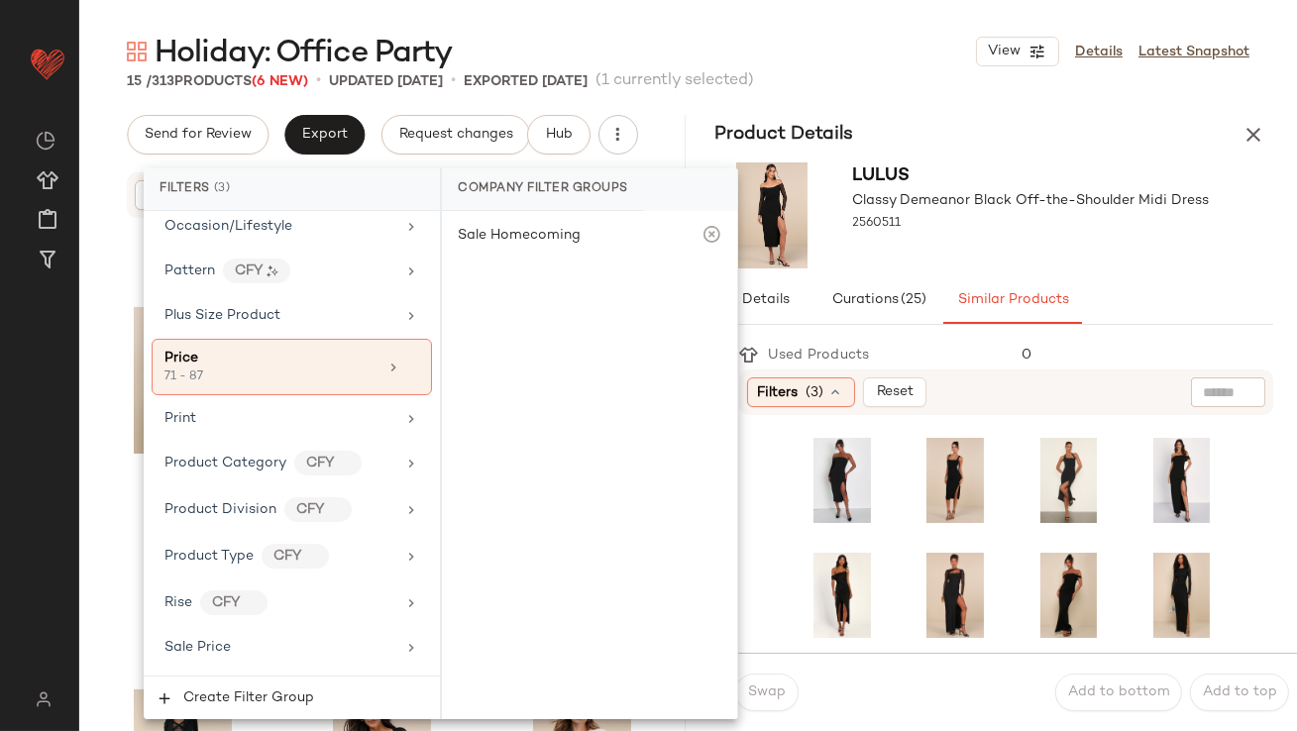
scroll to position [1576, 0]
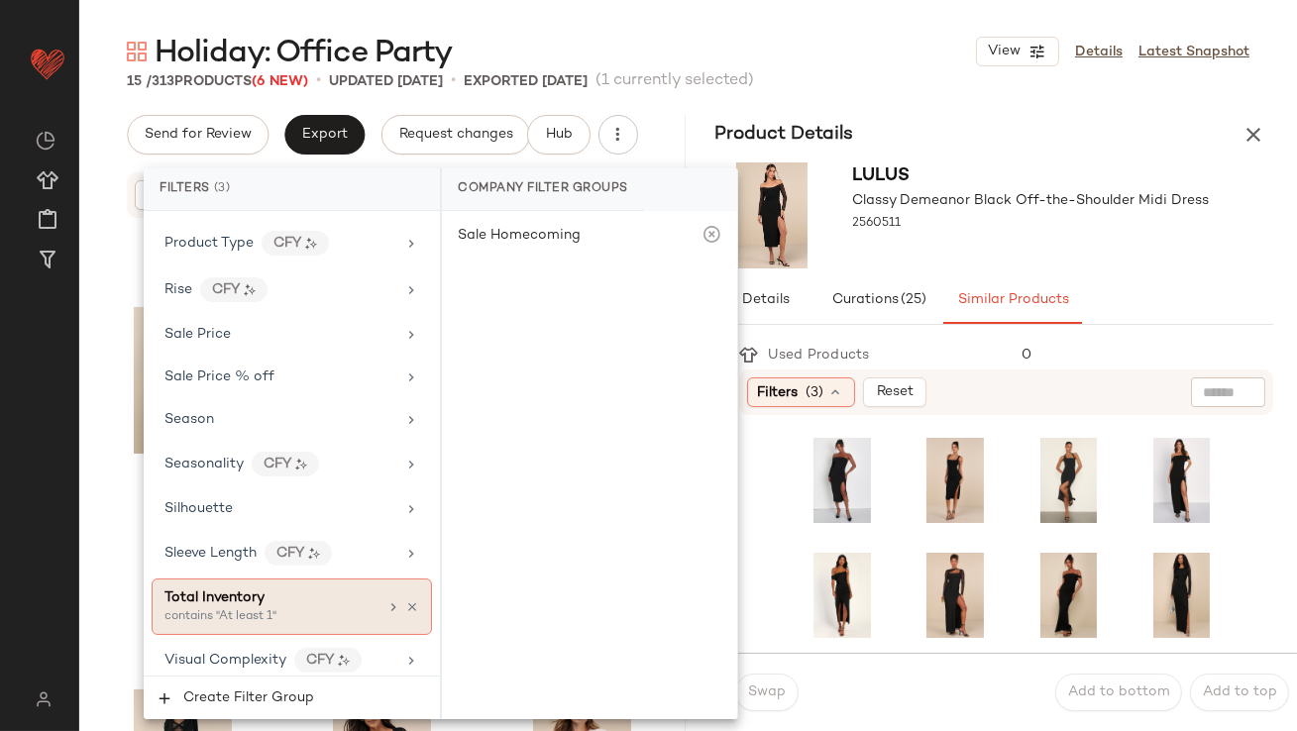
click at [215, 620] on div "Total Inventory contains "At least 1"" at bounding box center [292, 607] width 280 height 56
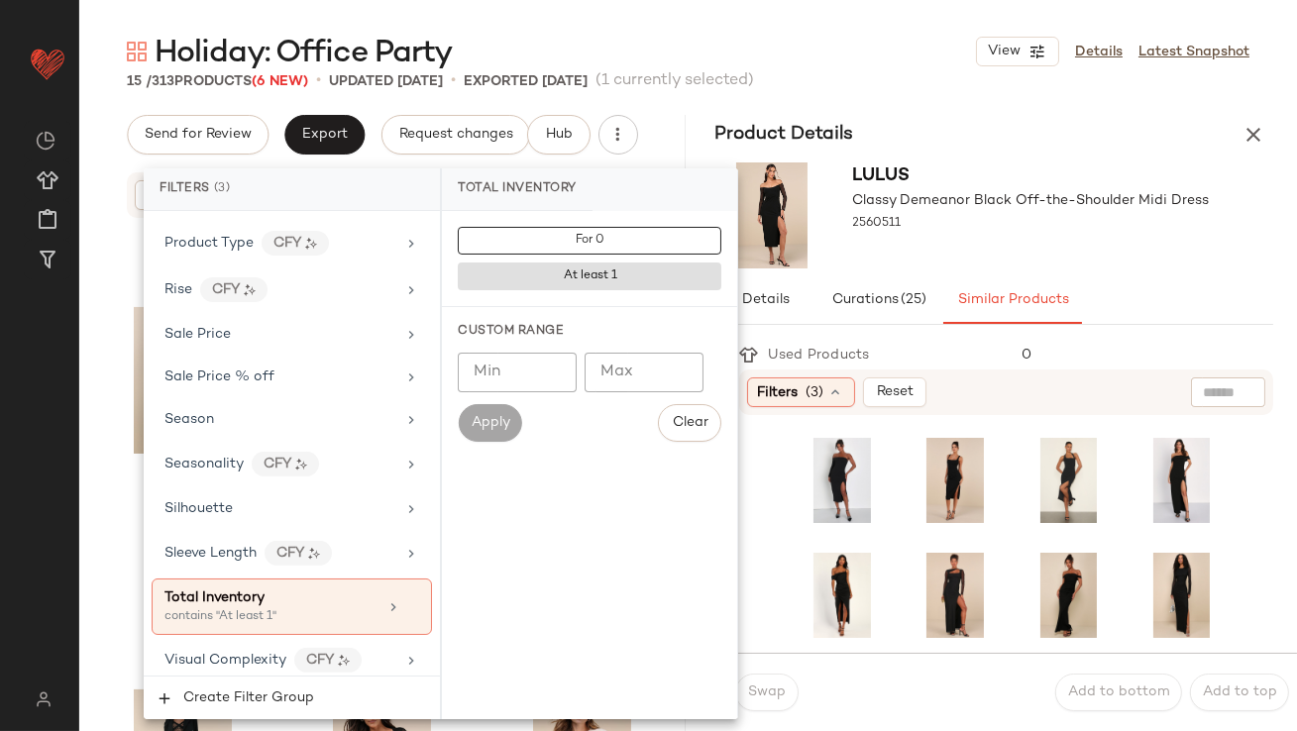
click at [543, 370] on input "Min" at bounding box center [517, 373] width 119 height 40
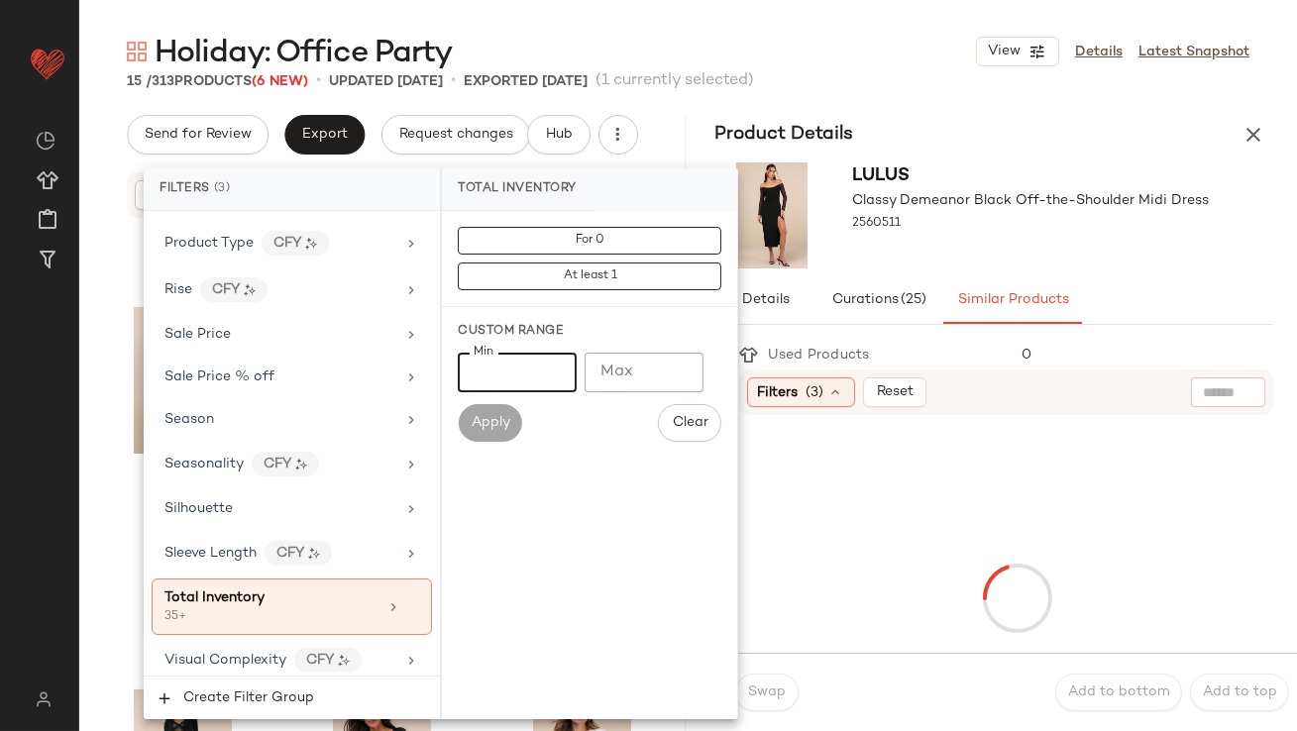
type input "**"
click at [940, 242] on div at bounding box center [1031, 242] width 357 height 16
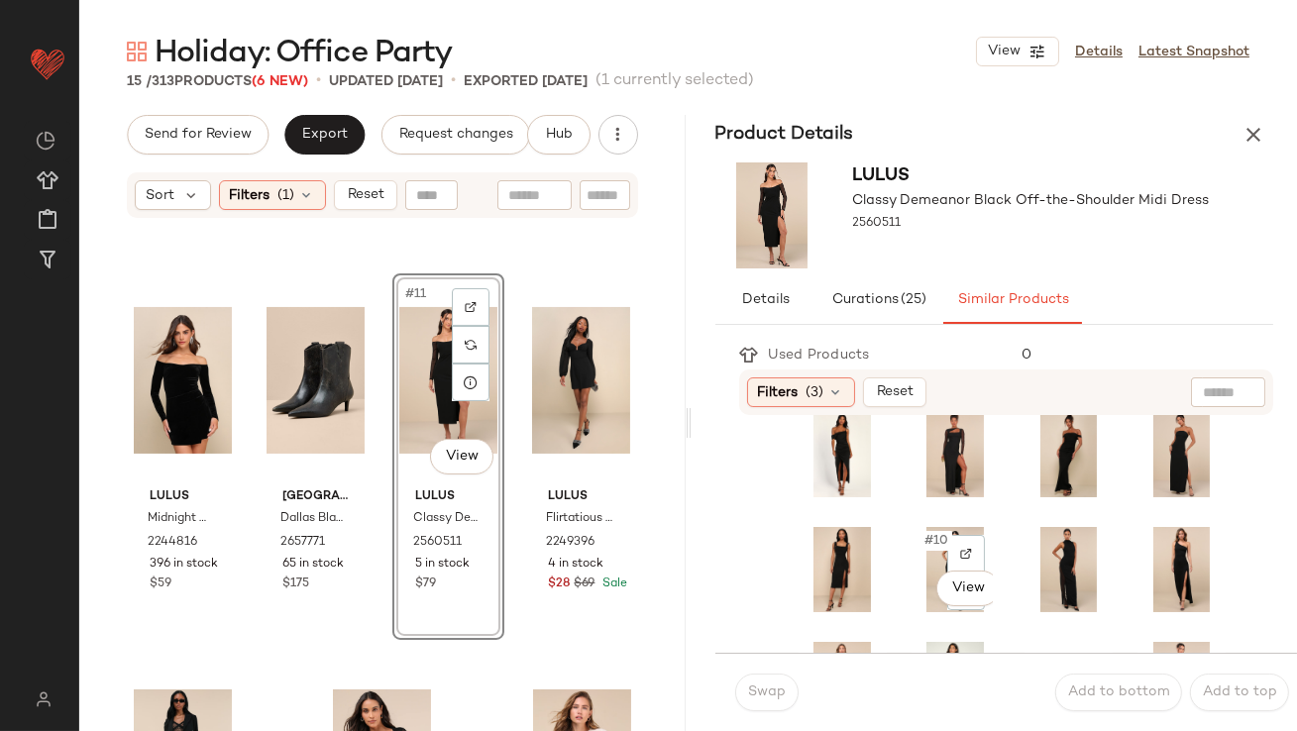
scroll to position [184, 0]
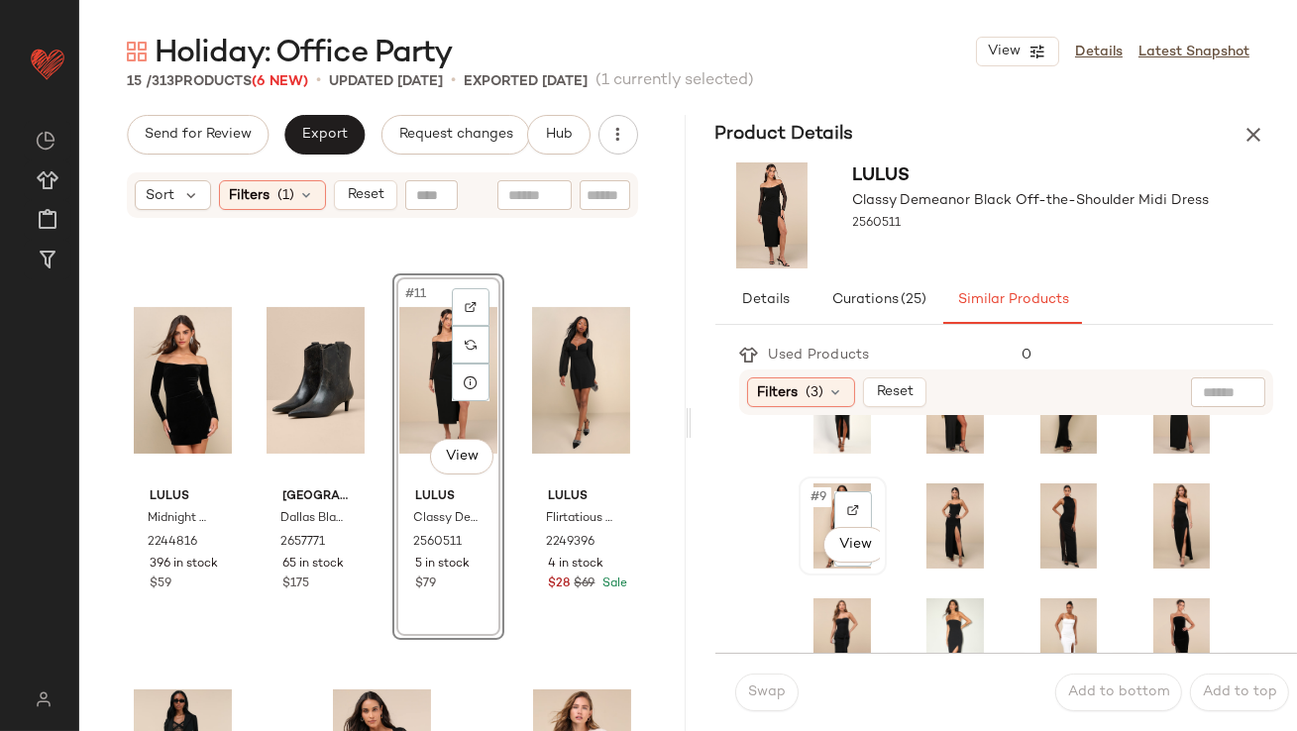
click at [818, 510] on div "#9 View" at bounding box center [843, 526] width 74 height 85
click at [787, 684] on button "Swap" at bounding box center [766, 693] width 63 height 38
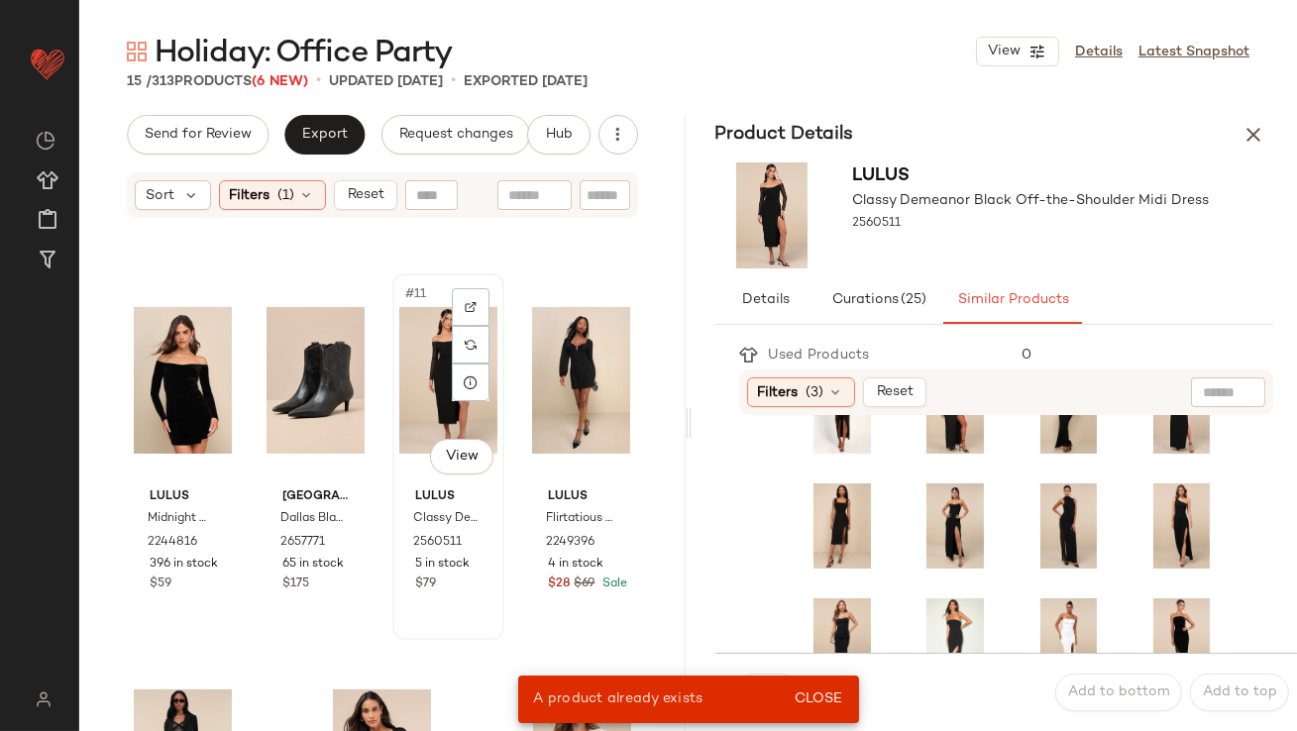
click at [420, 340] on div "#11 View" at bounding box center [448, 380] width 98 height 200
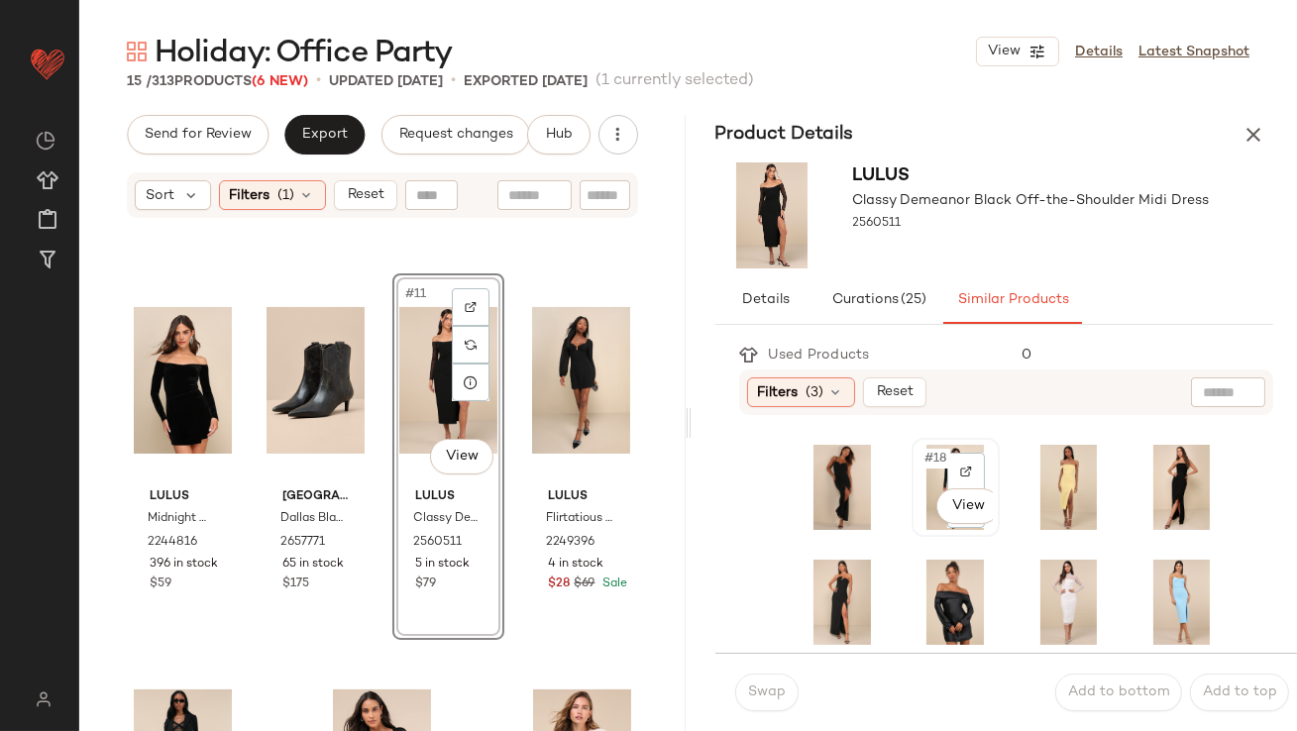
scroll to position [454, 0]
click at [923, 465] on span "#18" at bounding box center [937, 458] width 28 height 20
click at [750, 699] on span "Swap" at bounding box center [766, 693] width 39 height 16
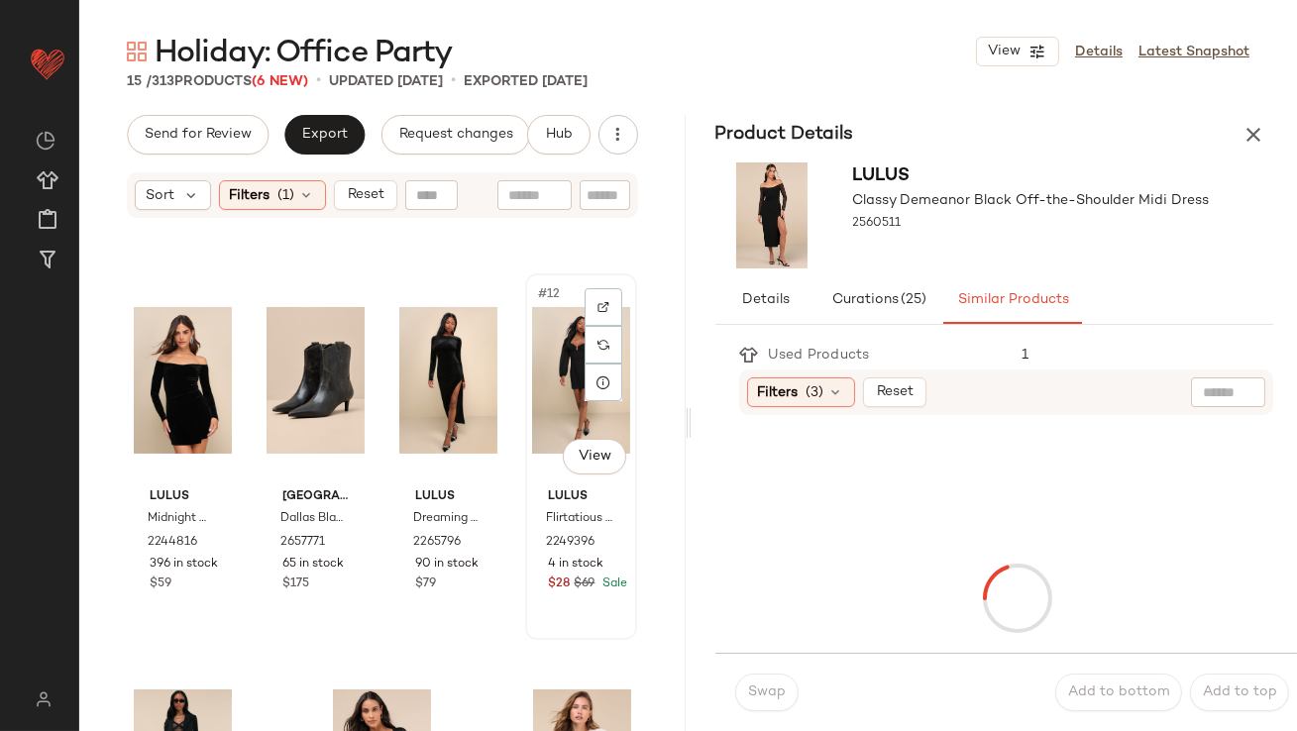
click at [552, 331] on div "#12 View" at bounding box center [581, 380] width 98 height 200
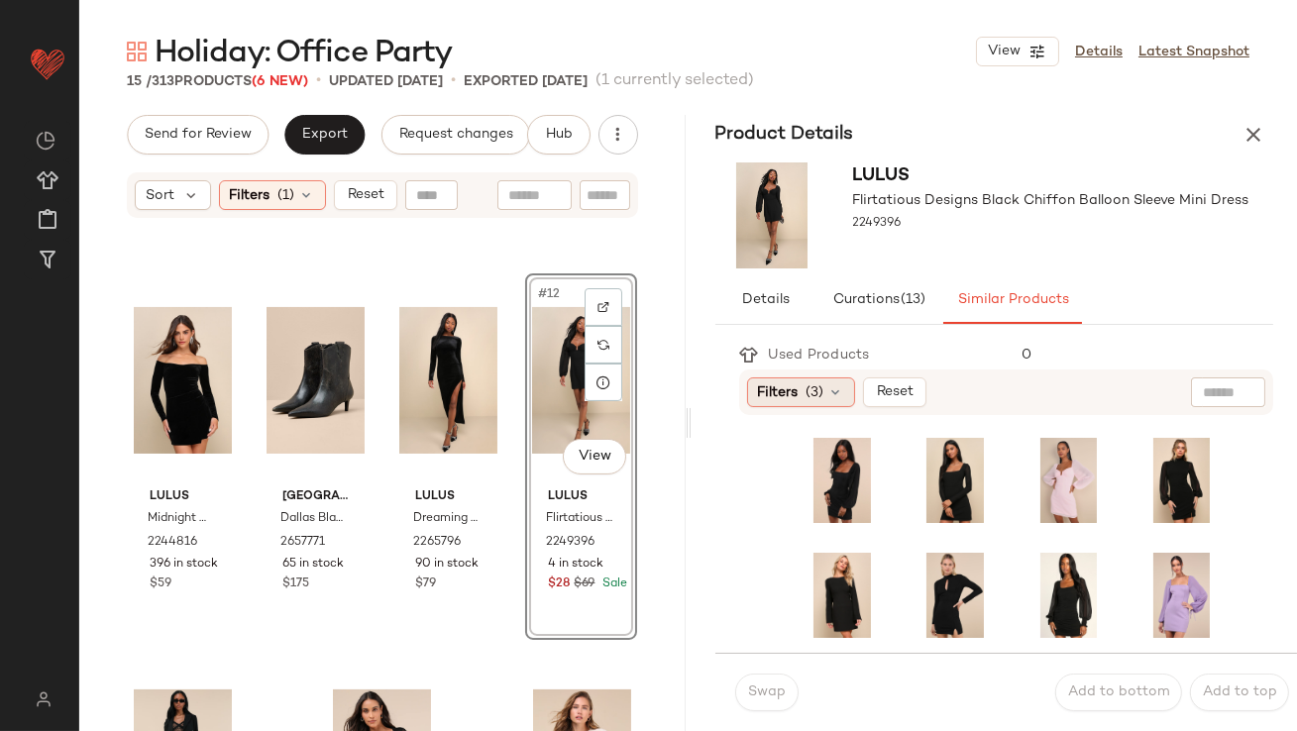
click at [778, 394] on span "Filters" at bounding box center [778, 393] width 41 height 21
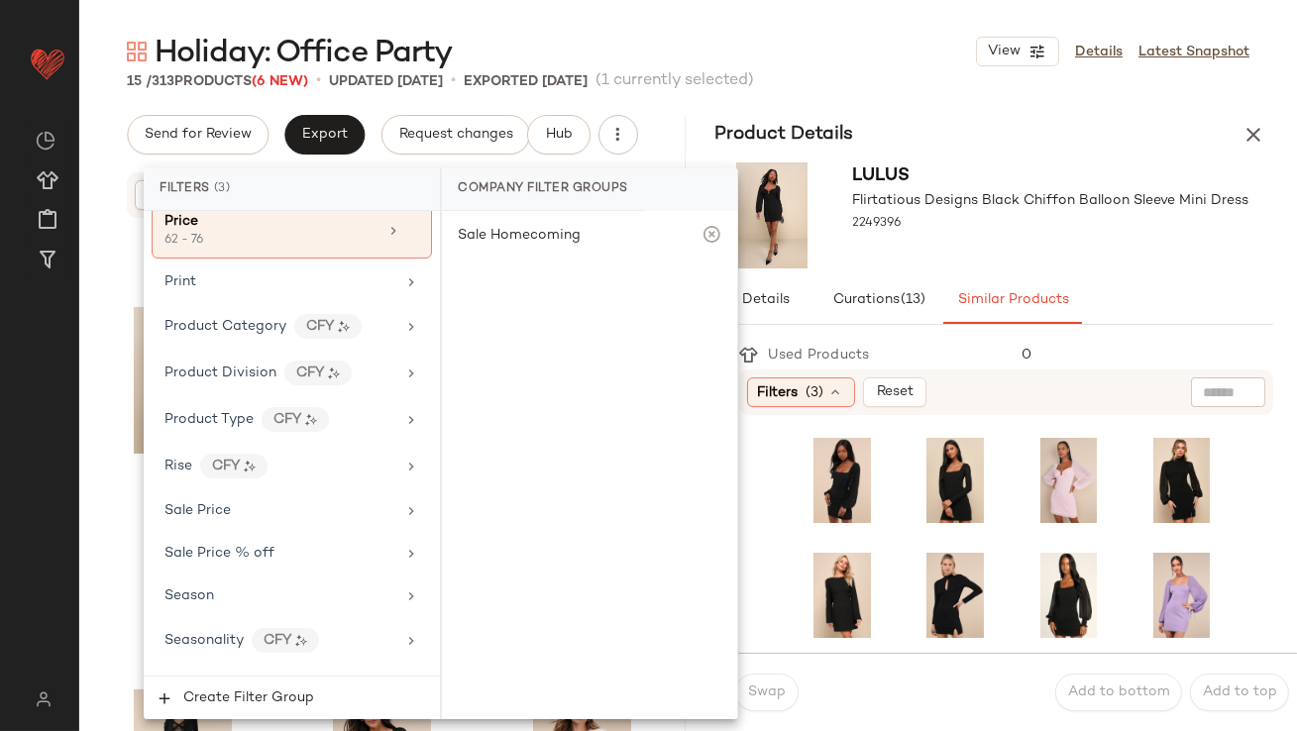
scroll to position [1576, 0]
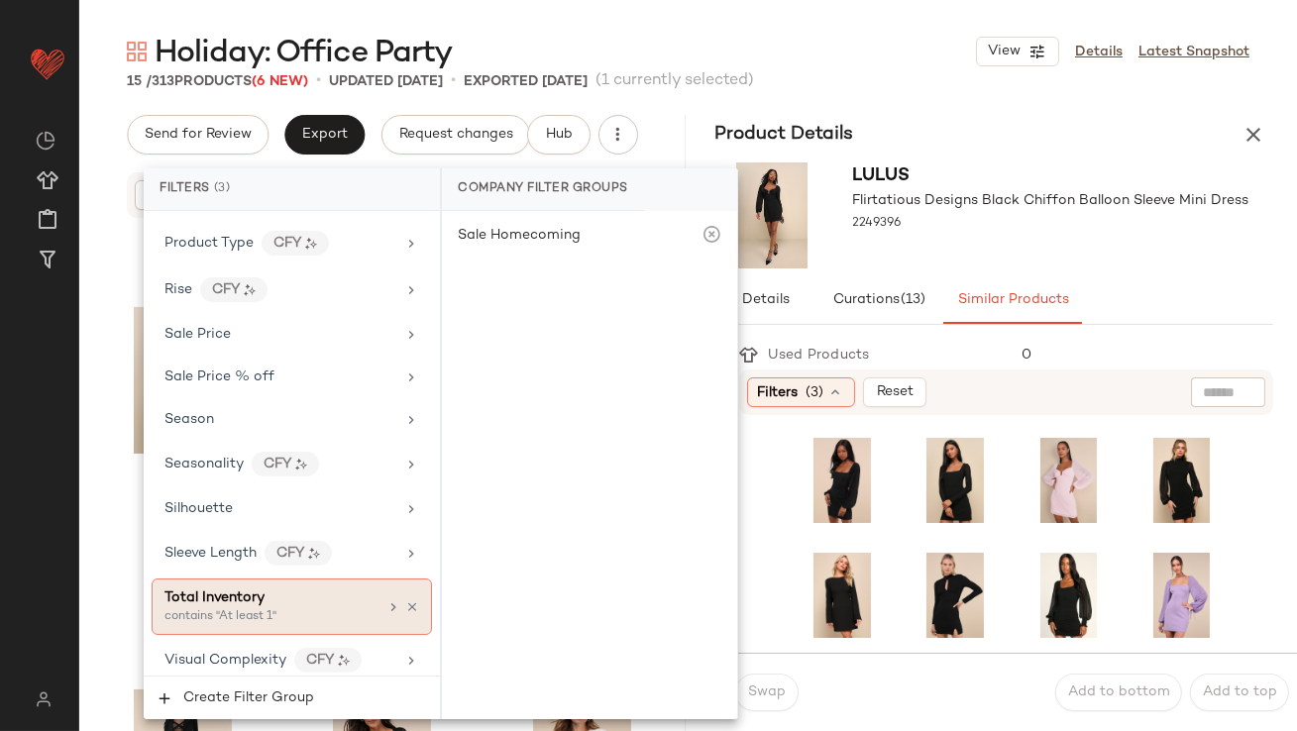
click at [300, 588] on div "Total Inventory" at bounding box center [271, 598] width 213 height 21
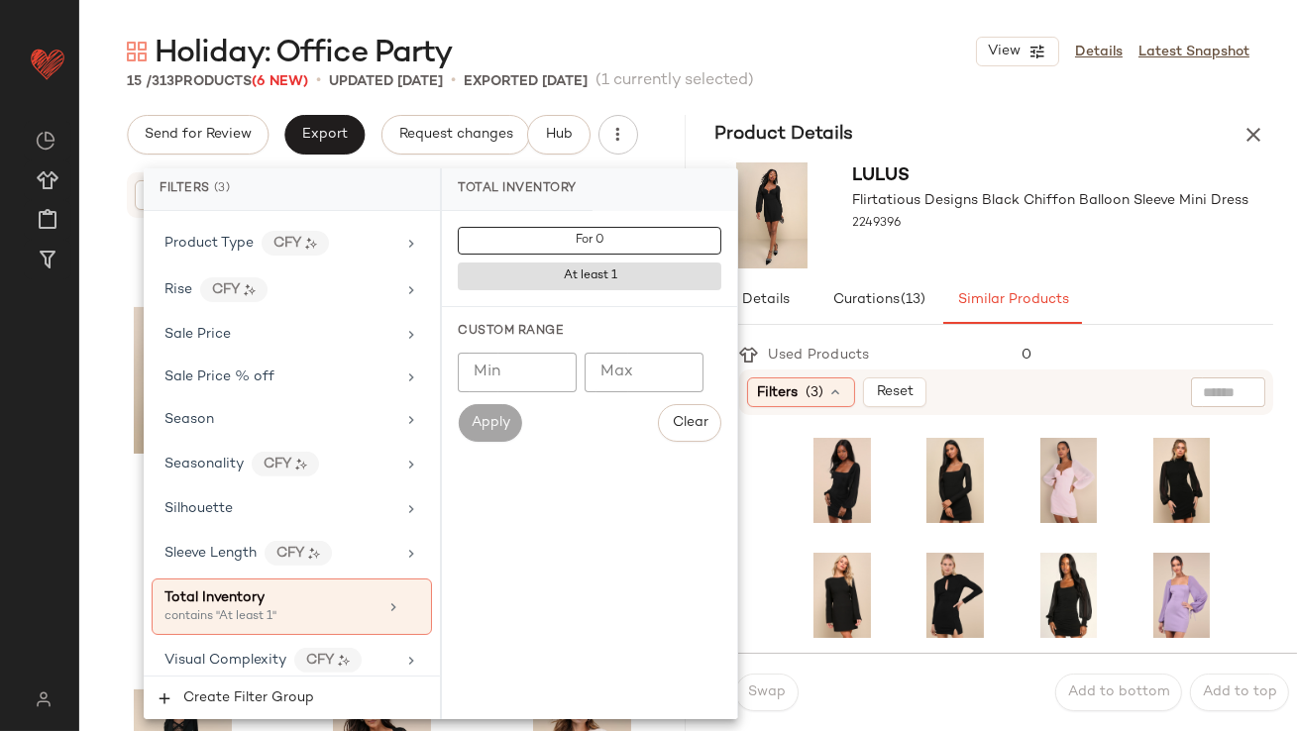
click at [527, 376] on input "Min" at bounding box center [517, 373] width 119 height 40
type input "**"
click at [1047, 249] on div at bounding box center [1051, 242] width 396 height 16
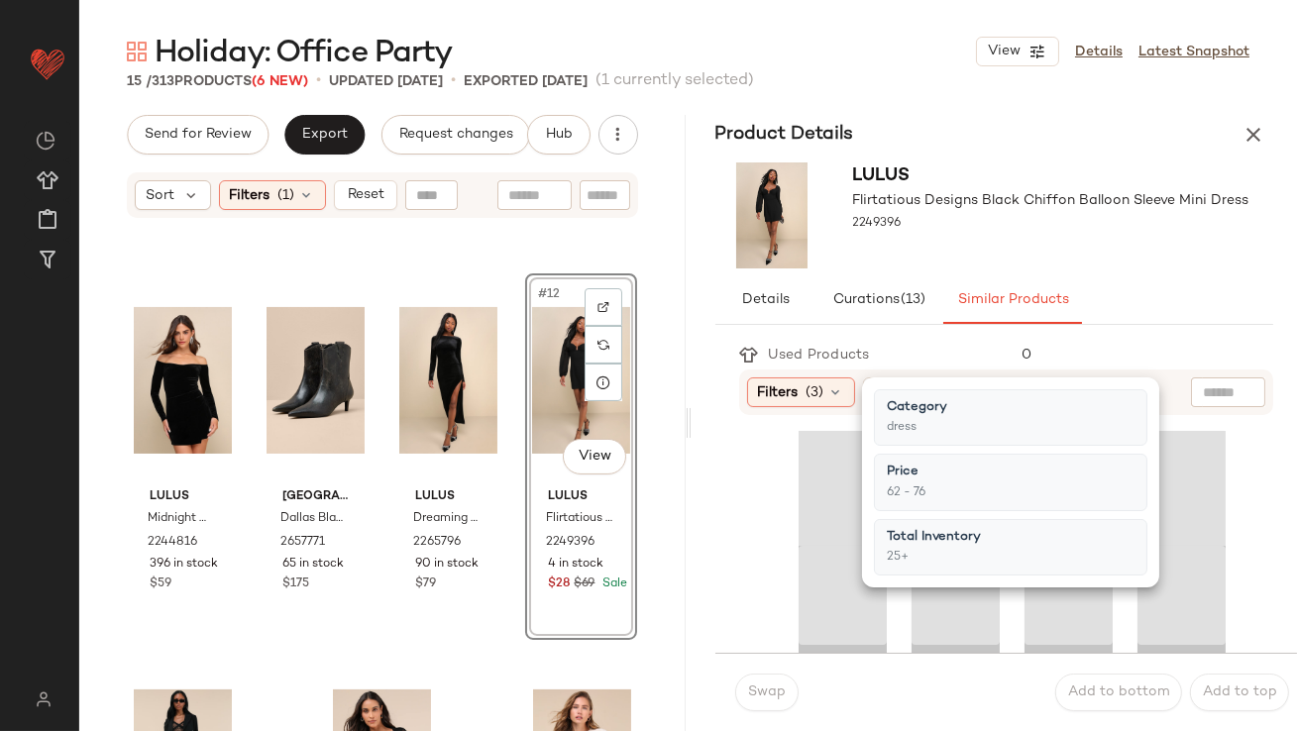
click at [1047, 251] on div "Lulus Flirtatious Designs Black Chiffon Balloon Sleeve Mini Dress 2249396" at bounding box center [1051, 216] width 396 height 106
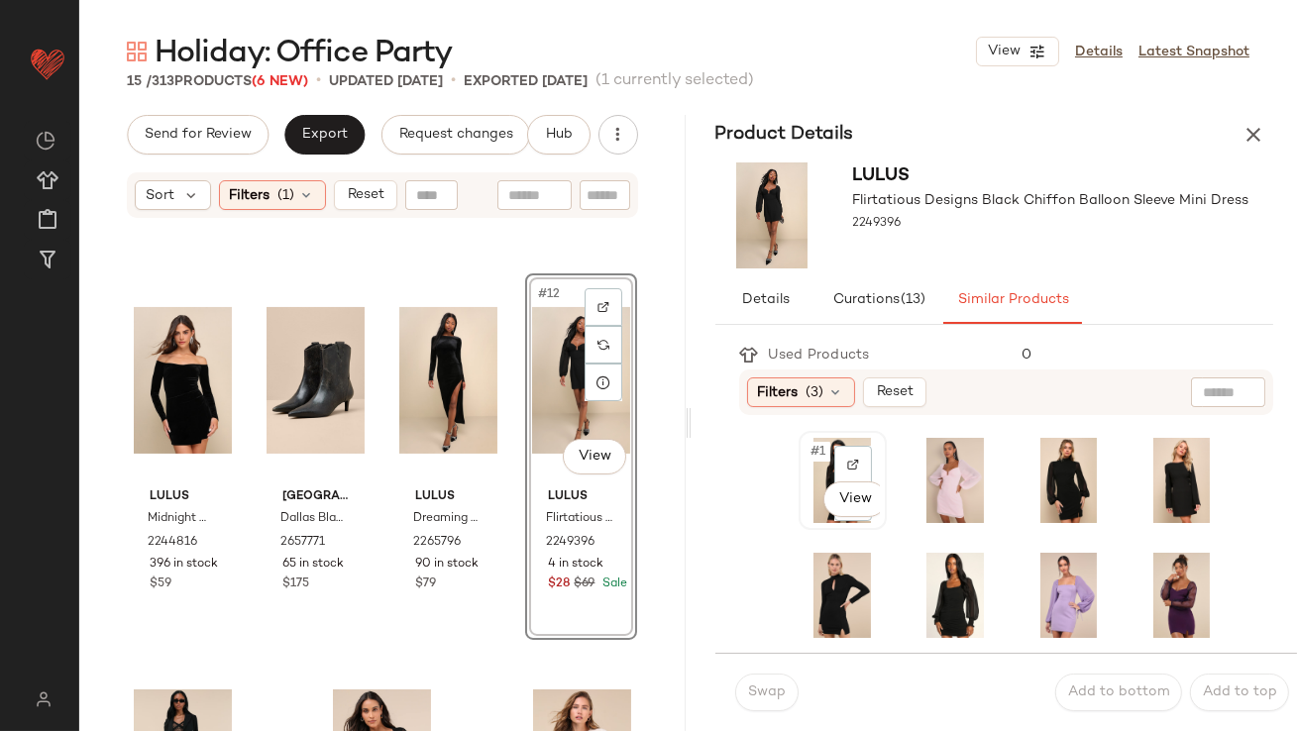
click at [817, 452] on span "#1" at bounding box center [820, 452] width 21 height 20
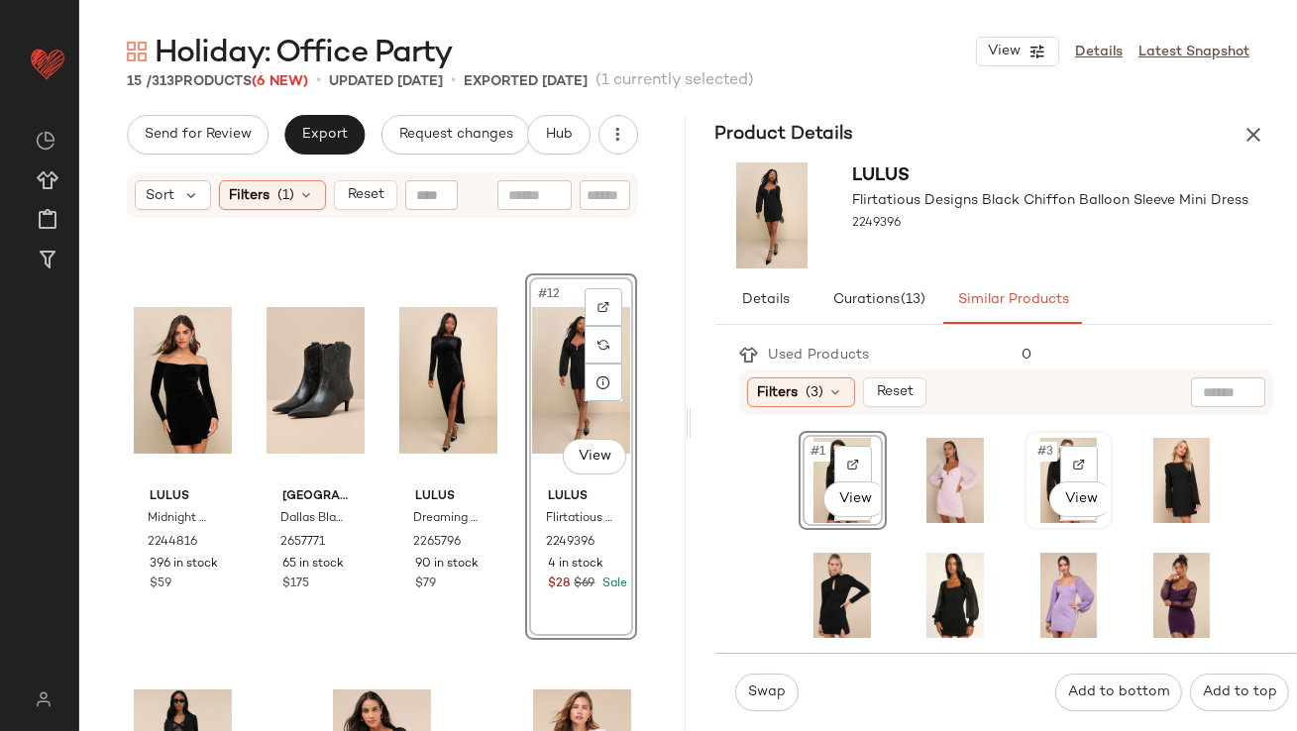
click at [1039, 465] on div "#3 View" at bounding box center [1069, 480] width 74 height 85
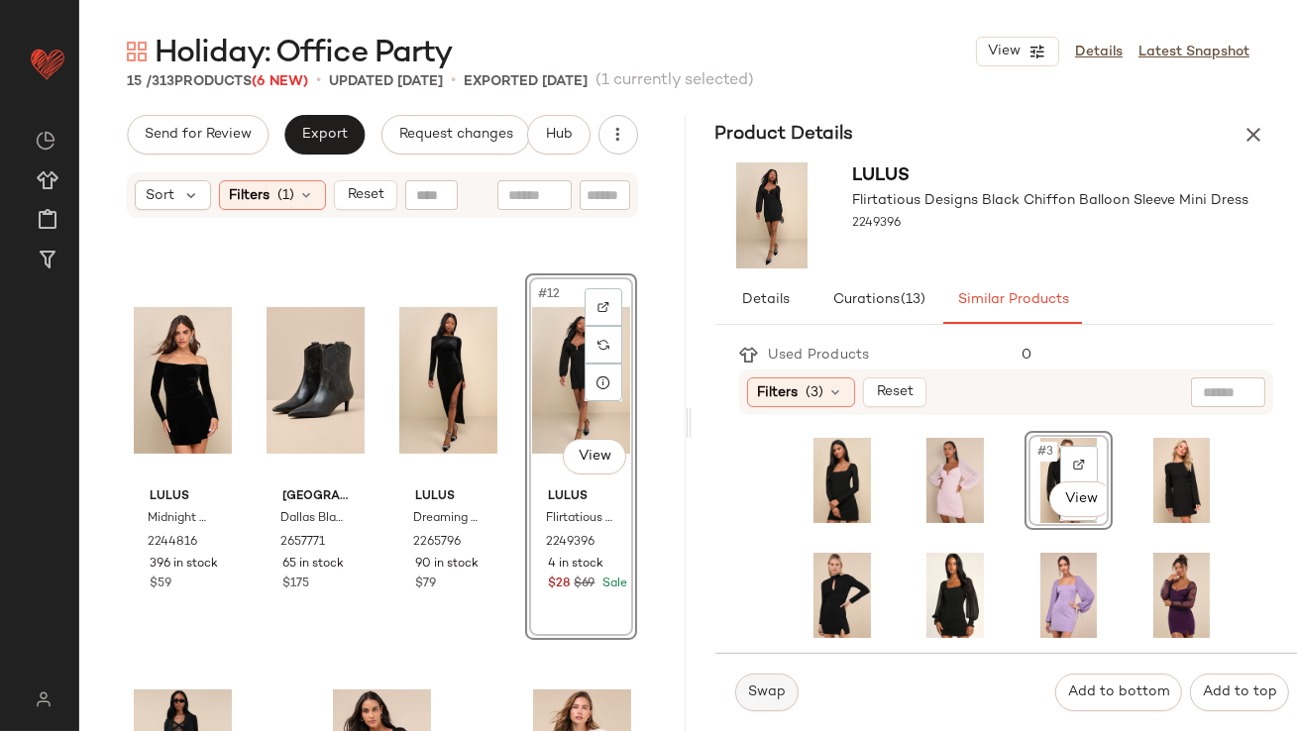
click at [757, 702] on button "Swap" at bounding box center [766, 693] width 63 height 38
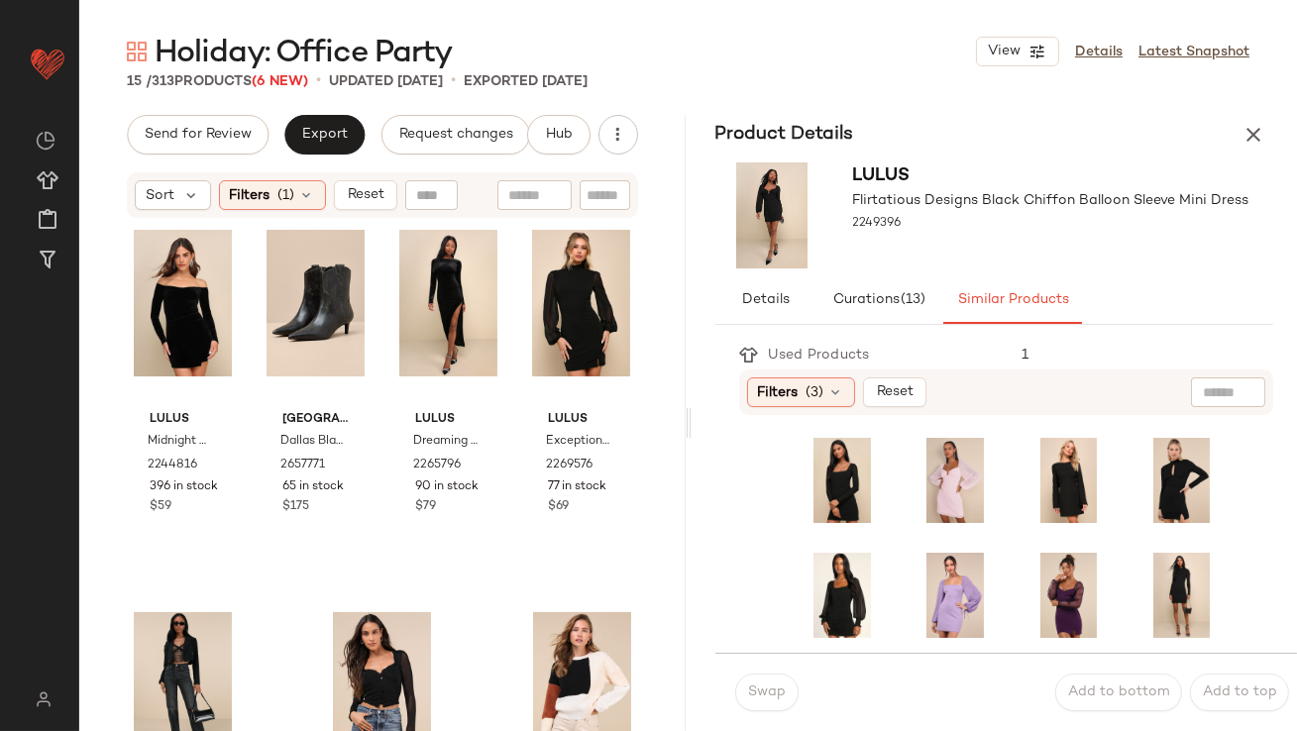
scroll to position [972, 0]
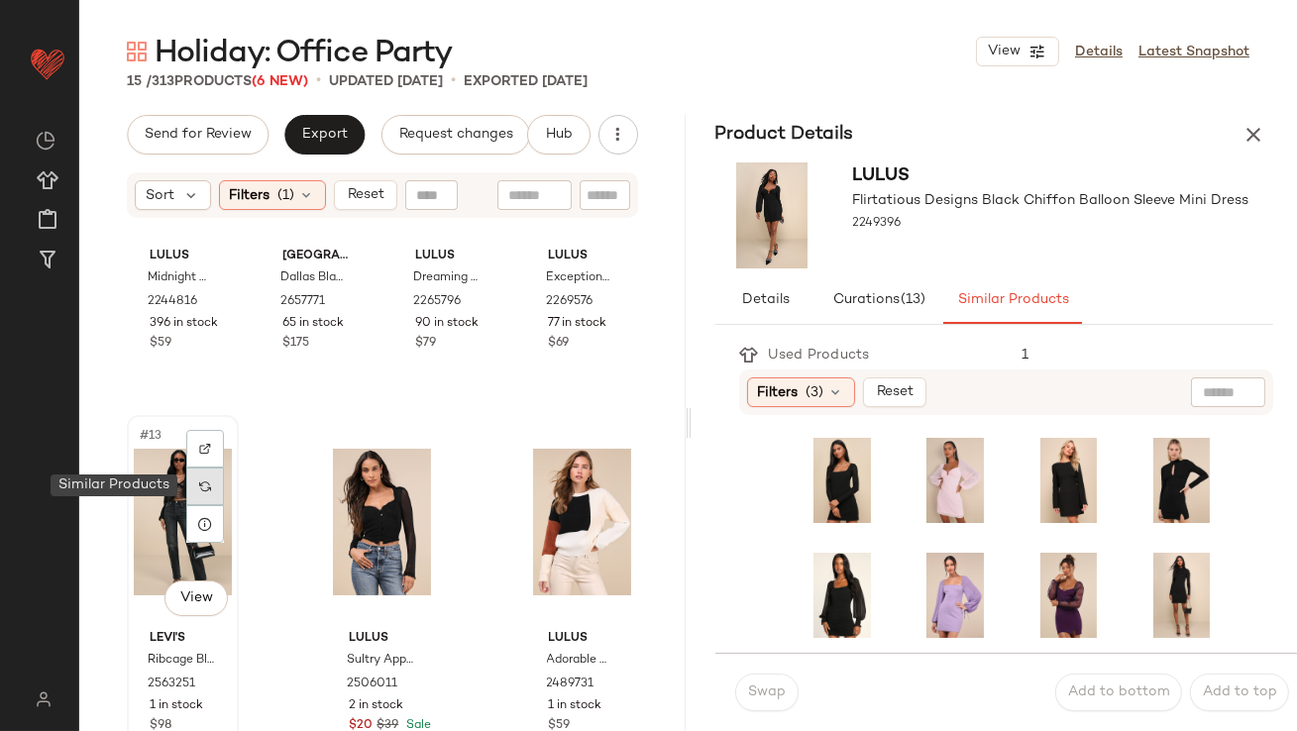
click at [215, 482] on div at bounding box center [205, 487] width 38 height 38
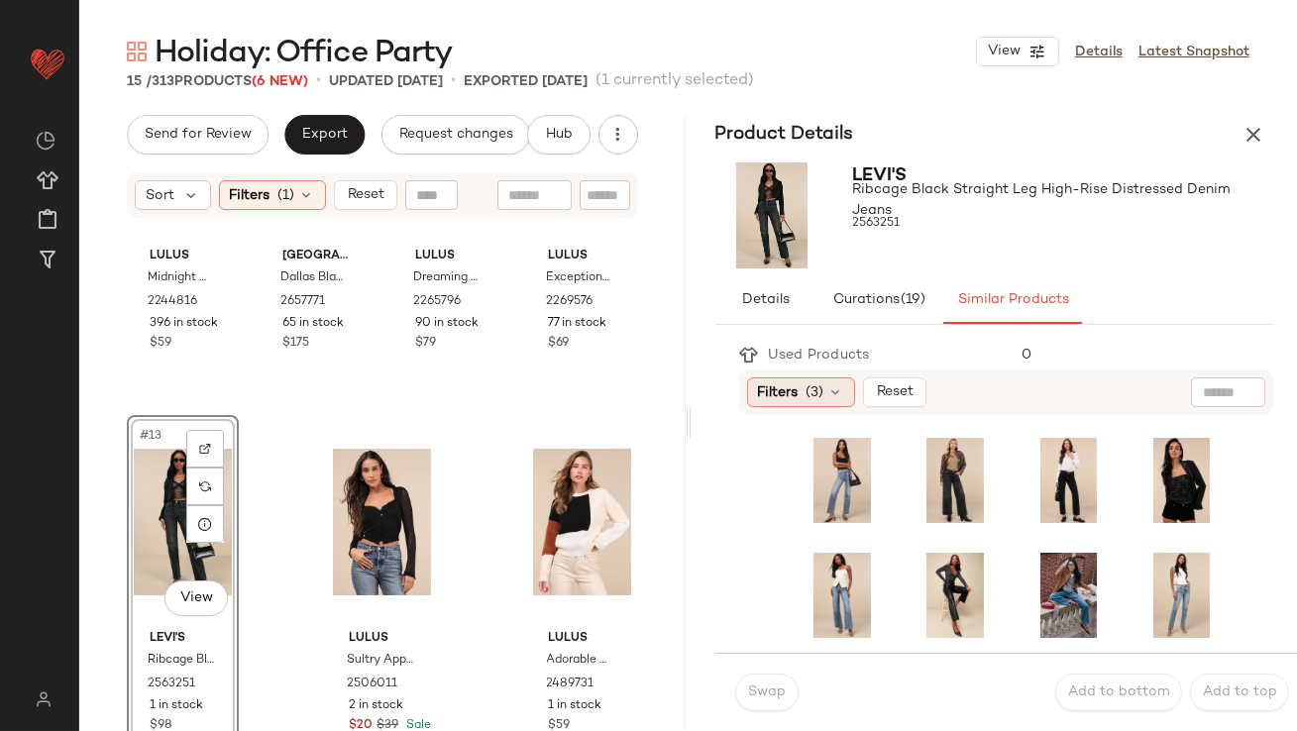
click at [827, 393] on div "Filters (3)" at bounding box center [801, 393] width 108 height 30
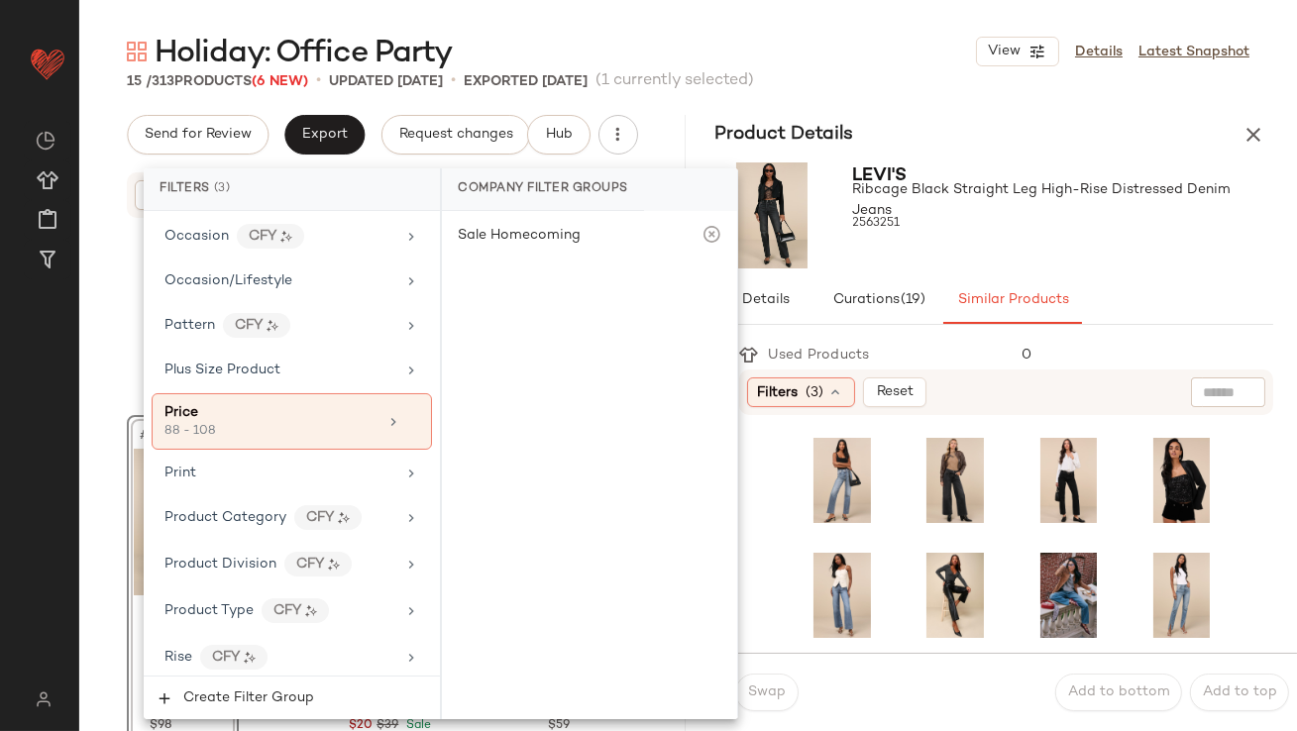
scroll to position [1576, 0]
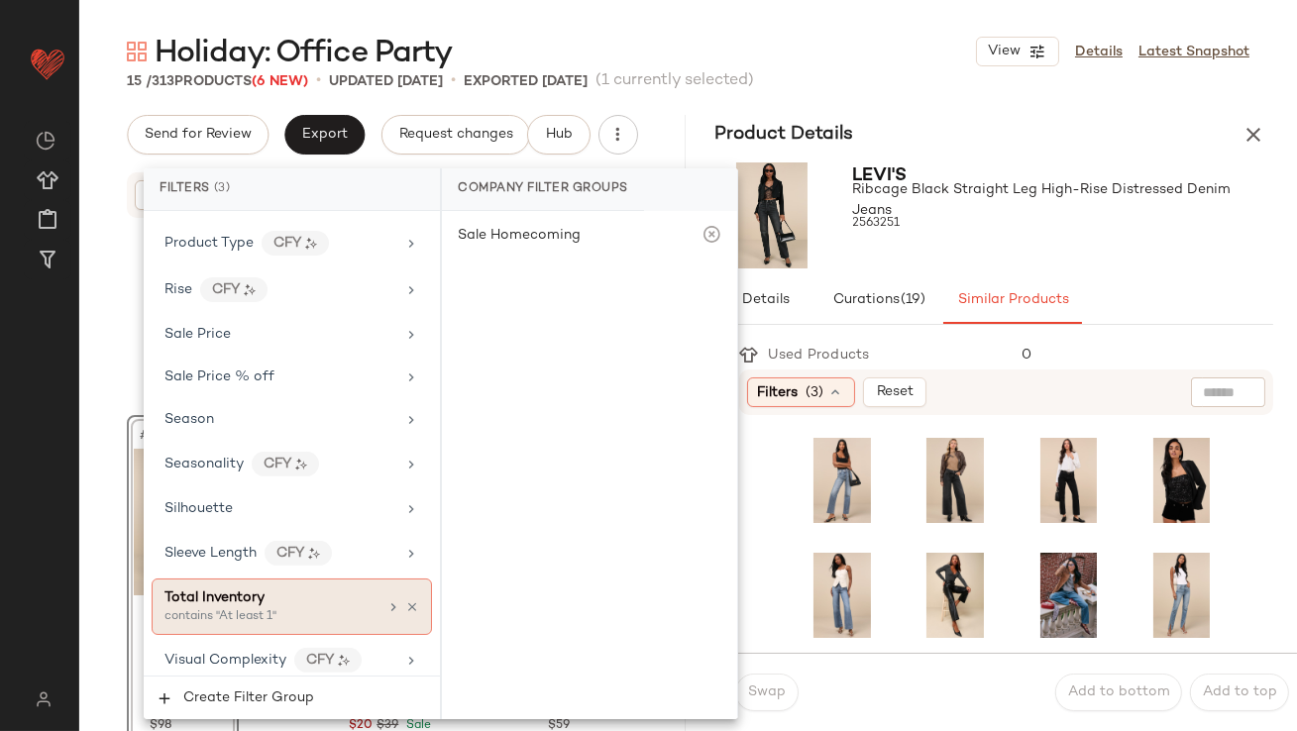
click at [194, 617] on div "Total Inventory contains "At least 1"" at bounding box center [292, 607] width 280 height 56
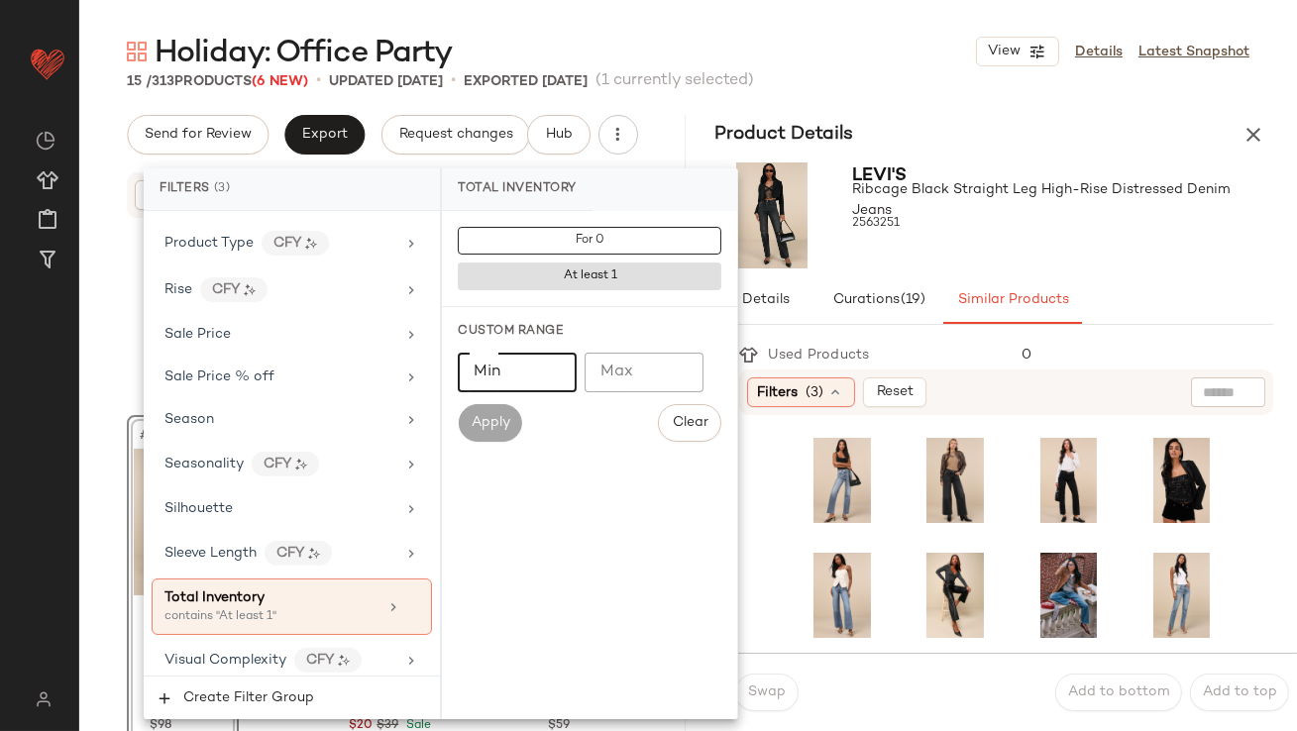
click at [528, 383] on input "Min" at bounding box center [517, 373] width 119 height 40
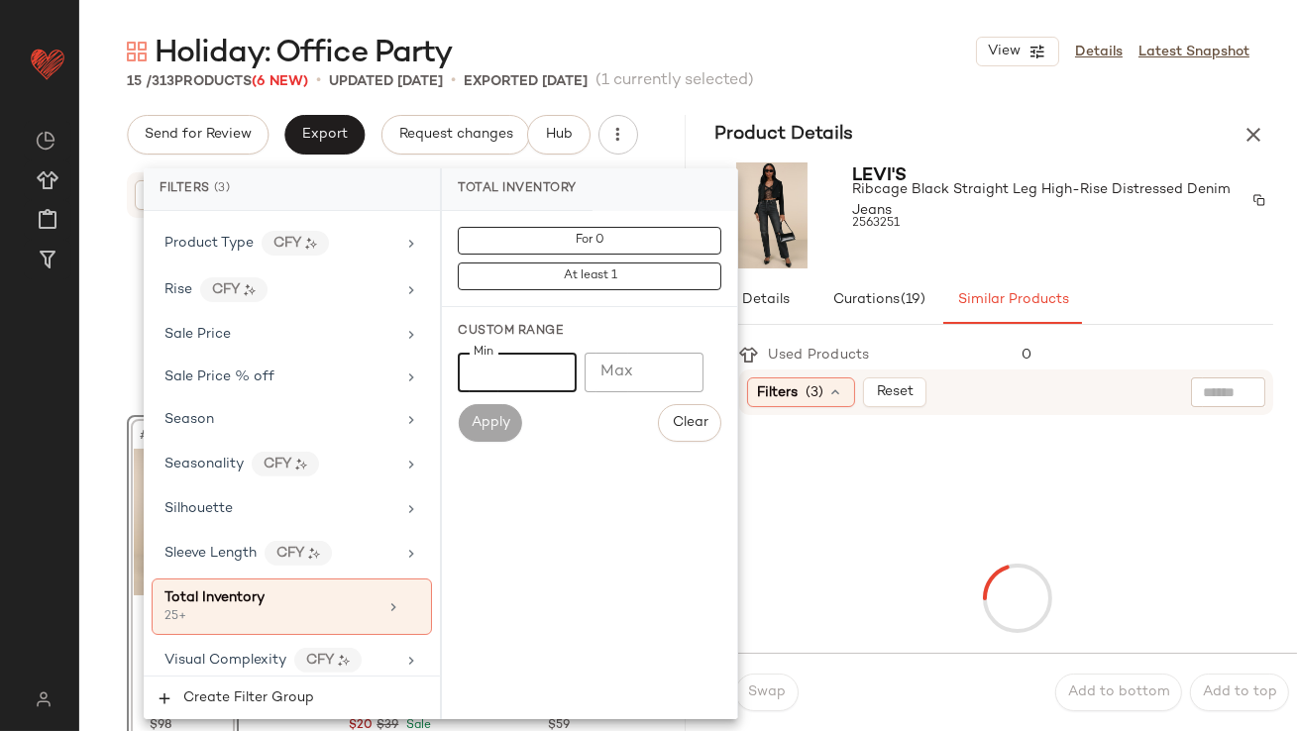
type input "**"
click at [1015, 220] on span "Ribcage Black Straight Leg High-Rise Distressed Denim Jeans" at bounding box center [1046, 200] width 386 height 42
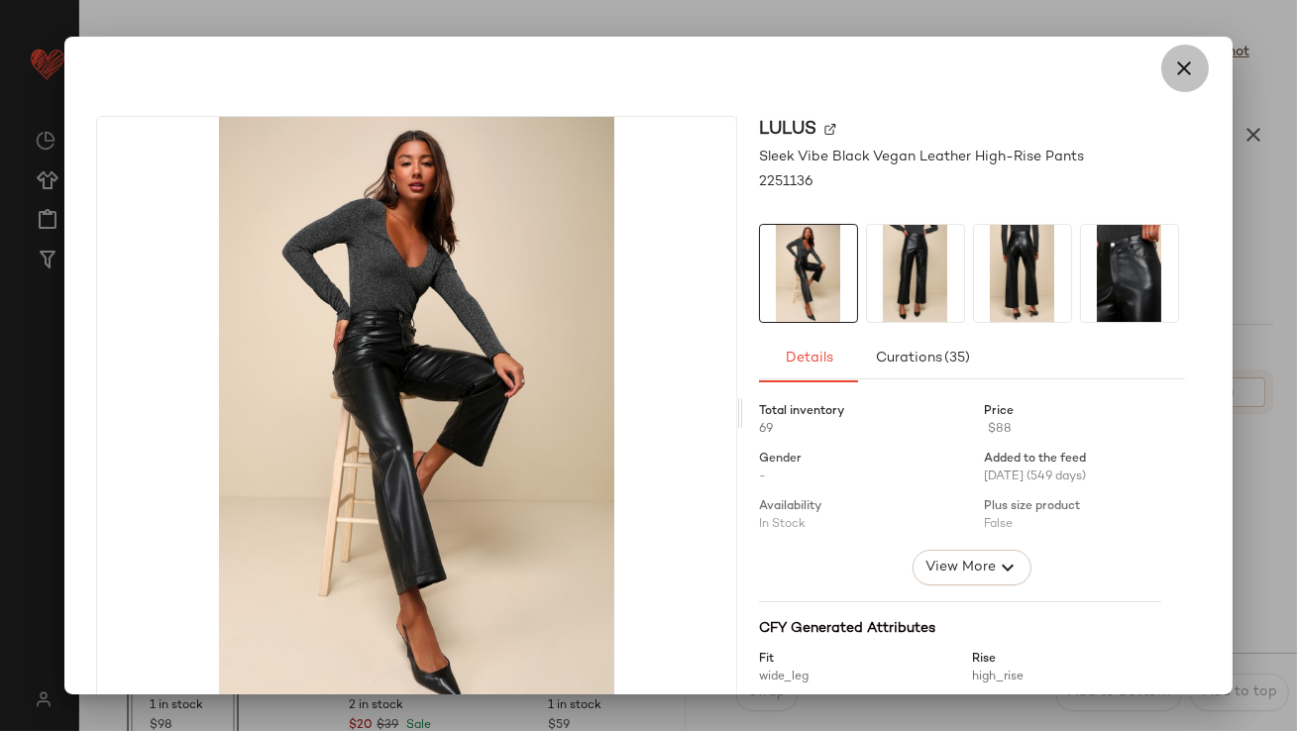
click at [1173, 62] on icon "button" at bounding box center [1185, 68] width 24 height 24
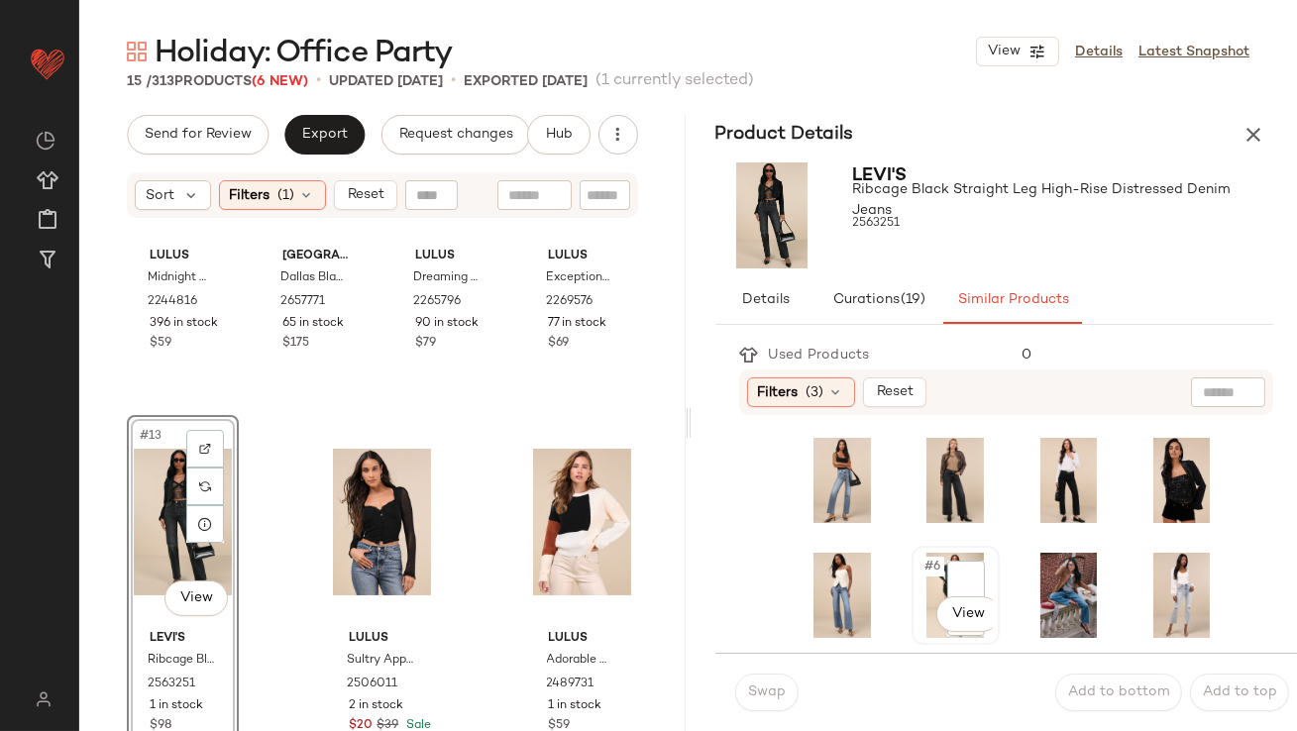
click at [923, 557] on span "#6" at bounding box center [934, 567] width 22 height 20
click at [770, 693] on span "Swap" at bounding box center [766, 693] width 39 height 16
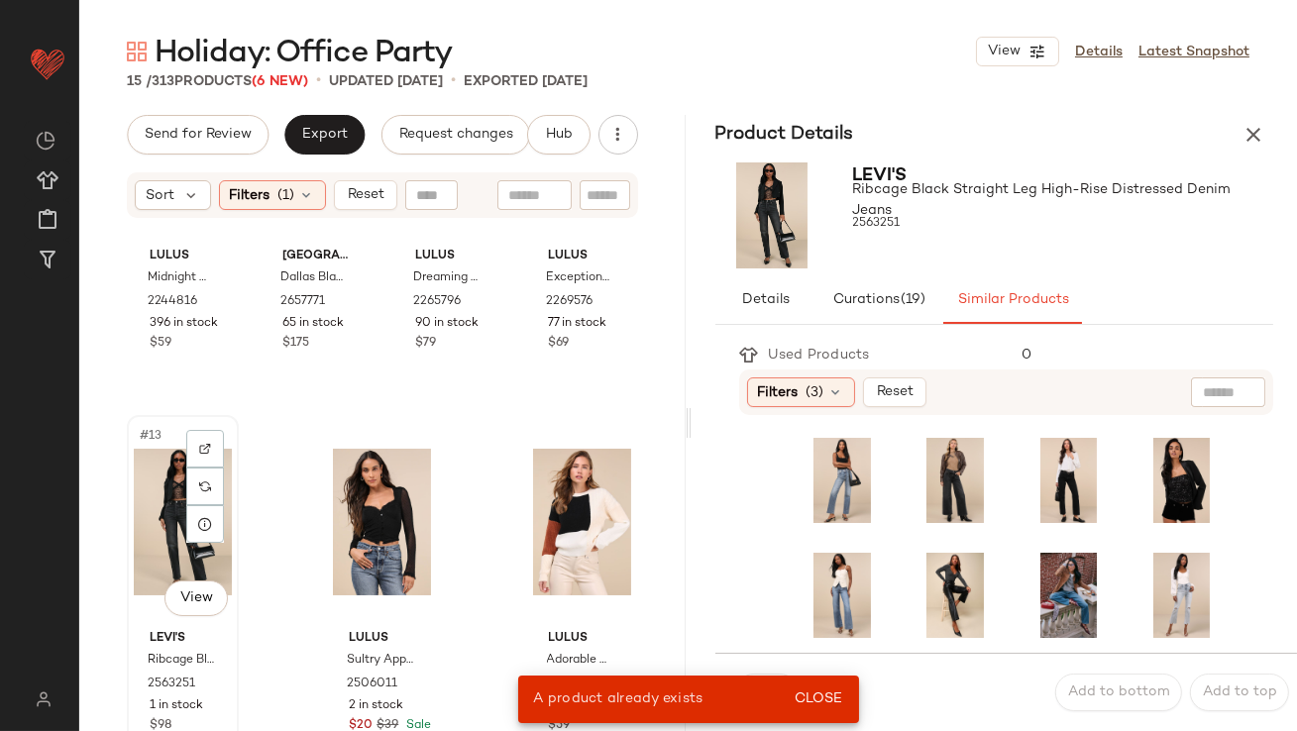
click at [157, 464] on div "#13 View" at bounding box center [183, 522] width 98 height 200
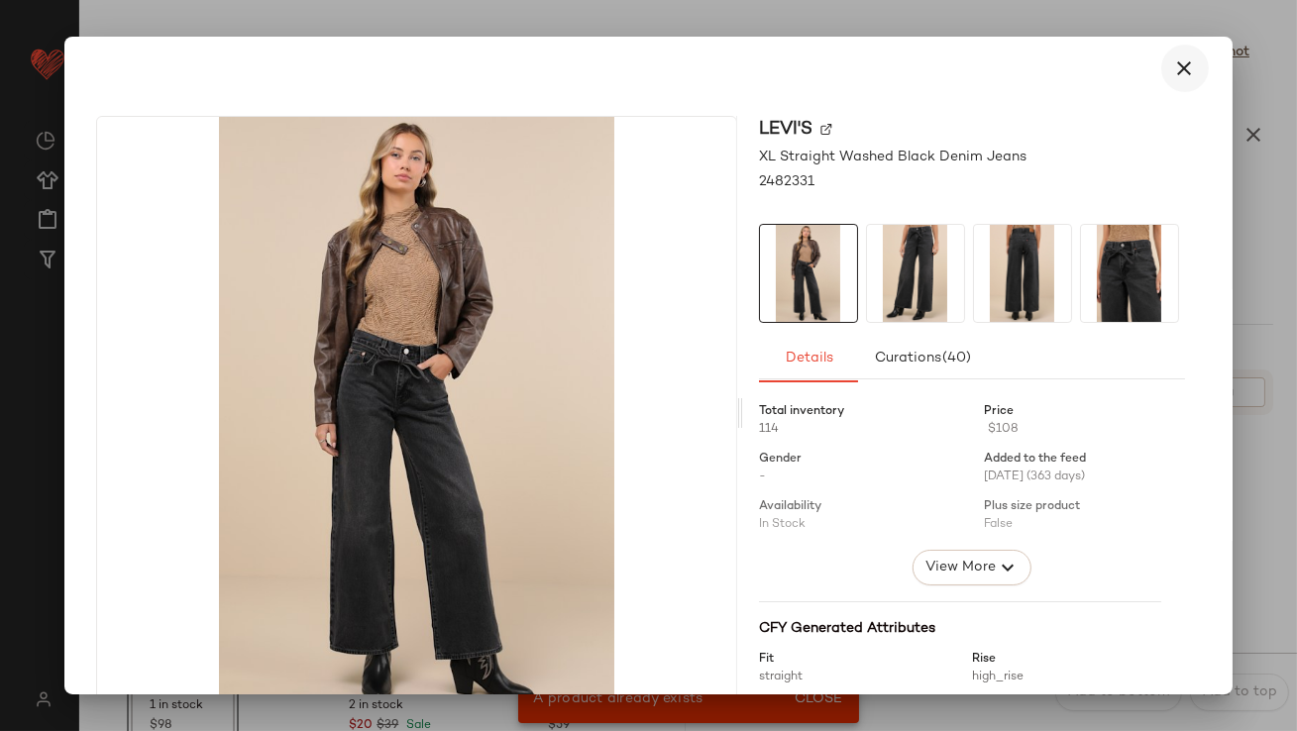
click at [1173, 56] on icon "button" at bounding box center [1185, 68] width 24 height 24
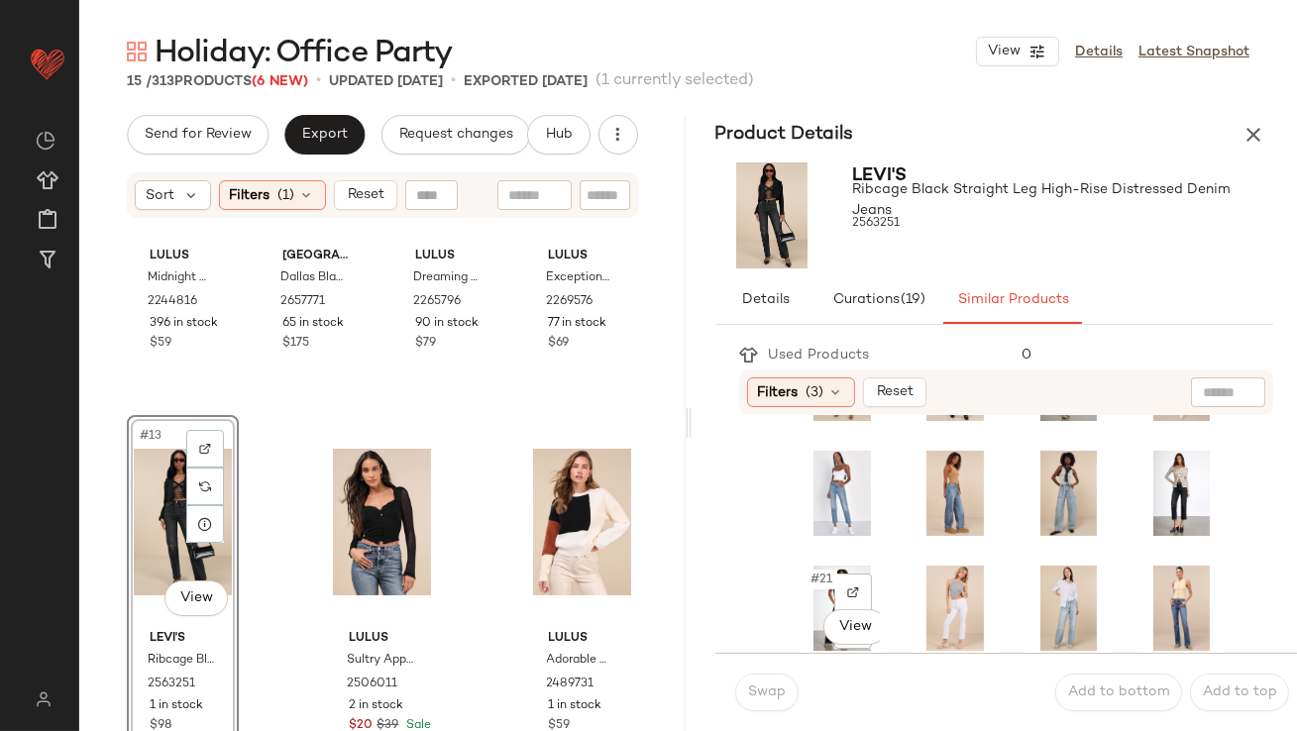
scroll to position [444, 0]
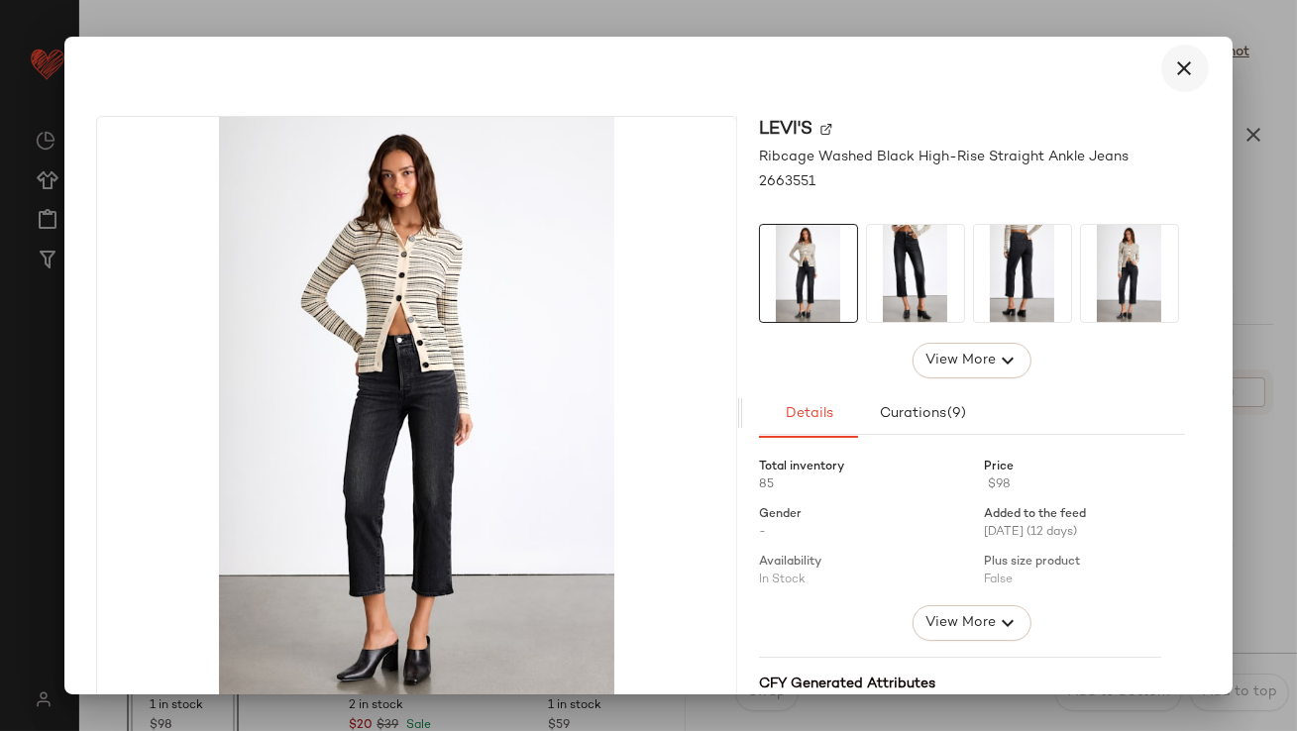
click at [1185, 73] on button "button" at bounding box center [1185, 69] width 48 height 48
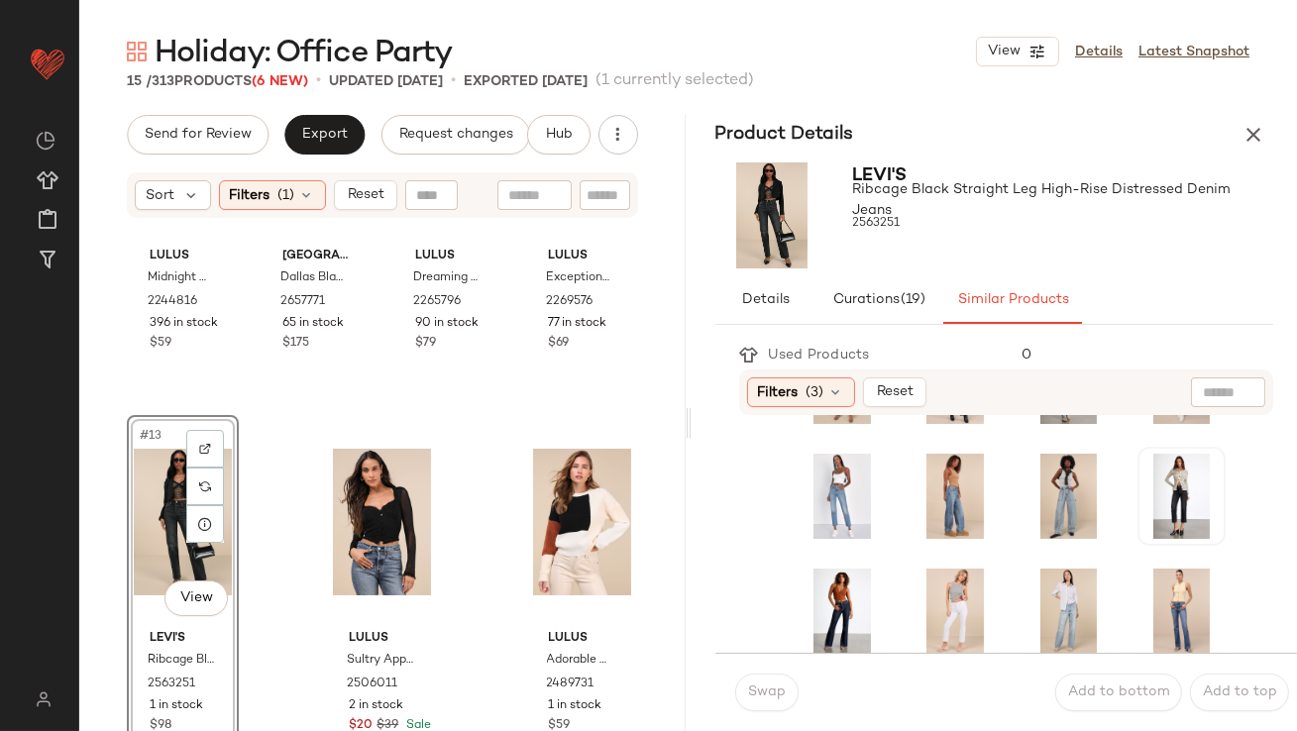
scroll to position [0, 0]
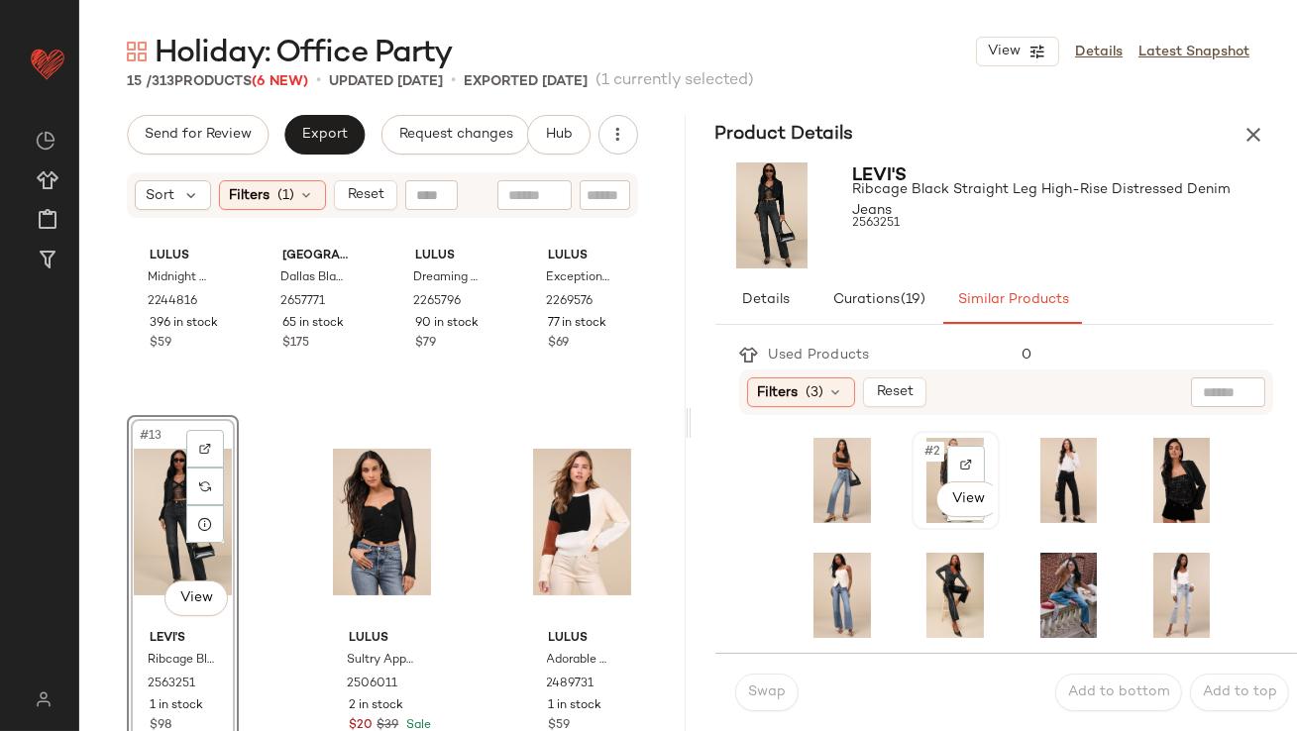
click at [923, 442] on span "#2" at bounding box center [934, 452] width 22 height 20
click at [763, 683] on button "Swap" at bounding box center [766, 693] width 63 height 38
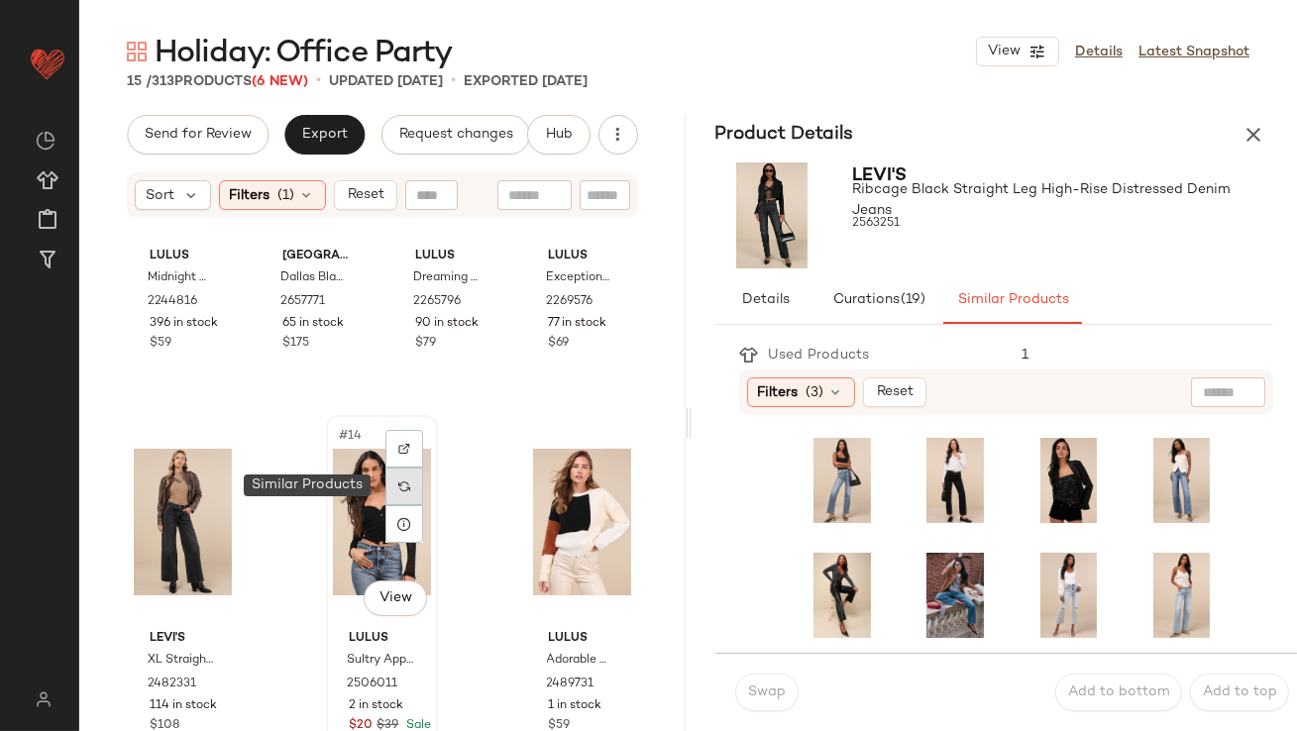
click at [407, 492] on div at bounding box center [405, 487] width 38 height 38
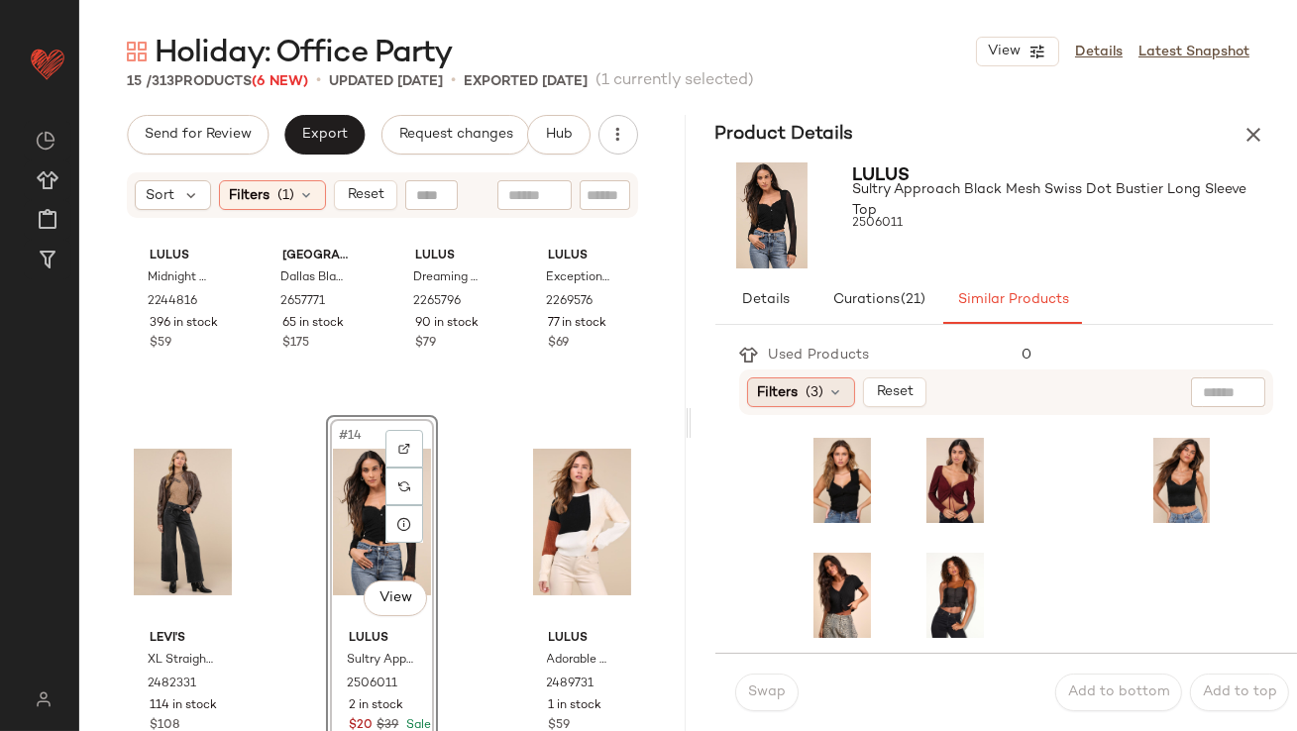
click at [808, 402] on div "Filters (3)" at bounding box center [801, 393] width 108 height 30
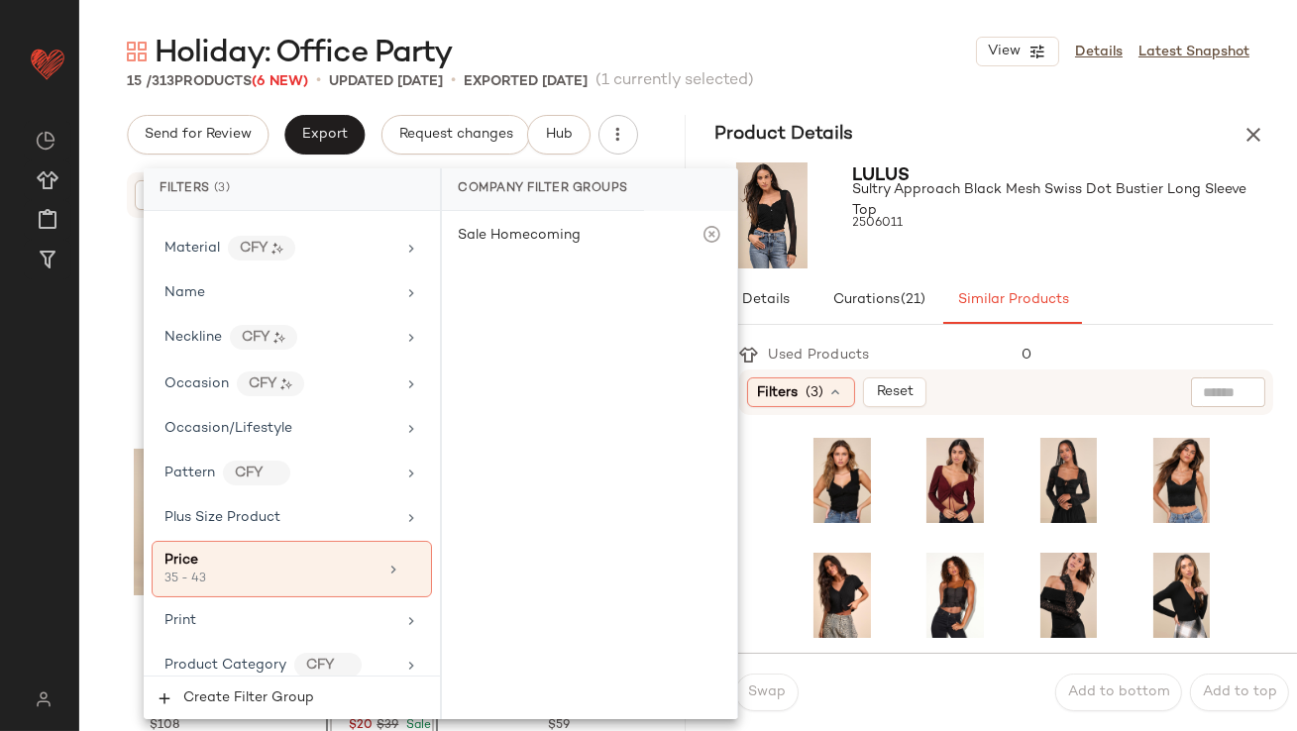
scroll to position [1576, 0]
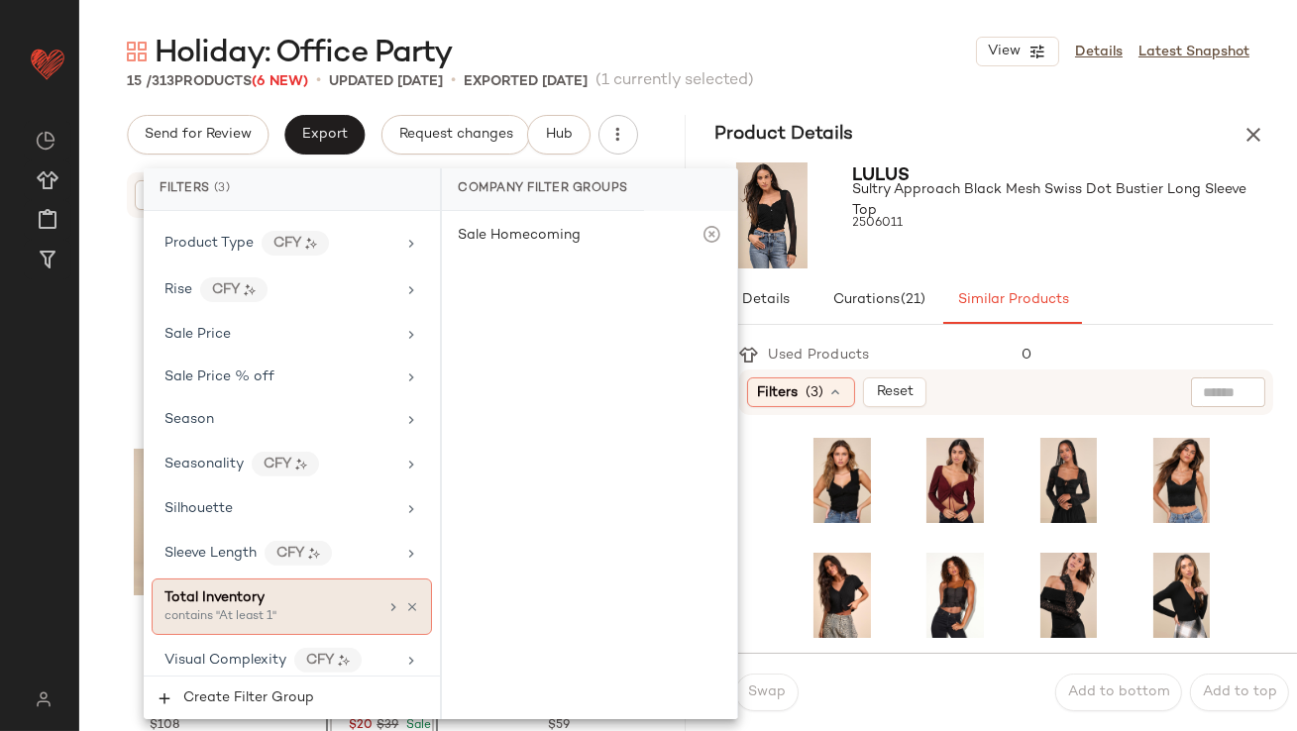
click at [257, 591] on span "Total Inventory" at bounding box center [215, 598] width 100 height 15
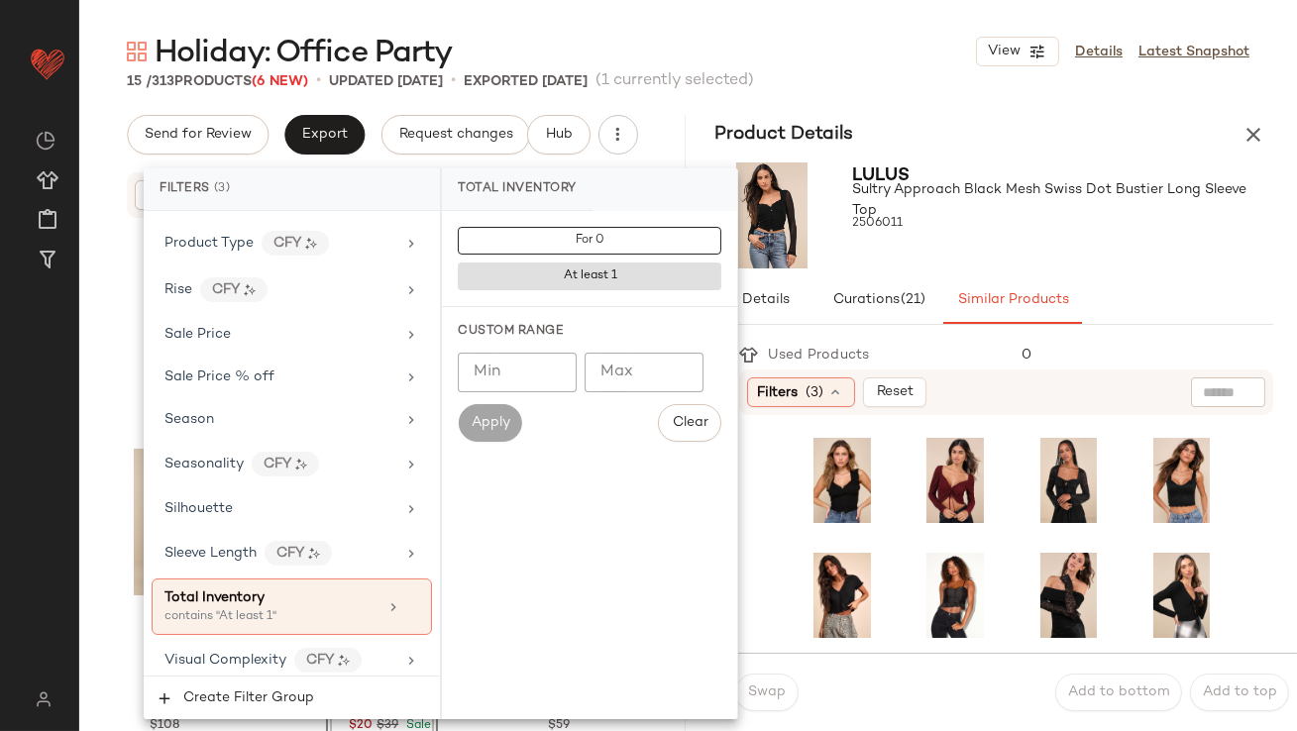
click at [502, 371] on input "Min" at bounding box center [517, 373] width 119 height 40
type input "**"
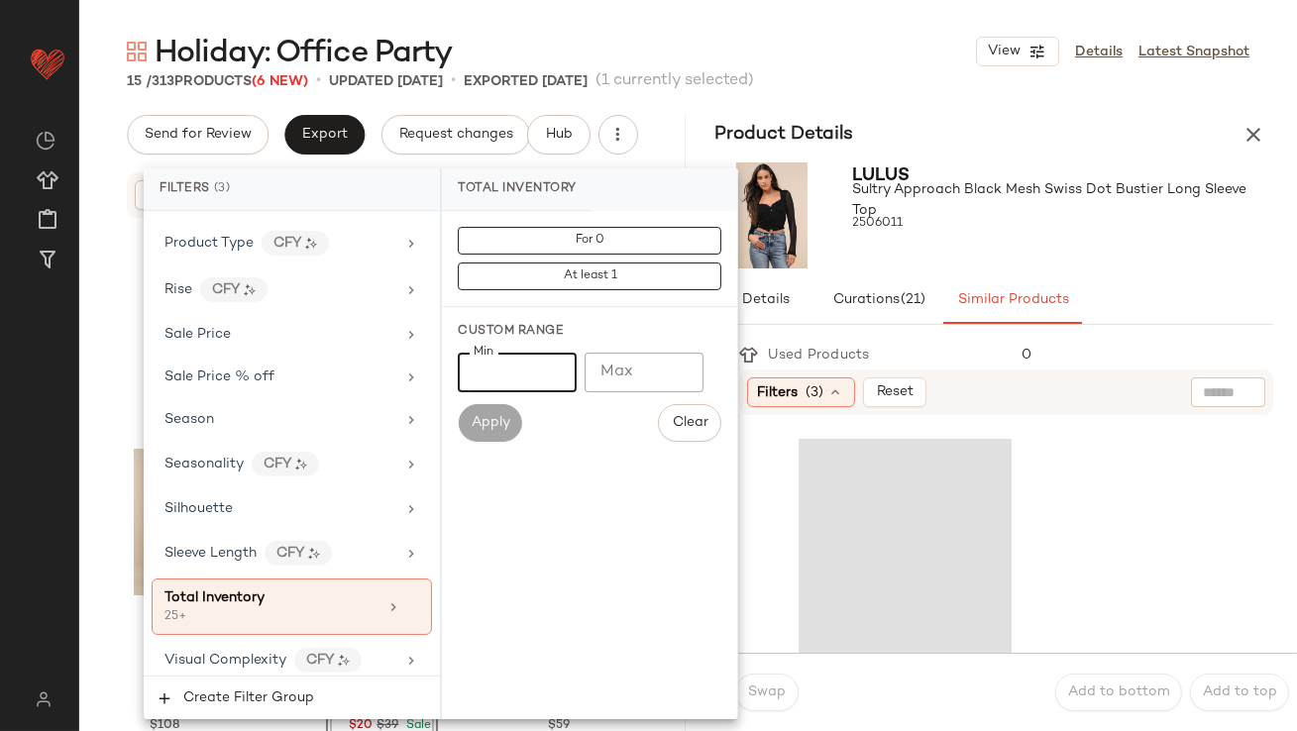
click at [979, 258] on div "Lulus Sultry Approach Black Mesh Swiss Dot Bustier Long Sleeve Top 2506011" at bounding box center [1063, 216] width 421 height 106
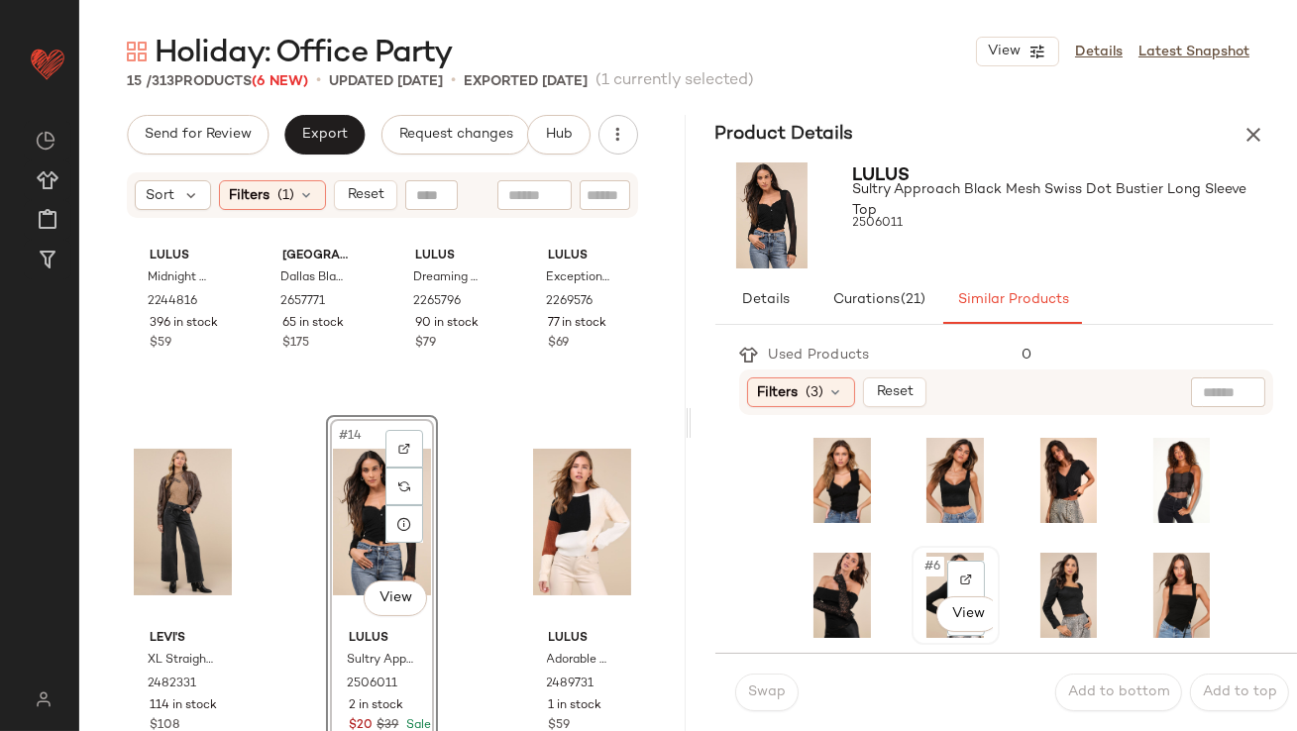
click at [924, 566] on span "#6" at bounding box center [934, 567] width 22 height 20
click at [776, 690] on span "Swap" at bounding box center [766, 693] width 39 height 16
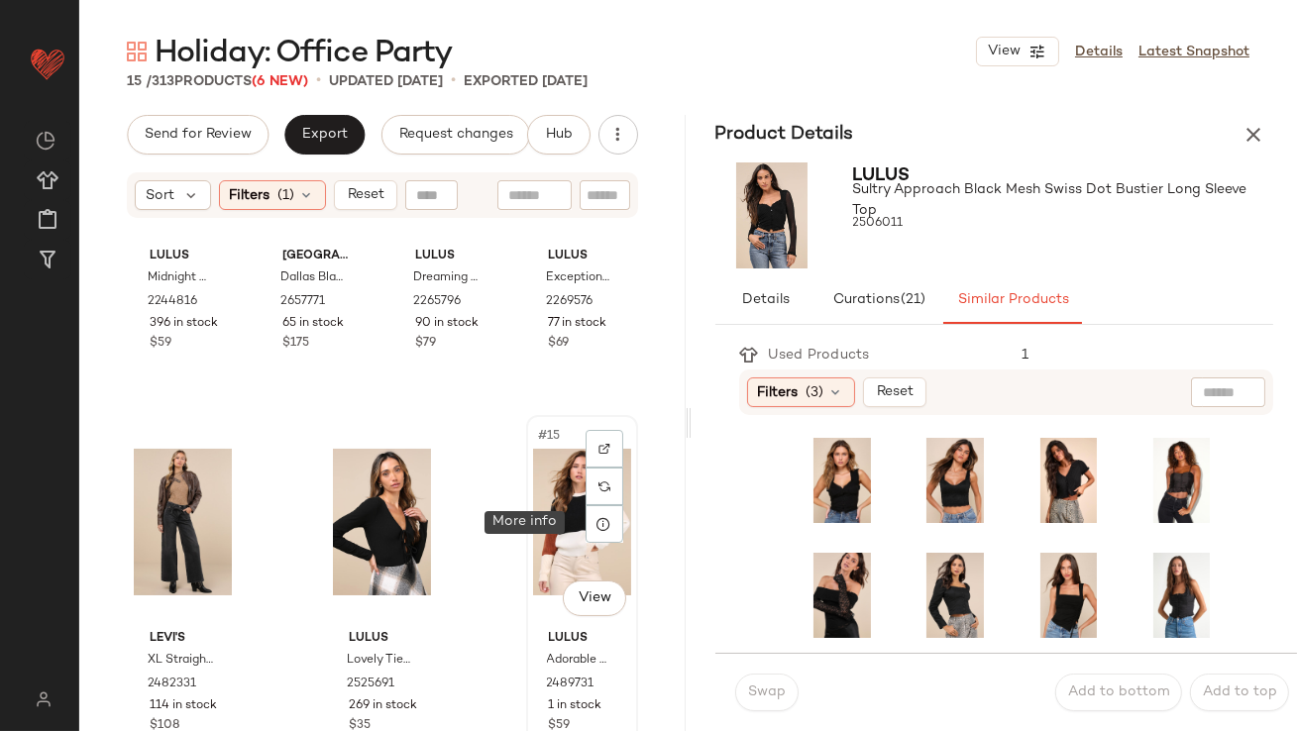
click at [546, 510] on div "#15 View" at bounding box center [582, 522] width 98 height 200
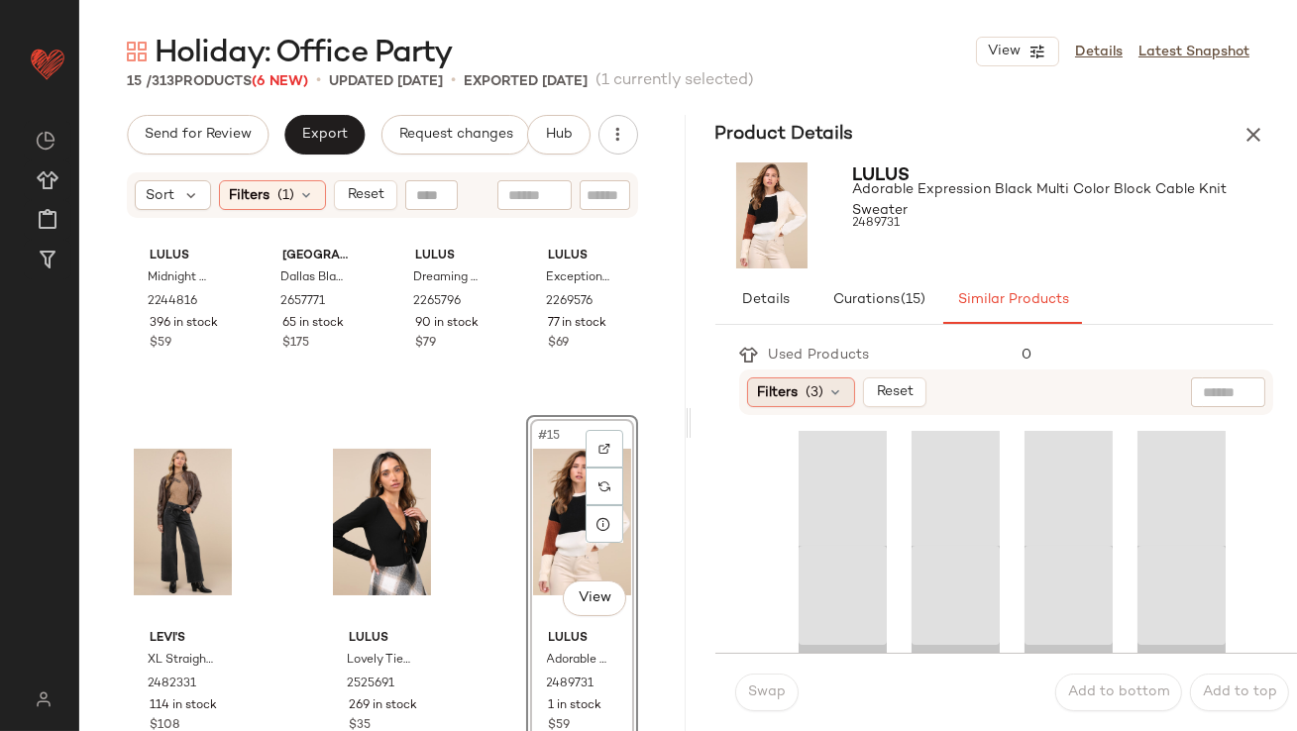
click at [786, 395] on span "Filters" at bounding box center [778, 393] width 41 height 21
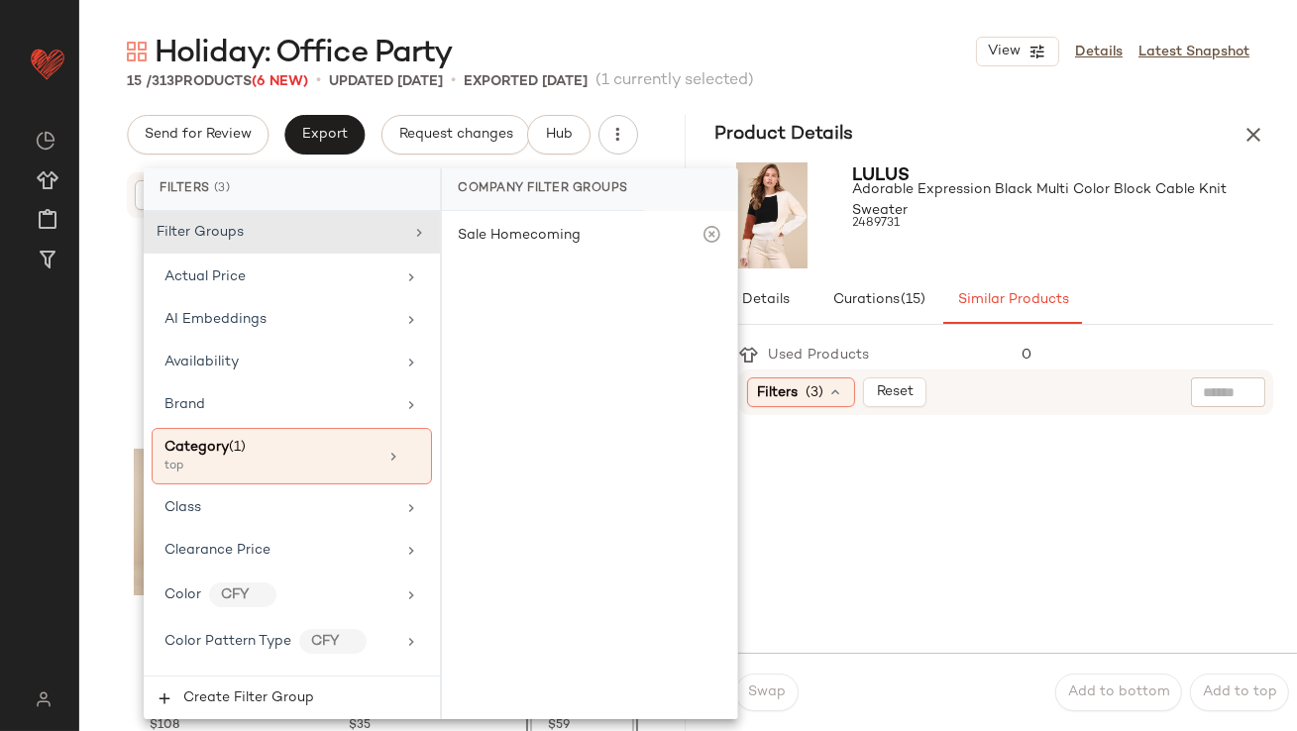
click at [786, 395] on span "Filters" at bounding box center [778, 393] width 41 height 21
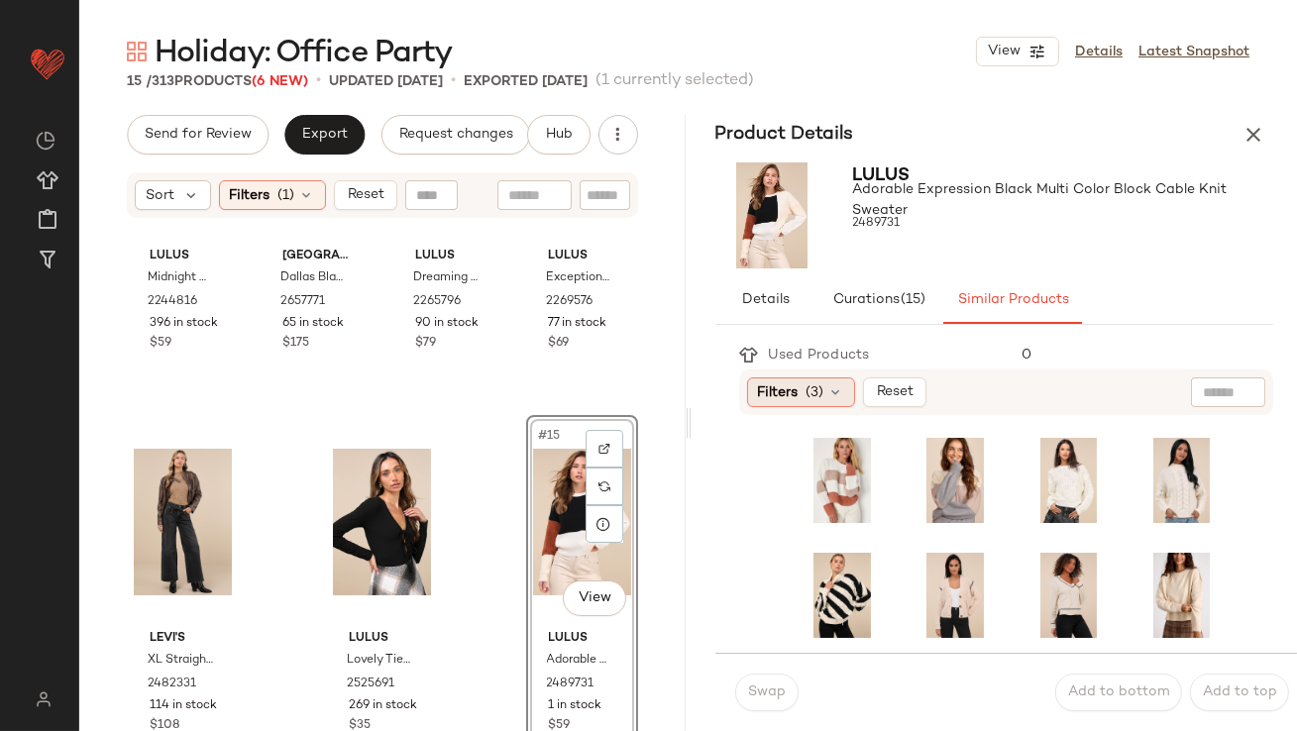
click at [814, 386] on span "(3)" at bounding box center [816, 393] width 18 height 21
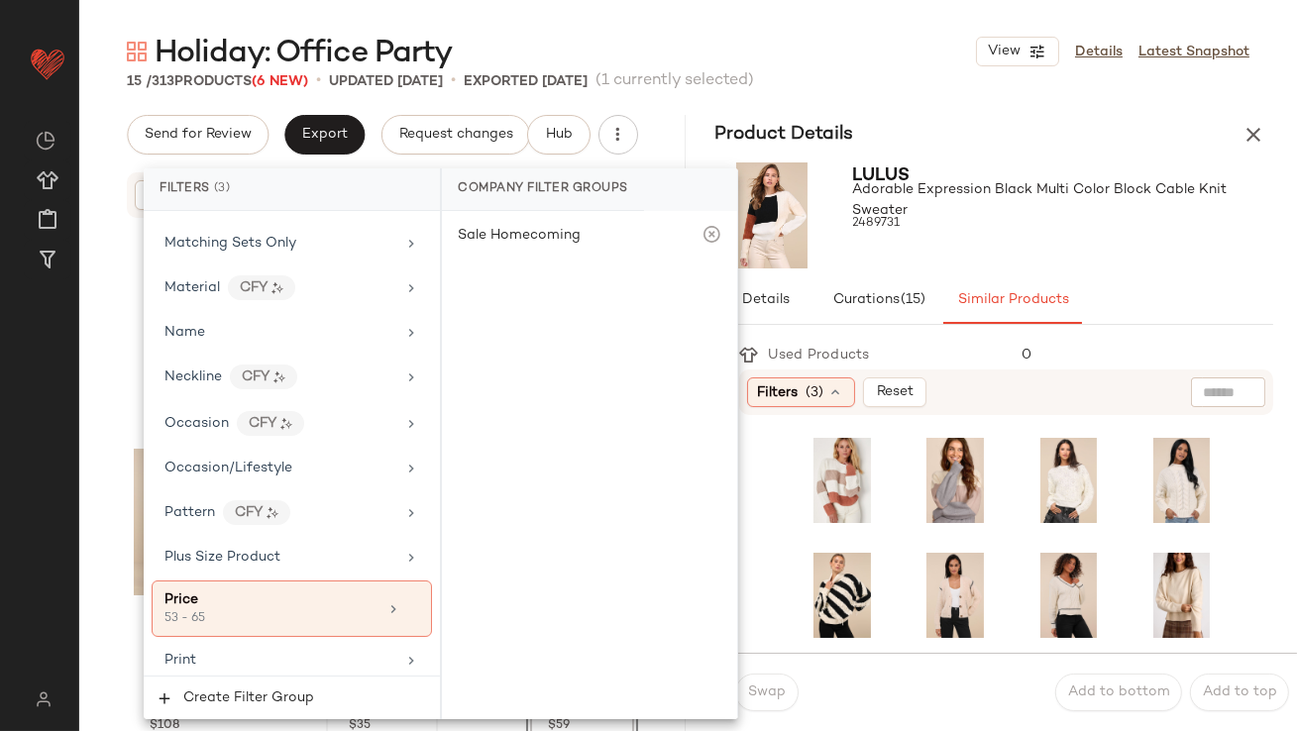
scroll to position [1576, 0]
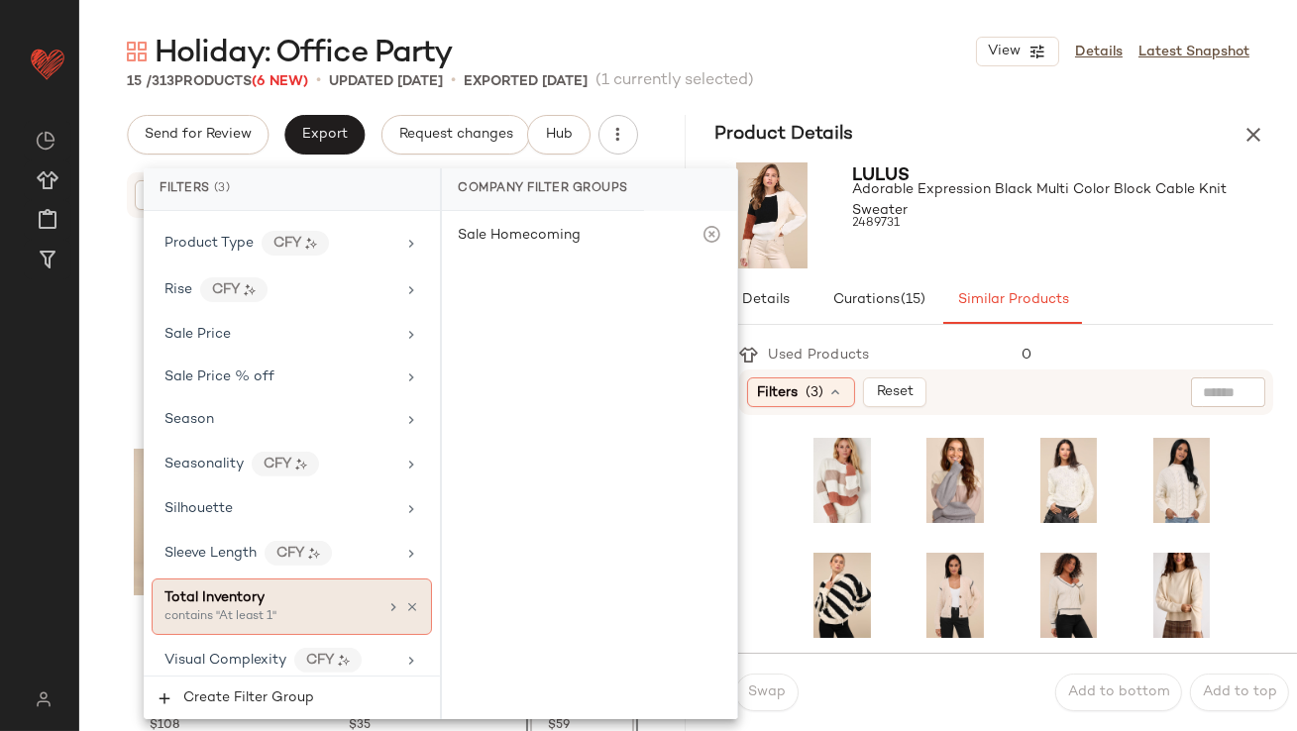
click at [249, 608] on div "contains "At least 1"" at bounding box center [264, 617] width 198 height 18
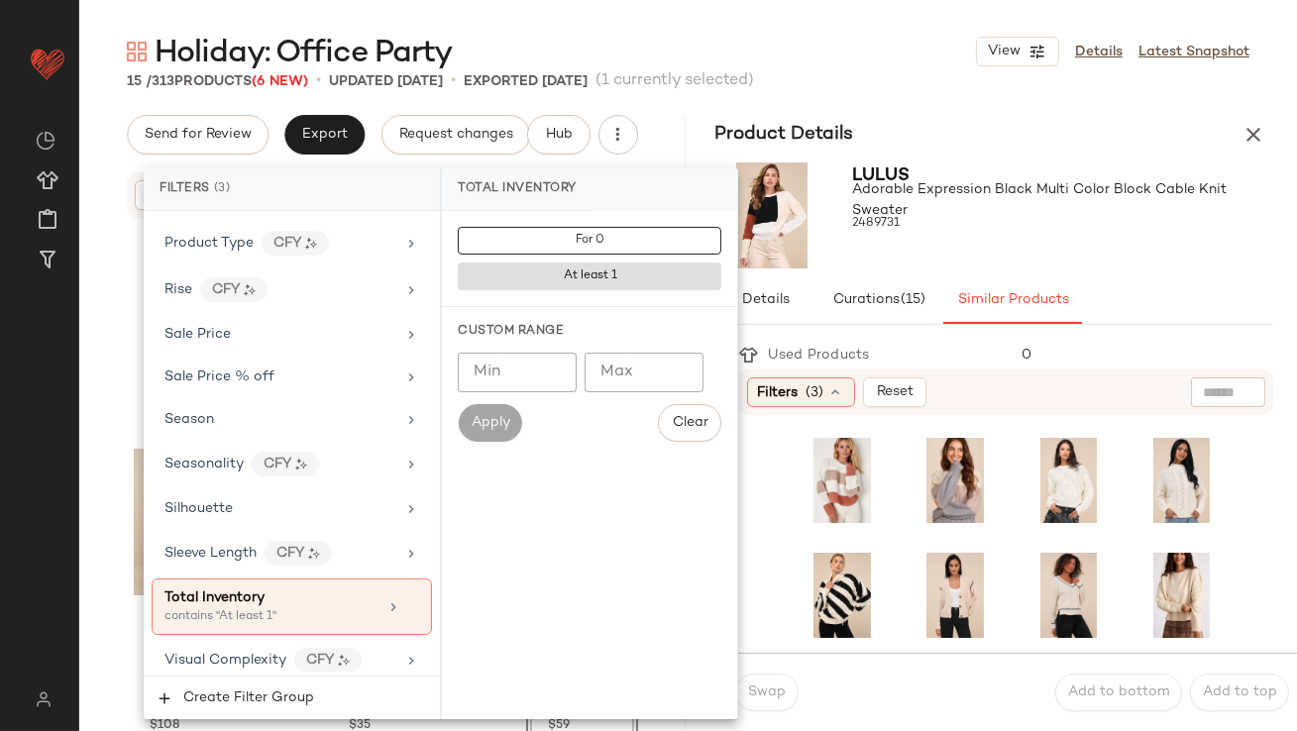
click at [547, 385] on input "Min" at bounding box center [517, 373] width 119 height 40
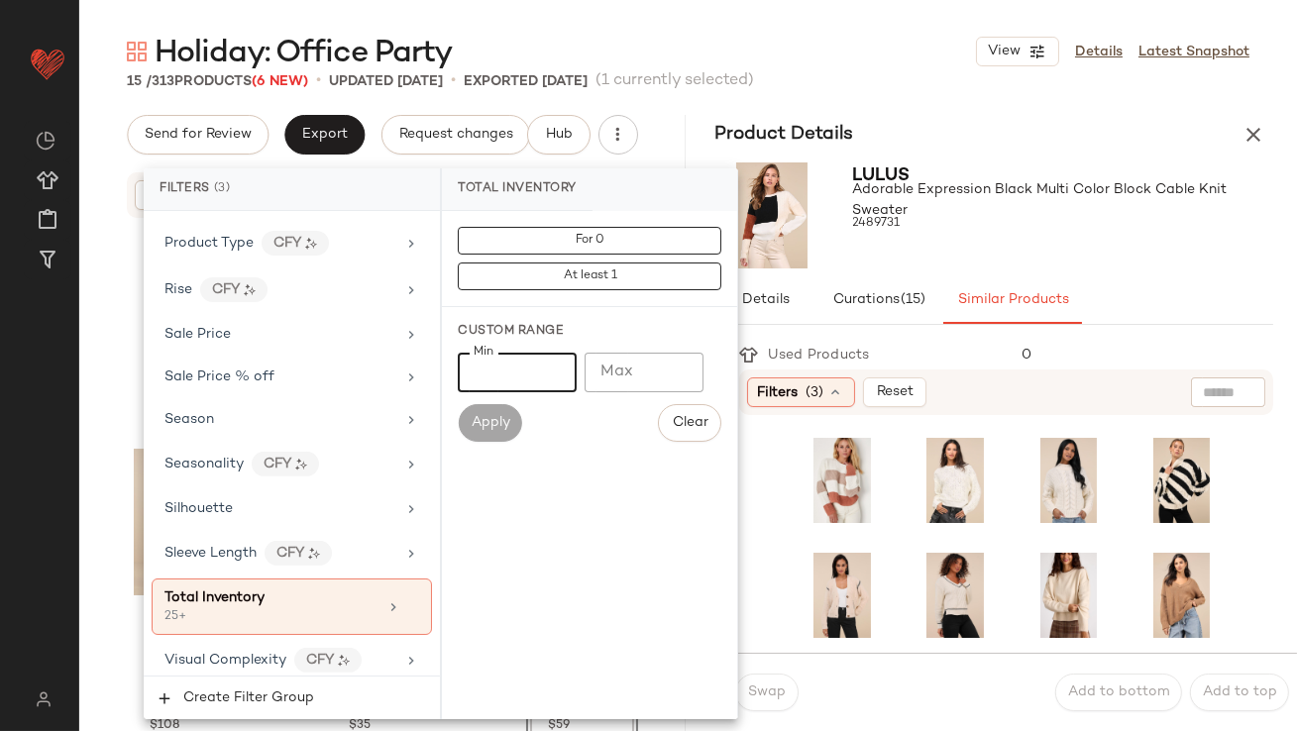
type input "**"
click at [1007, 267] on div "Lulus Adorable Expression Black Multi Color Block Cable Knit Sweater 2489731" at bounding box center [1063, 216] width 421 height 106
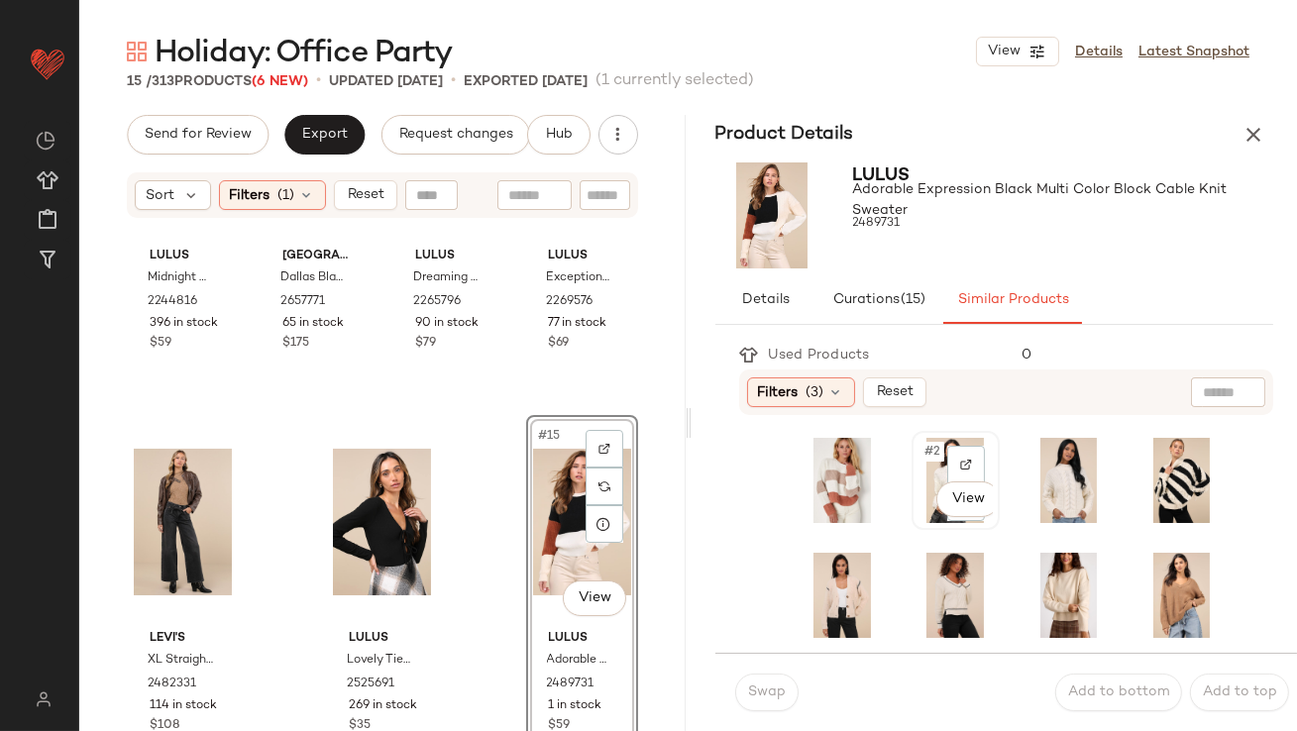
click at [921, 463] on div "#2 View" at bounding box center [956, 480] width 74 height 85
click at [739, 699] on button "Swap" at bounding box center [766, 693] width 63 height 38
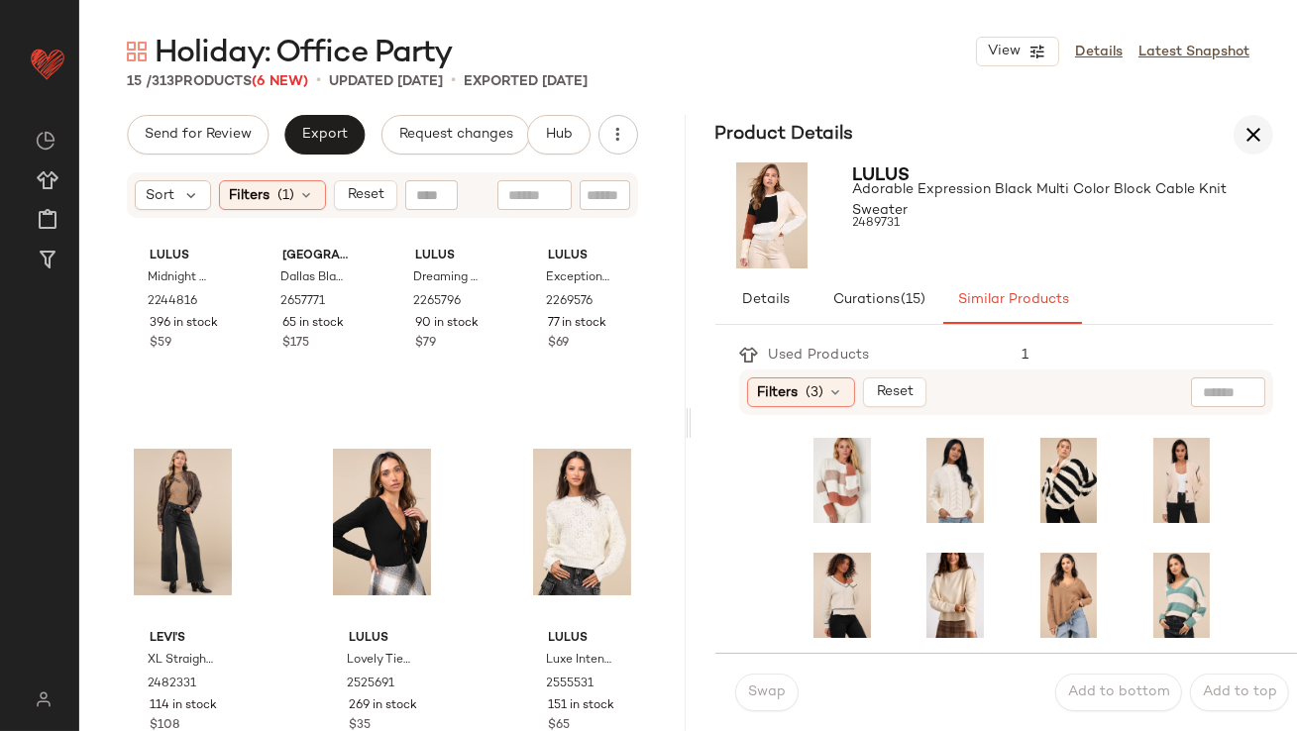
click at [1252, 133] on icon "button" at bounding box center [1254, 135] width 24 height 24
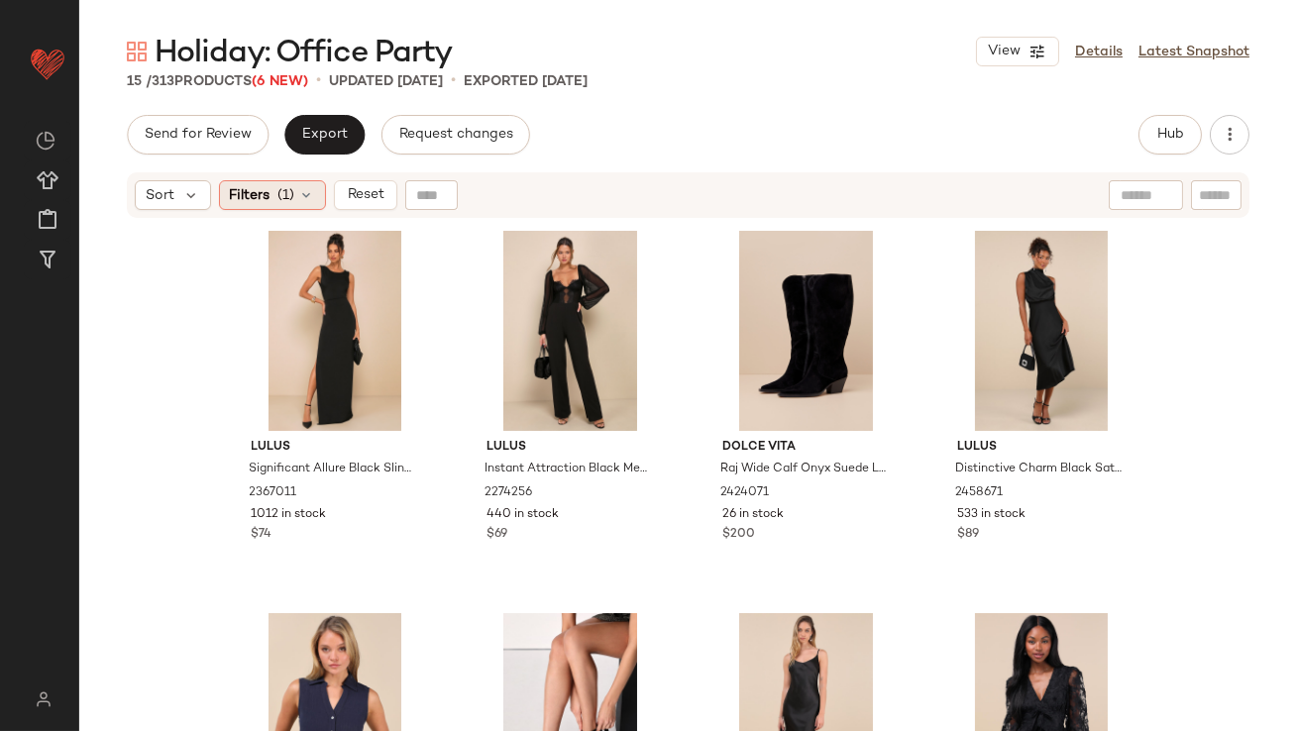
click at [312, 193] on icon at bounding box center [307, 195] width 16 height 16
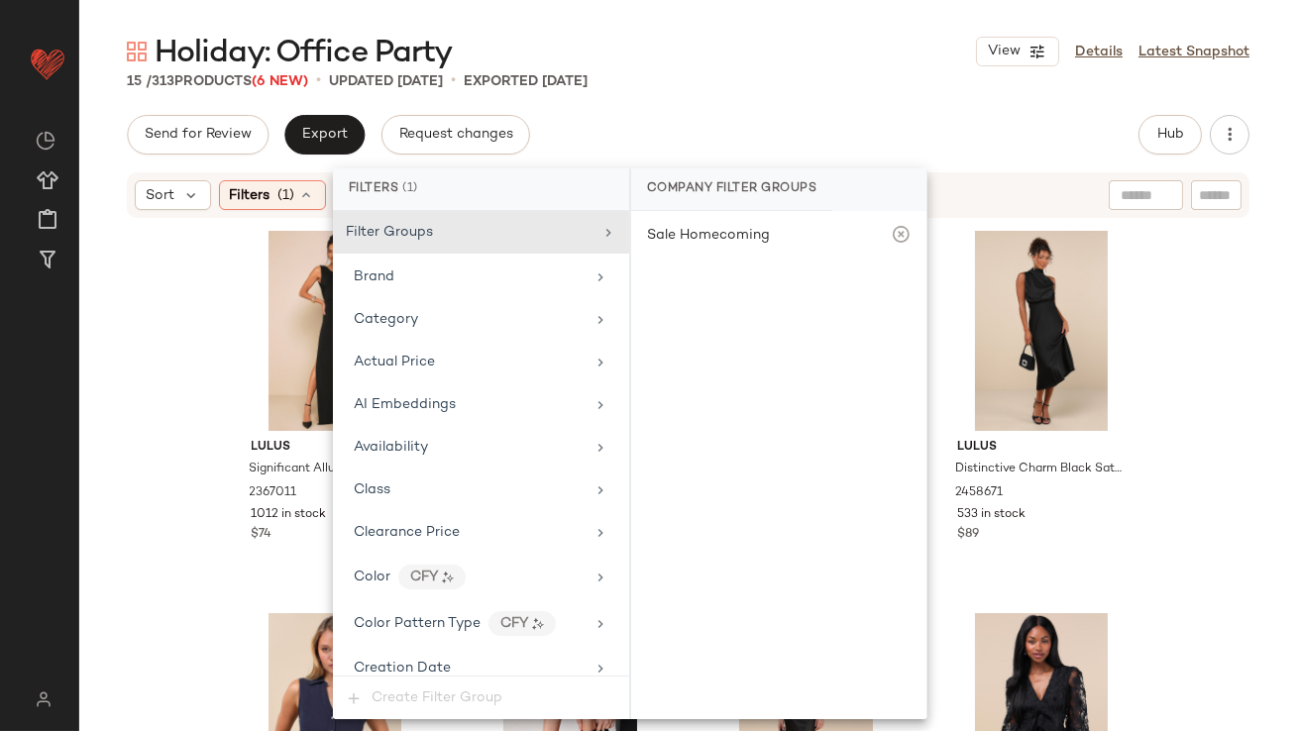
scroll to position [1540, 0]
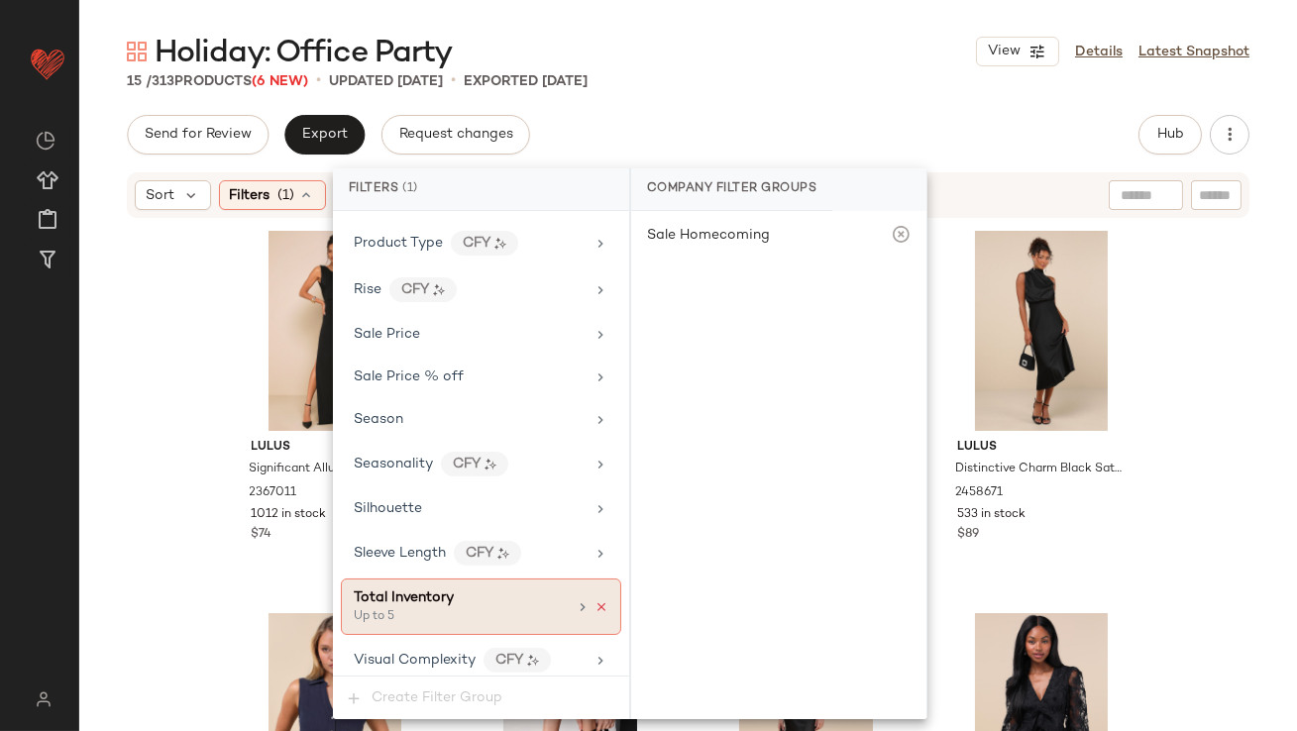
click at [601, 601] on icon at bounding box center [602, 608] width 14 height 14
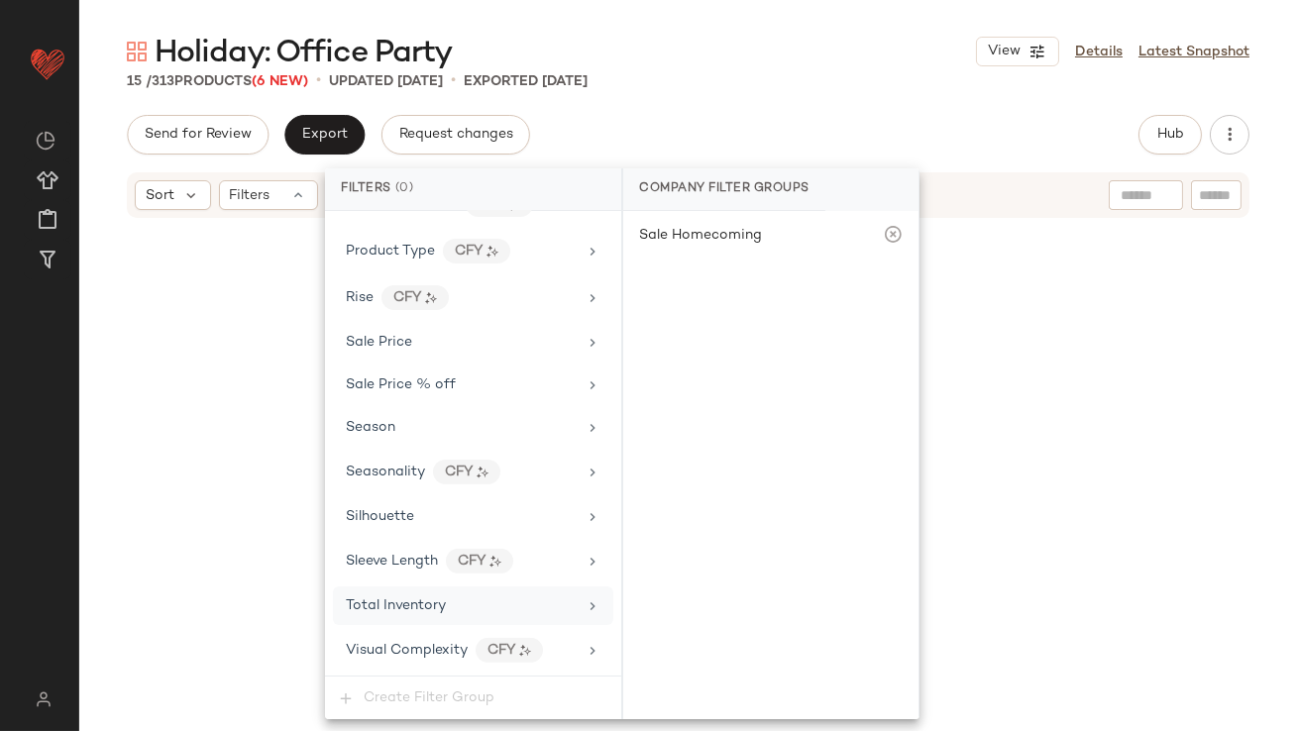
scroll to position [1522, 0]
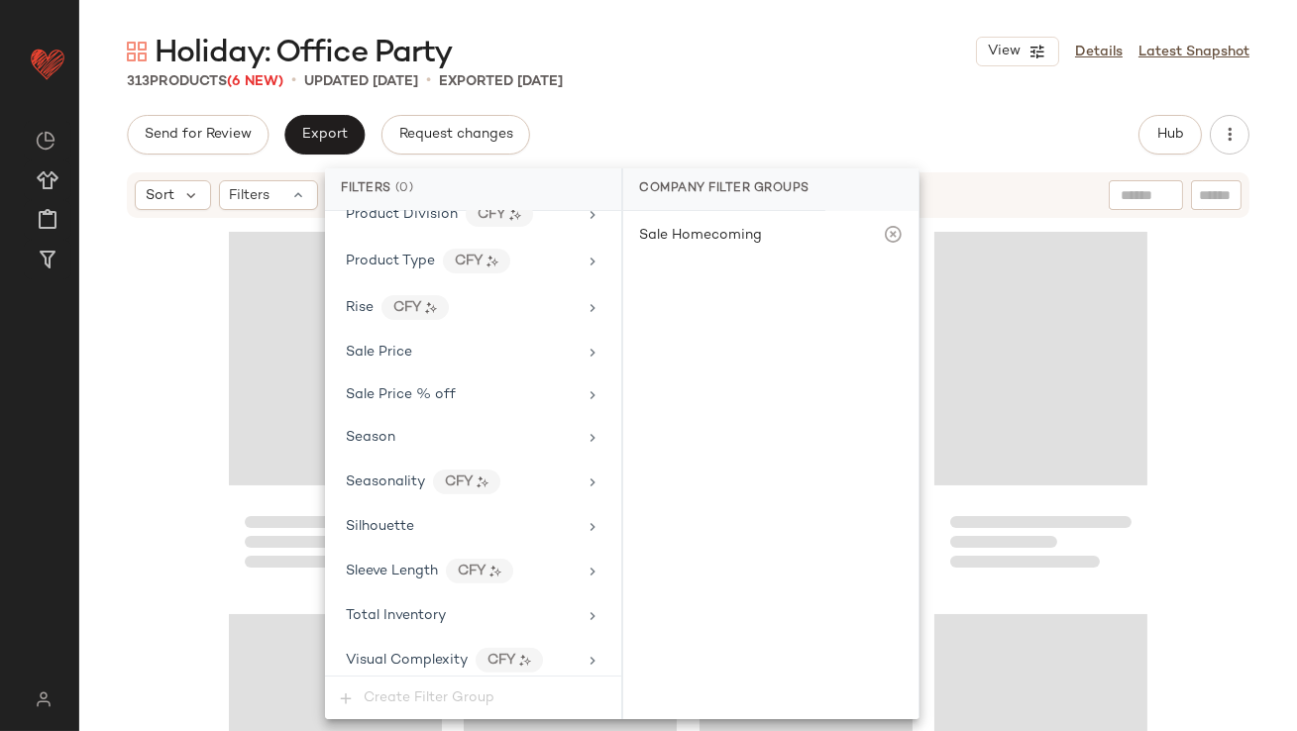
click at [700, 127] on div "Send for Review Export Request changes Hub Send for Review External Review Inte…" at bounding box center [688, 135] width 1123 height 40
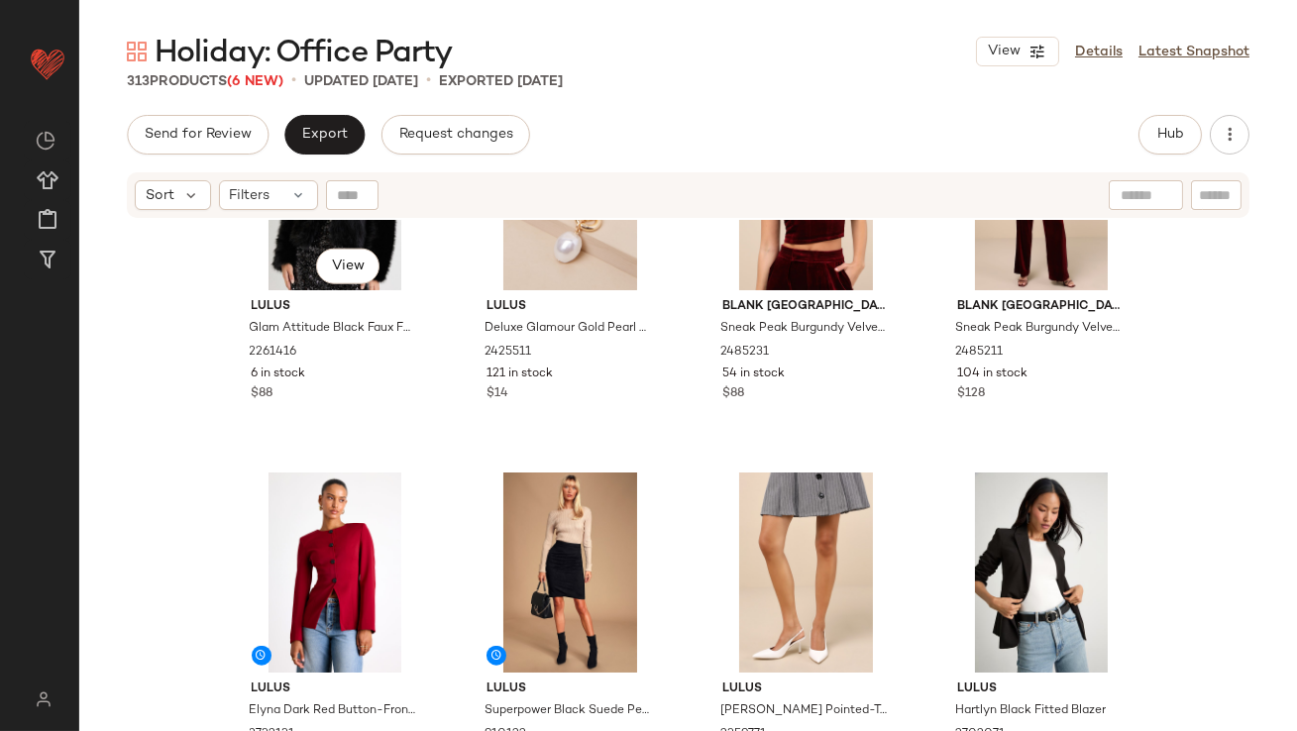
scroll to position [4459, 0]
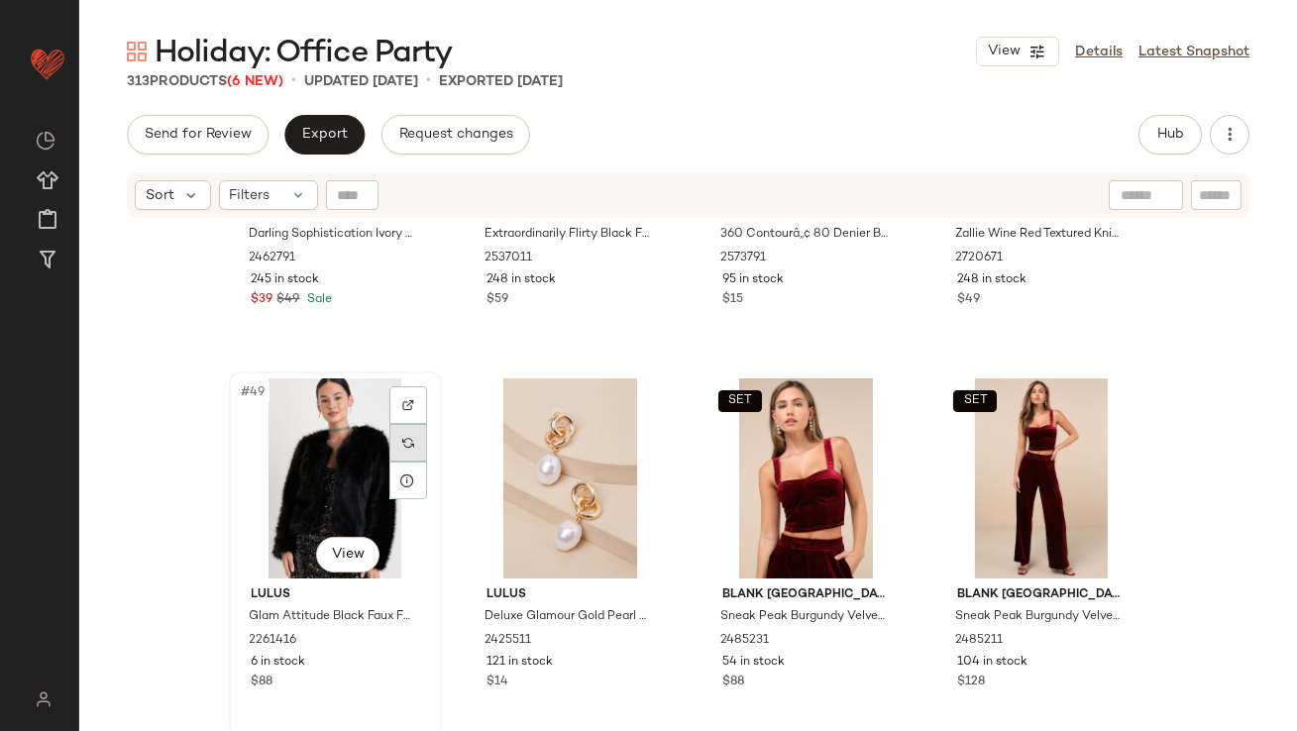
click at [397, 434] on div at bounding box center [408, 443] width 38 height 38
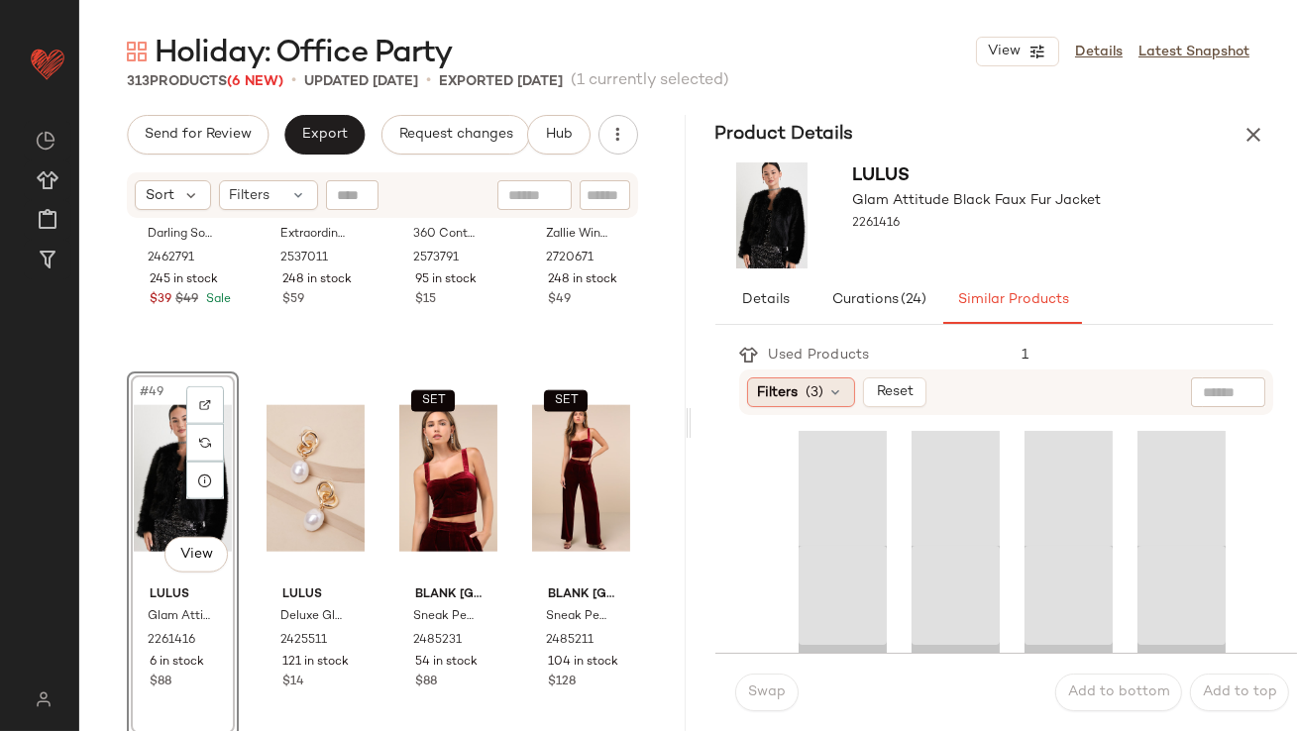
click at [771, 395] on span "Filters" at bounding box center [778, 393] width 41 height 21
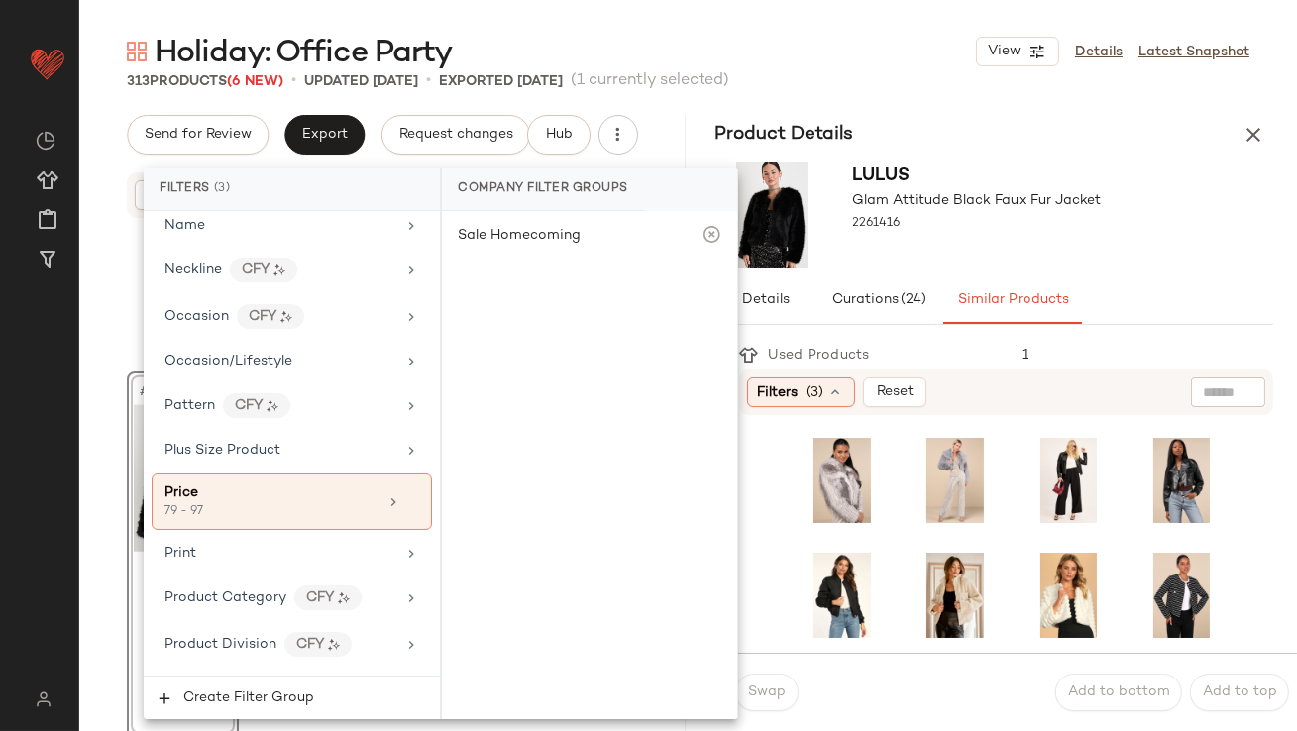
scroll to position [1576, 0]
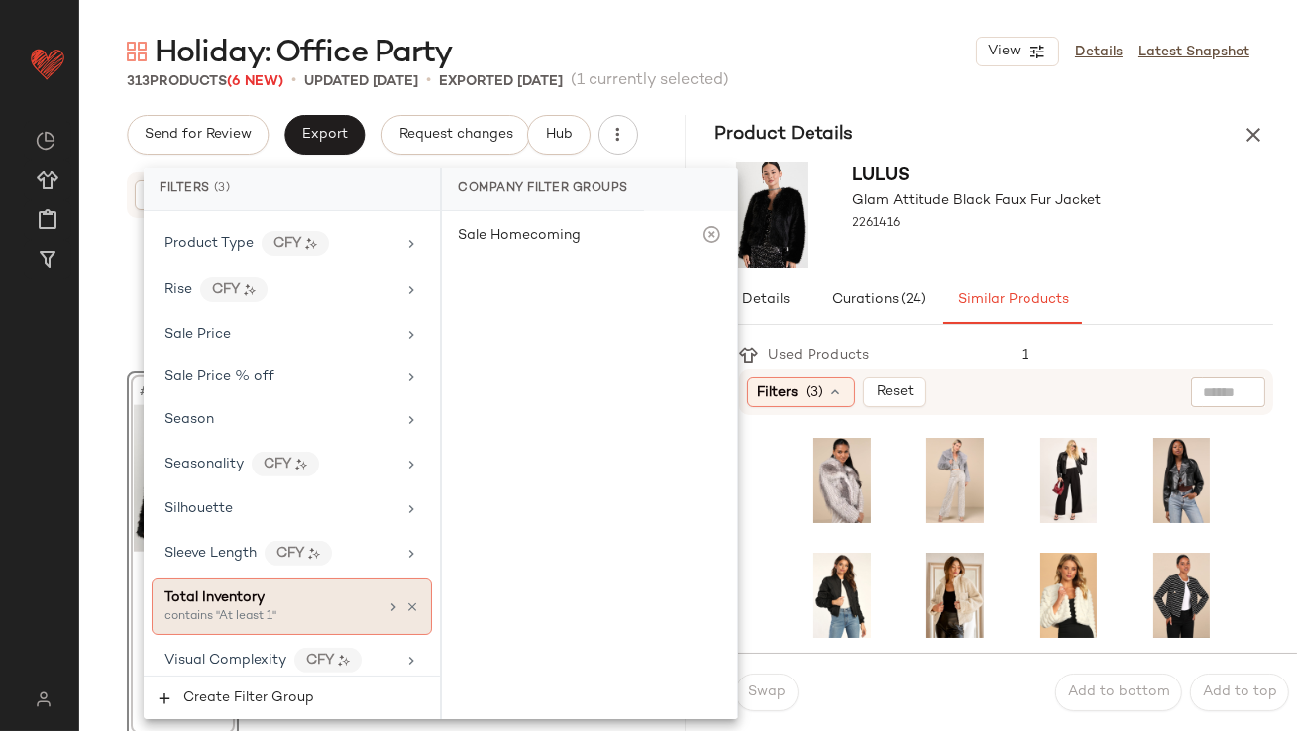
click at [176, 608] on div "contains "At least 1"" at bounding box center [264, 617] width 198 height 18
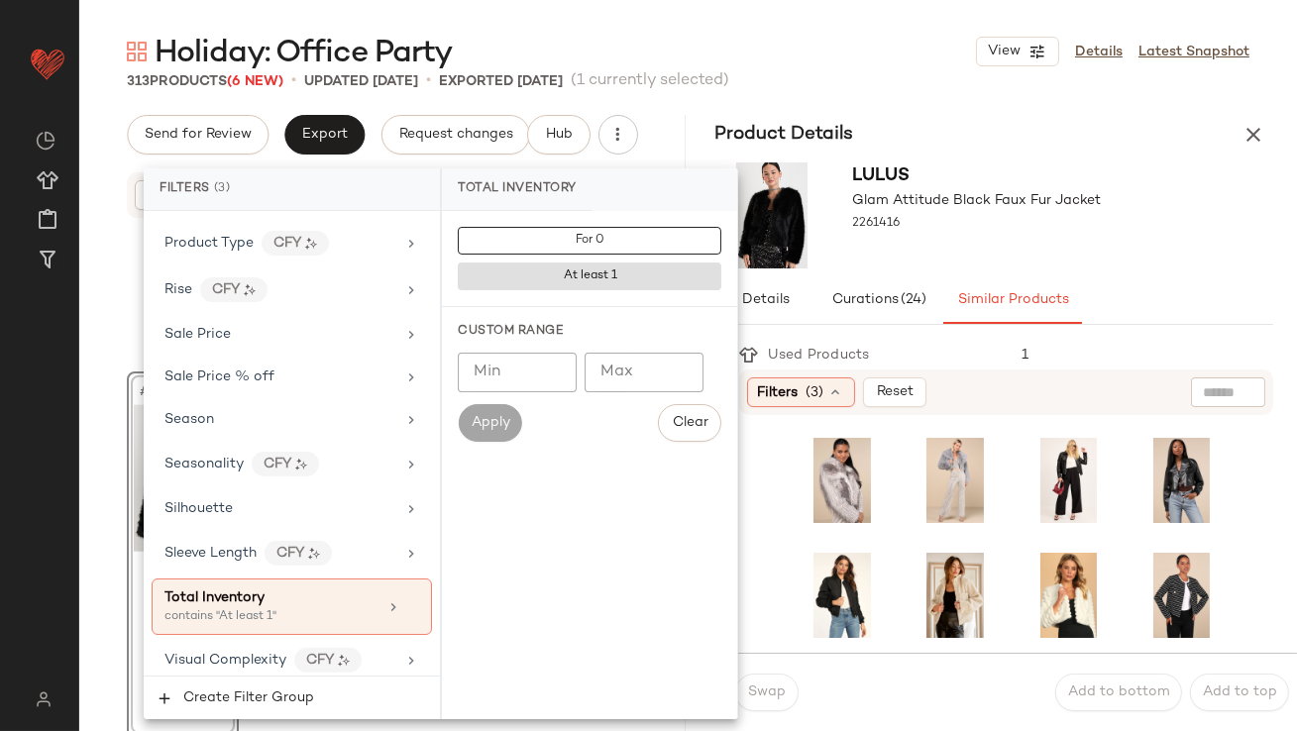
click at [507, 372] on input "Min" at bounding box center [517, 373] width 119 height 40
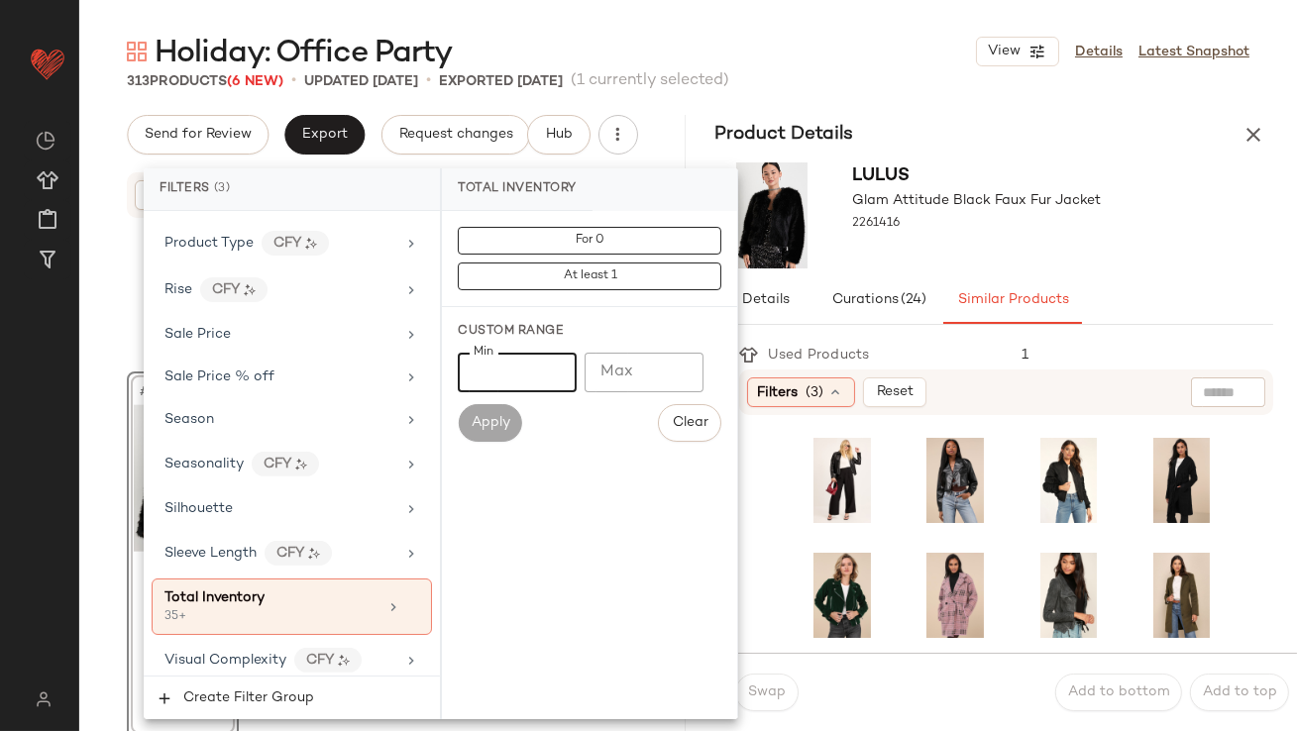
type input "**"
click at [768, 436] on div at bounding box center [1012, 708] width 523 height 563
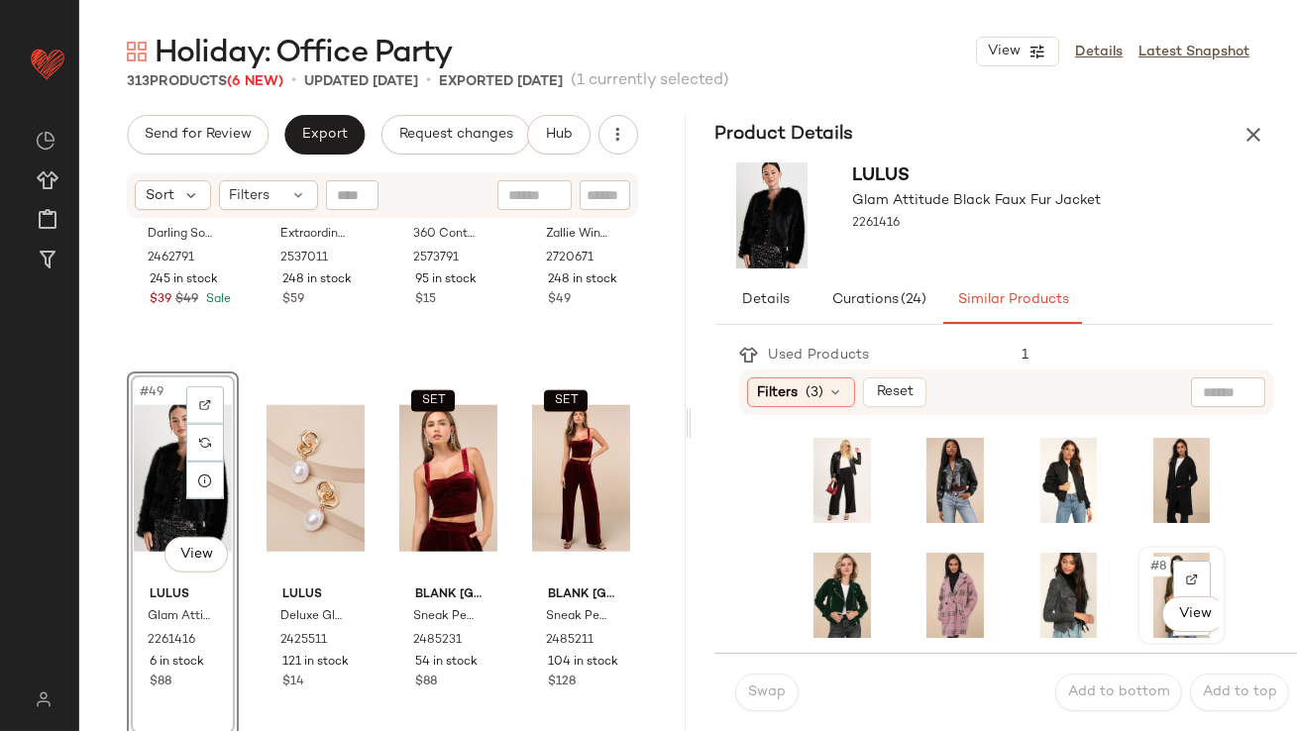
click at [1149, 569] on span "#8" at bounding box center [1160, 567] width 22 height 20
click at [752, 685] on span "Swap" at bounding box center [766, 693] width 39 height 16
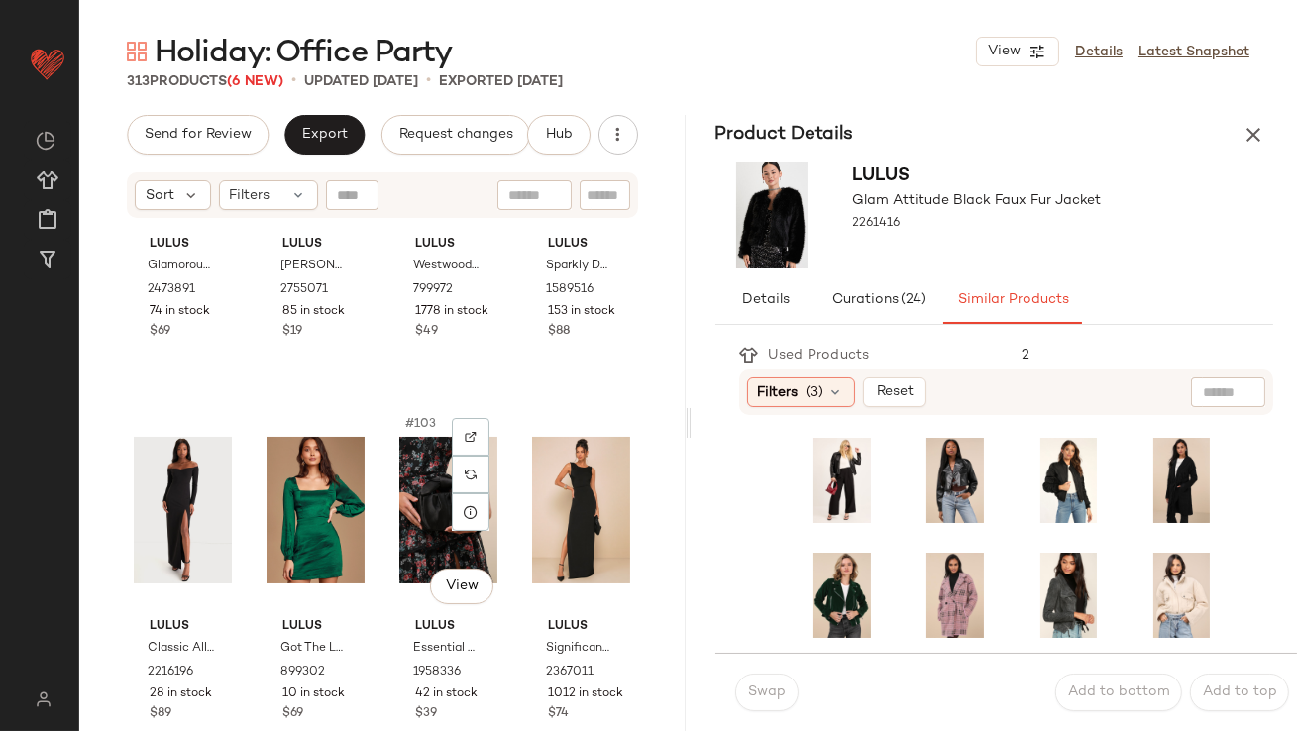
scroll to position [9406, 0]
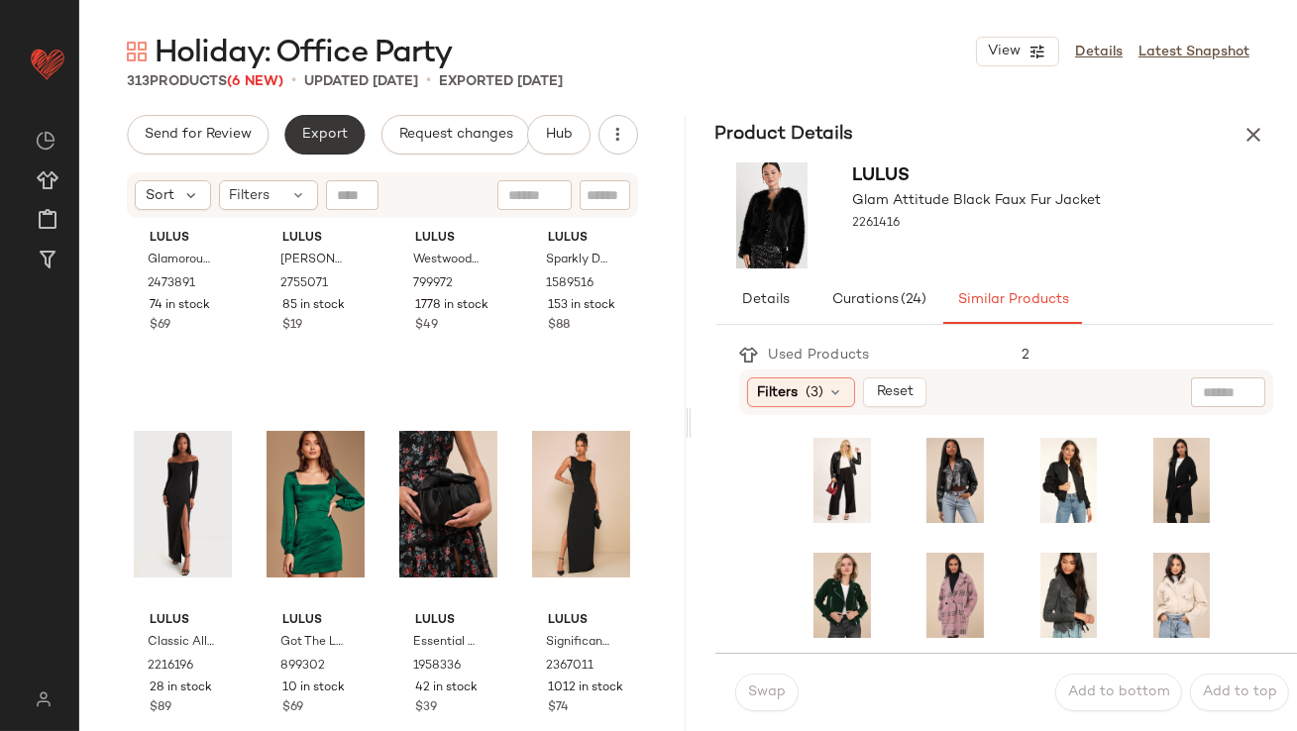
click at [332, 146] on button "Export" at bounding box center [324, 135] width 80 height 40
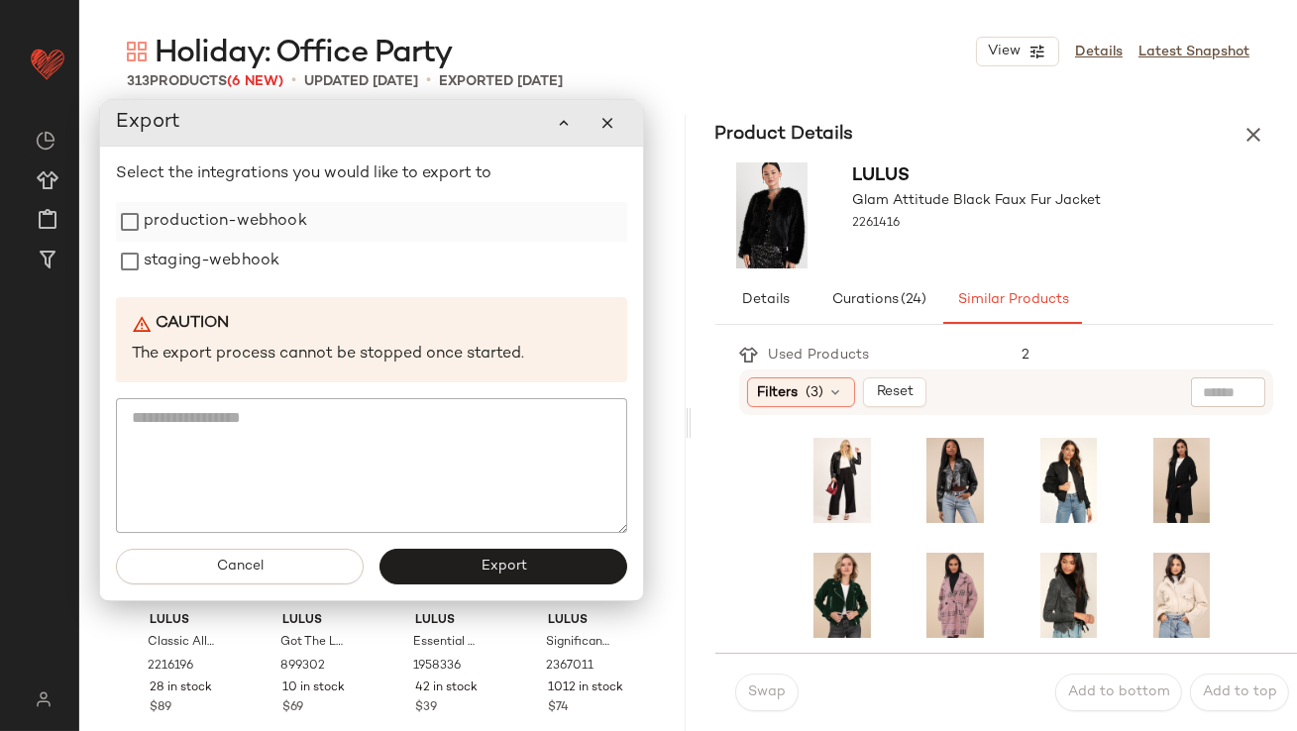
click at [266, 225] on label "production-webhook" at bounding box center [226, 222] width 164 height 40
click at [235, 261] on label "staging-webhook" at bounding box center [212, 262] width 136 height 40
click at [409, 574] on button "Export" at bounding box center [504, 567] width 248 height 36
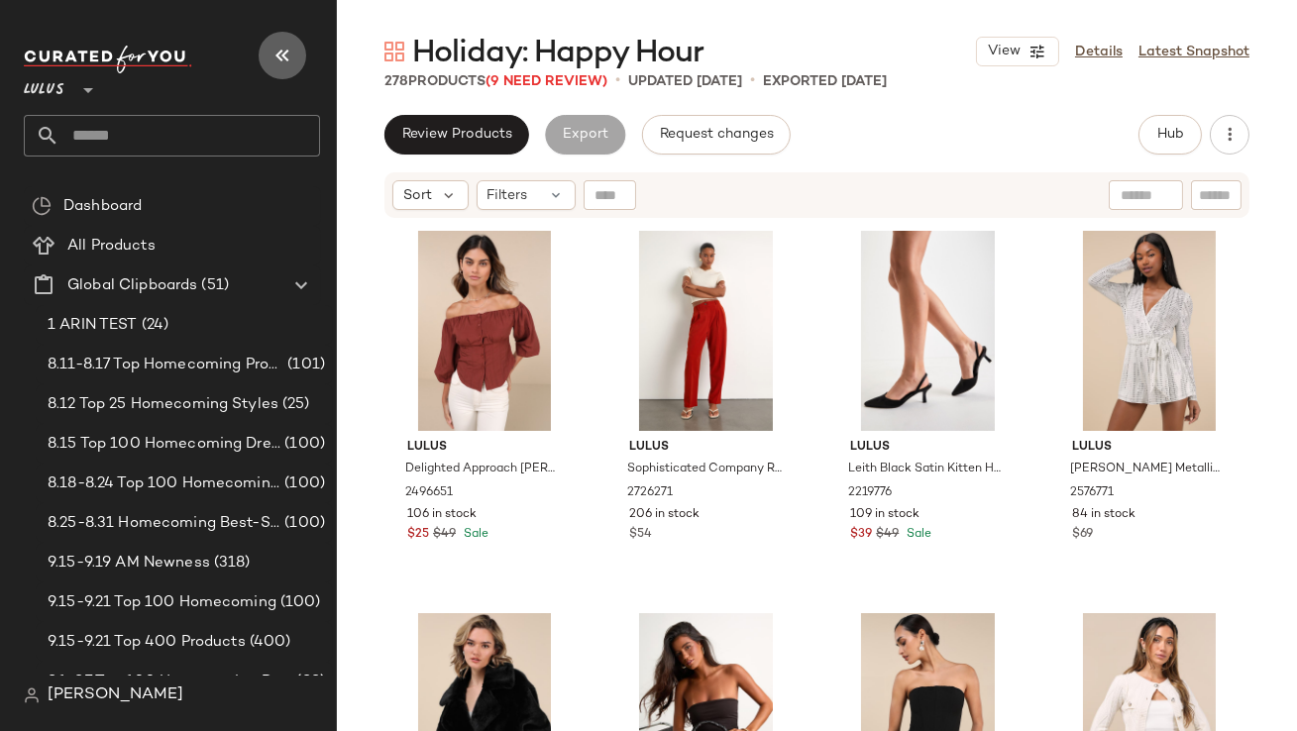
click at [279, 53] on icon "button" at bounding box center [283, 56] width 24 height 24
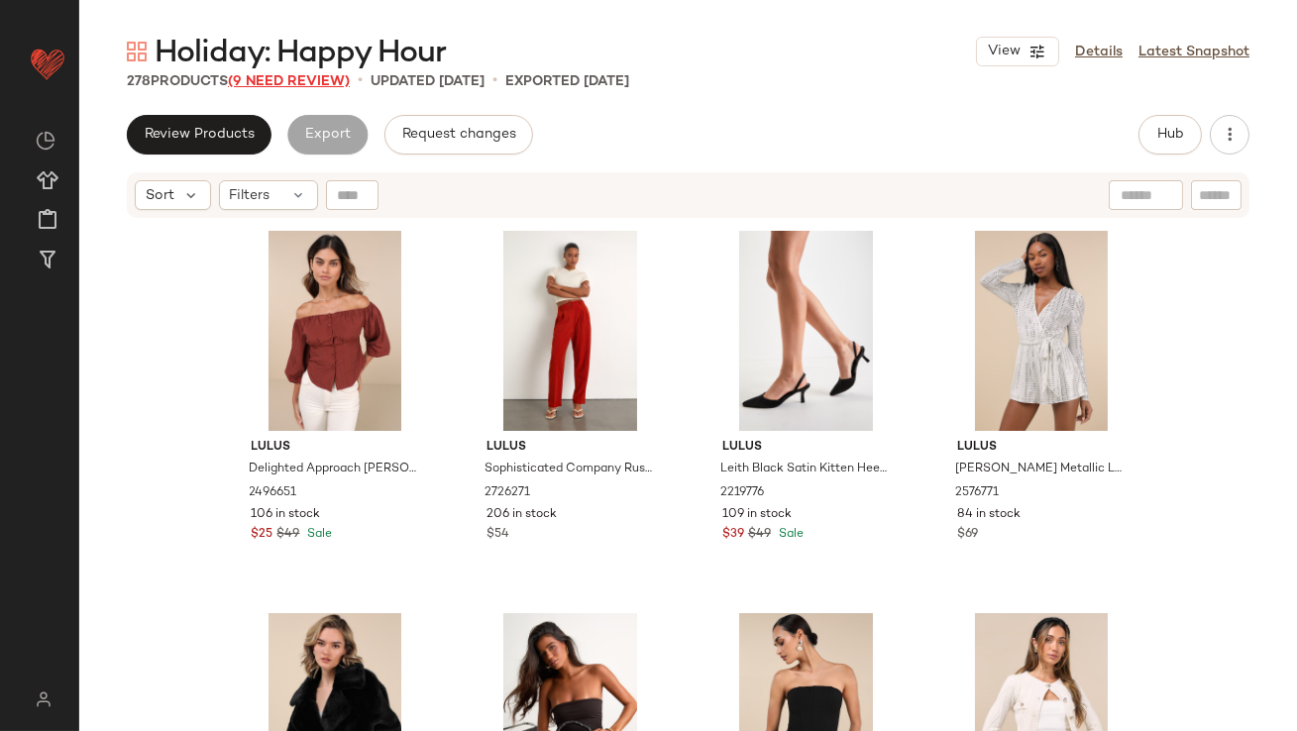
click at [306, 78] on span "(9 Need Review)" at bounding box center [289, 81] width 122 height 15
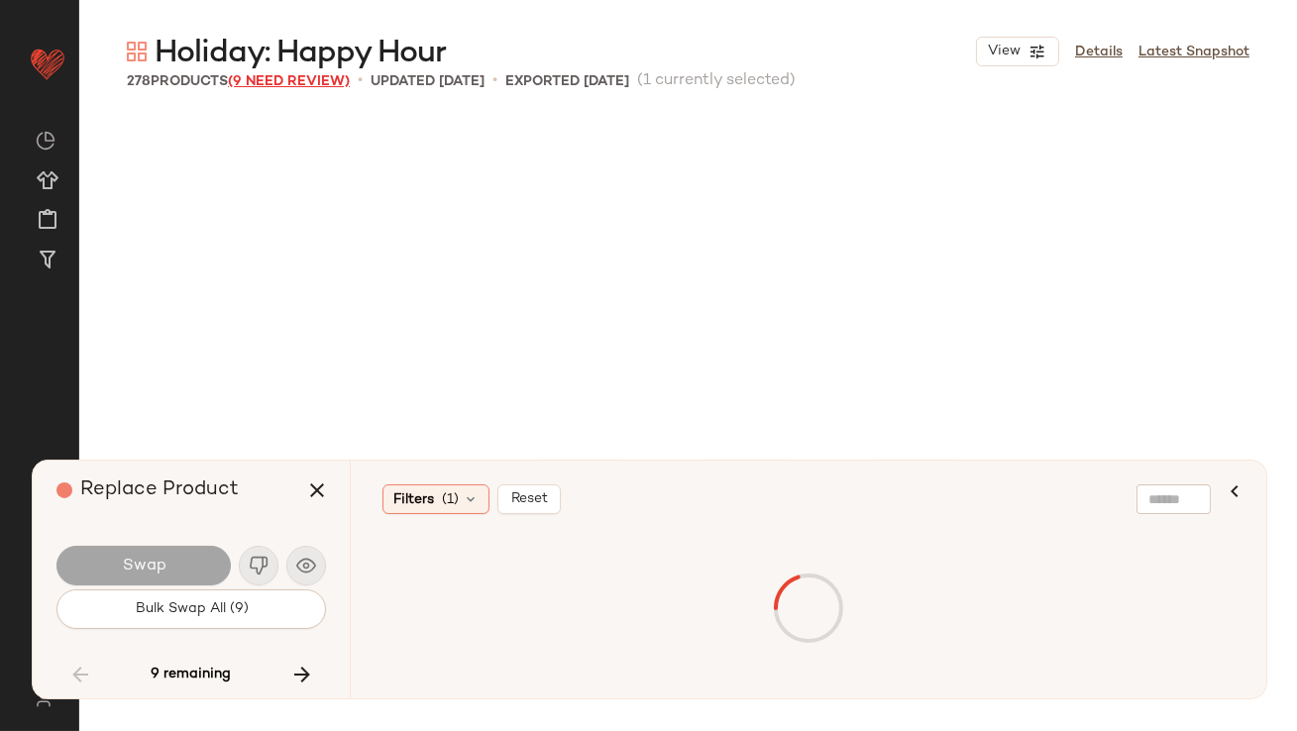
scroll to position [9945, 0]
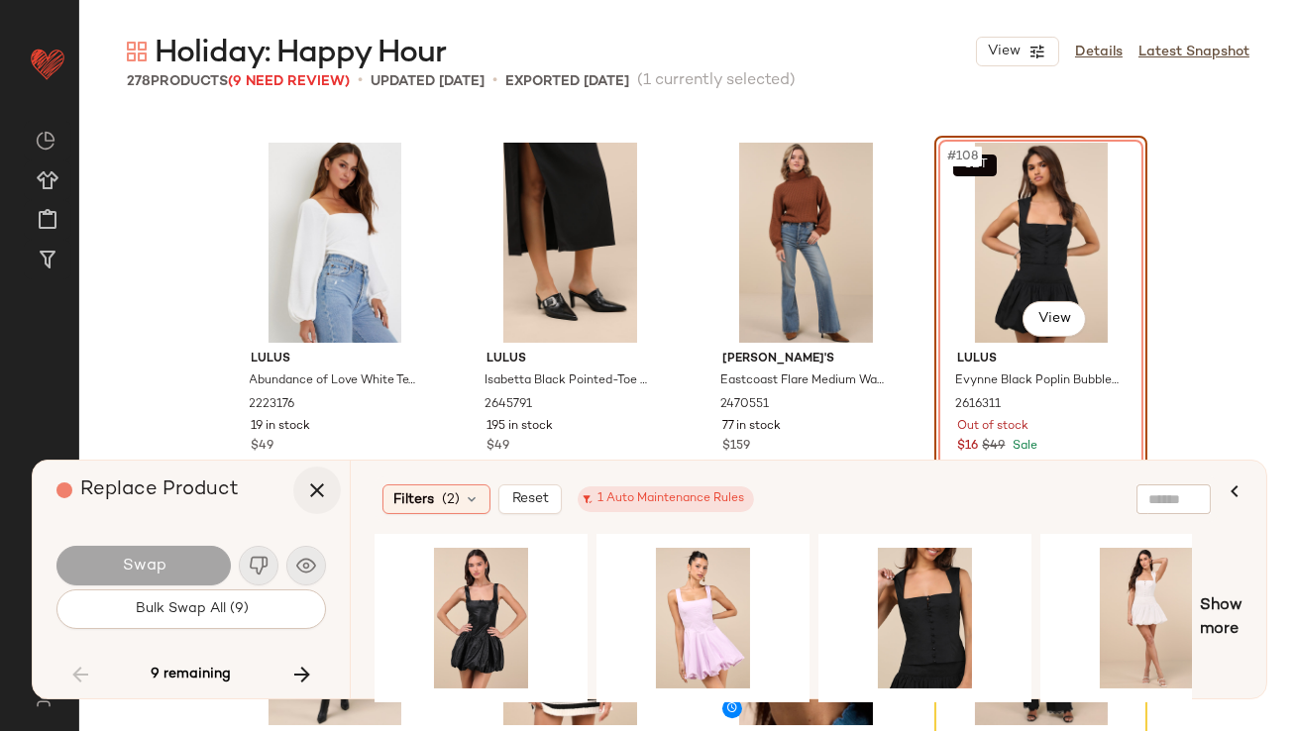
click at [317, 496] on icon "button" at bounding box center [317, 491] width 24 height 24
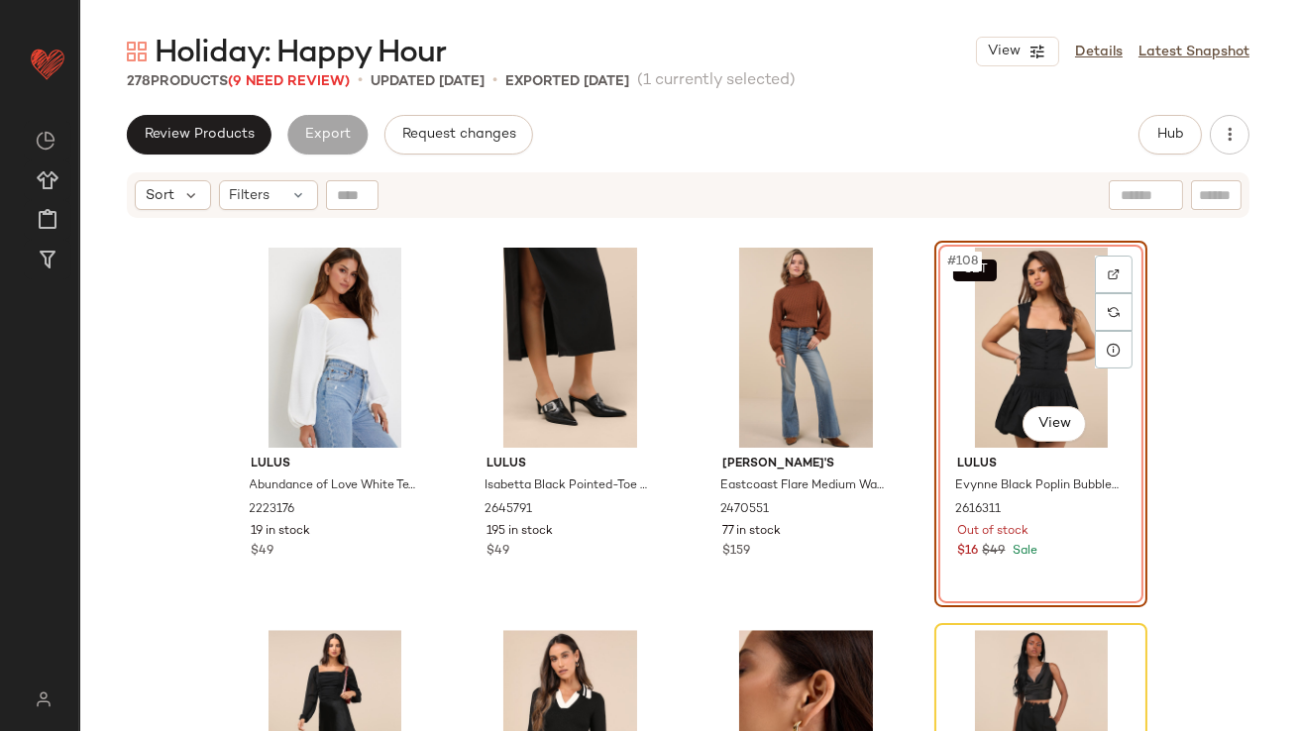
click at [1086, 65] on div "View Details Latest Snapshot" at bounding box center [1113, 52] width 274 height 30
click at [1086, 36] on div "Holiday: Happy Hour View Details Latest Snapshot" at bounding box center [688, 52] width 1218 height 40
click at [1088, 55] on link "Details" at bounding box center [1099, 52] width 48 height 21
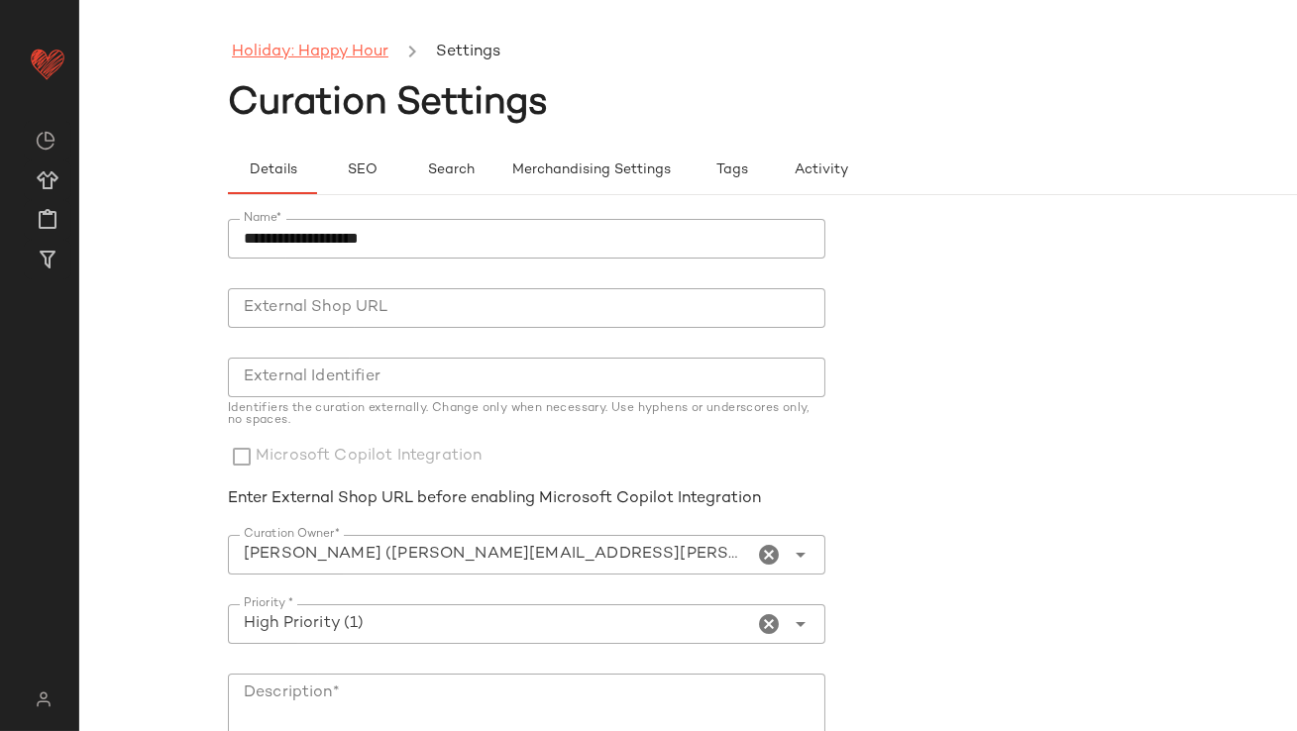
click at [325, 51] on link "Holiday: Happy Hour" at bounding box center [310, 53] width 157 height 26
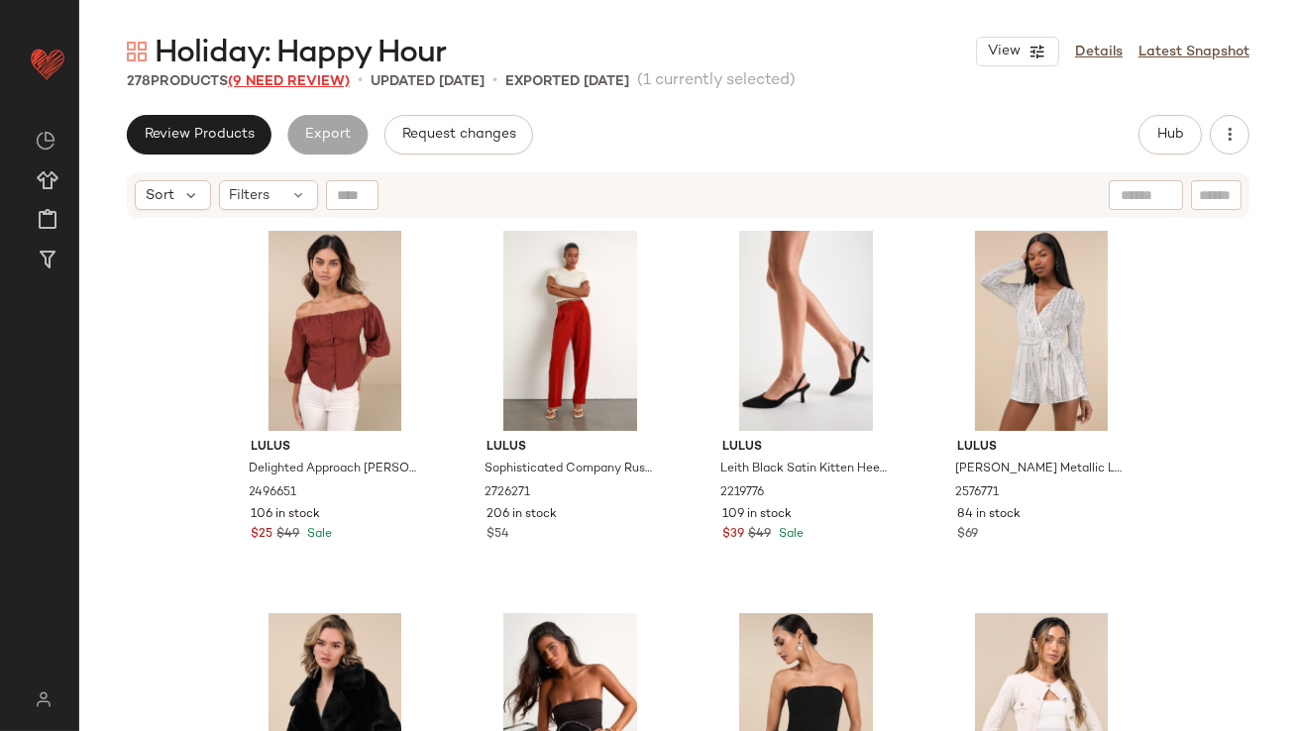
click at [277, 82] on span "(9 Need Review)" at bounding box center [289, 81] width 122 height 15
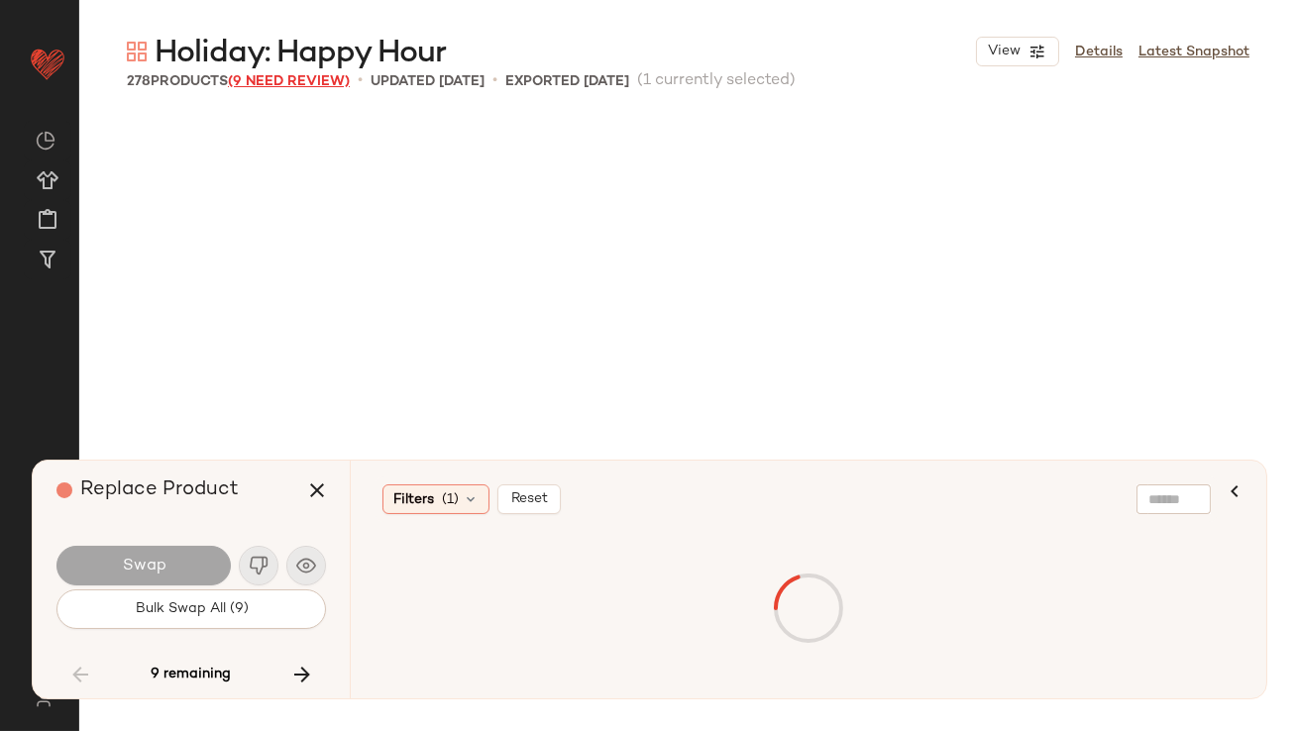
scroll to position [9945, 0]
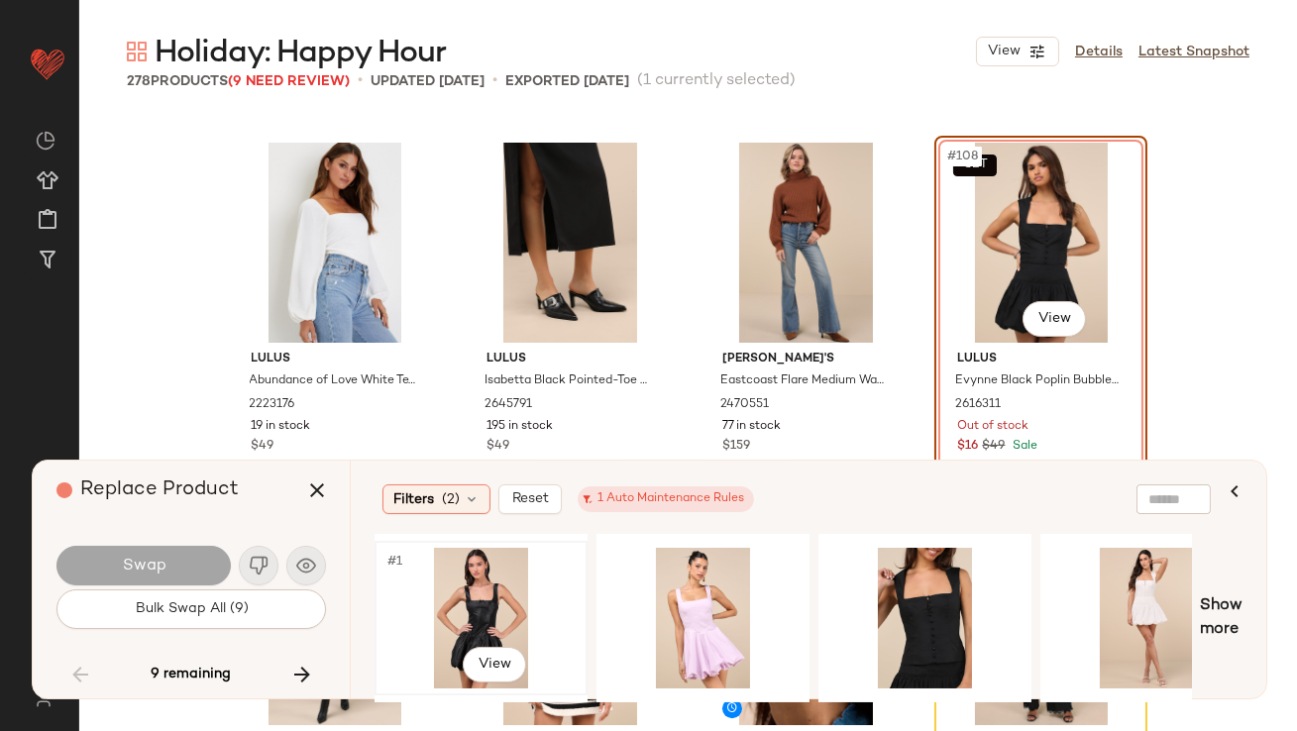
click at [440, 602] on div "#1 View" at bounding box center [481, 618] width 199 height 141
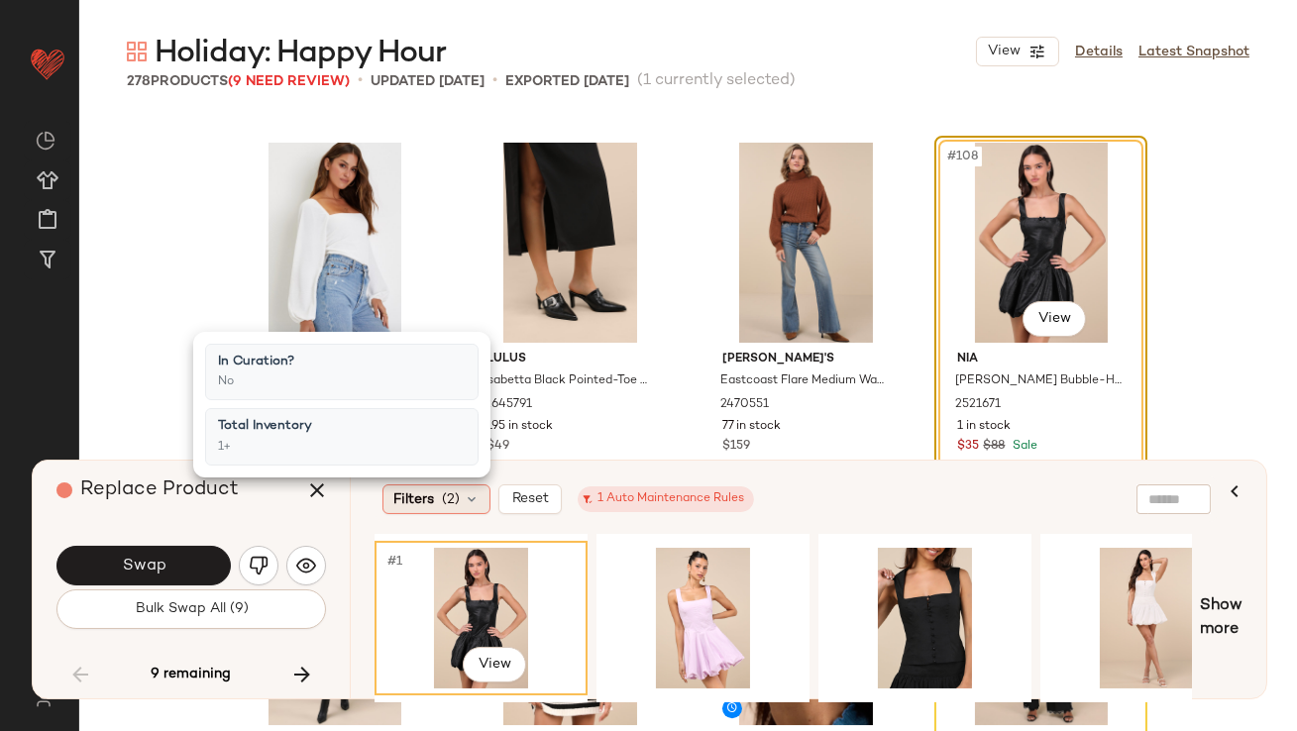
click at [436, 506] on div "Filters (2)" at bounding box center [437, 500] width 108 height 30
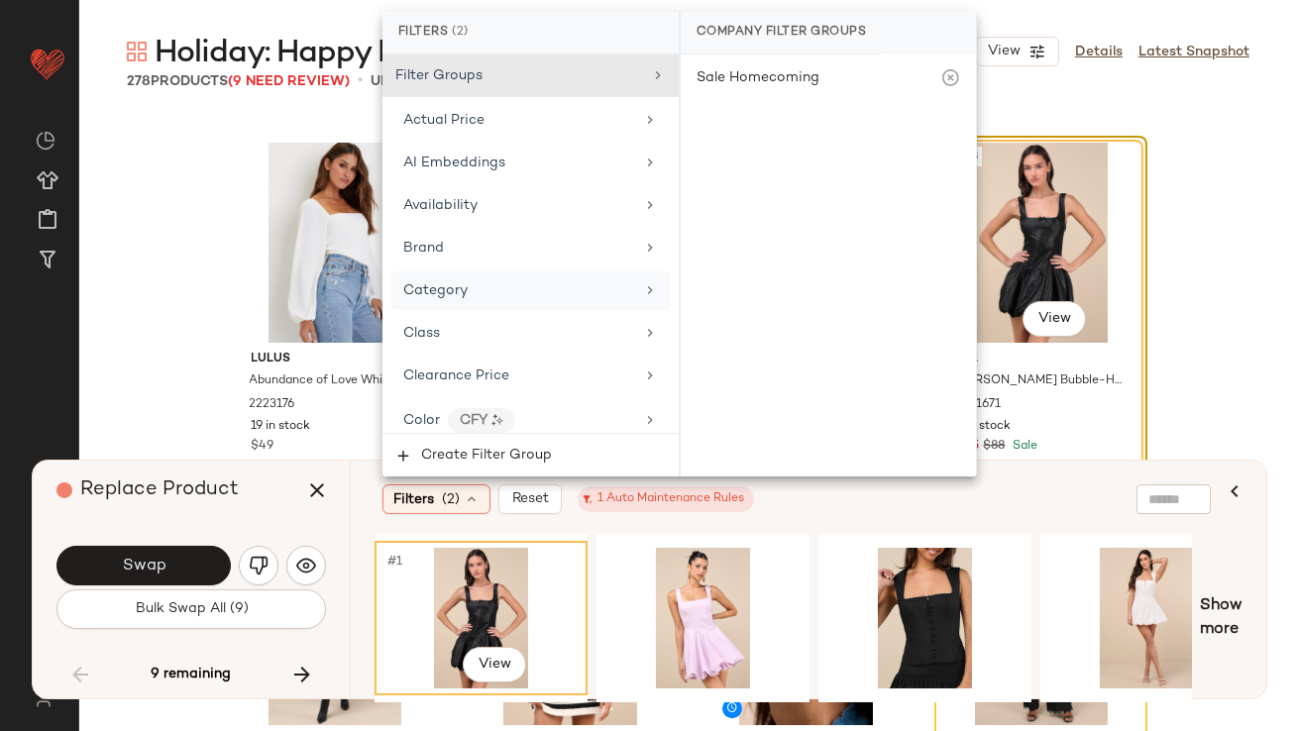
click at [491, 280] on div "Category" at bounding box center [518, 290] width 231 height 21
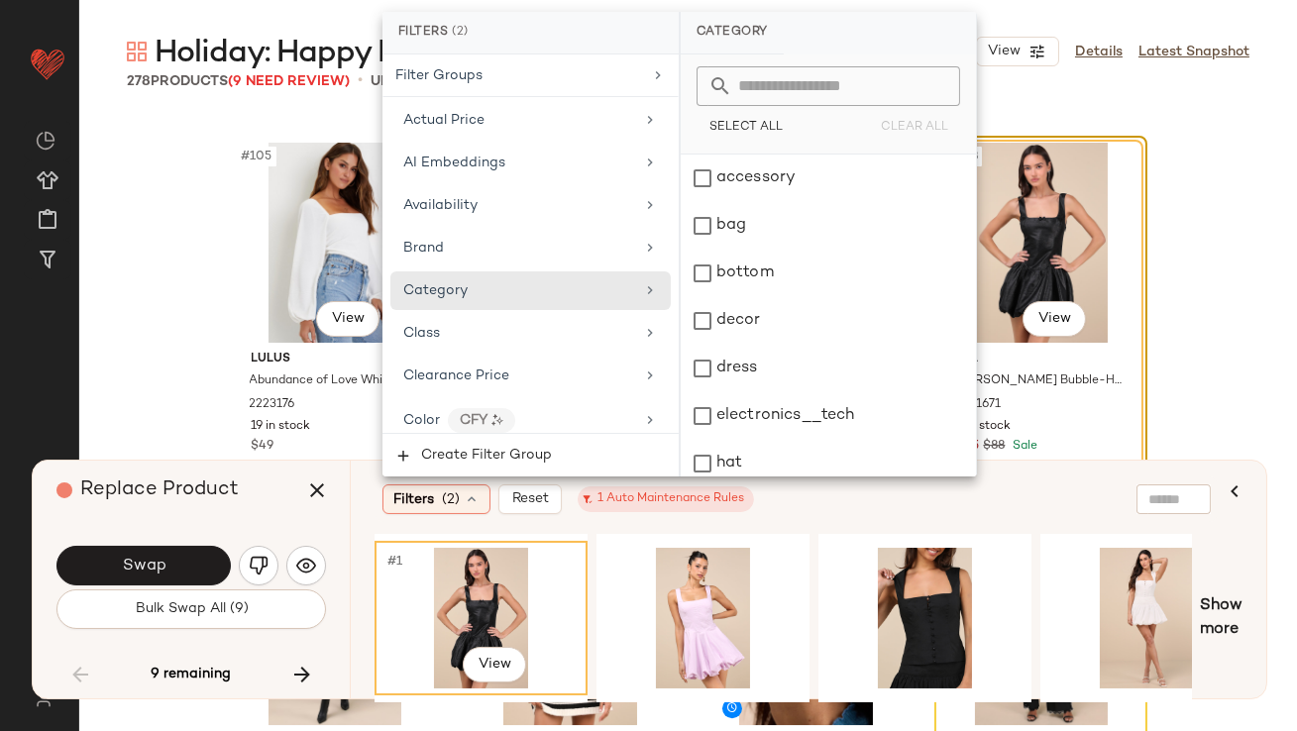
click at [321, 462] on div "Replace Product" at bounding box center [198, 490] width 284 height 59
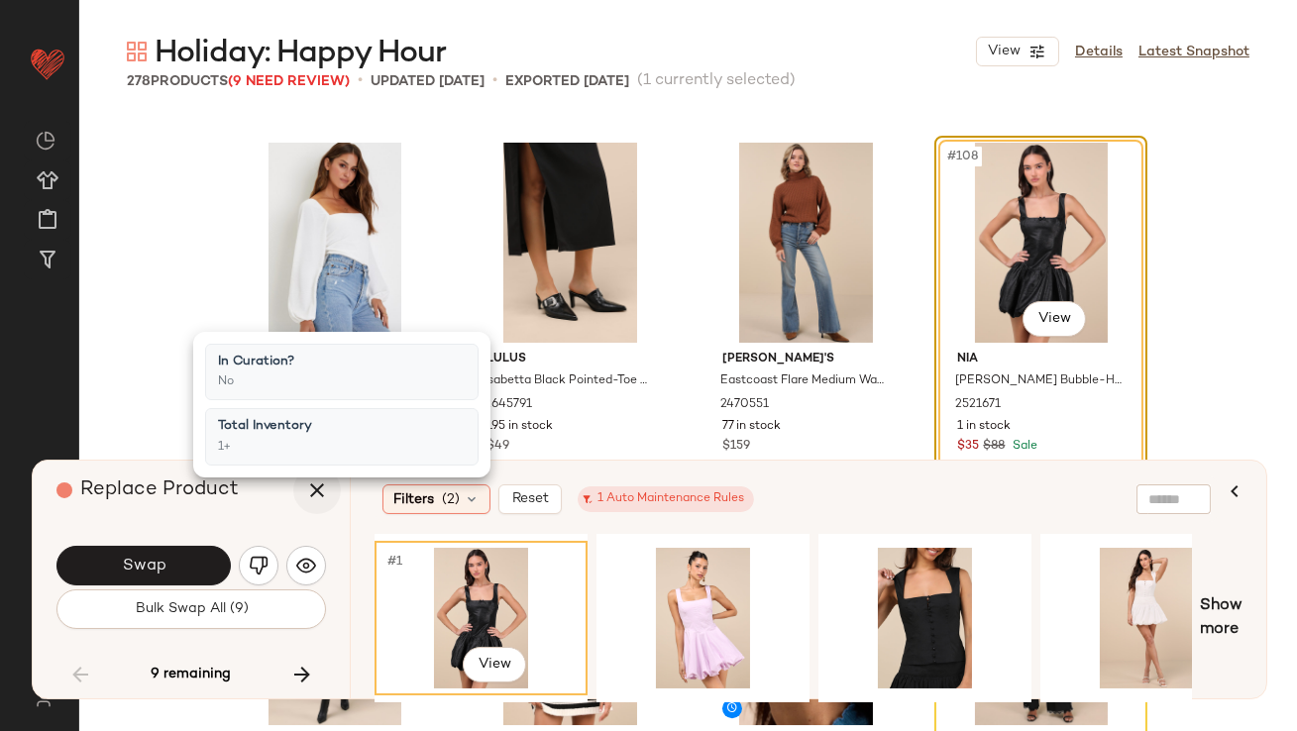
click at [317, 483] on icon "button" at bounding box center [317, 491] width 24 height 24
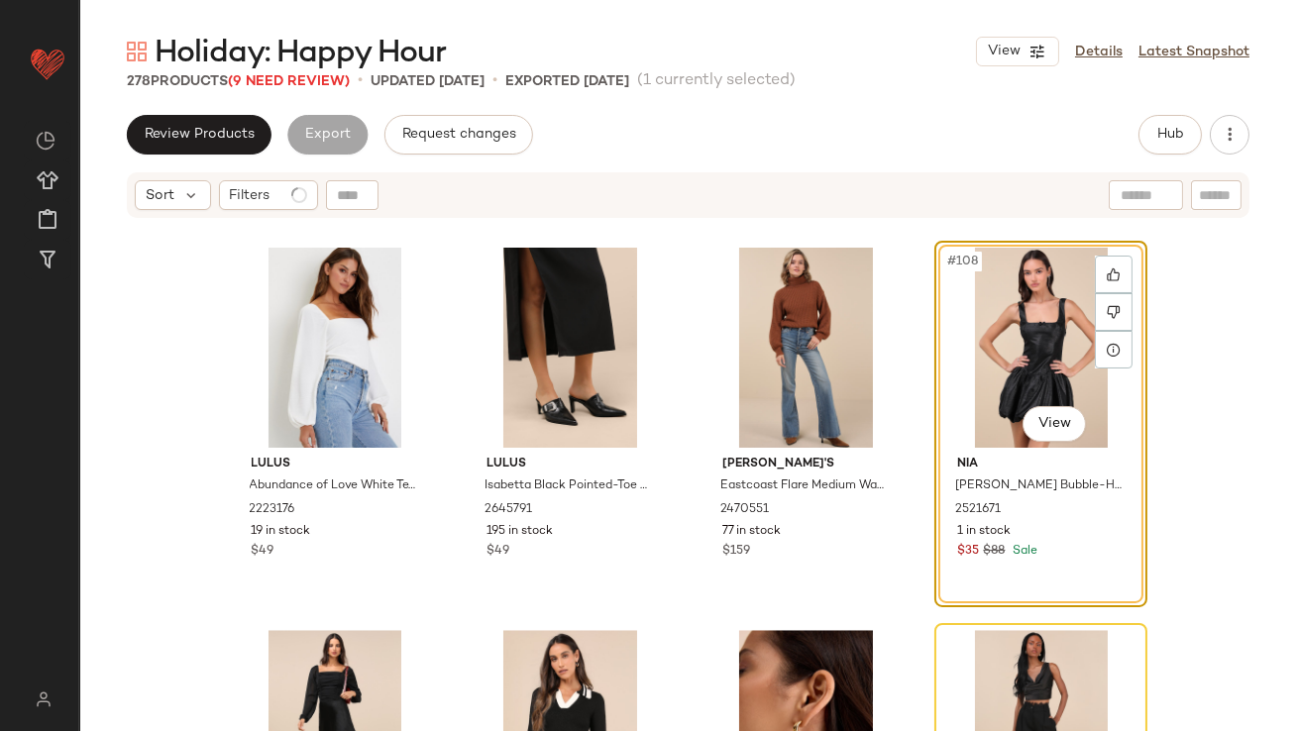
click at [298, 209] on div "Sort Filters" at bounding box center [688, 195] width 1123 height 46
click at [298, 209] on div "Filters" at bounding box center [268, 195] width 99 height 30
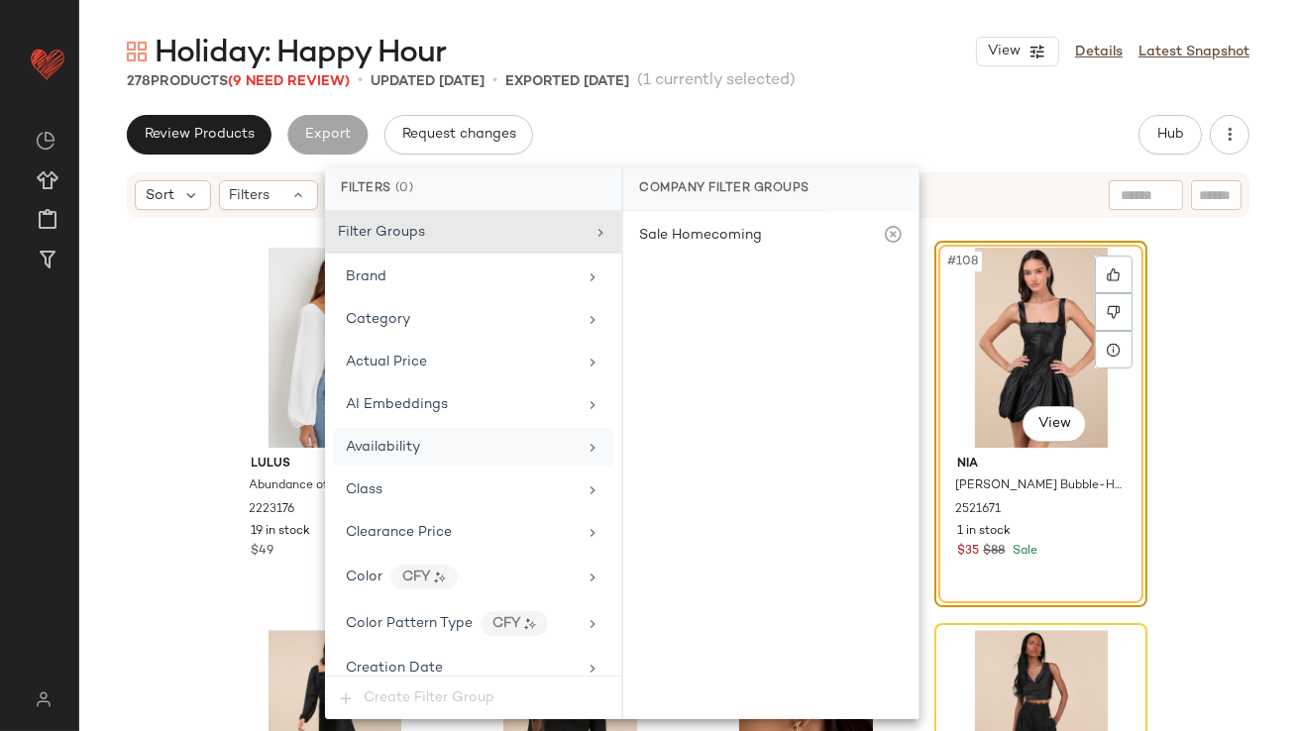
click at [359, 445] on span "Availability" at bounding box center [383, 447] width 74 height 15
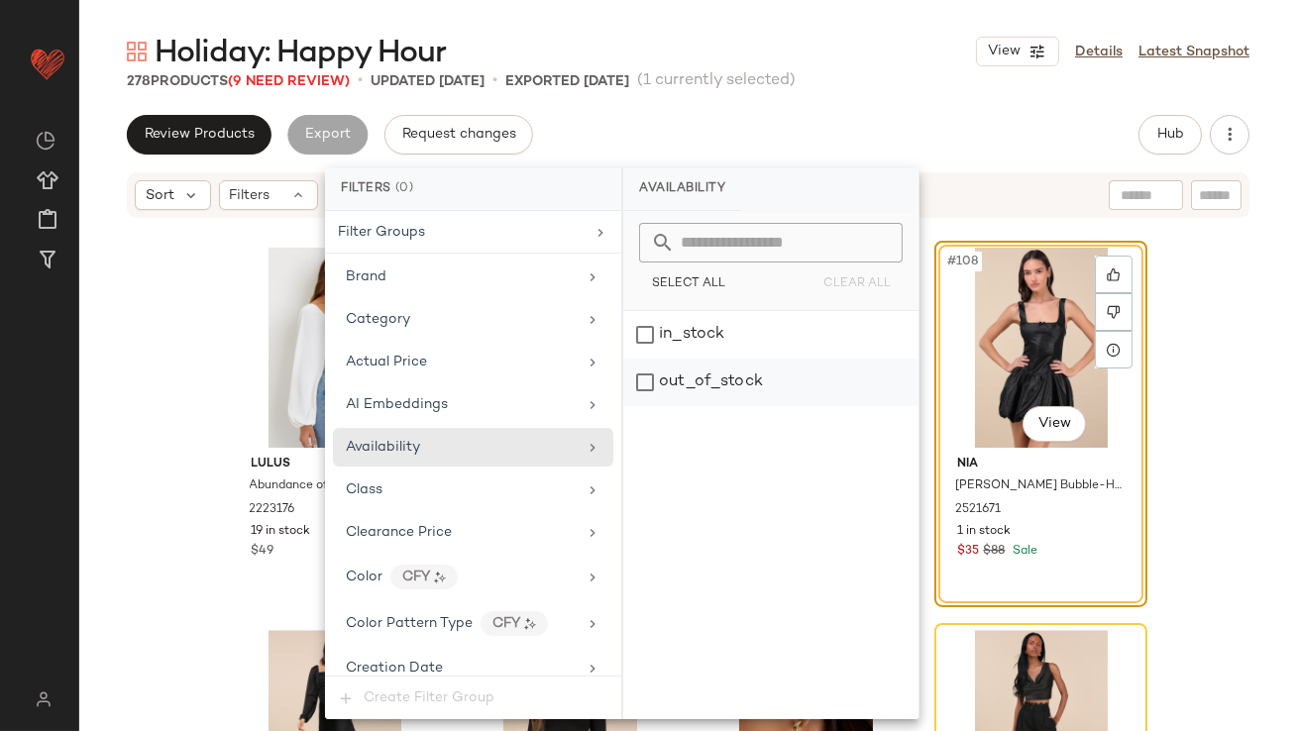
click at [678, 389] on div "out_of_stock" at bounding box center [770, 383] width 295 height 48
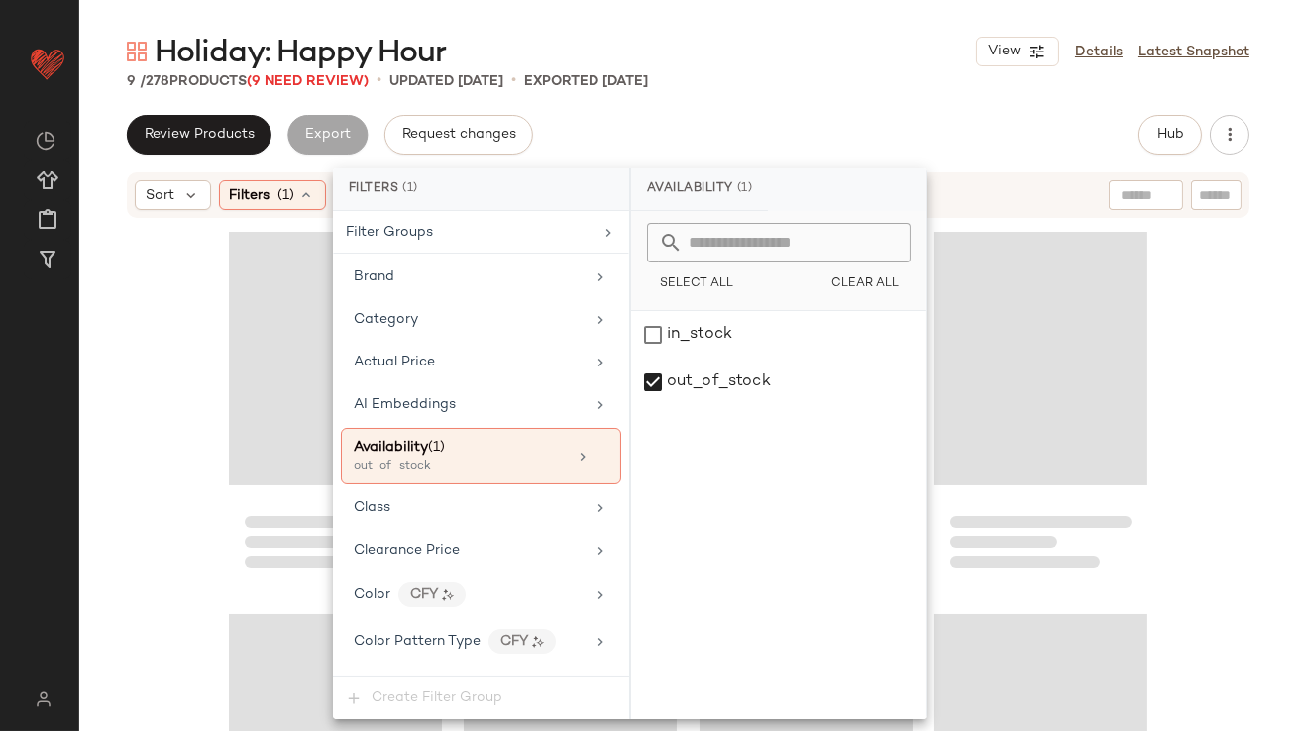
click at [726, 33] on div "Holiday: Happy Hour View Details Latest Snapshot" at bounding box center [688, 52] width 1218 height 40
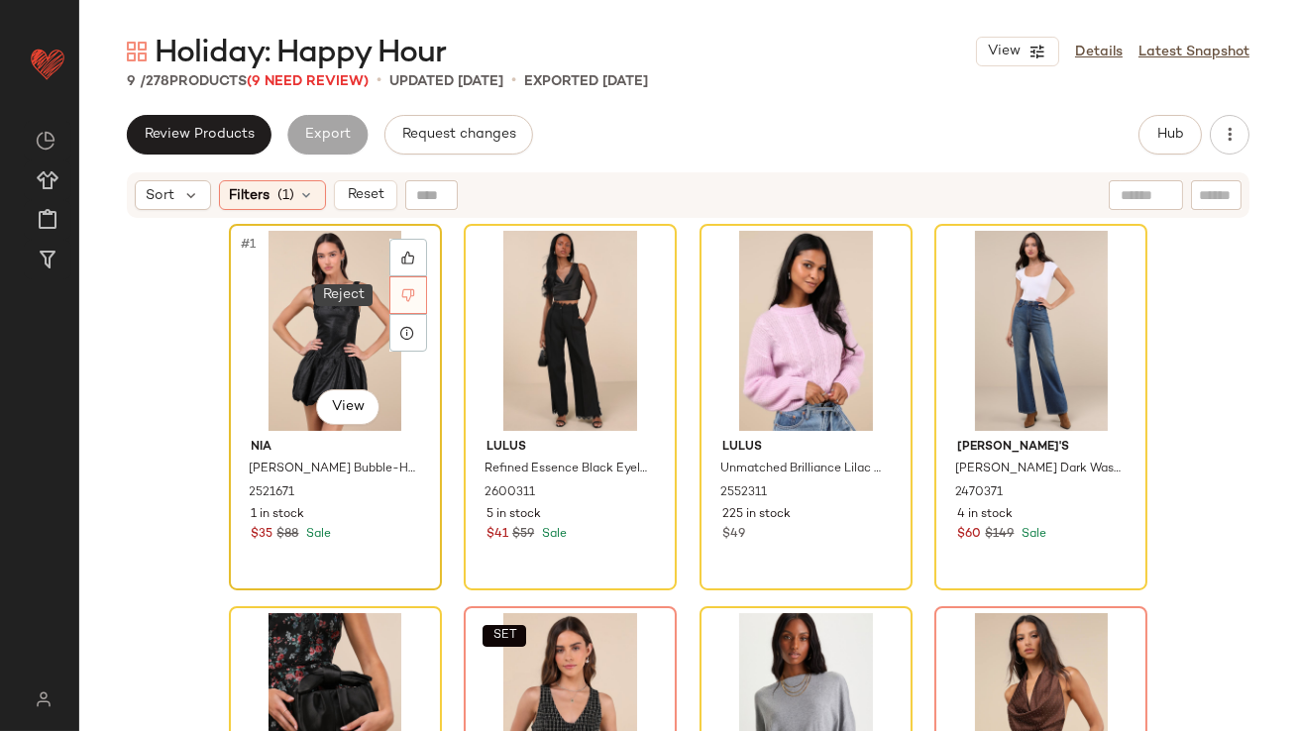
click at [401, 296] on icon at bounding box center [407, 295] width 13 height 13
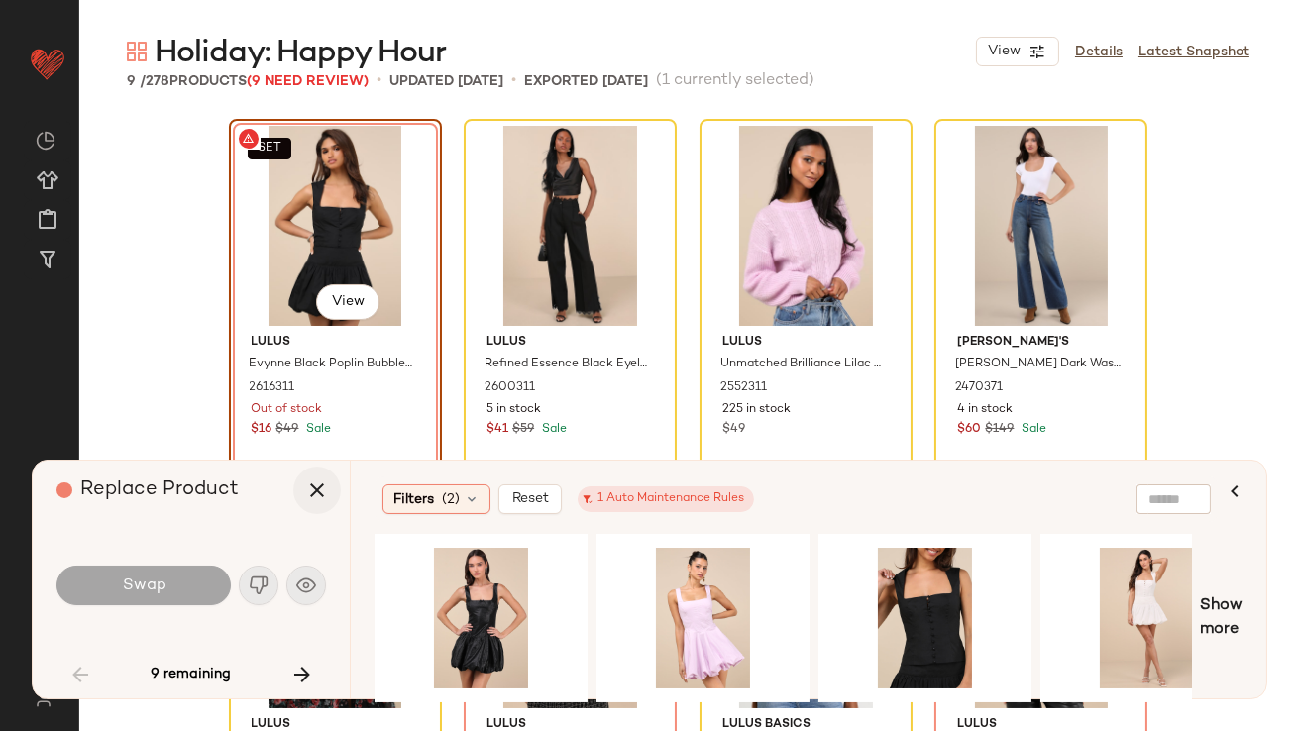
click at [326, 481] on icon "button" at bounding box center [317, 491] width 24 height 24
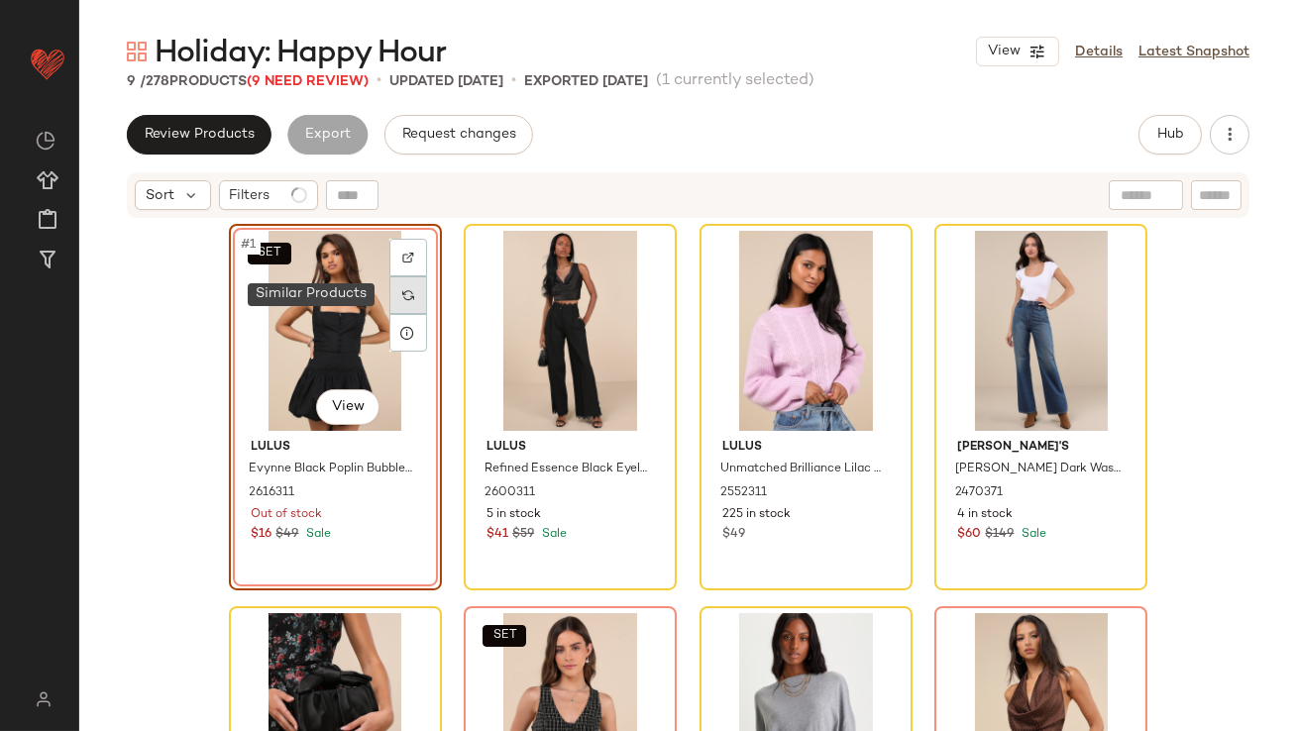
click at [393, 297] on div at bounding box center [408, 295] width 38 height 38
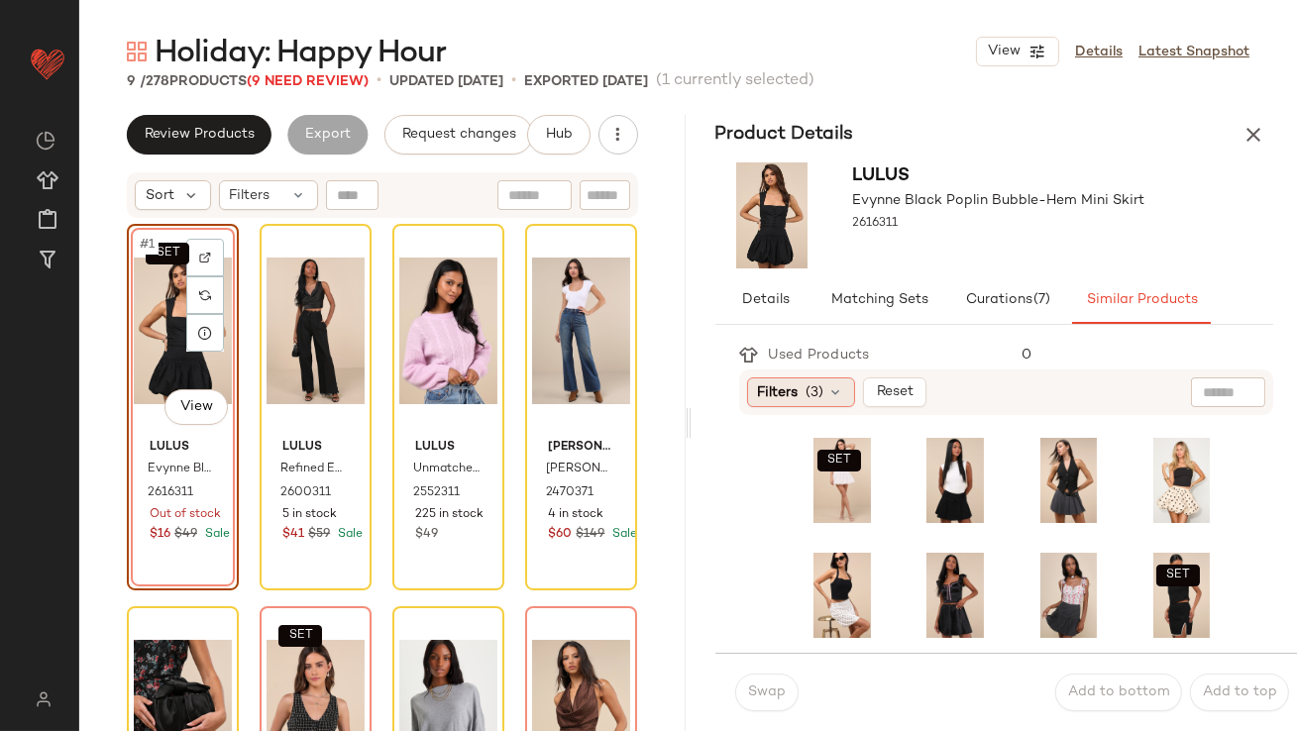
click at [830, 391] on icon at bounding box center [836, 393] width 16 height 16
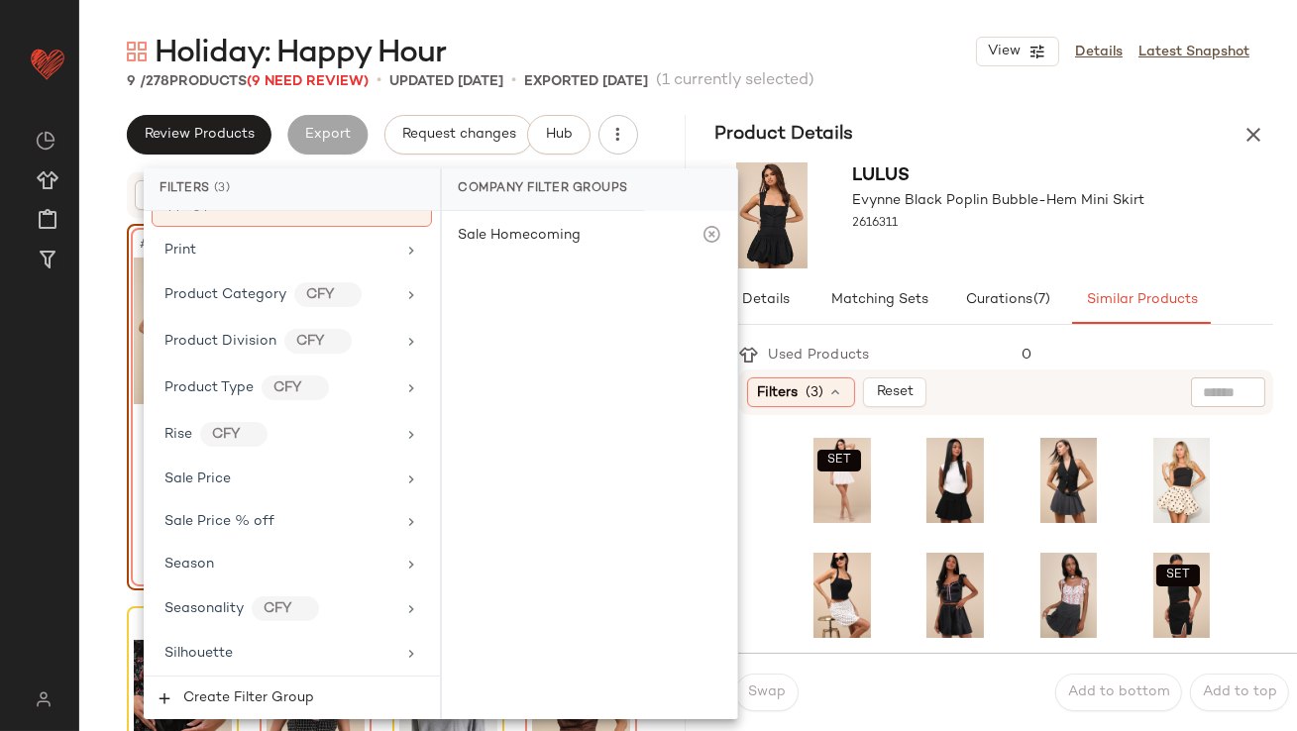
scroll to position [1576, 0]
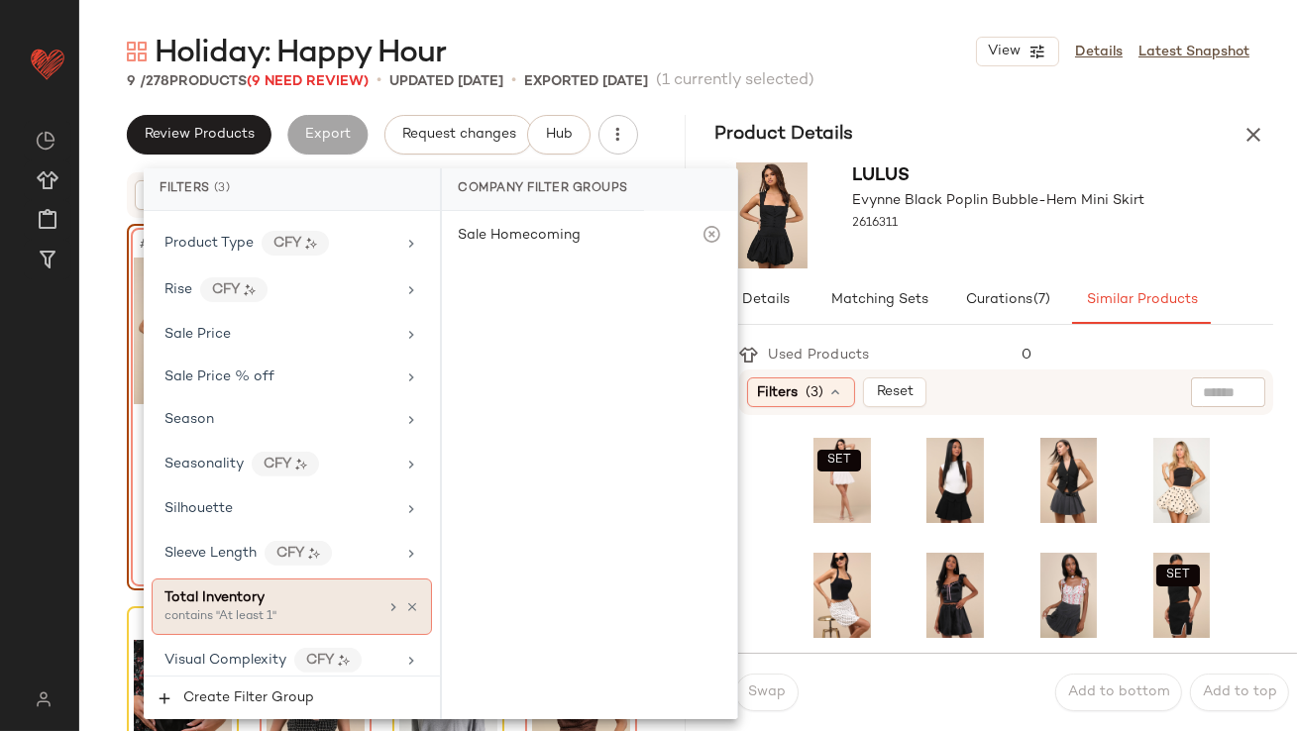
click at [284, 608] on div "contains "At least 1"" at bounding box center [264, 617] width 198 height 18
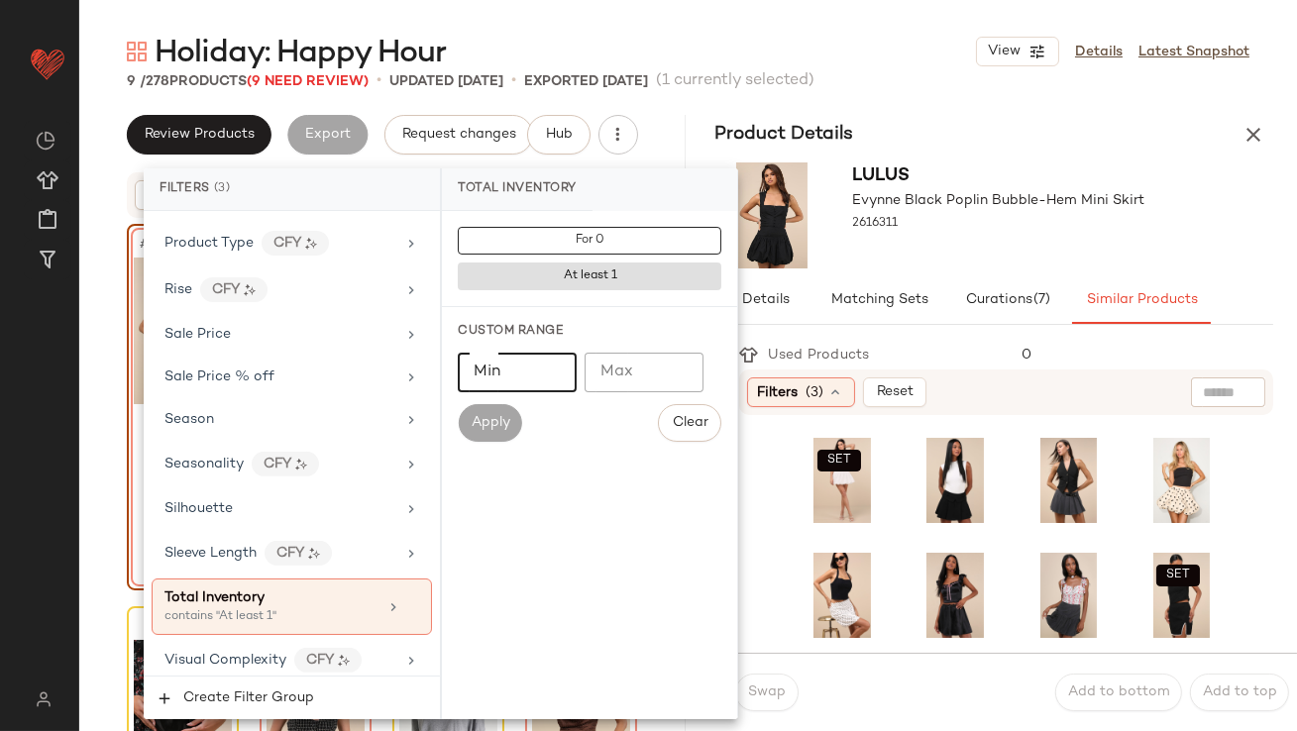
click at [571, 378] on input "Min" at bounding box center [517, 373] width 119 height 40
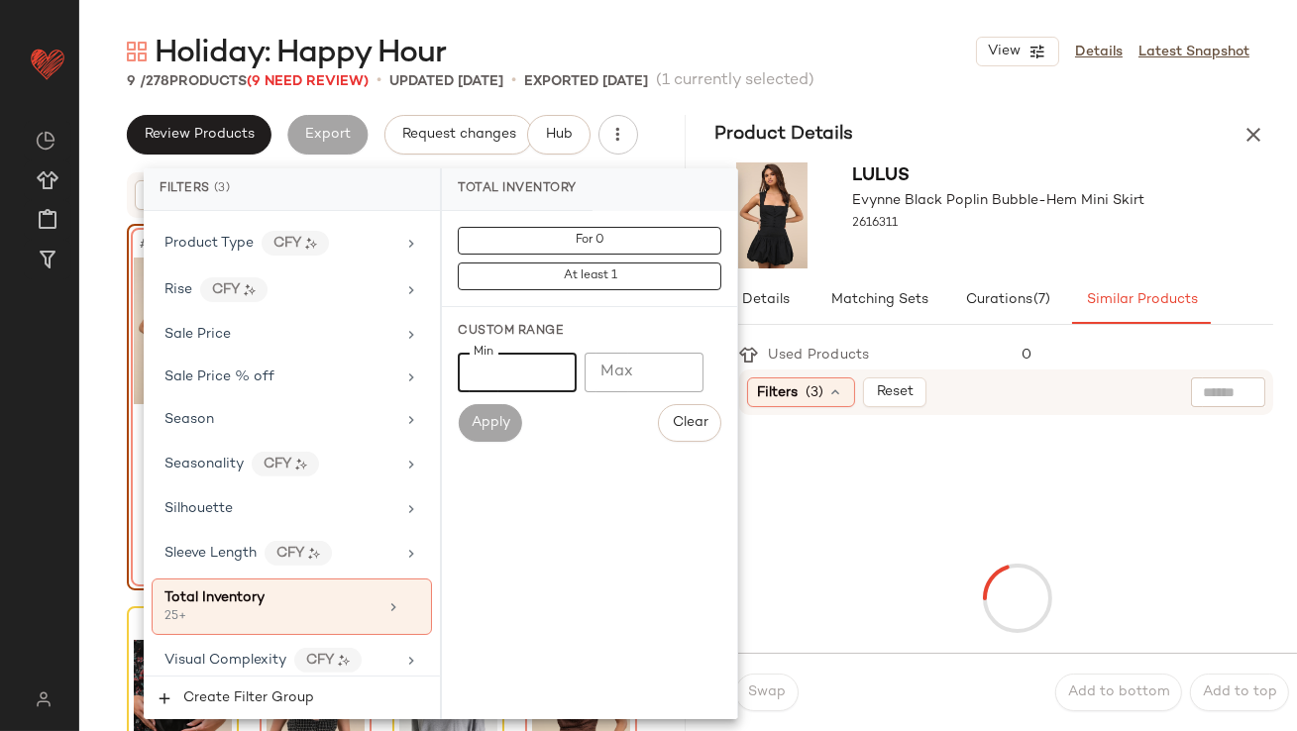
type input "**"
click at [952, 251] on div "Lulus Evynne Black Poplin Bubble-Hem Mini Skirt 2616311" at bounding box center [999, 216] width 292 height 106
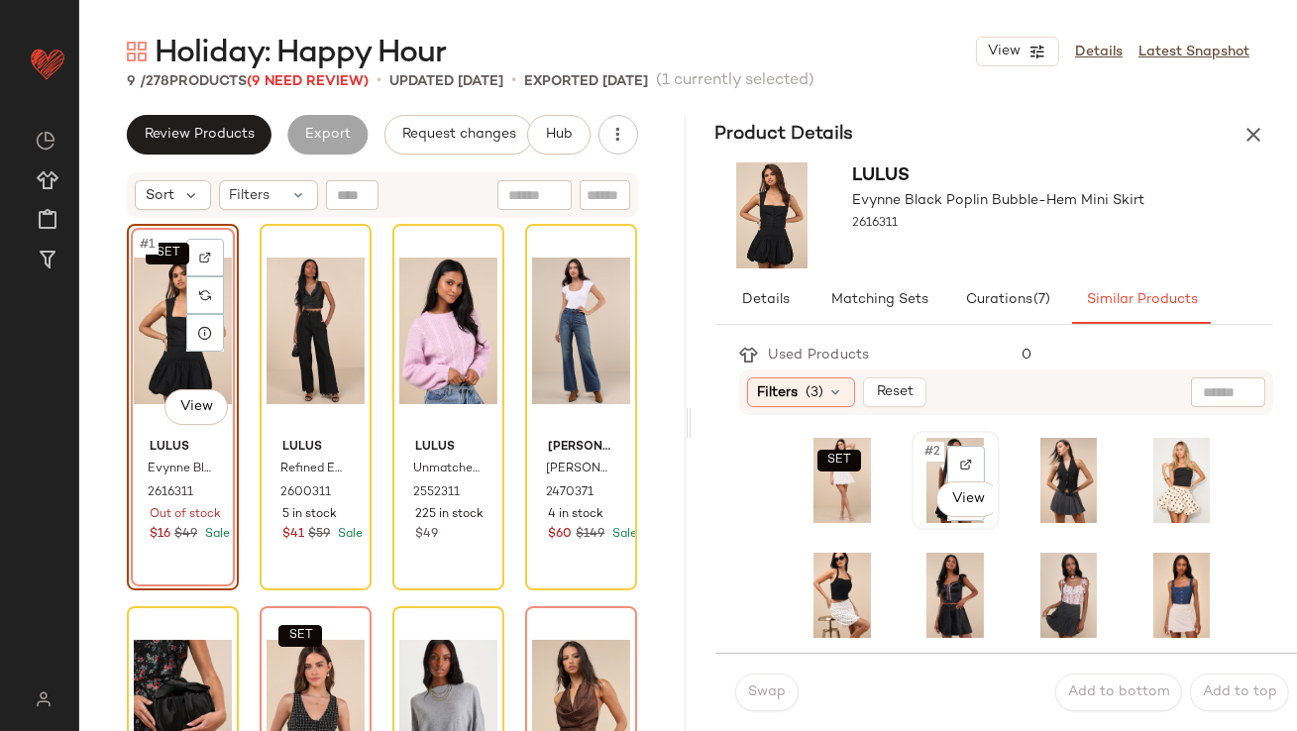
click at [920, 465] on div "#2 View" at bounding box center [956, 480] width 74 height 85
click at [760, 703] on button "Swap" at bounding box center [766, 693] width 63 height 38
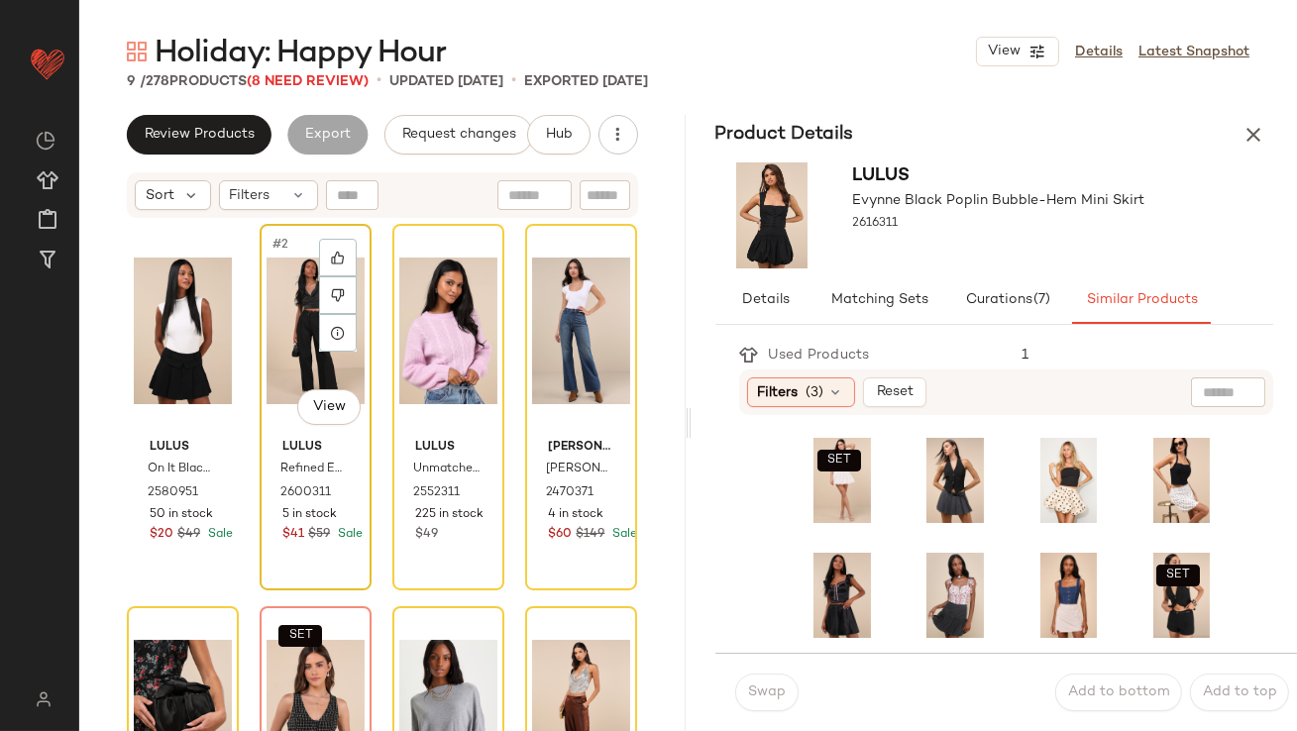
click at [295, 329] on div "#2 View" at bounding box center [316, 331] width 98 height 200
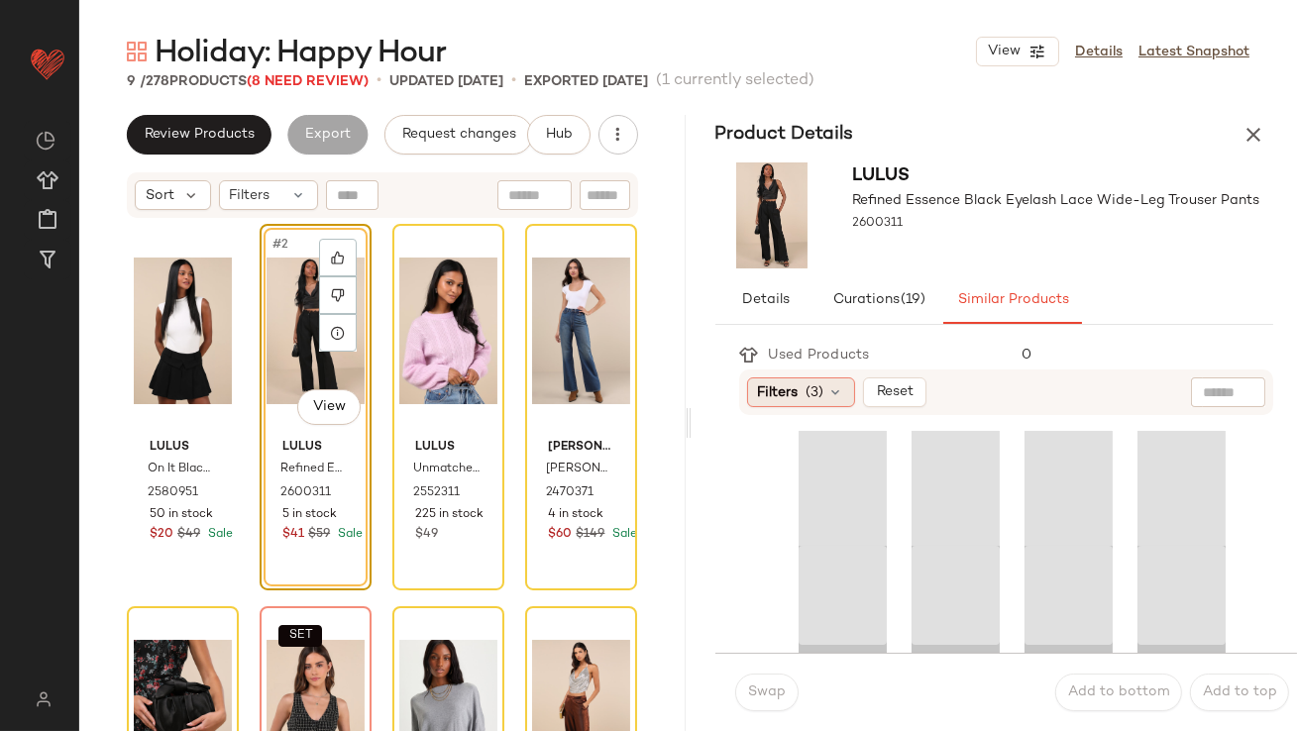
click at [847, 389] on div "Filters (3)" at bounding box center [801, 393] width 108 height 30
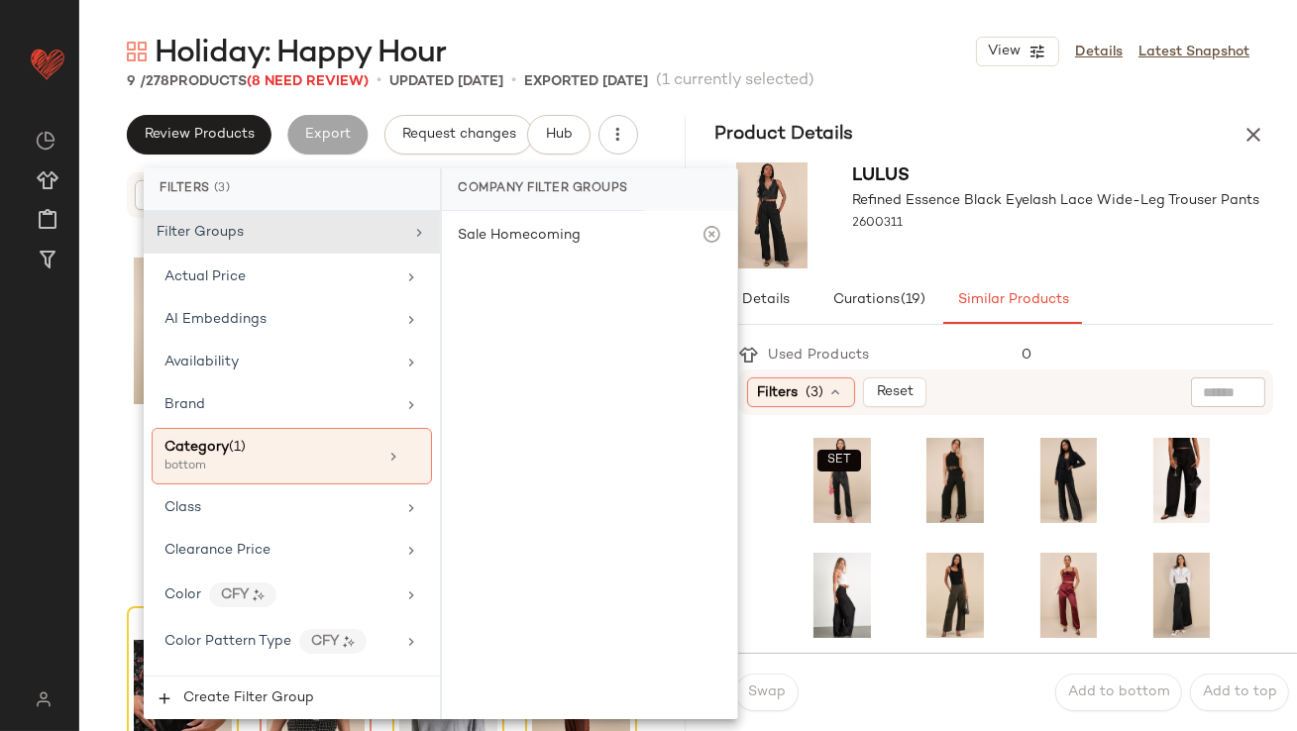
scroll to position [1576, 0]
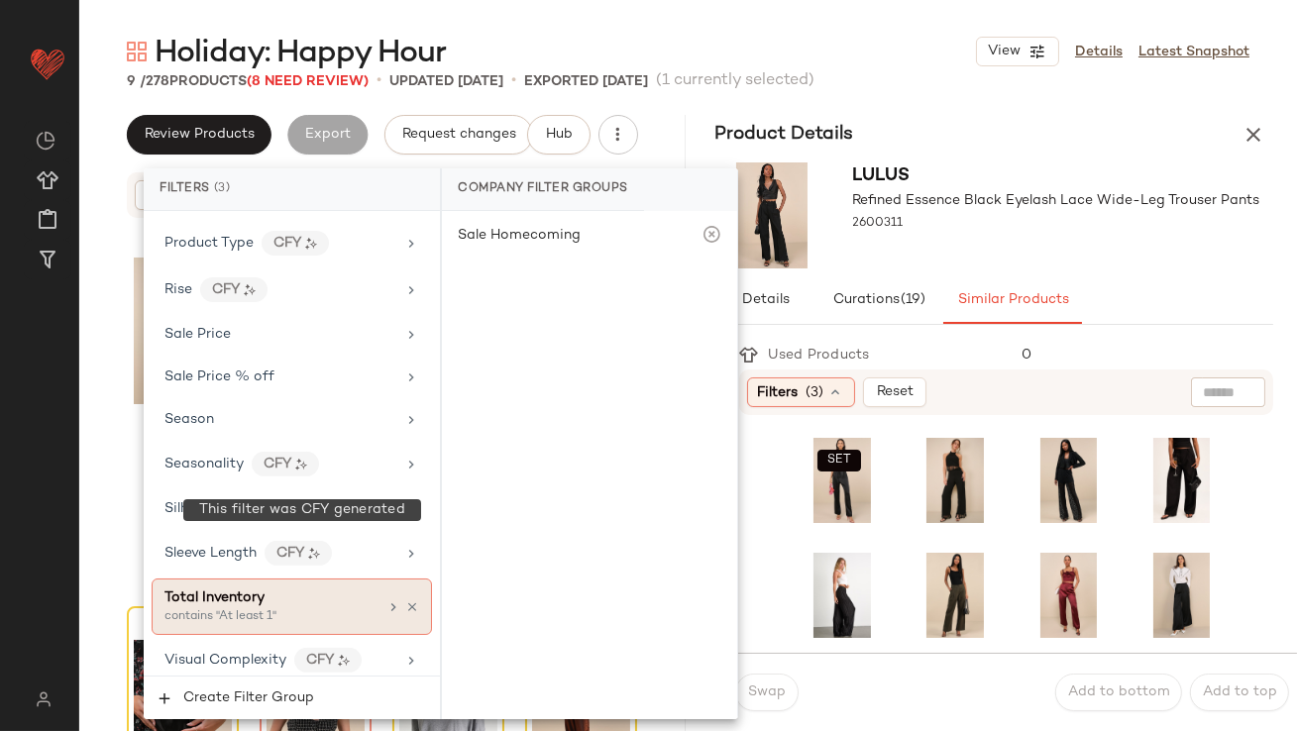
click at [263, 593] on span "Total Inventory" at bounding box center [215, 598] width 100 height 15
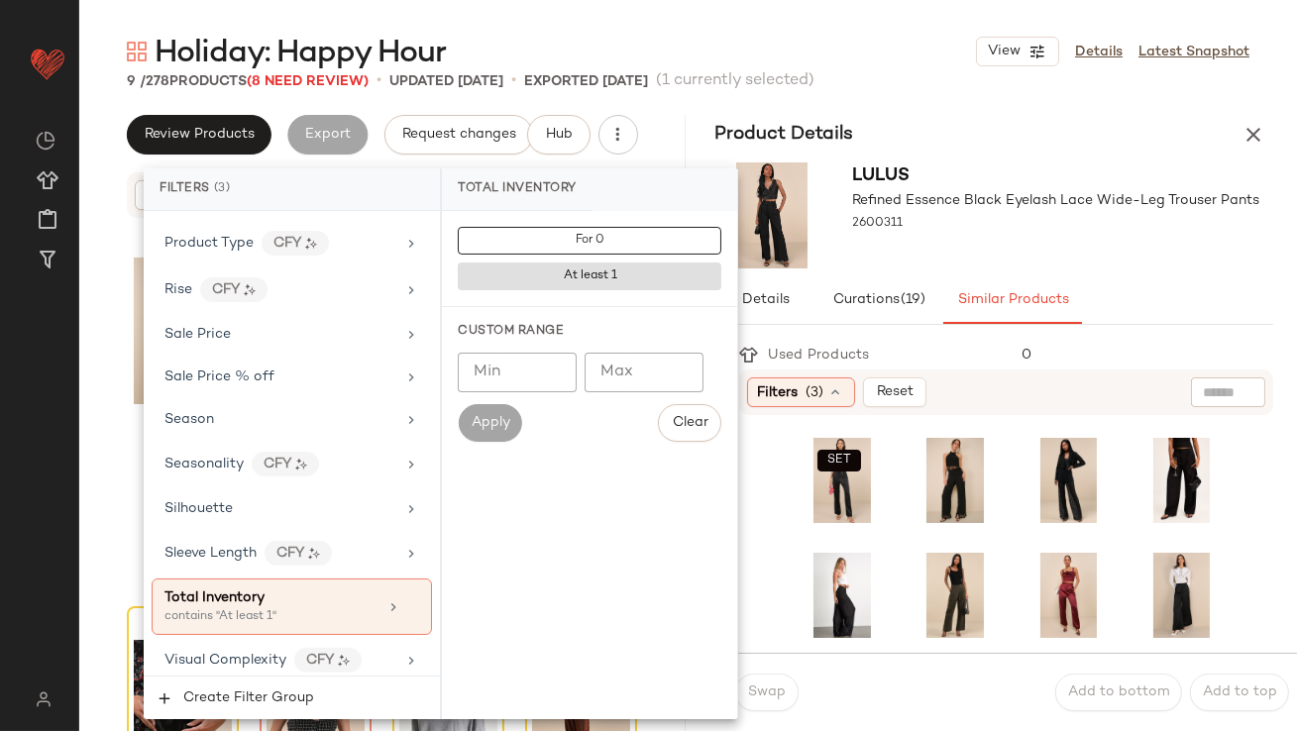
click at [480, 373] on input "Min" at bounding box center [517, 373] width 119 height 40
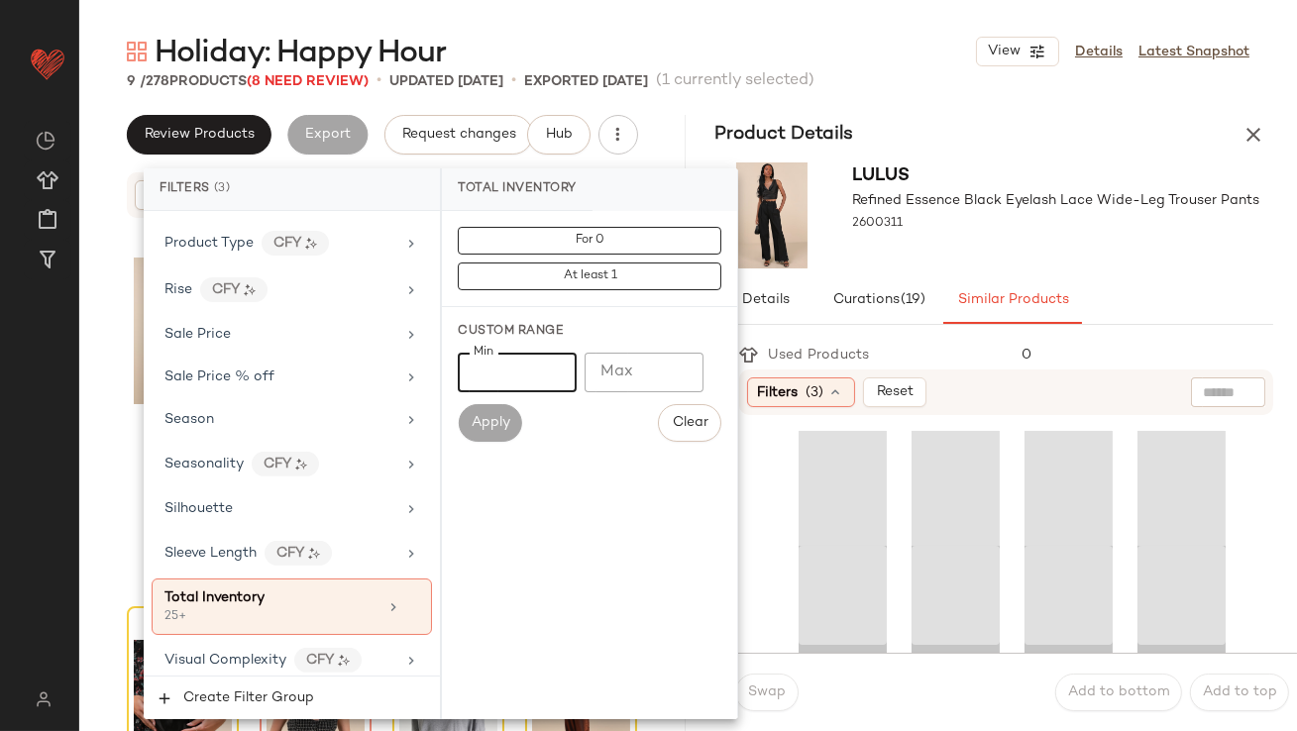
type input "**"
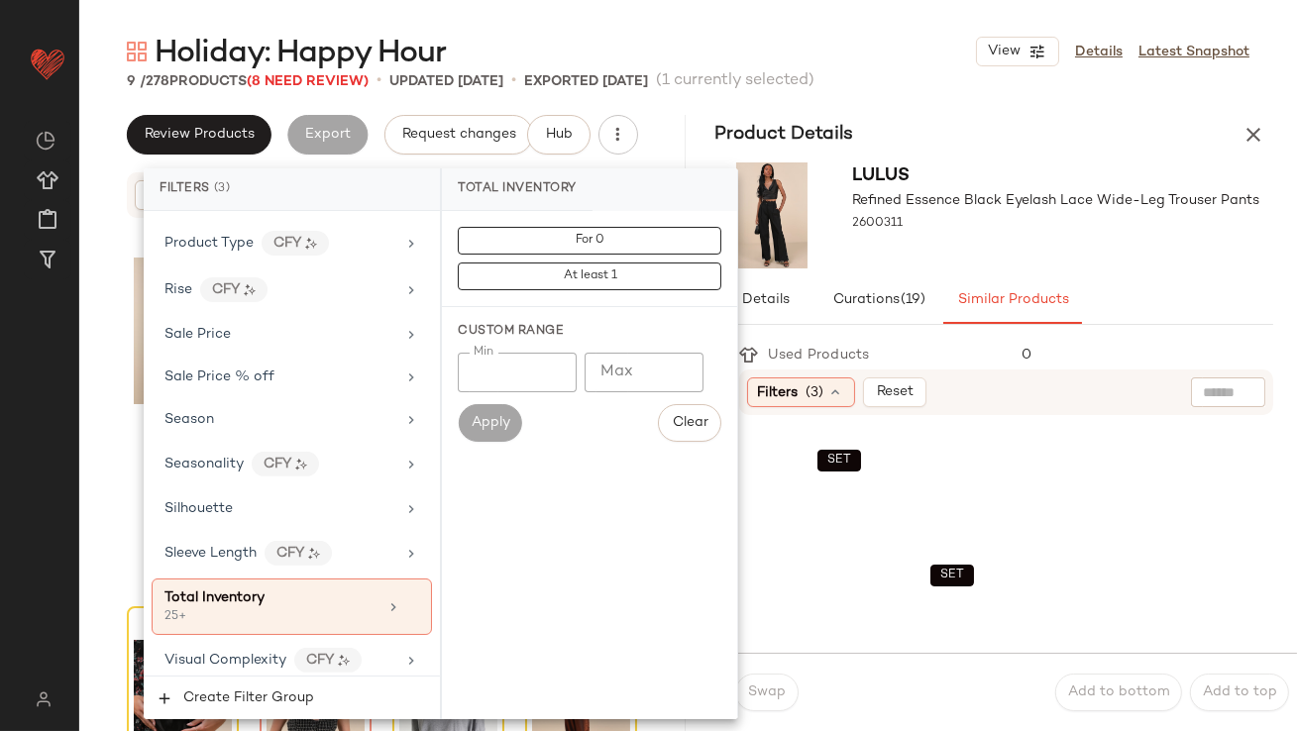
click at [955, 240] on div at bounding box center [1056, 242] width 407 height 16
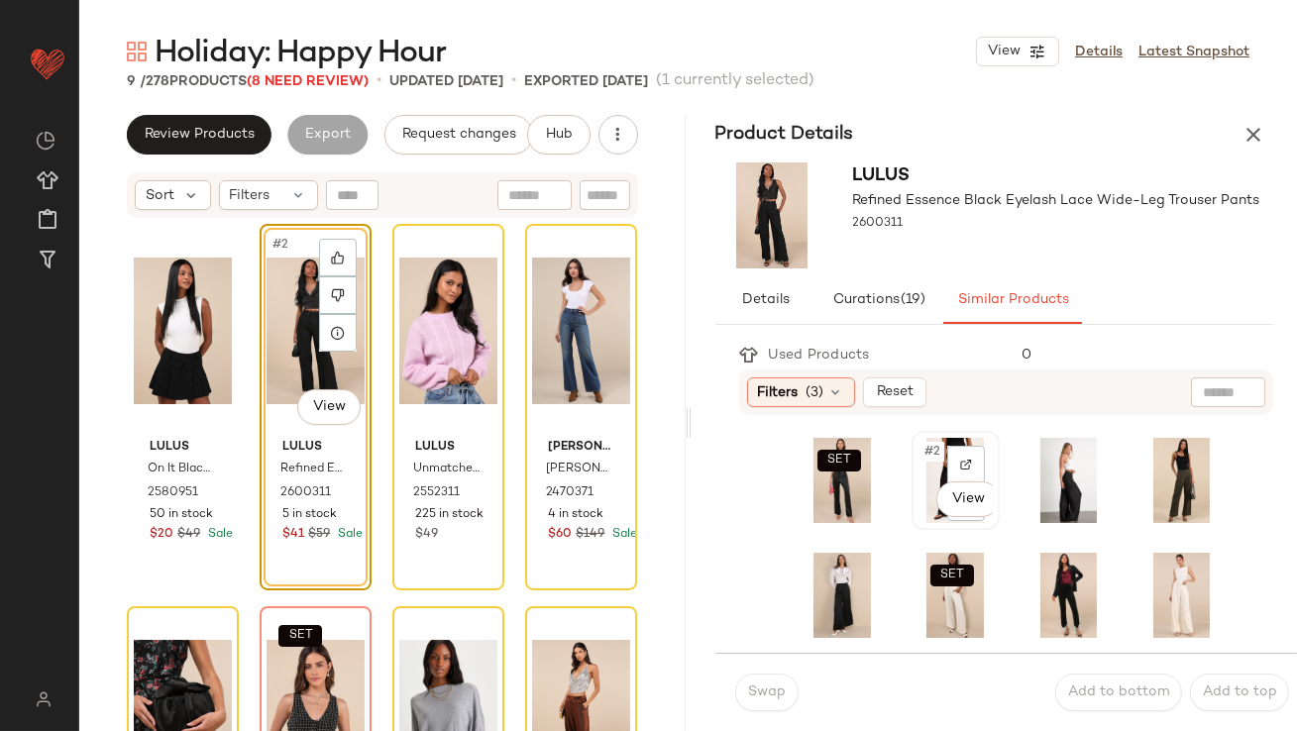
click at [923, 453] on span "#2" at bounding box center [934, 452] width 22 height 20
click at [752, 701] on span "Swap" at bounding box center [766, 693] width 39 height 16
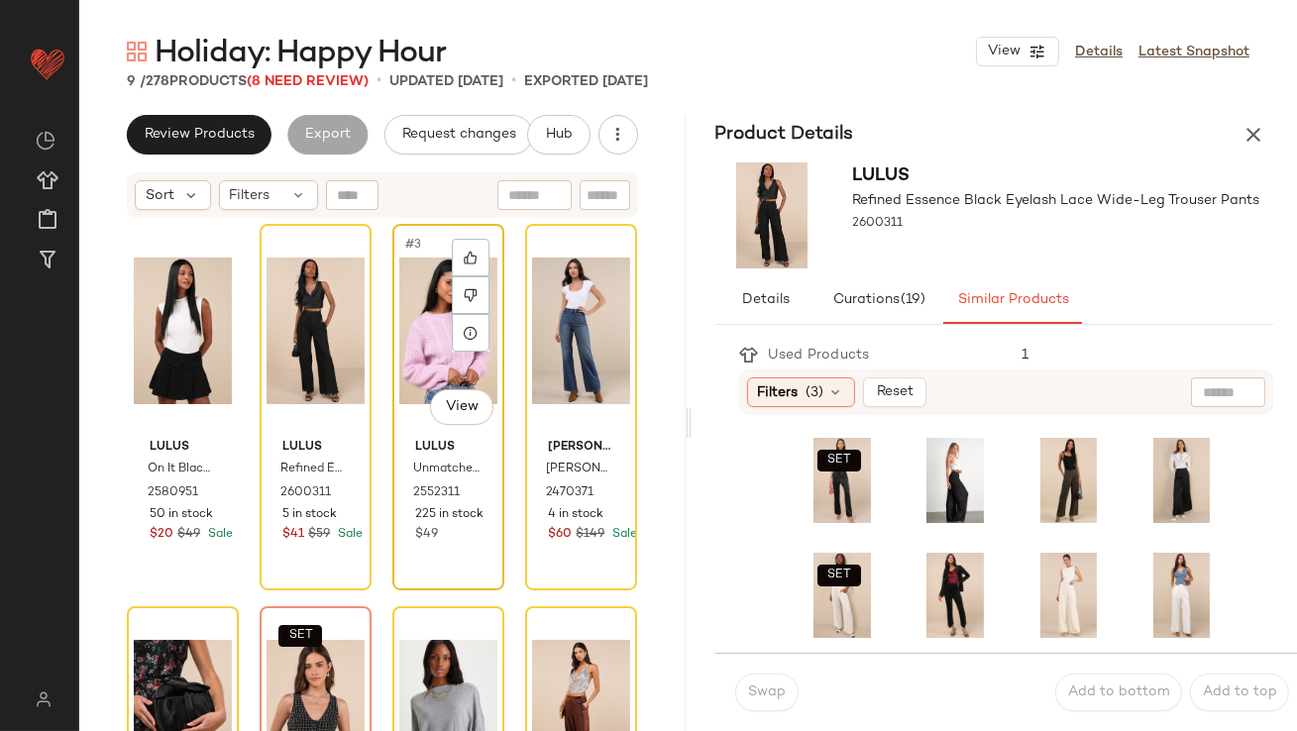
click at [418, 341] on div "#3 View" at bounding box center [448, 331] width 98 height 200
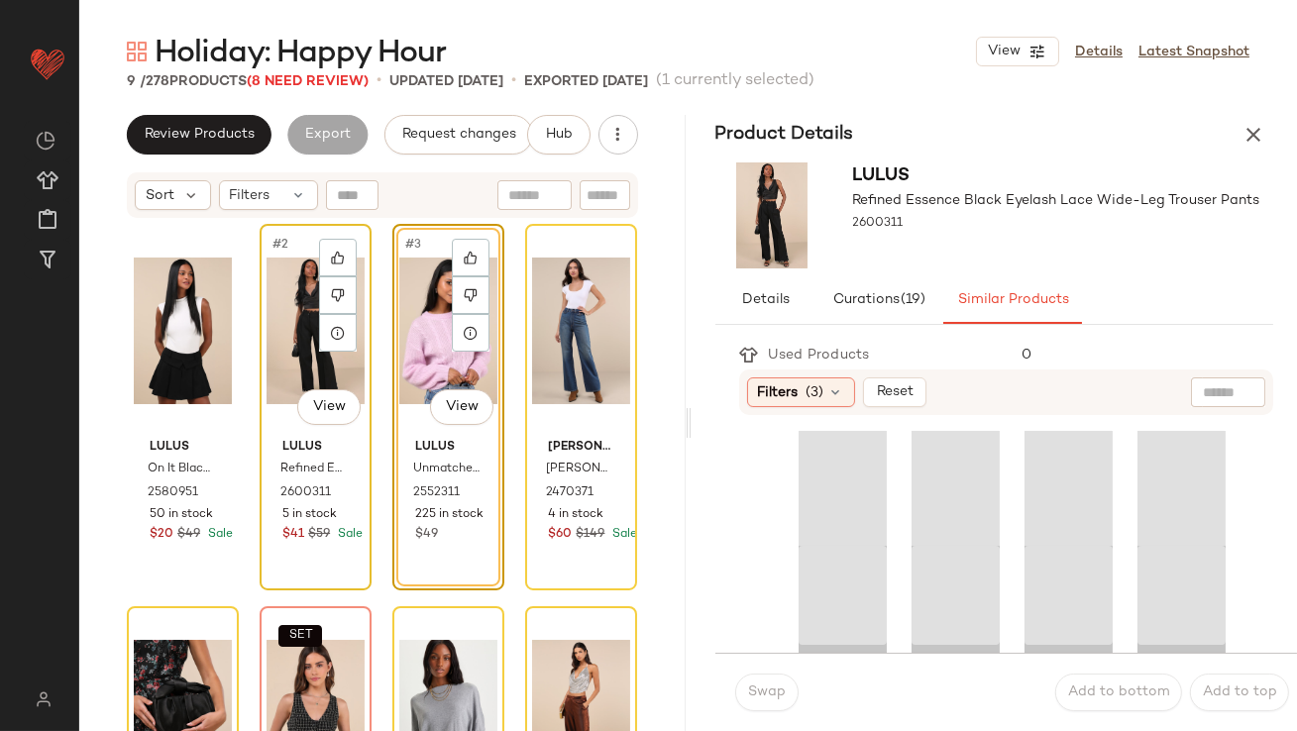
click at [298, 328] on div "#2 View" at bounding box center [316, 331] width 98 height 200
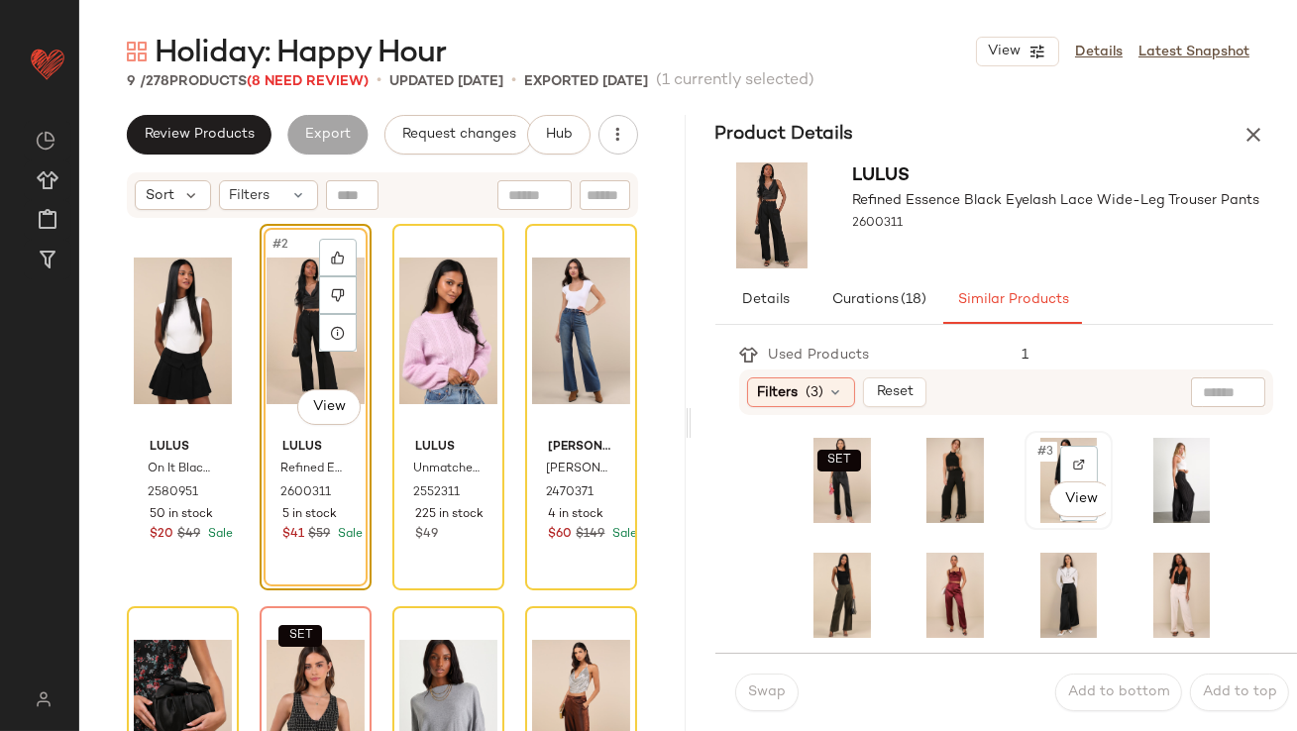
click at [1036, 455] on span "#3" at bounding box center [1047, 452] width 22 height 20
click at [751, 691] on span "Swap" at bounding box center [766, 693] width 39 height 16
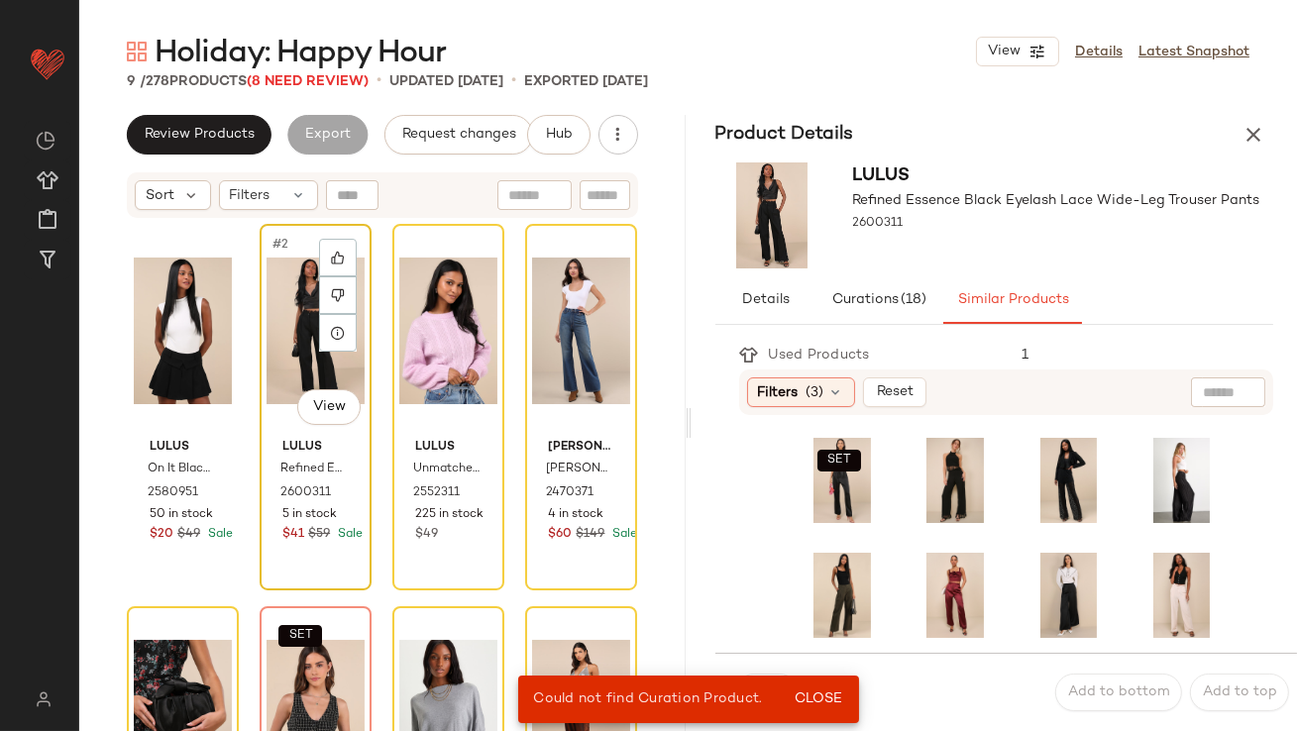
click at [294, 344] on div "#2 View" at bounding box center [316, 331] width 98 height 200
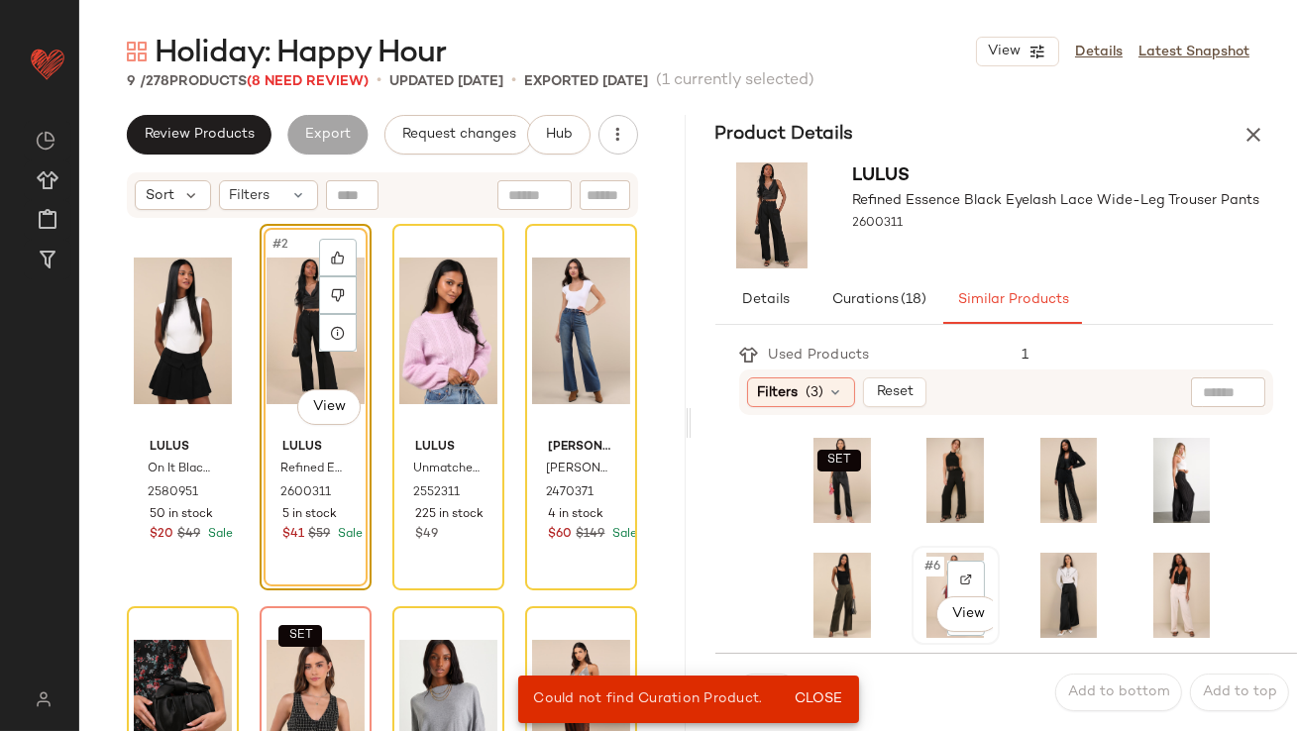
click at [923, 563] on span "#6" at bounding box center [934, 567] width 22 height 20
click at [827, 722] on div "Could not find Curation Product. Close" at bounding box center [688, 700] width 341 height 48
click at [826, 716] on button "Close" at bounding box center [818, 700] width 64 height 36
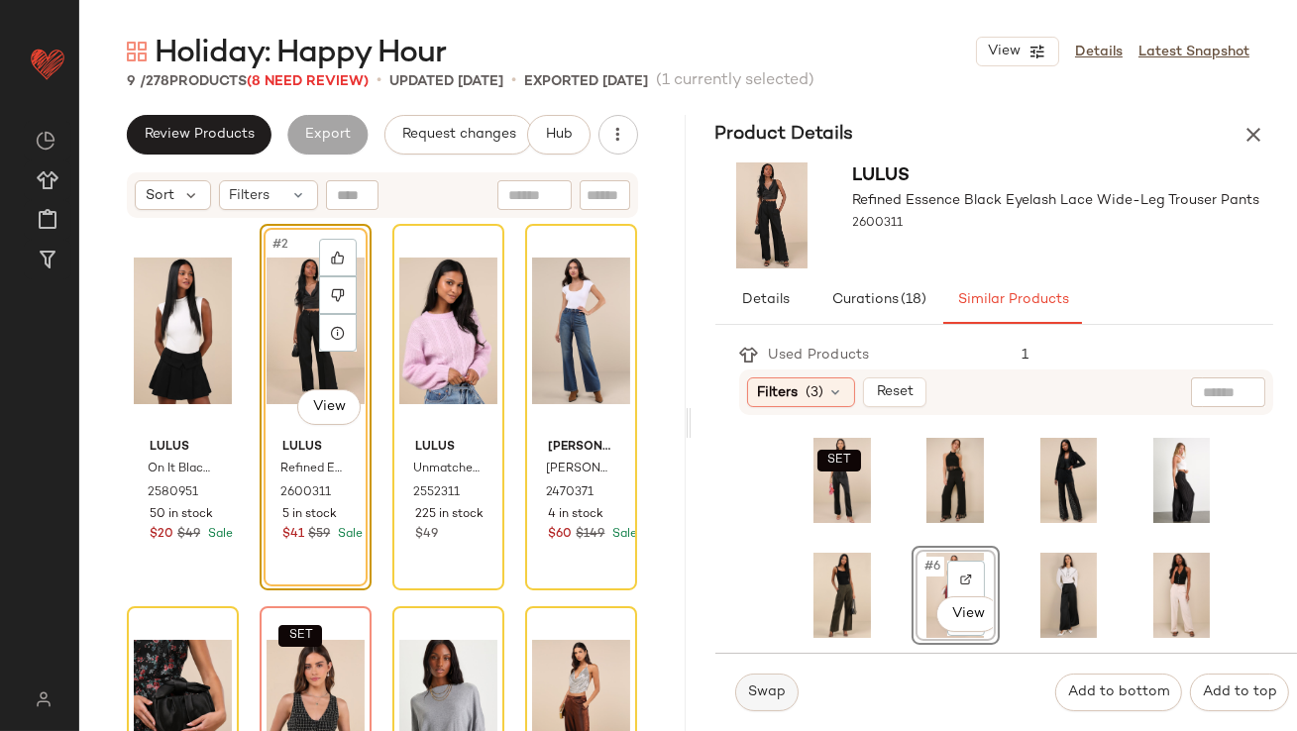
click at [771, 697] on span "Swap" at bounding box center [766, 693] width 39 height 16
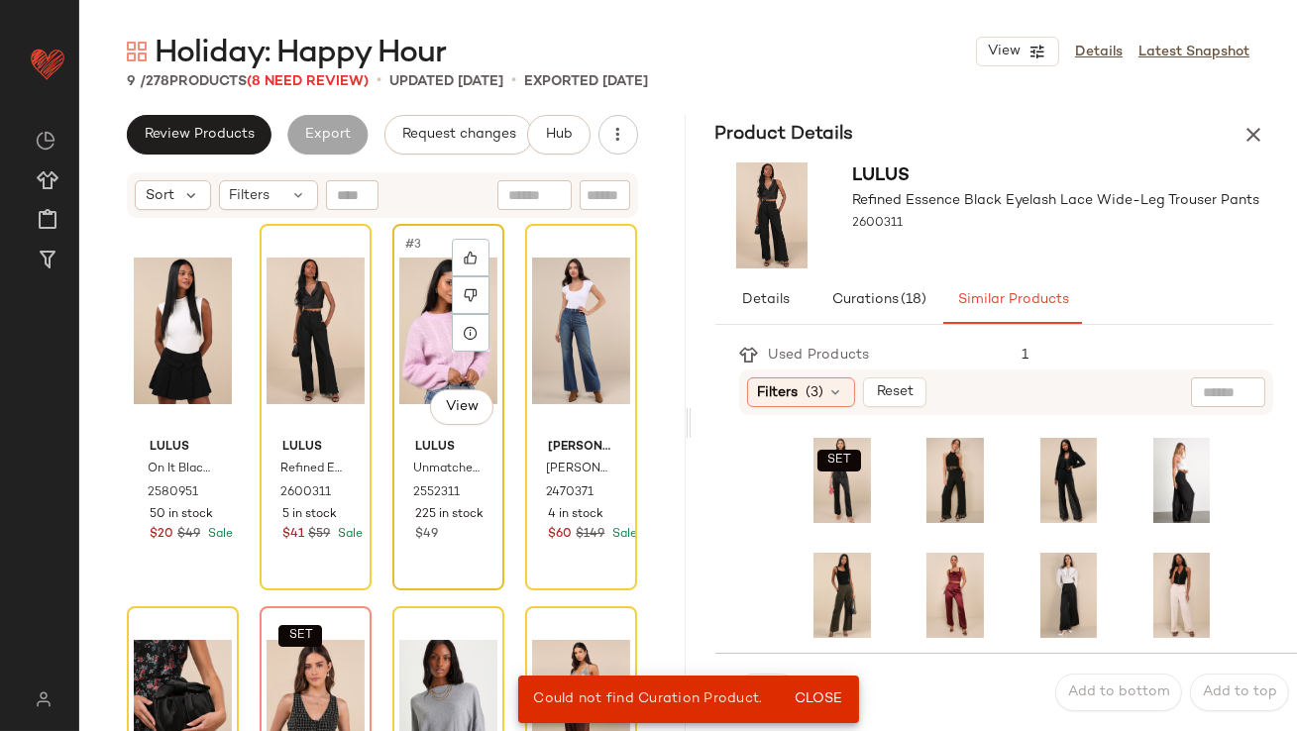
click at [408, 323] on div "#3 View" at bounding box center [448, 331] width 98 height 200
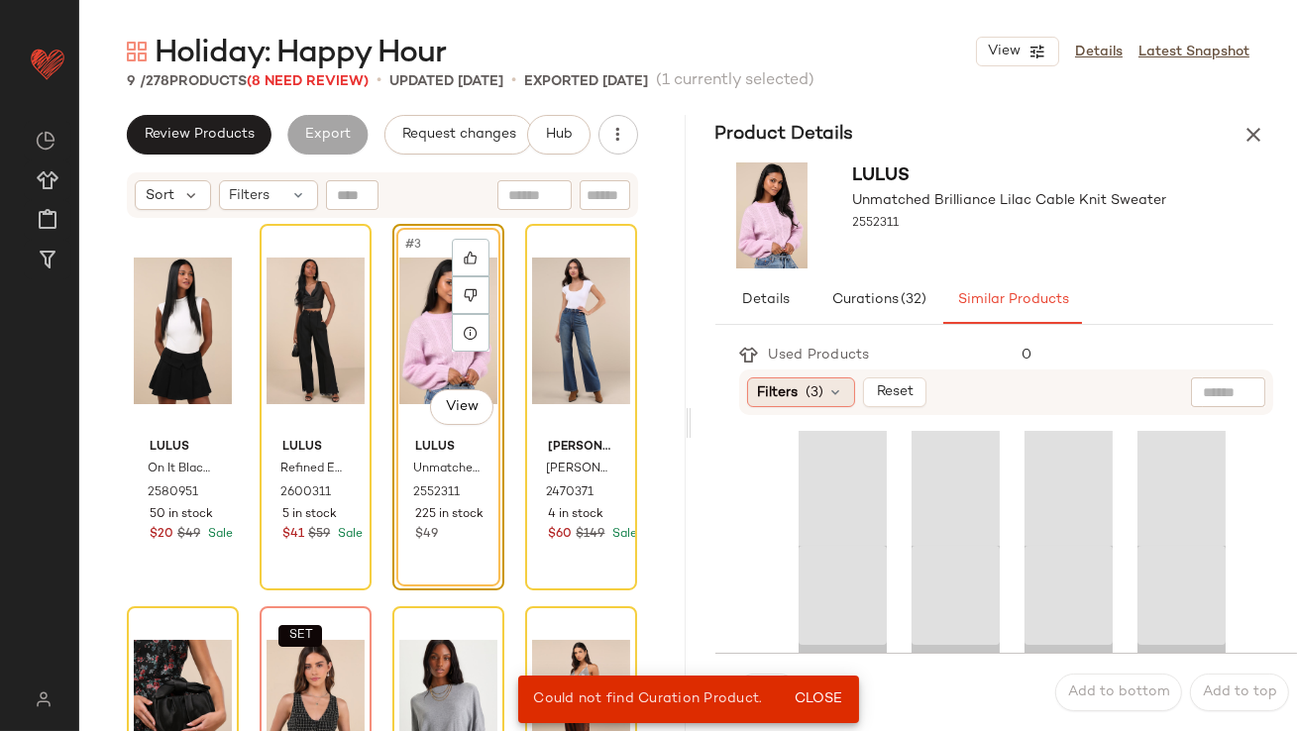
click at [763, 381] on div "Filters (3)" at bounding box center [801, 393] width 108 height 30
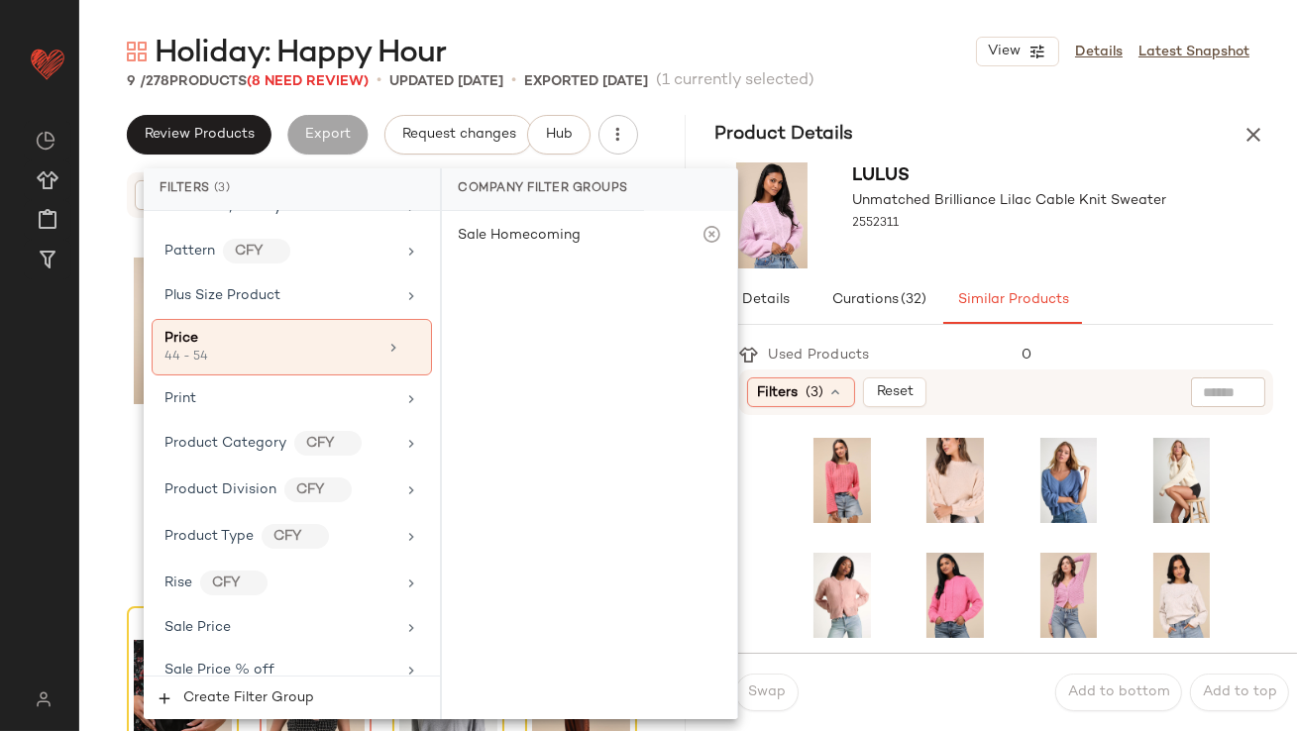
scroll to position [1576, 0]
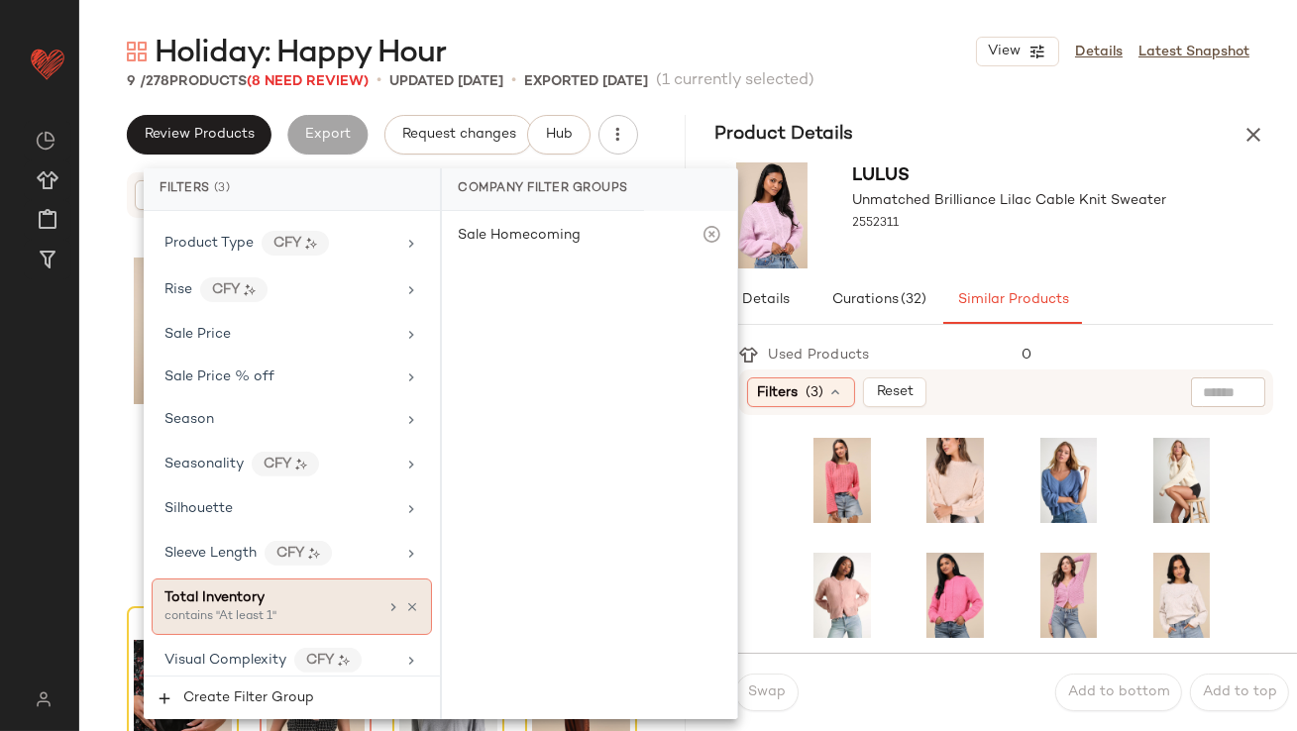
click at [321, 588] on div "Total Inventory" at bounding box center [271, 598] width 213 height 21
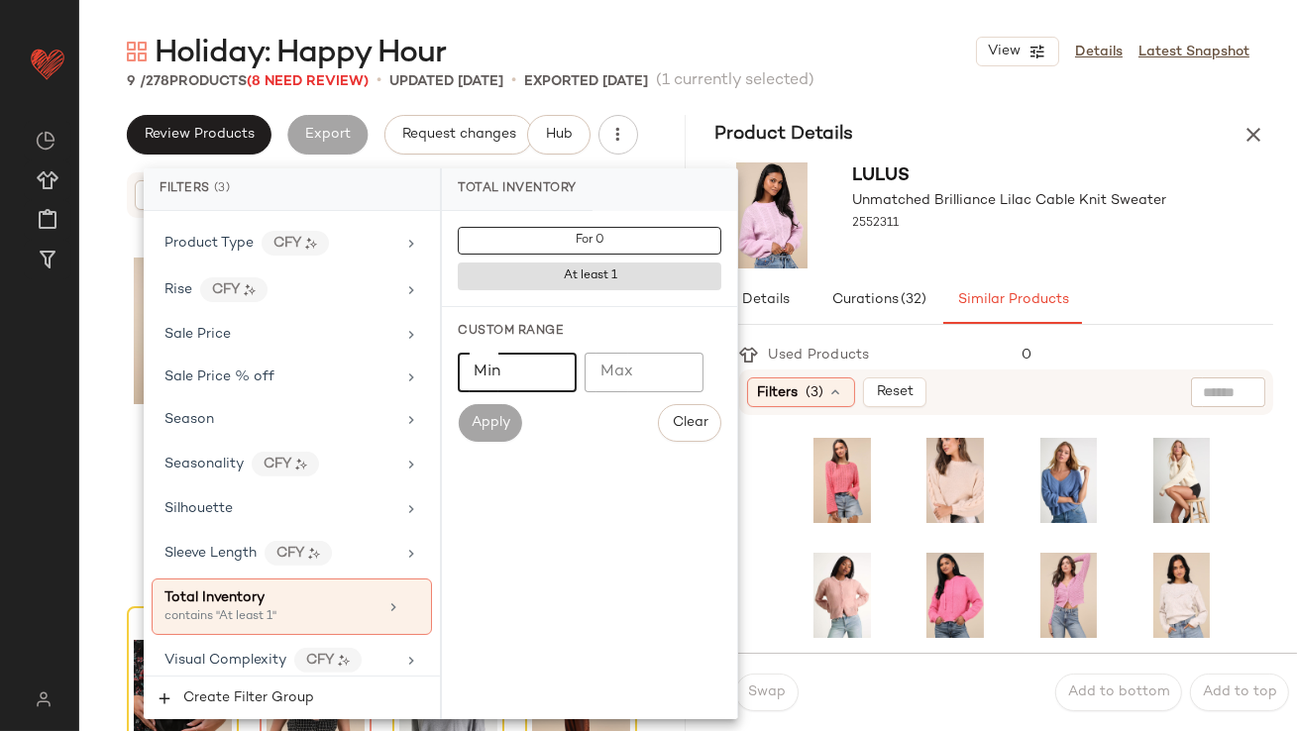
click at [543, 361] on input "Min" at bounding box center [517, 373] width 119 height 40
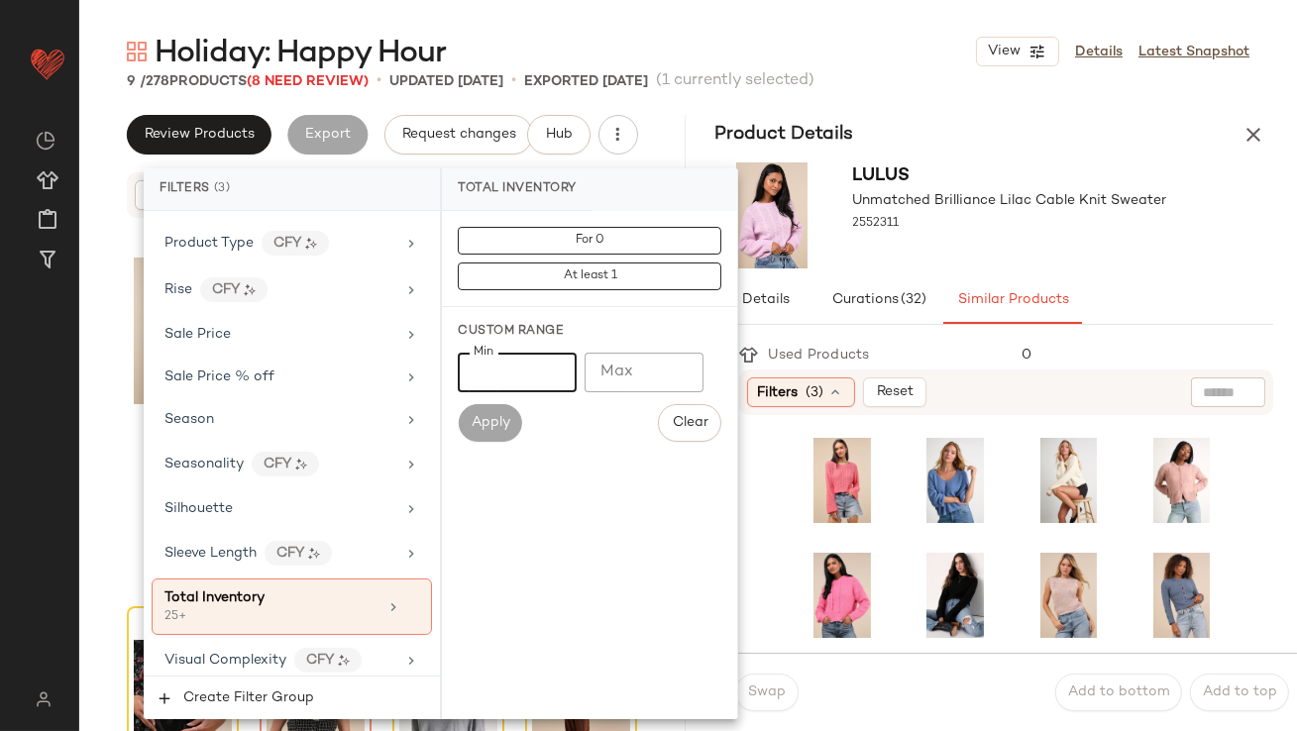
type input "**"
click at [974, 252] on div "Lulus Unmatched Brilliance Lilac Cable Knit Sweater 2552311" at bounding box center [1010, 216] width 314 height 106
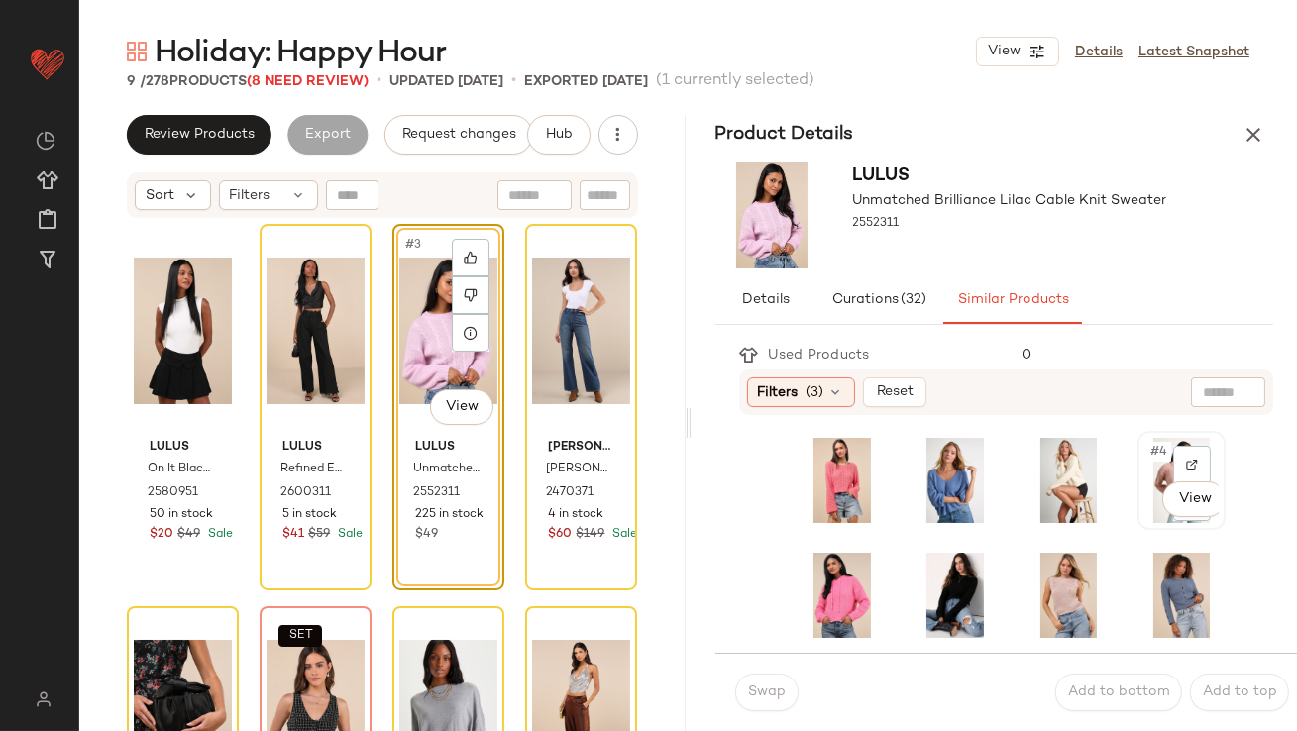
click at [1149, 445] on span "#4" at bounding box center [1160, 452] width 23 height 20
click at [756, 703] on button "Swap" at bounding box center [766, 693] width 63 height 38
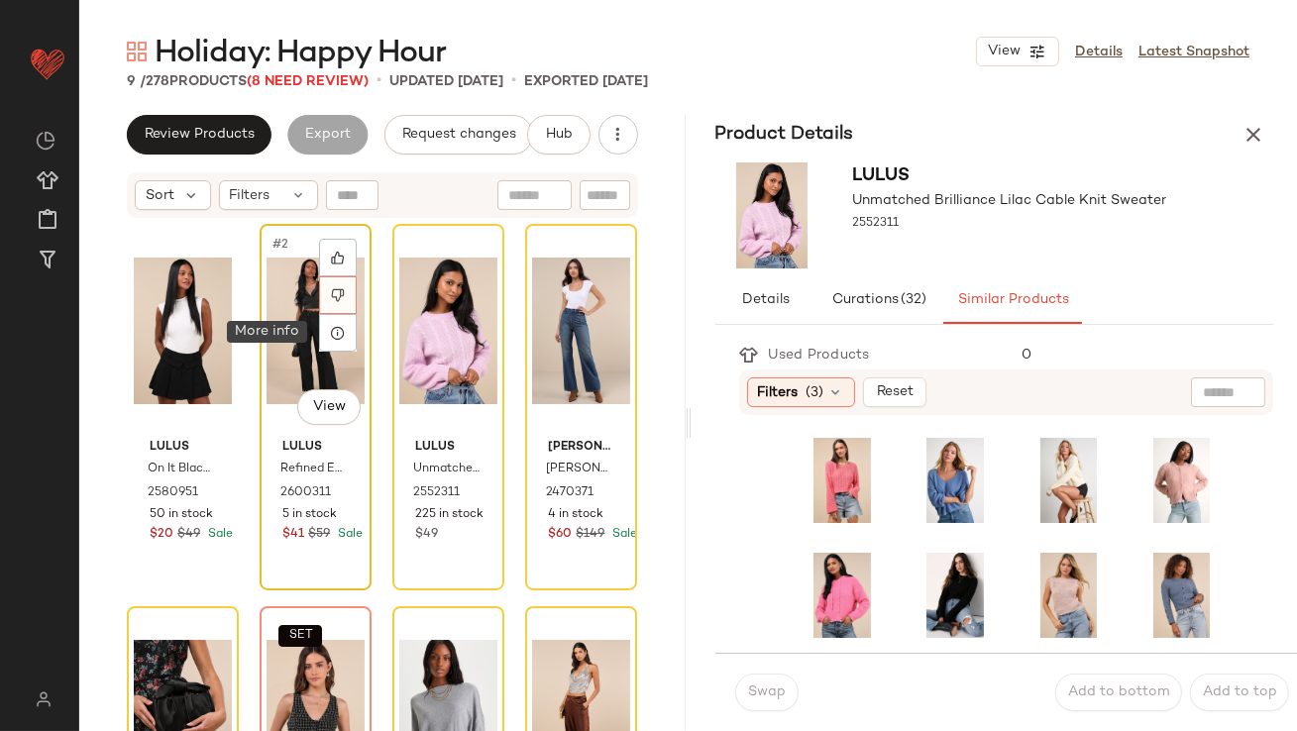
click at [334, 298] on icon at bounding box center [338, 295] width 14 height 14
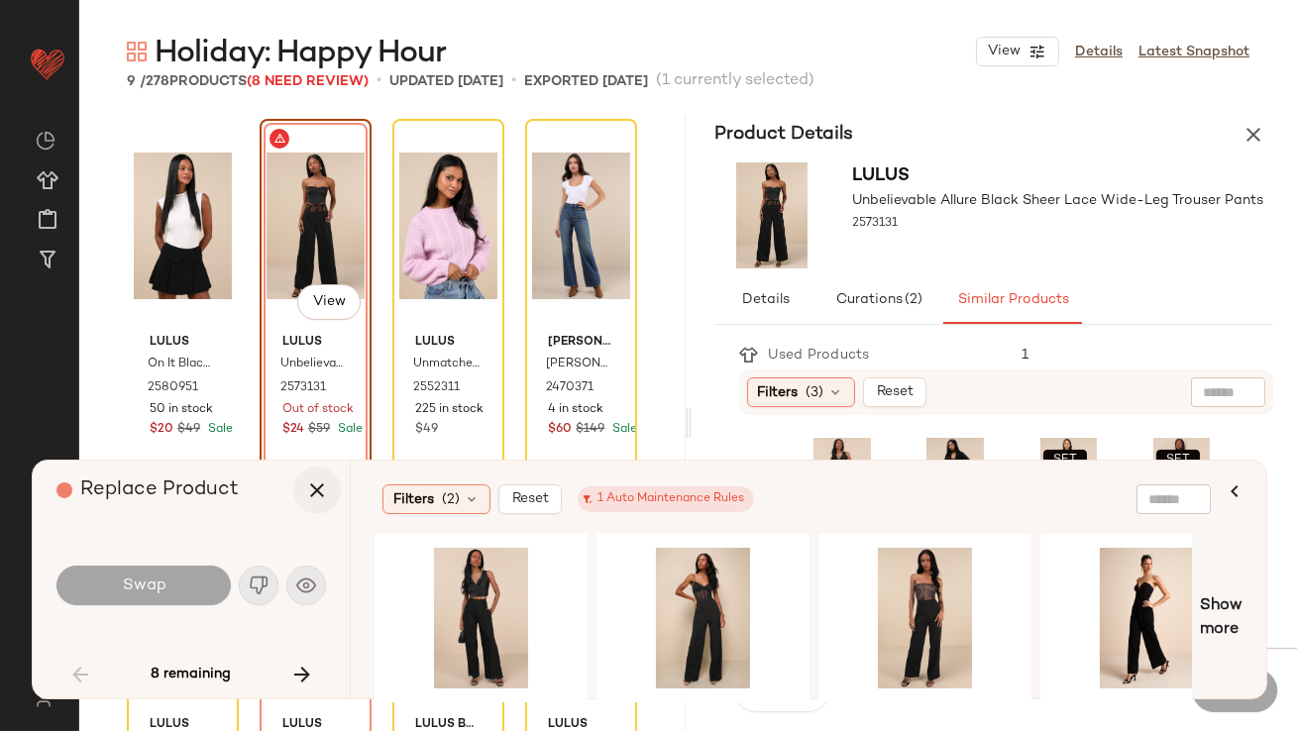
click at [325, 479] on icon "button" at bounding box center [317, 491] width 24 height 24
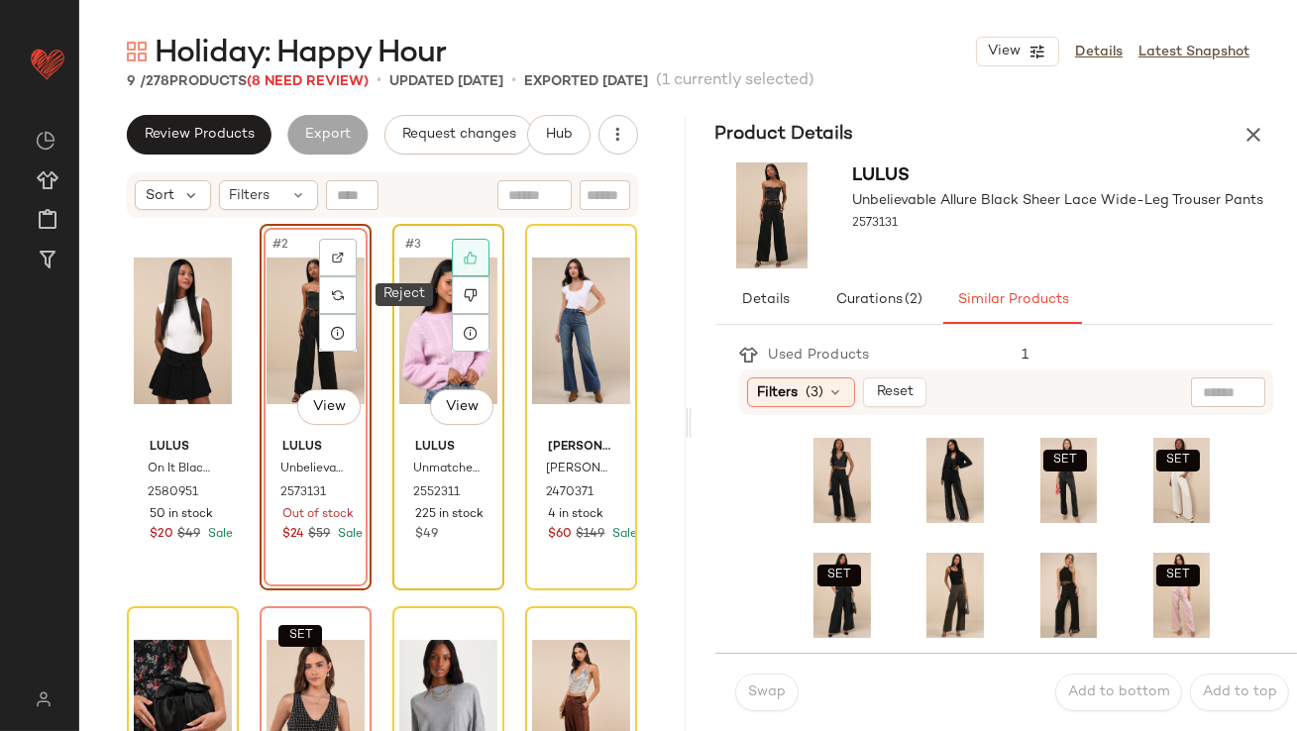
click at [464, 261] on icon at bounding box center [471, 258] width 14 height 14
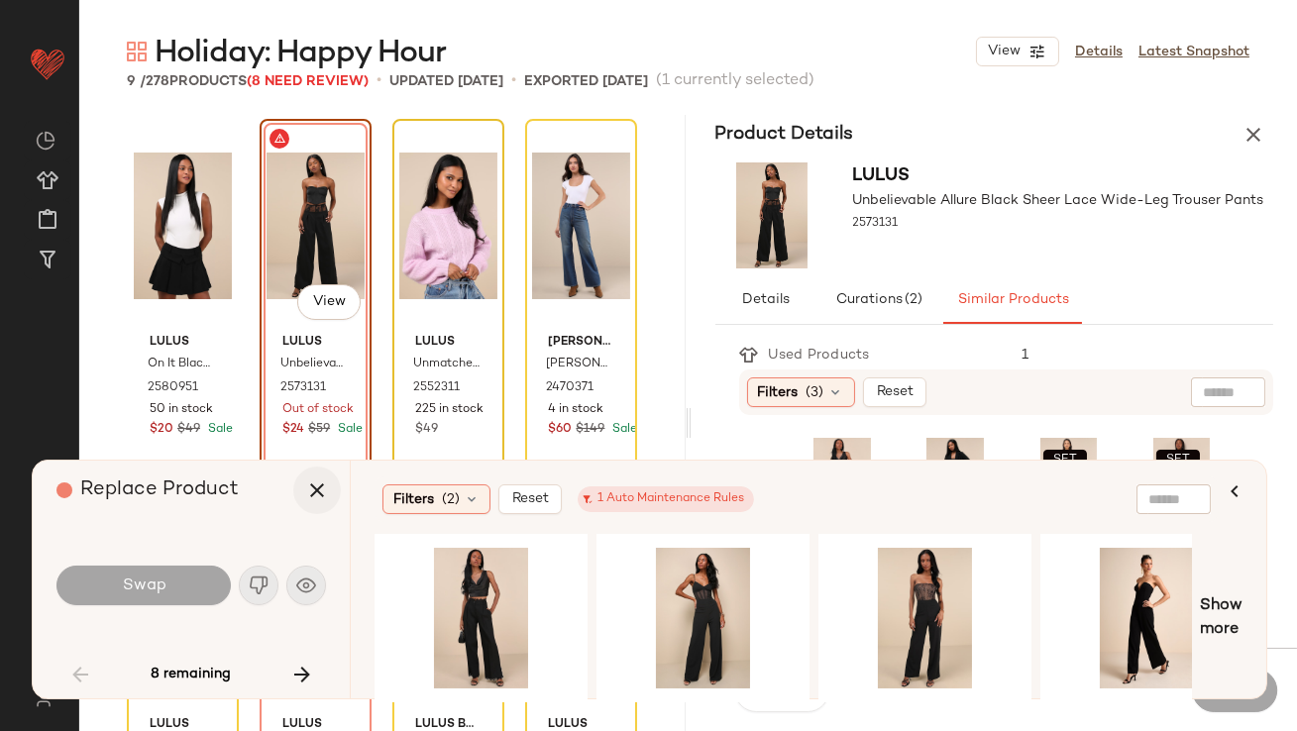
click at [308, 477] on button "button" at bounding box center [317, 491] width 48 height 48
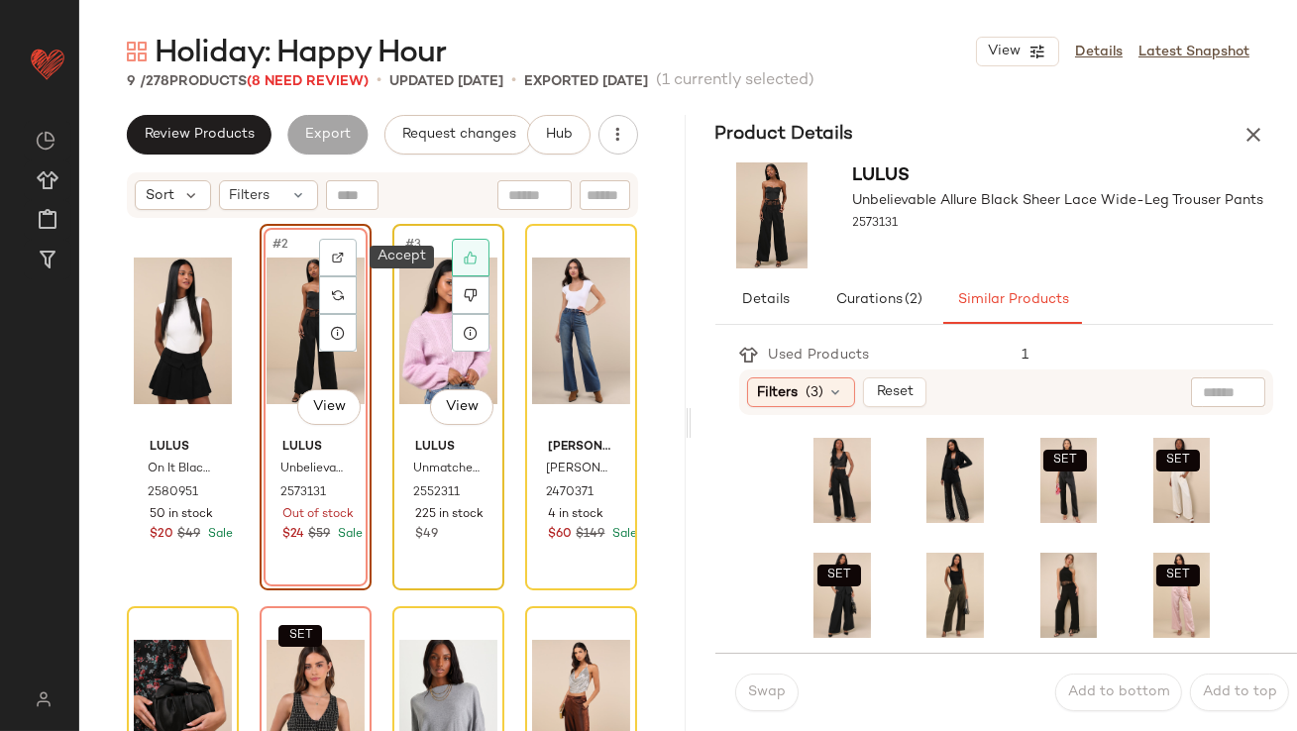
click at [456, 264] on div at bounding box center [471, 258] width 38 height 38
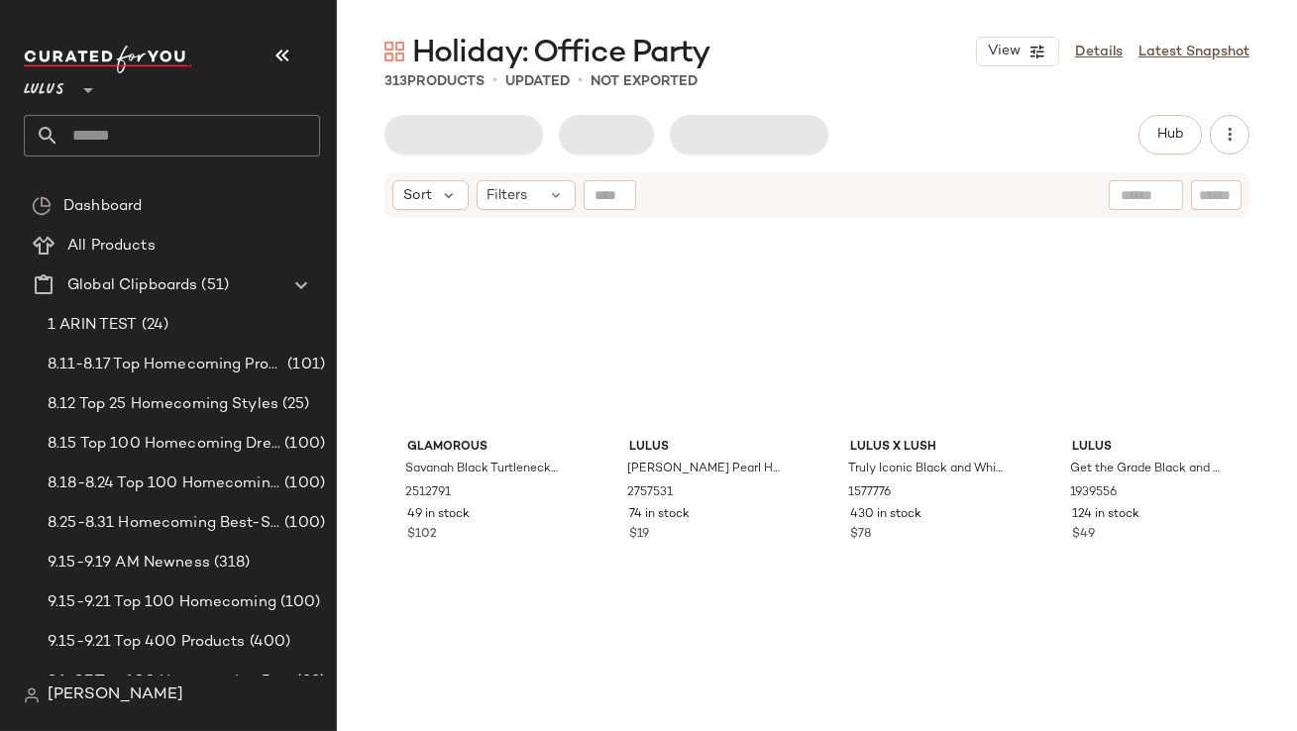
click at [278, 61] on icon "button" at bounding box center [283, 56] width 24 height 24
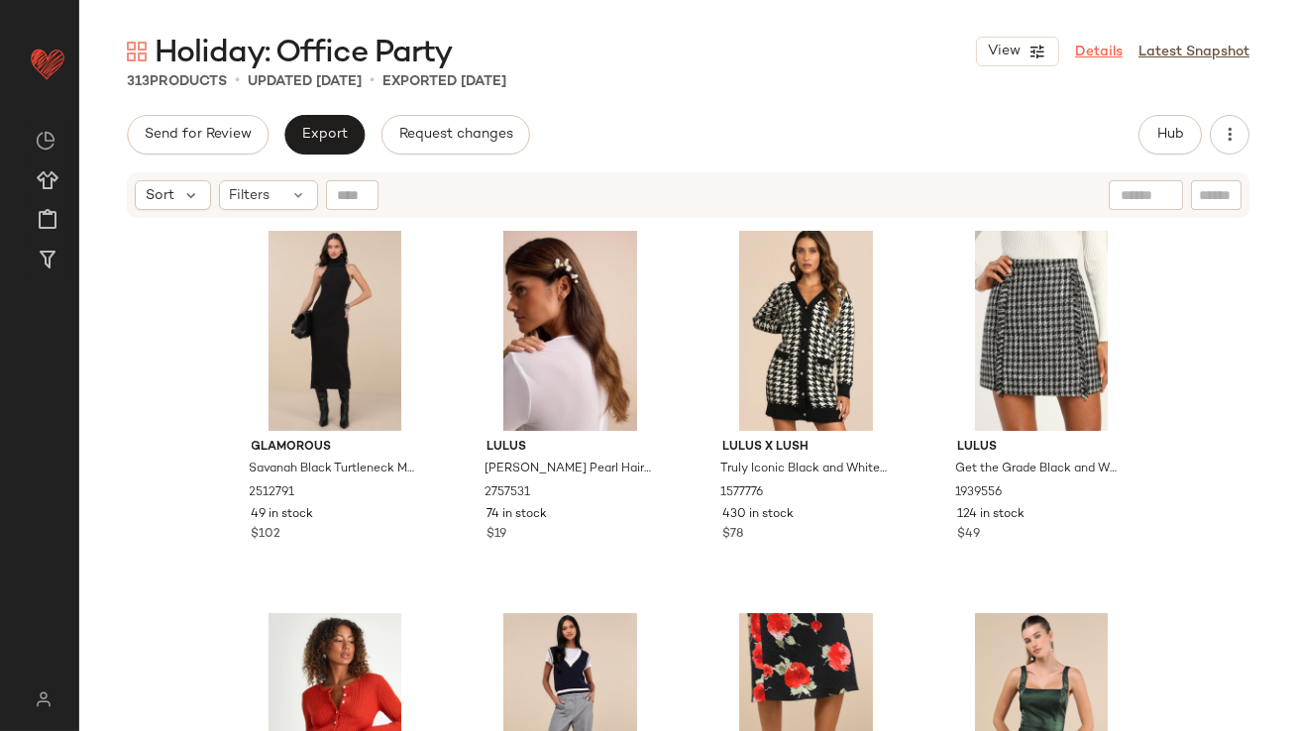
click at [1099, 48] on link "Details" at bounding box center [1099, 52] width 48 height 21
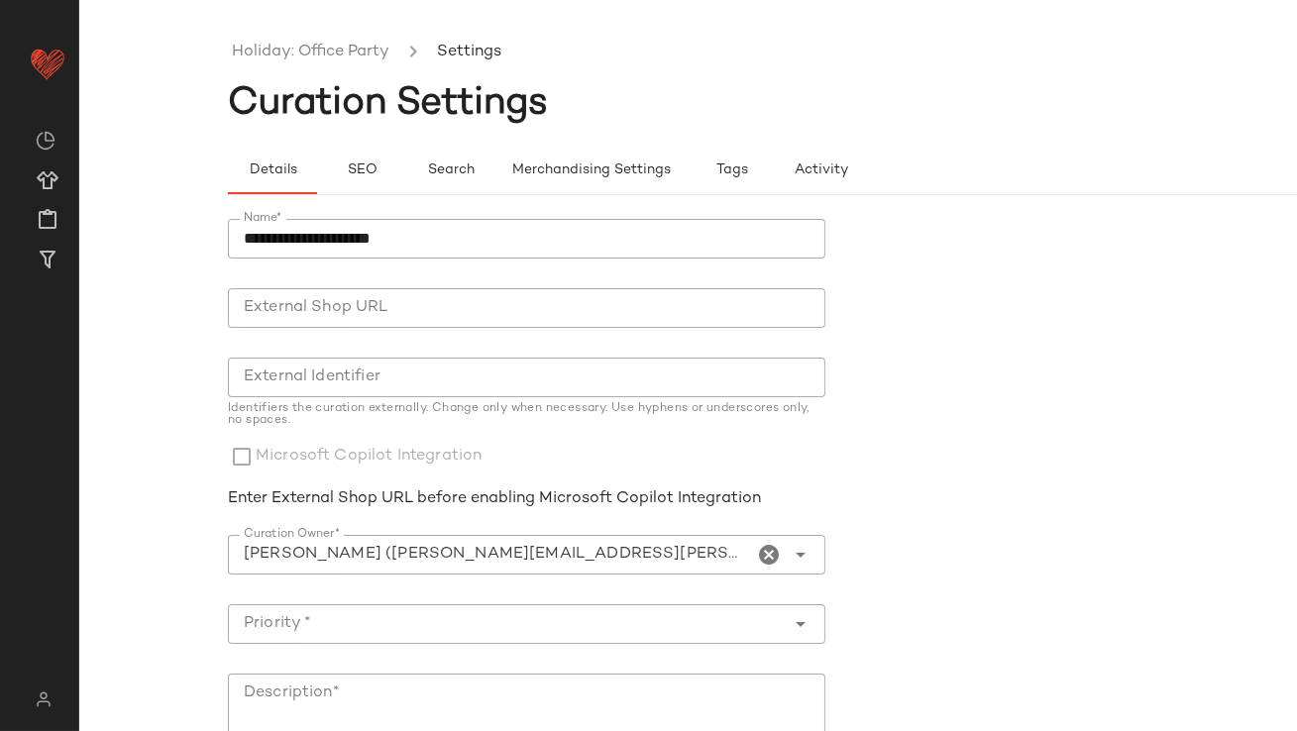
click at [758, 550] on icon "Clear Curation Owner*" at bounding box center [770, 555] width 24 height 24
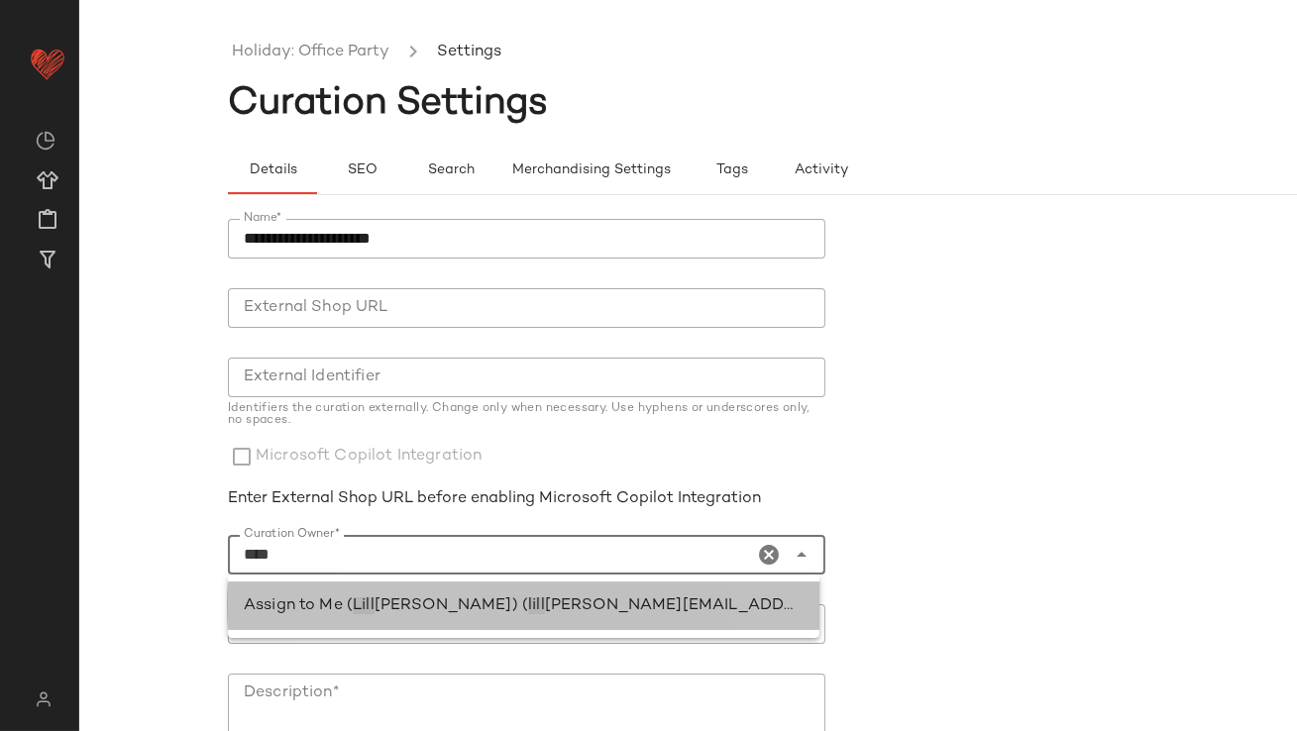
click at [659, 601] on span "[PERSON_NAME][EMAIL_ADDRESS][PERSON_NAME][DOMAIN_NAME])" at bounding box center [830, 606] width 570 height 17
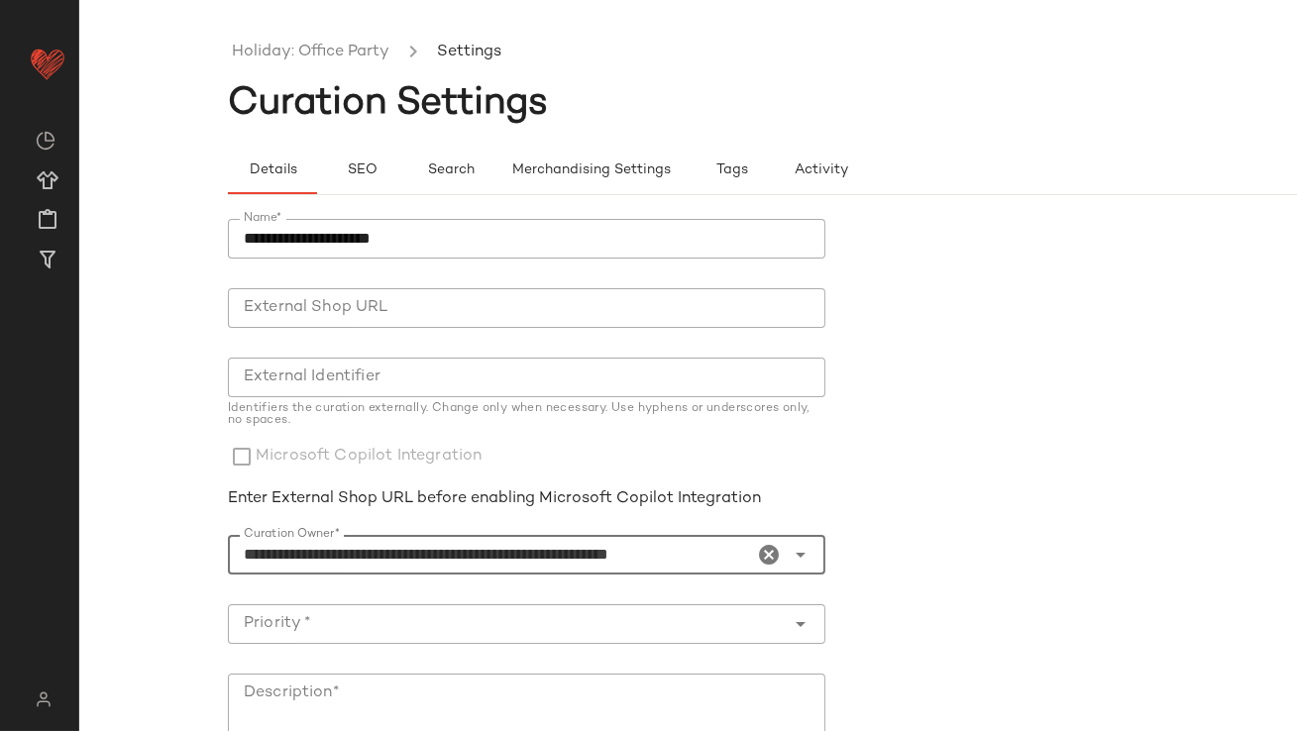
type input "**********"
click at [614, 616] on input "Priority *" at bounding box center [507, 624] width 558 height 24
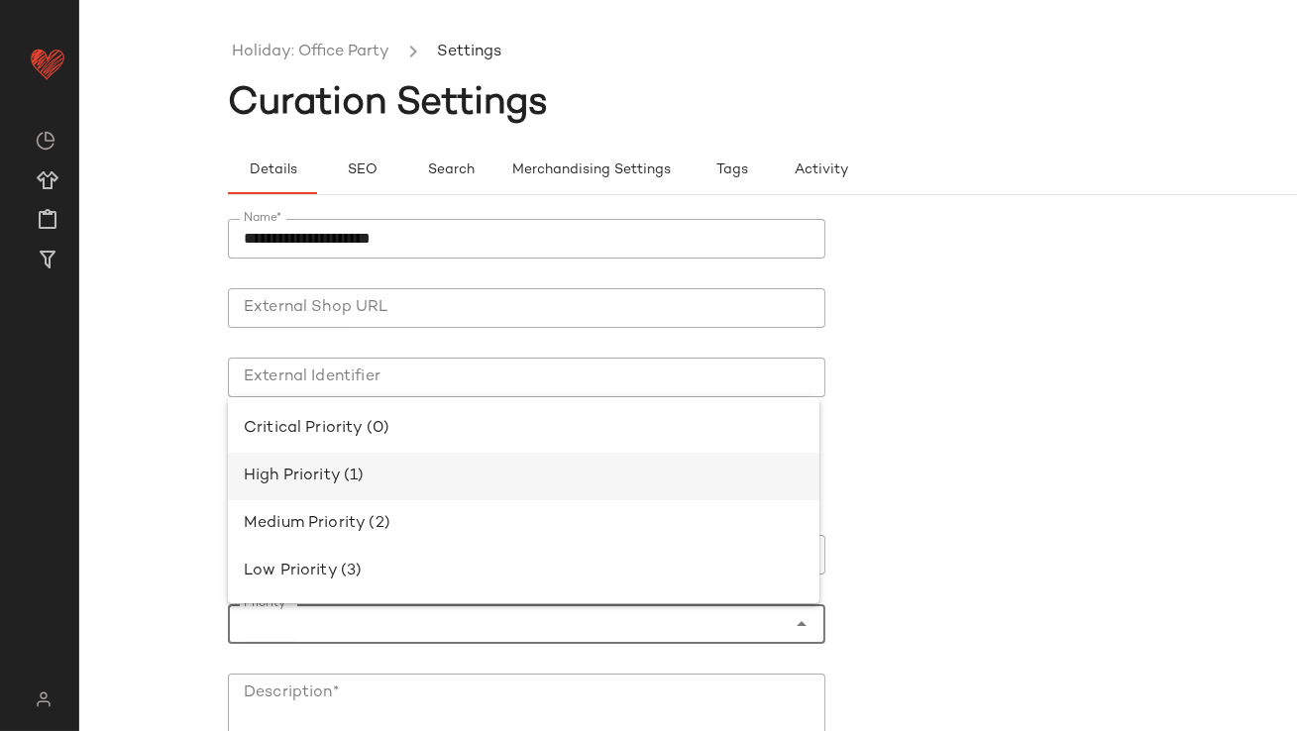
click at [526, 458] on div "High Priority (1)" at bounding box center [524, 477] width 592 height 48
type input "**********"
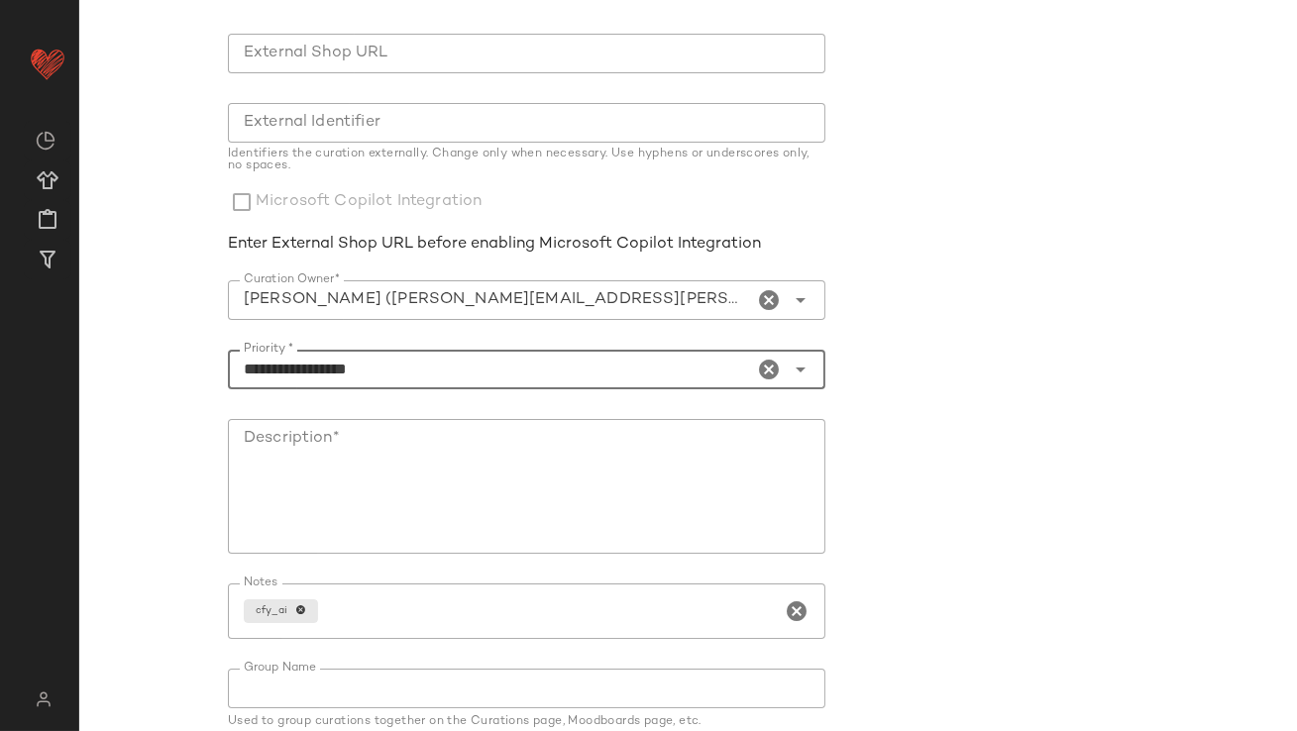
scroll to position [266, 0]
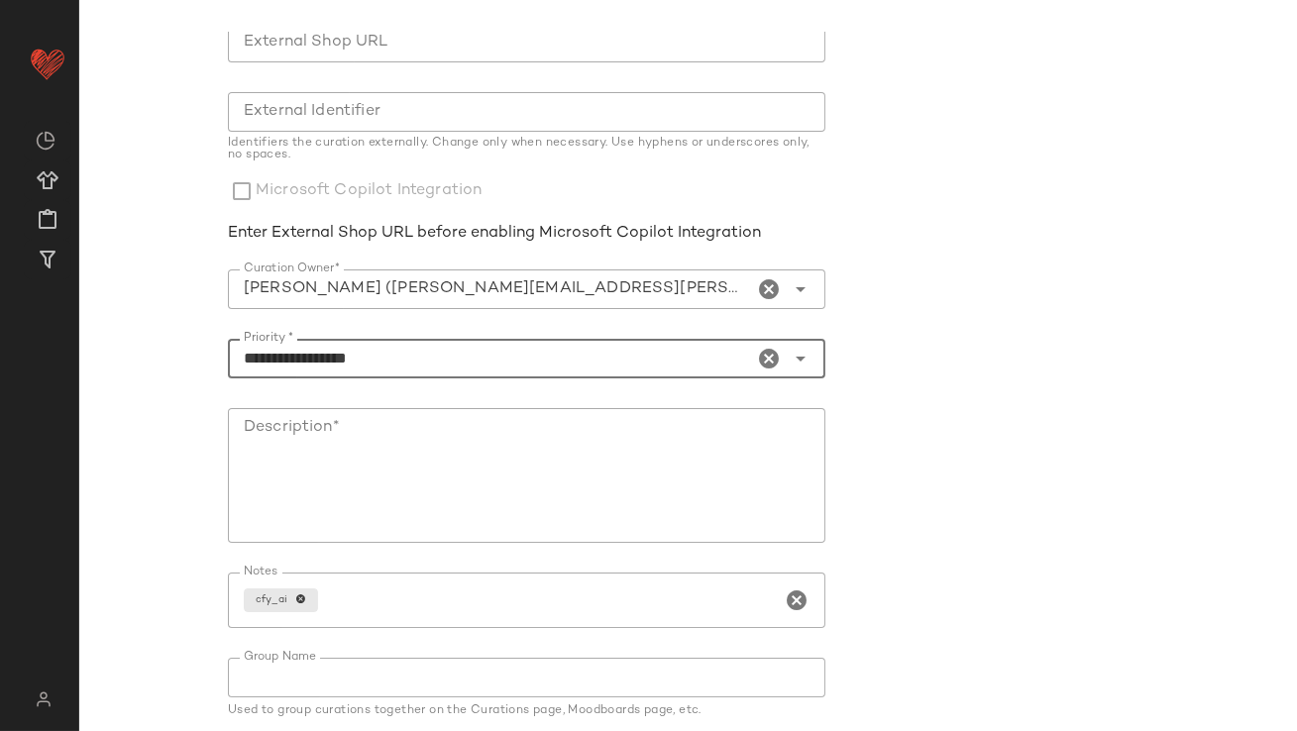
click at [479, 426] on textarea "Description*" at bounding box center [527, 475] width 598 height 135
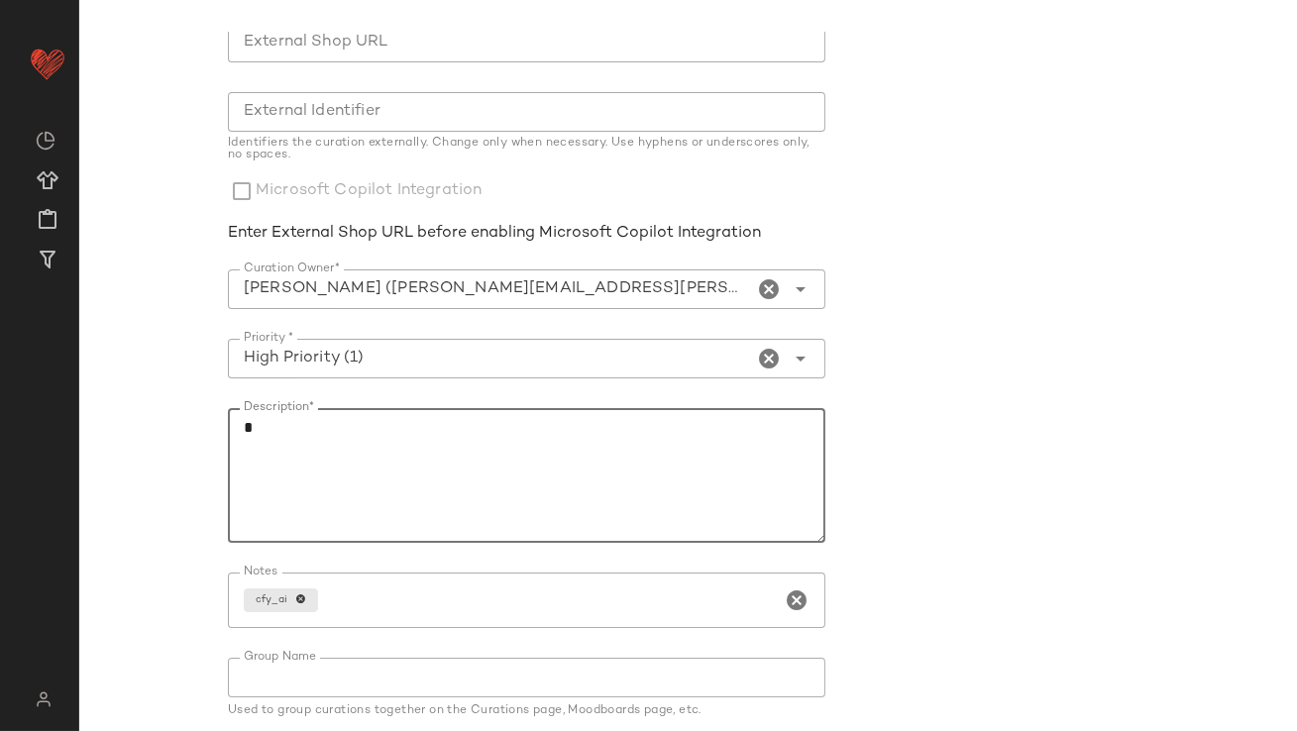
scroll to position [337, 0]
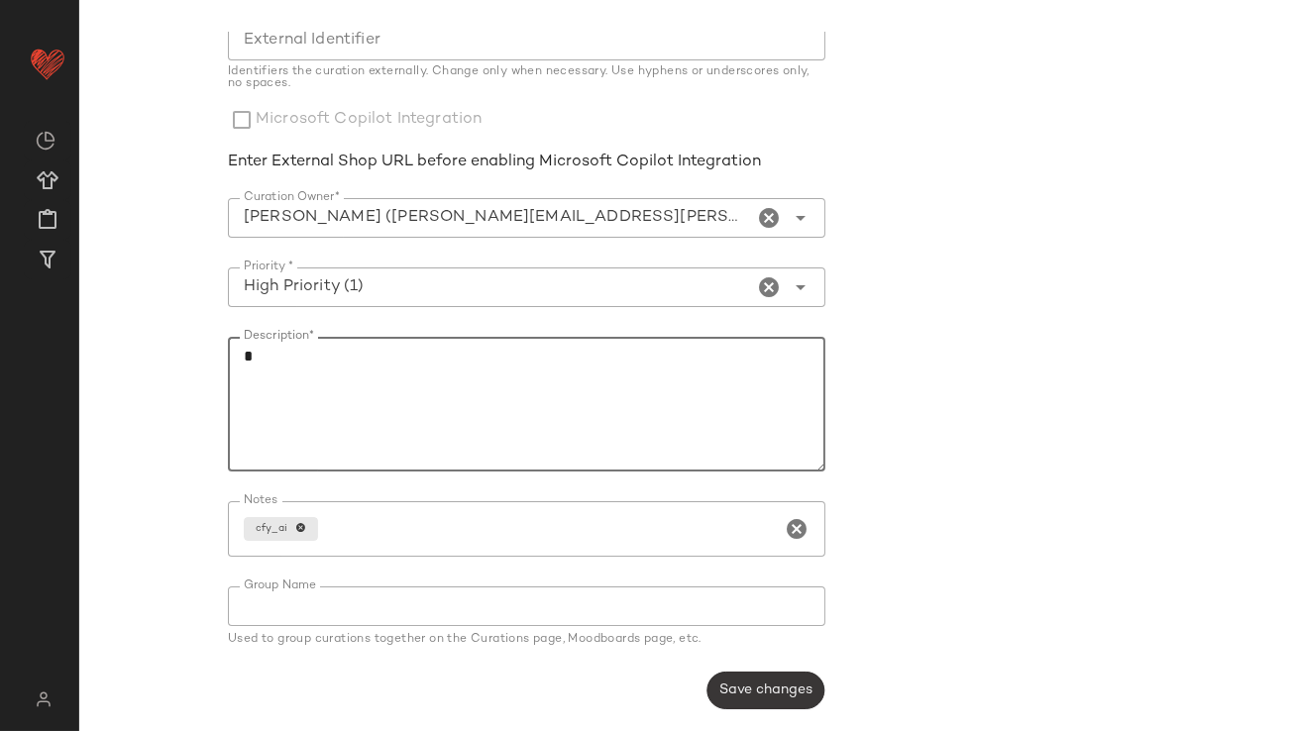
click at [732, 692] on span "Save changes" at bounding box center [765, 691] width 94 height 16
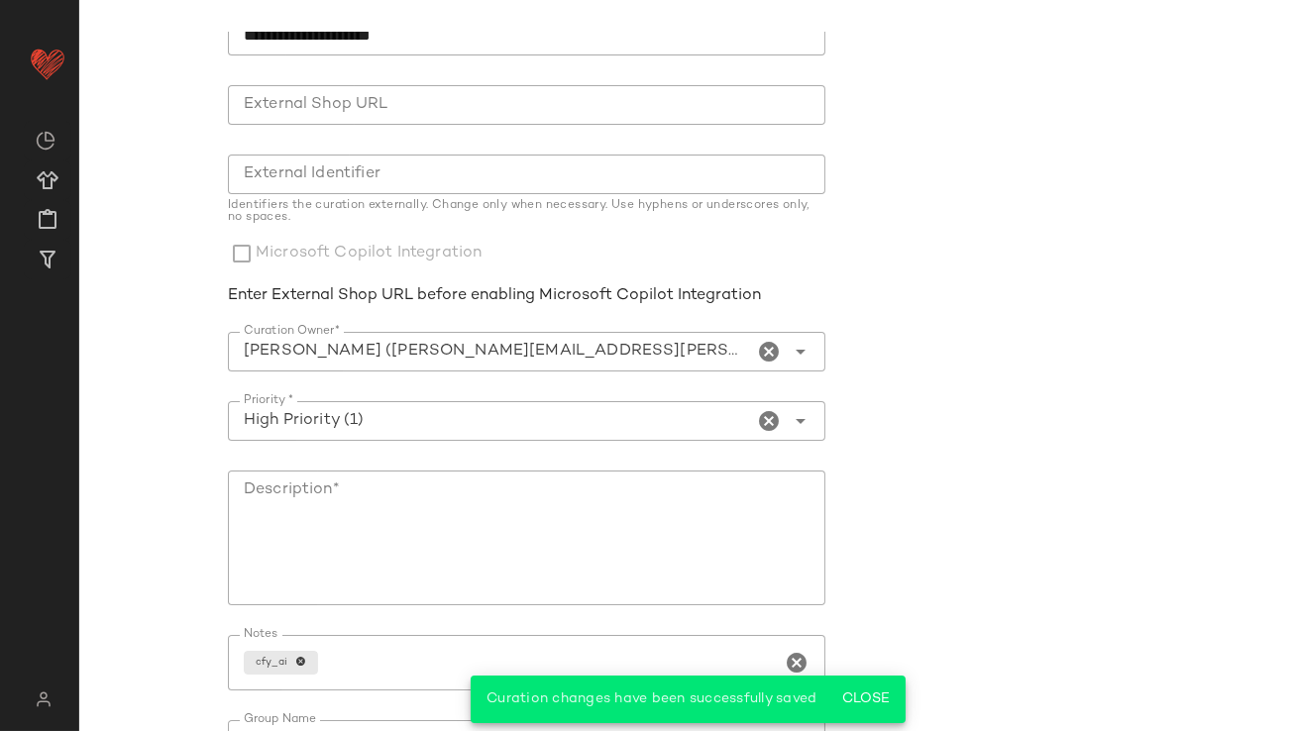
scroll to position [0, 0]
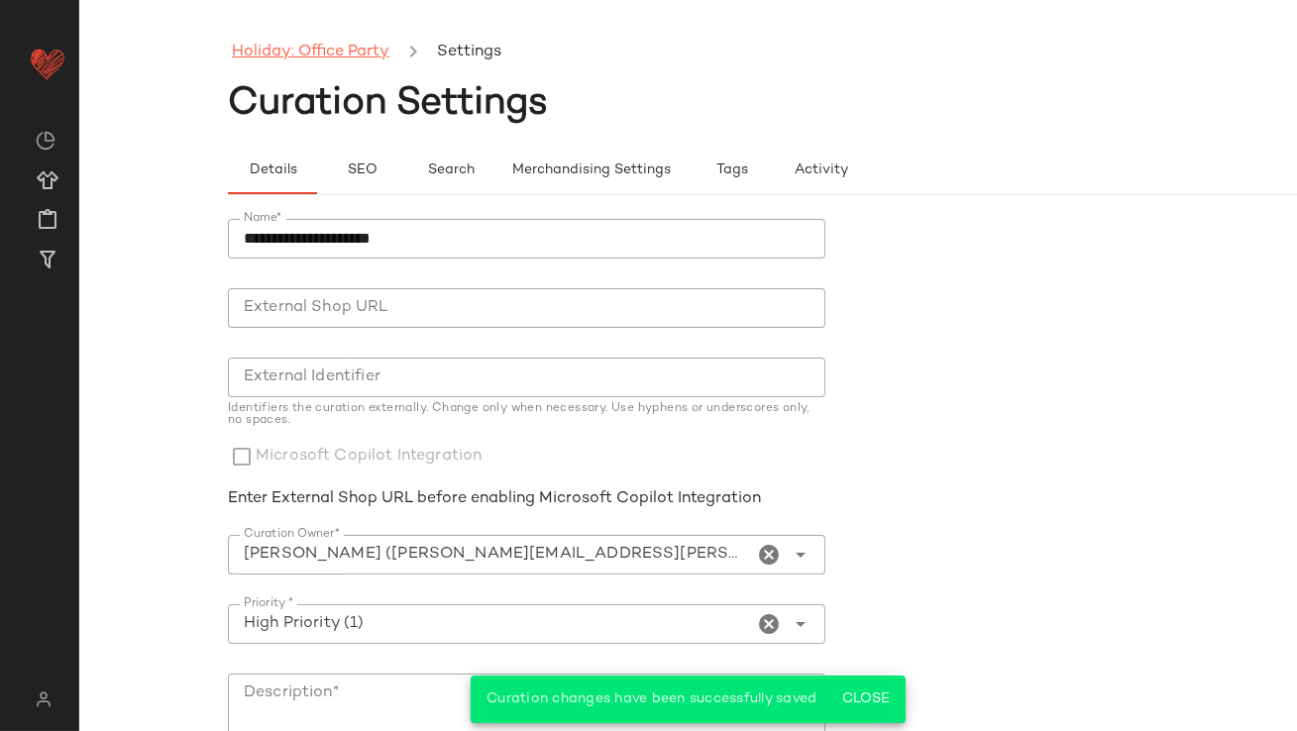
click at [337, 52] on link "Holiday: Office Party" at bounding box center [311, 53] width 158 height 26
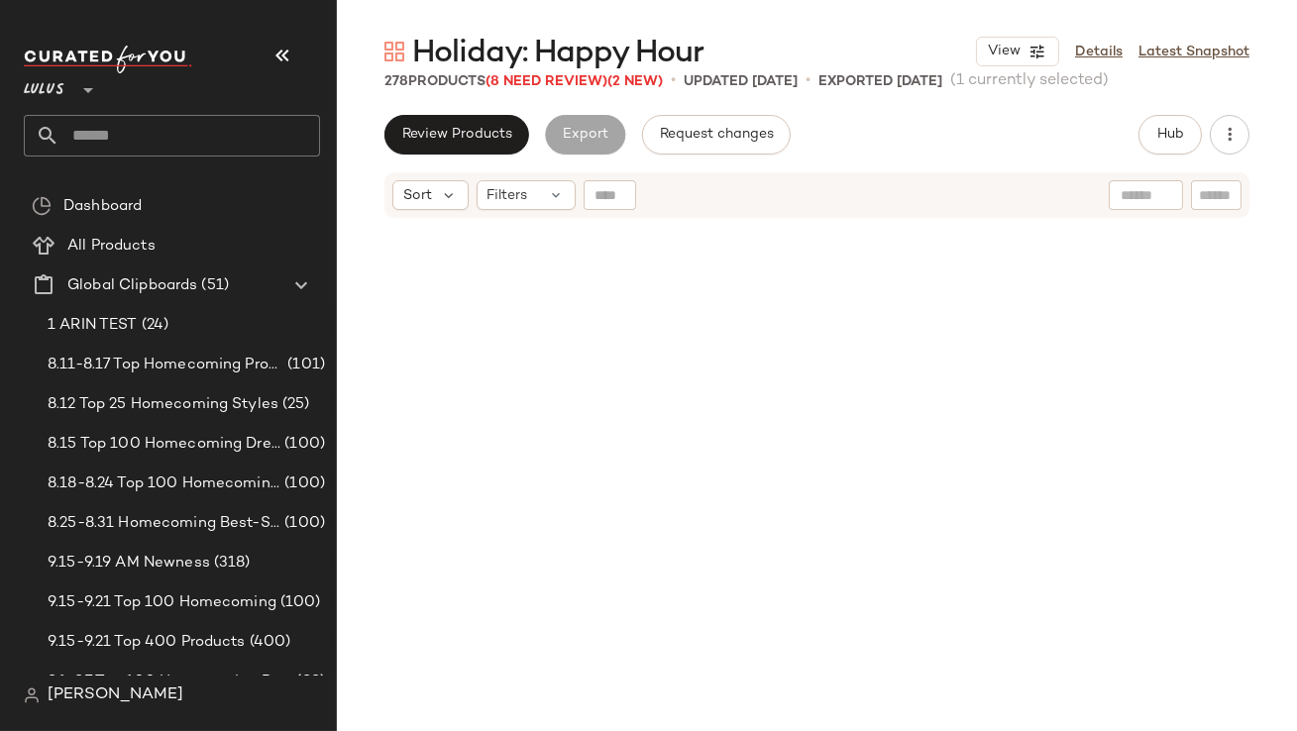
scroll to position [10327, 0]
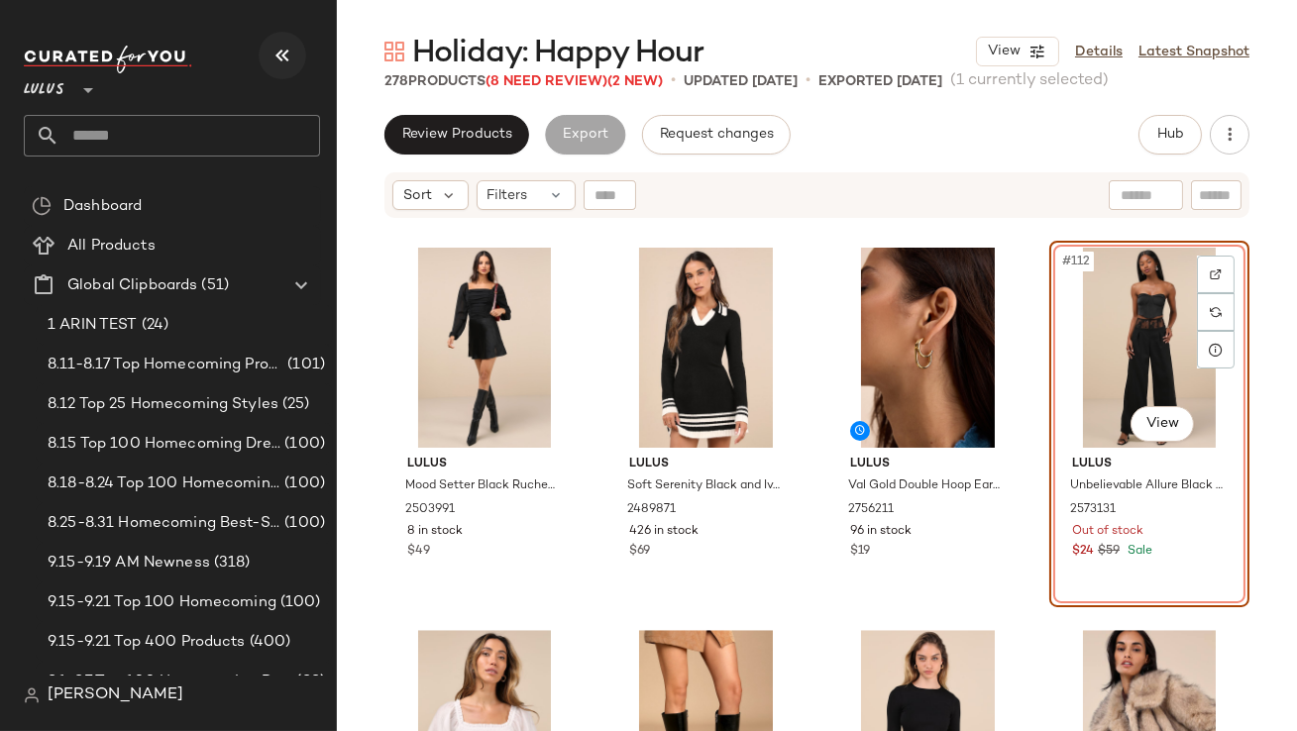
click at [280, 45] on icon "button" at bounding box center [283, 56] width 24 height 24
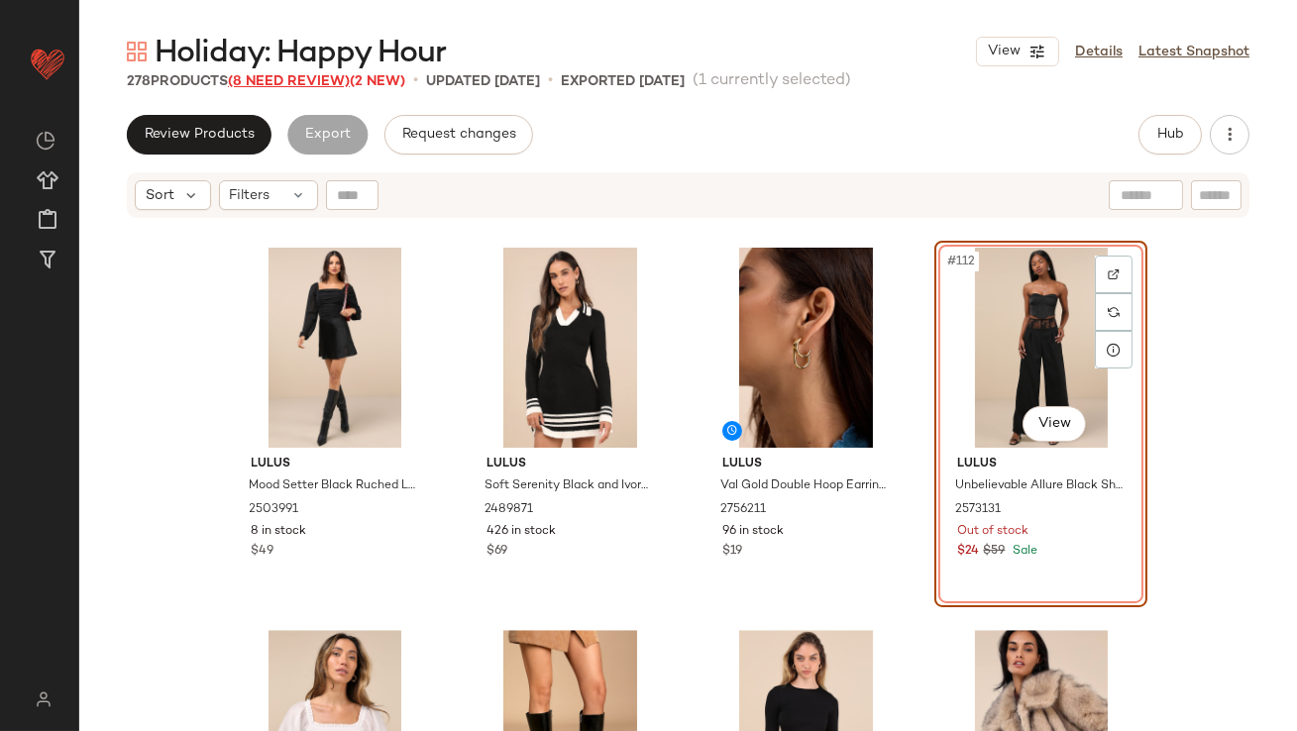
click at [284, 76] on span "(8 Need Review)" at bounding box center [289, 81] width 122 height 15
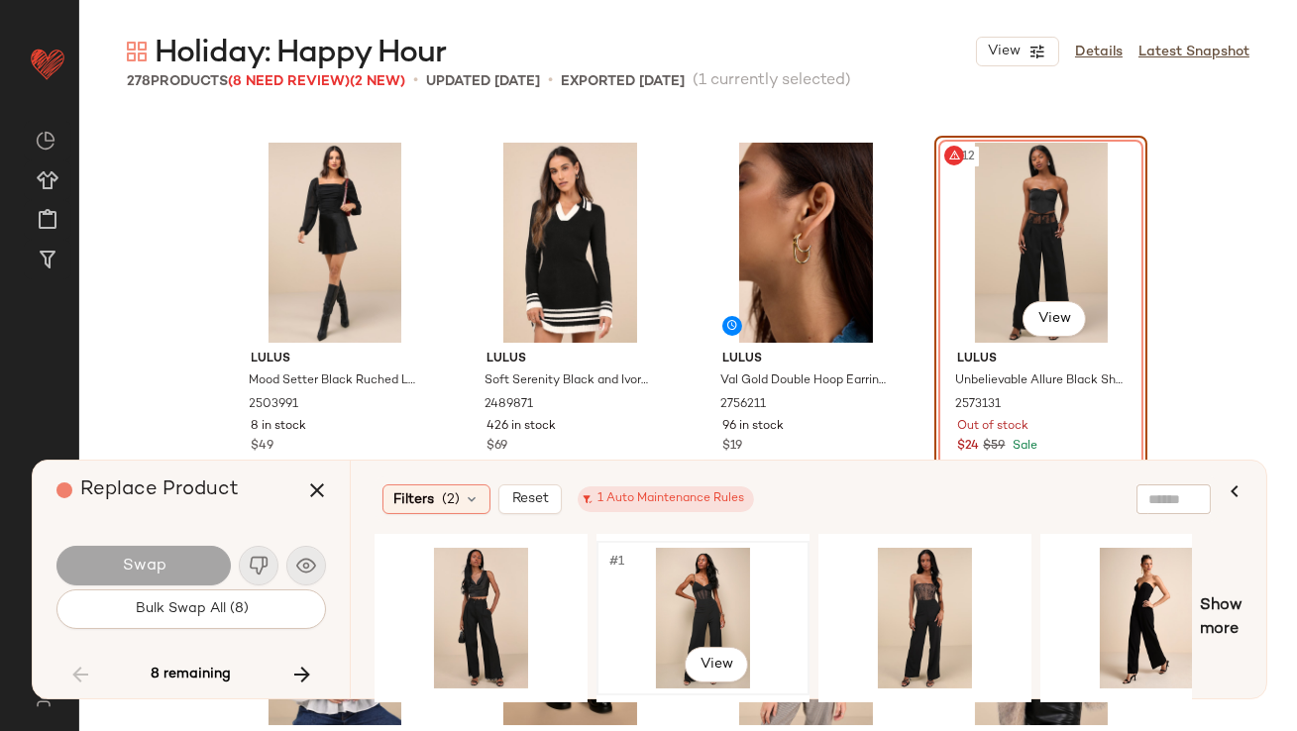
click at [669, 566] on div "#1 View" at bounding box center [703, 618] width 199 height 141
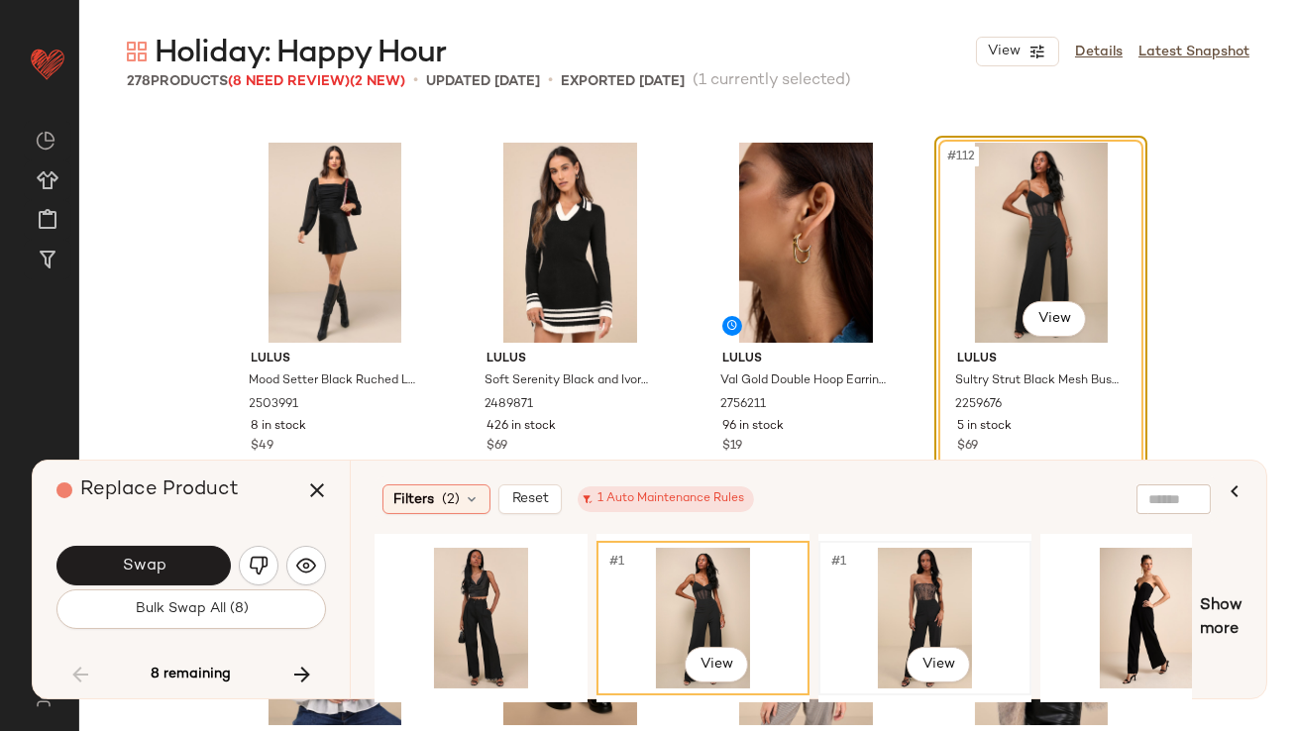
click at [885, 562] on div "#1 View" at bounding box center [925, 618] width 199 height 141
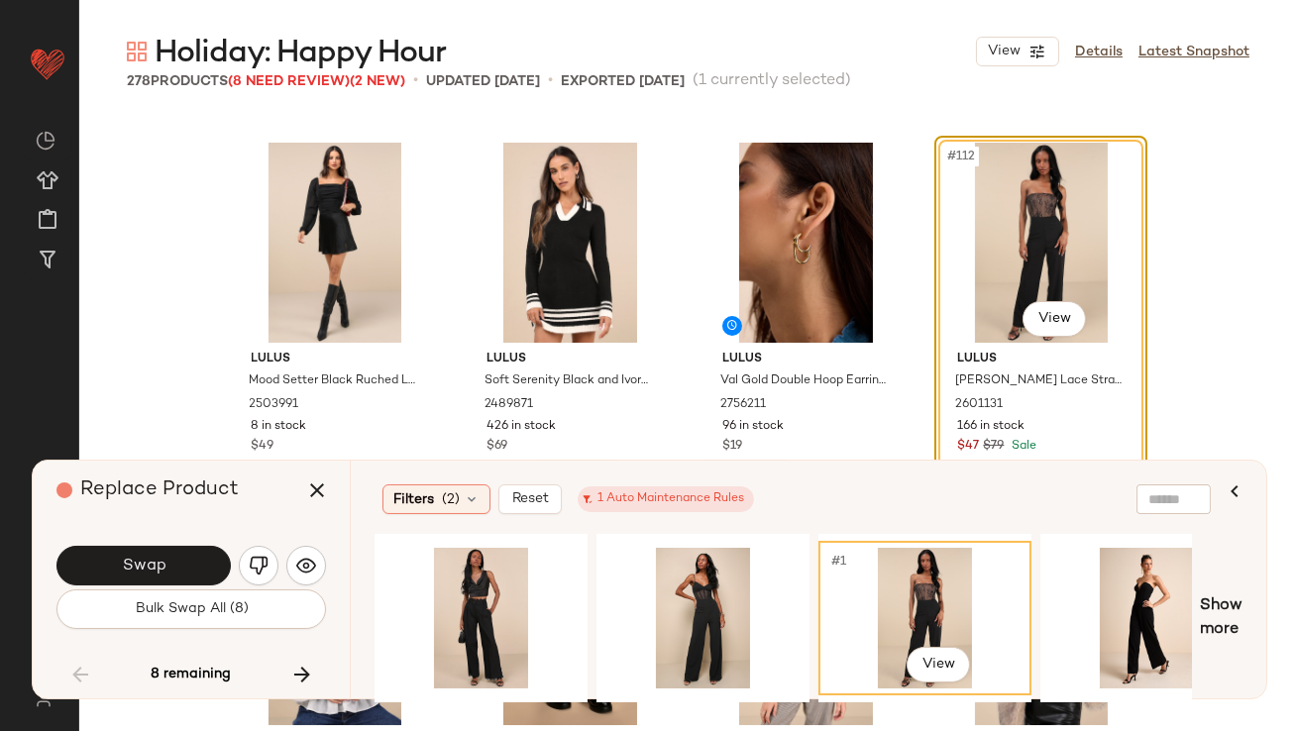
scroll to position [0, 10]
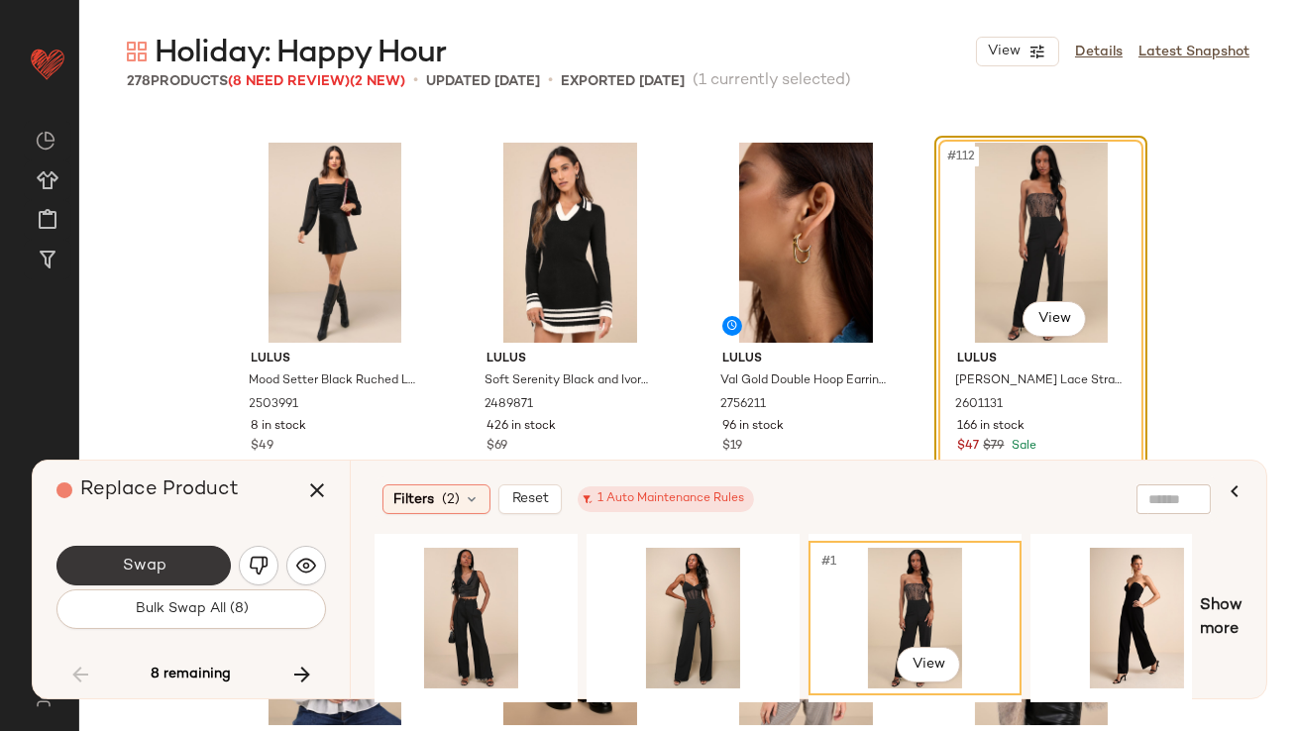
click at [166, 559] on button "Swap" at bounding box center [143, 566] width 174 height 40
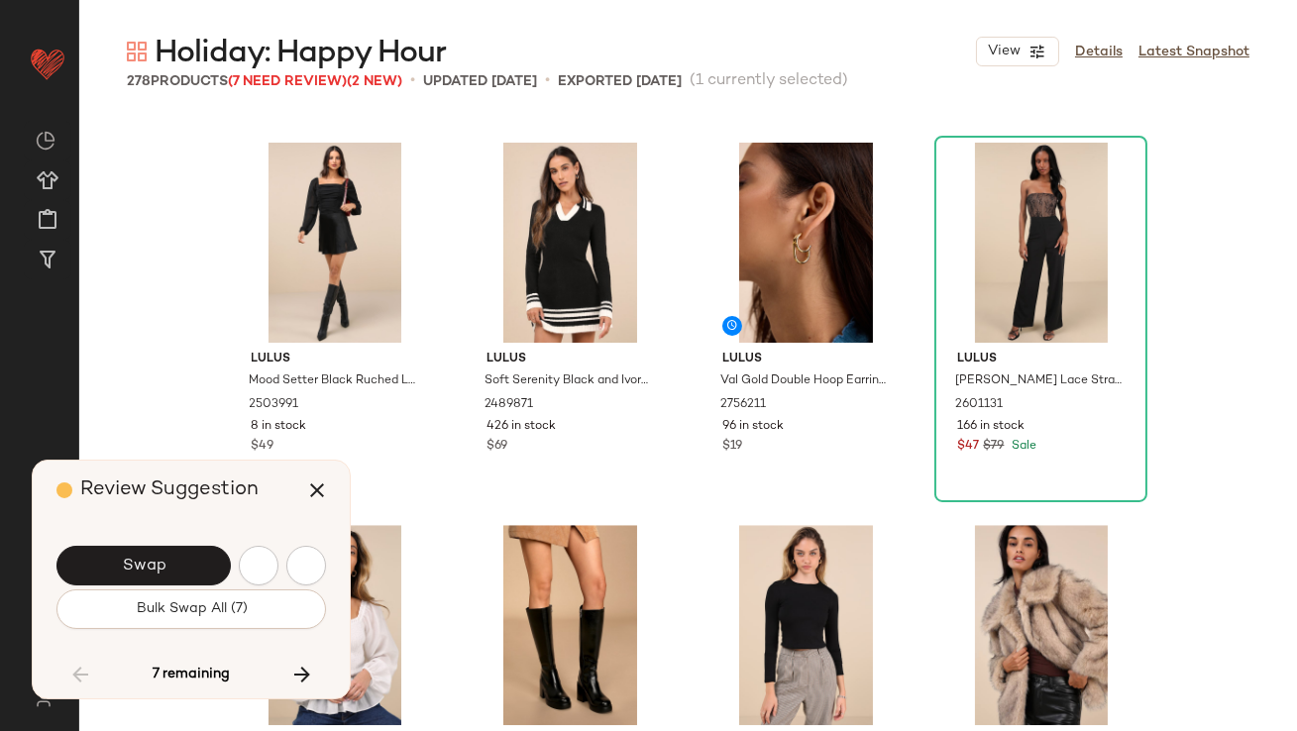
scroll to position [11476, 0]
